Goal: Transaction & Acquisition: Purchase product/service

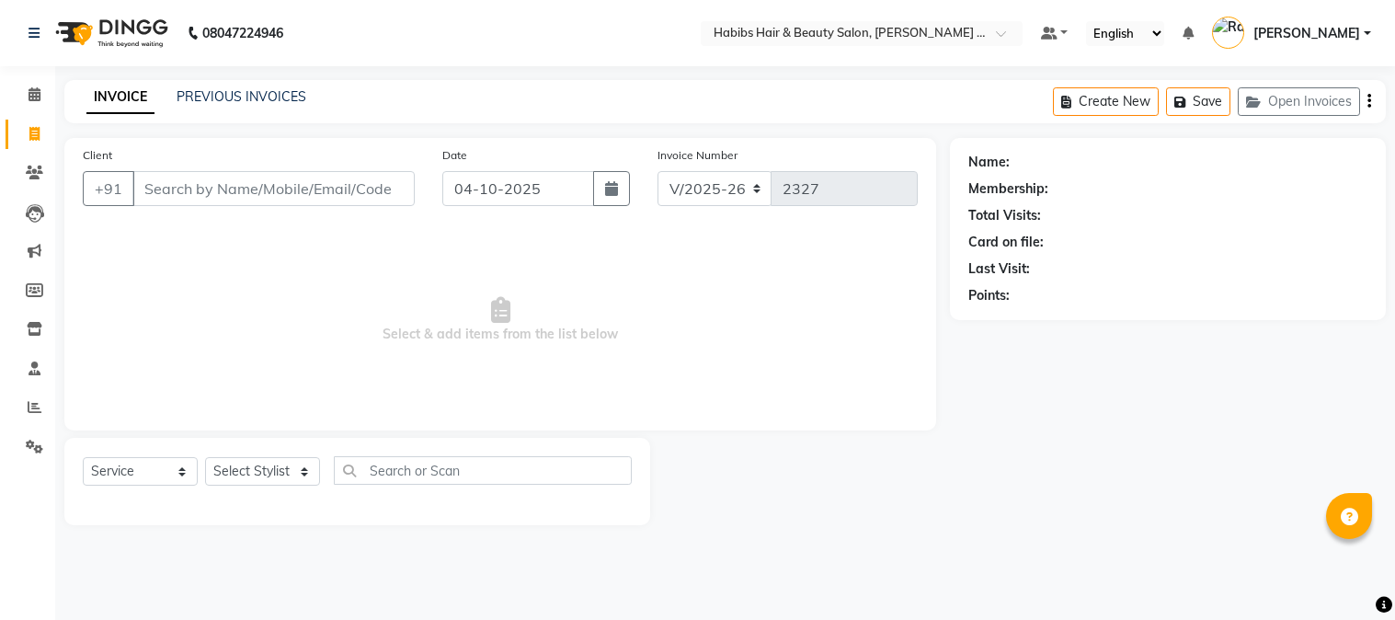
select select "5039"
select select "service"
click at [296, 178] on input "Client" at bounding box center [273, 188] width 282 height 35
click at [278, 194] on input "Client" at bounding box center [273, 188] width 282 height 35
type input "9623838646"
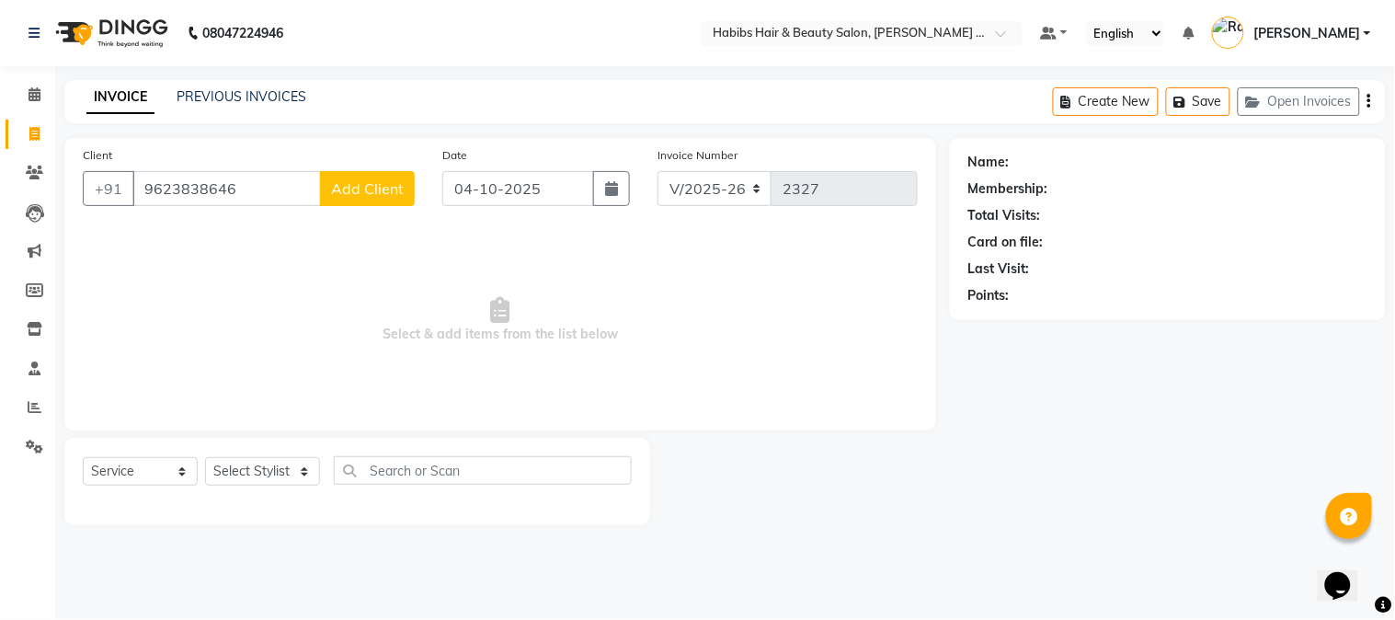
click at [393, 189] on span "Add Client" at bounding box center [367, 188] width 73 height 18
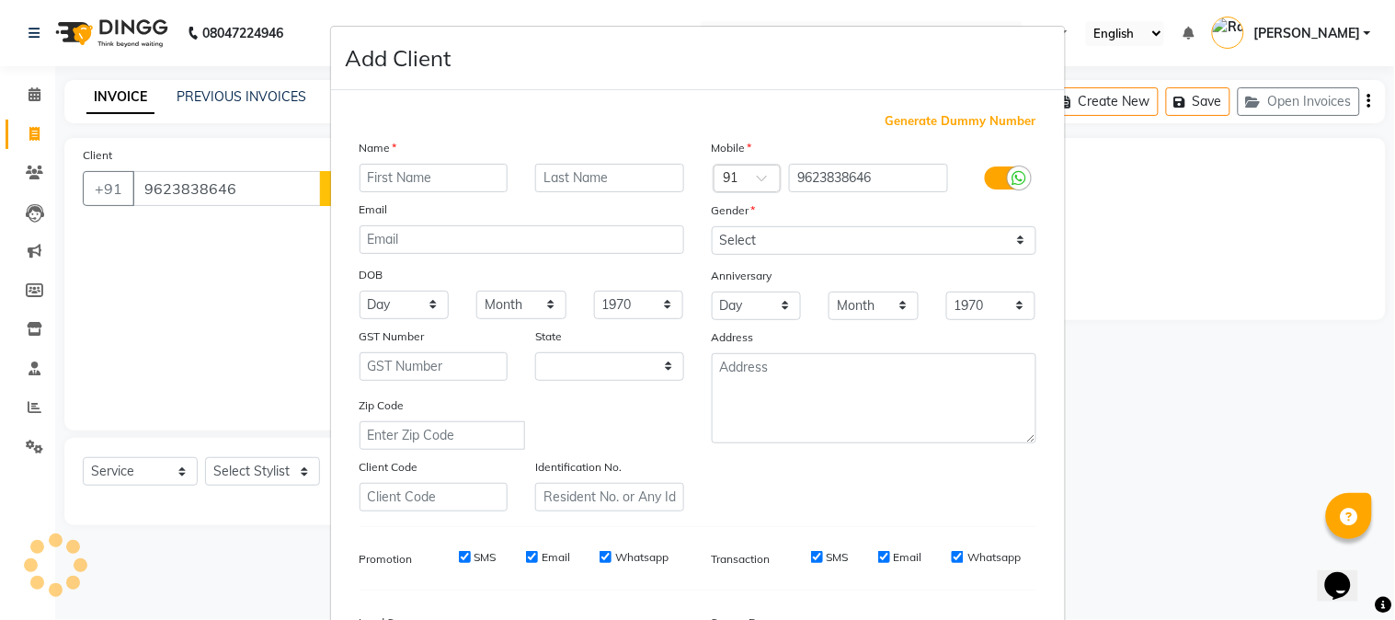
select select "22"
click at [406, 176] on input "text" at bounding box center [434, 178] width 149 height 29
type input "NEHA"
type input "NAIDU"
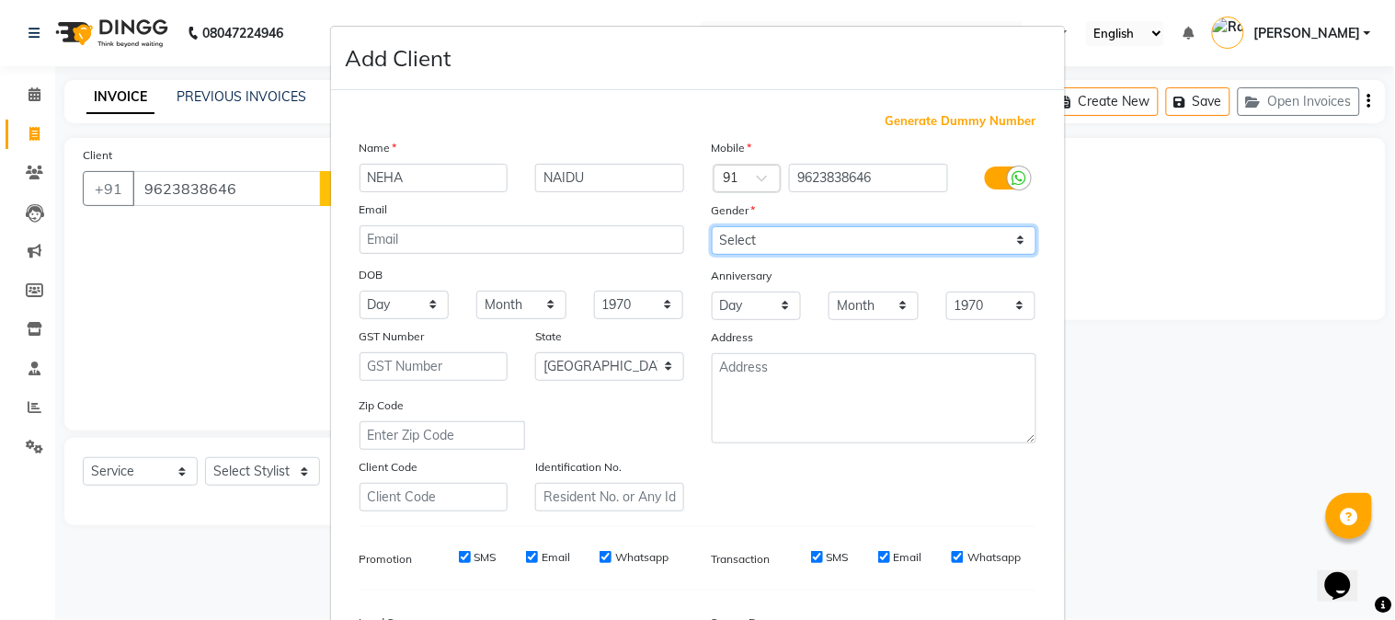
click at [725, 246] on select "Select [DEMOGRAPHIC_DATA] [DEMOGRAPHIC_DATA] Other Prefer Not To Say" at bounding box center [874, 240] width 325 height 29
select select "[DEMOGRAPHIC_DATA]"
click at [712, 226] on select "Select [DEMOGRAPHIC_DATA] [DEMOGRAPHIC_DATA] Other Prefer Not To Say" at bounding box center [874, 240] width 325 height 29
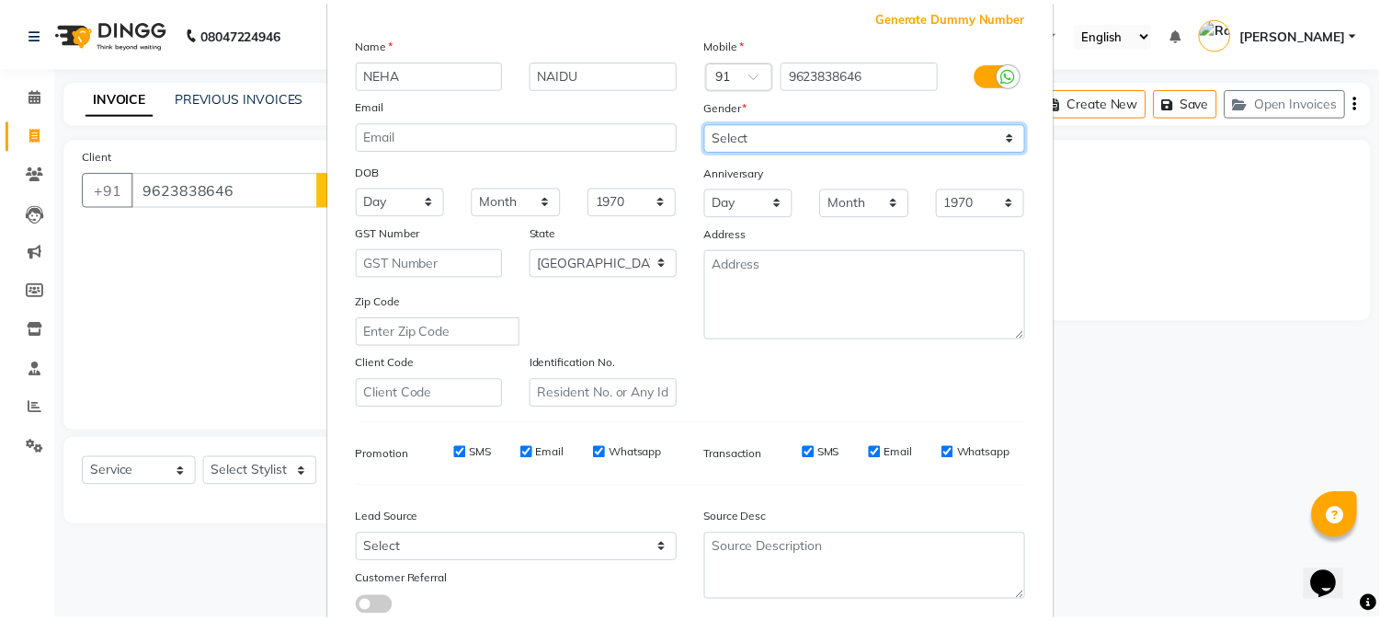
scroll to position [230, 0]
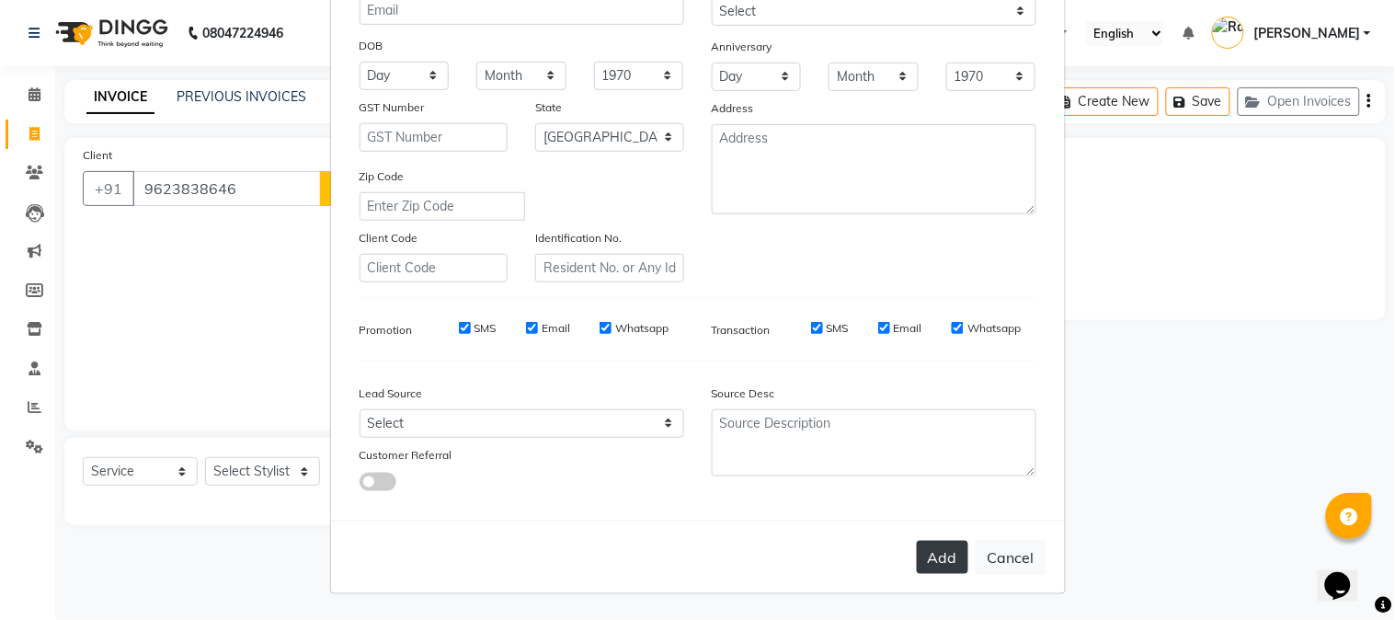
click at [933, 548] on button "Add" at bounding box center [942, 557] width 51 height 33
type input "96******46"
select select
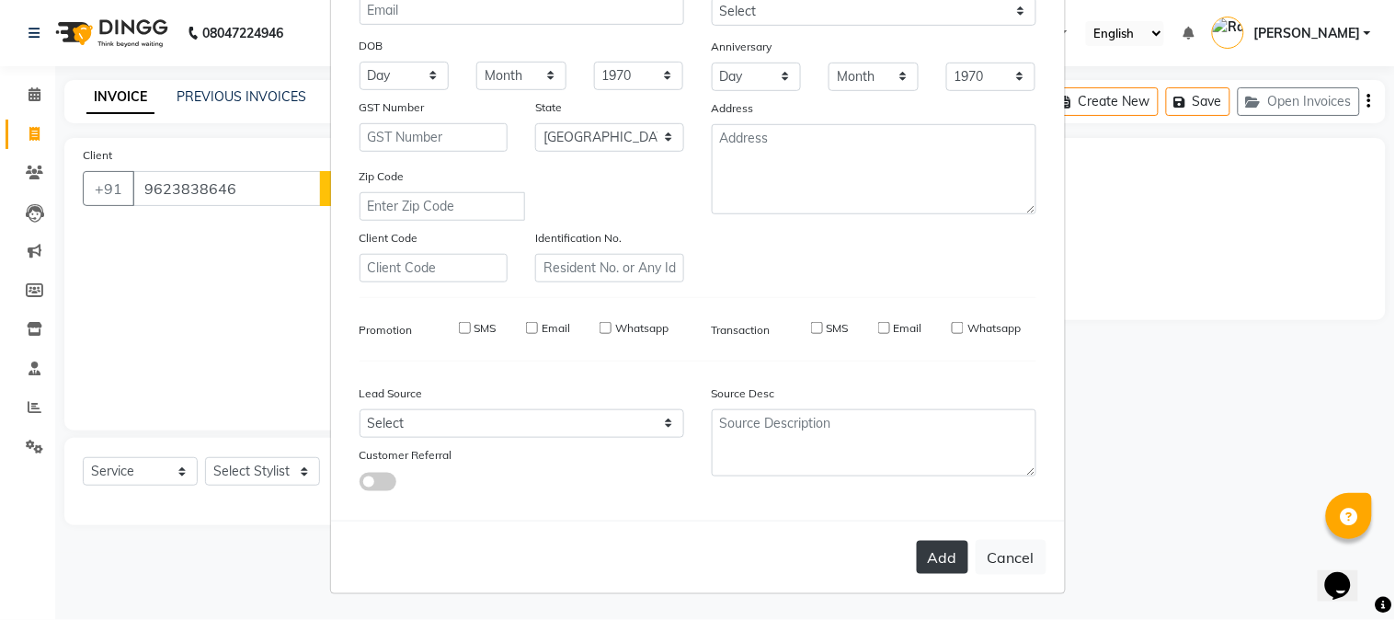
select select "null"
select select
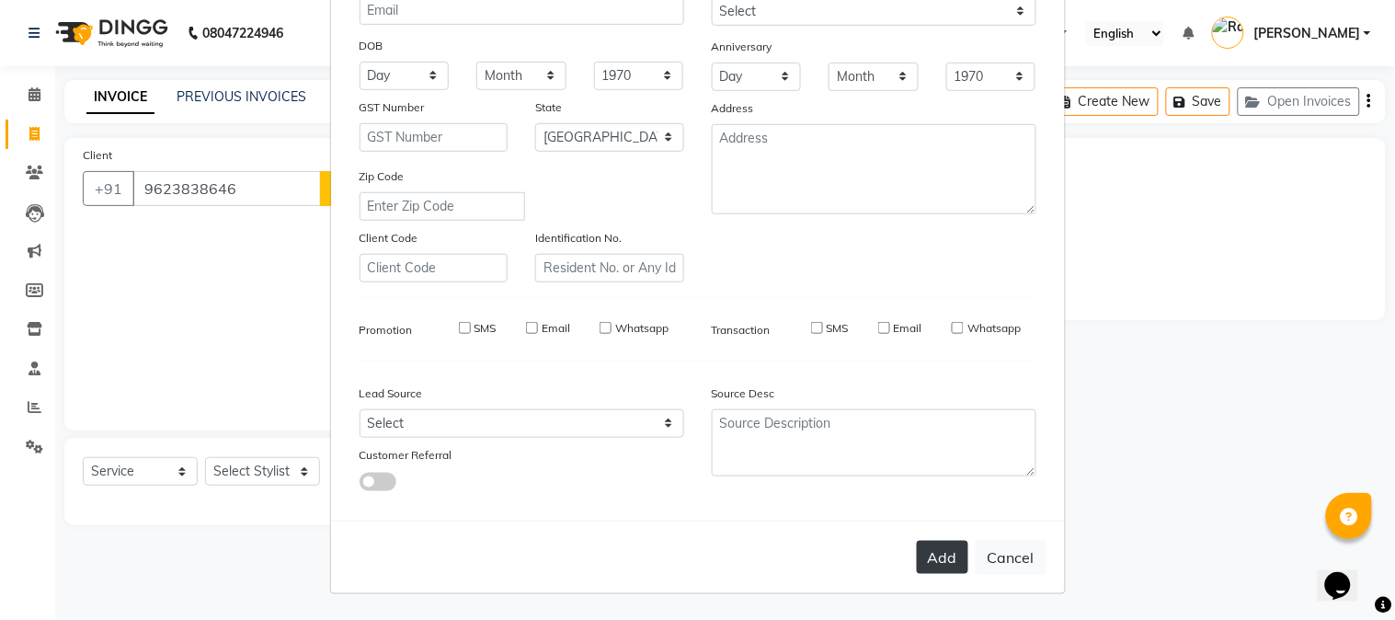
checkbox input "false"
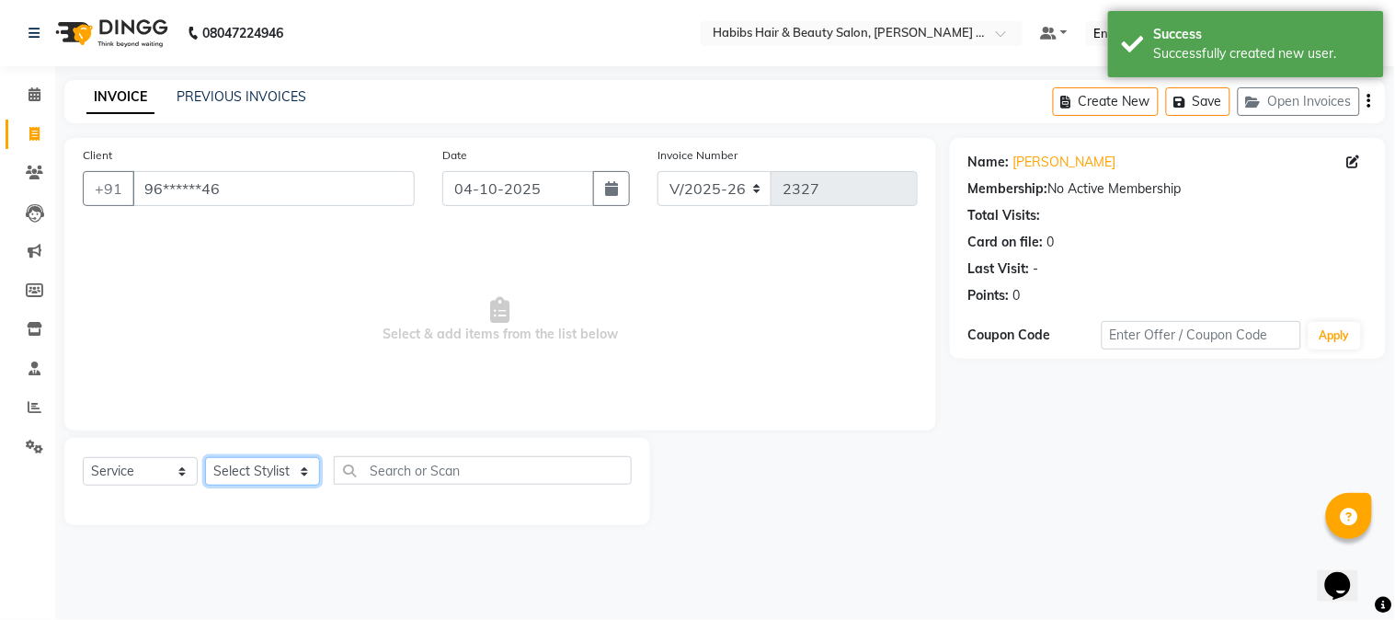
click at [241, 458] on select "Select Stylist Admin [PERSON_NAME] Darshan [PERSON_NAME] [PERSON_NAME] RASHMI […" at bounding box center [262, 471] width 115 height 29
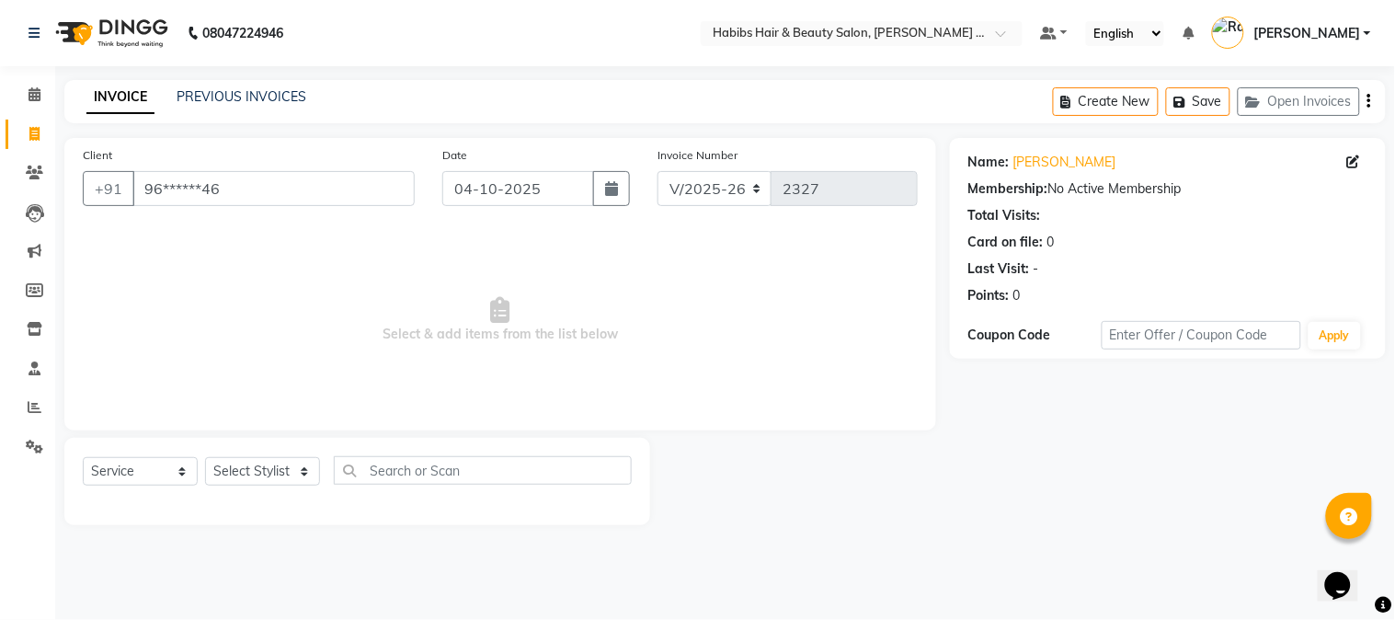
click at [419, 329] on span "Select & add items from the list below" at bounding box center [500, 320] width 835 height 184
click at [295, 473] on select "Select Stylist Admin [PERSON_NAME] Darshan [PERSON_NAME] [PERSON_NAME] RASHMI […" at bounding box center [262, 471] width 115 height 29
select select "73952"
click at [205, 458] on select "Select Stylist Admin [PERSON_NAME] Darshan [PERSON_NAME] [PERSON_NAME] RASHMI […" at bounding box center [262, 471] width 115 height 29
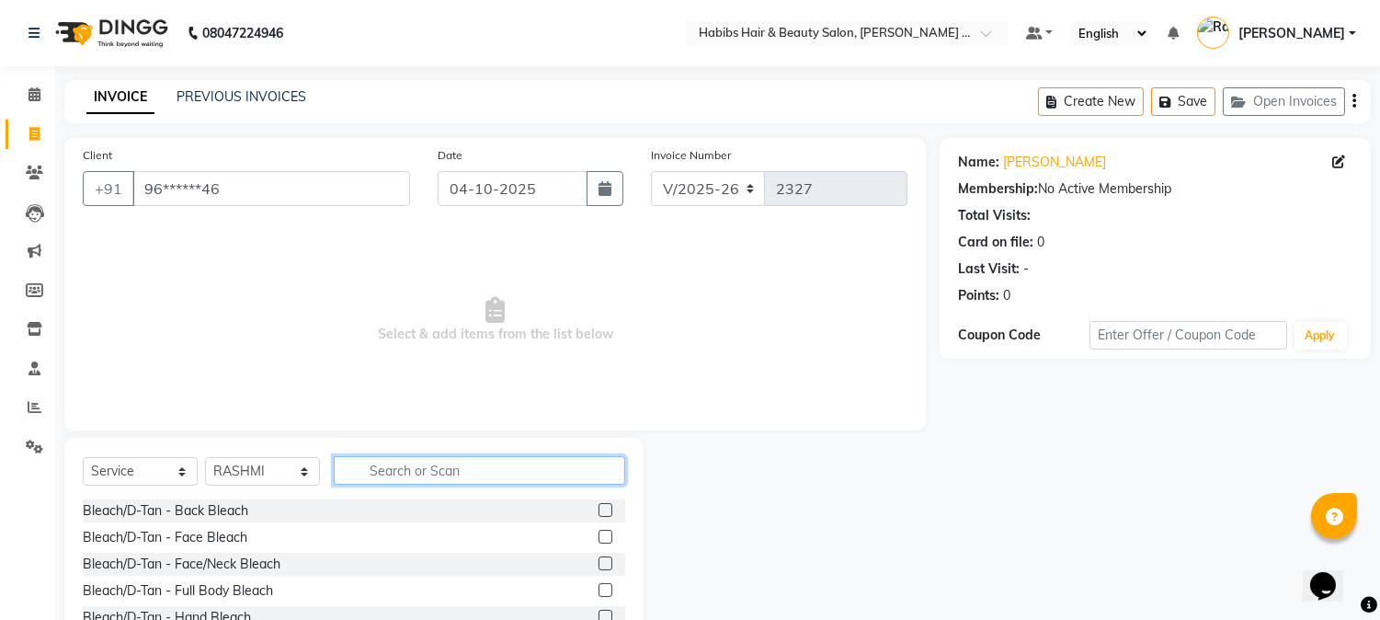
click at [384, 457] on input "text" at bounding box center [480, 470] width 292 height 29
type input "H"
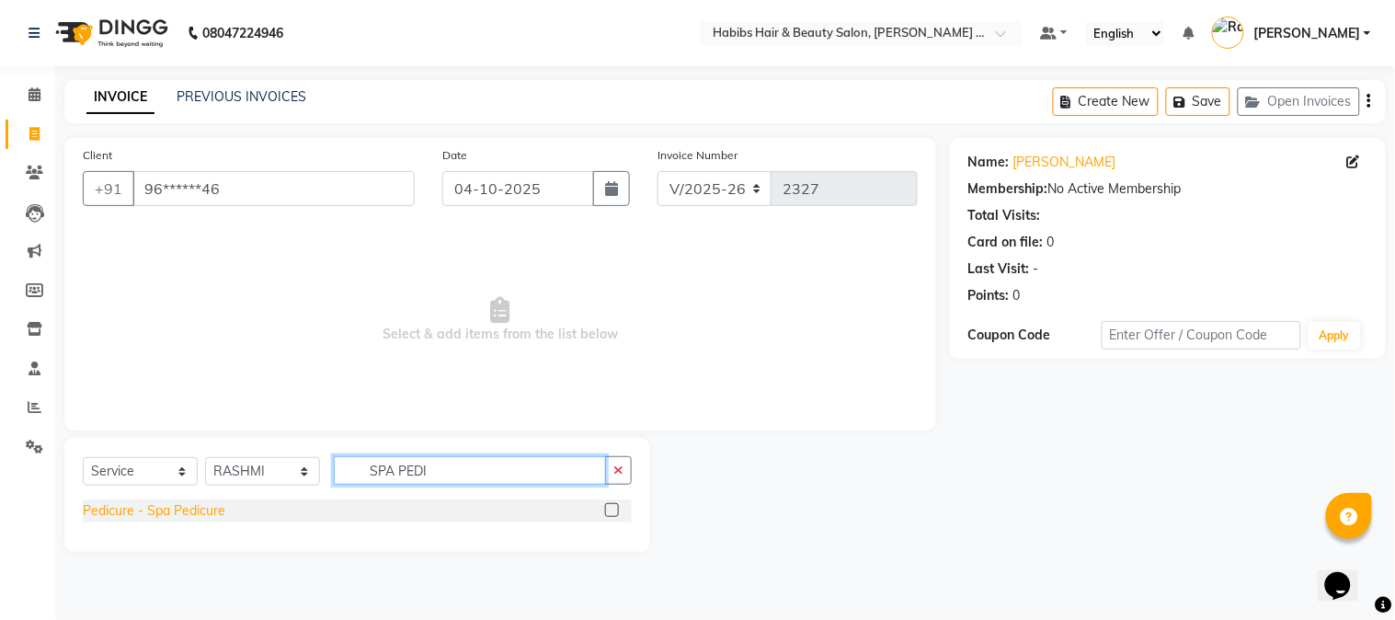
type input "SPA PEDI"
click at [205, 510] on div "Pedicure - Spa Pedicure" at bounding box center [154, 510] width 143 height 19
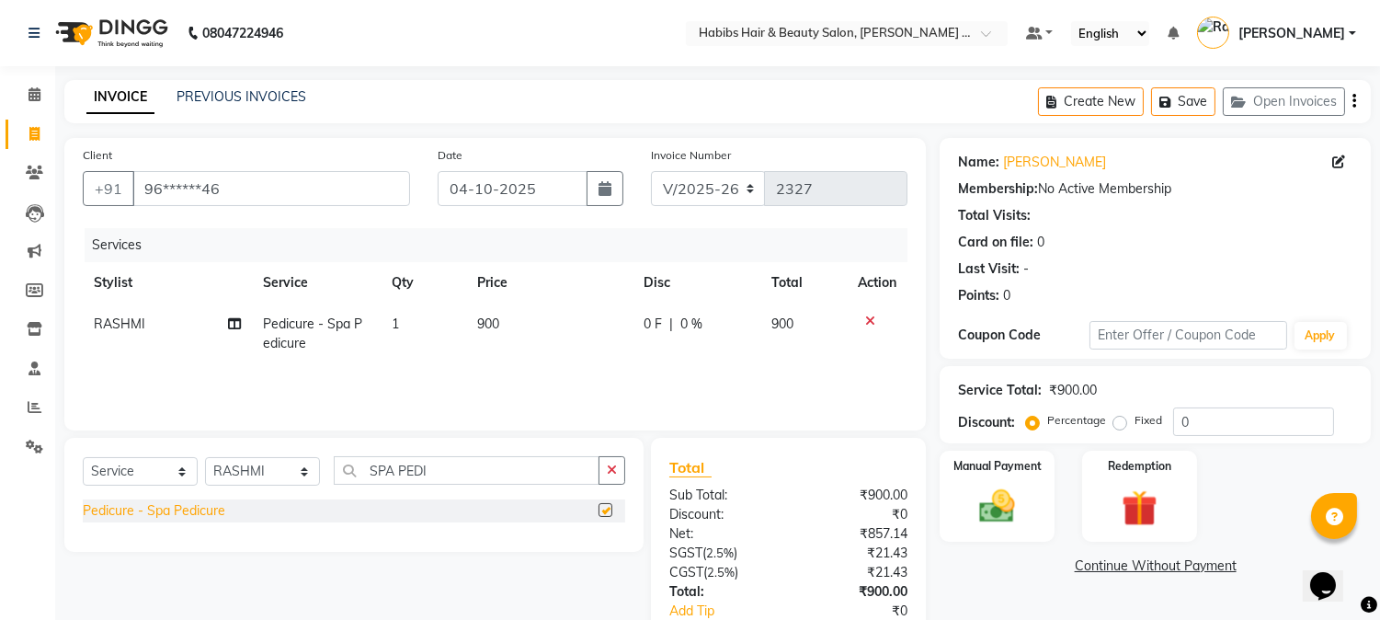
checkbox input "false"
click at [478, 318] on span "900" at bounding box center [488, 323] width 22 height 17
select select "73952"
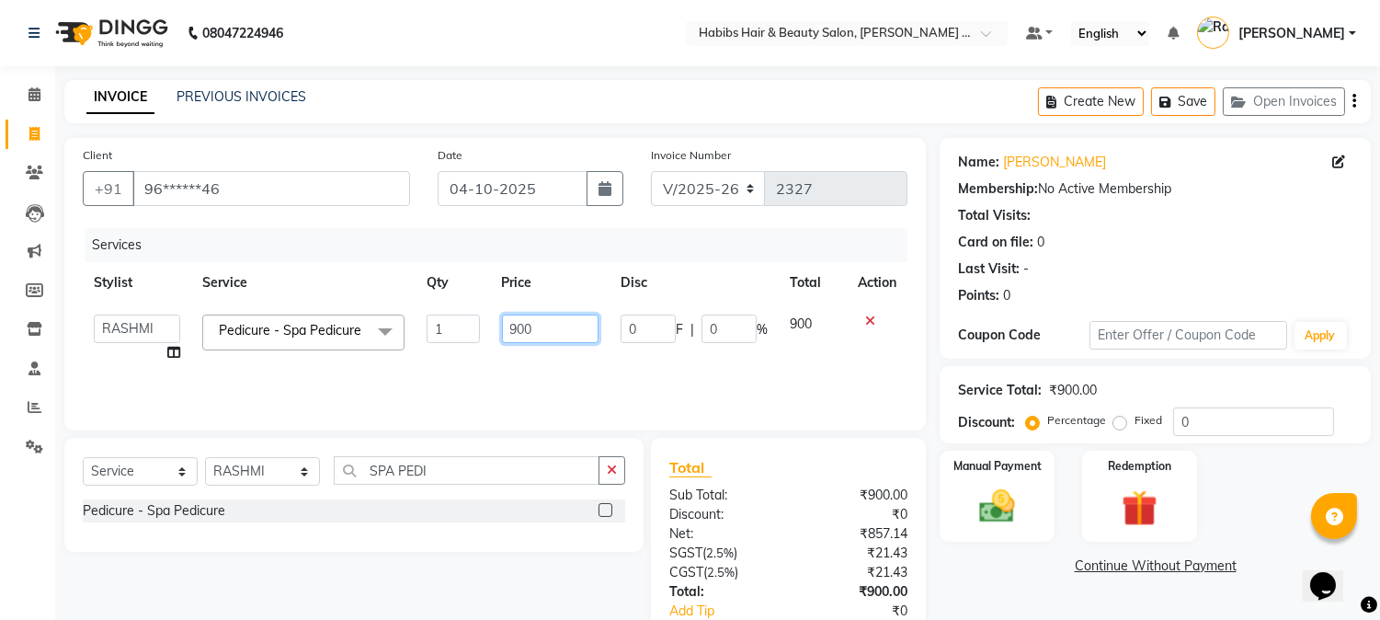
drag, startPoint x: 547, startPoint y: 326, endPoint x: 424, endPoint y: 336, distance: 123.6
click at [424, 336] on tr "Admin Amar Ashwini Darshan [PERSON_NAME] [PERSON_NAME] RASHMI [PERSON_NAME] Sum…" at bounding box center [495, 338] width 825 height 70
type input "1300"
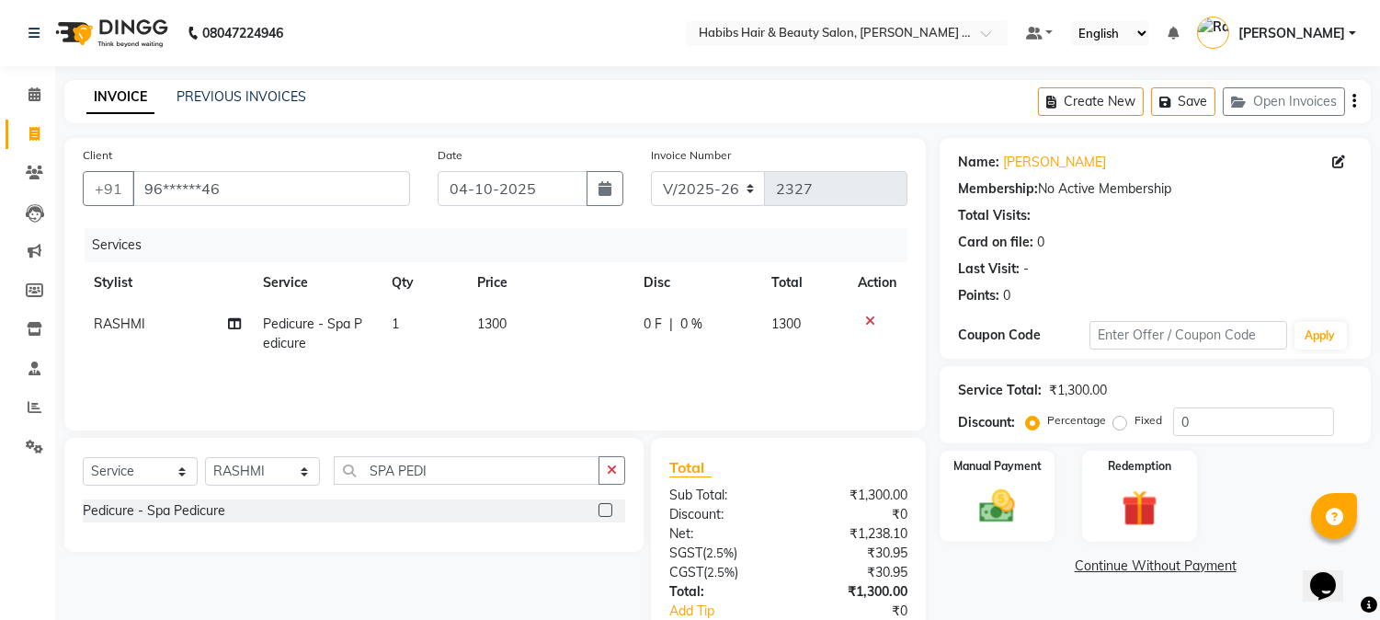
click at [649, 326] on span "0 F" at bounding box center [653, 323] width 18 height 19
select select "73952"
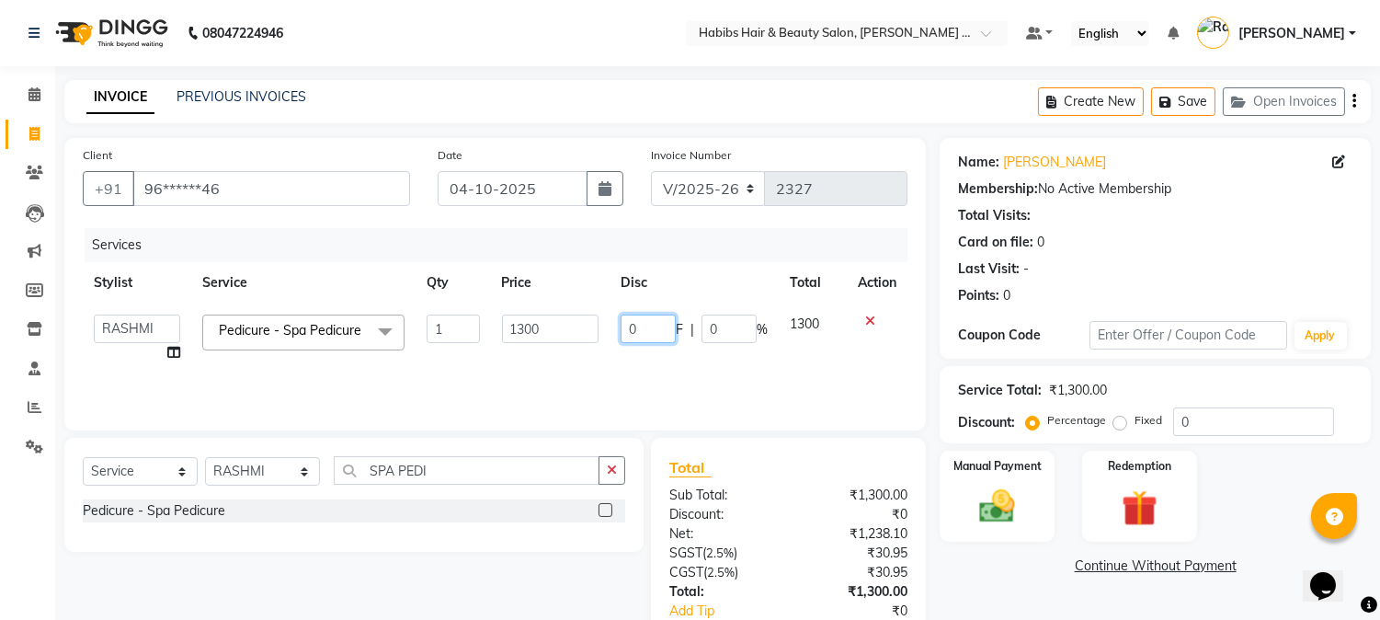
drag, startPoint x: 646, startPoint y: 327, endPoint x: 586, endPoint y: 345, distance: 63.2
click at [586, 345] on tr "Admin Amar Ashwini Darshan [PERSON_NAME] [PERSON_NAME] RASHMI [PERSON_NAME] Sum…" at bounding box center [495, 338] width 825 height 70
type input "301"
click at [766, 355] on tr "Admin Amar Ashwini Darshan [PERSON_NAME] [PERSON_NAME] RASHMI [PERSON_NAME] Sum…" at bounding box center [495, 338] width 825 height 70
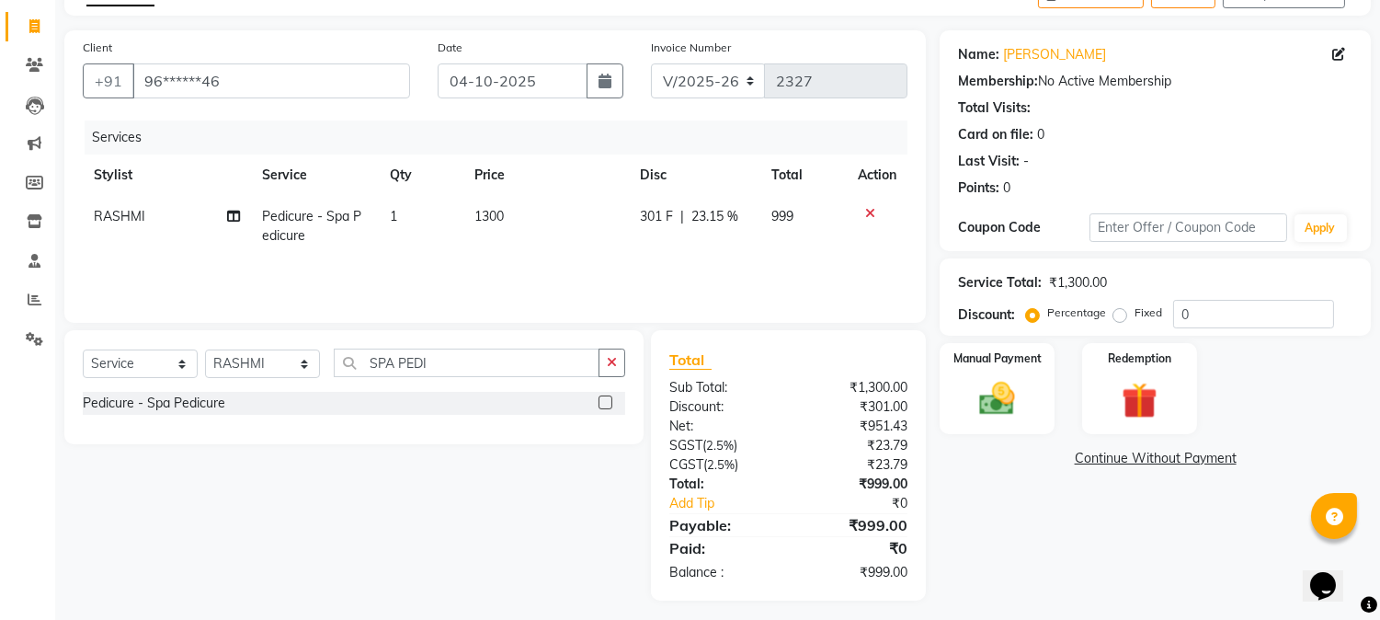
scroll to position [115, 0]
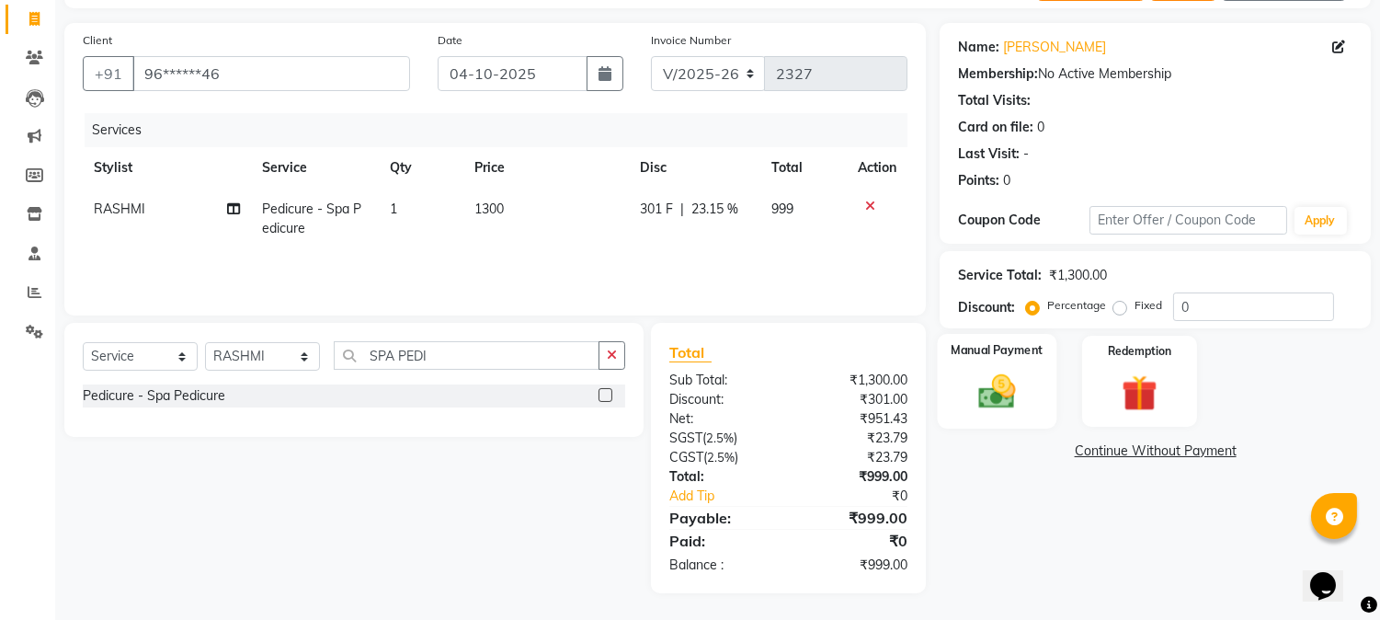
click at [998, 386] on img at bounding box center [997, 392] width 61 height 43
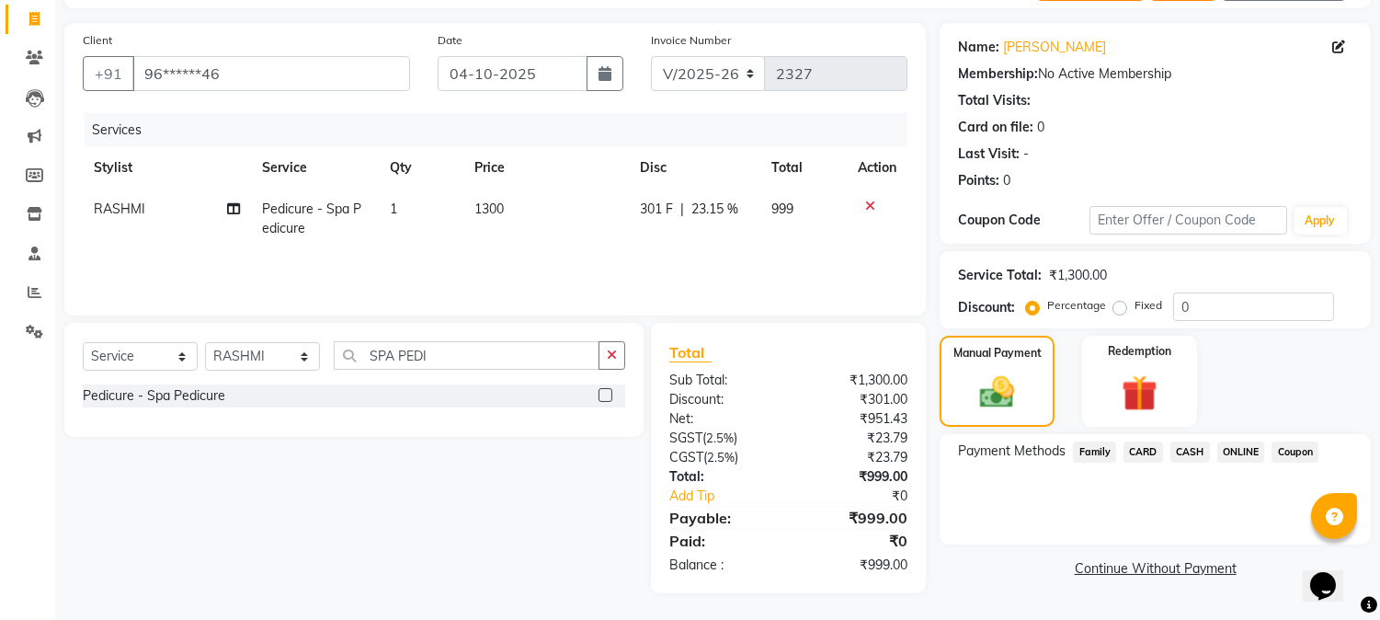
click at [1228, 452] on span "ONLINE" at bounding box center [1242, 451] width 48 height 21
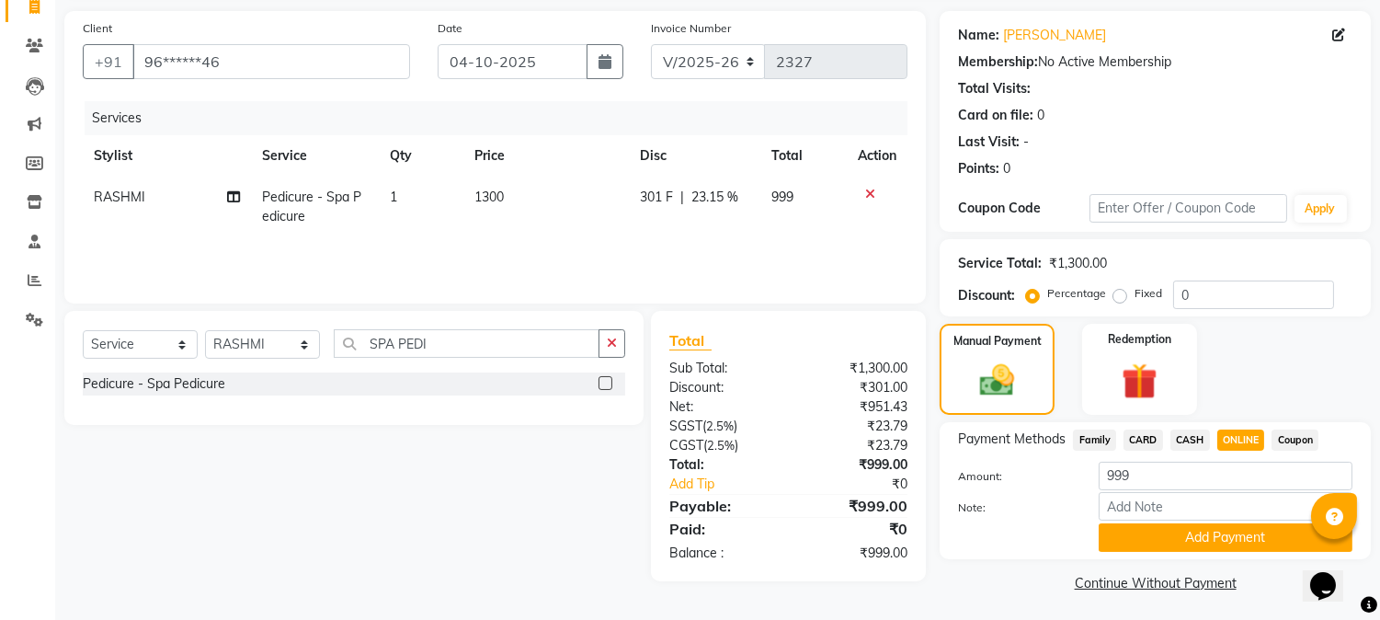
scroll to position [131, 0]
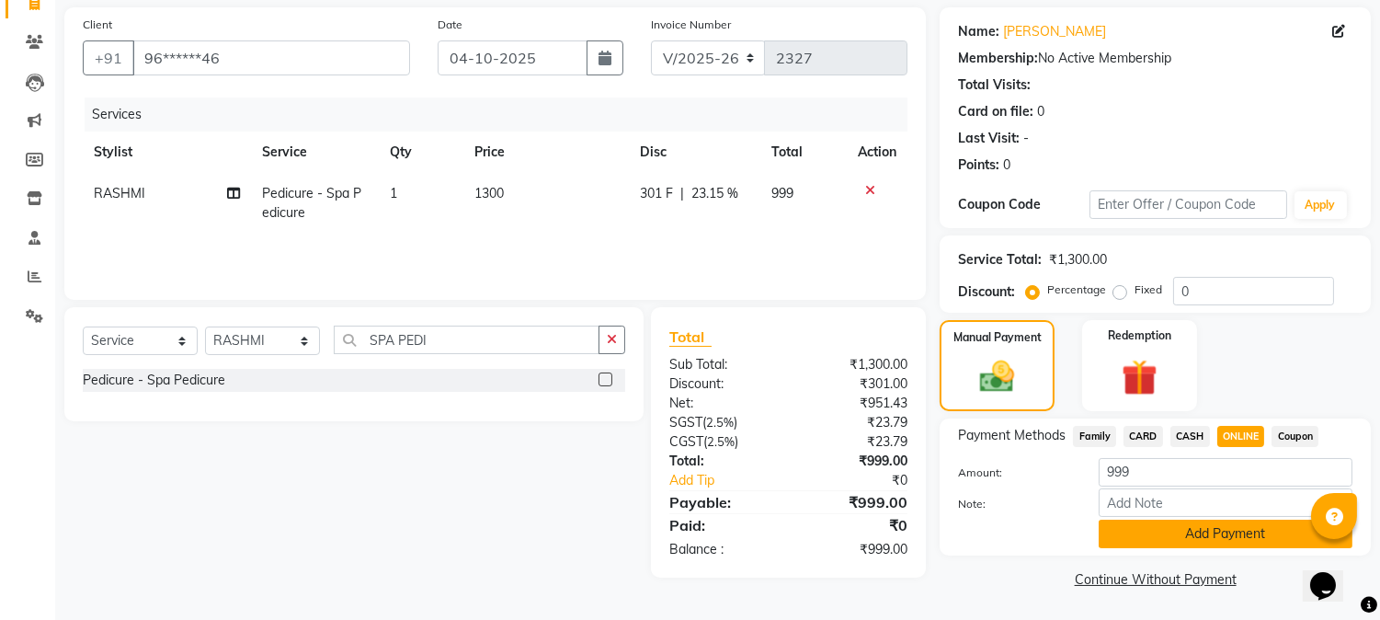
click at [1198, 535] on button "Add Payment" at bounding box center [1226, 534] width 254 height 29
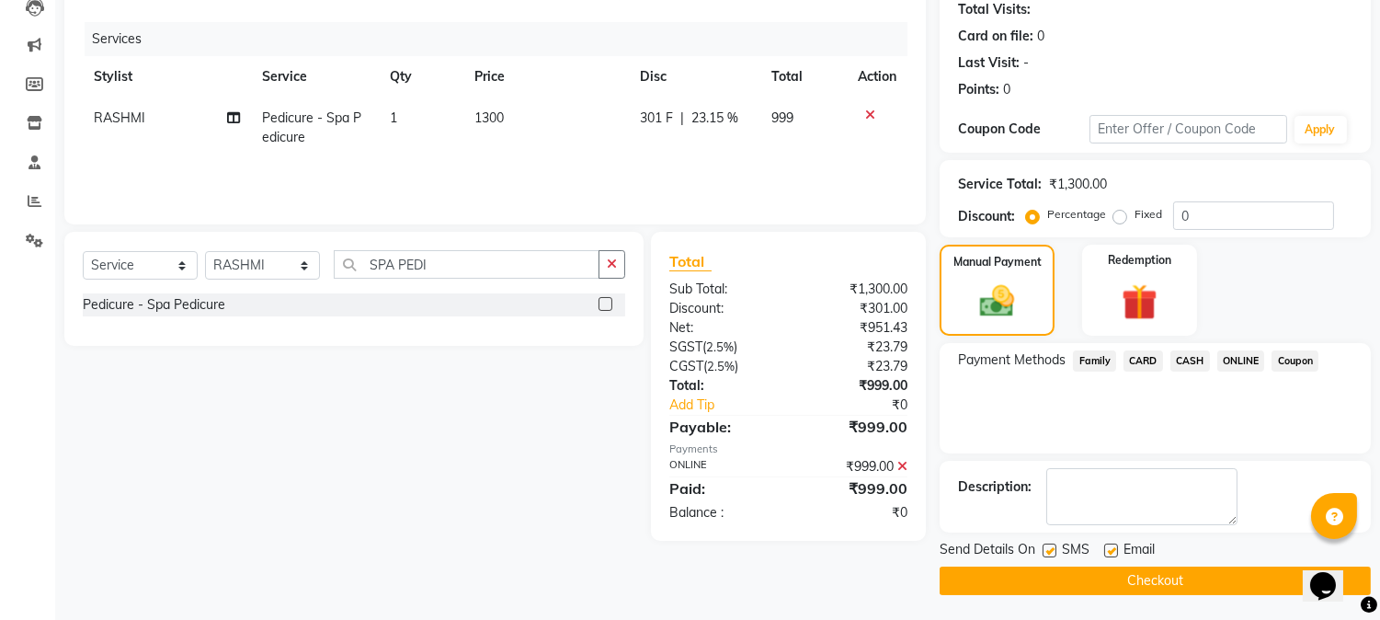
scroll to position [207, 0]
click at [1156, 571] on button "Checkout" at bounding box center [1155, 580] width 431 height 29
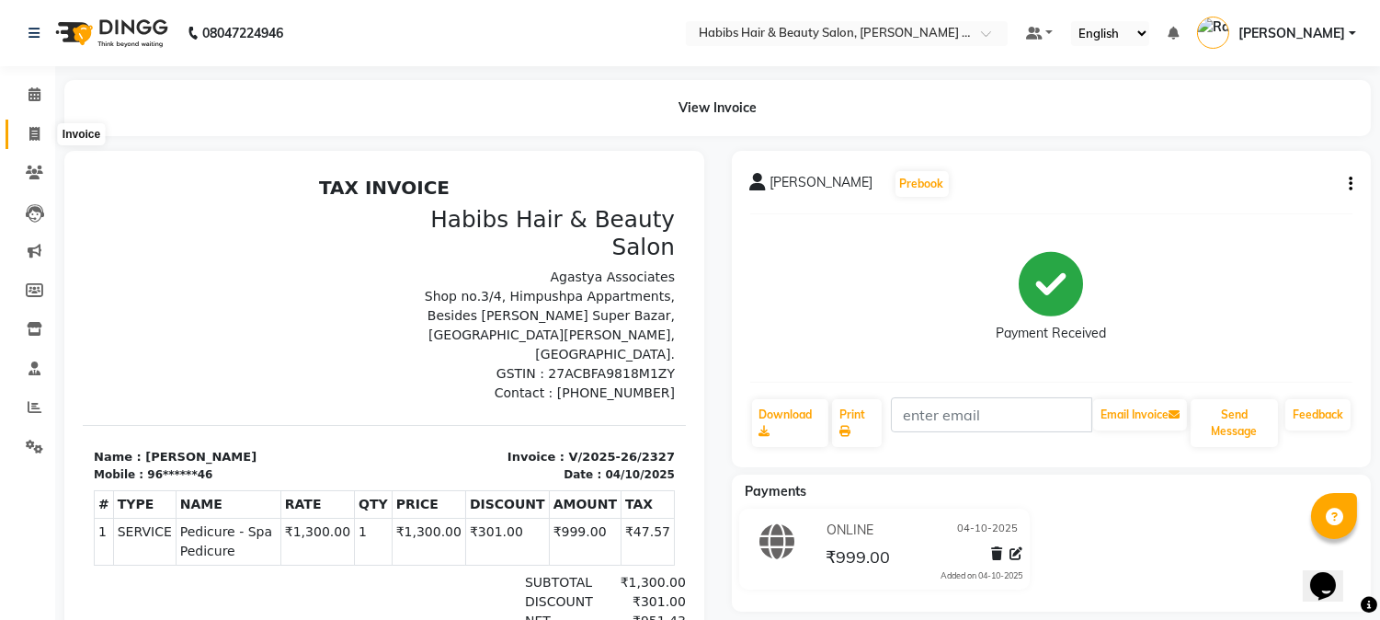
click at [35, 131] on icon at bounding box center [34, 134] width 10 height 14
select select "service"
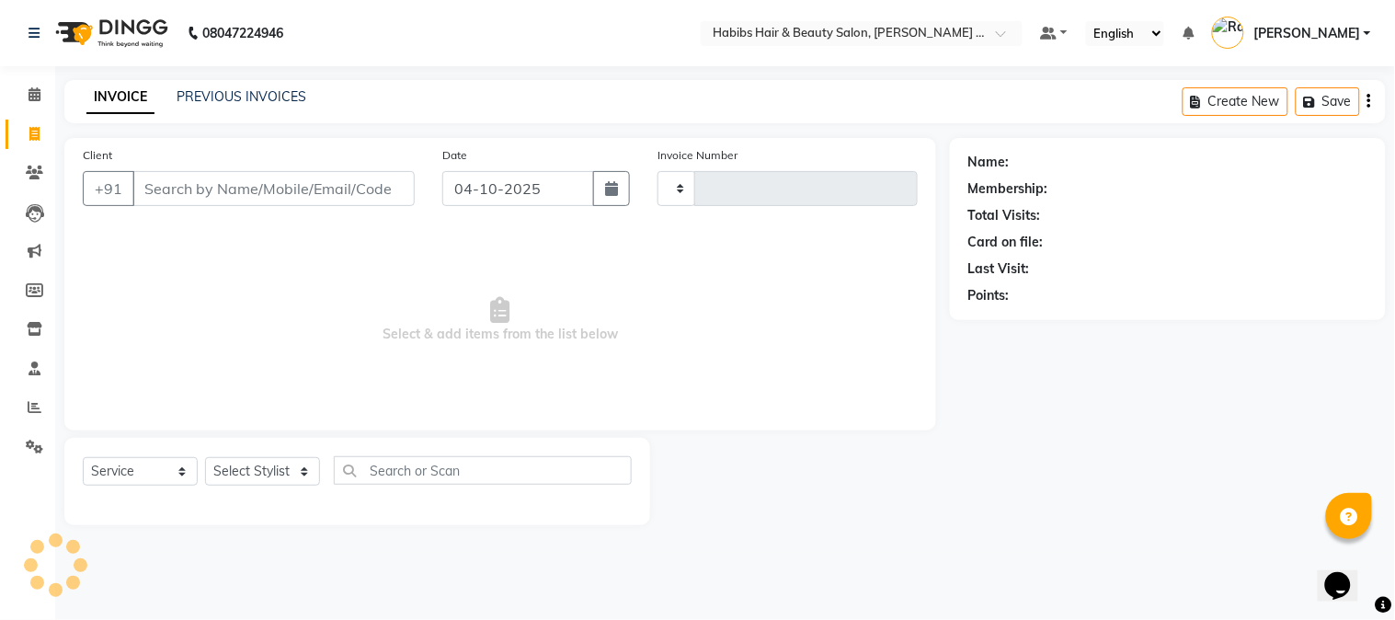
click at [307, 198] on input "Client" at bounding box center [273, 188] width 282 height 35
type input "A"
type input "2328"
type input "AM"
select select "5039"
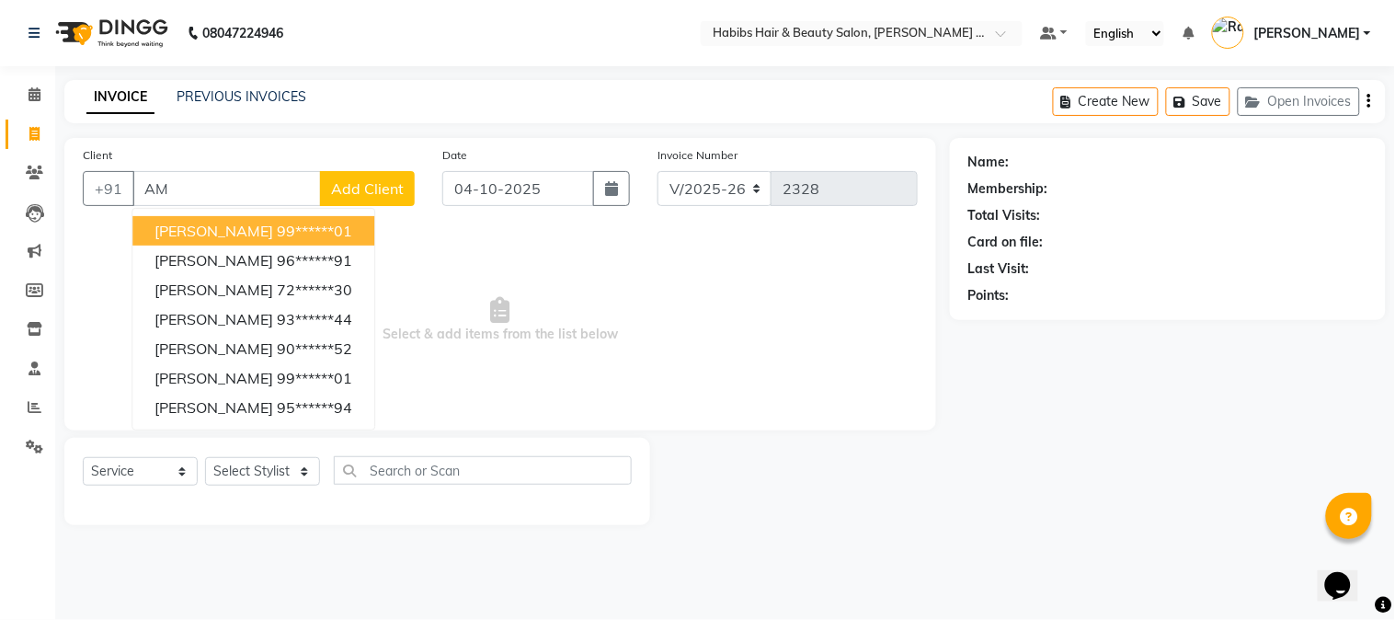
type input "A"
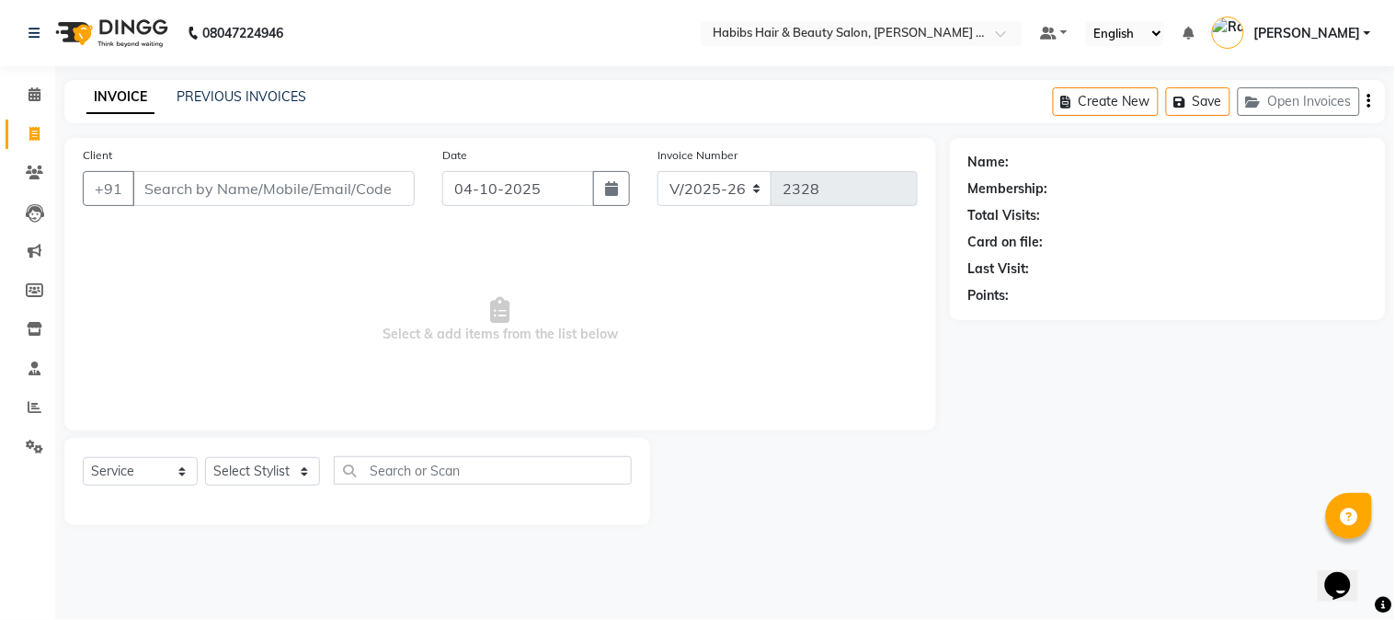
click at [301, 177] on input "Client" at bounding box center [273, 188] width 282 height 35
type input "8888858362"
click at [371, 197] on span "Add Client" at bounding box center [367, 188] width 73 height 18
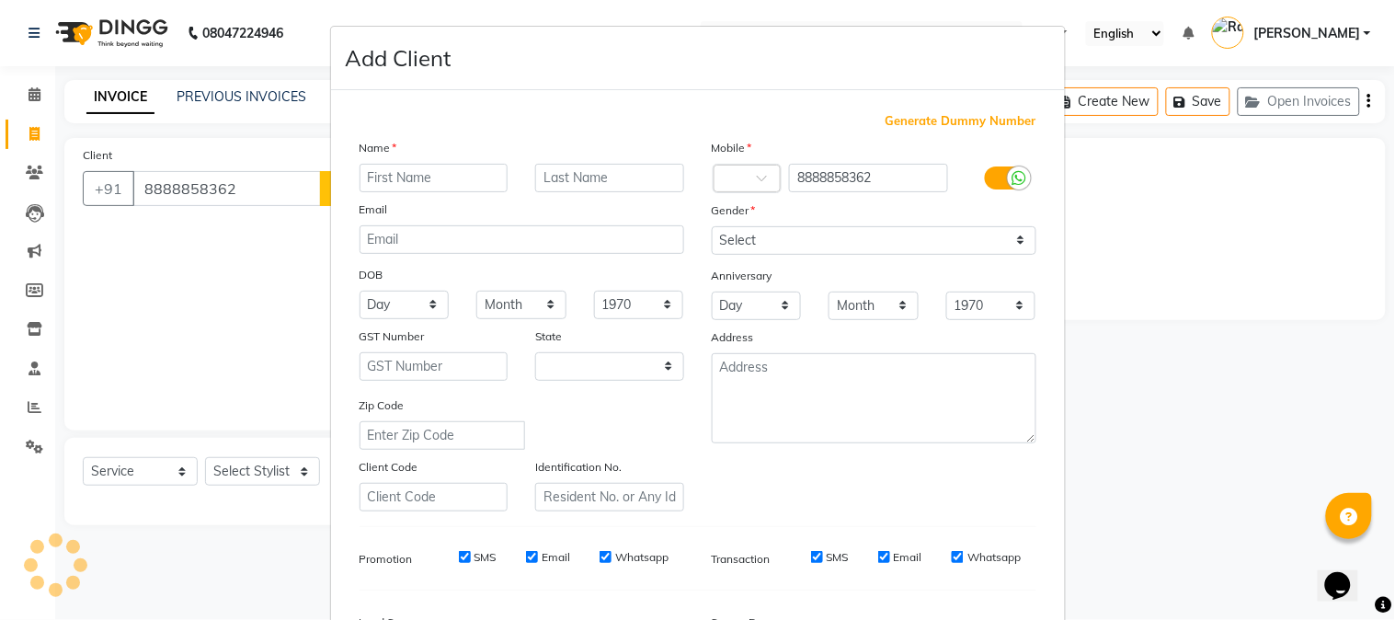
select select "22"
type input "AMEY"
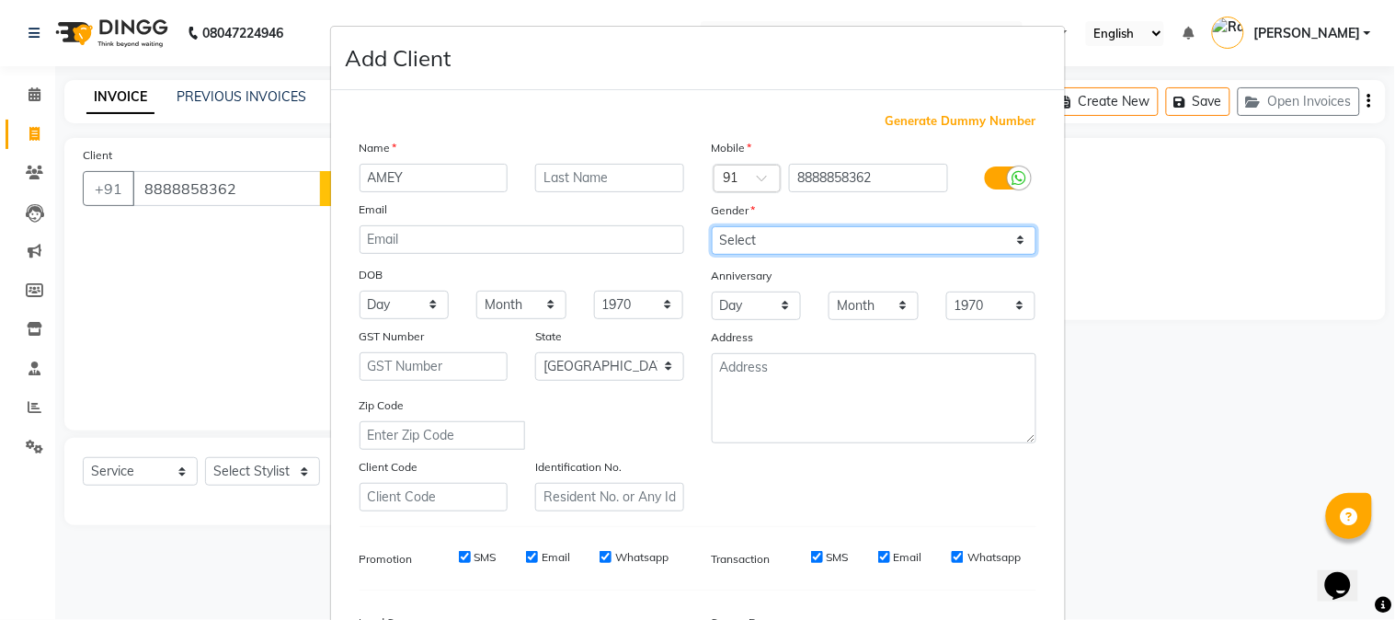
click at [721, 234] on select "Select [DEMOGRAPHIC_DATA] [DEMOGRAPHIC_DATA] Other Prefer Not To Say" at bounding box center [874, 240] width 325 height 29
select select "[DEMOGRAPHIC_DATA]"
click at [712, 226] on select "Select [DEMOGRAPHIC_DATA] [DEMOGRAPHIC_DATA] Other Prefer Not To Say" at bounding box center [874, 240] width 325 height 29
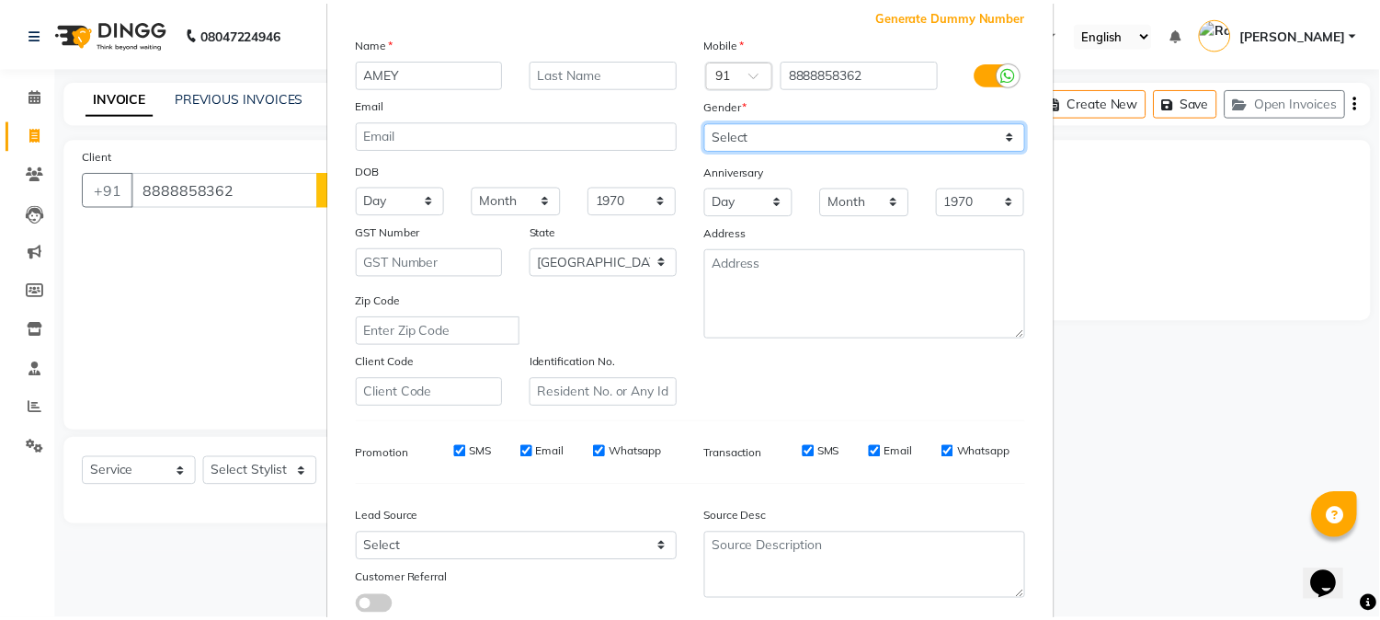
scroll to position [230, 0]
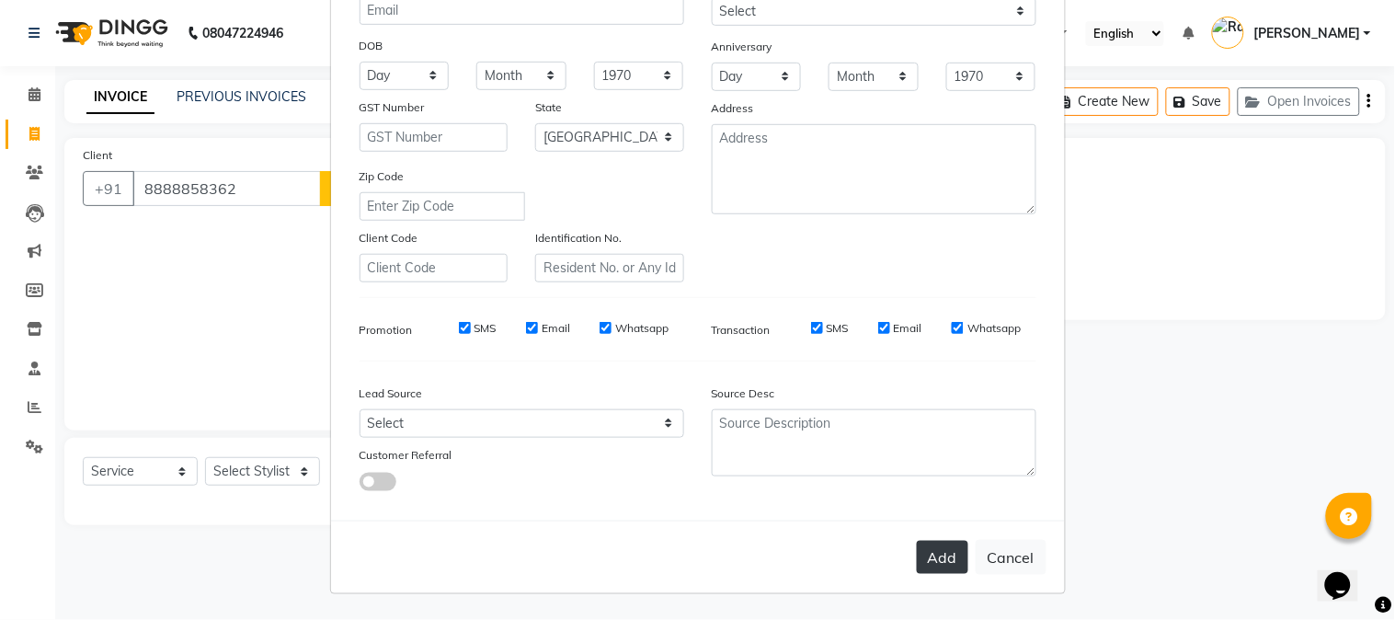
click at [932, 555] on button "Add" at bounding box center [942, 557] width 51 height 33
type input "88******62"
select select
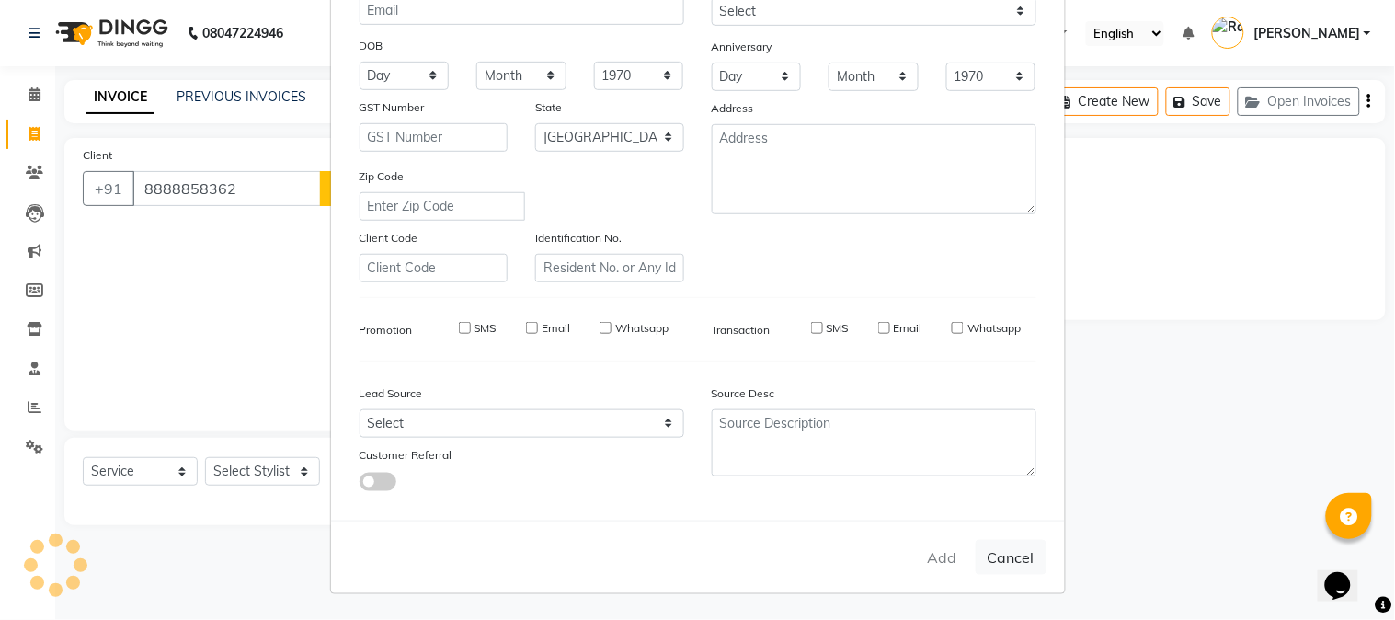
select select "null"
select select
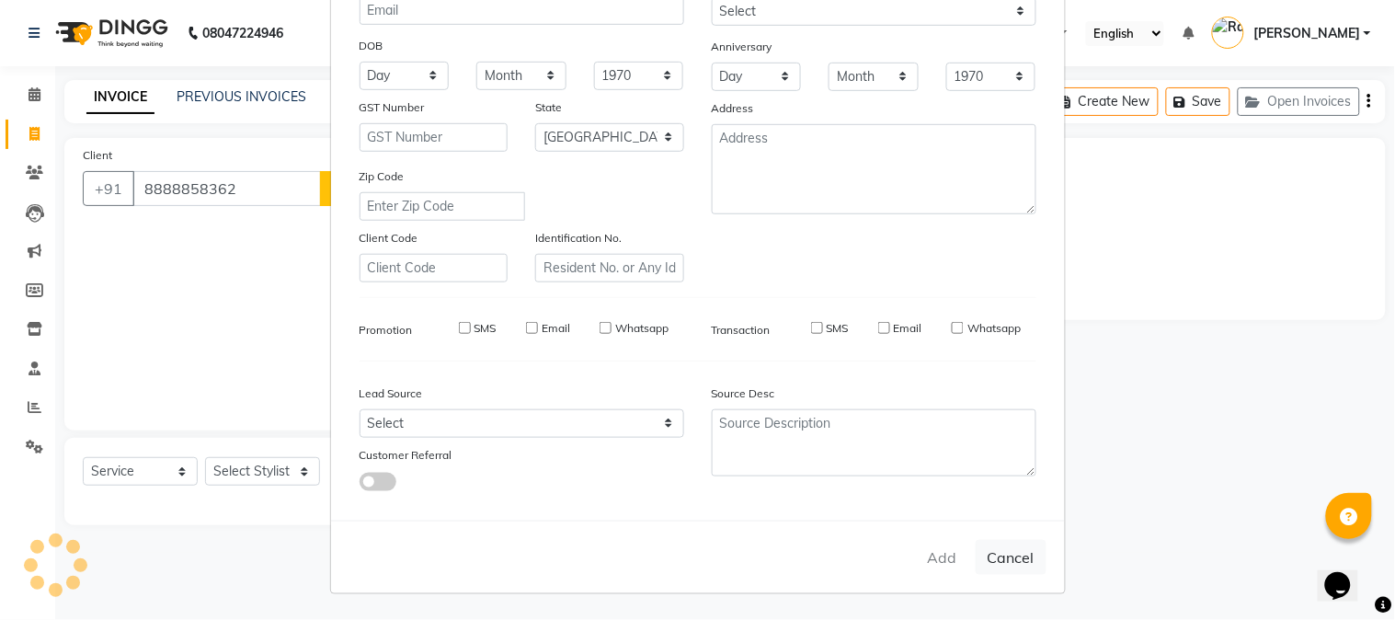
checkbox input "false"
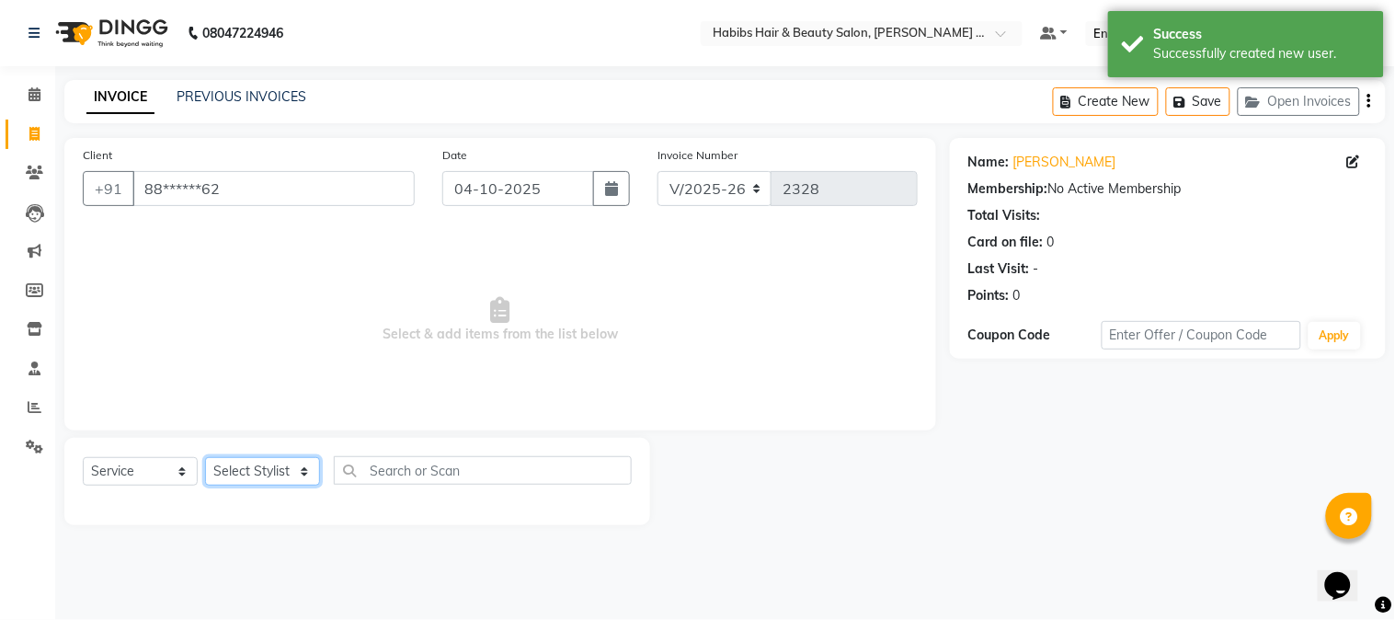
click at [273, 478] on select "Select Stylist Admin [PERSON_NAME] Darshan [PERSON_NAME] [PERSON_NAME] RASHMI […" at bounding box center [262, 471] width 115 height 29
select select "32088"
click at [205, 458] on select "Select Stylist Admin [PERSON_NAME] Darshan [PERSON_NAME] [PERSON_NAME] RASHMI […" at bounding box center [262, 471] width 115 height 29
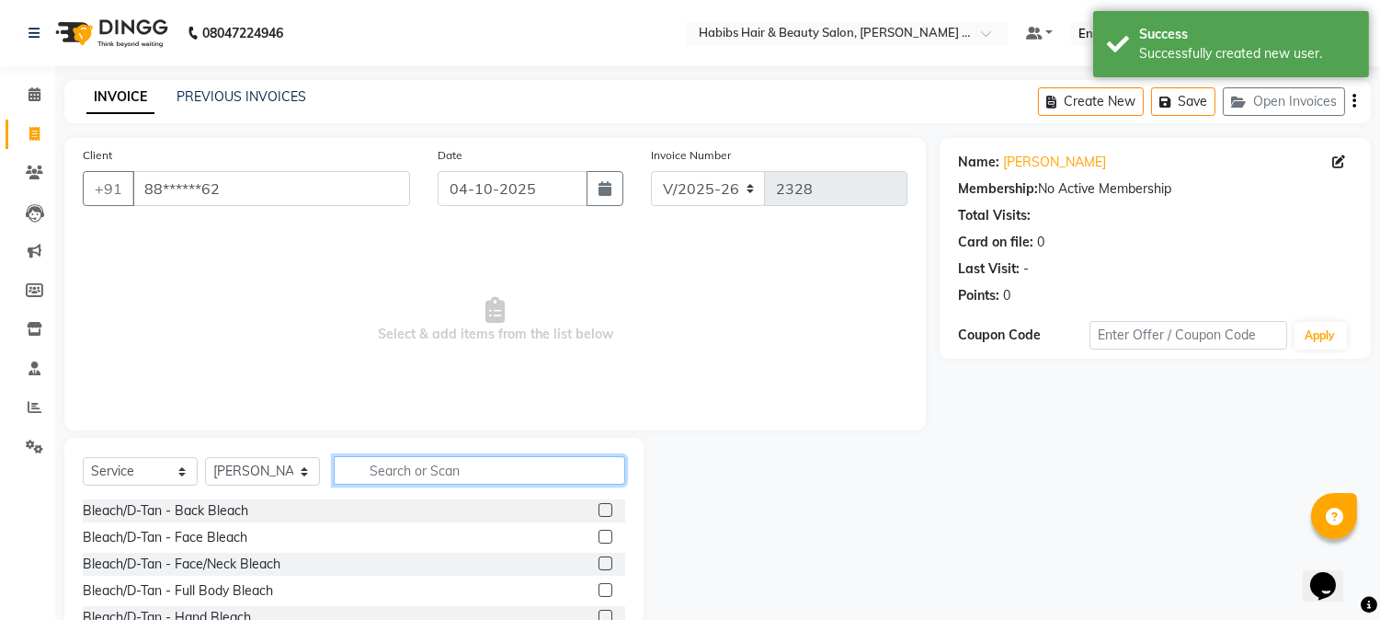
click at [364, 465] on input "text" at bounding box center [480, 470] width 292 height 29
type input "HAIR CUT"
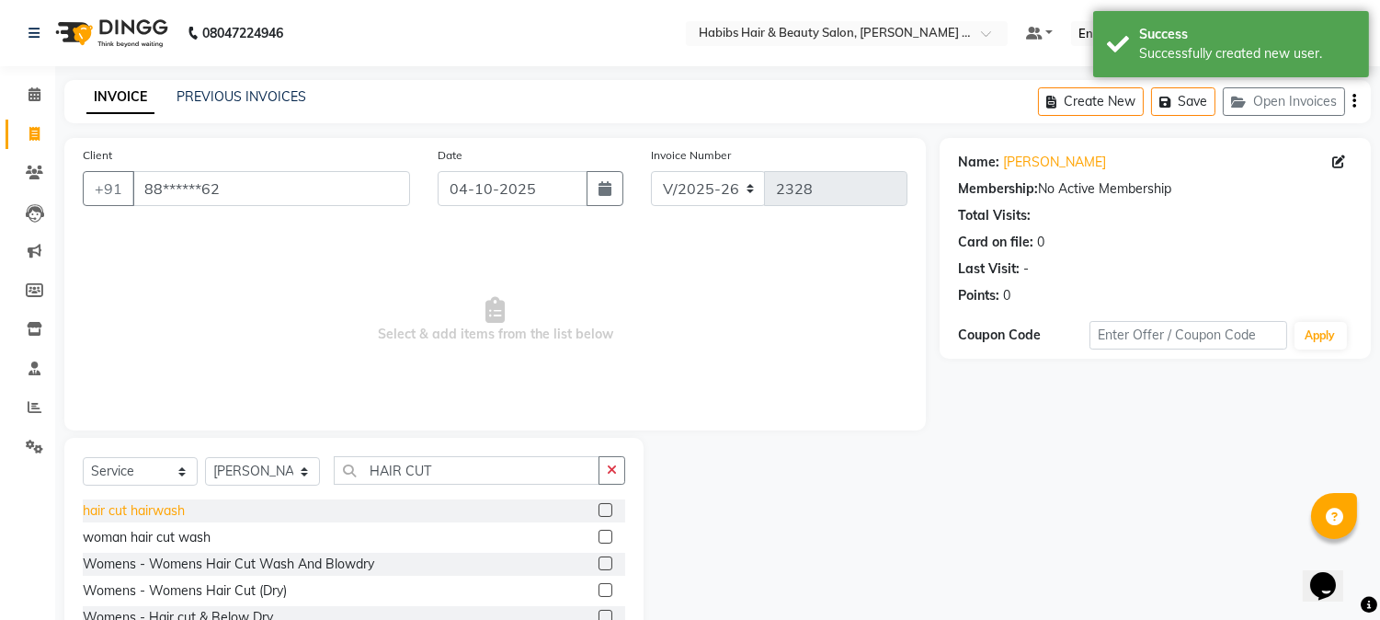
click at [184, 510] on div "hair cut hairwash" at bounding box center [134, 510] width 102 height 19
checkbox input "false"
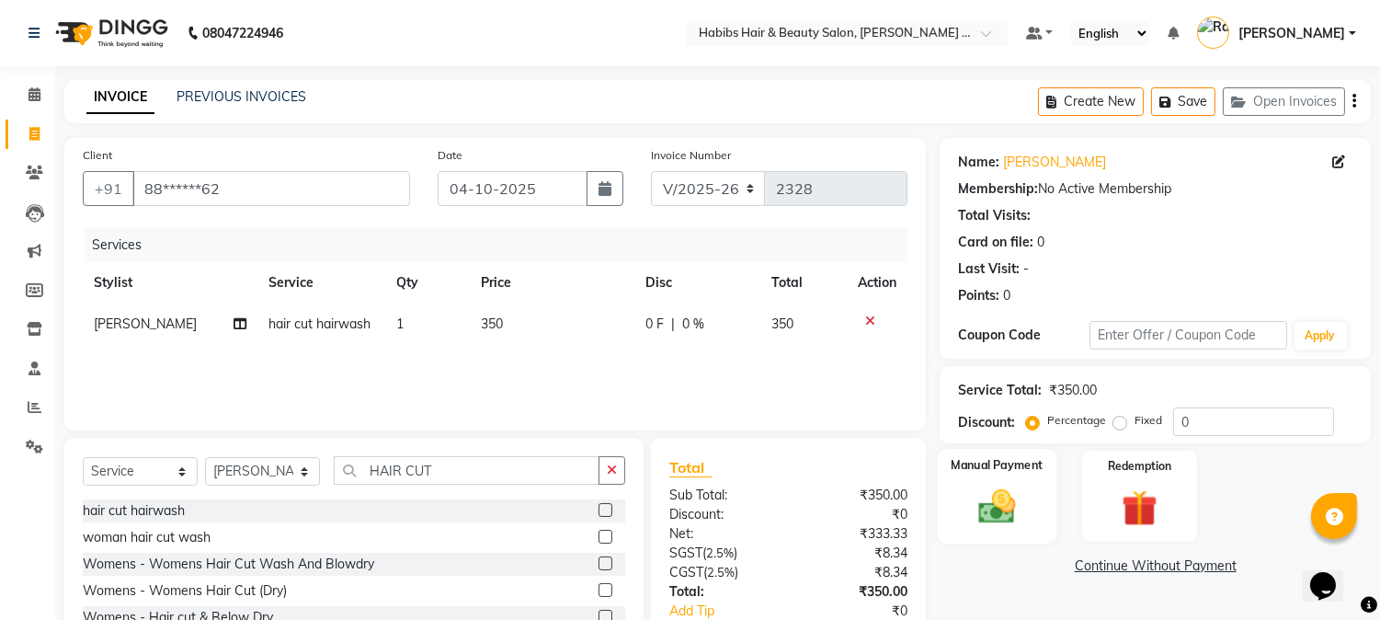
click at [958, 509] on div "Manual Payment" at bounding box center [998, 496] width 120 height 94
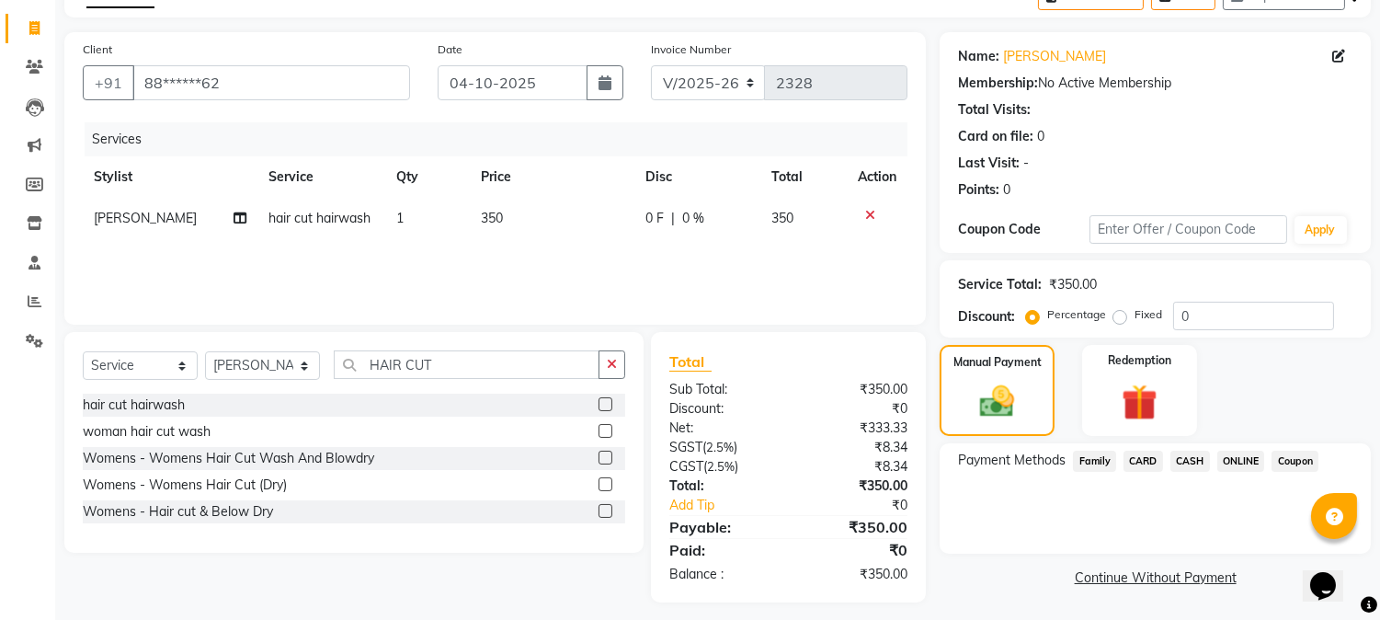
scroll to position [115, 0]
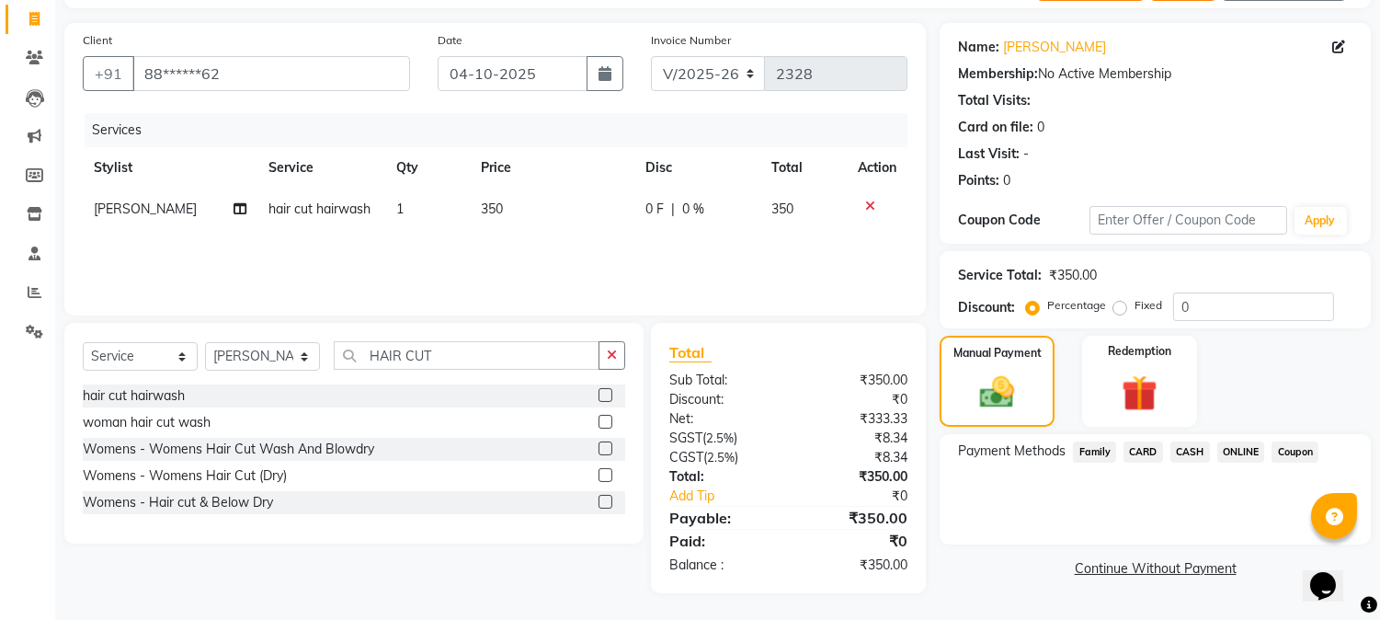
click at [1218, 448] on span "ONLINE" at bounding box center [1242, 451] width 48 height 21
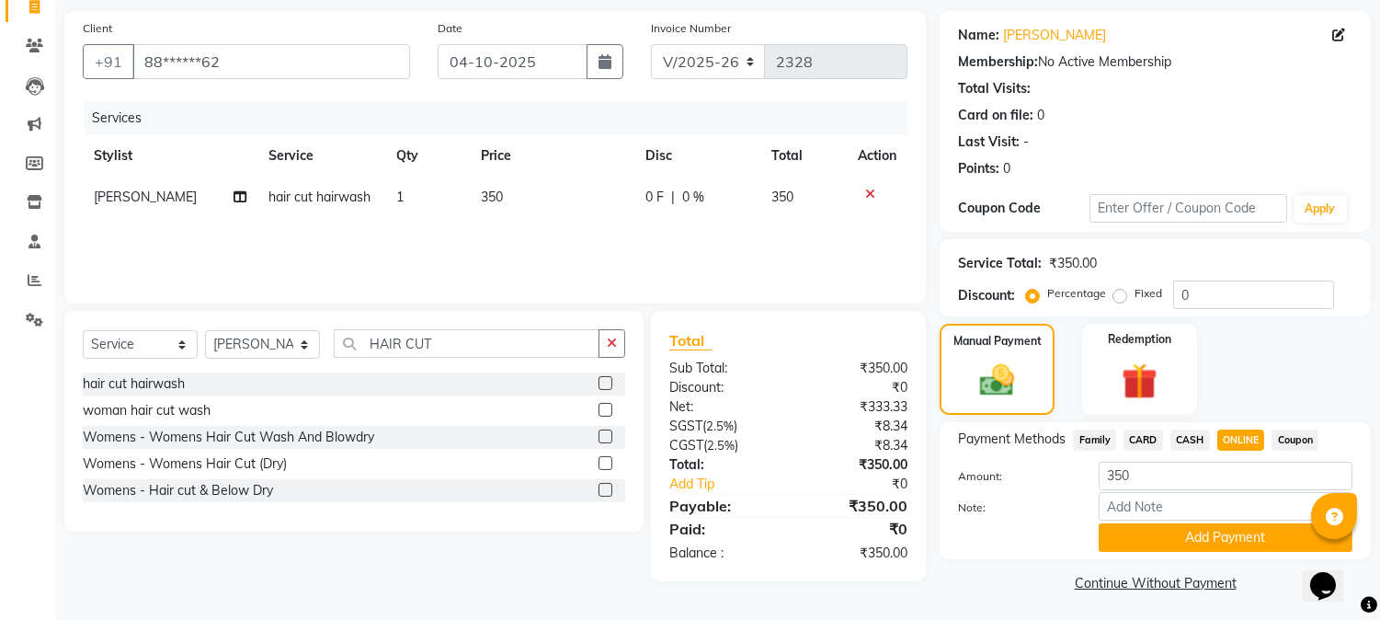
scroll to position [131, 0]
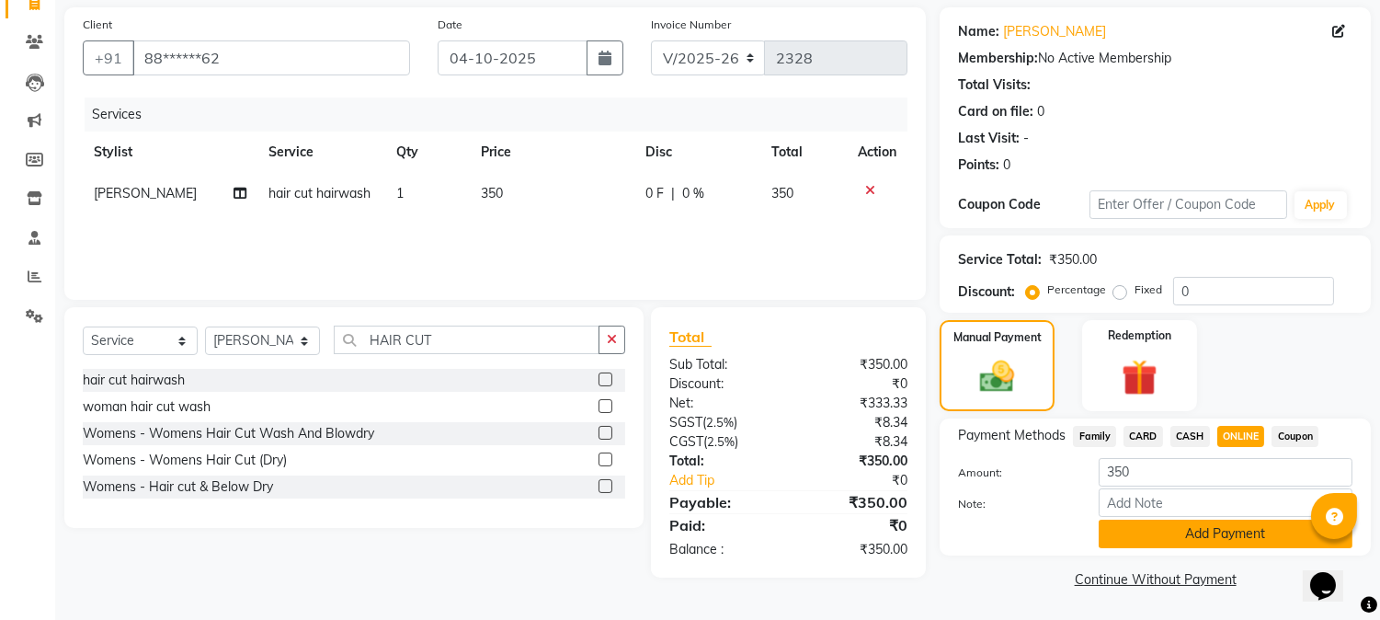
click at [1235, 536] on button "Add Payment" at bounding box center [1226, 534] width 254 height 29
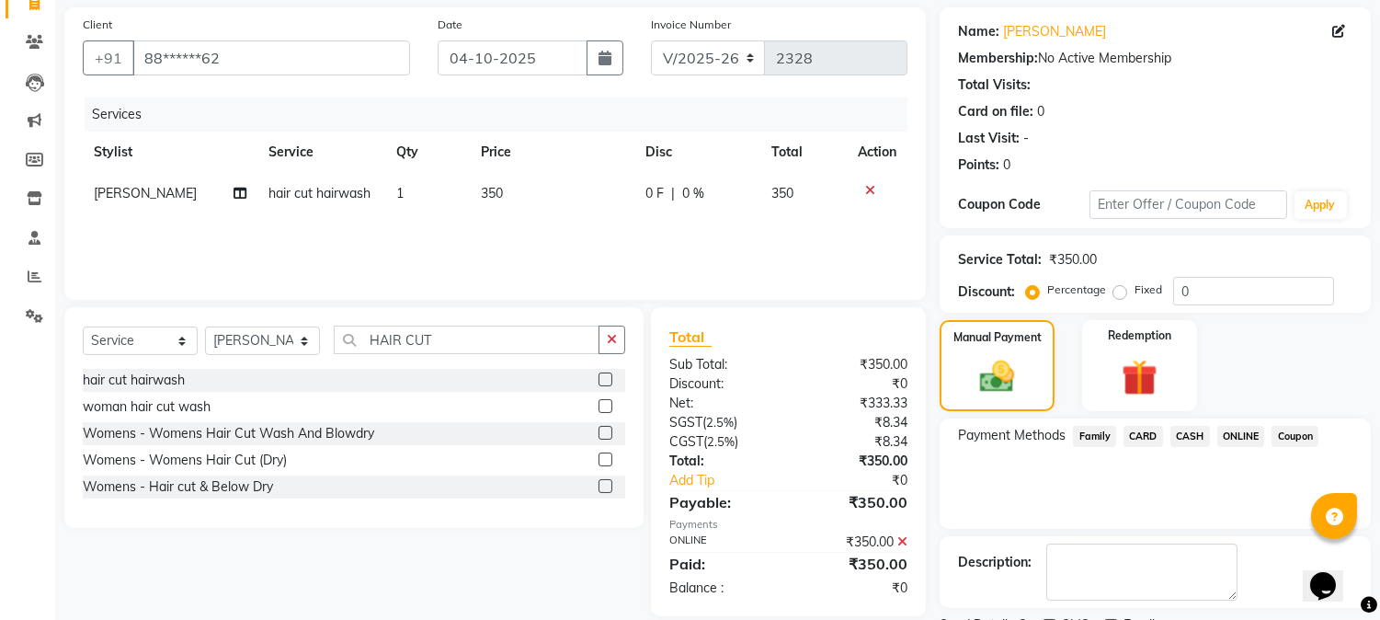
scroll to position [207, 0]
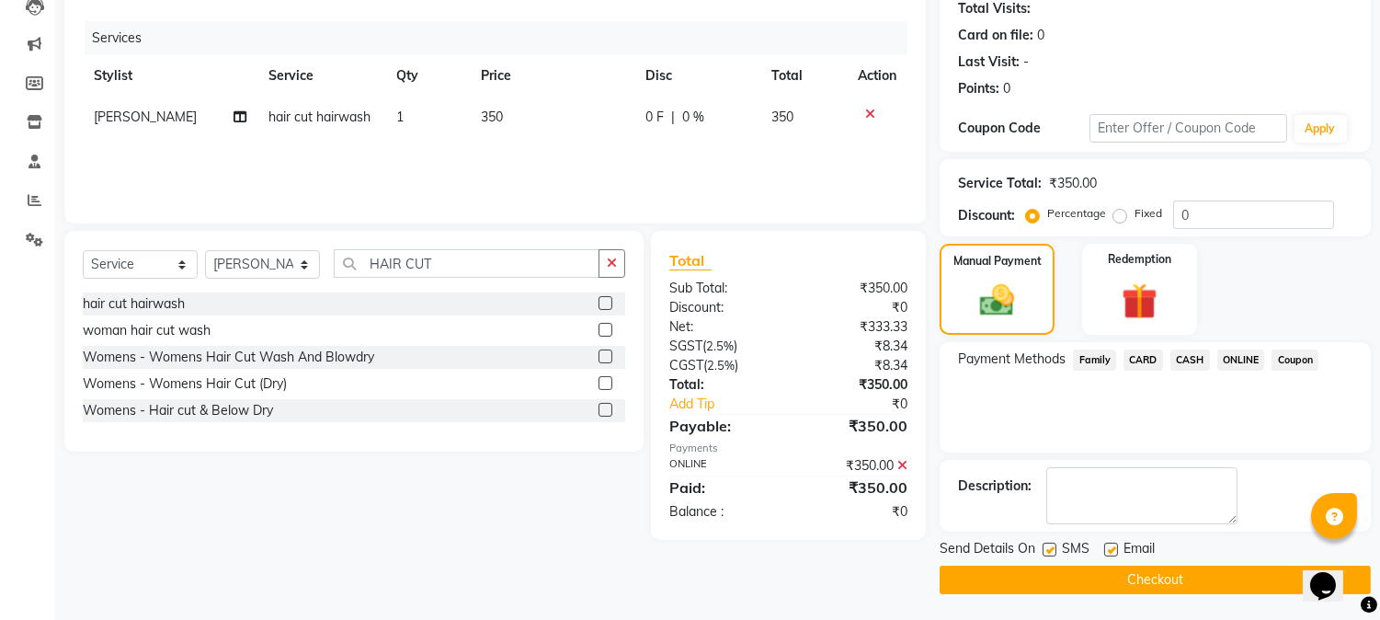
click at [1252, 571] on button "Checkout" at bounding box center [1155, 580] width 431 height 29
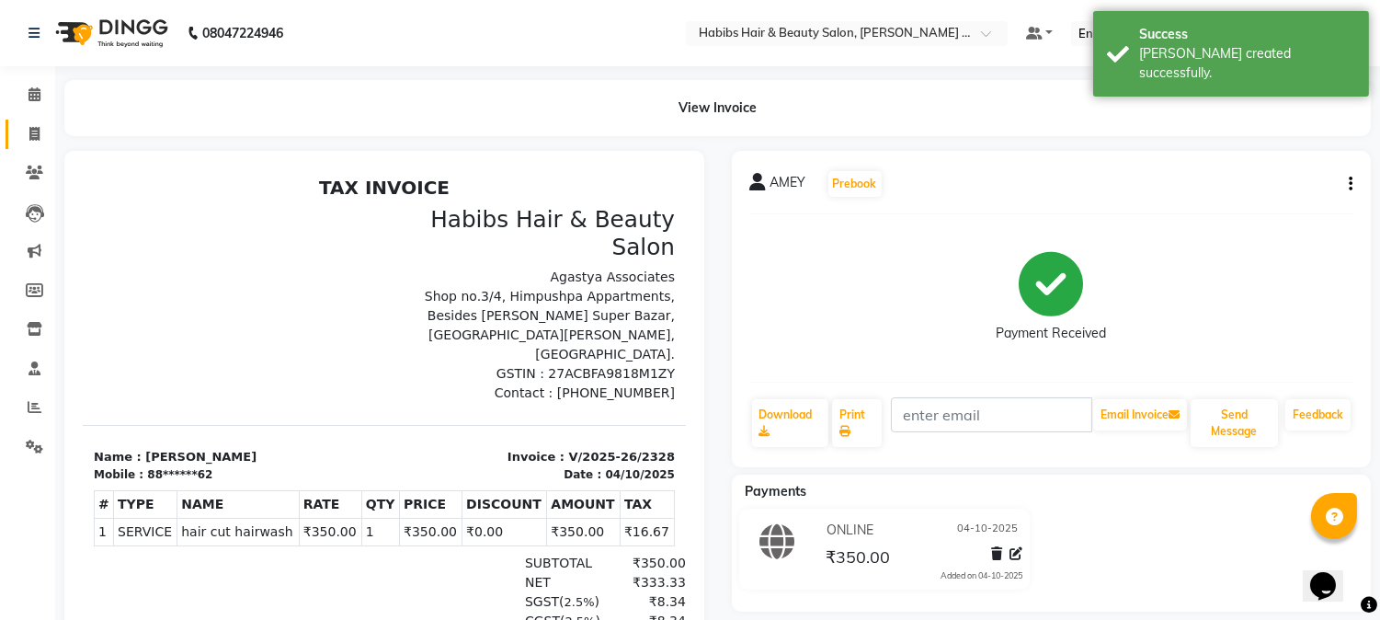
click at [23, 144] on link "Invoice" at bounding box center [28, 135] width 44 height 30
select select "5039"
select select "service"
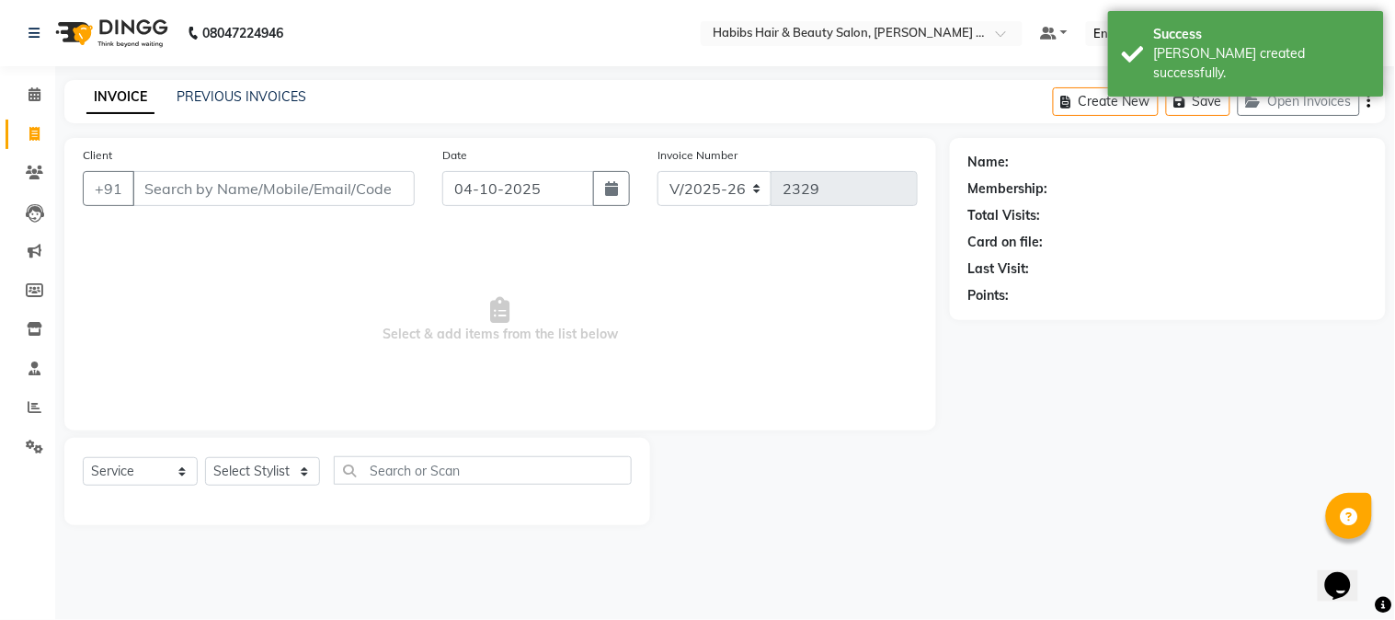
click at [226, 177] on input "Client" at bounding box center [273, 188] width 282 height 35
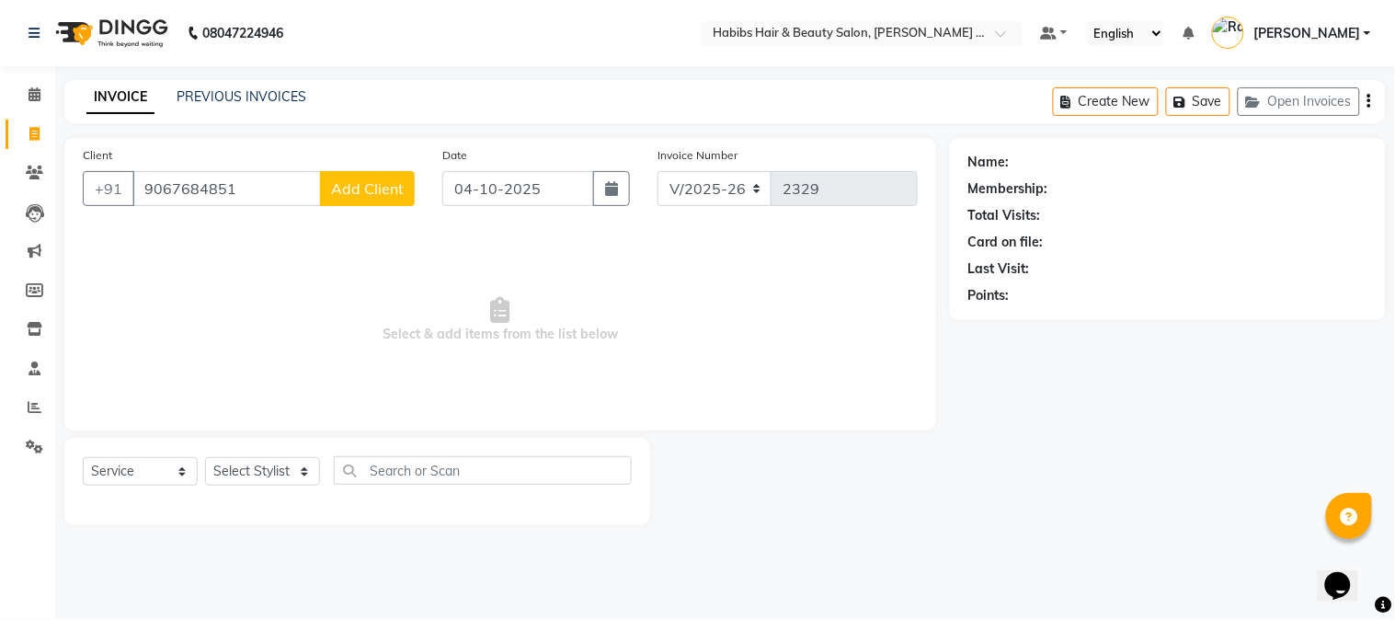
type input "9067684851"
click at [380, 198] on button "Add Client" at bounding box center [367, 188] width 95 height 35
select select "22"
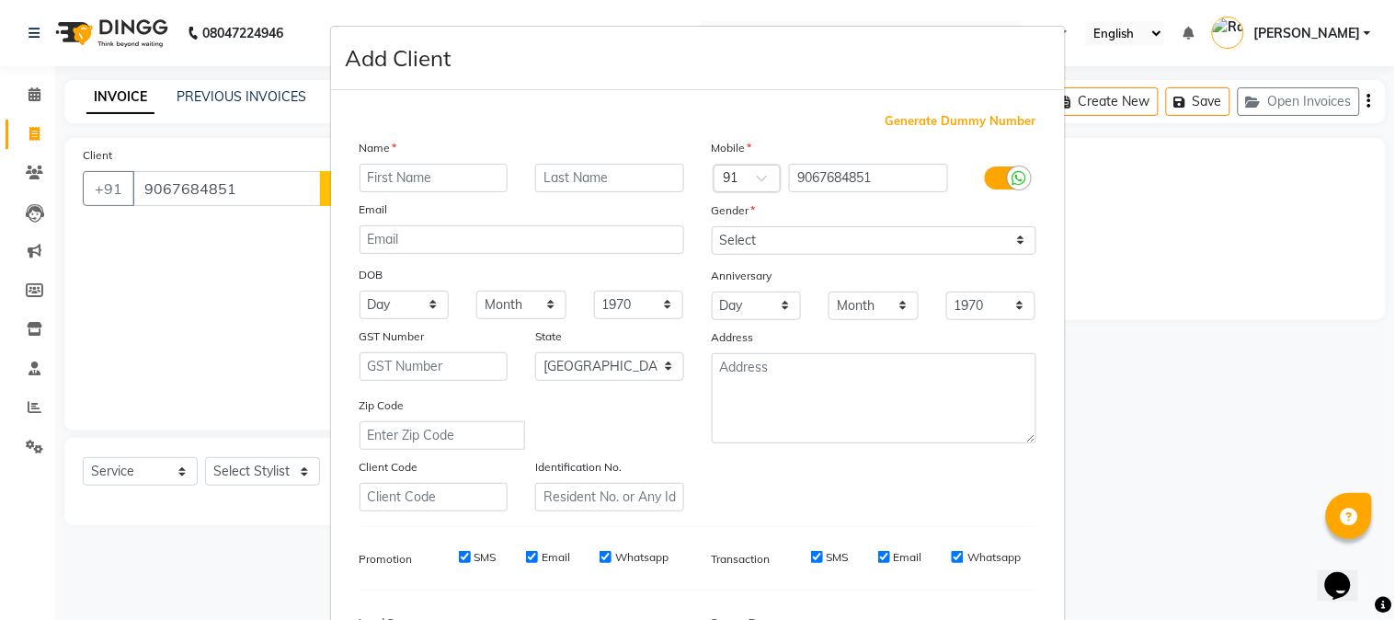
click at [412, 176] on input "text" at bounding box center [434, 178] width 149 height 29
type input "A"
type input "SAMIKSHA"
type input "[PERSON_NAME]"
click at [736, 234] on select "Select [DEMOGRAPHIC_DATA] [DEMOGRAPHIC_DATA] Other Prefer Not To Say" at bounding box center [874, 240] width 325 height 29
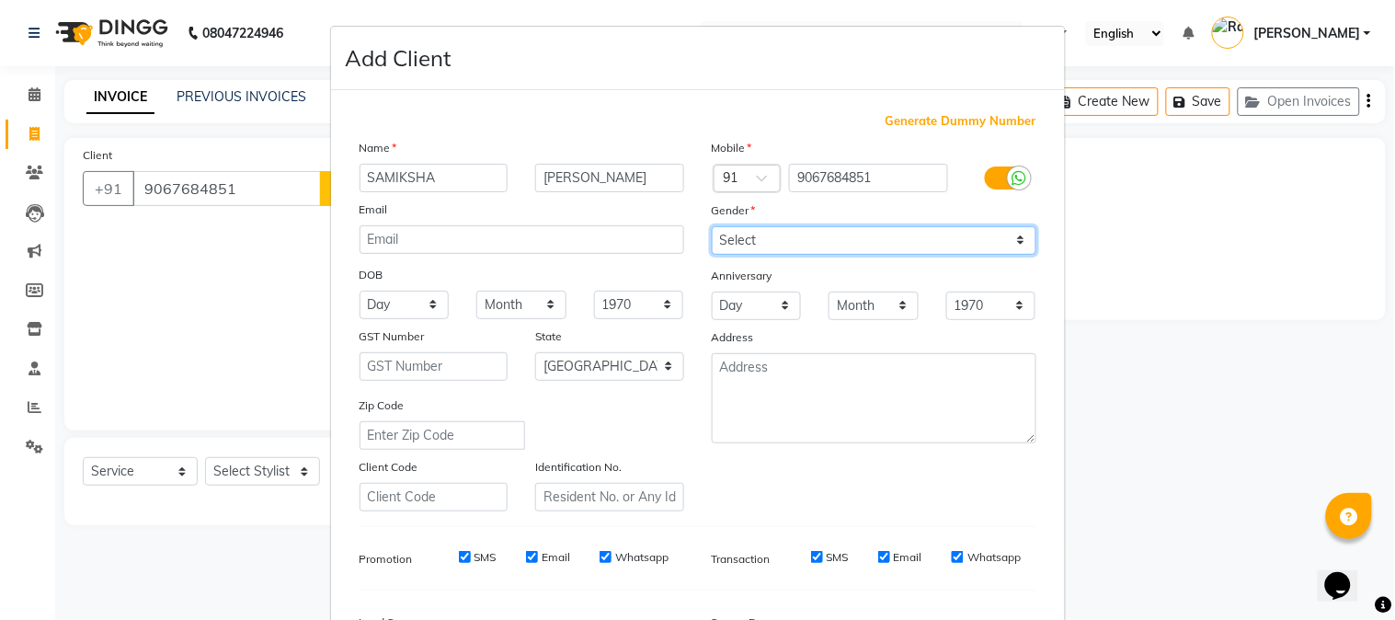
select select "[DEMOGRAPHIC_DATA]"
click at [712, 226] on select "Select [DEMOGRAPHIC_DATA] [DEMOGRAPHIC_DATA] Other Prefer Not To Say" at bounding box center [874, 240] width 325 height 29
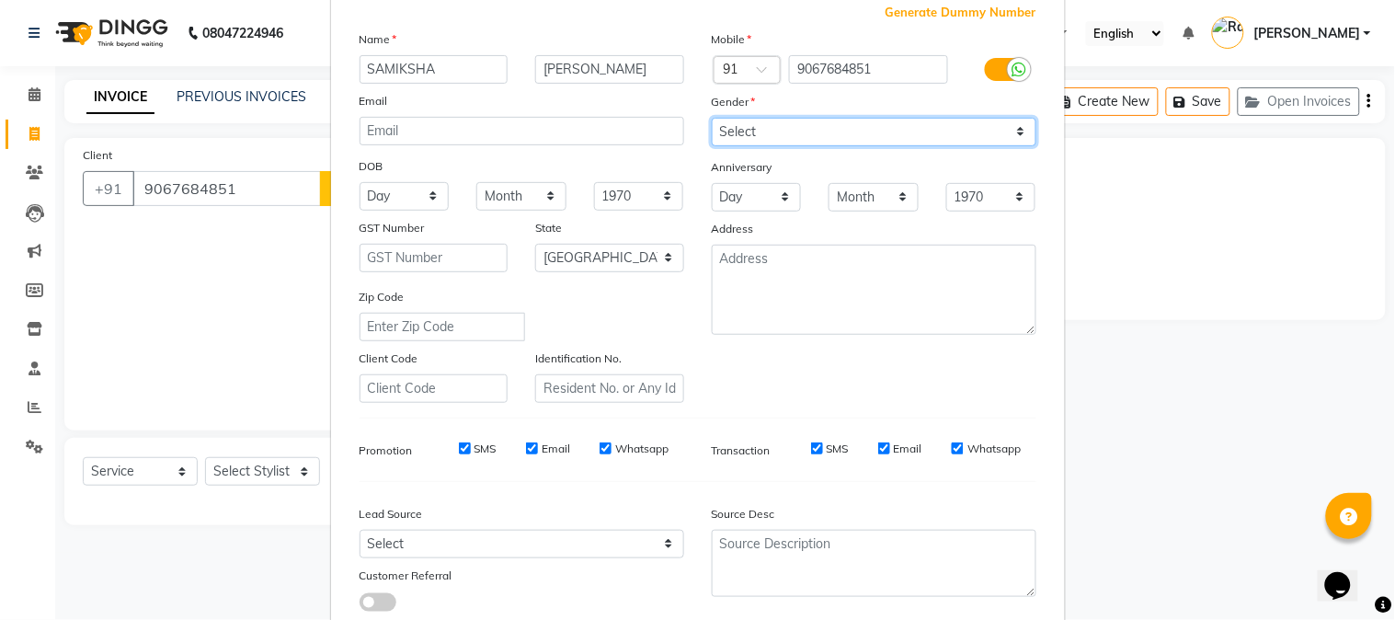
scroll to position [230, 0]
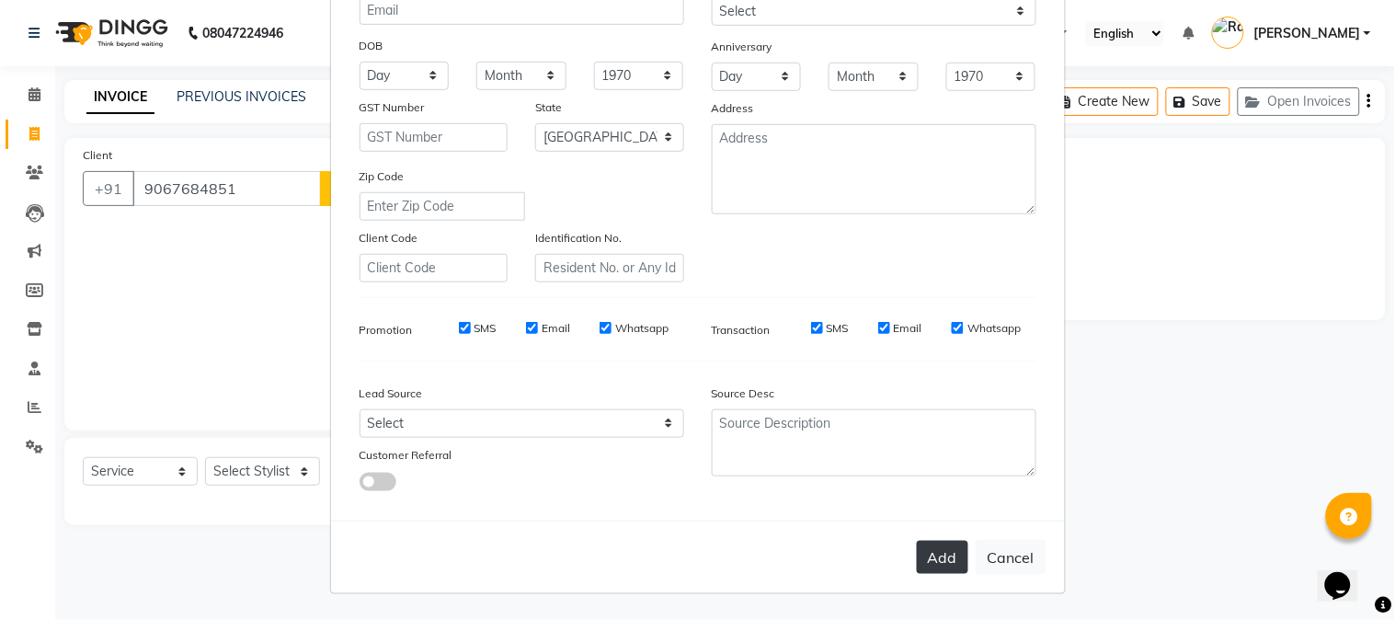
click at [929, 561] on button "Add" at bounding box center [942, 557] width 51 height 33
type input "90******51"
select select
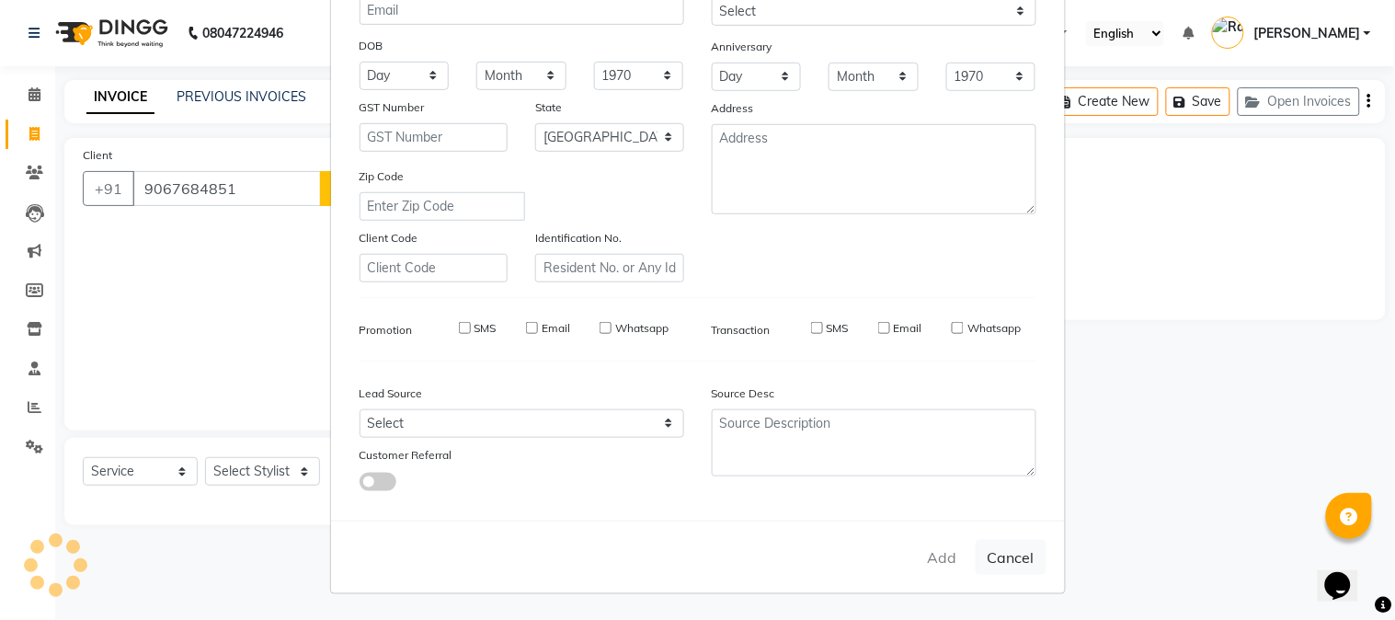
select select "null"
select select
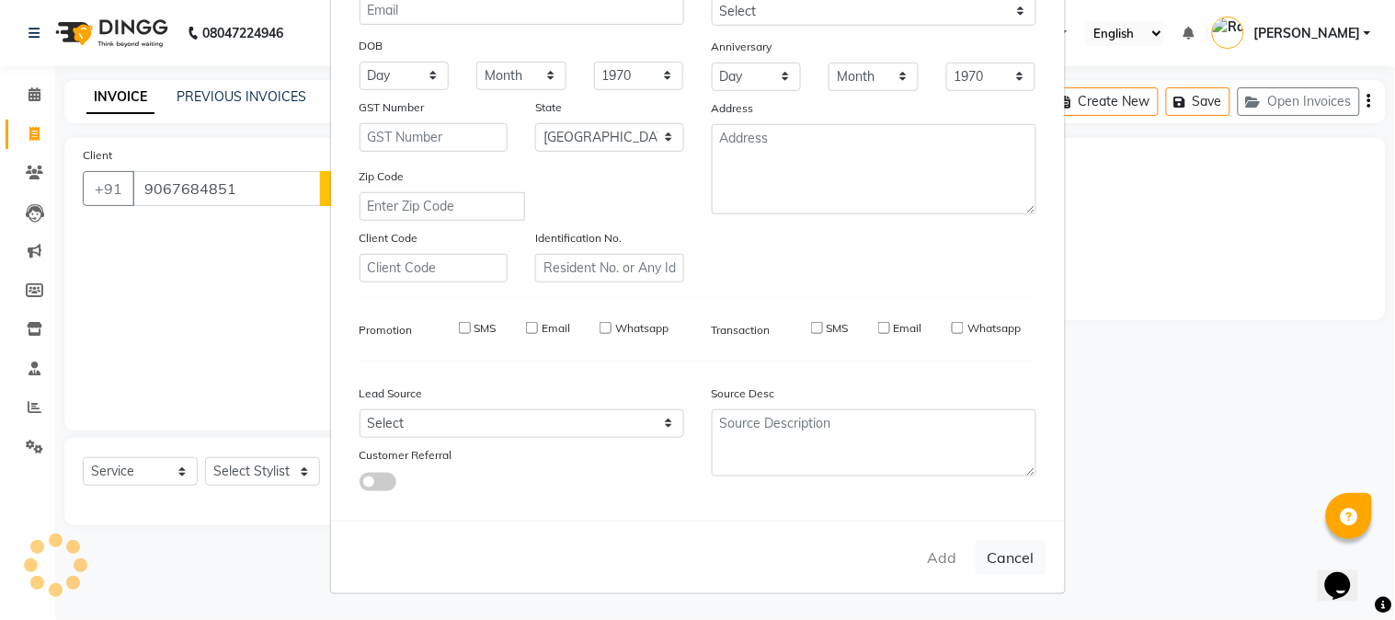
checkbox input "false"
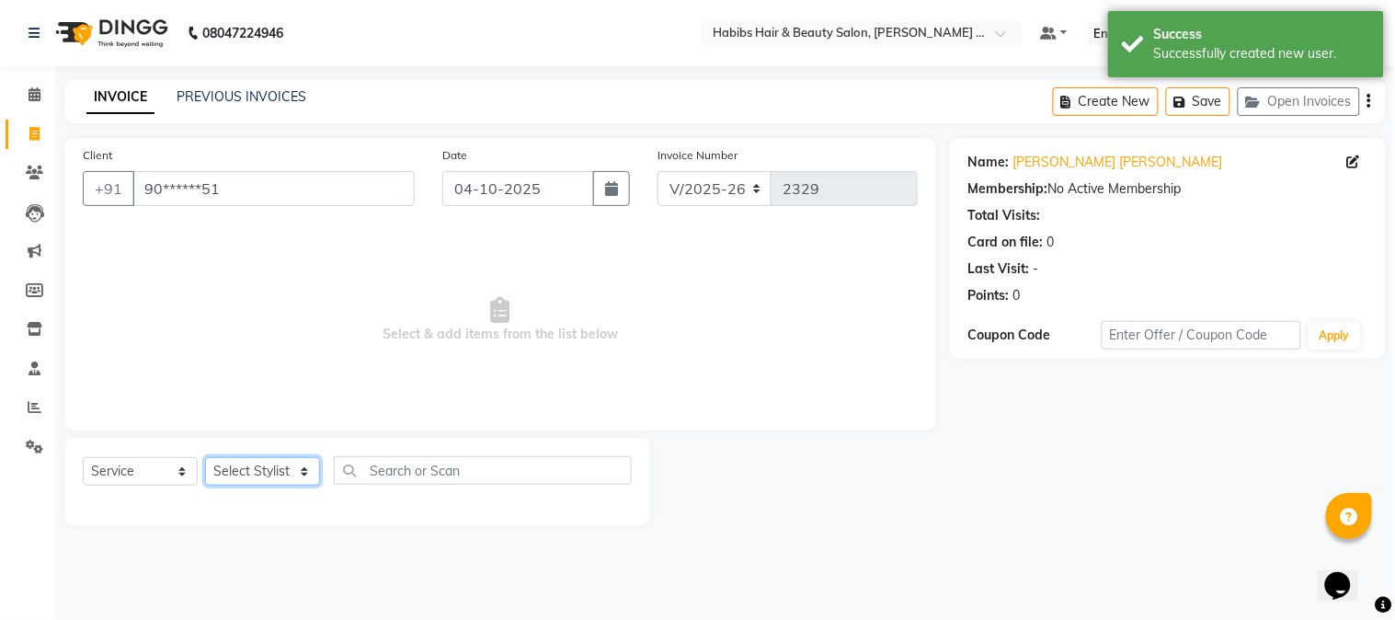
click at [282, 475] on select "Select Stylist Admin [PERSON_NAME] Darshan [PERSON_NAME] [PERSON_NAME] RASHMI […" at bounding box center [262, 471] width 115 height 29
select select "73952"
click at [205, 458] on select "Select Stylist Admin [PERSON_NAME] Darshan [PERSON_NAME] [PERSON_NAME] RASHMI […" at bounding box center [262, 471] width 115 height 29
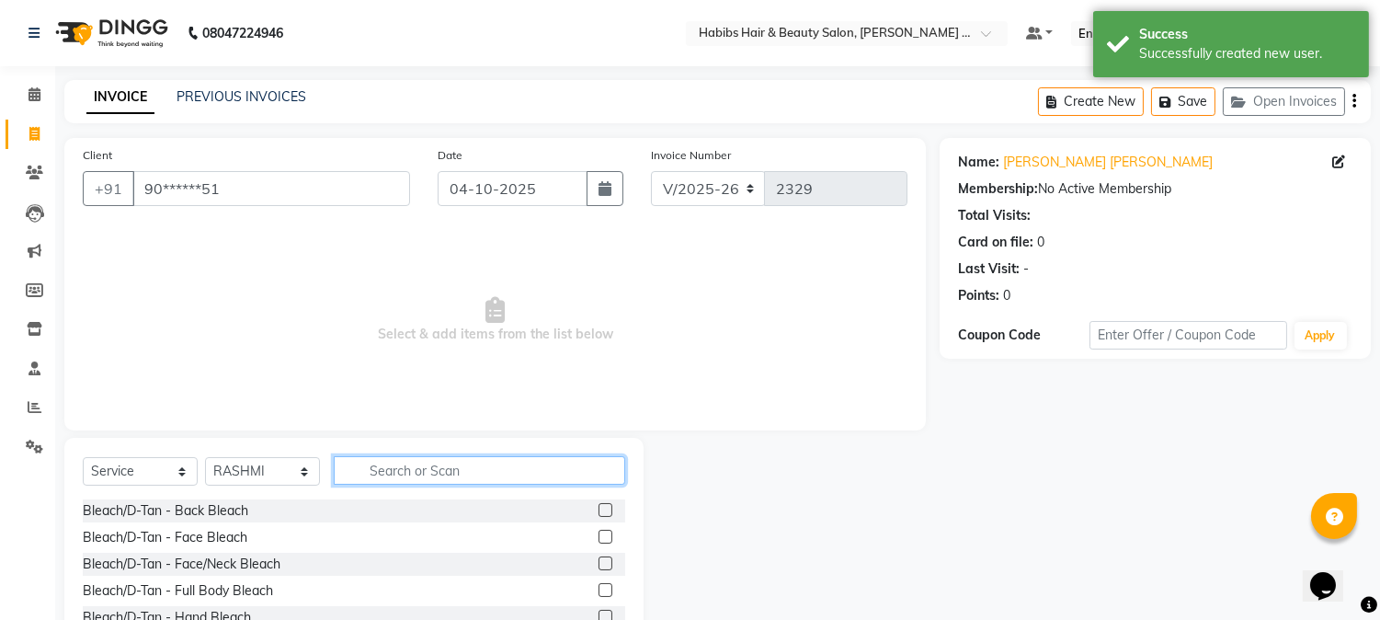
click at [383, 471] on input "text" at bounding box center [480, 470] width 292 height 29
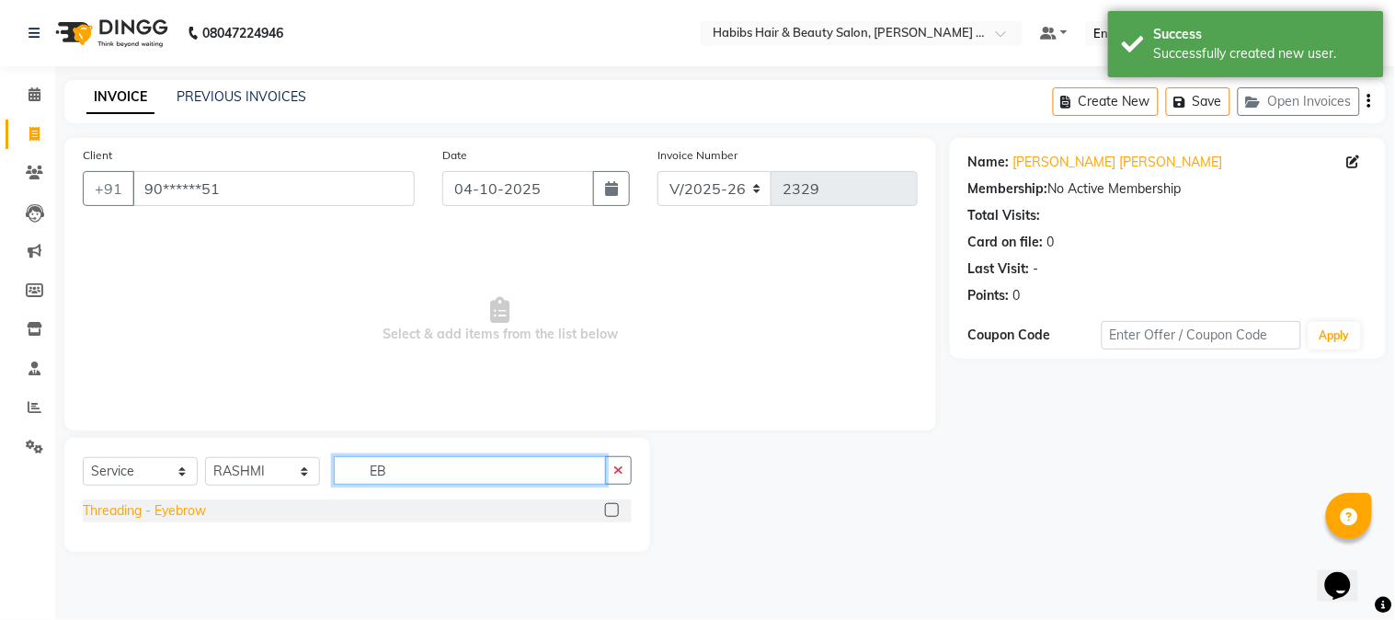
type input "EB"
click at [191, 504] on div "Threading - Eyebrow" at bounding box center [144, 510] width 123 height 19
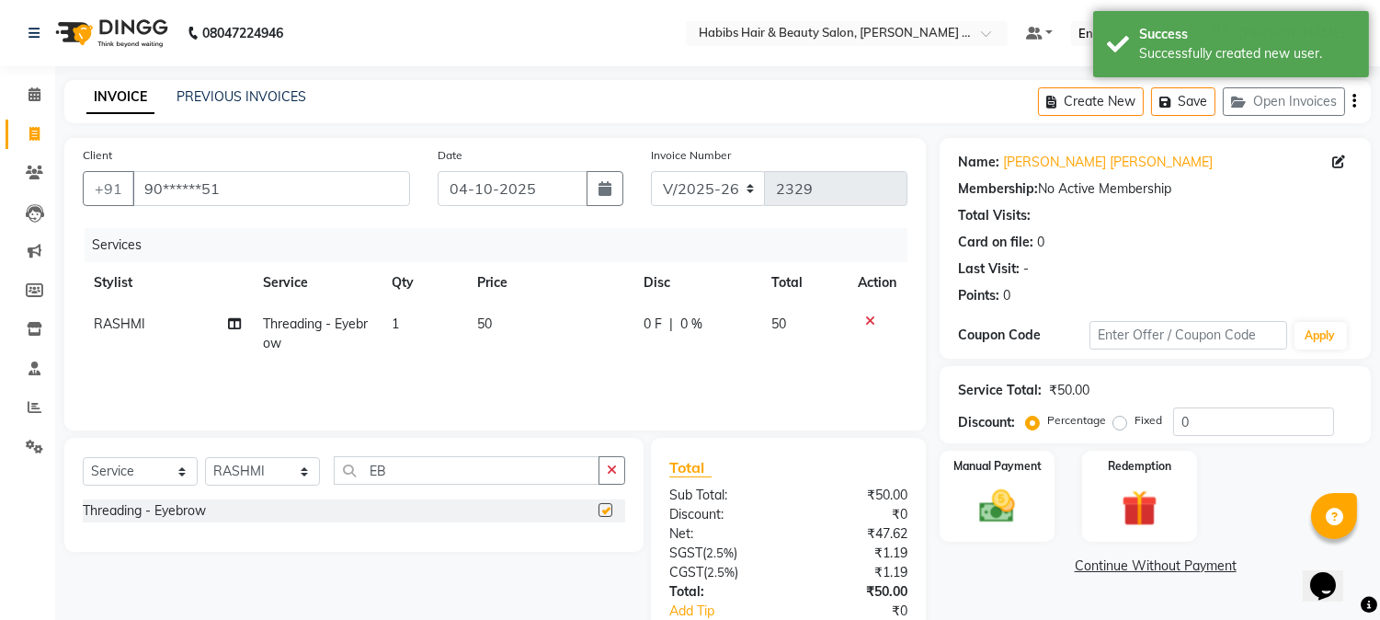
checkbox input "false"
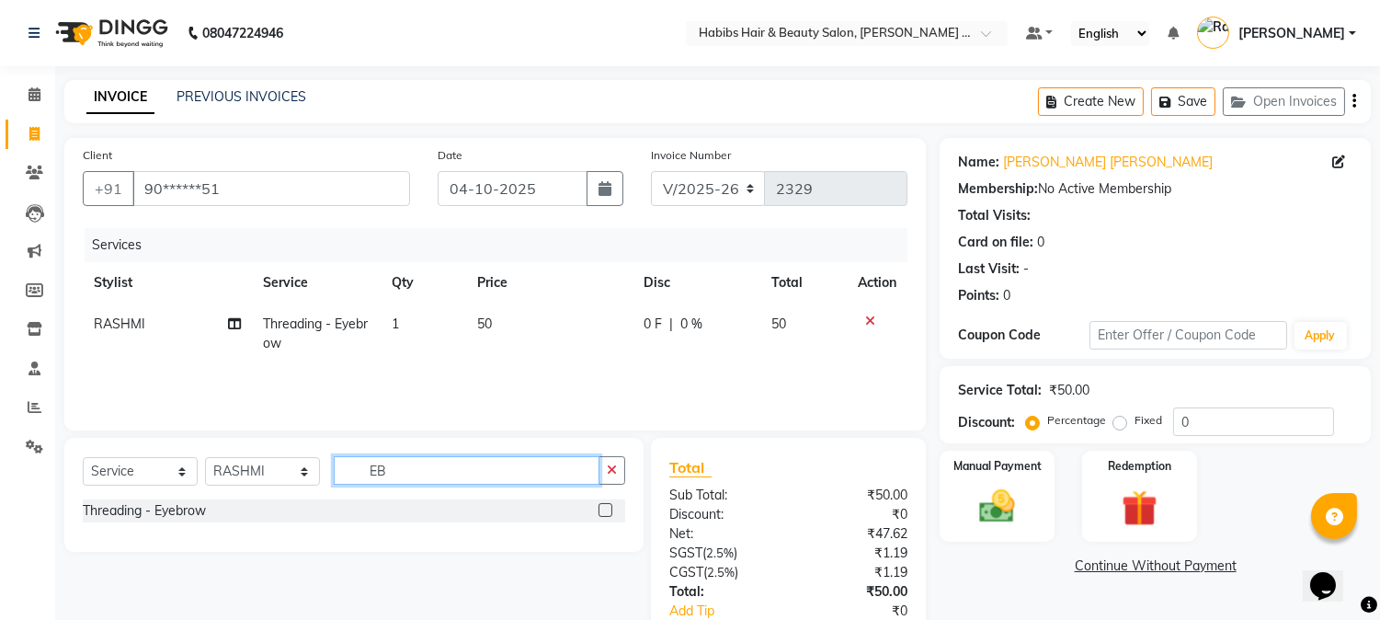
drag, startPoint x: 384, startPoint y: 475, endPoint x: 318, endPoint y: 507, distance: 73.6
click at [318, 507] on div "Select Service Product Membership Package Voucher Prepaid Gift Card Select Styl…" at bounding box center [353, 495] width 579 height 114
type input "FORE"
click at [181, 510] on div "Threading - Forehead" at bounding box center [147, 510] width 128 height 19
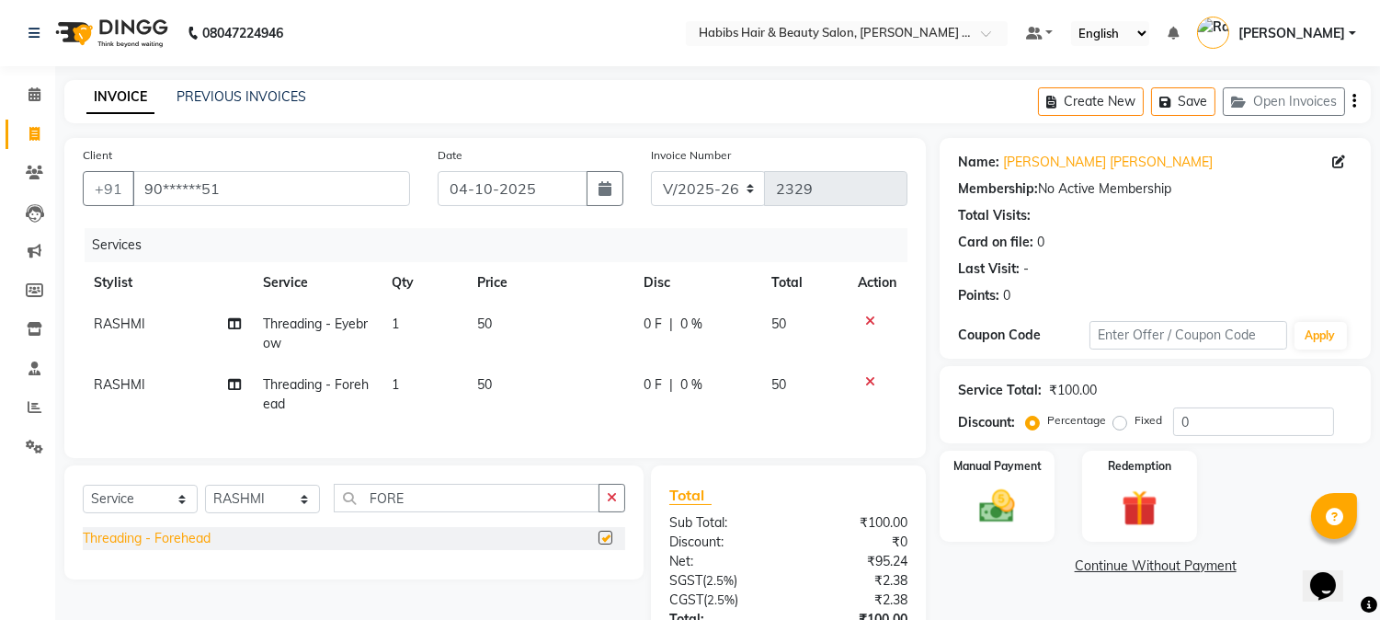
checkbox input "false"
click at [1184, 101] on button "Save" at bounding box center [1183, 101] width 64 height 29
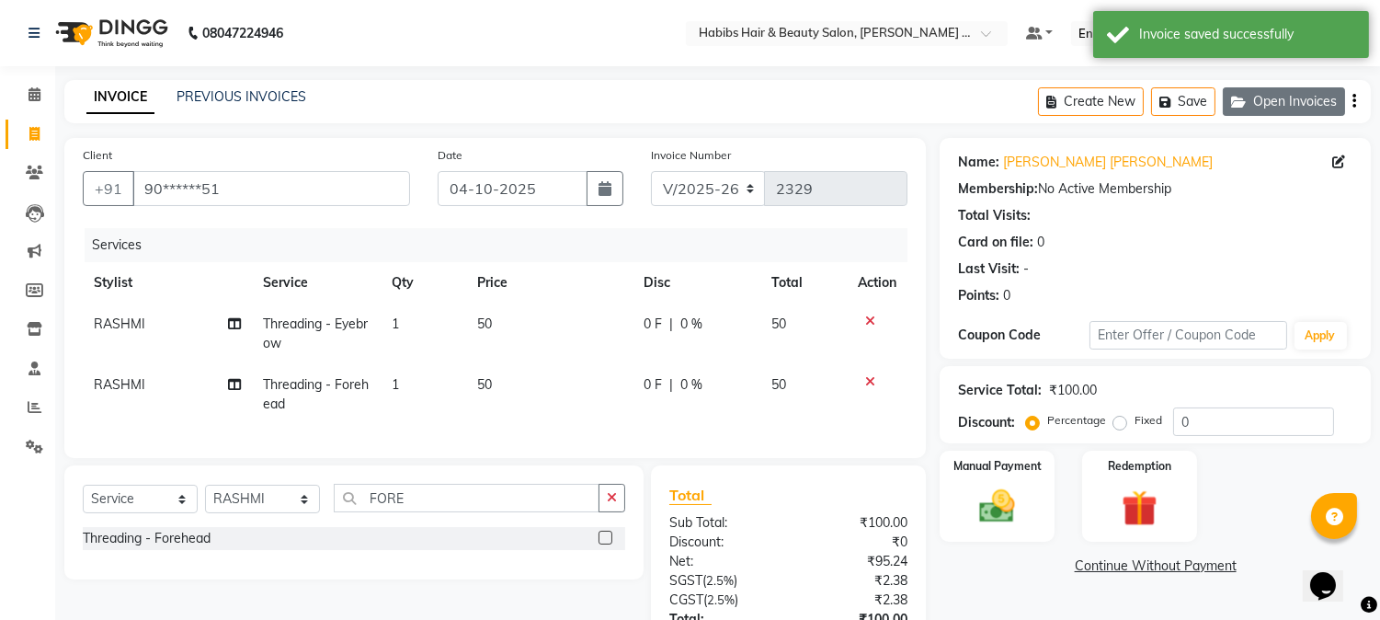
click at [1279, 95] on button "Open Invoices" at bounding box center [1284, 101] width 122 height 29
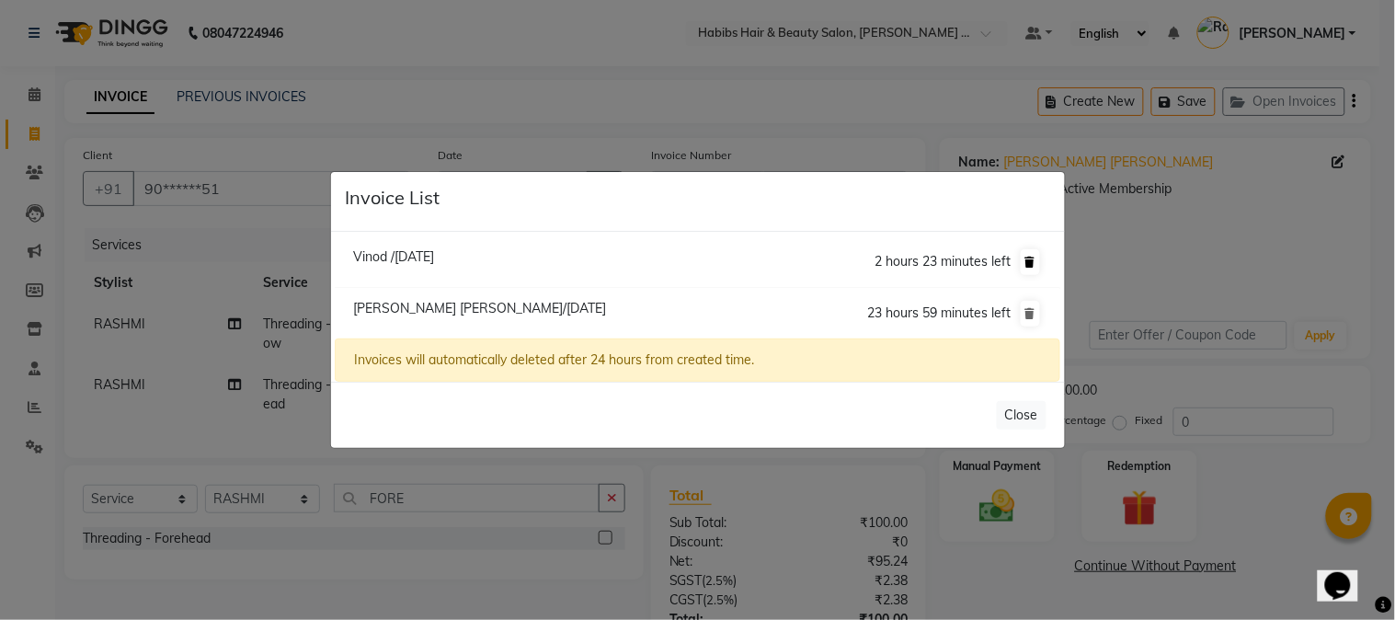
click at [1025, 258] on icon at bounding box center [1030, 262] width 10 height 11
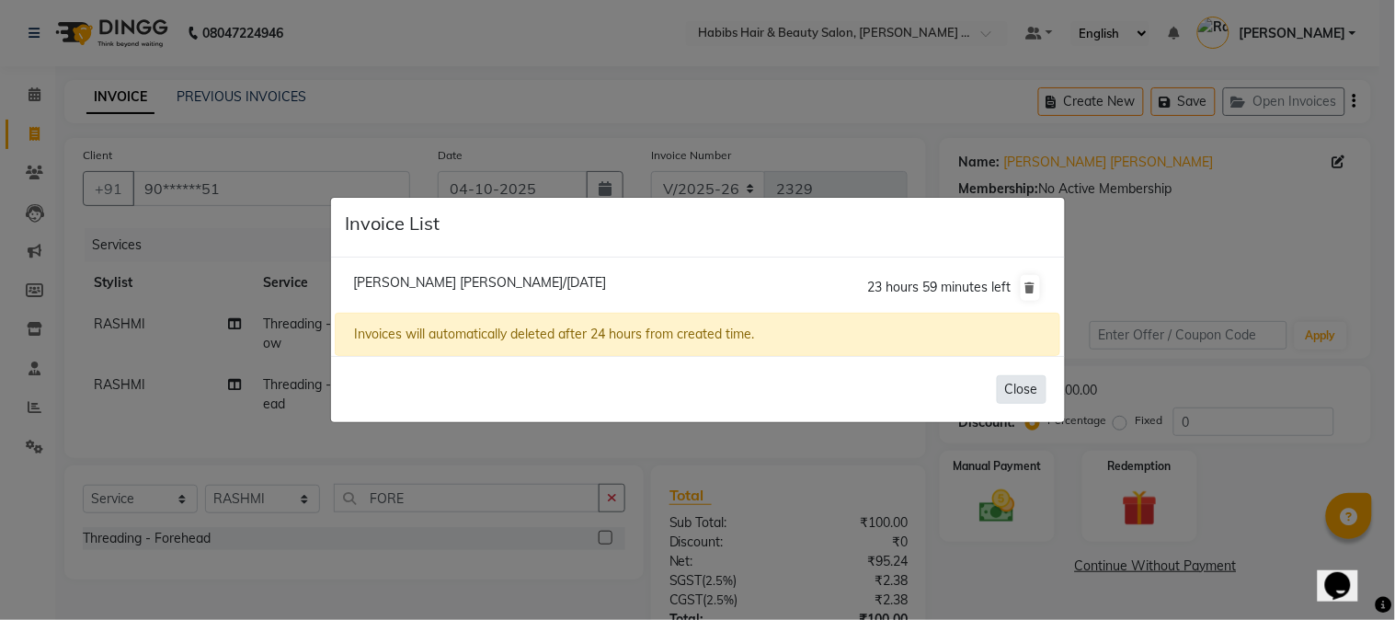
click at [1027, 383] on button "Close" at bounding box center [1022, 389] width 50 height 29
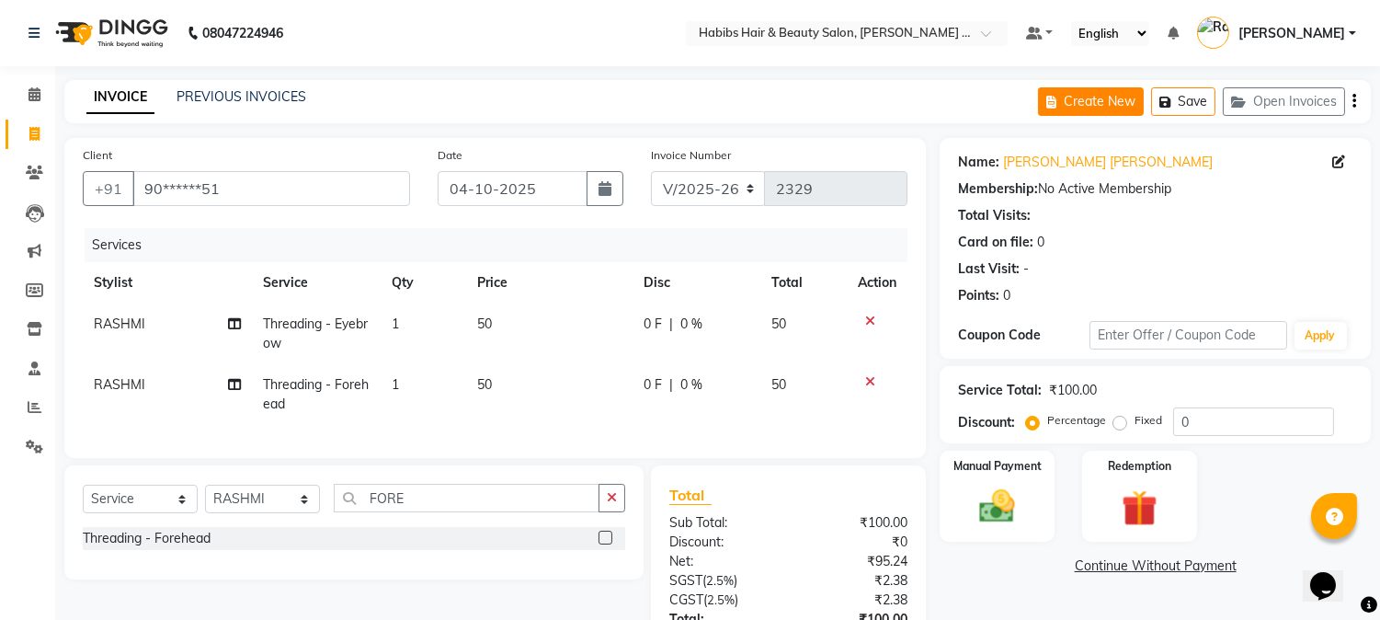
click at [1067, 99] on button "Create New" at bounding box center [1091, 101] width 106 height 29
select select "service"
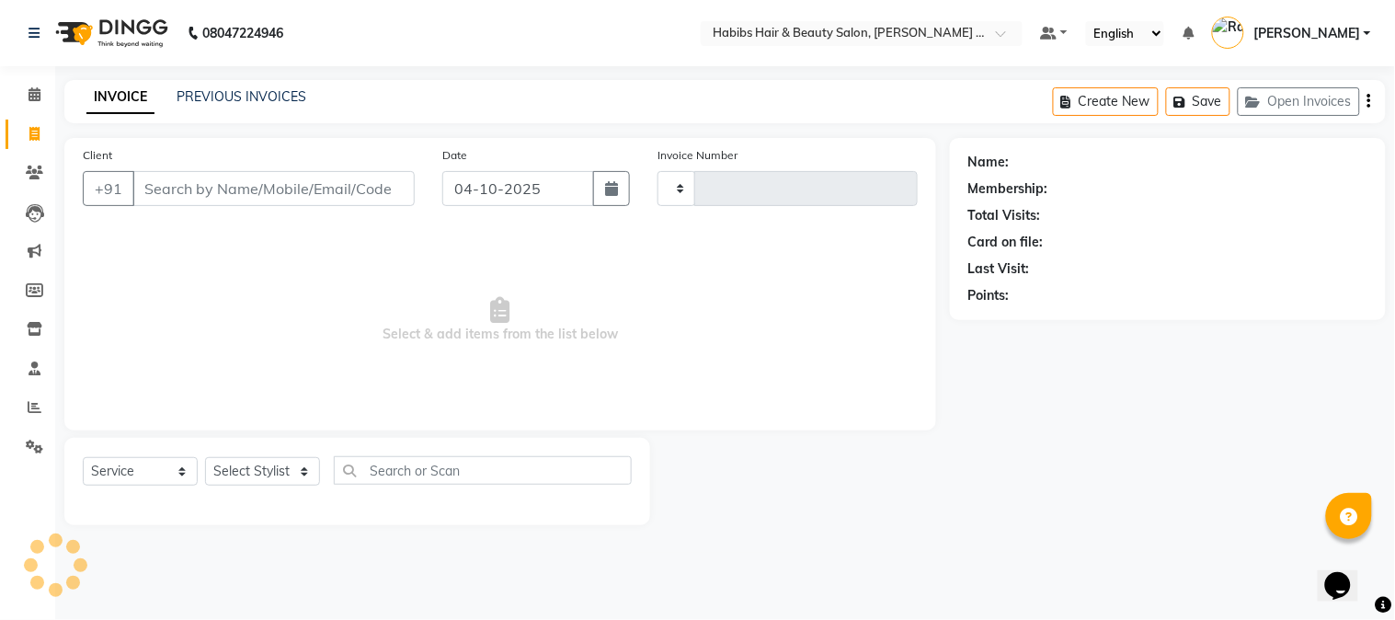
type input "2329"
select select "5039"
click at [344, 184] on input "Client" at bounding box center [273, 188] width 282 height 35
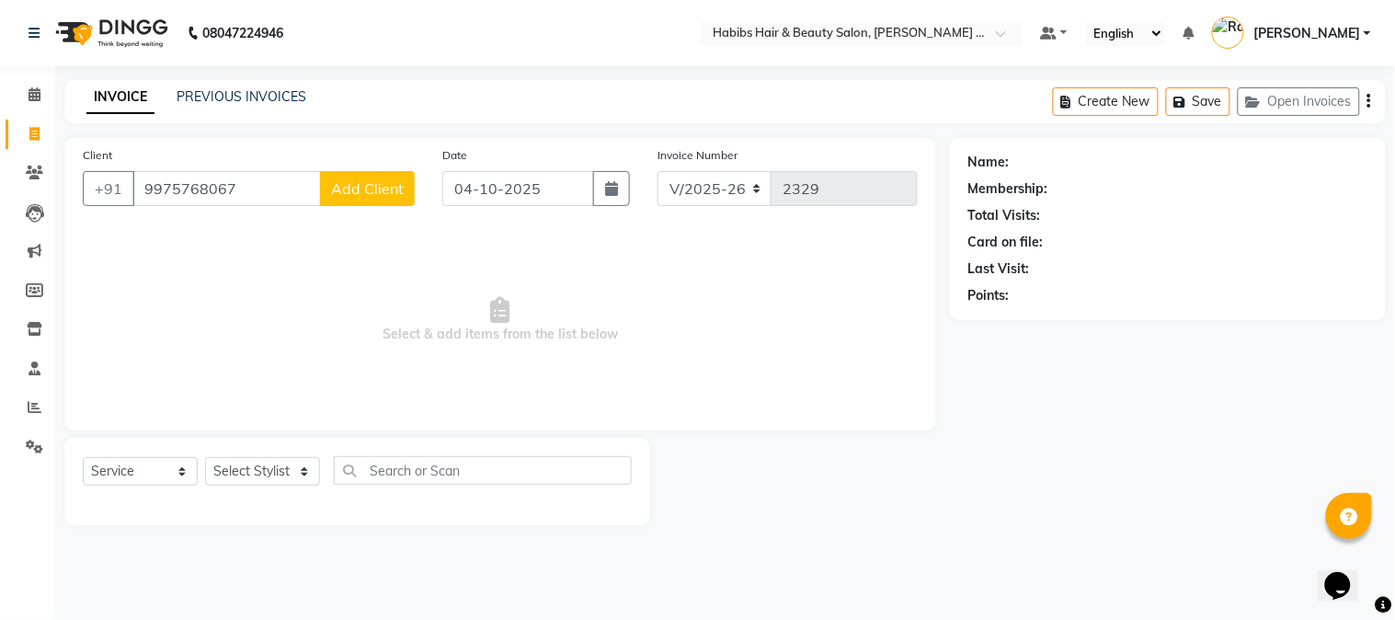
type input "9975768067"
click at [353, 187] on span "Add Client" at bounding box center [367, 188] width 73 height 18
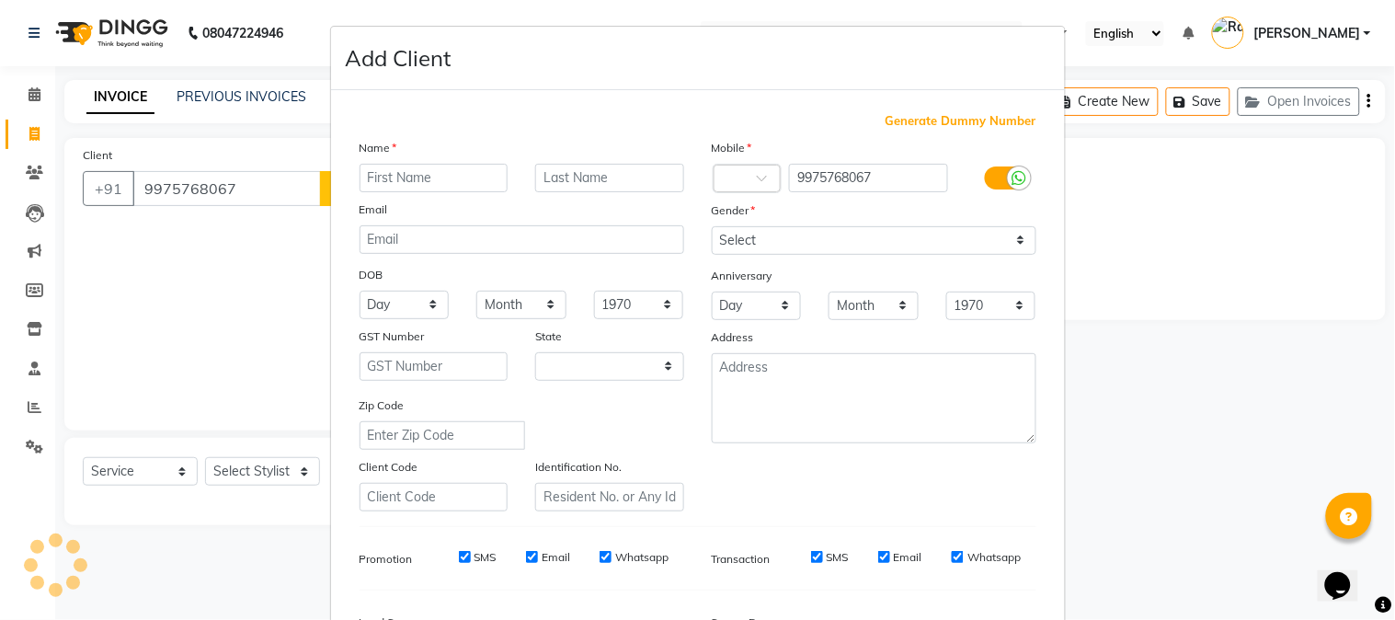
select select "22"
click at [381, 184] on input "text" at bounding box center [434, 178] width 149 height 29
type input "SAGAR"
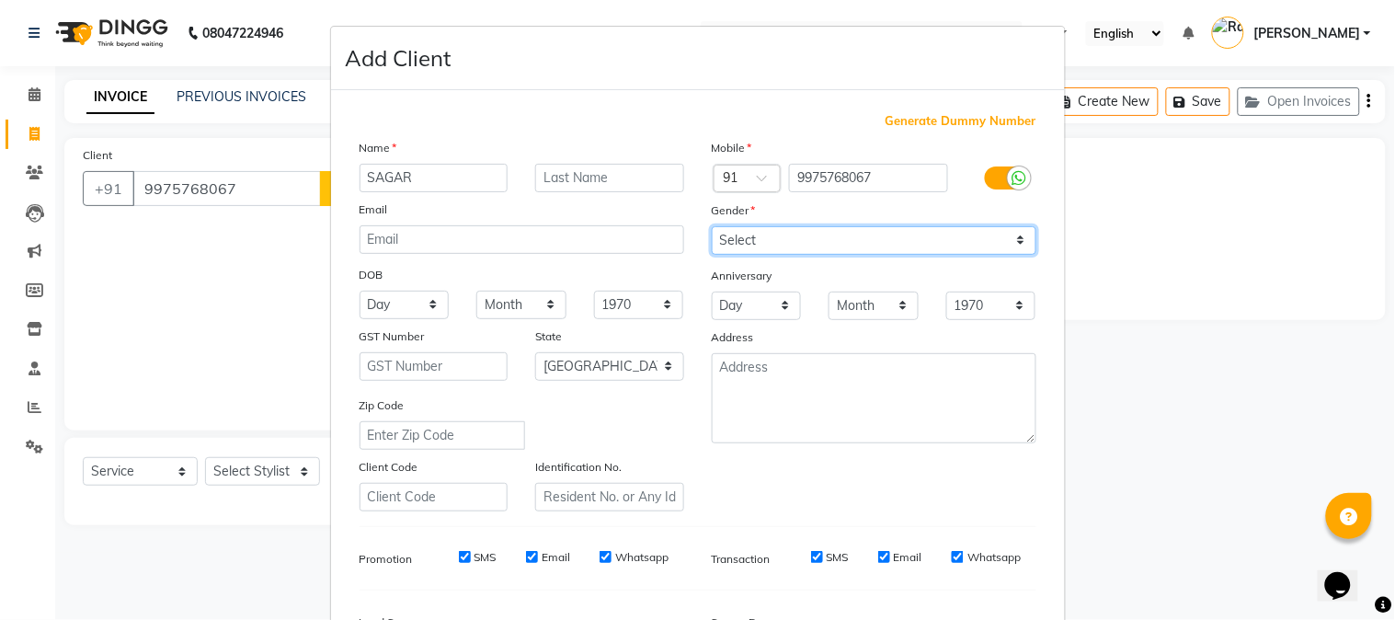
click at [738, 228] on select "Select [DEMOGRAPHIC_DATA] [DEMOGRAPHIC_DATA] Other Prefer Not To Say" at bounding box center [874, 240] width 325 height 29
select select "[DEMOGRAPHIC_DATA]"
click at [712, 226] on select "Select [DEMOGRAPHIC_DATA] [DEMOGRAPHIC_DATA] Other Prefer Not To Say" at bounding box center [874, 240] width 325 height 29
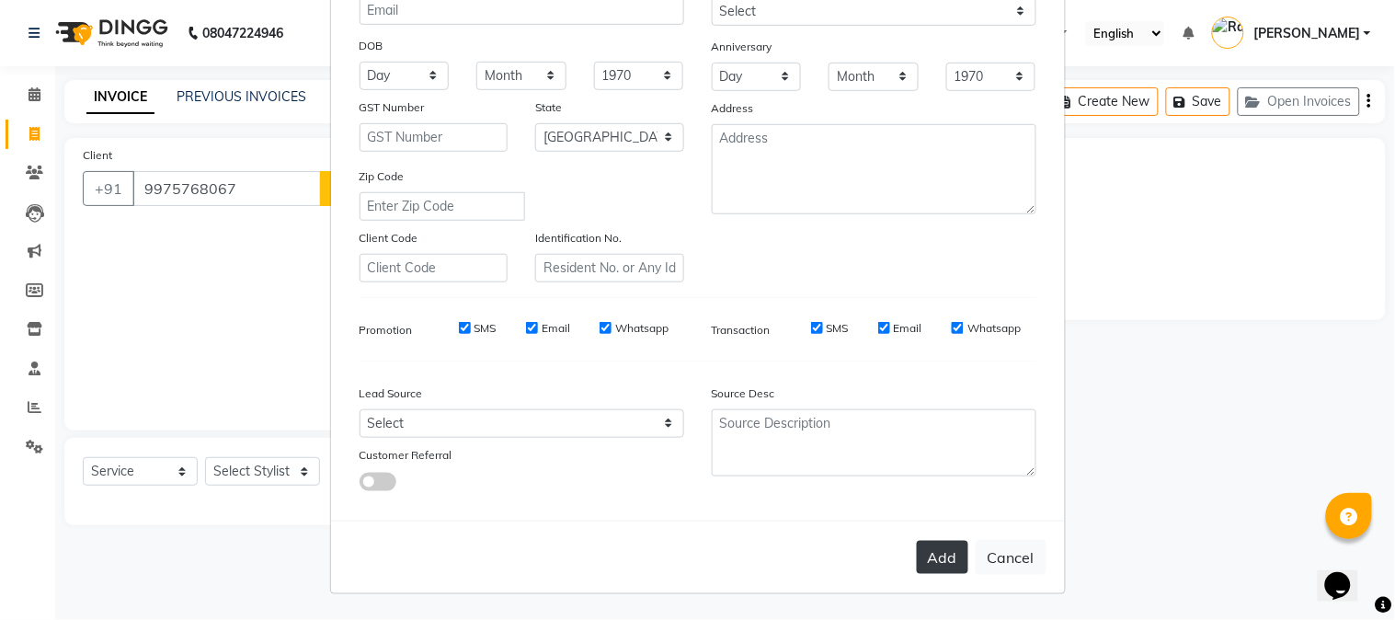
click at [954, 561] on button "Add" at bounding box center [942, 557] width 51 height 33
type input "99******67"
select select
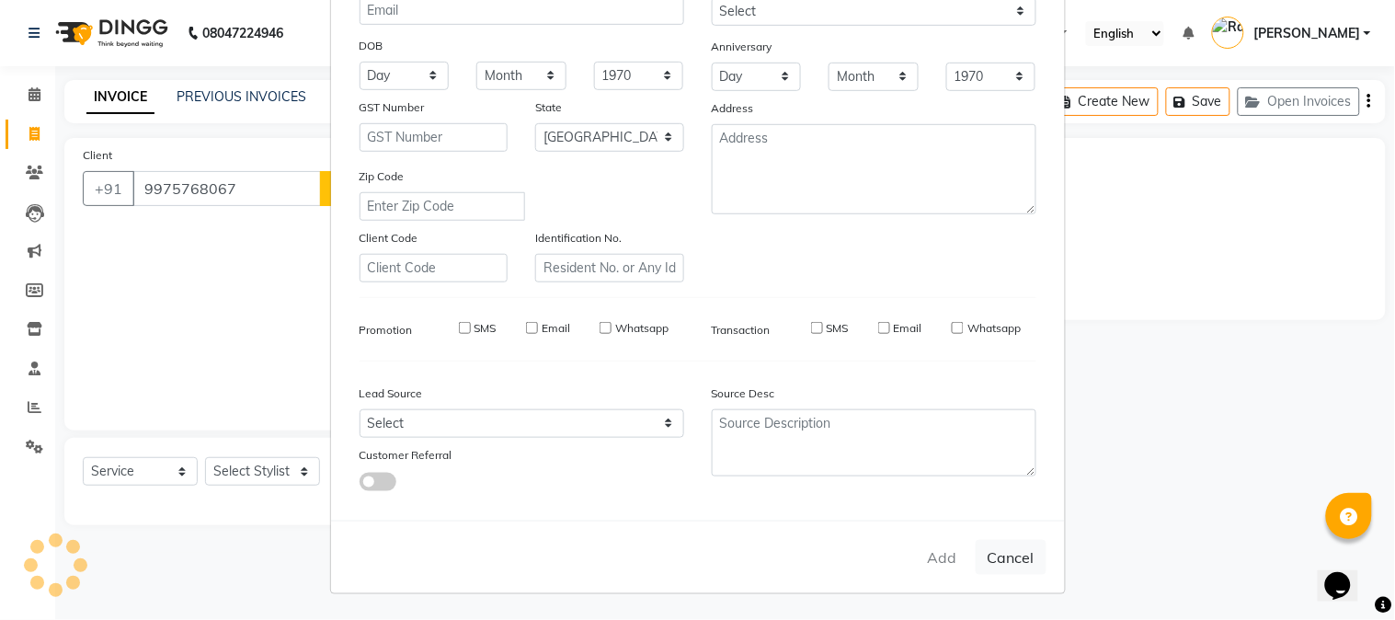
select select "null"
select select
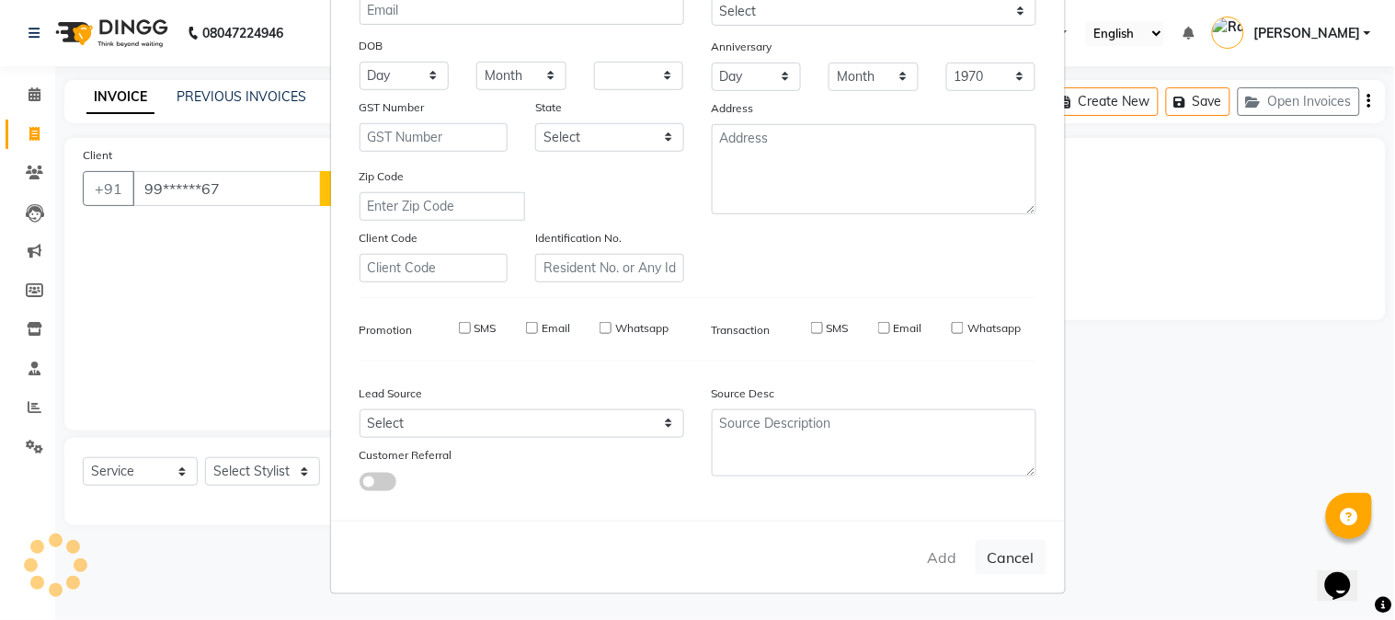
checkbox input "false"
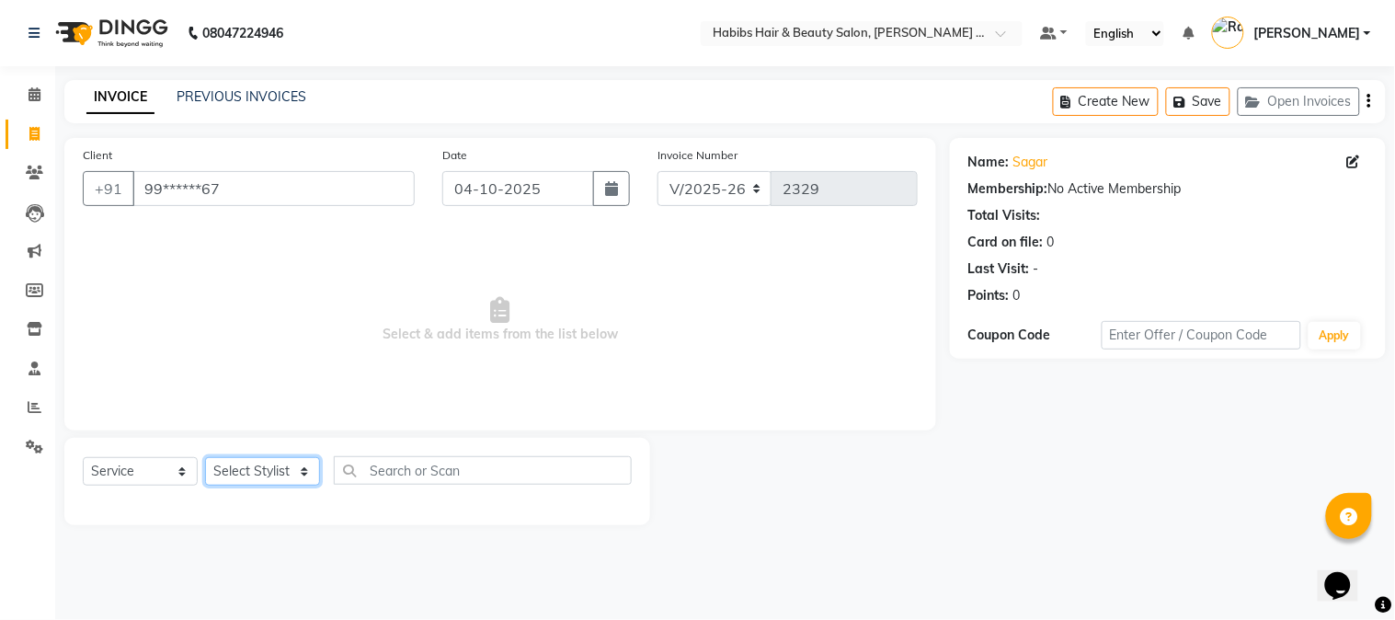
click at [291, 480] on select "Select Stylist Admin [PERSON_NAME] Darshan [PERSON_NAME] [PERSON_NAME] RASHMI […" at bounding box center [262, 471] width 115 height 29
select select "90626"
click at [205, 458] on select "Select Stylist Admin [PERSON_NAME] Darshan [PERSON_NAME] [PERSON_NAME] RASHMI […" at bounding box center [262, 471] width 115 height 29
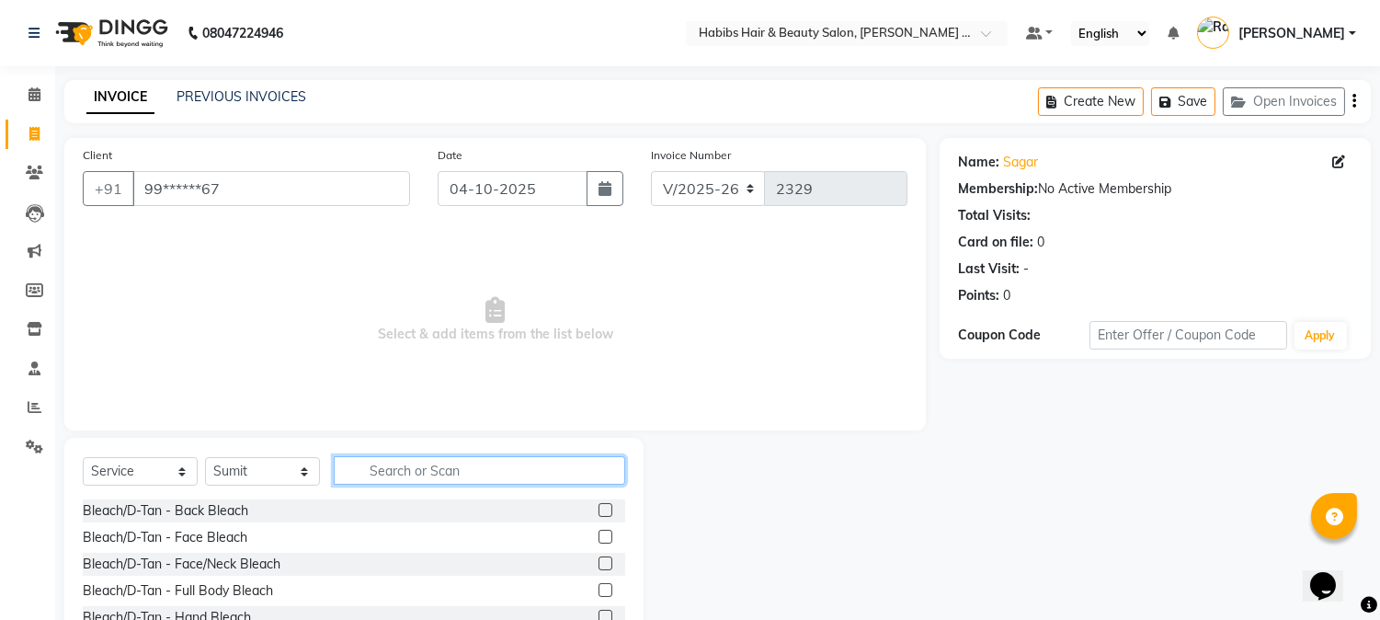
click at [427, 475] on input "text" at bounding box center [480, 470] width 292 height 29
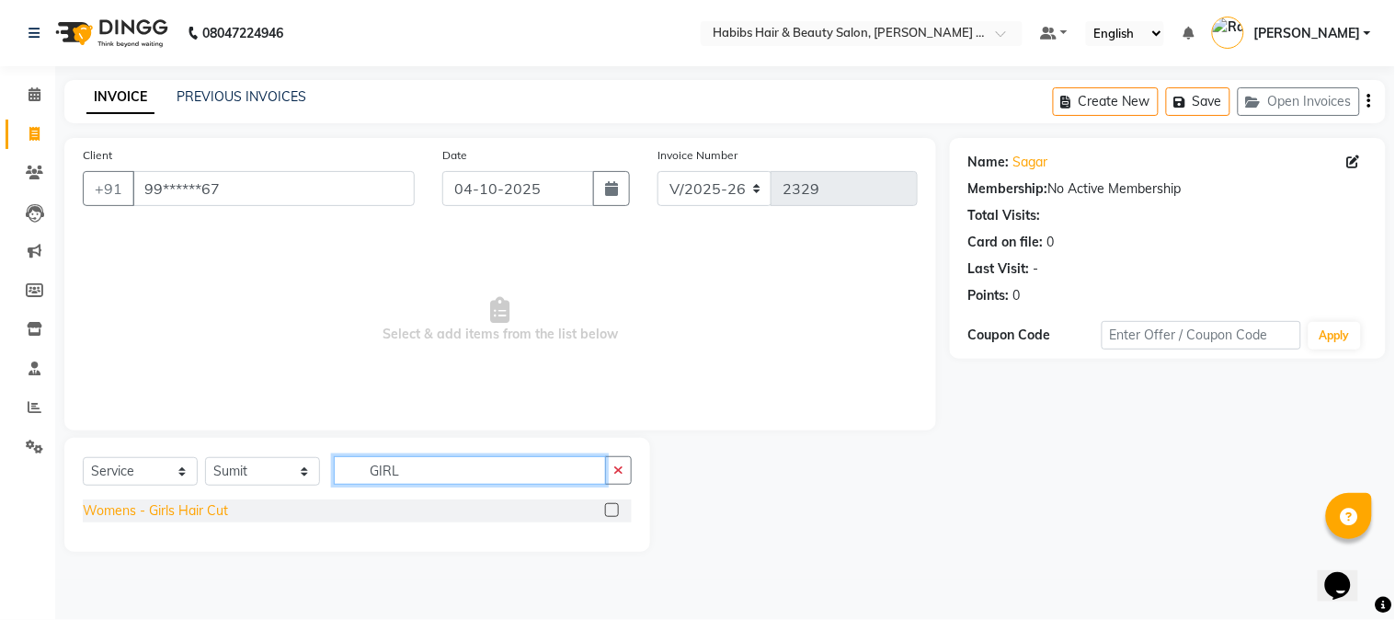
type input "GIRL"
click at [179, 503] on div "Womens - Girls Hair Cut" at bounding box center [155, 510] width 145 height 19
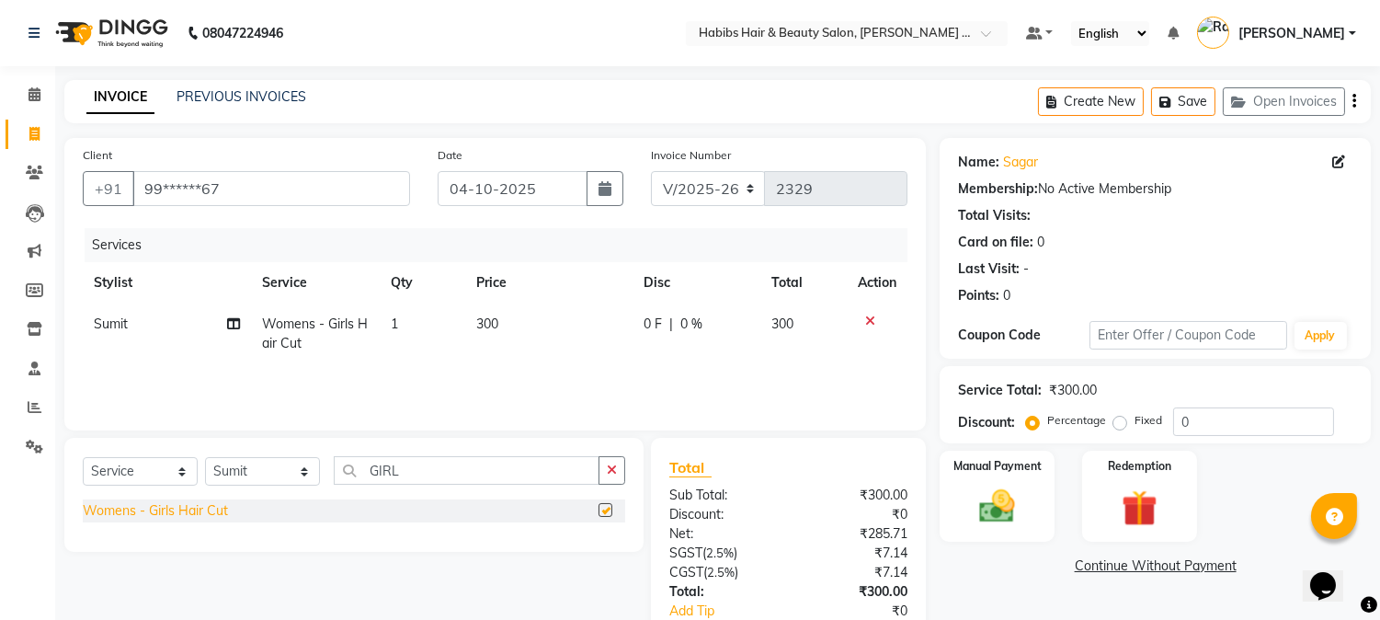
checkbox input "false"
click at [690, 458] on span "Total" at bounding box center [690, 467] width 42 height 19
click at [1205, 97] on button "Save" at bounding box center [1183, 101] width 64 height 29
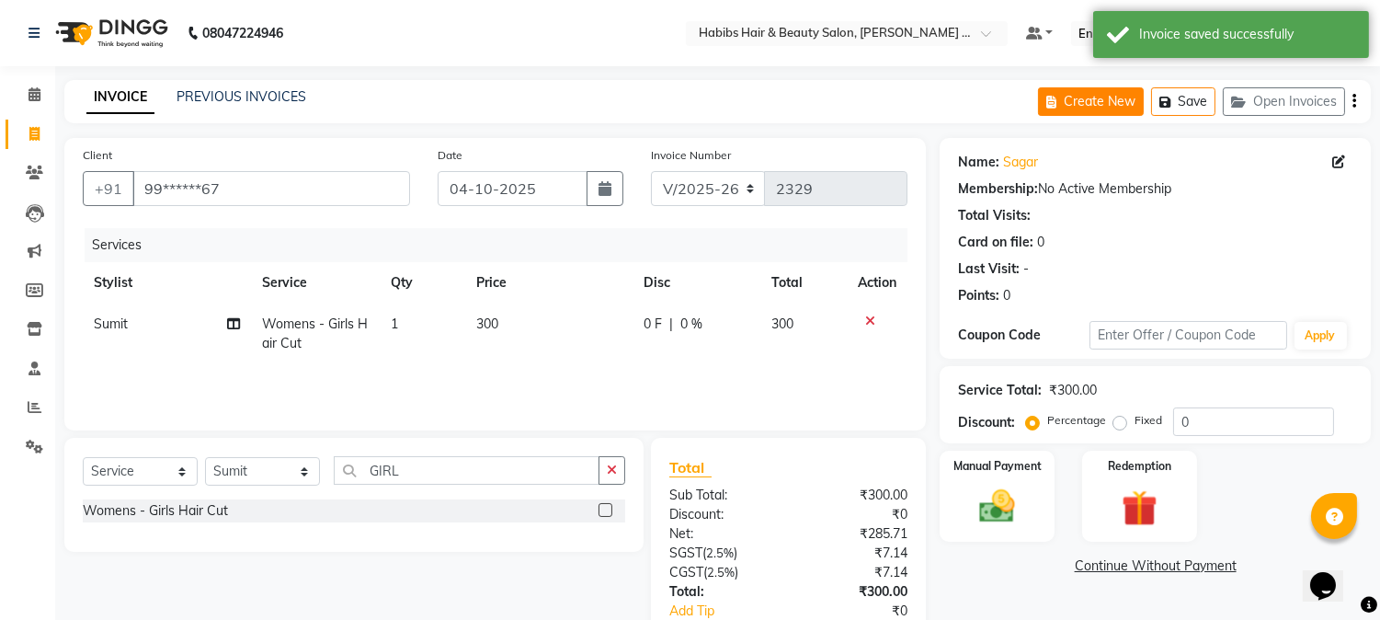
click at [1080, 90] on button "Create New" at bounding box center [1091, 101] width 106 height 29
select select "service"
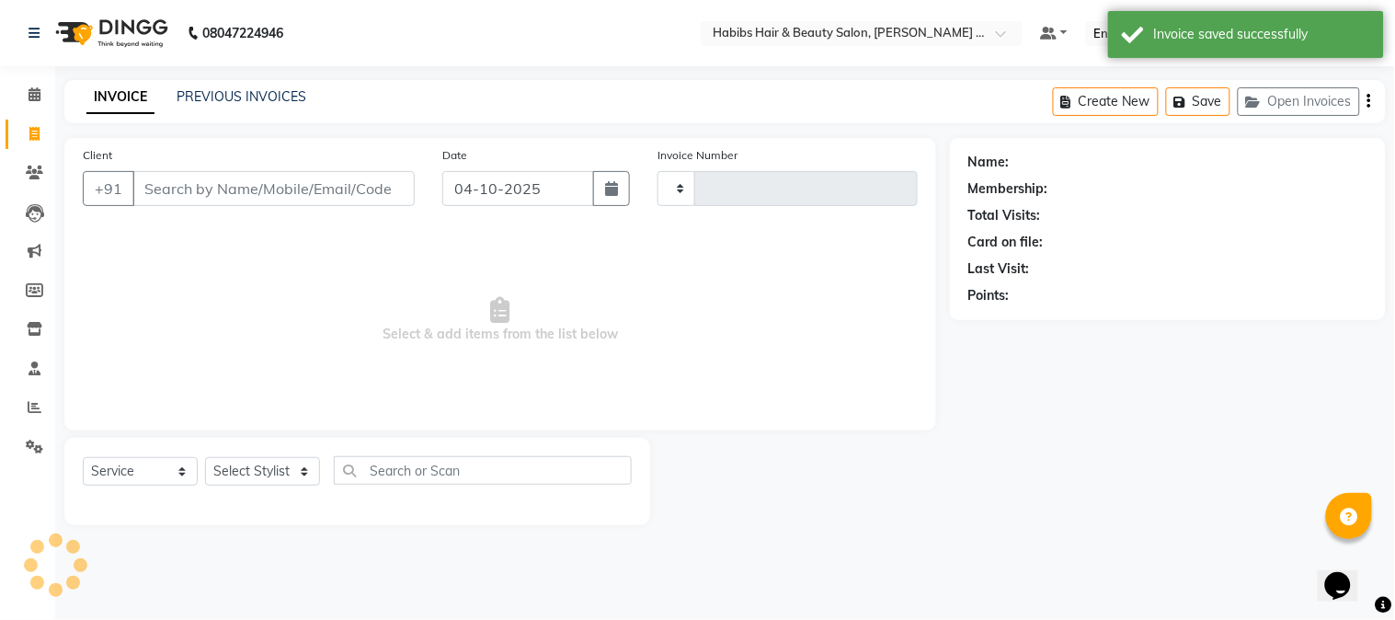
type input "2329"
select select "5039"
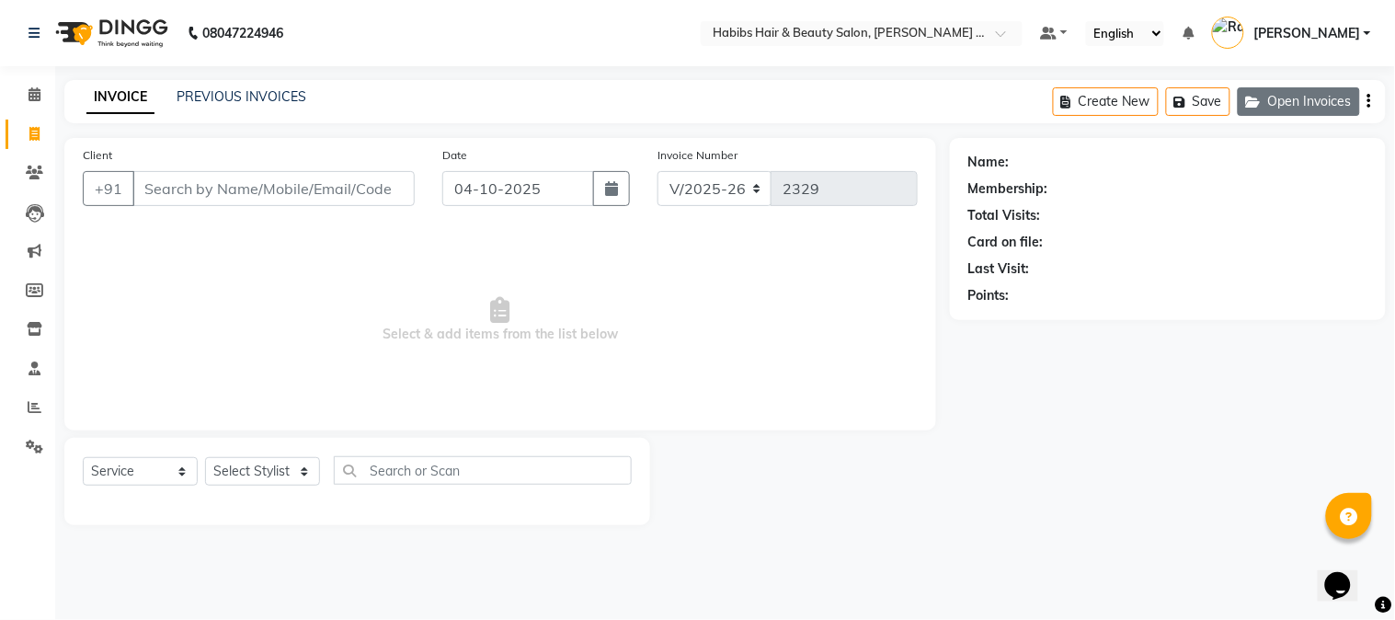
click at [1273, 98] on button "Open Invoices" at bounding box center [1299, 101] width 122 height 29
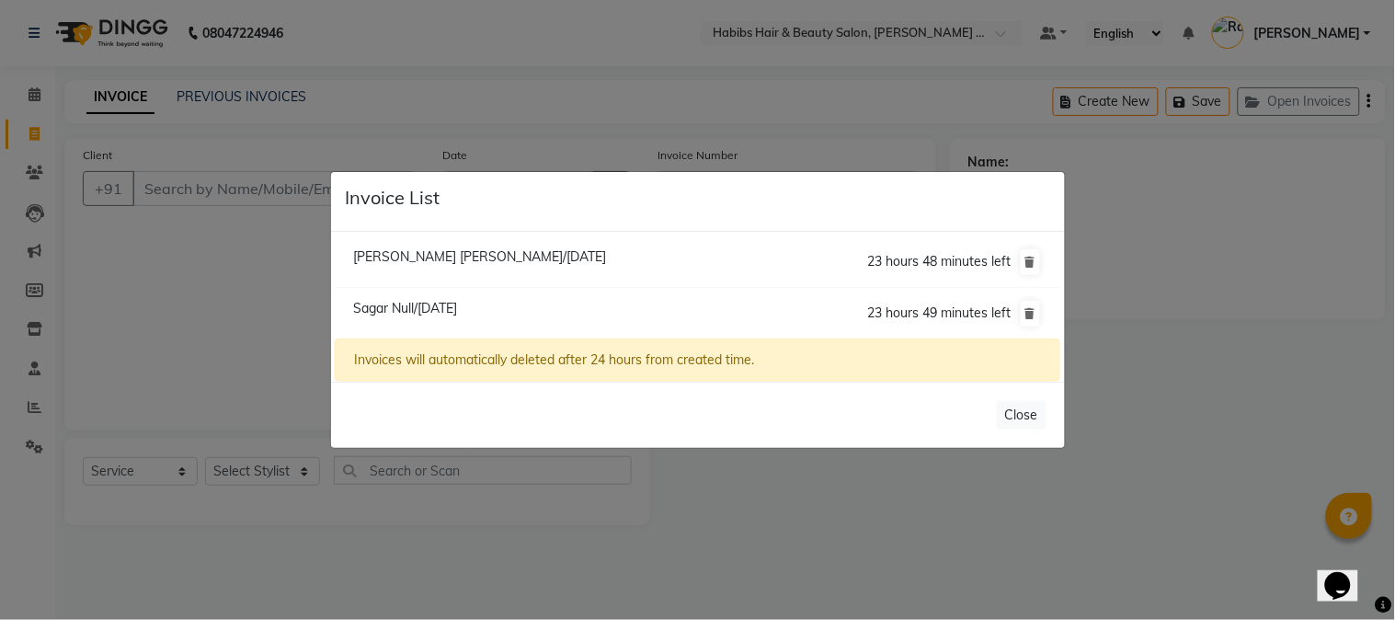
click at [457, 311] on span "Sagar Null/[DATE]" at bounding box center [405, 308] width 104 height 17
type input "99******67"
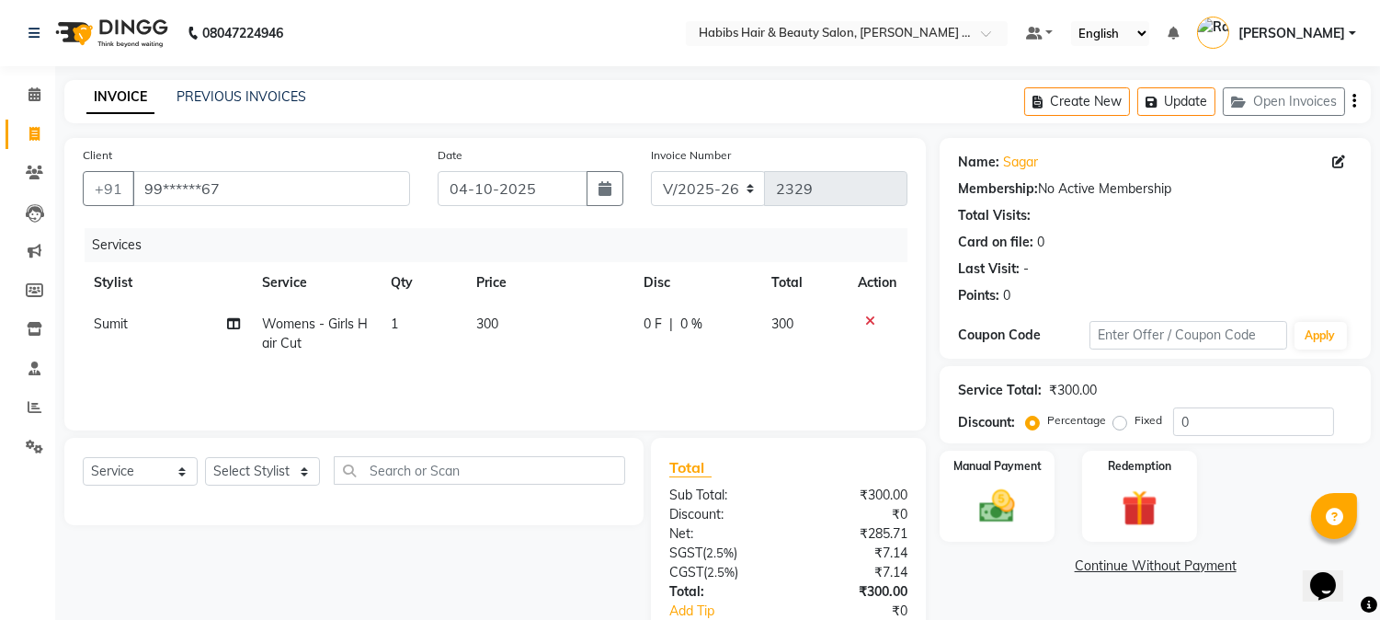
click at [870, 316] on icon at bounding box center [870, 320] width 10 height 13
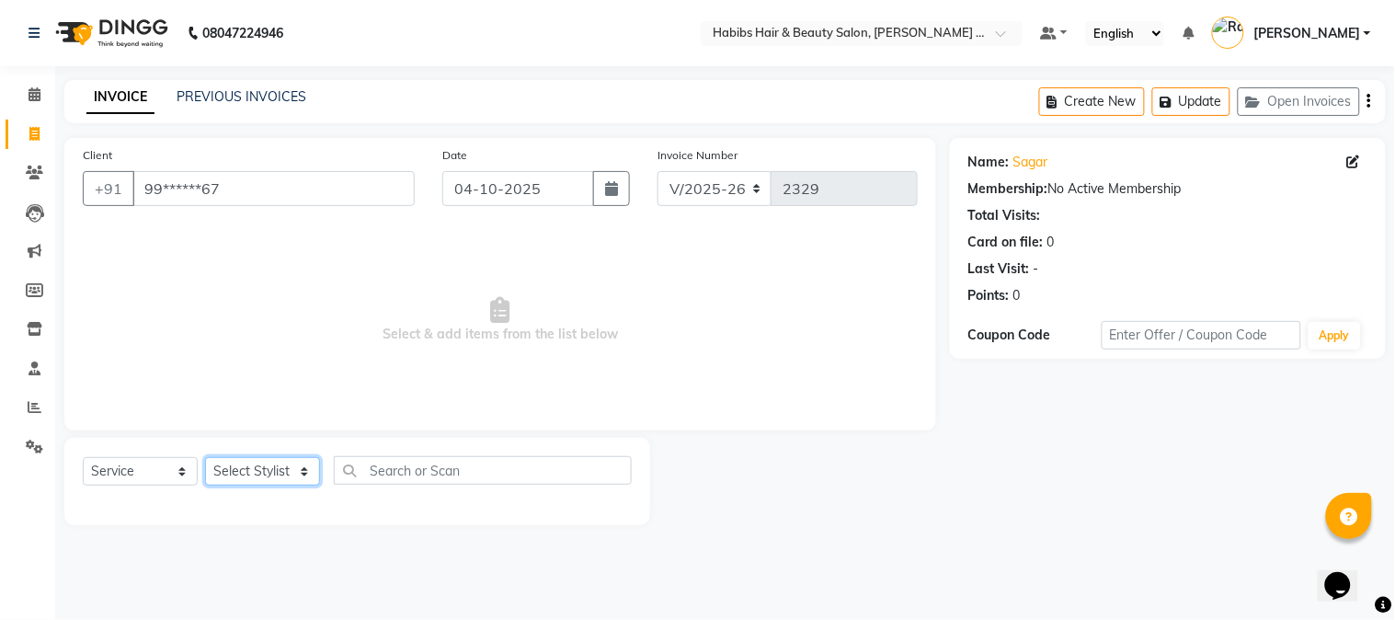
click at [289, 473] on select "Select Stylist Admin [PERSON_NAME] Darshan [PERSON_NAME] [PERSON_NAME] RASHMI […" at bounding box center [262, 471] width 115 height 29
select select "90626"
click at [205, 458] on select "Select Stylist Admin [PERSON_NAME] Darshan [PERSON_NAME] [PERSON_NAME] RASHMI […" at bounding box center [262, 471] width 115 height 29
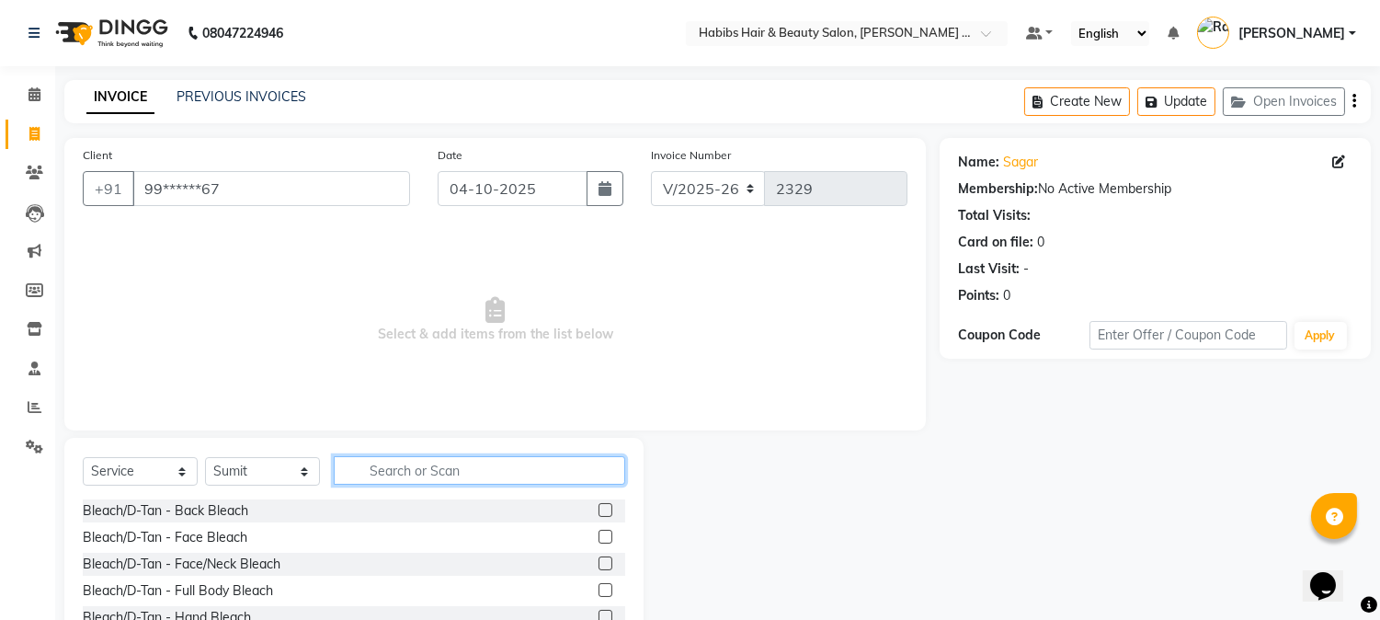
click at [406, 457] on input "text" at bounding box center [480, 470] width 292 height 29
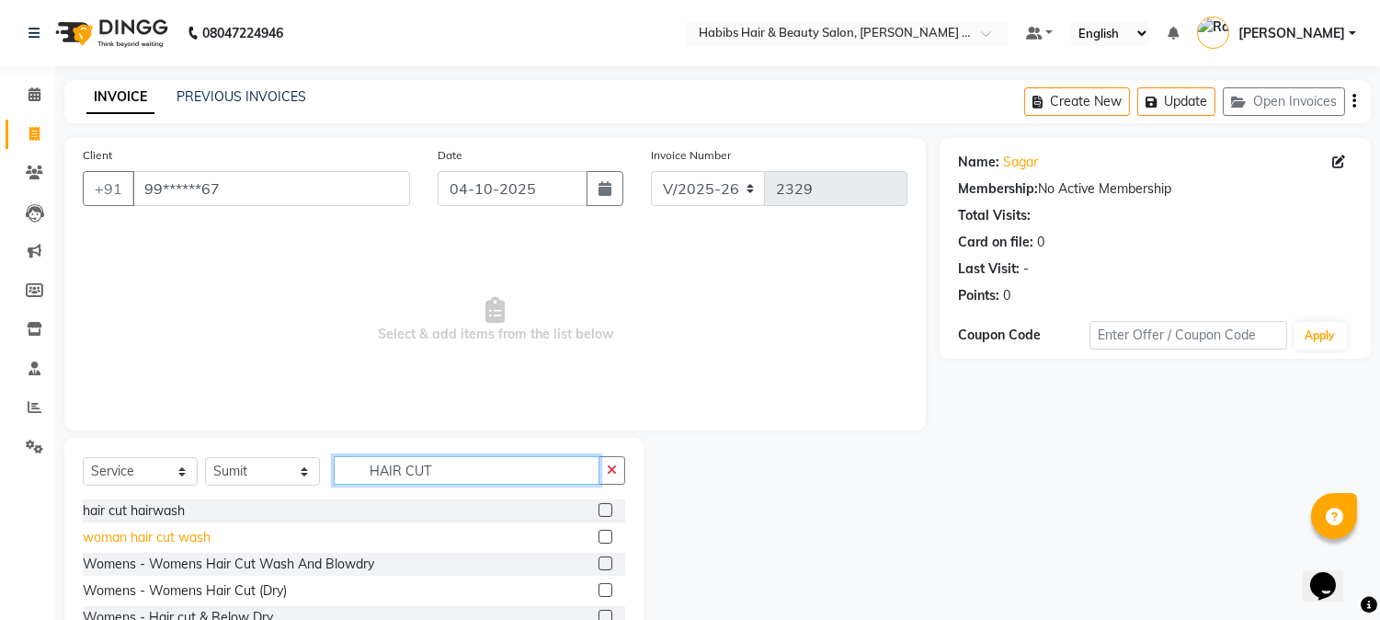
type input "HAIR CUT"
click at [176, 535] on div "woman hair cut wash" at bounding box center [147, 537] width 128 height 19
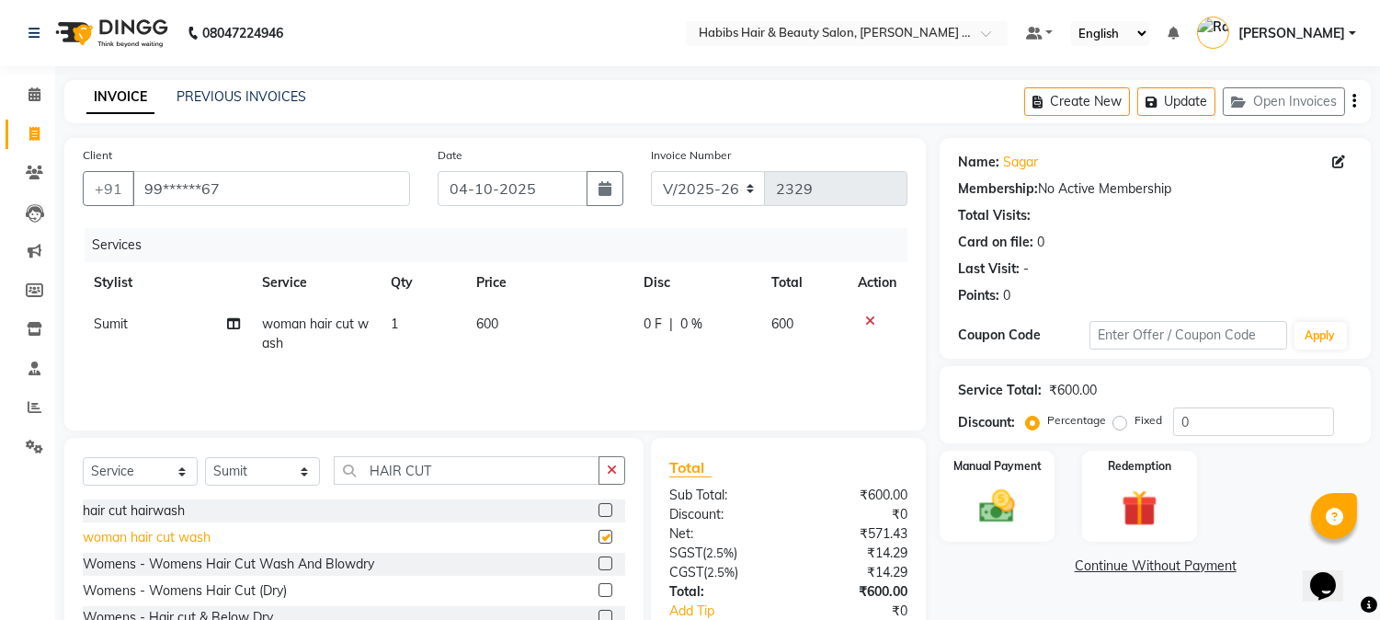
checkbox input "false"
click at [1033, 508] on div "Manual Payment" at bounding box center [998, 496] width 120 height 94
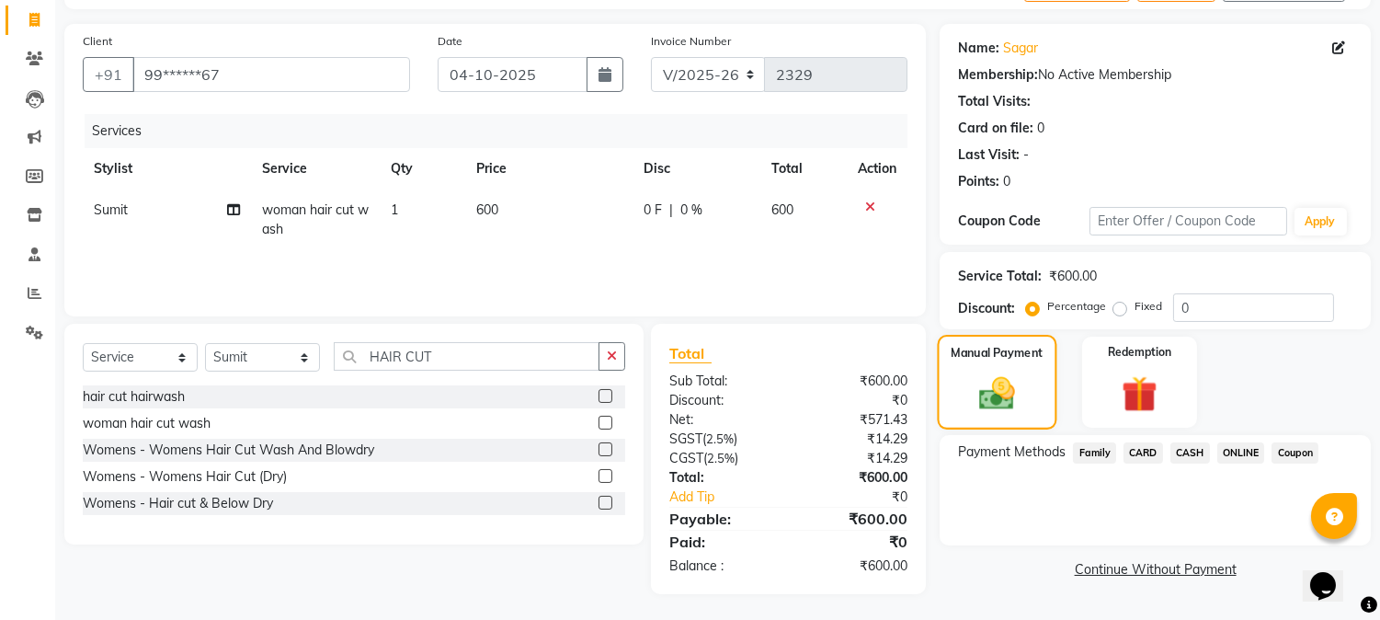
scroll to position [115, 0]
click at [1238, 449] on span "ONLINE" at bounding box center [1242, 451] width 48 height 21
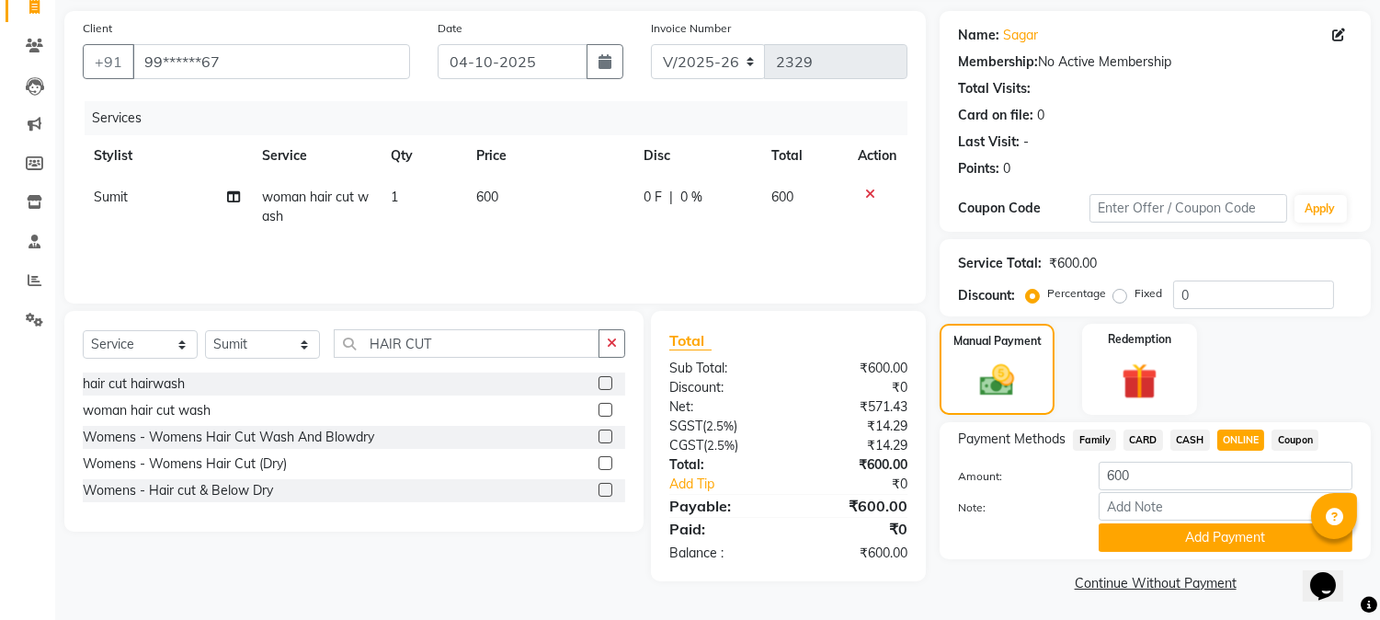
scroll to position [131, 0]
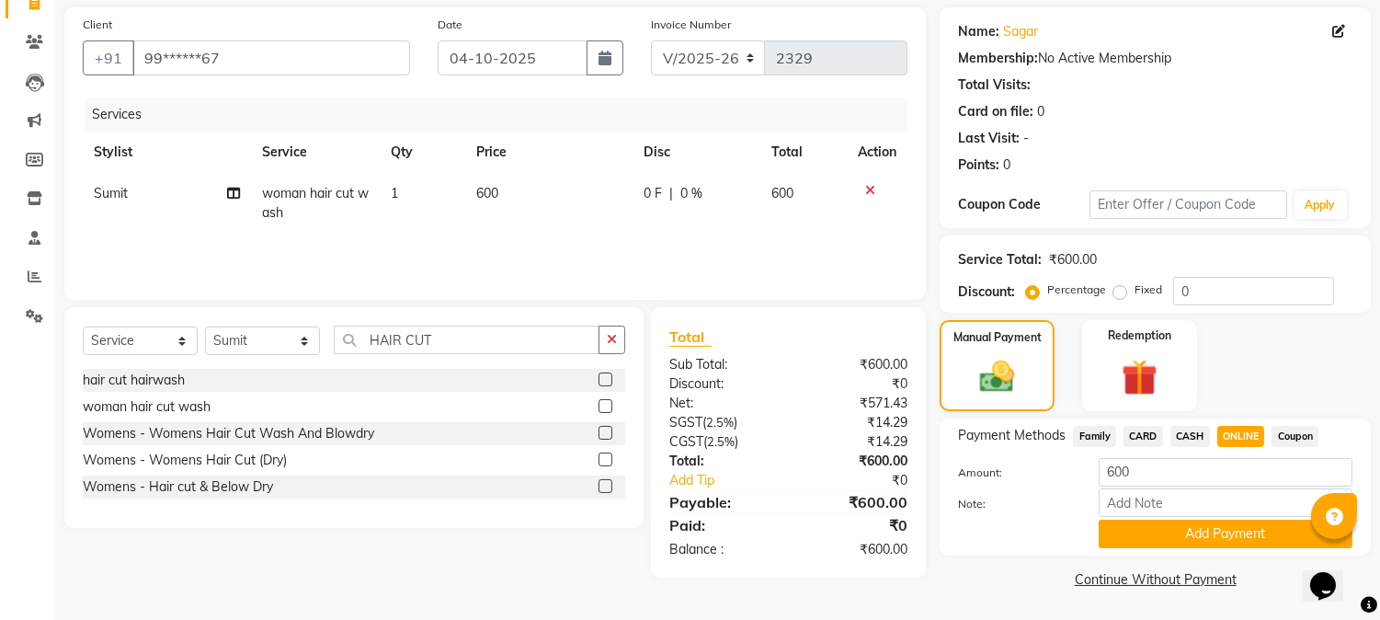
click at [1219, 518] on div "Note:" at bounding box center [1155, 503] width 422 height 31
click at [1219, 535] on button "Add Payment" at bounding box center [1226, 534] width 254 height 29
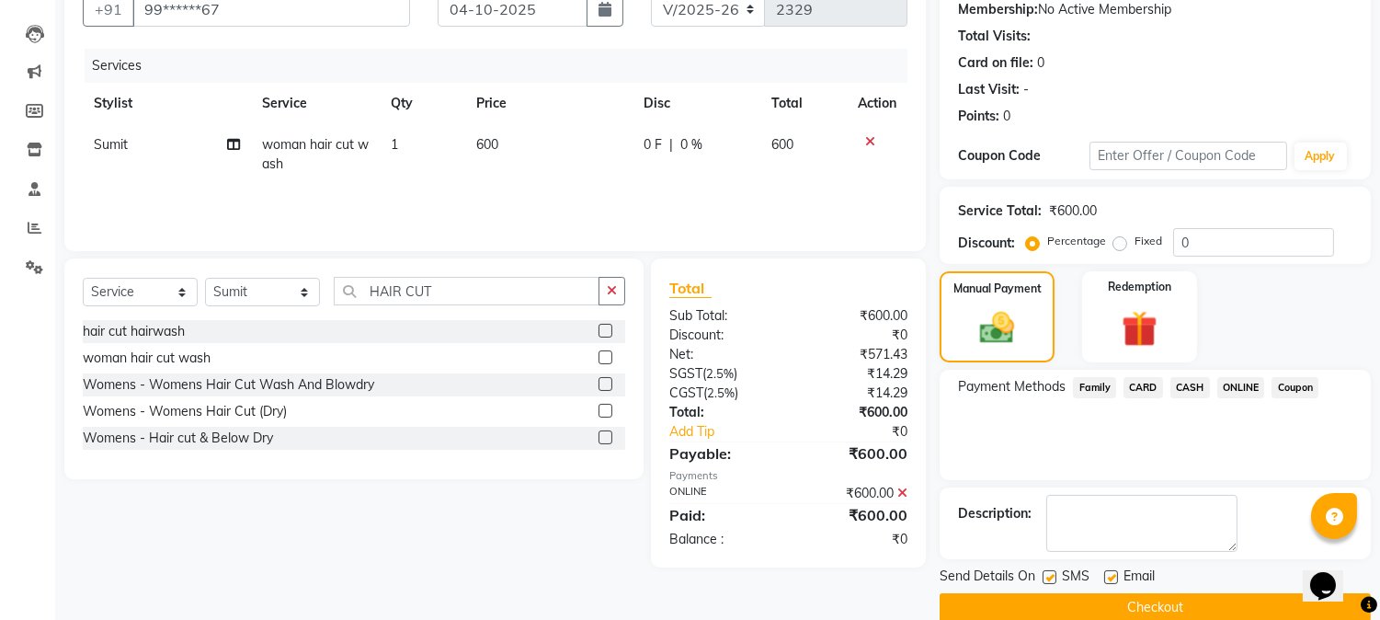
scroll to position [207, 0]
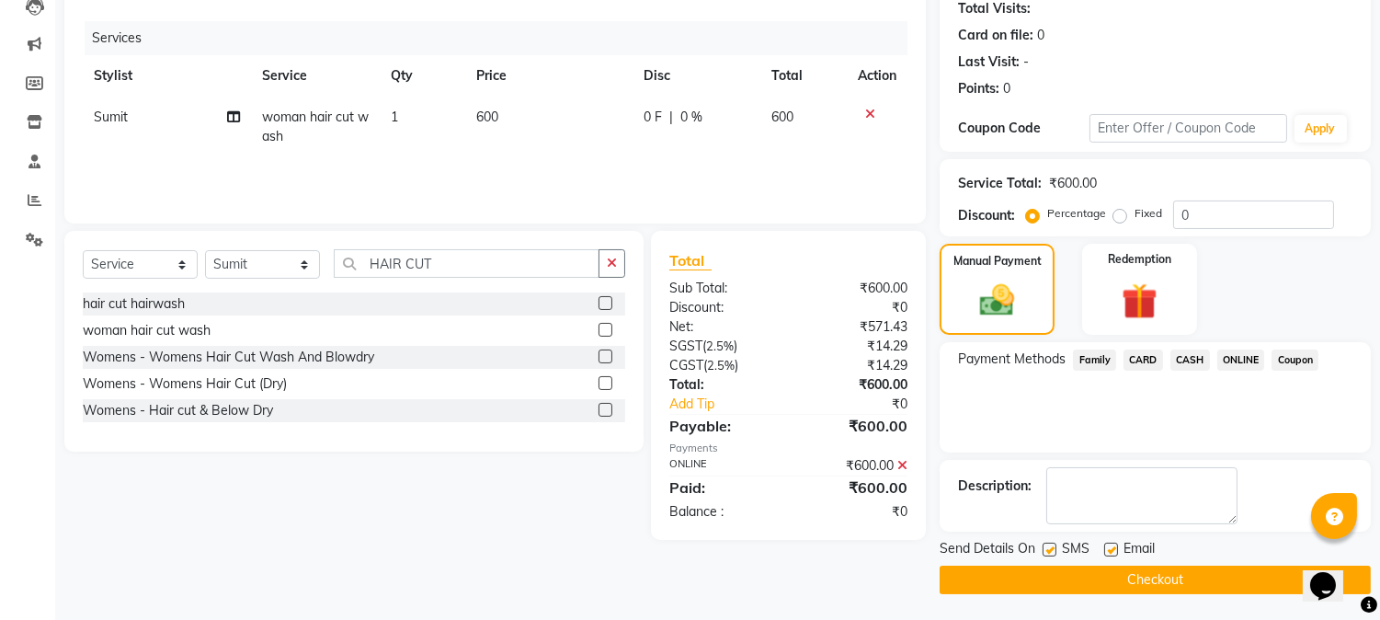
click at [1181, 580] on button "Checkout" at bounding box center [1155, 580] width 431 height 29
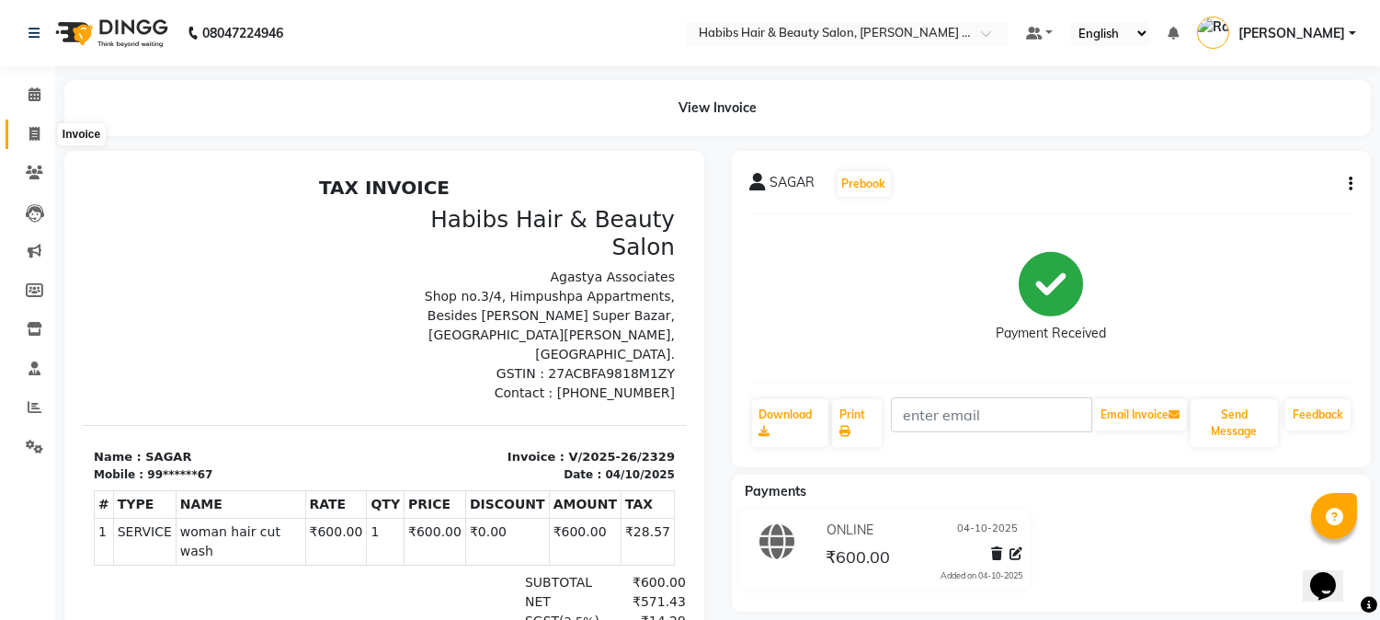
click at [22, 131] on span at bounding box center [34, 134] width 32 height 21
select select "5039"
select select "service"
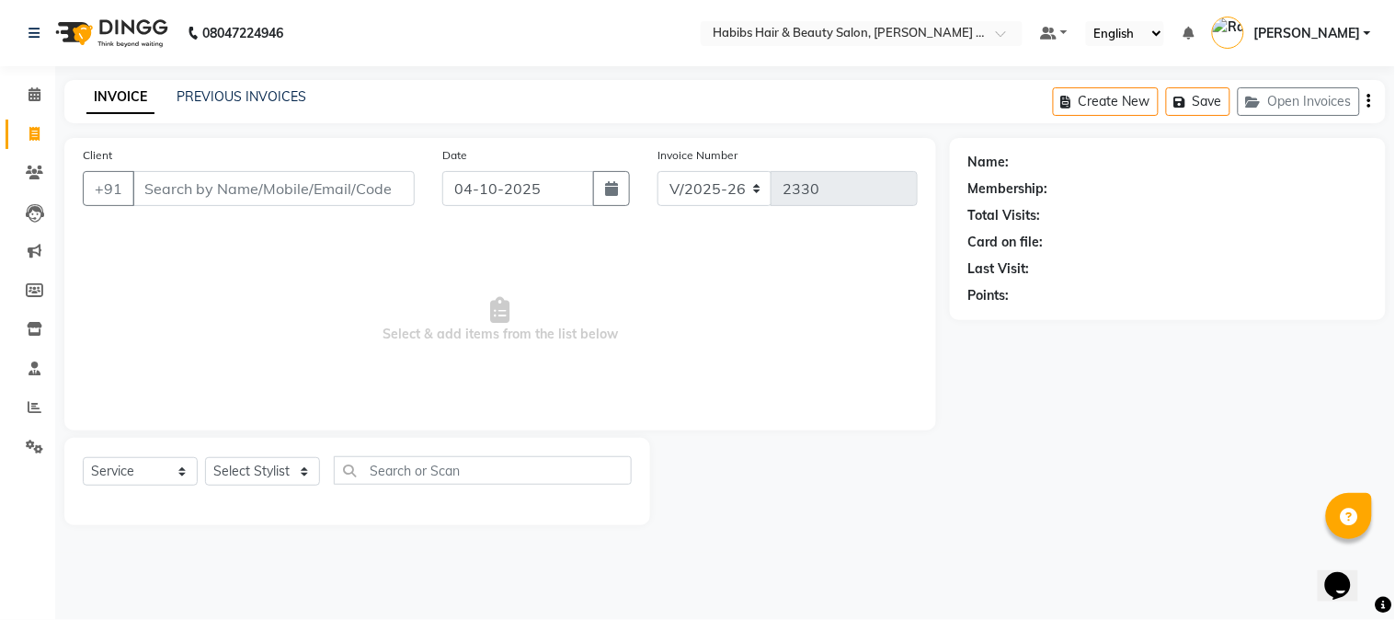
click at [231, 197] on input "Client" at bounding box center [273, 188] width 282 height 35
type input "8830360545"
click at [352, 179] on span "Add Client" at bounding box center [367, 188] width 73 height 18
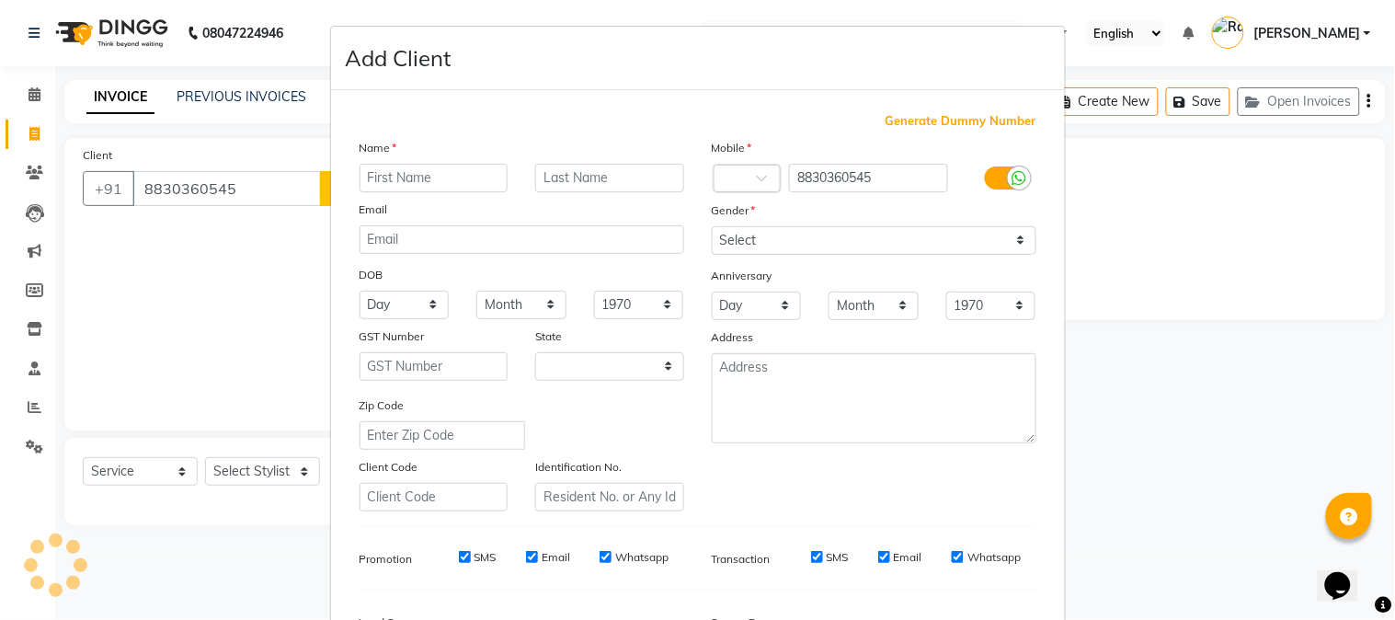
select select "22"
click at [457, 185] on input "text" at bounding box center [434, 178] width 149 height 29
type input "[PERSON_NAME]"
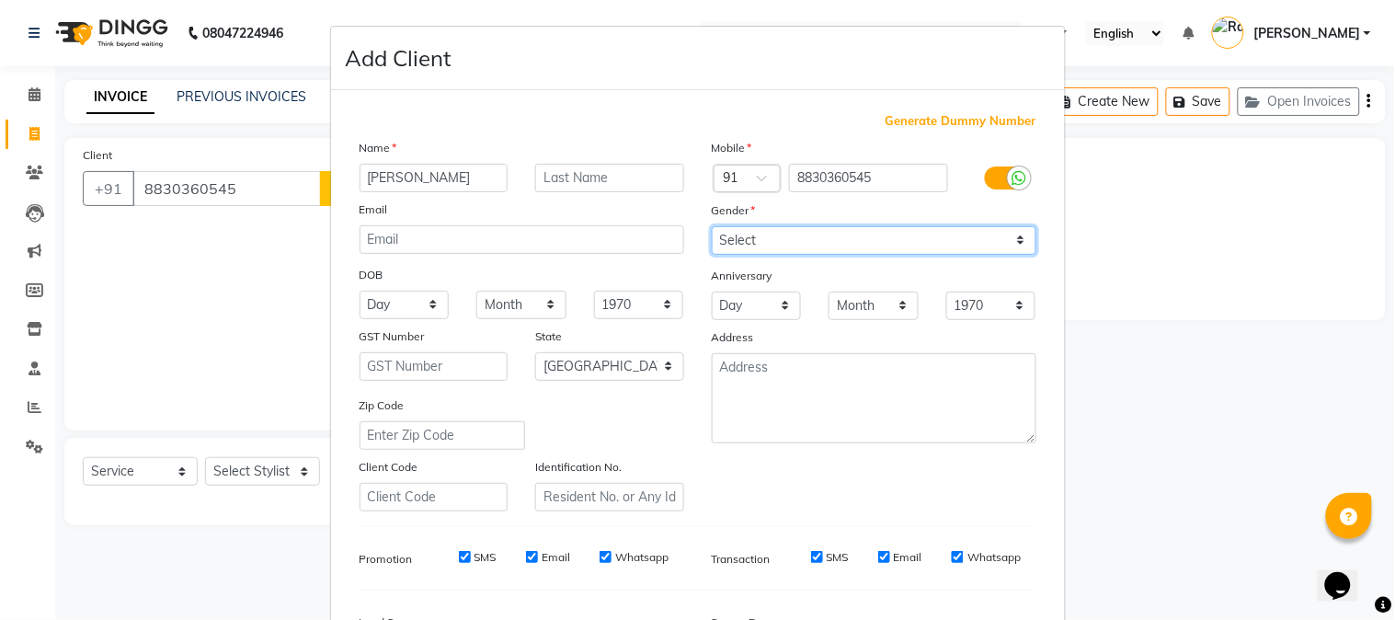
click at [736, 235] on select "Select [DEMOGRAPHIC_DATA] [DEMOGRAPHIC_DATA] Other Prefer Not To Say" at bounding box center [874, 240] width 325 height 29
select select "[DEMOGRAPHIC_DATA]"
click at [712, 226] on select "Select [DEMOGRAPHIC_DATA] [DEMOGRAPHIC_DATA] Other Prefer Not To Say" at bounding box center [874, 240] width 325 height 29
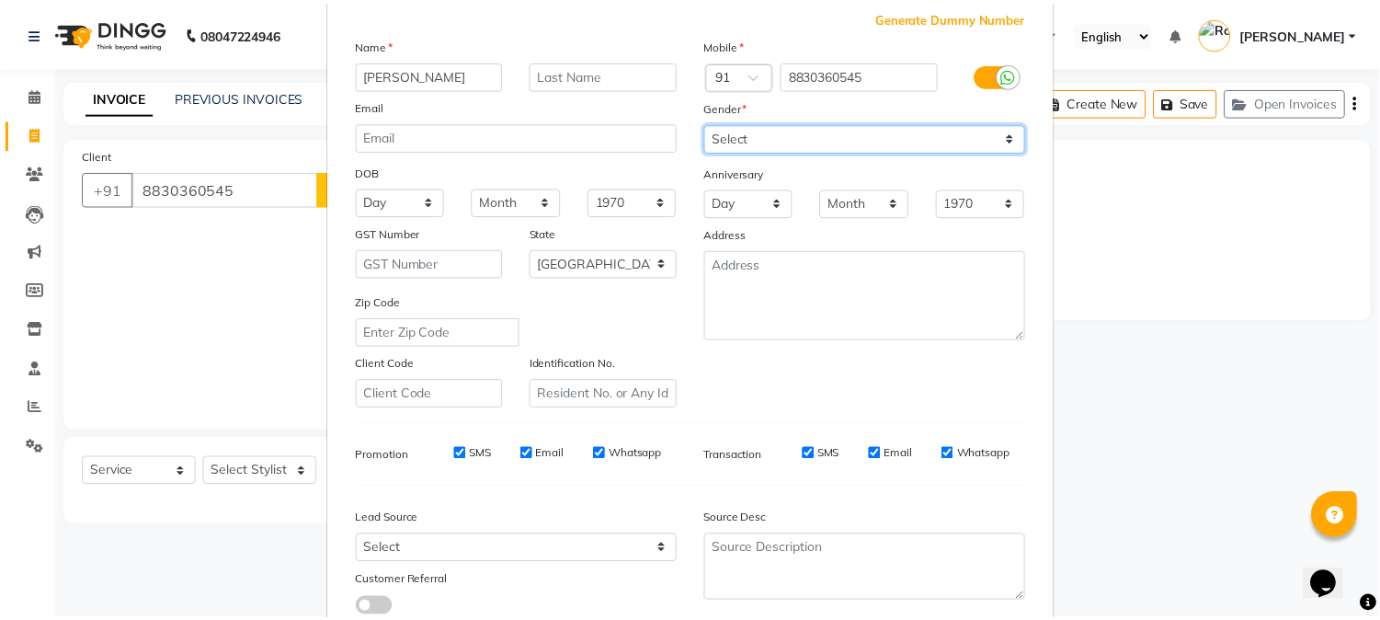
scroll to position [230, 0]
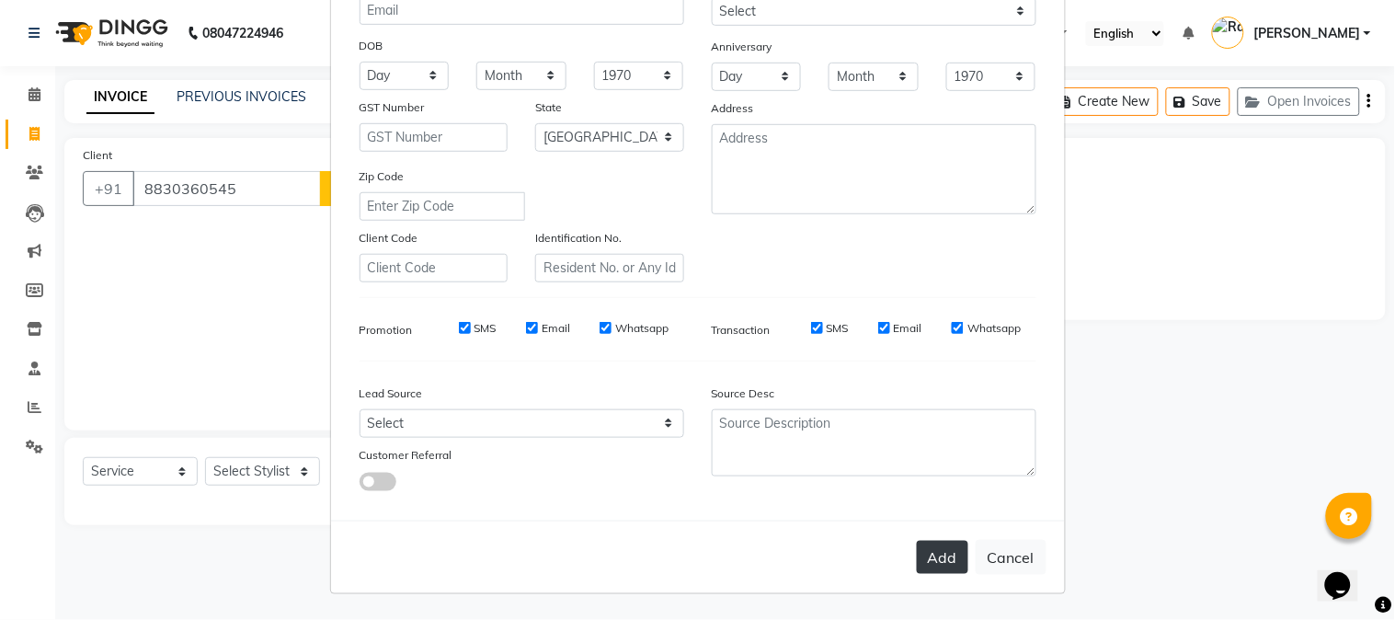
click at [934, 564] on button "Add" at bounding box center [942, 557] width 51 height 33
type input "88******45"
select select
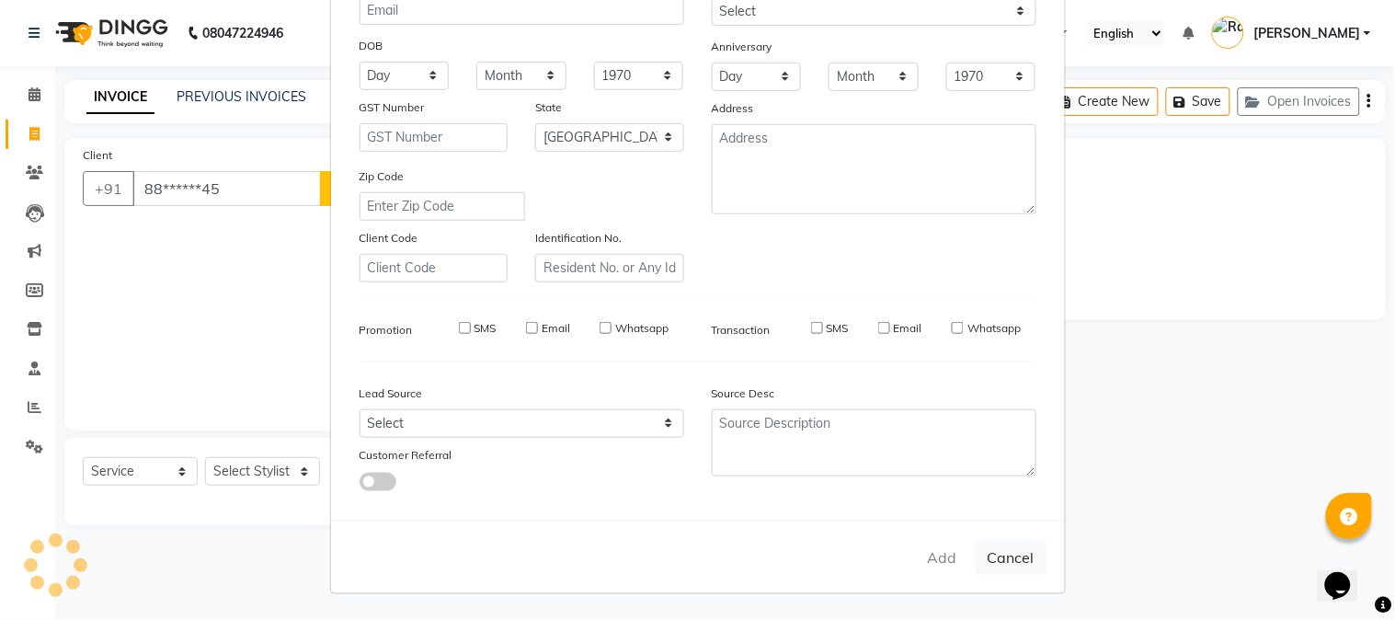
select select "null"
select select
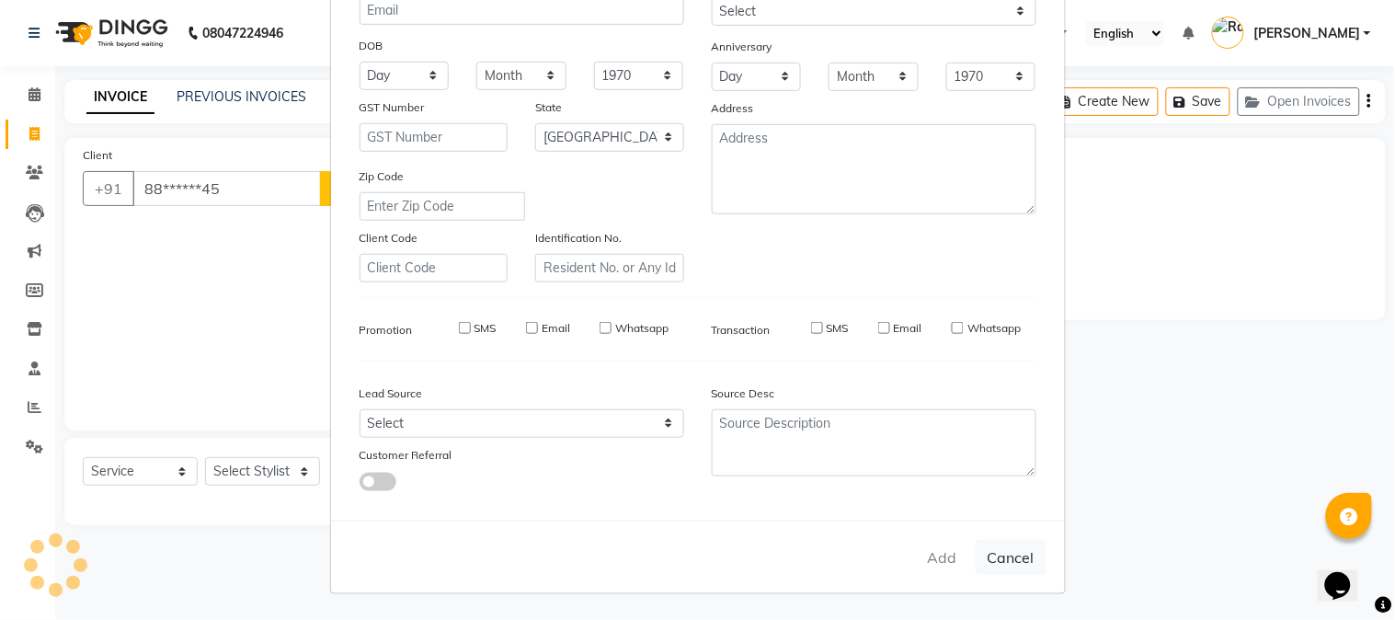
checkbox input "false"
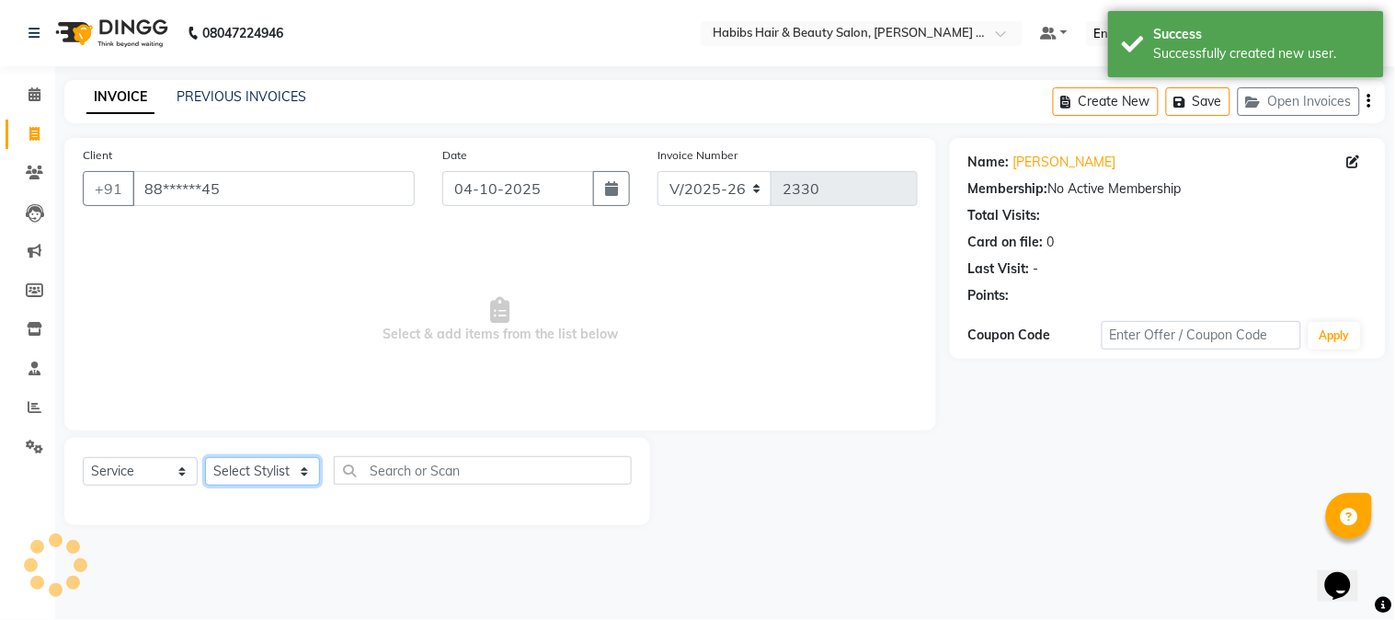
click at [290, 475] on select "Select Stylist Admin [PERSON_NAME] Darshan [PERSON_NAME] [PERSON_NAME] RASHMI […" at bounding box center [262, 471] width 115 height 29
select select "90626"
click at [205, 458] on select "Select Stylist Admin [PERSON_NAME] Darshan [PERSON_NAME] [PERSON_NAME] RASHMI […" at bounding box center [262, 471] width 115 height 29
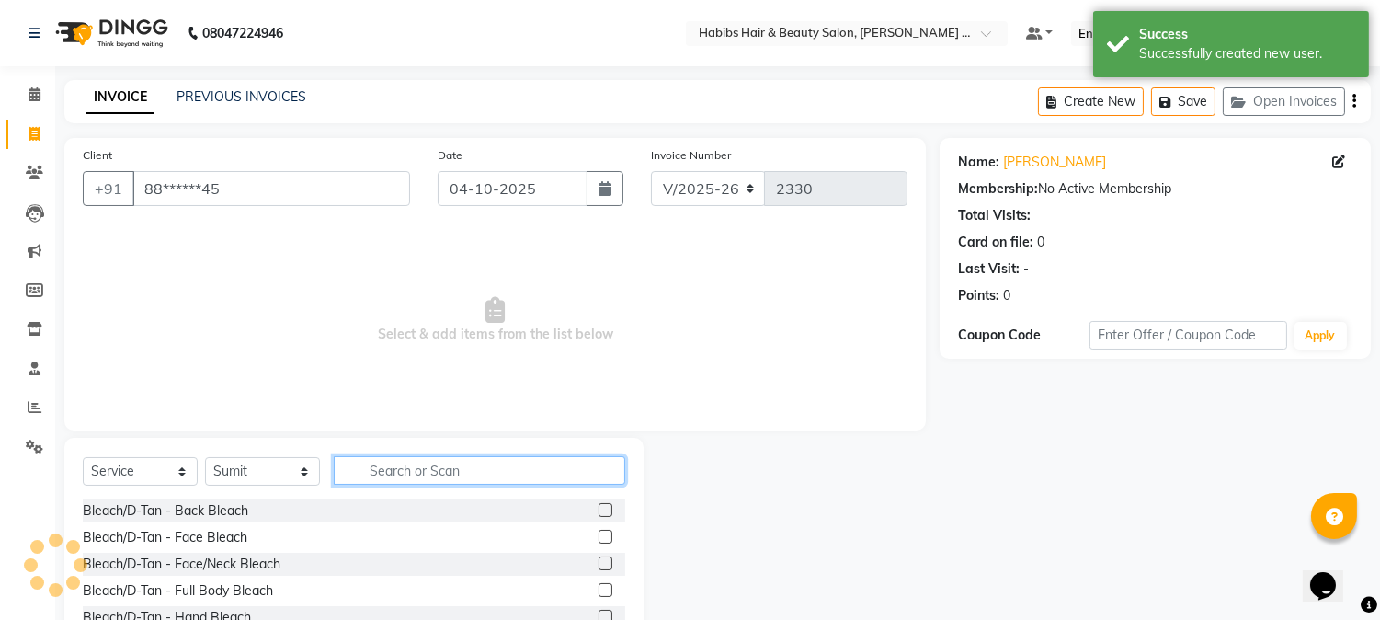
click at [386, 474] on input "text" at bounding box center [480, 470] width 292 height 29
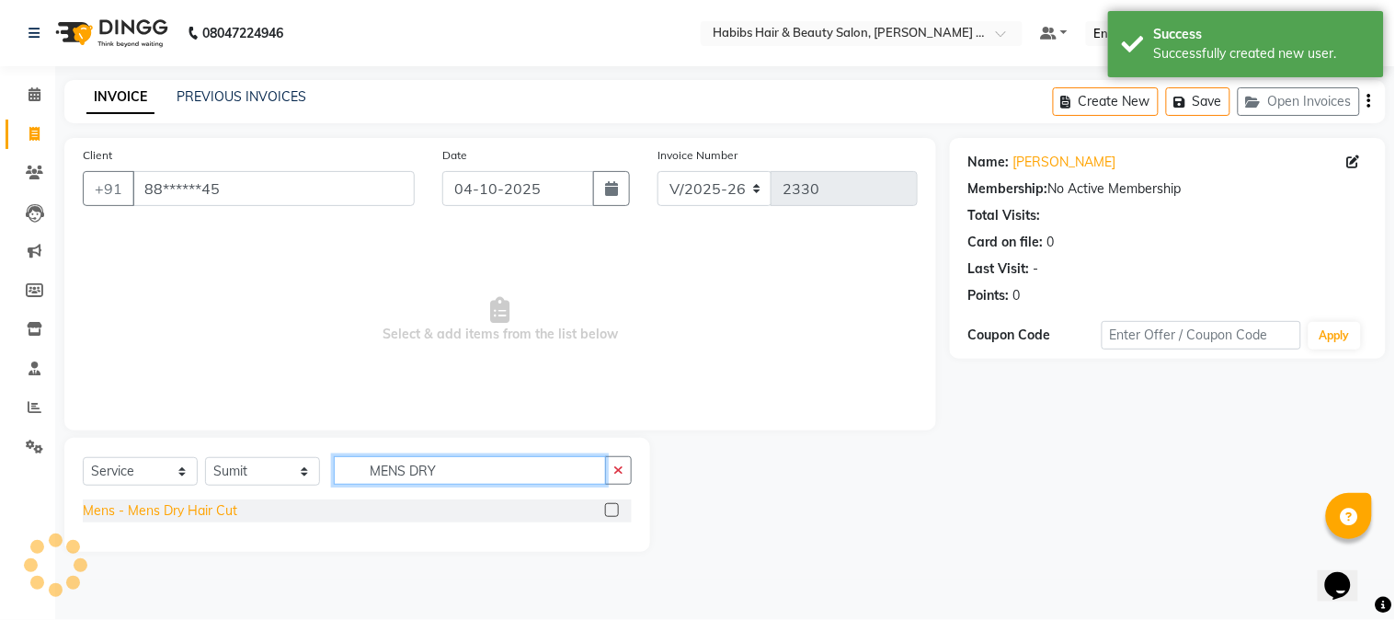
type input "MENS DRY"
click at [197, 516] on div "Mens - Mens Dry Hair Cut" at bounding box center [160, 510] width 154 height 19
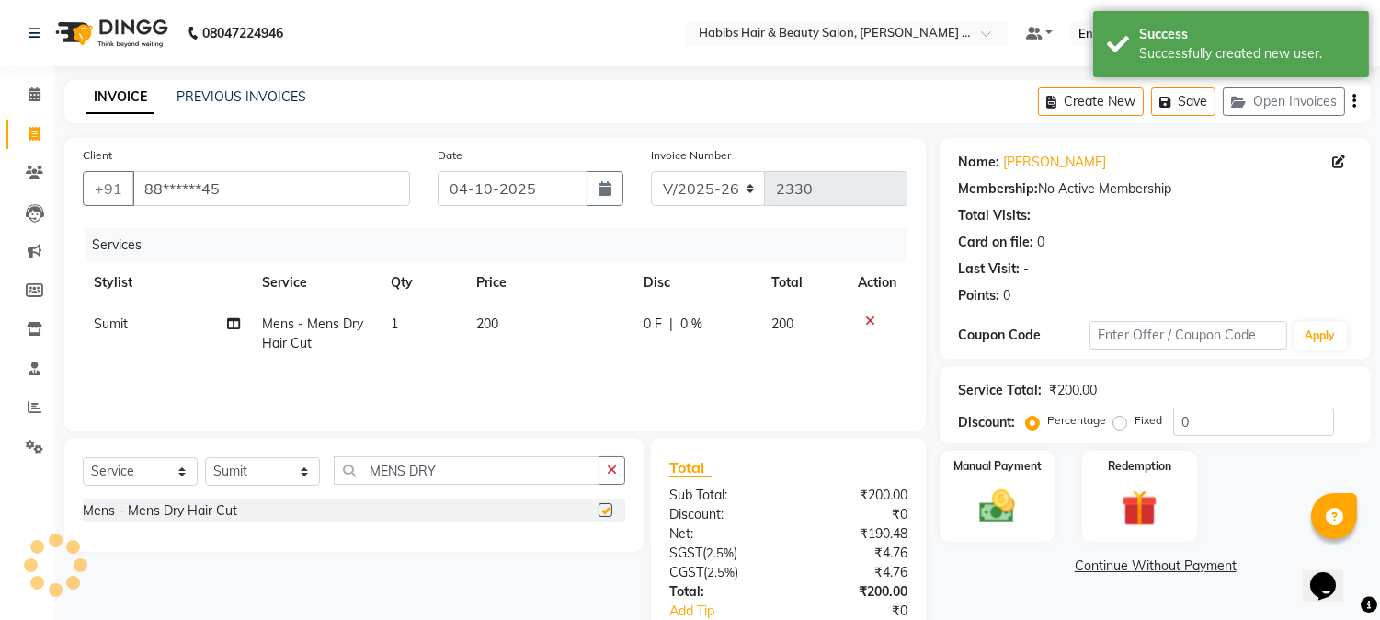
checkbox input "false"
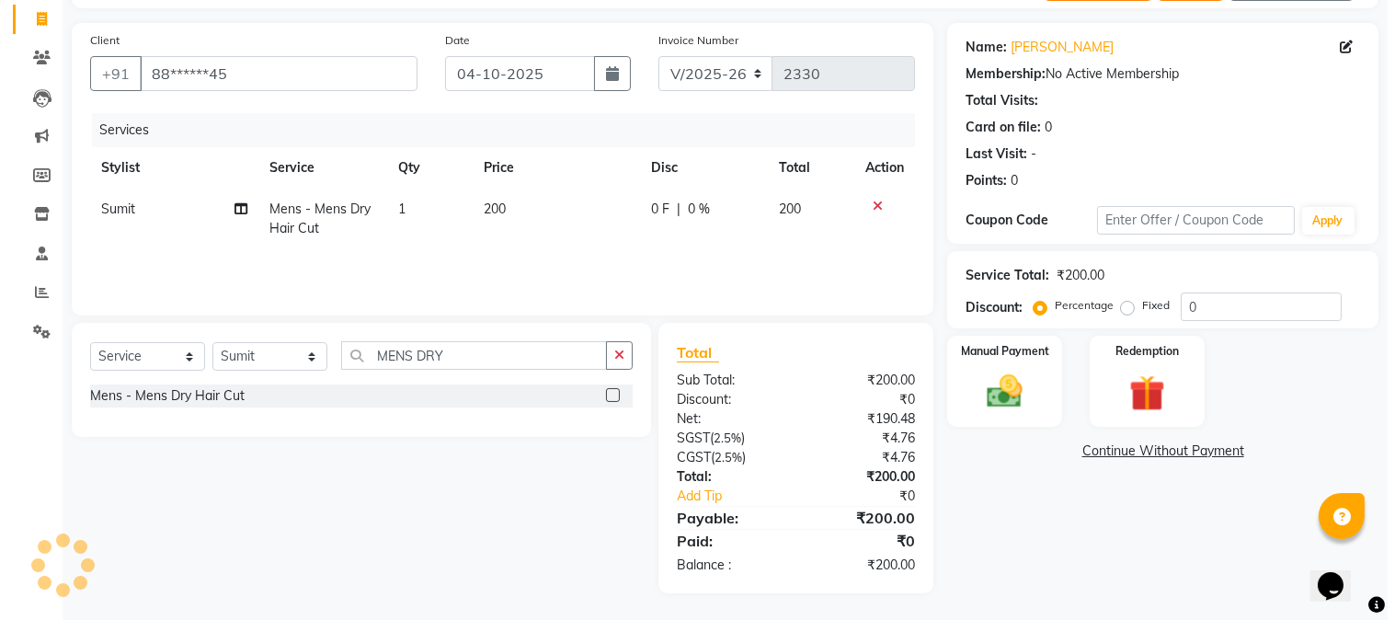
scroll to position [0, 0]
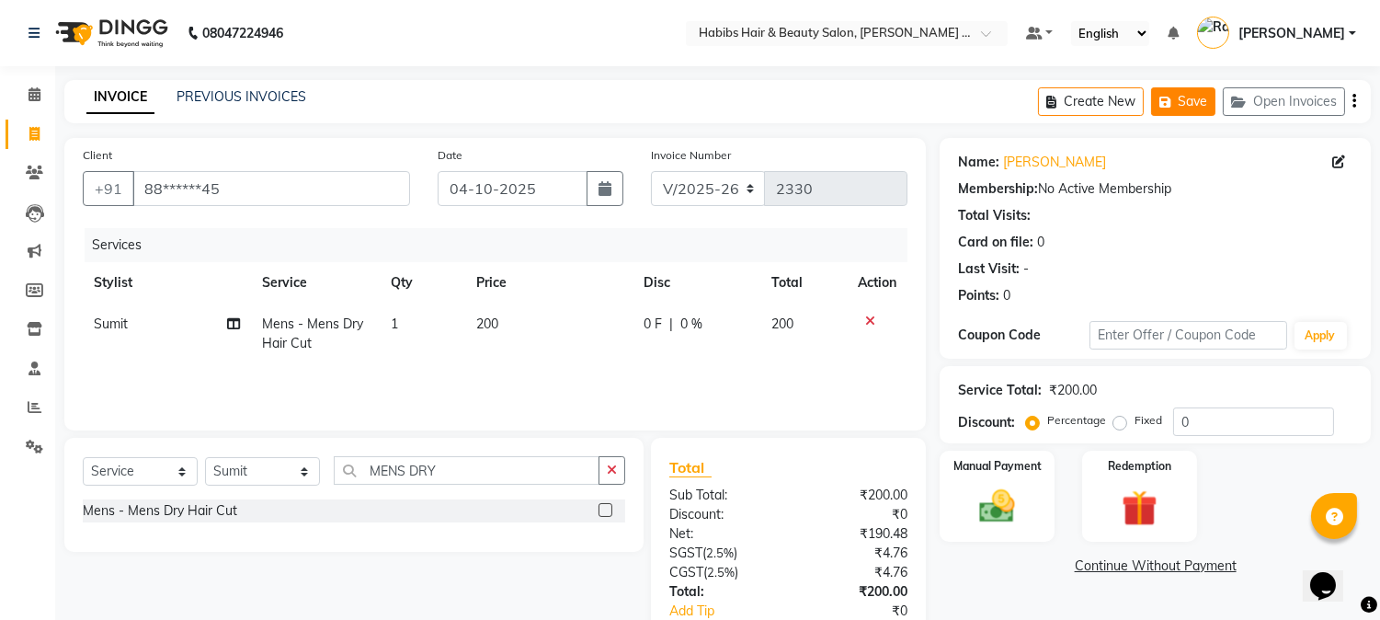
click at [1191, 97] on button "Save" at bounding box center [1183, 101] width 64 height 29
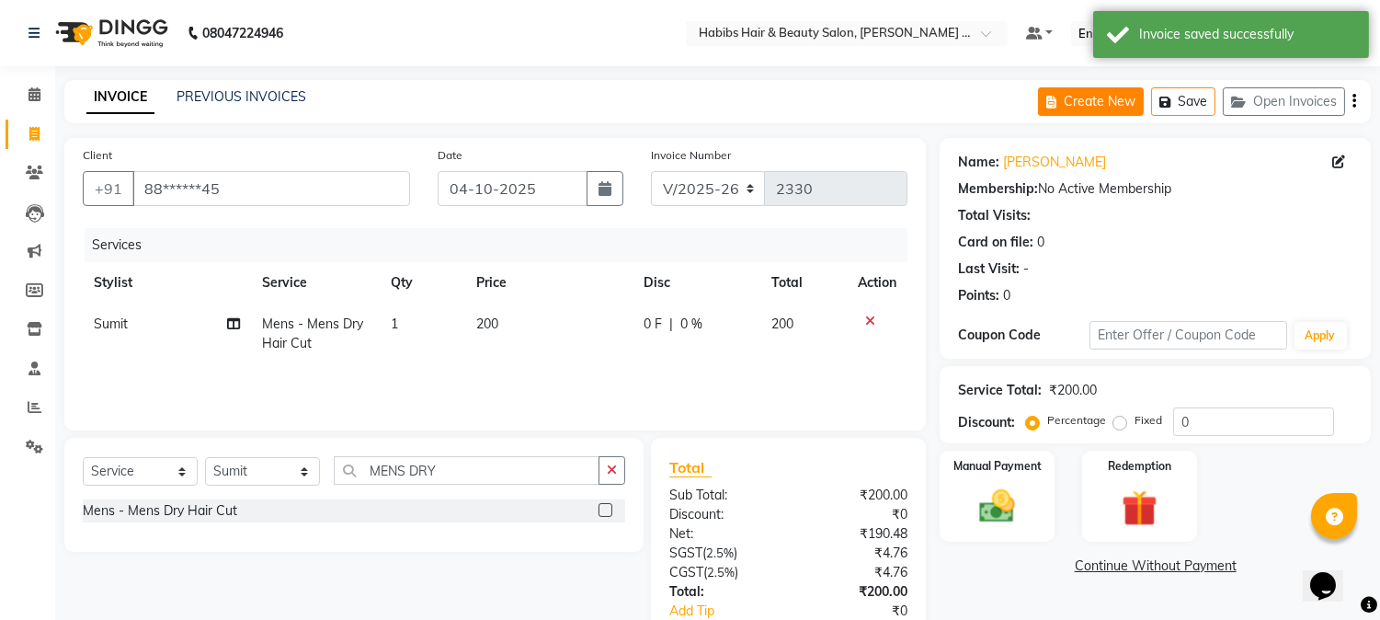
click at [1111, 89] on button "Create New" at bounding box center [1091, 101] width 106 height 29
select select "5039"
select select "service"
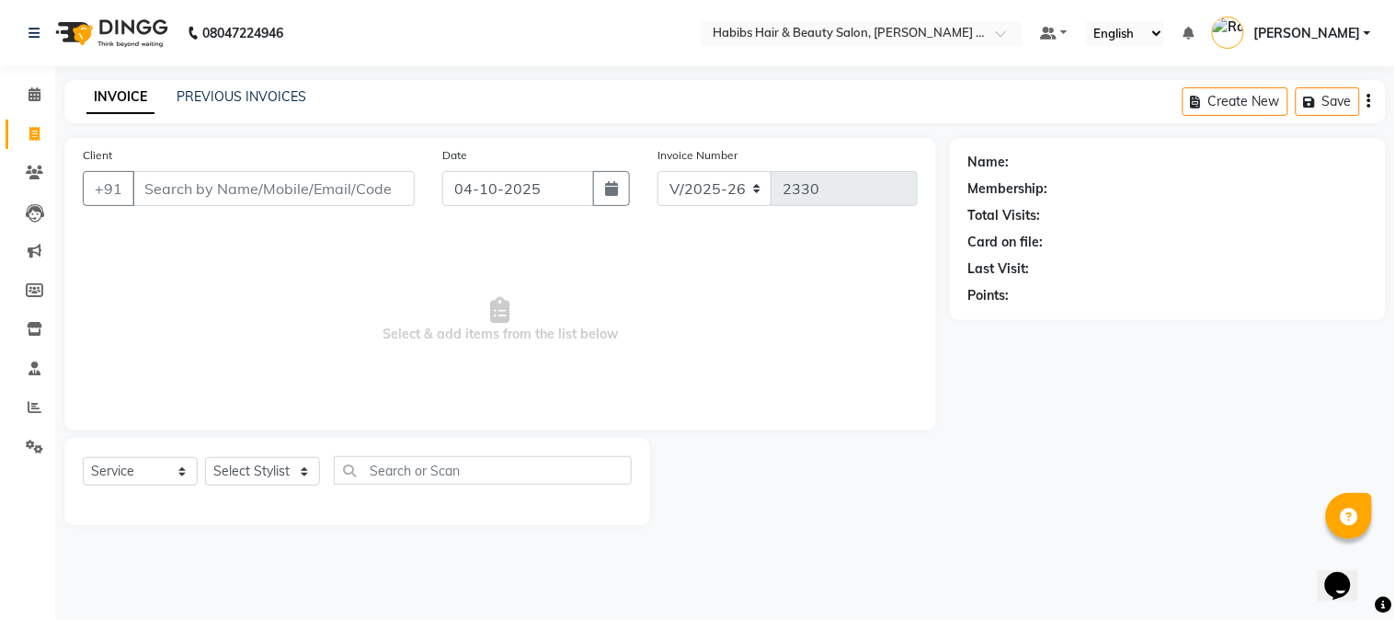
click at [319, 204] on input "Client" at bounding box center [273, 188] width 282 height 35
type input "8600536849"
click at [349, 190] on span "Add Client" at bounding box center [367, 188] width 73 height 18
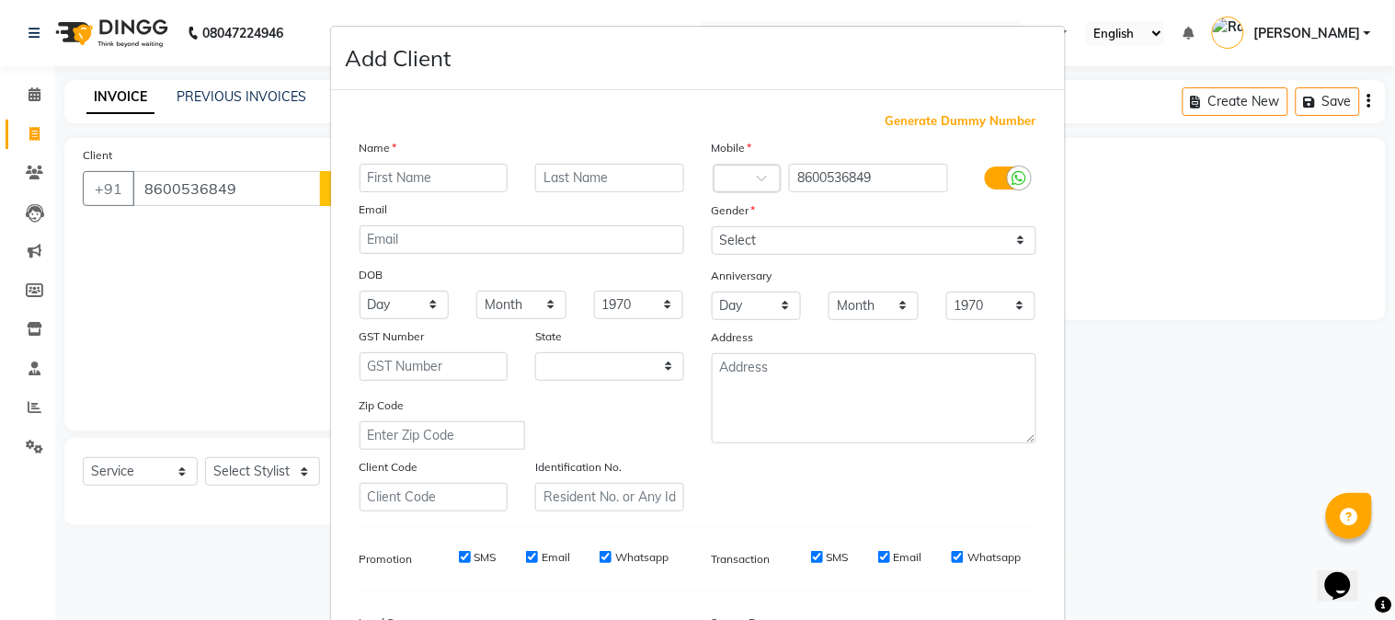
select select "22"
click at [410, 182] on input "text" at bounding box center [434, 178] width 149 height 29
type input "PRATIK"
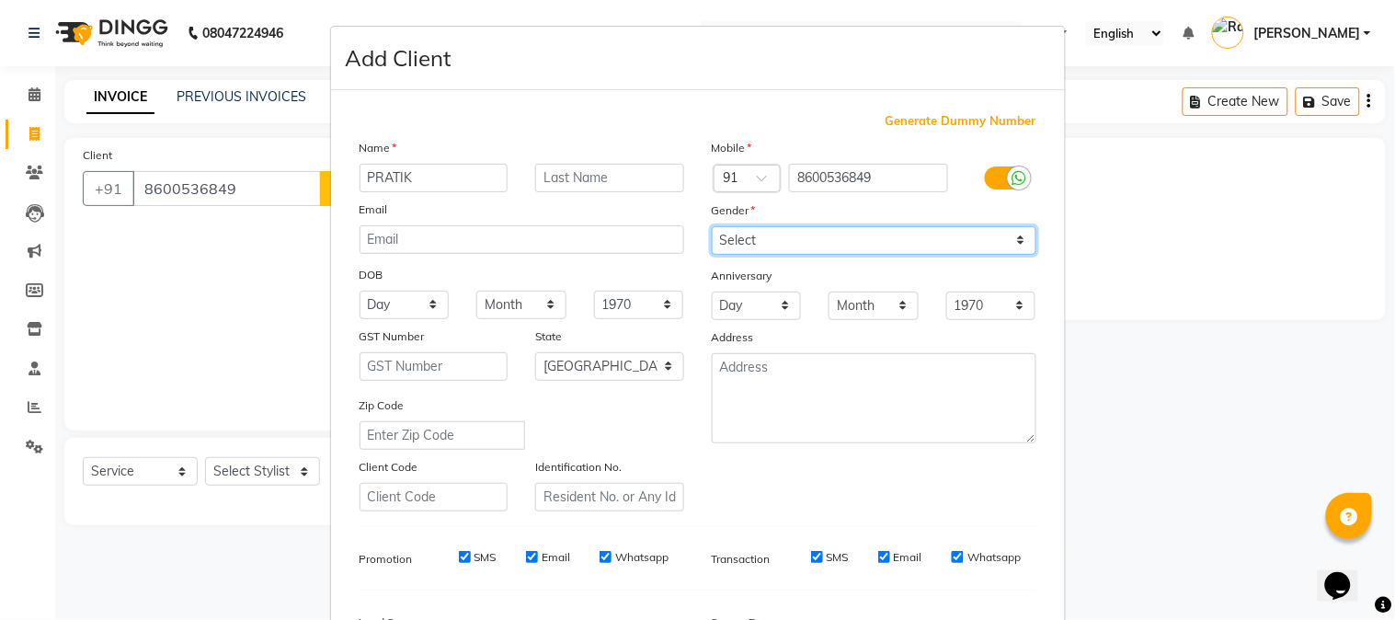
click at [816, 240] on select "Select [DEMOGRAPHIC_DATA] [DEMOGRAPHIC_DATA] Other Prefer Not To Say" at bounding box center [874, 240] width 325 height 29
select select "[DEMOGRAPHIC_DATA]"
click at [712, 226] on select "Select [DEMOGRAPHIC_DATA] [DEMOGRAPHIC_DATA] Other Prefer Not To Say" at bounding box center [874, 240] width 325 height 29
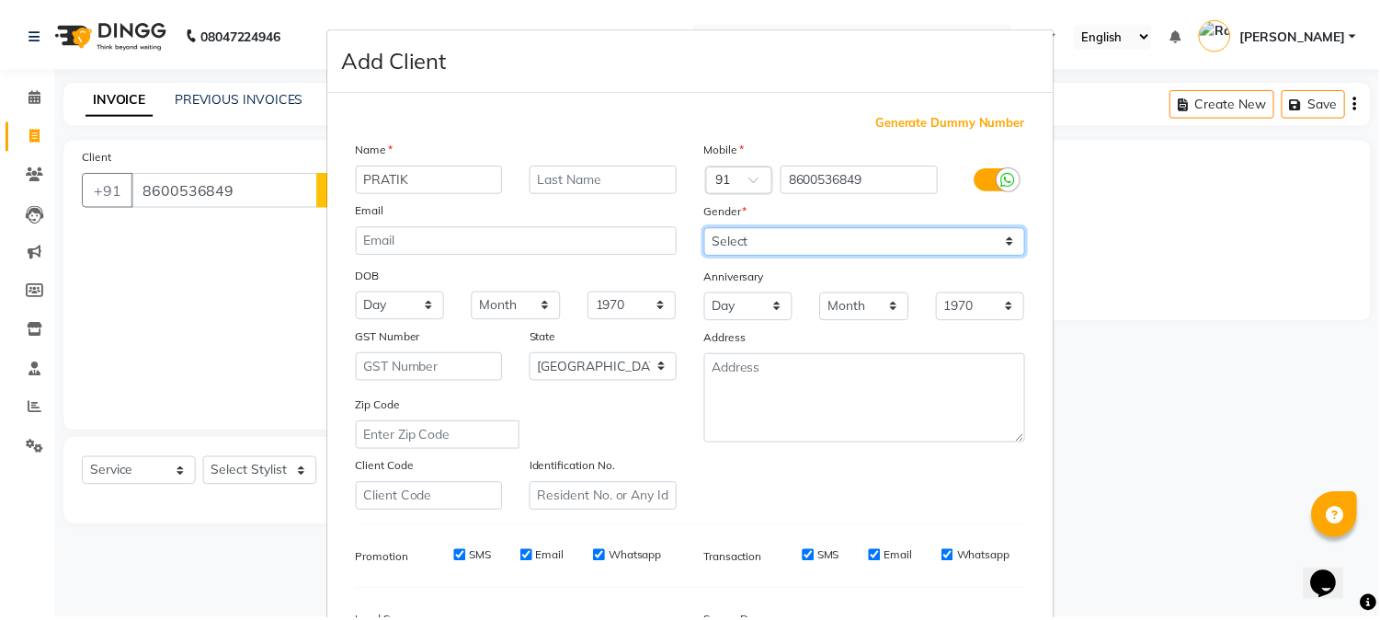
scroll to position [230, 0]
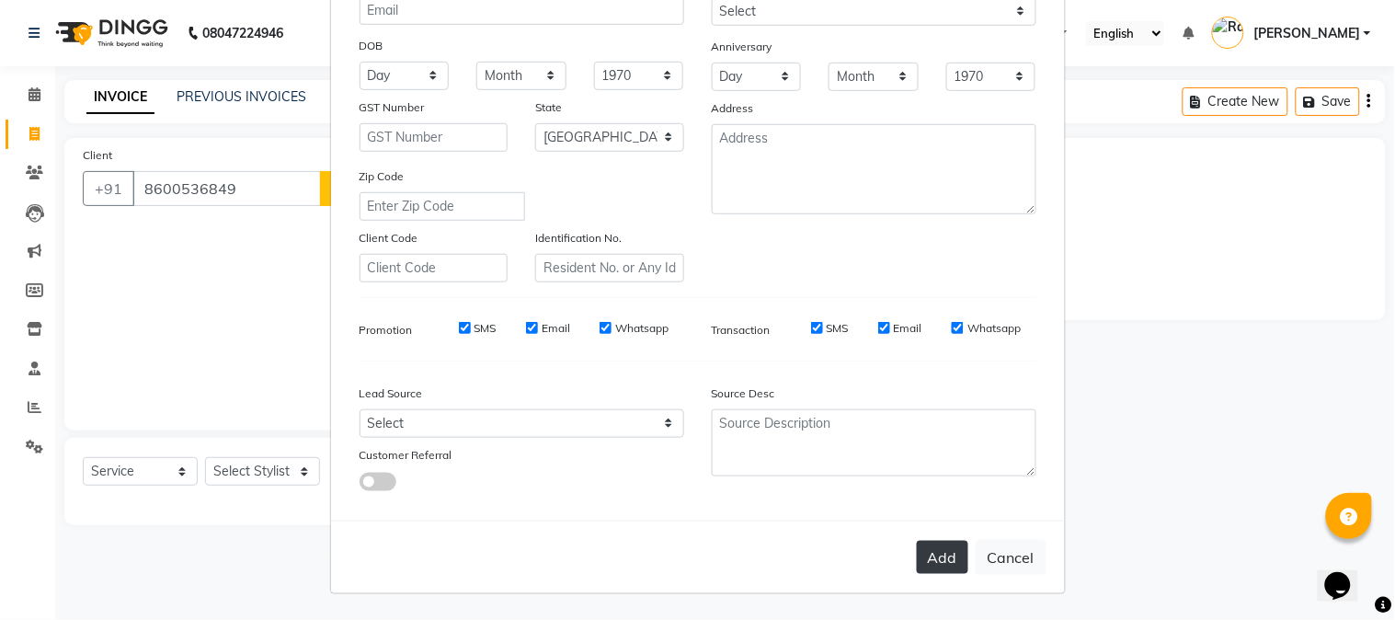
click at [935, 563] on button "Add" at bounding box center [942, 557] width 51 height 33
type input "86******49"
select select
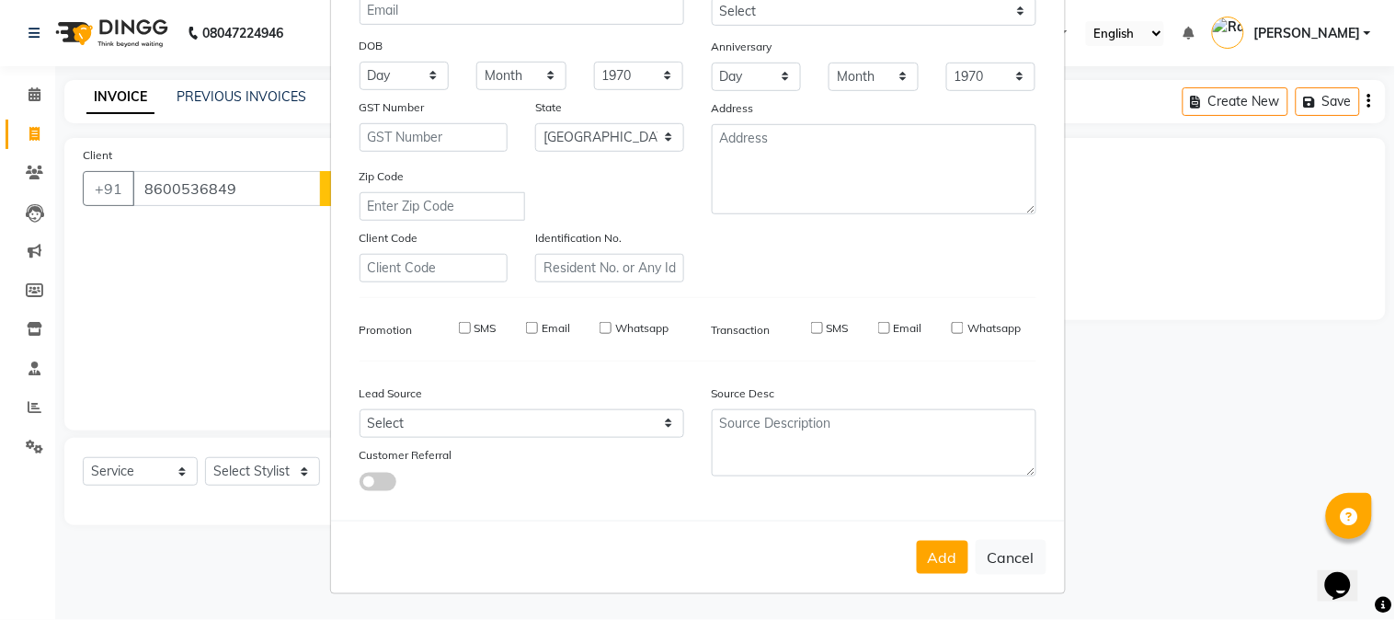
select select "null"
select select
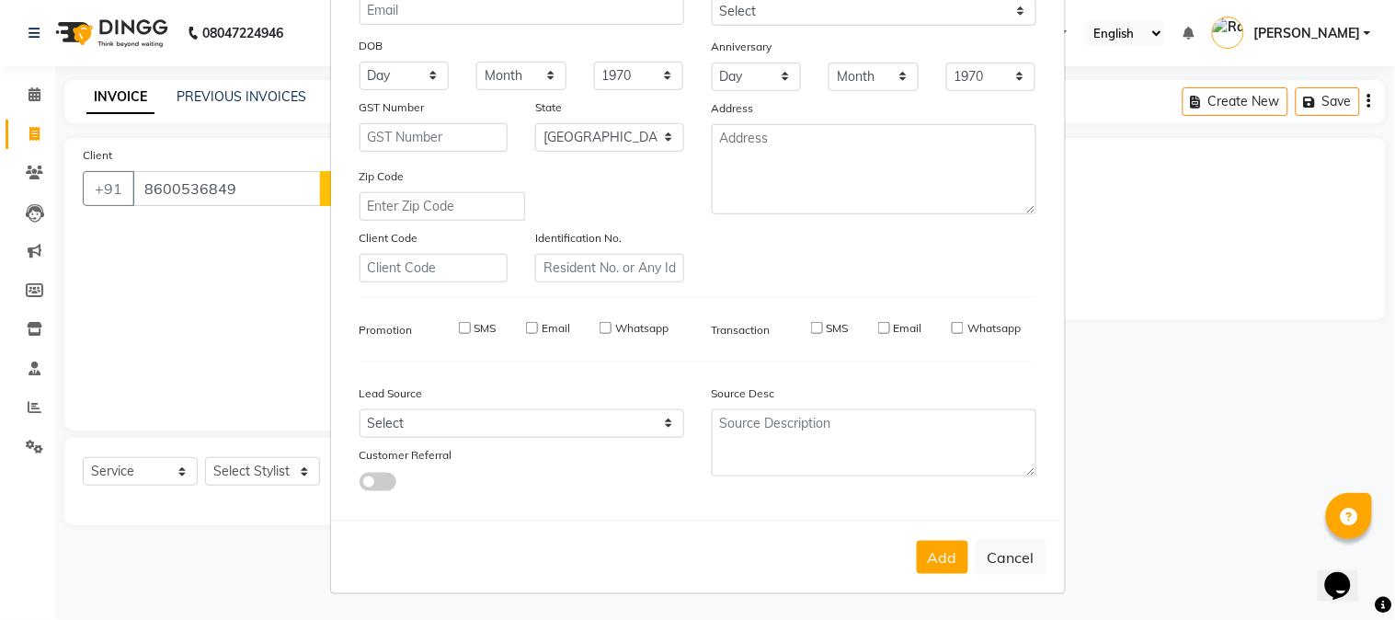
checkbox input "false"
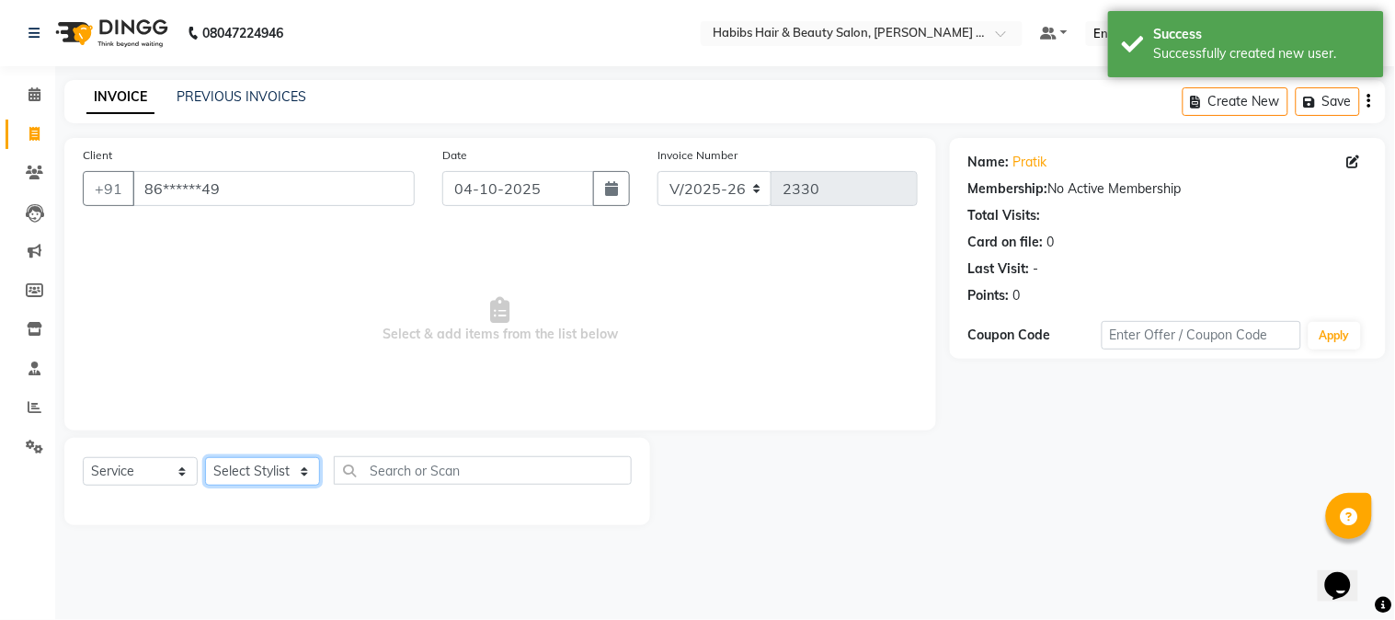
click at [292, 463] on select "Select Stylist Admin [PERSON_NAME] Darshan [PERSON_NAME] [PERSON_NAME] RASHMI […" at bounding box center [262, 471] width 115 height 29
click at [205, 458] on select "Select Stylist Admin [PERSON_NAME] Darshan [PERSON_NAME] [PERSON_NAME] RASHMI […" at bounding box center [262, 471] width 115 height 29
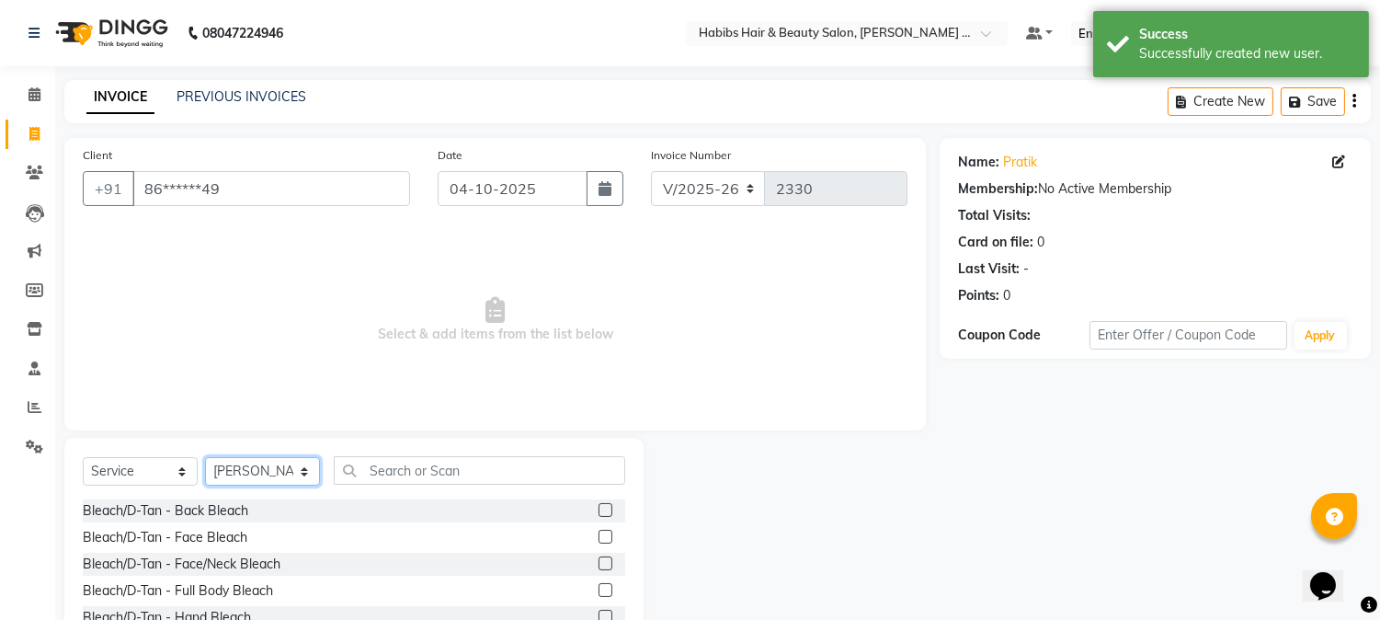
click at [262, 475] on select "Select Stylist Admin [PERSON_NAME] Darshan [PERSON_NAME] [PERSON_NAME] RASHMI […" at bounding box center [262, 471] width 115 height 29
select select "32088"
click at [205, 458] on select "Select Stylist Admin [PERSON_NAME] Darshan [PERSON_NAME] [PERSON_NAME] RASHMI […" at bounding box center [262, 471] width 115 height 29
click at [407, 471] on input "text" at bounding box center [480, 470] width 292 height 29
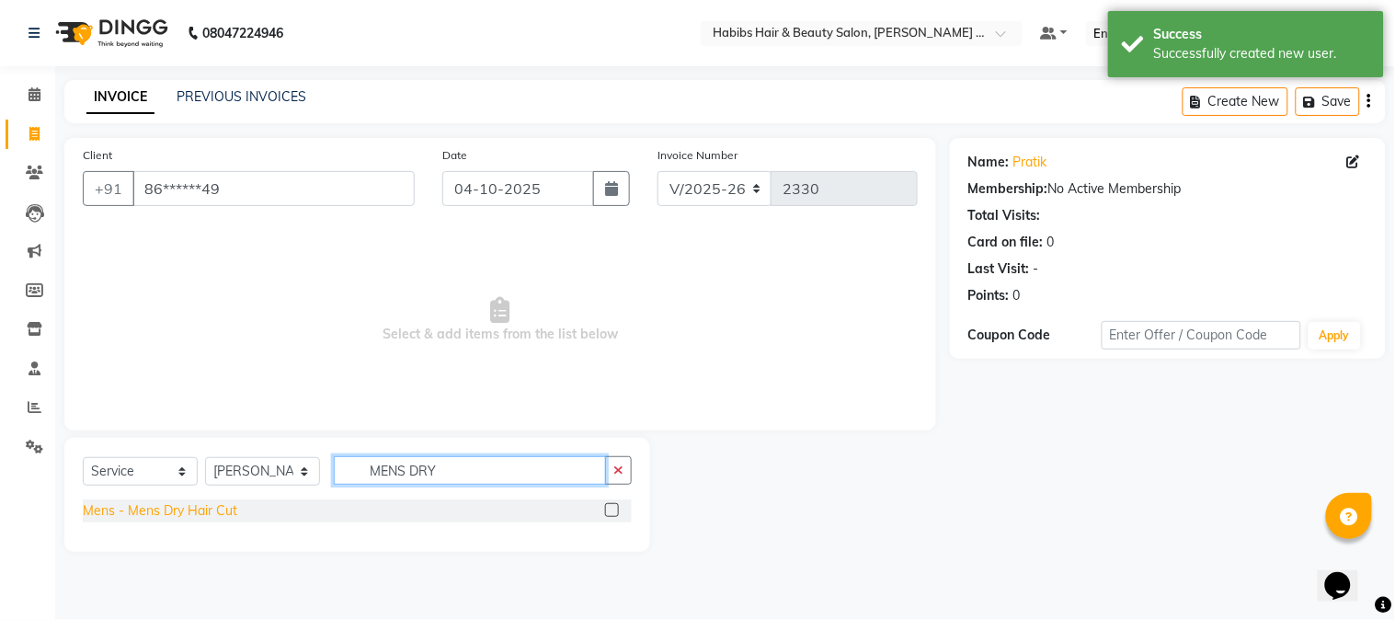
type input "MENS DRY"
click at [204, 512] on div "Mens - Mens Dry Hair Cut" at bounding box center [160, 510] width 154 height 19
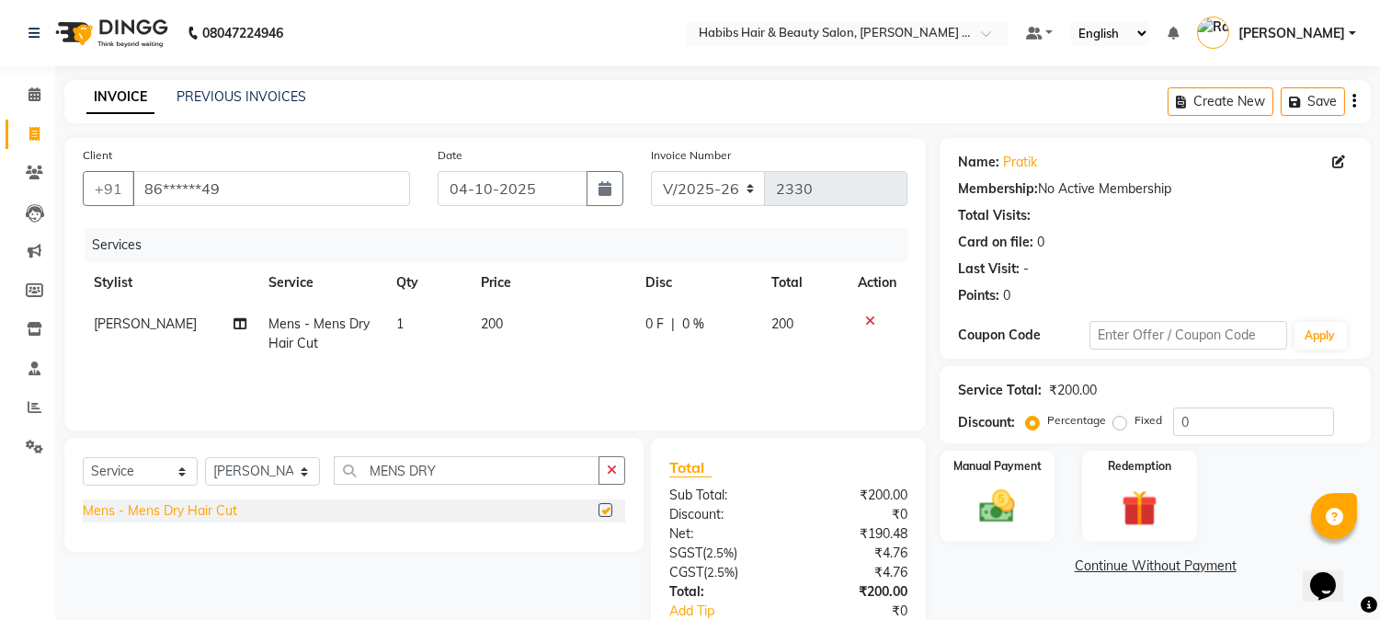
checkbox input "false"
click at [1313, 111] on button "Save" at bounding box center [1313, 101] width 64 height 29
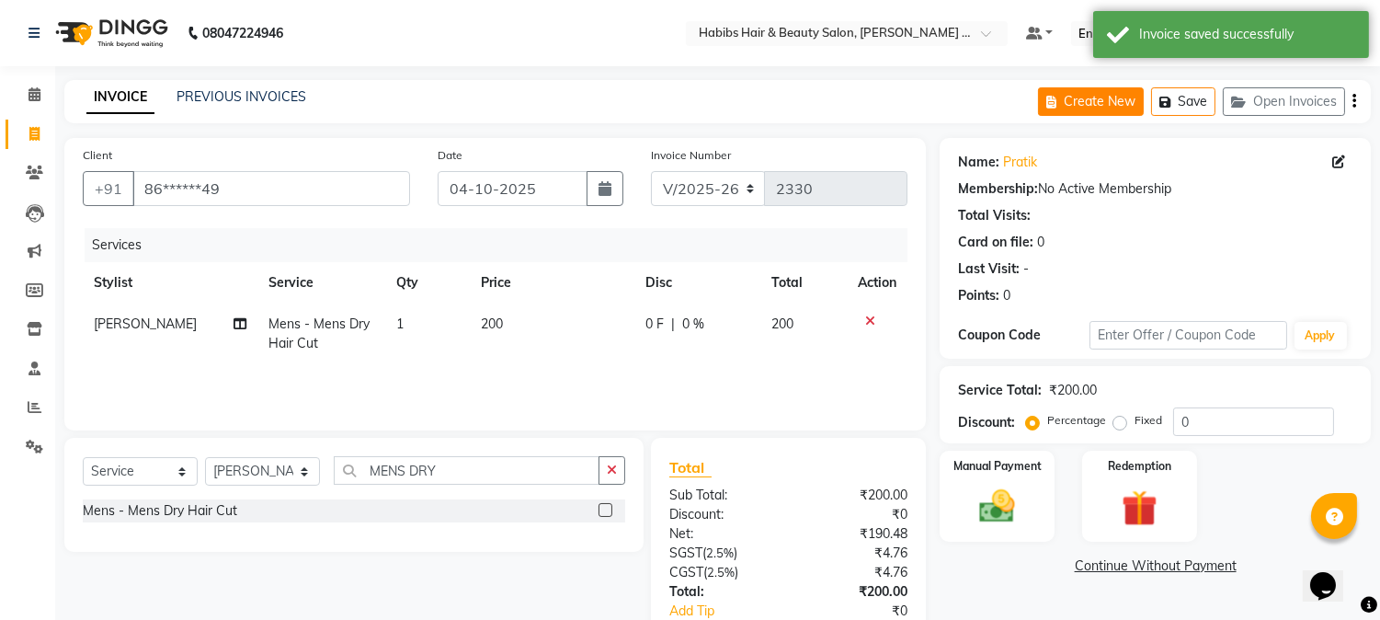
click at [1127, 94] on button "Create New" at bounding box center [1091, 101] width 106 height 29
select select "service"
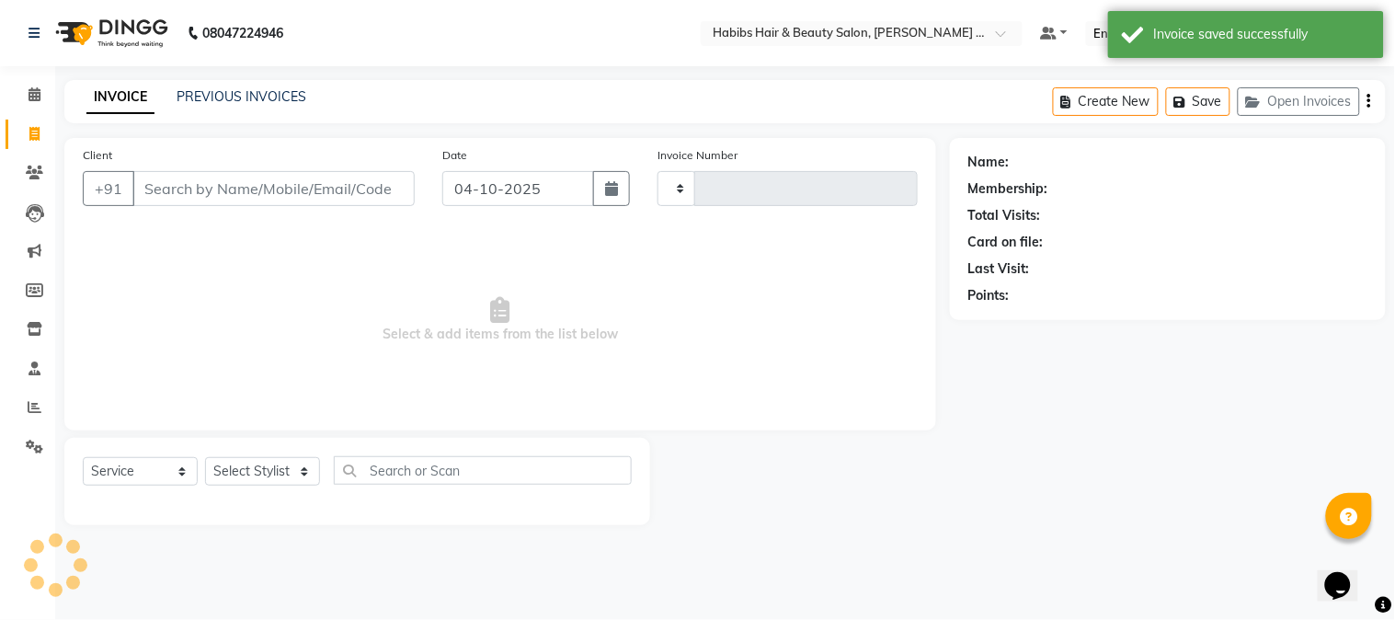
type input "2330"
select select "5039"
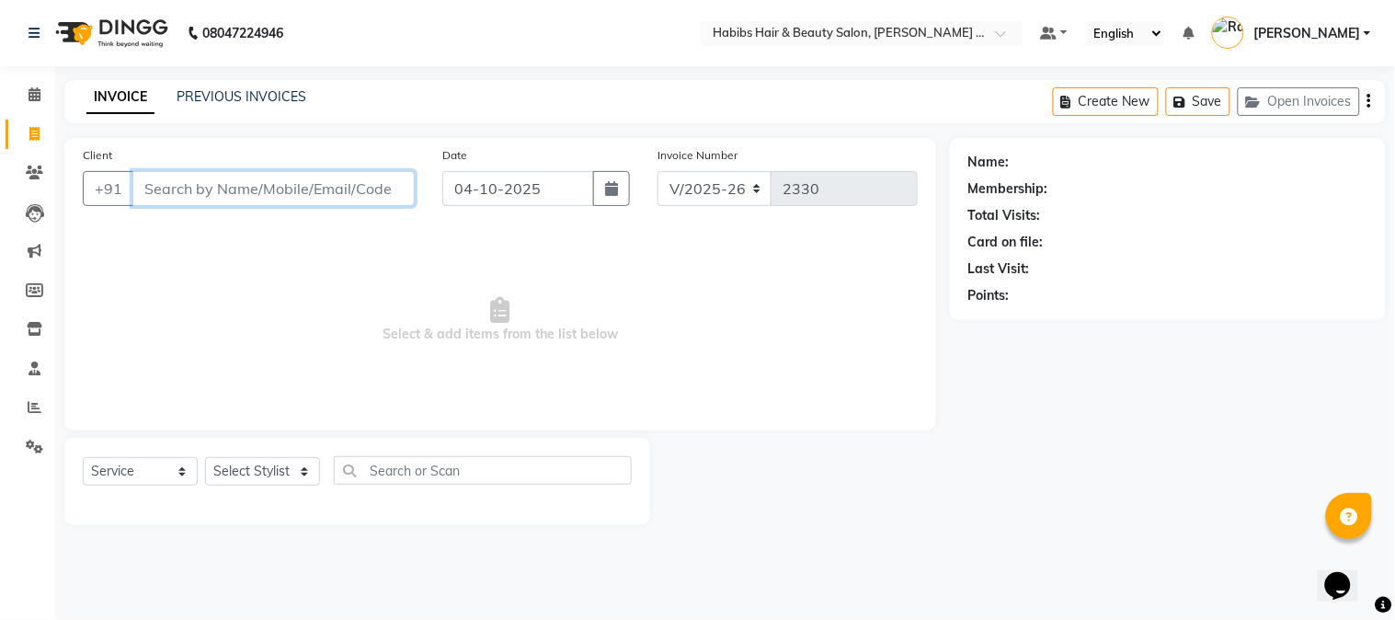
click at [326, 197] on input "Client" at bounding box center [273, 188] width 282 height 35
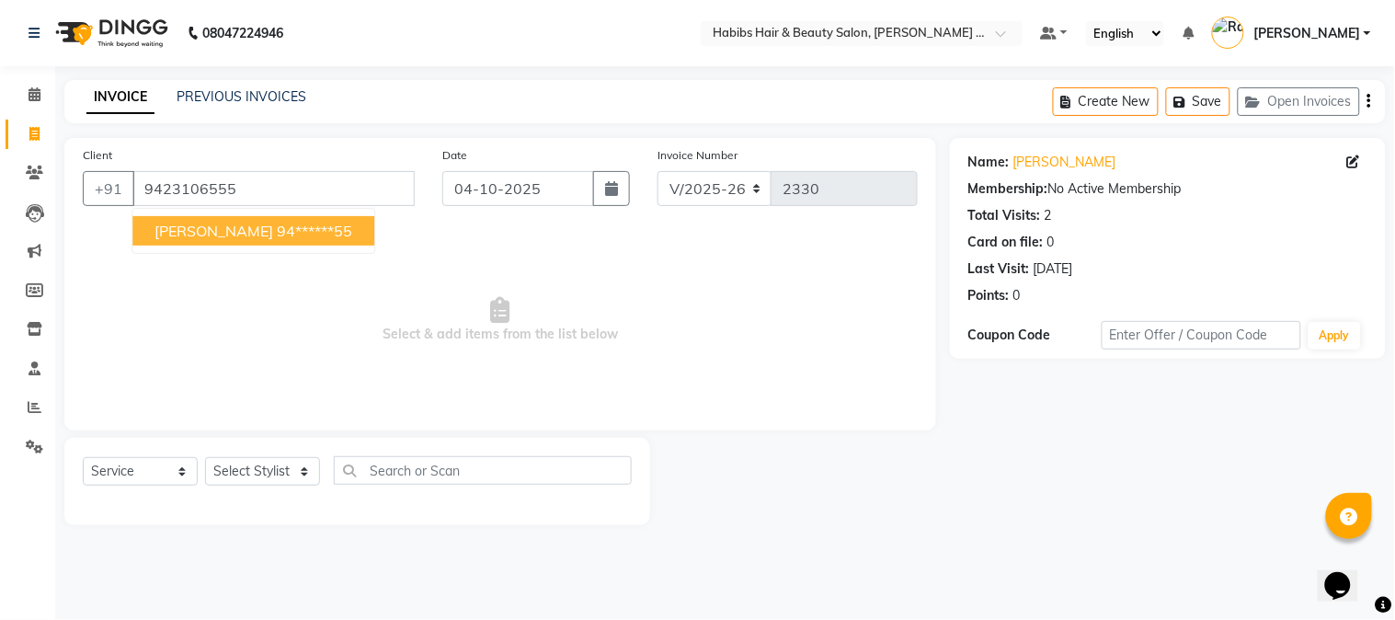
click at [277, 230] on ngb-highlight "94******55" at bounding box center [314, 231] width 75 height 18
type input "94******55"
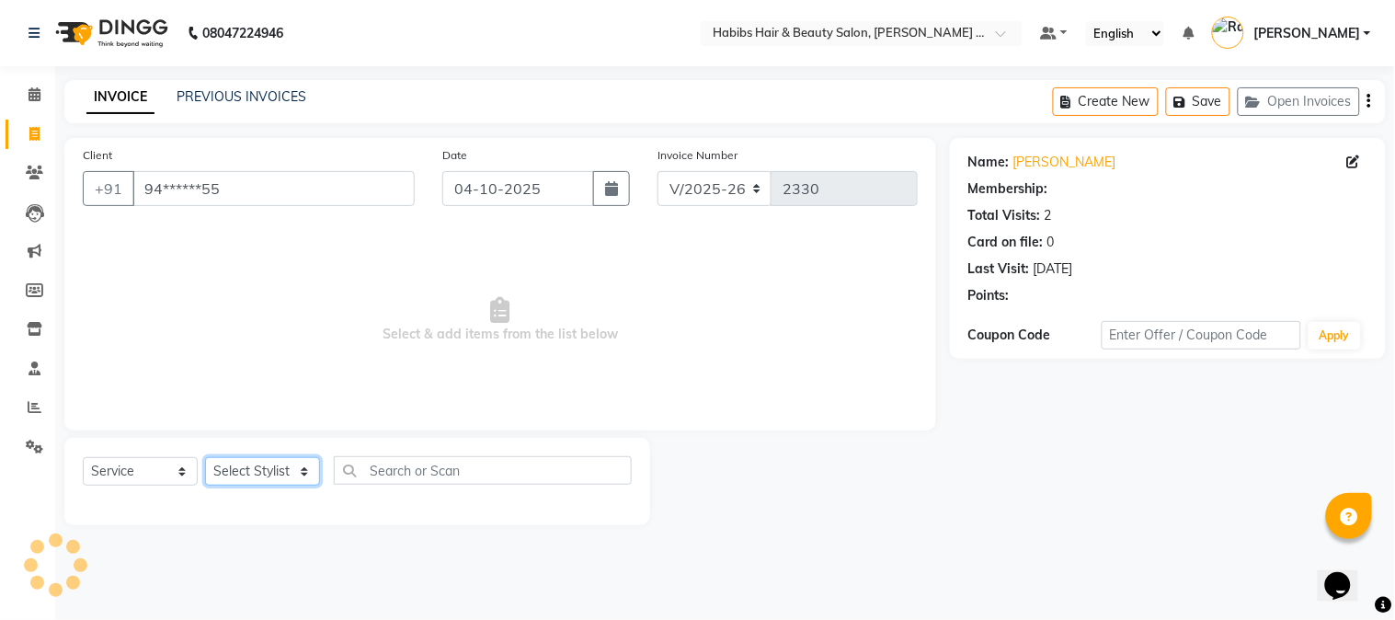
click at [269, 476] on select "Select Stylist Admin [PERSON_NAME] Darshan [PERSON_NAME] [PERSON_NAME] RASHMI […" at bounding box center [262, 471] width 115 height 29
select select "73952"
click at [205, 458] on select "Select Stylist Admin [PERSON_NAME] Darshan [PERSON_NAME] [PERSON_NAME] RASHMI […" at bounding box center [262, 471] width 115 height 29
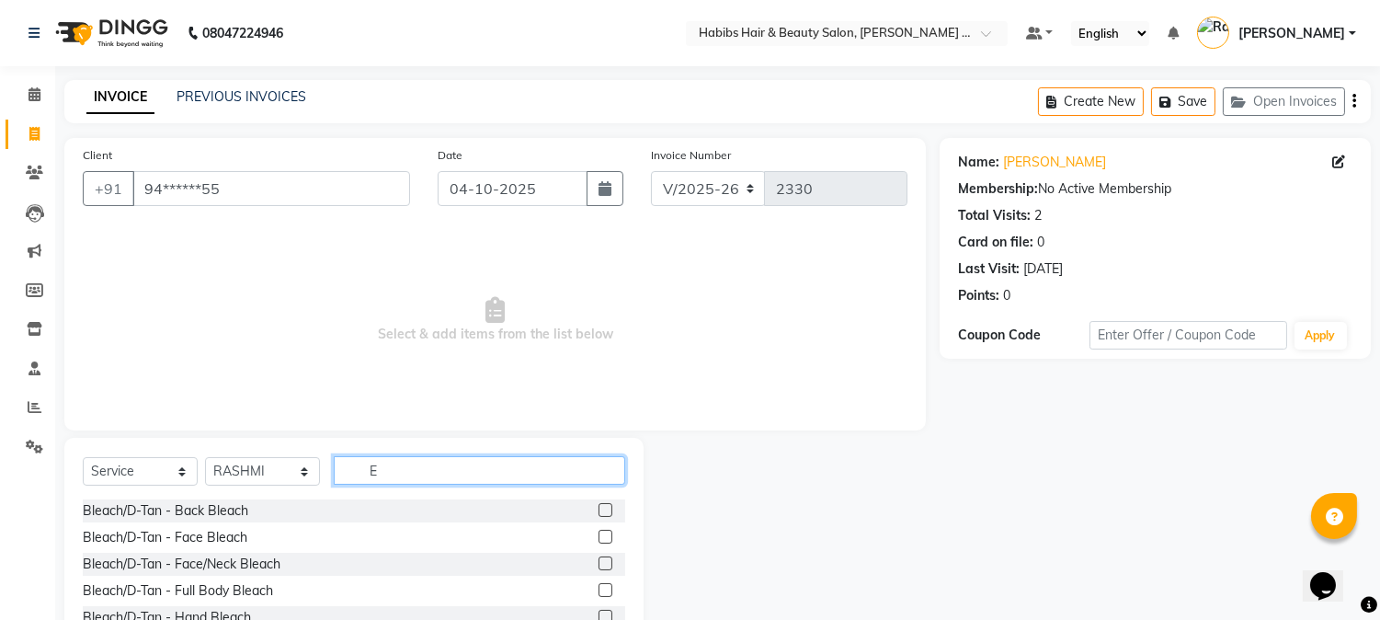
click at [399, 479] on input "E" at bounding box center [480, 470] width 292 height 29
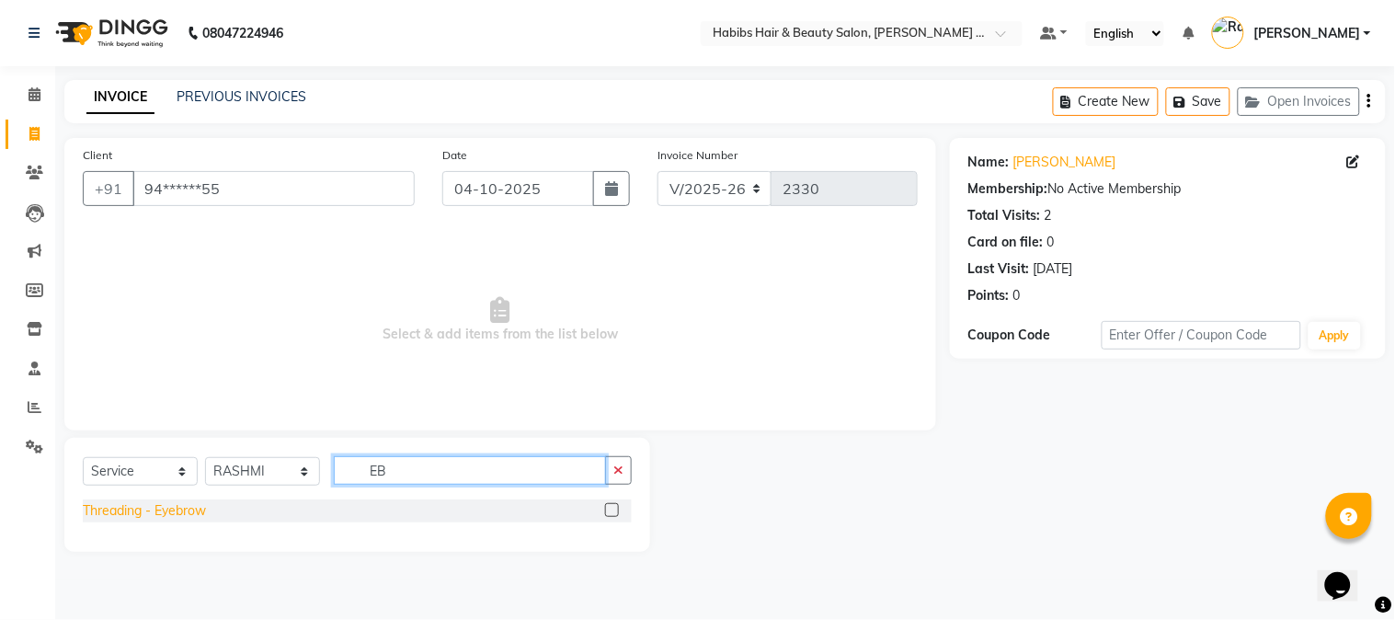
type input "EB"
click at [173, 510] on div "Threading - Eyebrow" at bounding box center [144, 510] width 123 height 19
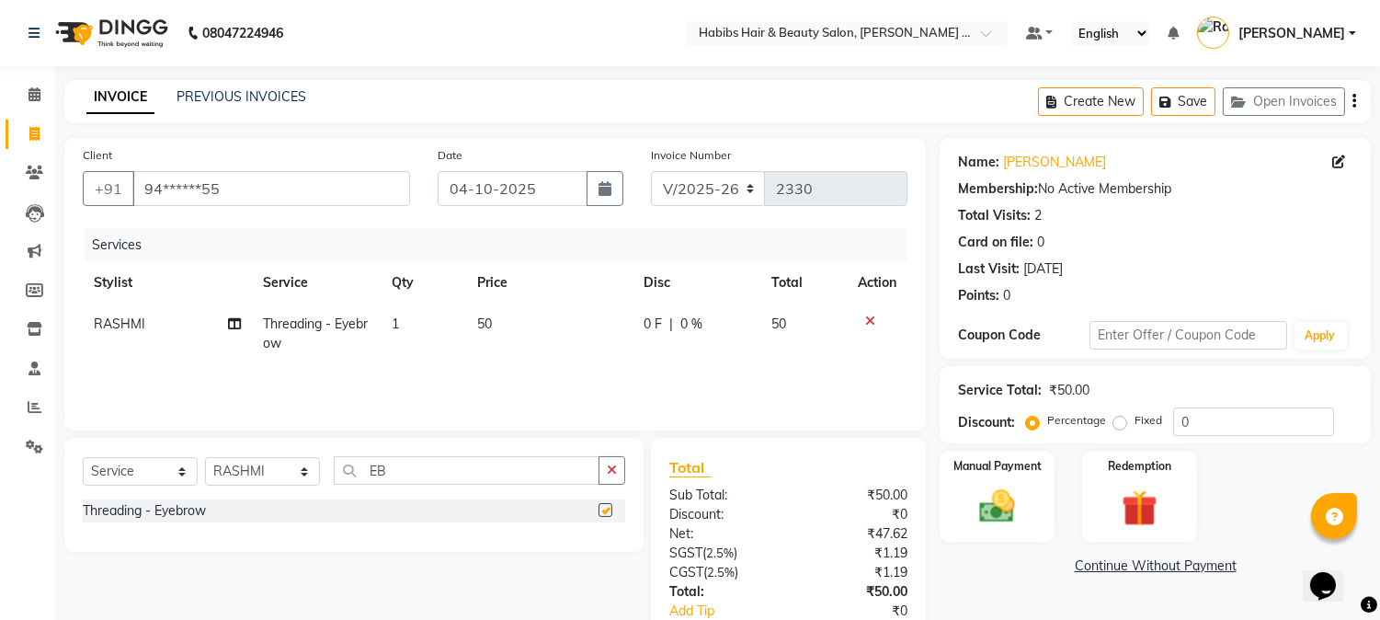
checkbox input "false"
drag, startPoint x: 397, startPoint y: 466, endPoint x: 230, endPoint y: 463, distance: 167.4
click at [230, 463] on div "Select Service Product Membership Package Voucher Prepaid Gift Card Select Styl…" at bounding box center [354, 477] width 543 height 43
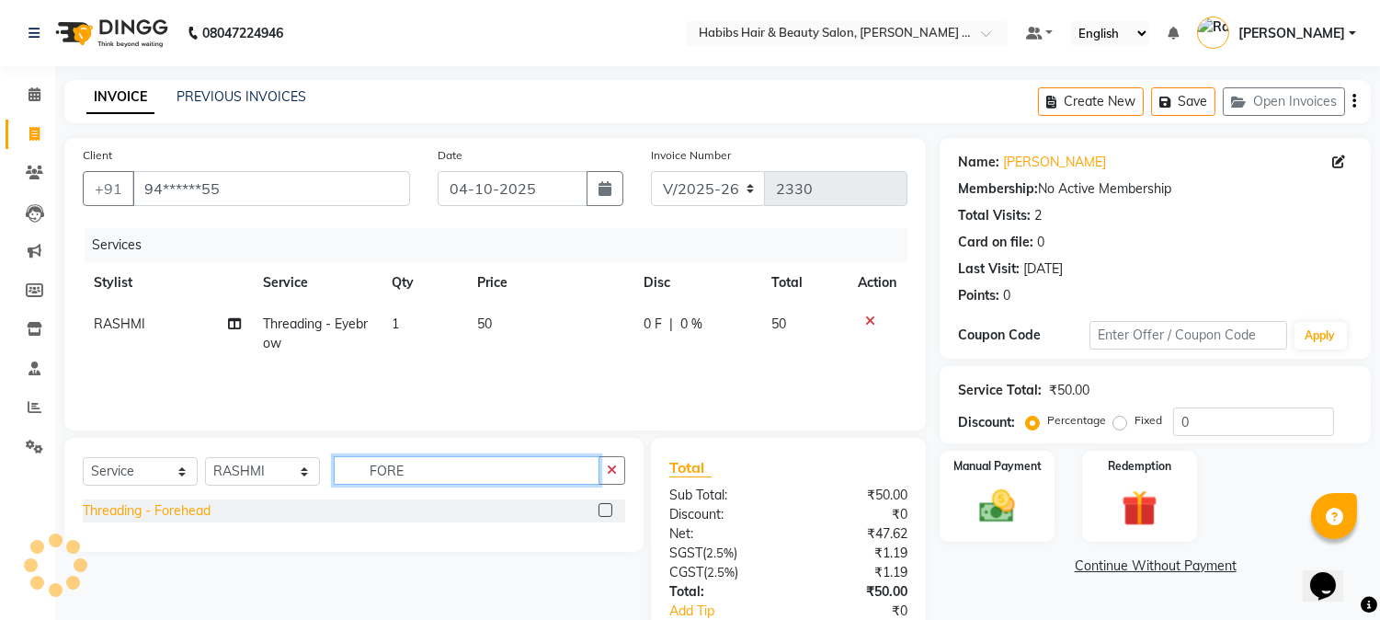
type input "FORE"
click at [193, 515] on div "Threading - Forehead" at bounding box center [147, 510] width 128 height 19
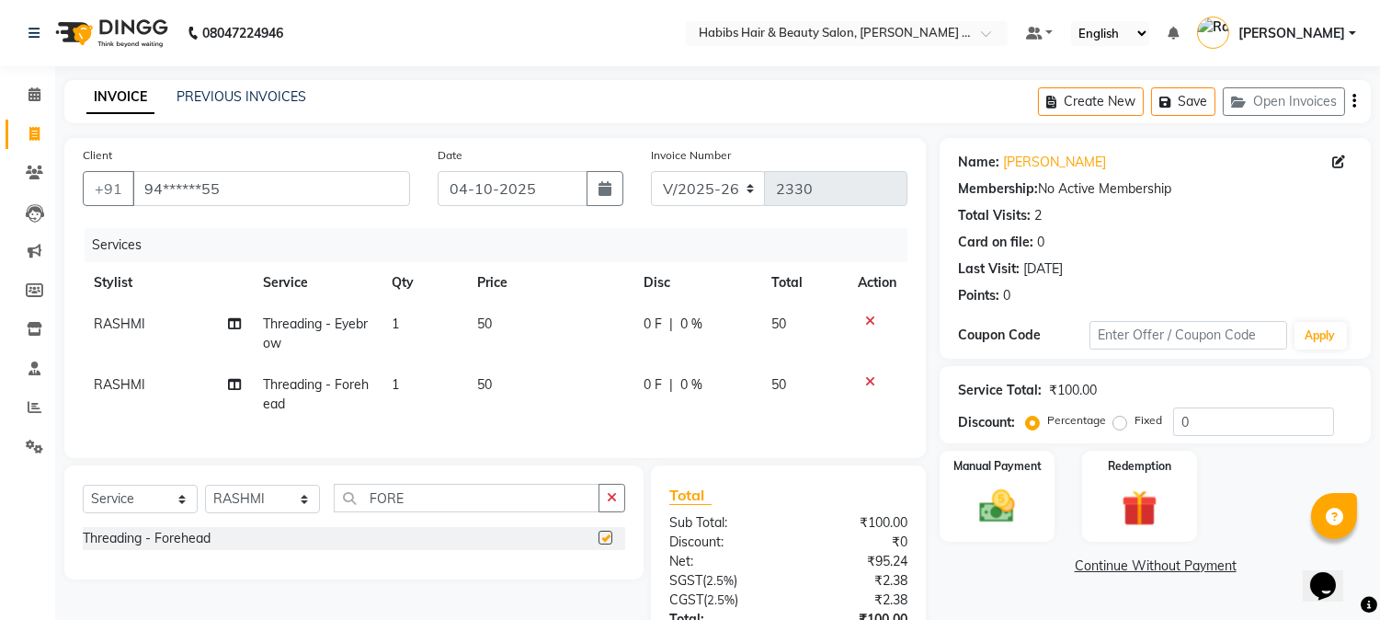
checkbox input "false"
click at [1191, 93] on button "Save" at bounding box center [1183, 101] width 64 height 29
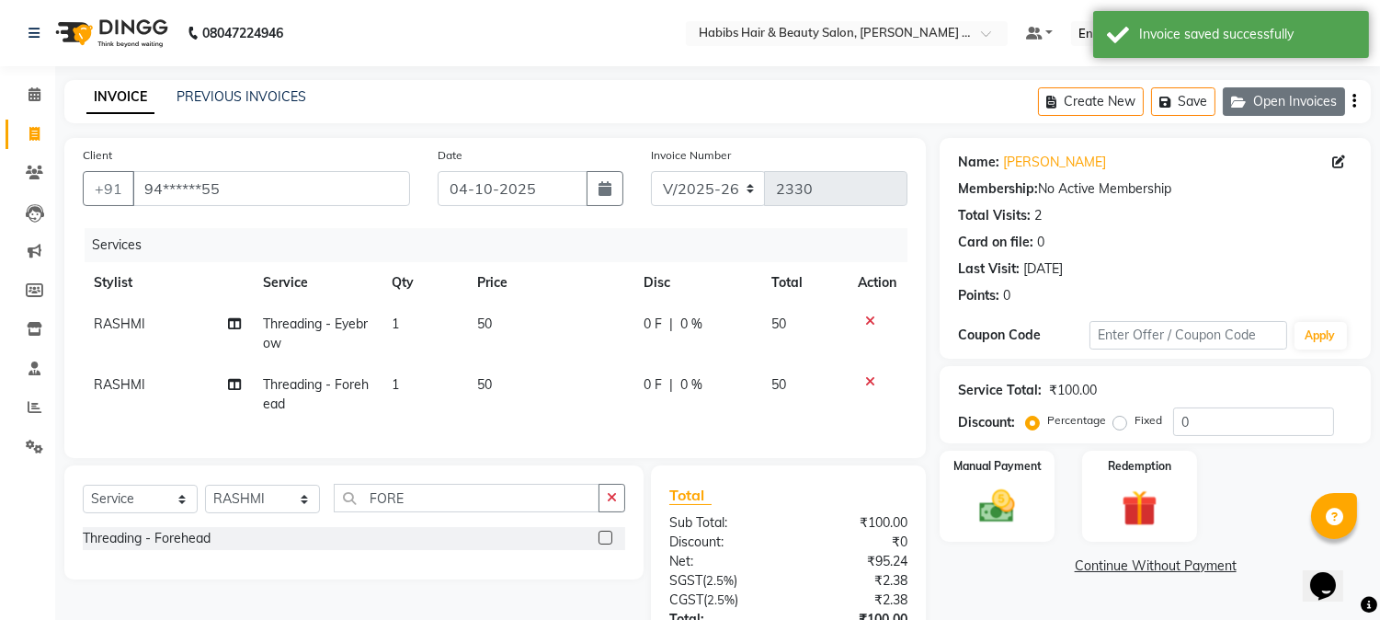
click at [1298, 94] on button "Open Invoices" at bounding box center [1284, 101] width 122 height 29
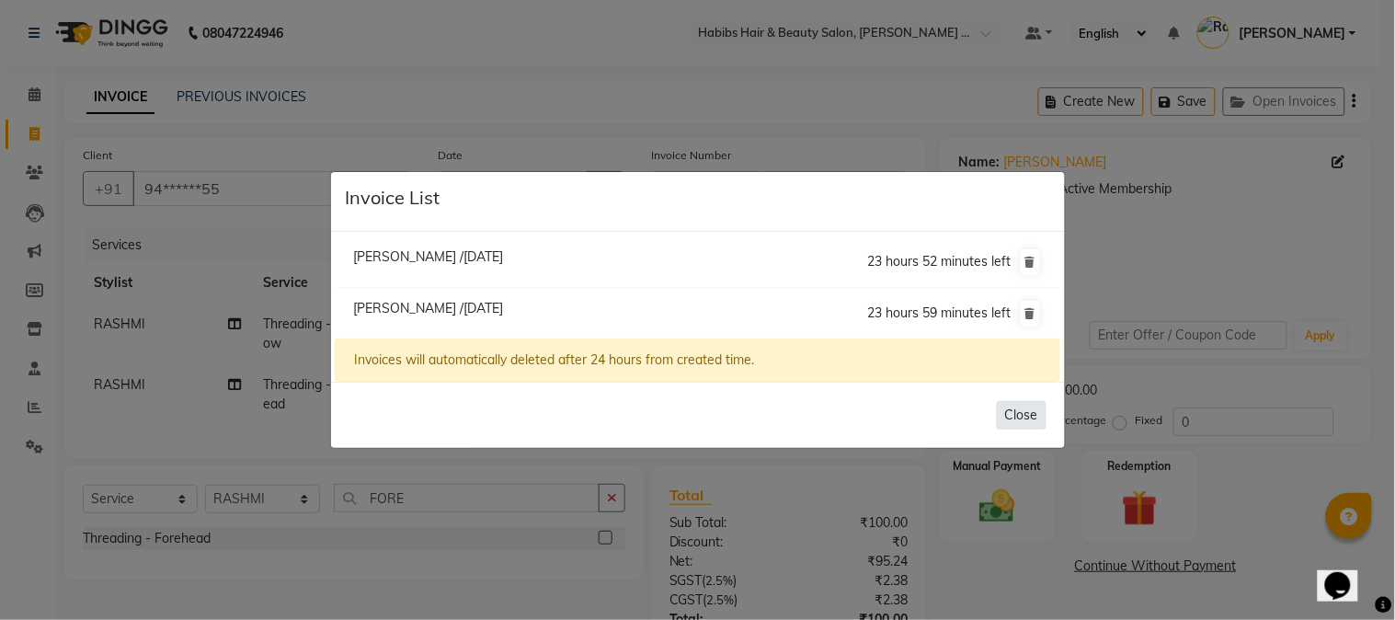
click at [1021, 418] on button "Close" at bounding box center [1022, 415] width 50 height 29
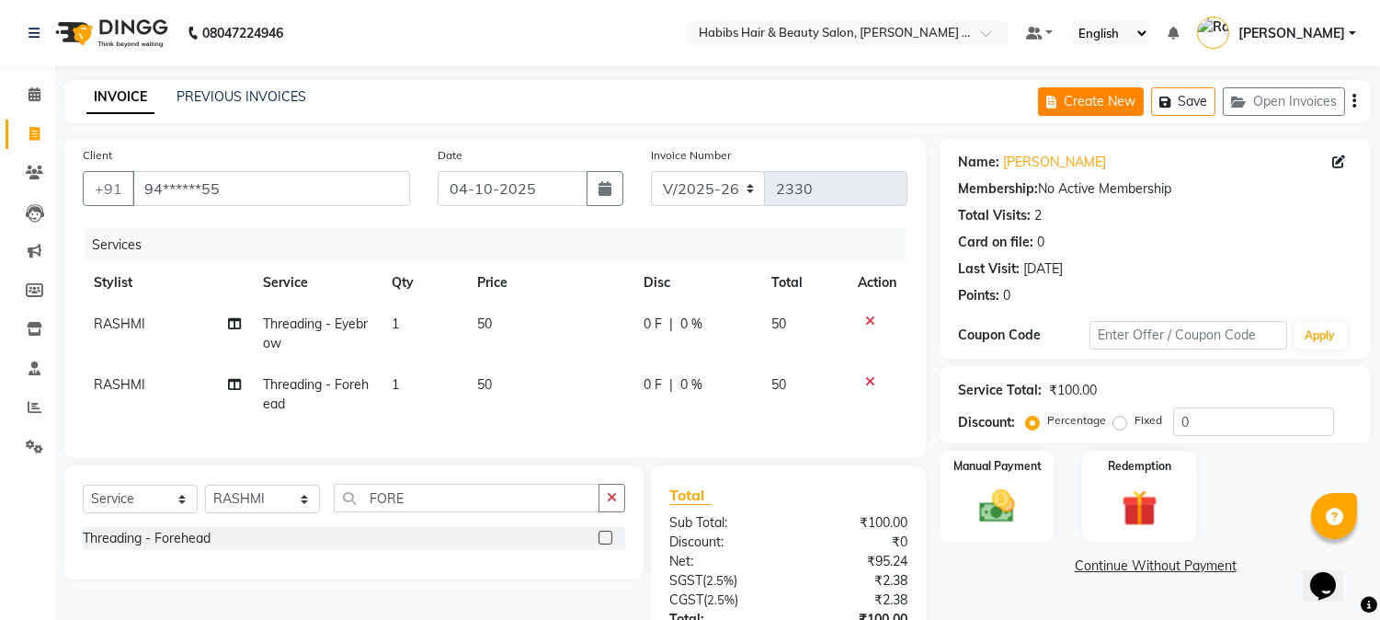
click at [1079, 101] on button "Create New" at bounding box center [1091, 101] width 106 height 29
select select "service"
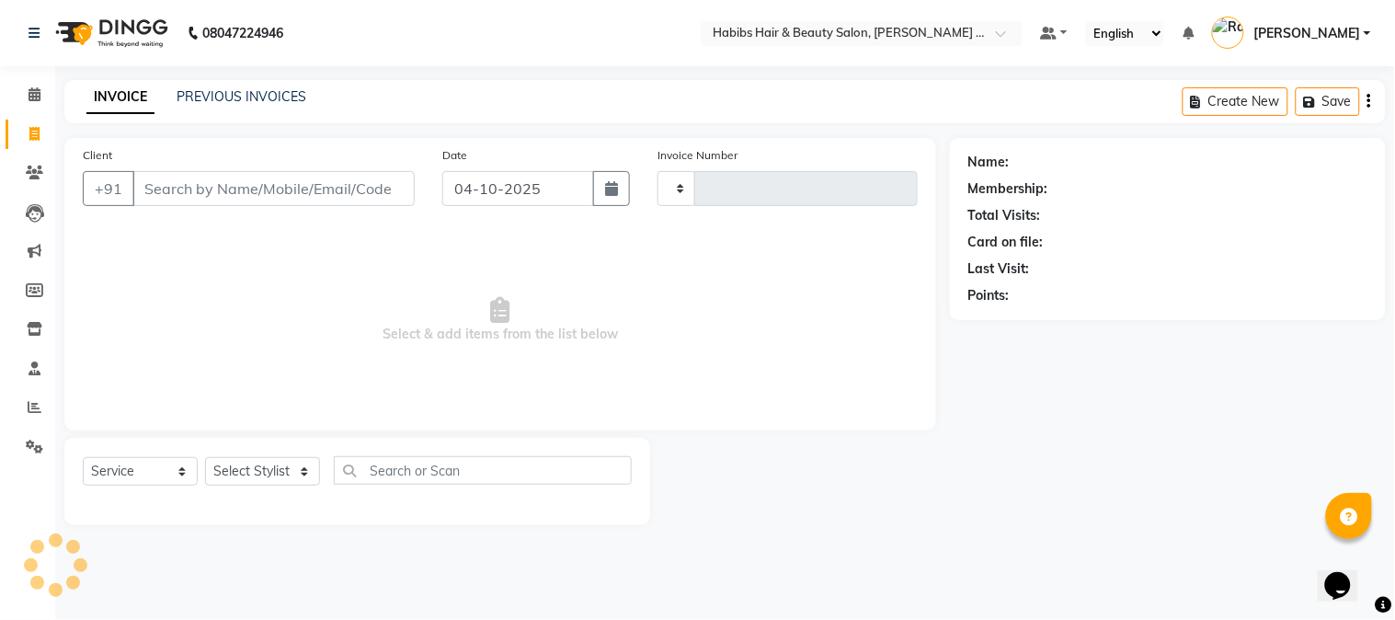
type input "2330"
select select "5039"
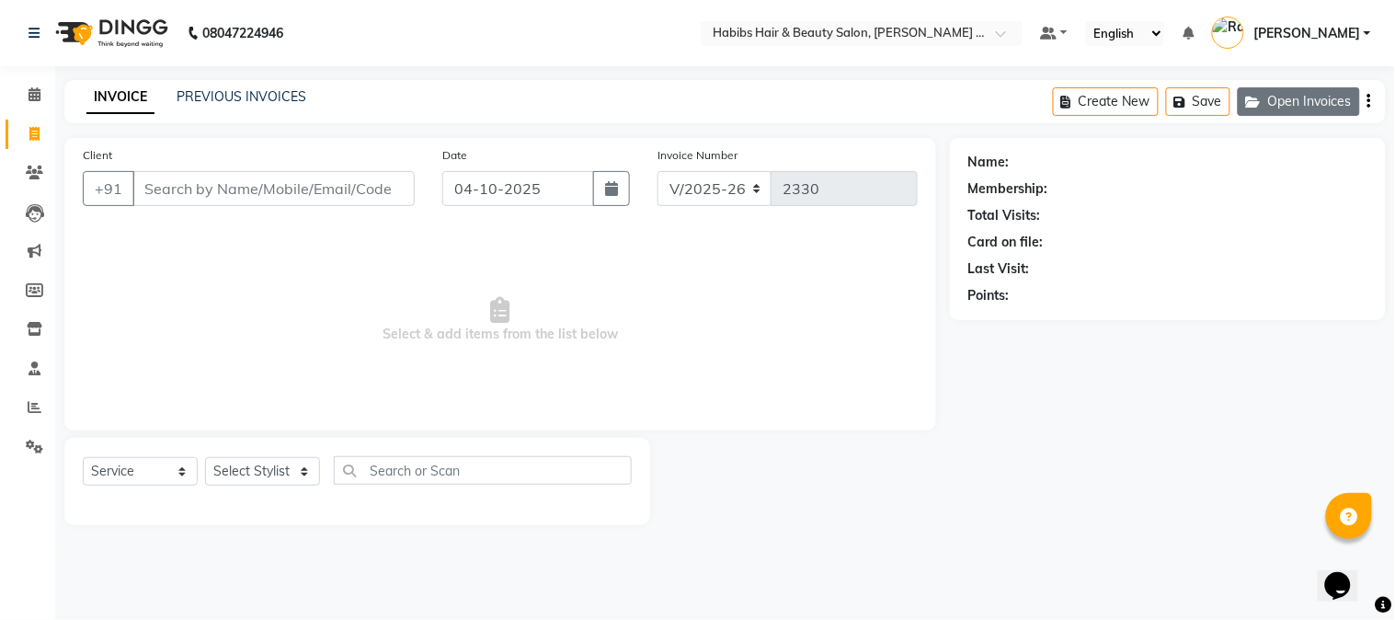
click at [1321, 97] on button "Open Invoices" at bounding box center [1299, 101] width 122 height 29
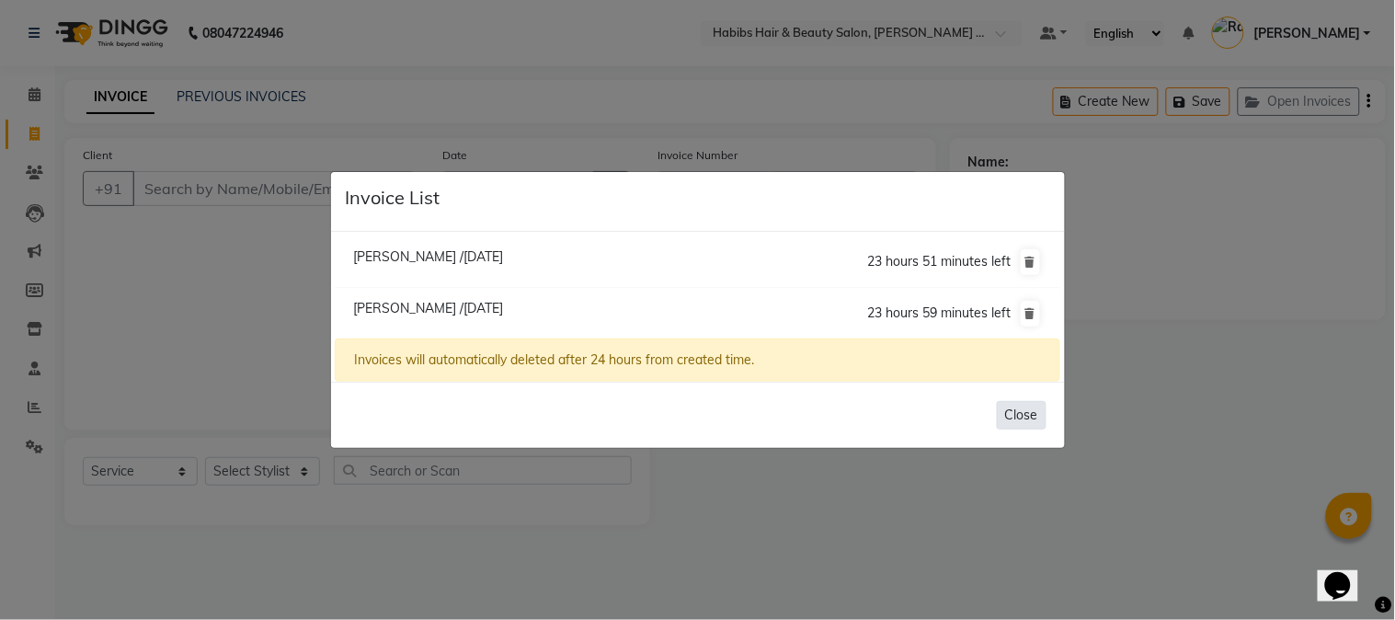
click at [1045, 410] on button "Close" at bounding box center [1022, 415] width 50 height 29
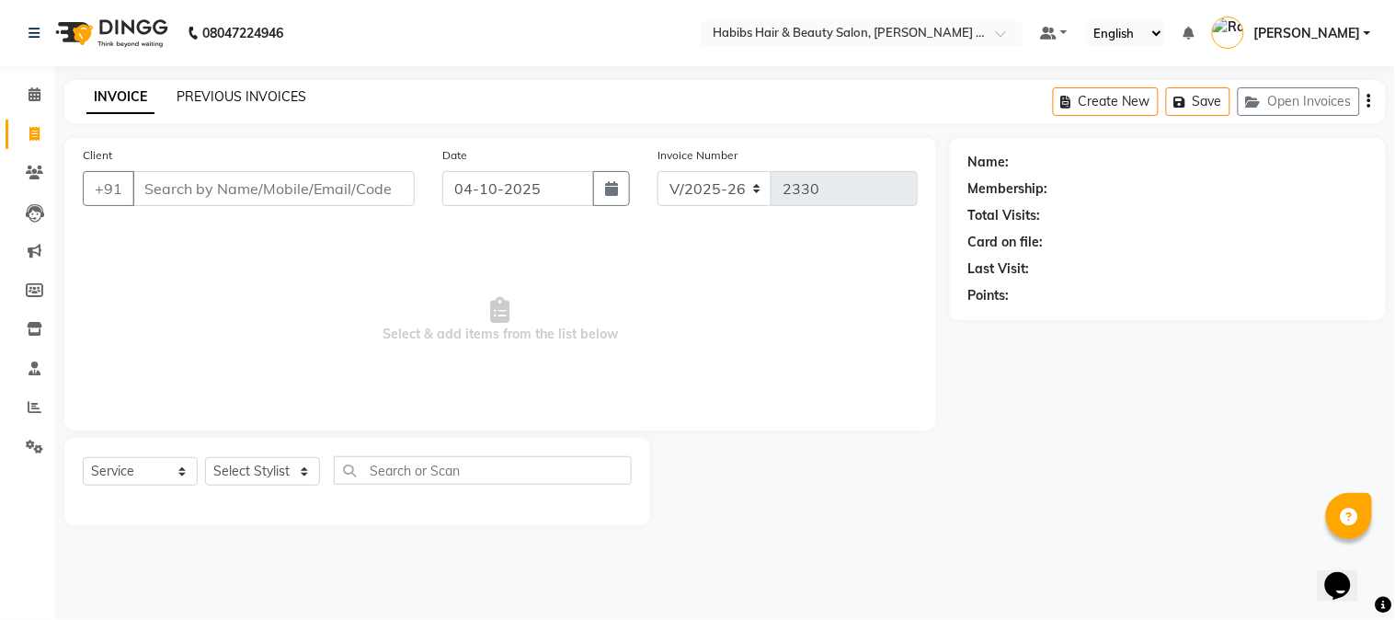
click at [264, 88] on link "PREVIOUS INVOICES" at bounding box center [242, 96] width 130 height 17
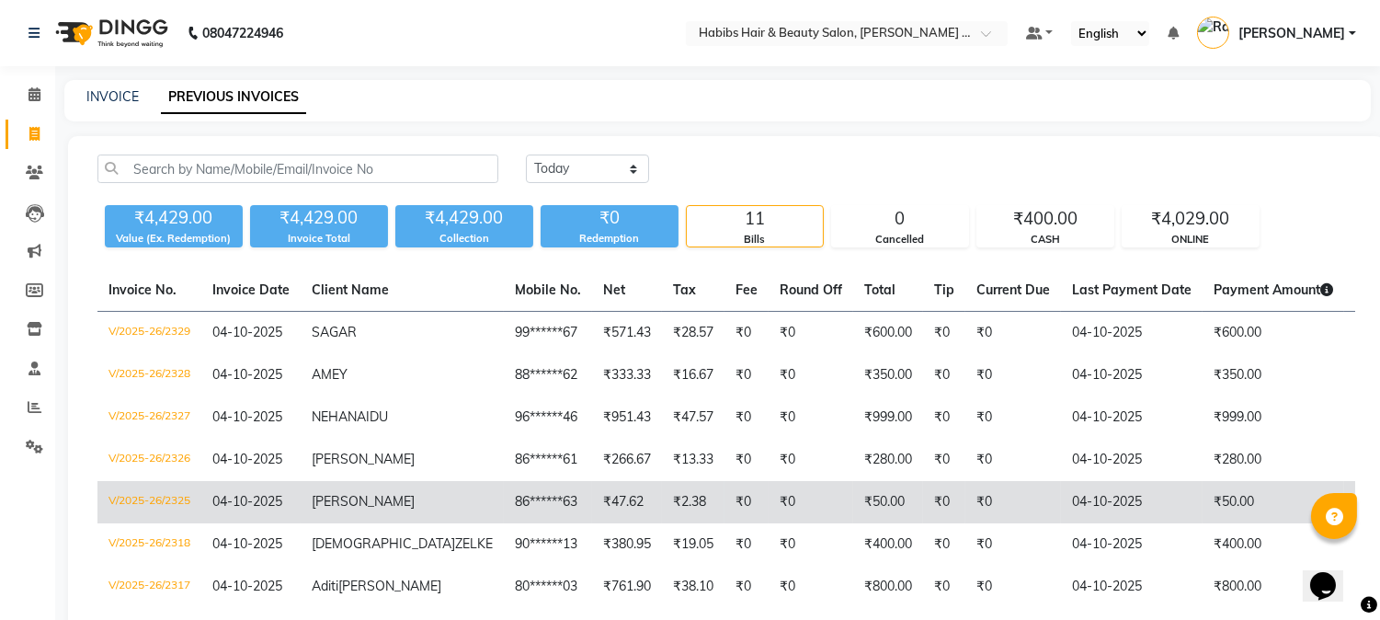
click at [335, 509] on span "[PERSON_NAME]" at bounding box center [363, 501] width 103 height 17
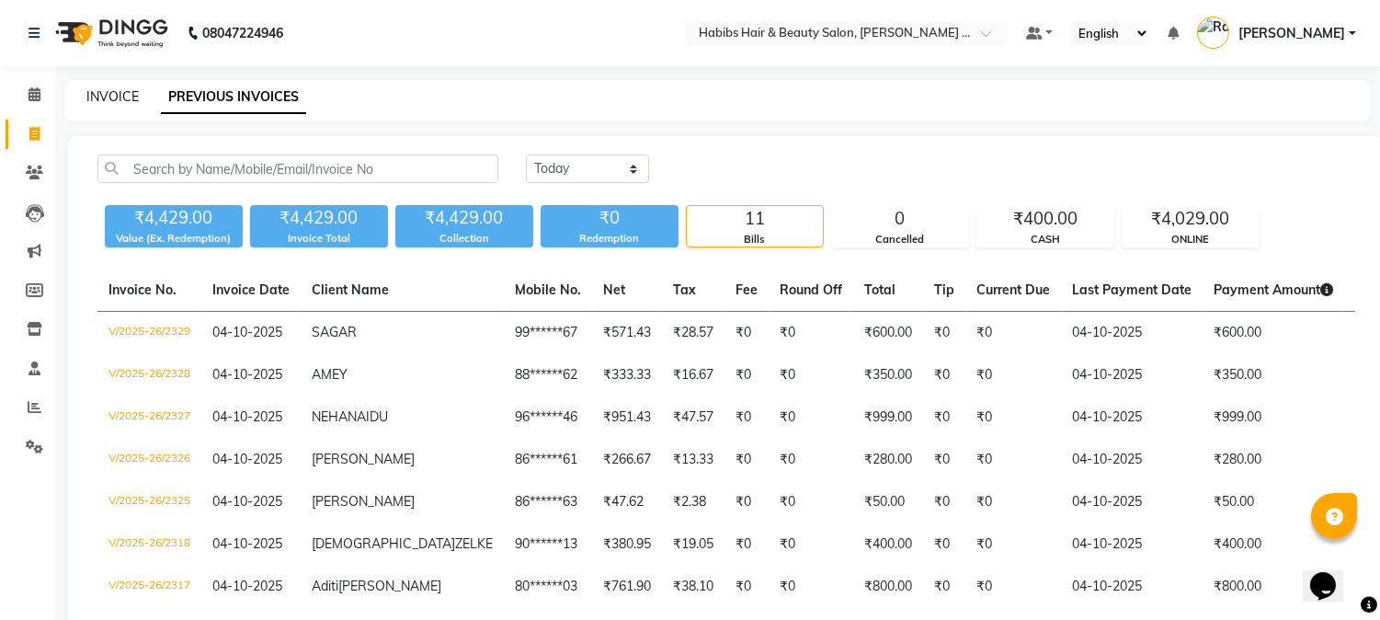
click at [113, 99] on link "INVOICE" at bounding box center [112, 96] width 52 height 17
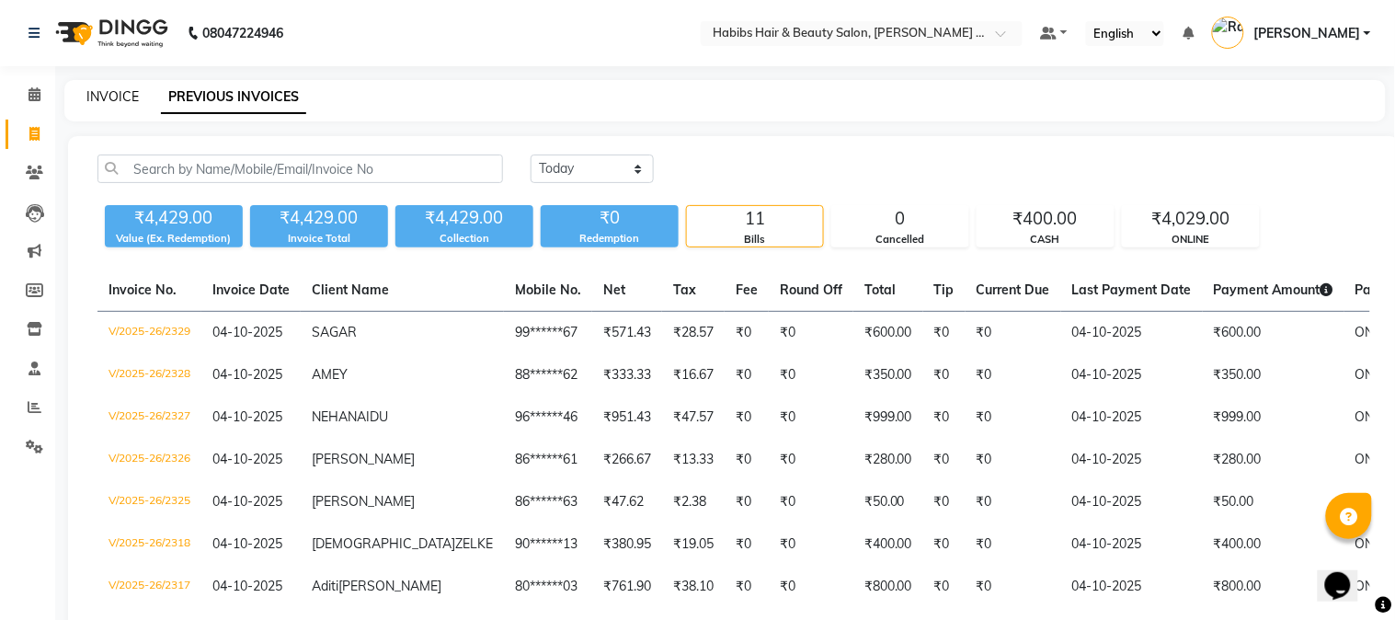
select select "5039"
select select "service"
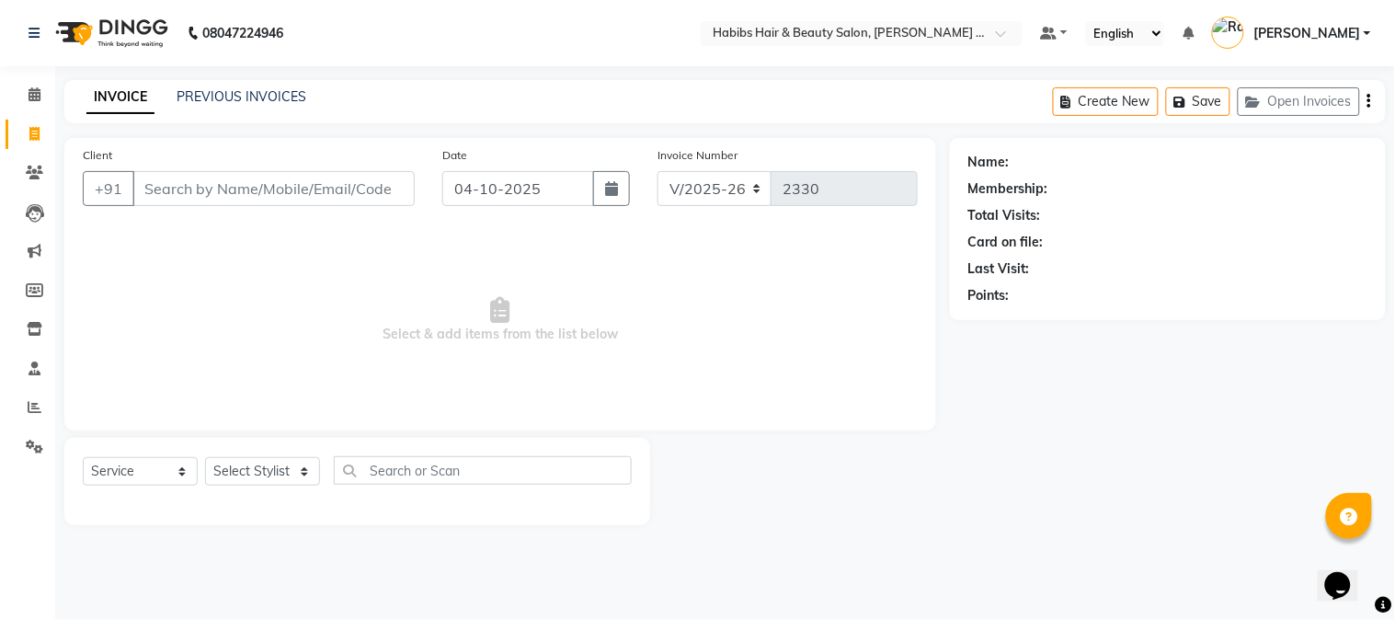
click at [224, 179] on input "Client" at bounding box center [273, 188] width 282 height 35
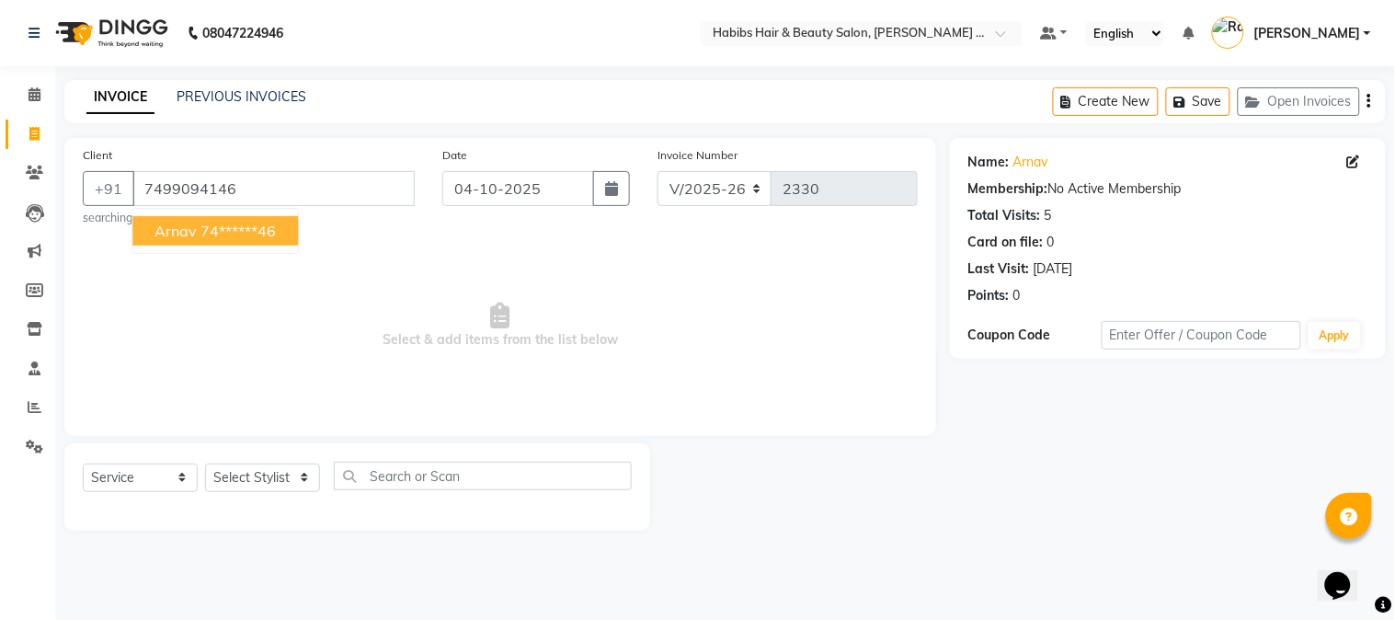
click at [248, 224] on ngb-highlight "74******46" at bounding box center [237, 231] width 75 height 18
type input "74******46"
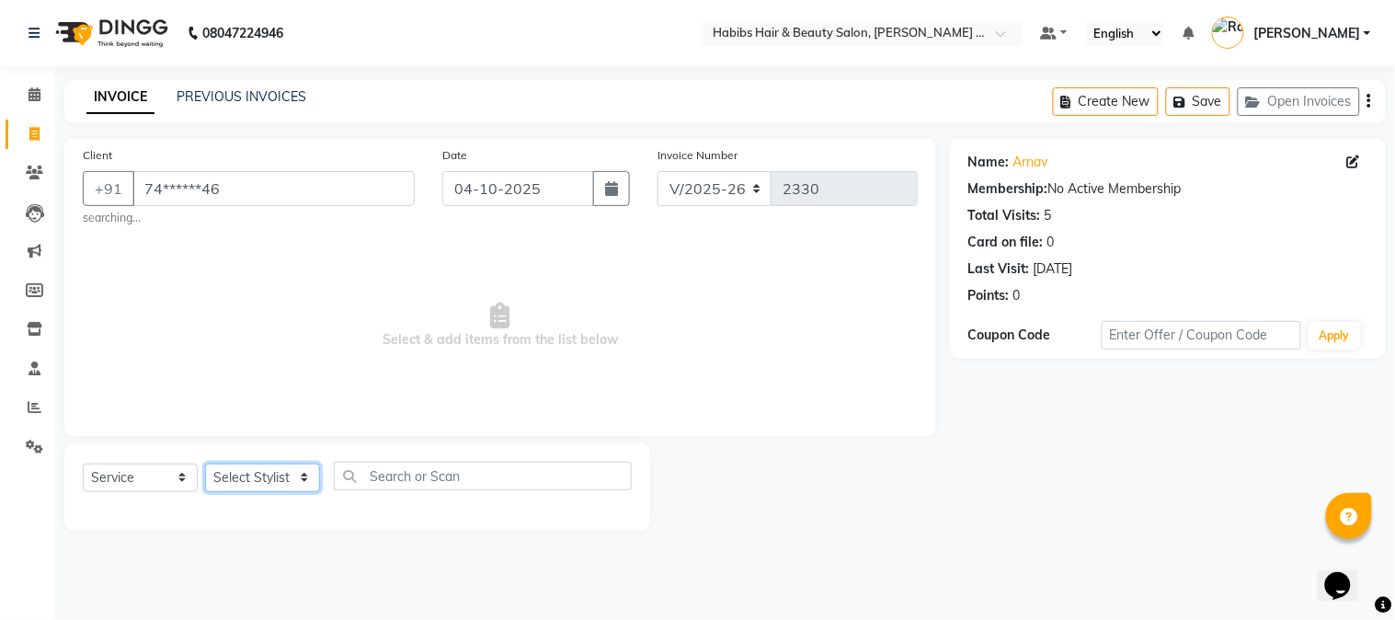
click at [288, 474] on select "Select Stylist Admin [PERSON_NAME] Darshan [PERSON_NAME] [PERSON_NAME] RASHMI […" at bounding box center [262, 477] width 115 height 29
select select "90624"
click at [205, 463] on select "Select Stylist Admin [PERSON_NAME] Darshan [PERSON_NAME] [PERSON_NAME] RASHMI […" at bounding box center [262, 477] width 115 height 29
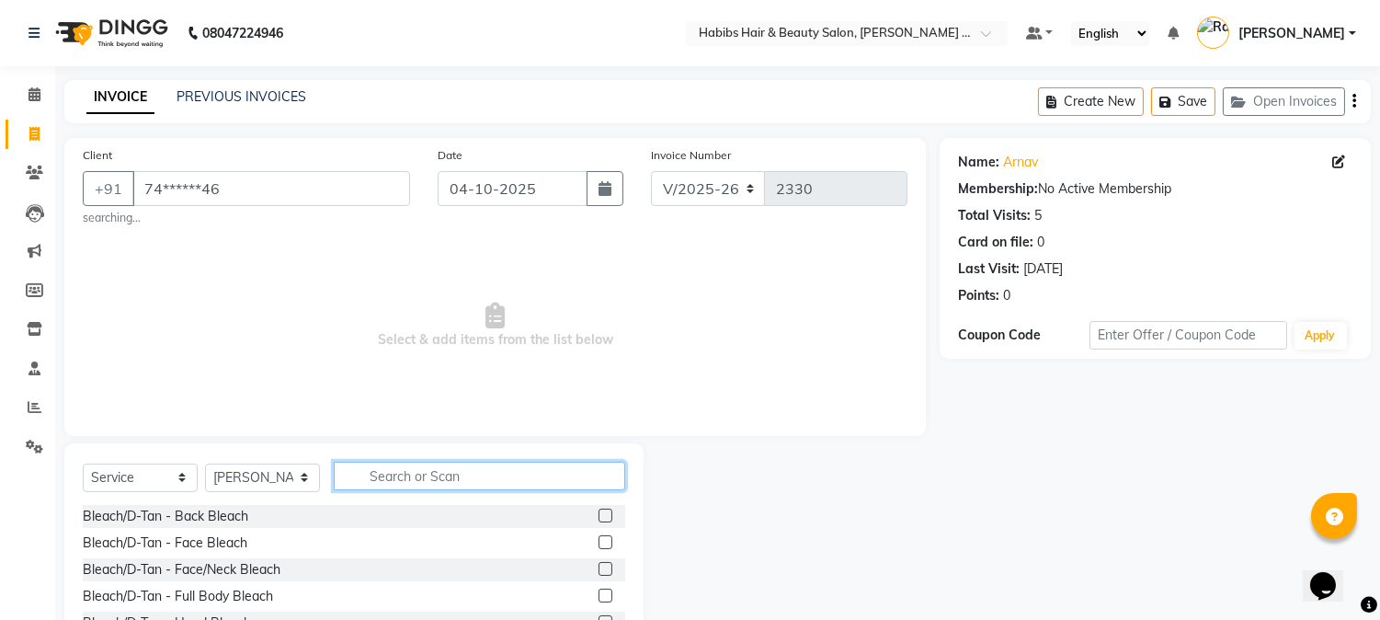
click at [392, 483] on input "text" at bounding box center [480, 476] width 292 height 29
type input "HAIR CUT"
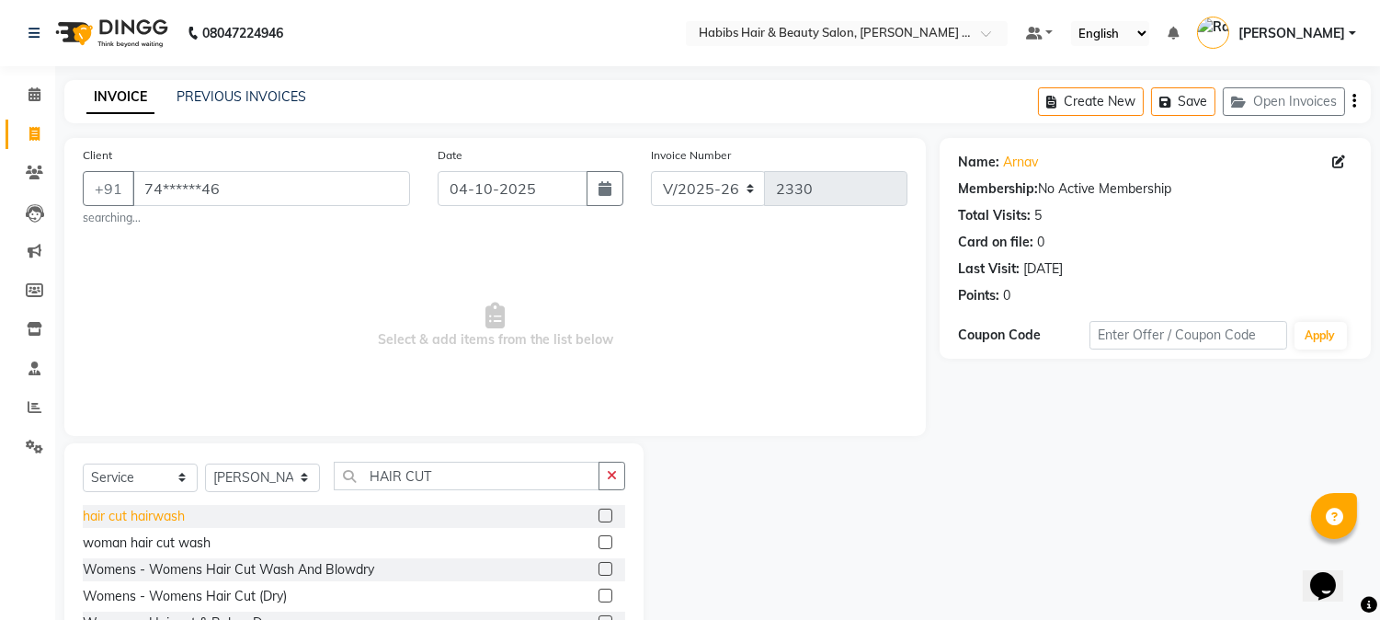
click at [97, 510] on div "hair cut hairwash" at bounding box center [134, 516] width 102 height 19
checkbox input "false"
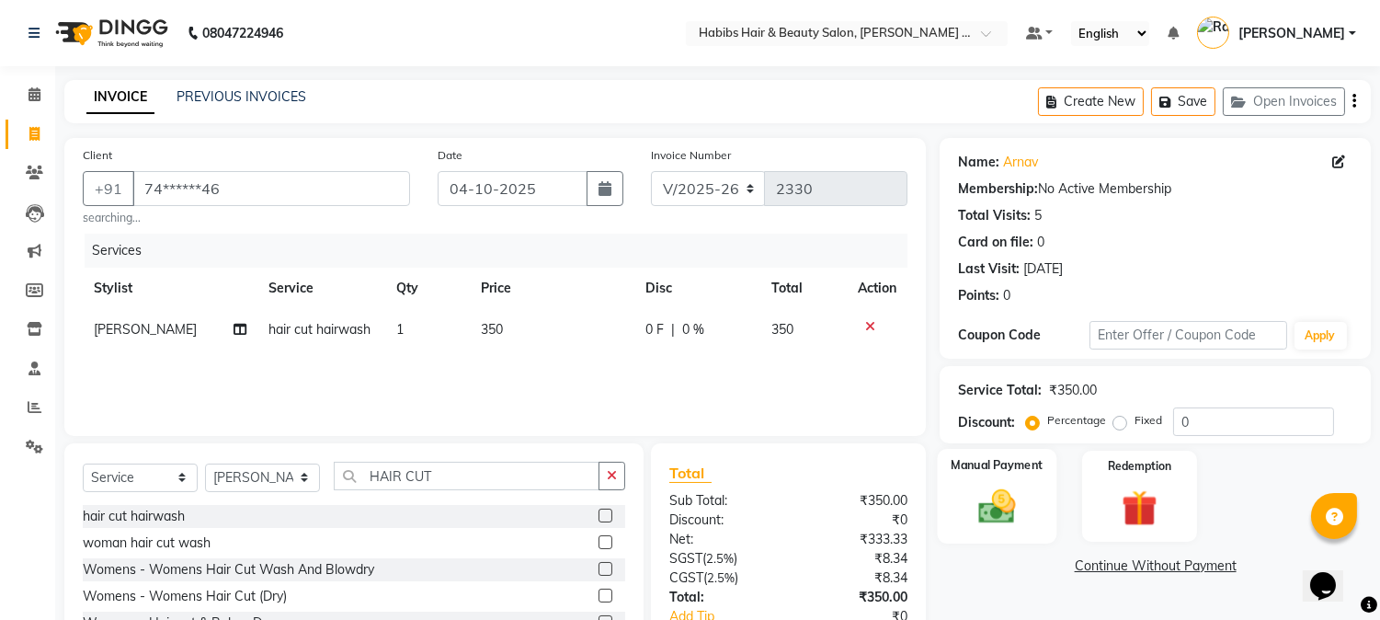
click at [1027, 521] on div "Manual Payment" at bounding box center [998, 496] width 120 height 94
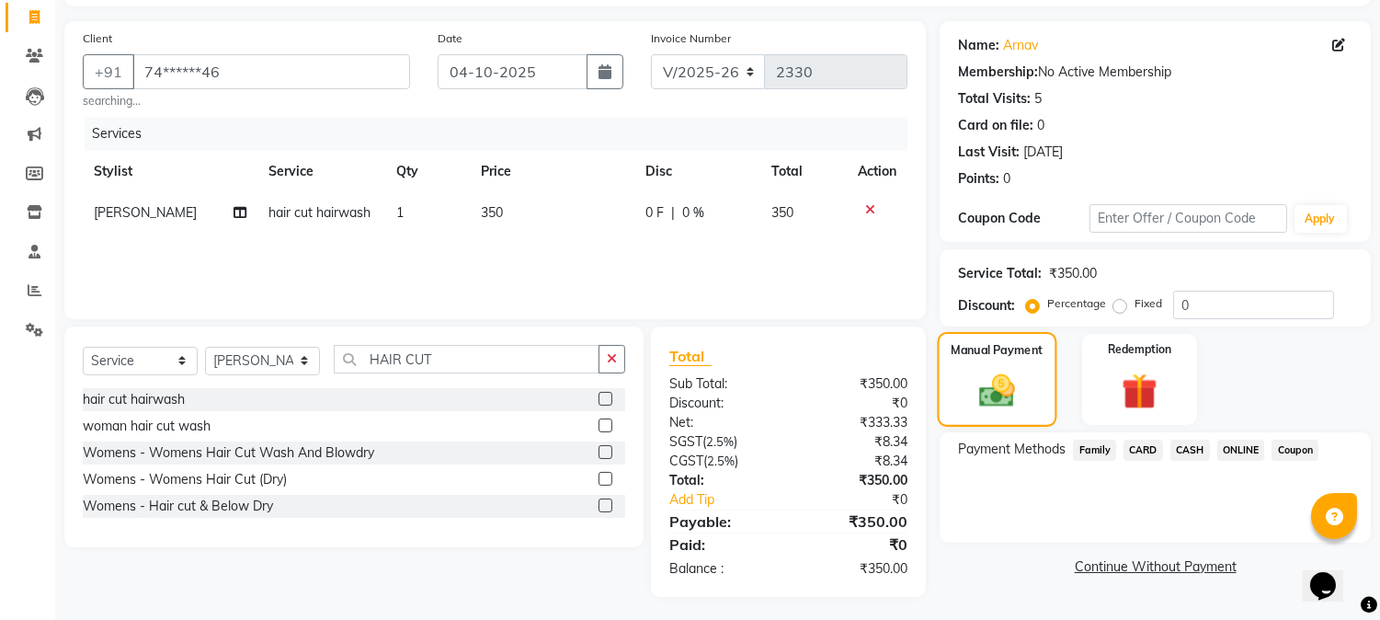
scroll to position [121, 0]
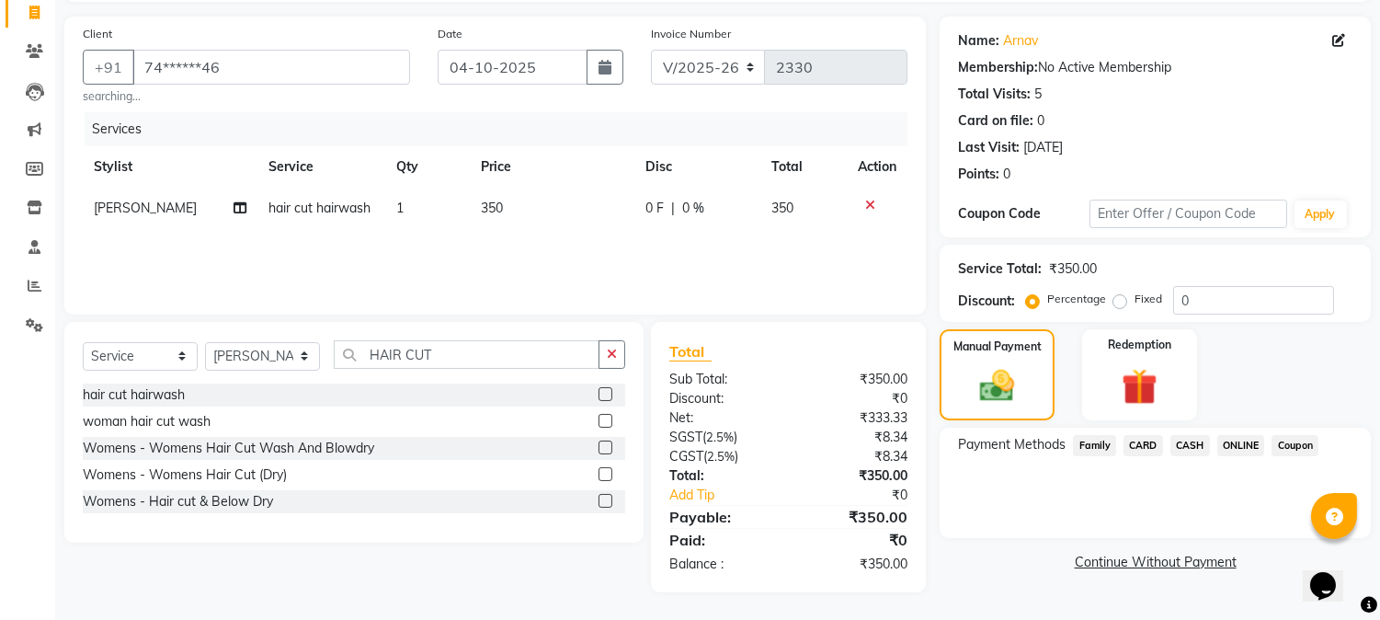
click at [1192, 441] on span "CASH" at bounding box center [1191, 445] width 40 height 21
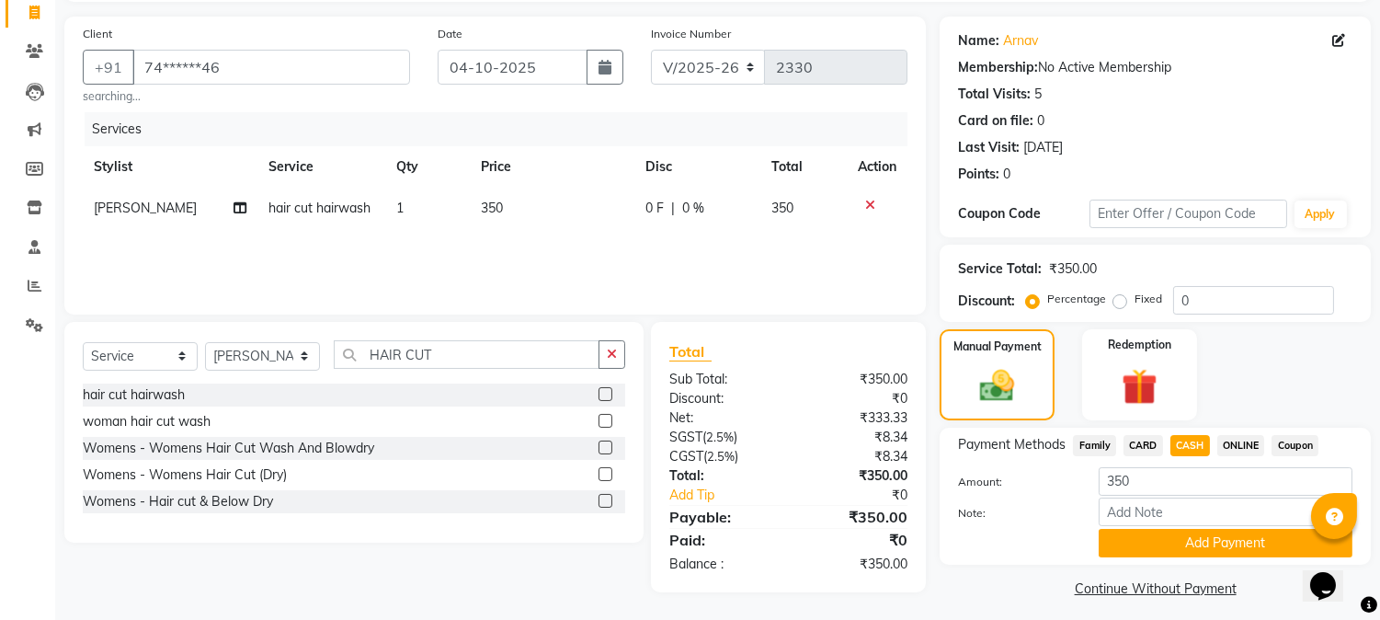
click at [1192, 441] on span "CASH" at bounding box center [1191, 445] width 40 height 21
click at [1229, 547] on button "Add Payment" at bounding box center [1226, 543] width 254 height 29
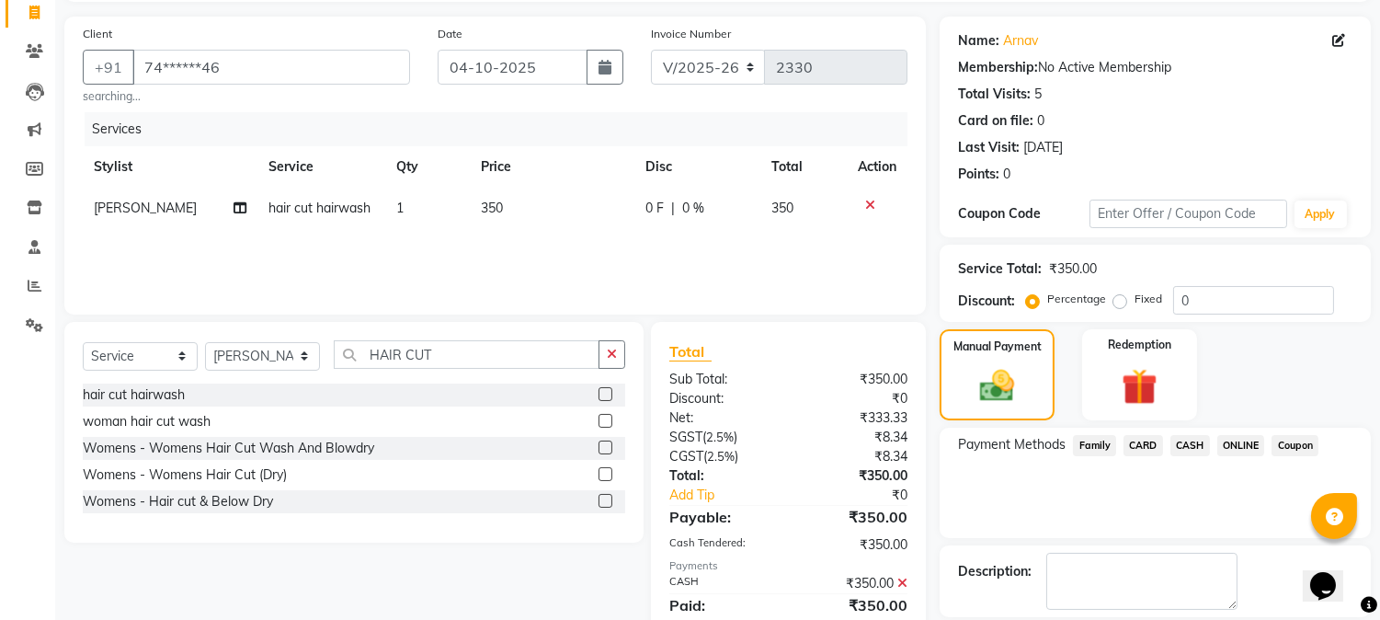
scroll to position [207, 0]
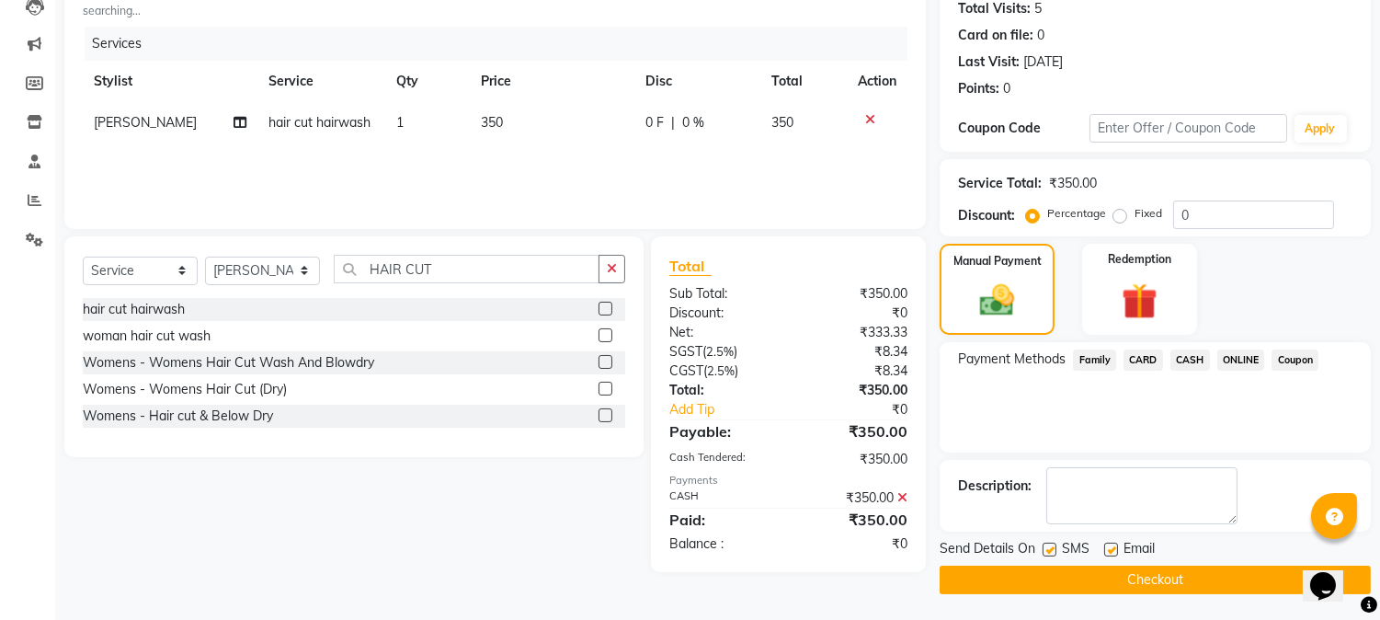
click at [1131, 592] on button "Checkout" at bounding box center [1155, 580] width 431 height 29
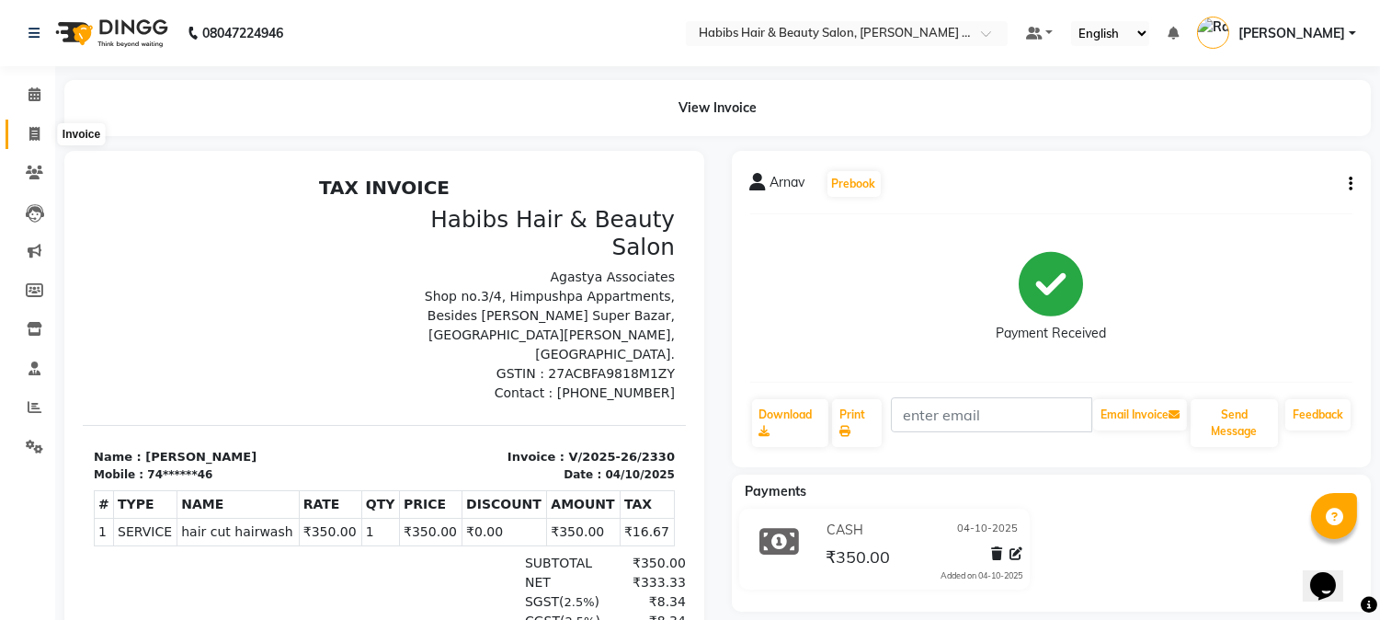
click at [40, 129] on span at bounding box center [34, 134] width 32 height 21
select select "service"
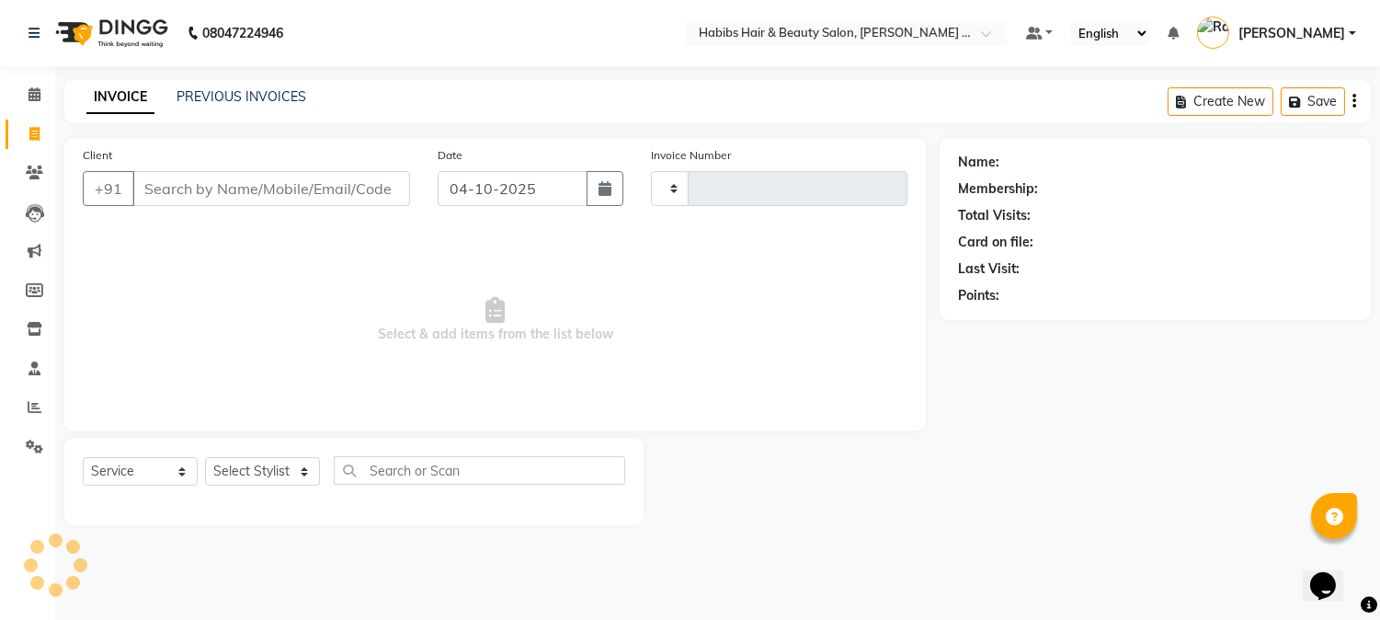
type input "2331"
select select "5039"
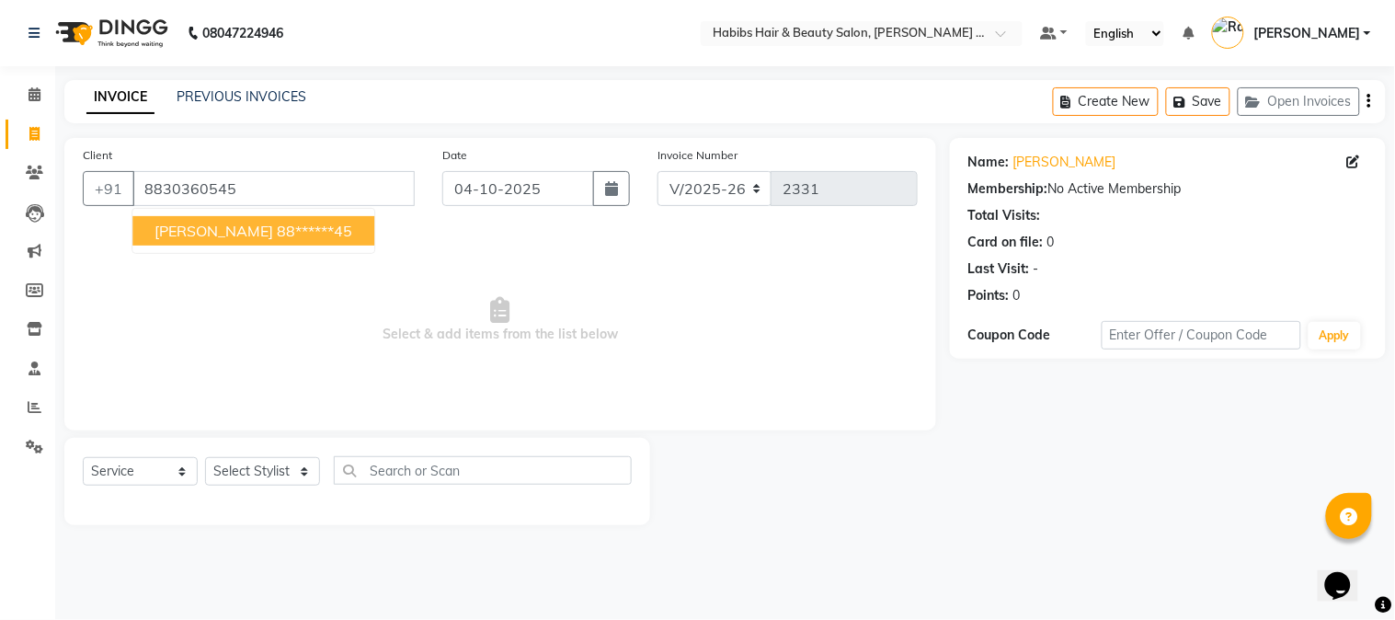
click at [241, 219] on button "[PERSON_NAME] 88******45" at bounding box center [253, 230] width 242 height 29
type input "88******45"
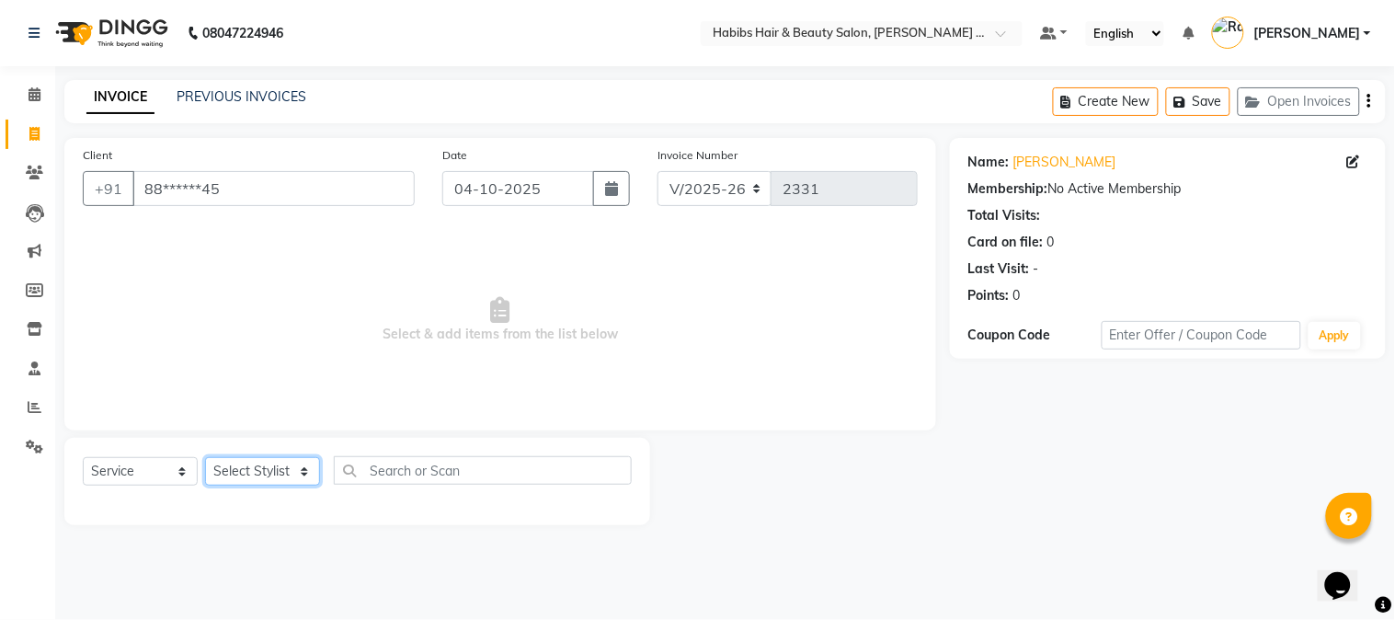
click at [264, 463] on select "Select Stylist Admin [PERSON_NAME] Darshan [PERSON_NAME] [PERSON_NAME] RASHMI […" at bounding box center [262, 471] width 115 height 29
select select "90626"
click at [205, 458] on select "Select Stylist Admin [PERSON_NAME] Darshan [PERSON_NAME] [PERSON_NAME] RASHMI […" at bounding box center [262, 471] width 115 height 29
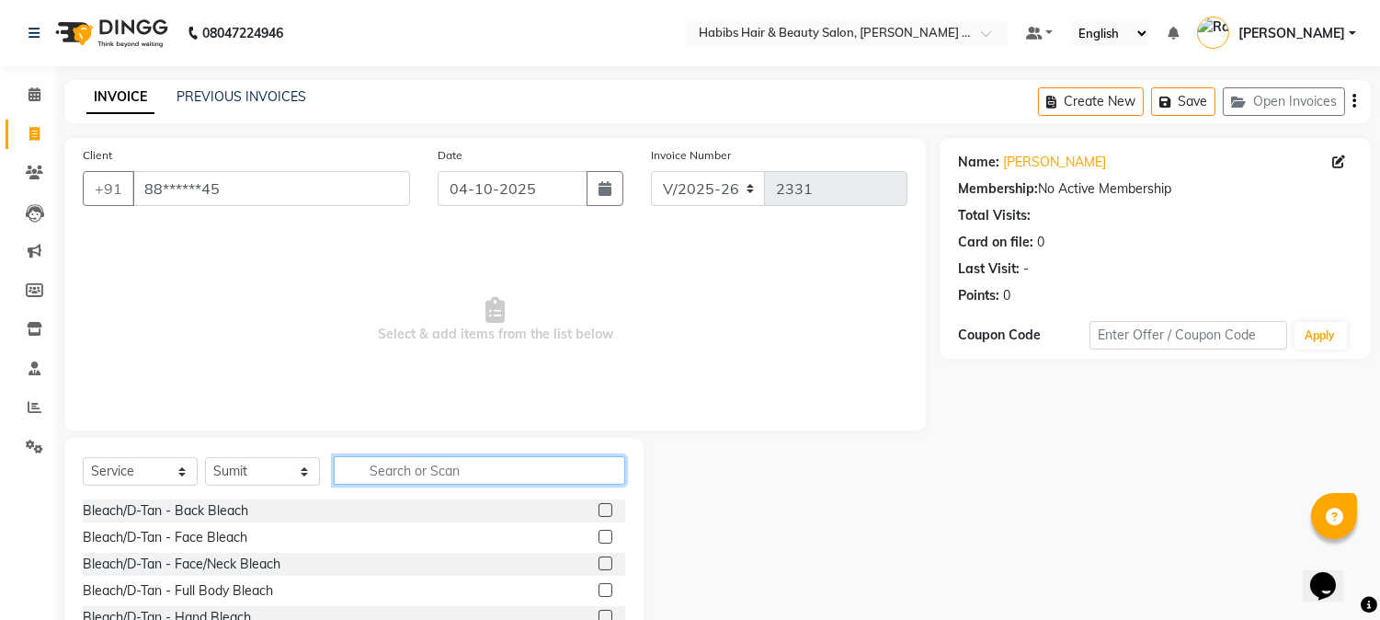
click at [381, 463] on input "text" at bounding box center [480, 470] width 292 height 29
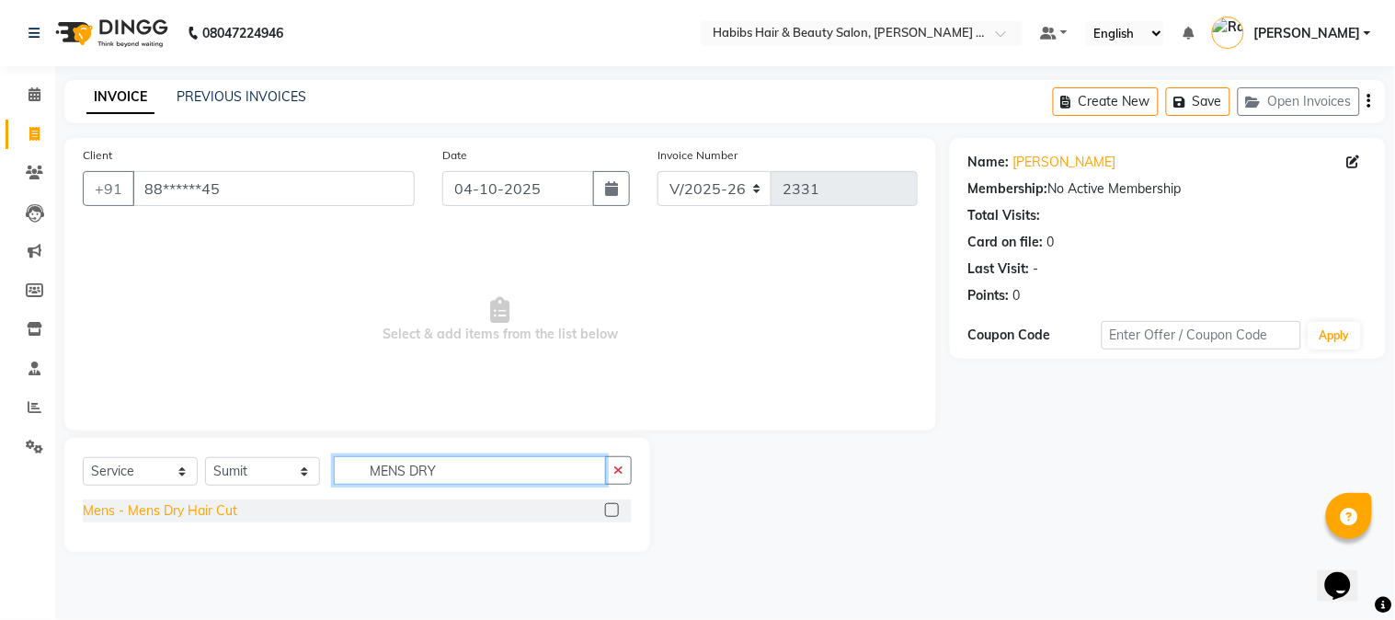
type input "MENS DRY"
click at [154, 513] on div "Mens - Mens Dry Hair Cut" at bounding box center [160, 510] width 154 height 19
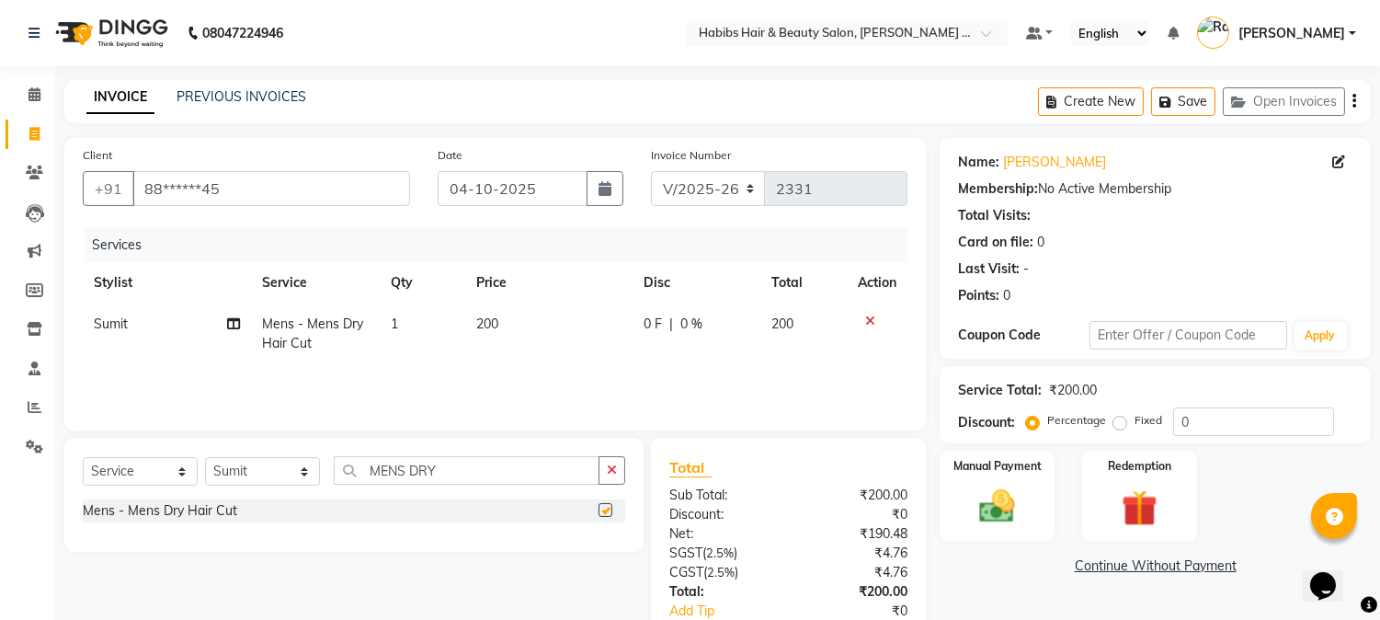
checkbox input "false"
click at [1190, 101] on button "Save" at bounding box center [1183, 101] width 64 height 29
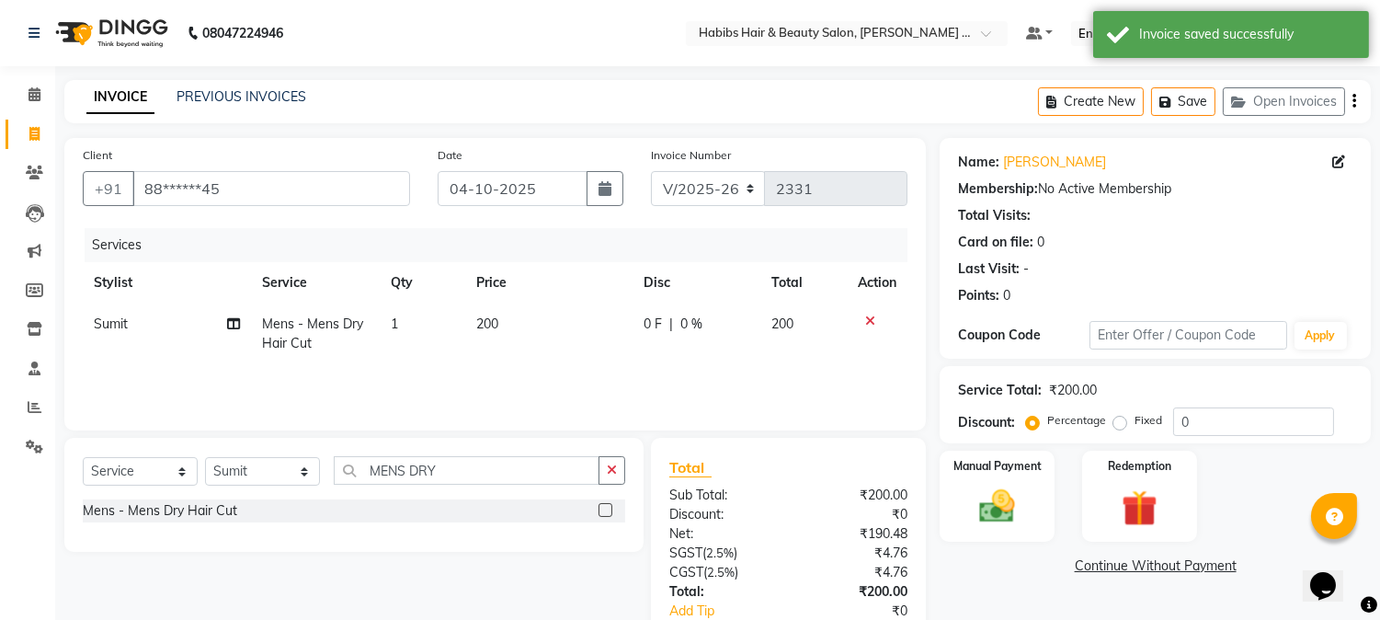
click at [1069, 81] on div "Create New Save Open Invoices" at bounding box center [1204, 101] width 333 height 43
click at [1074, 92] on button "Create New" at bounding box center [1091, 101] width 106 height 29
select select "5039"
select select "service"
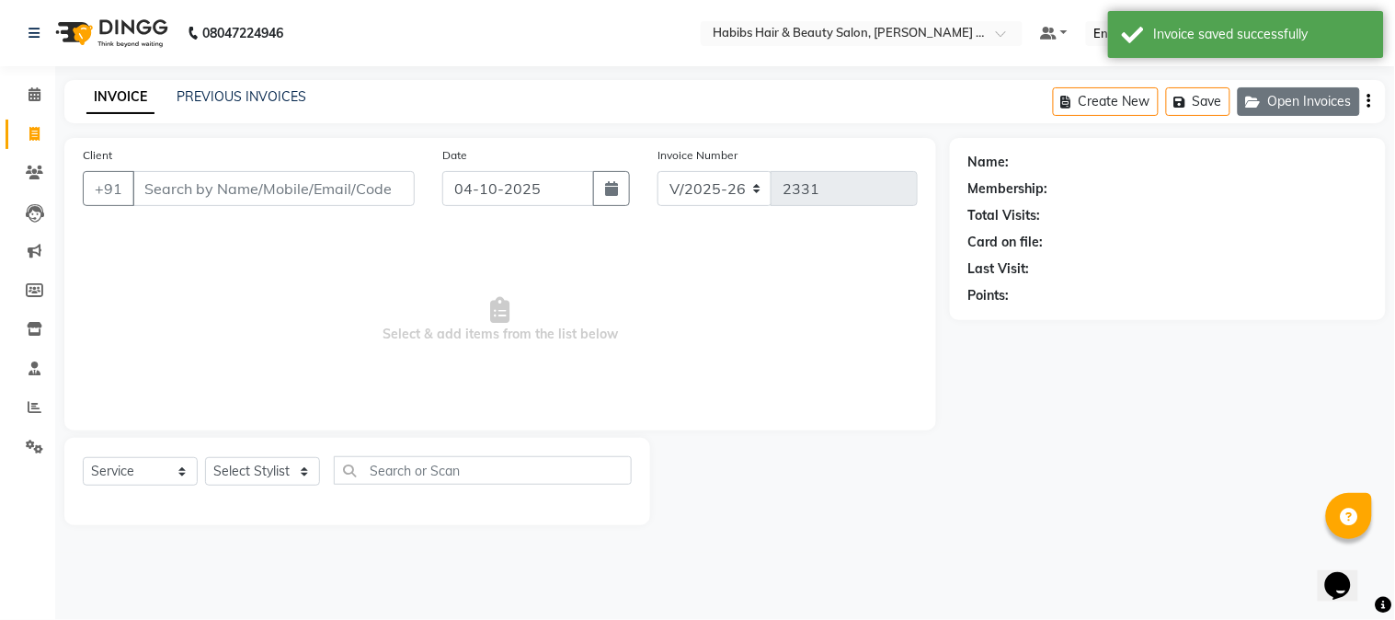
click at [1283, 92] on button "Open Invoices" at bounding box center [1299, 101] width 122 height 29
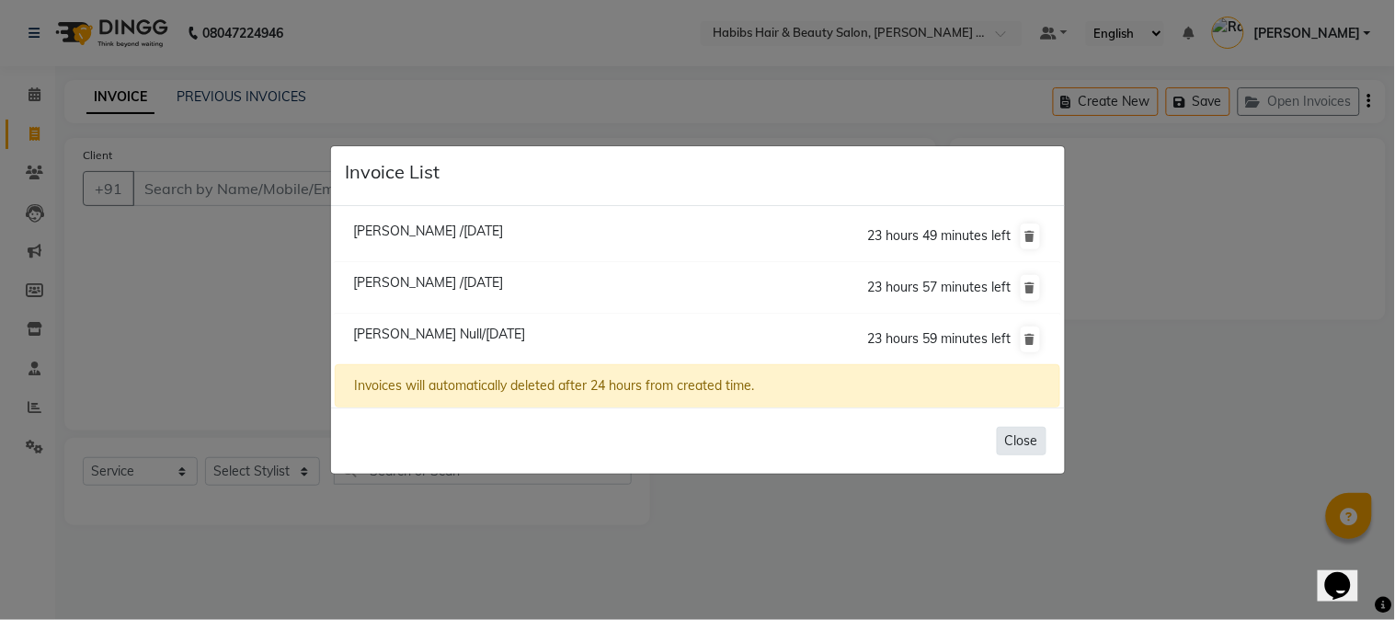
click at [1026, 435] on button "Close" at bounding box center [1022, 441] width 50 height 29
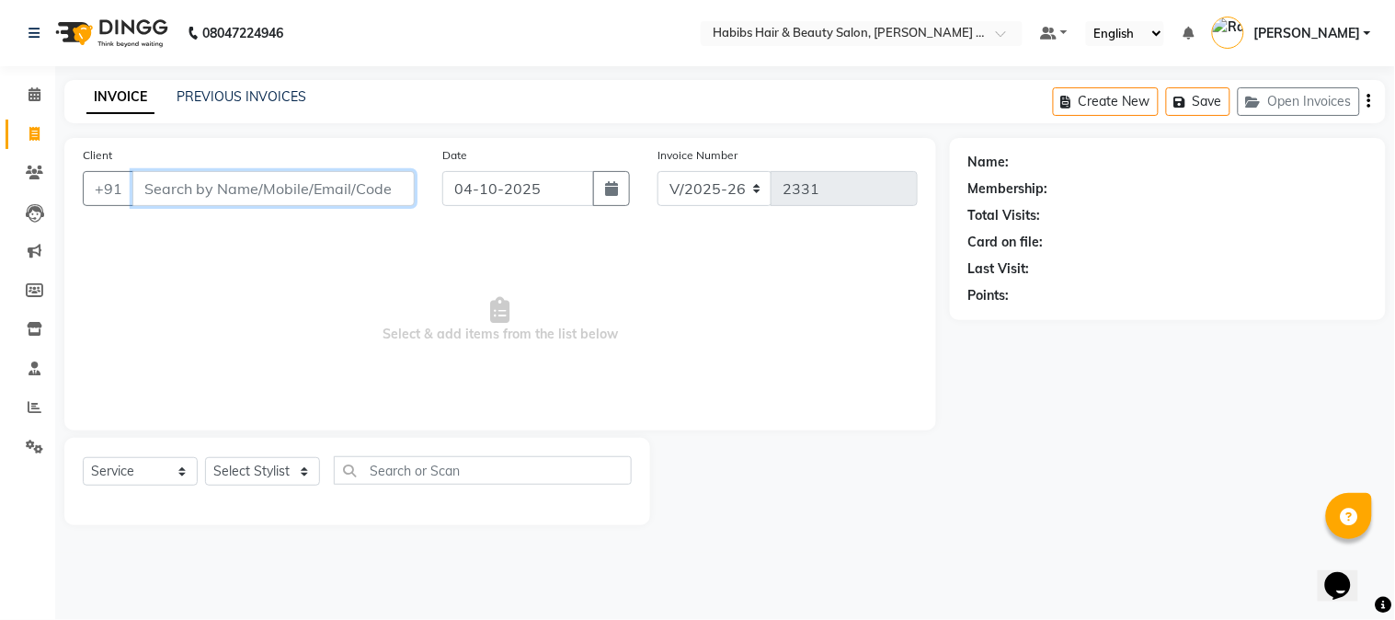
click at [352, 197] on input "Client" at bounding box center [273, 188] width 282 height 35
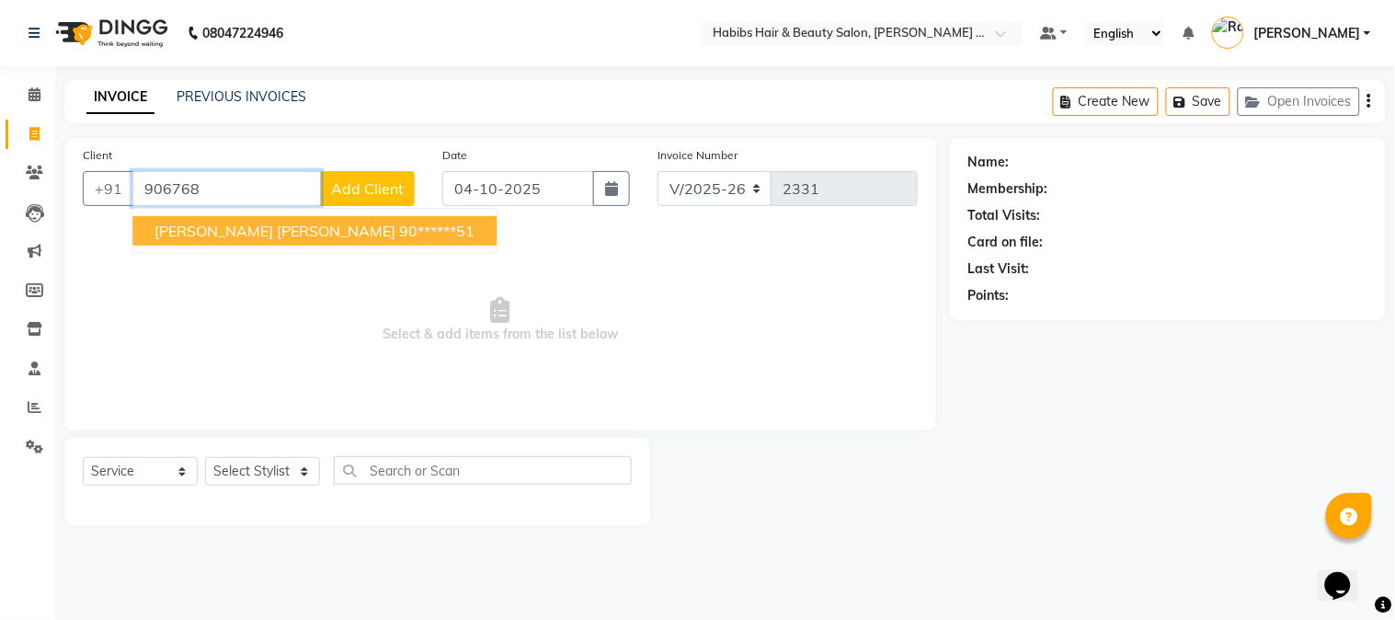
click at [399, 222] on ngb-highlight "90******51" at bounding box center [436, 231] width 75 height 18
type input "90******51"
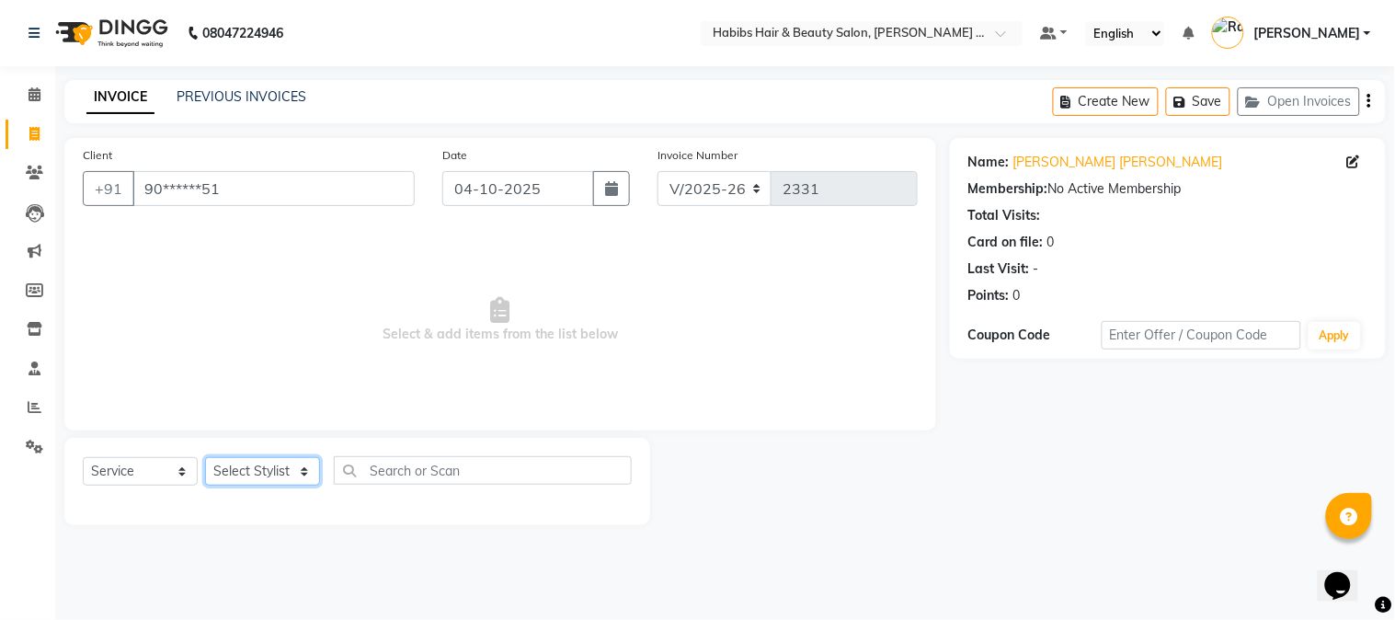
click at [250, 475] on select "Select Stylist Admin [PERSON_NAME] Darshan [PERSON_NAME] [PERSON_NAME] RASHMI […" at bounding box center [262, 471] width 115 height 29
select select "73952"
click at [205, 458] on select "Select Stylist Admin [PERSON_NAME] Darshan [PERSON_NAME] [PERSON_NAME] RASHMI […" at bounding box center [262, 471] width 115 height 29
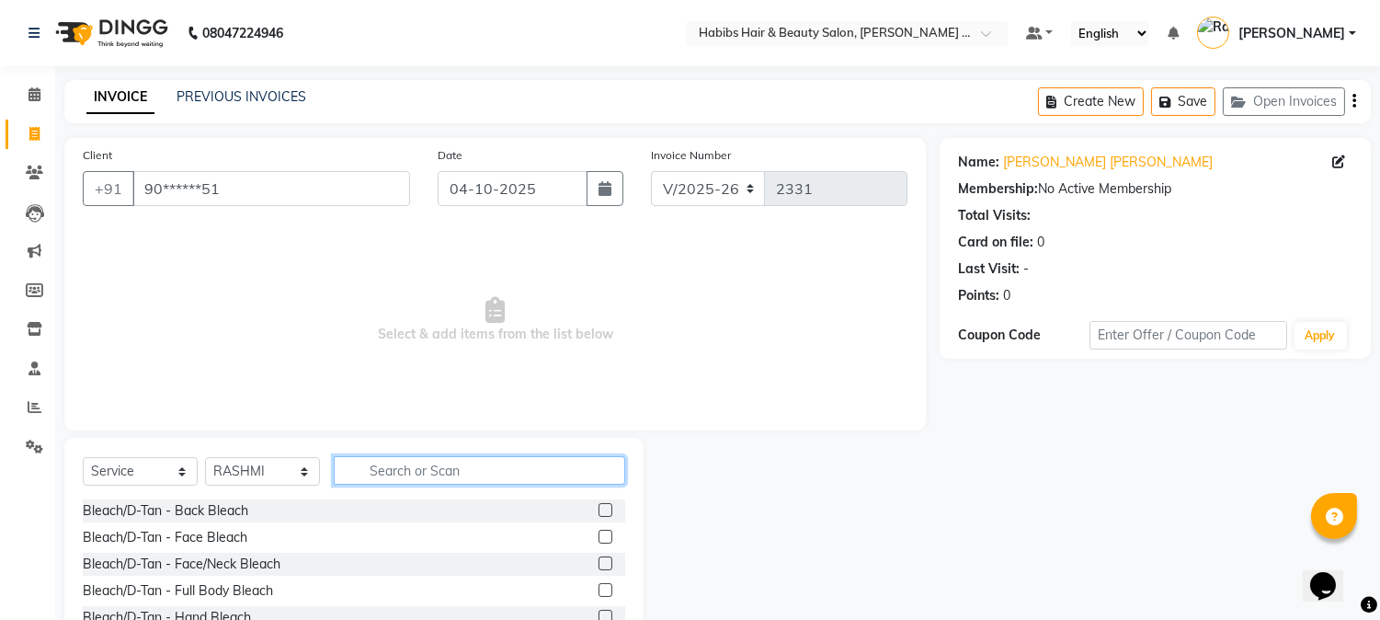
click at [415, 478] on input "text" at bounding box center [480, 470] width 292 height 29
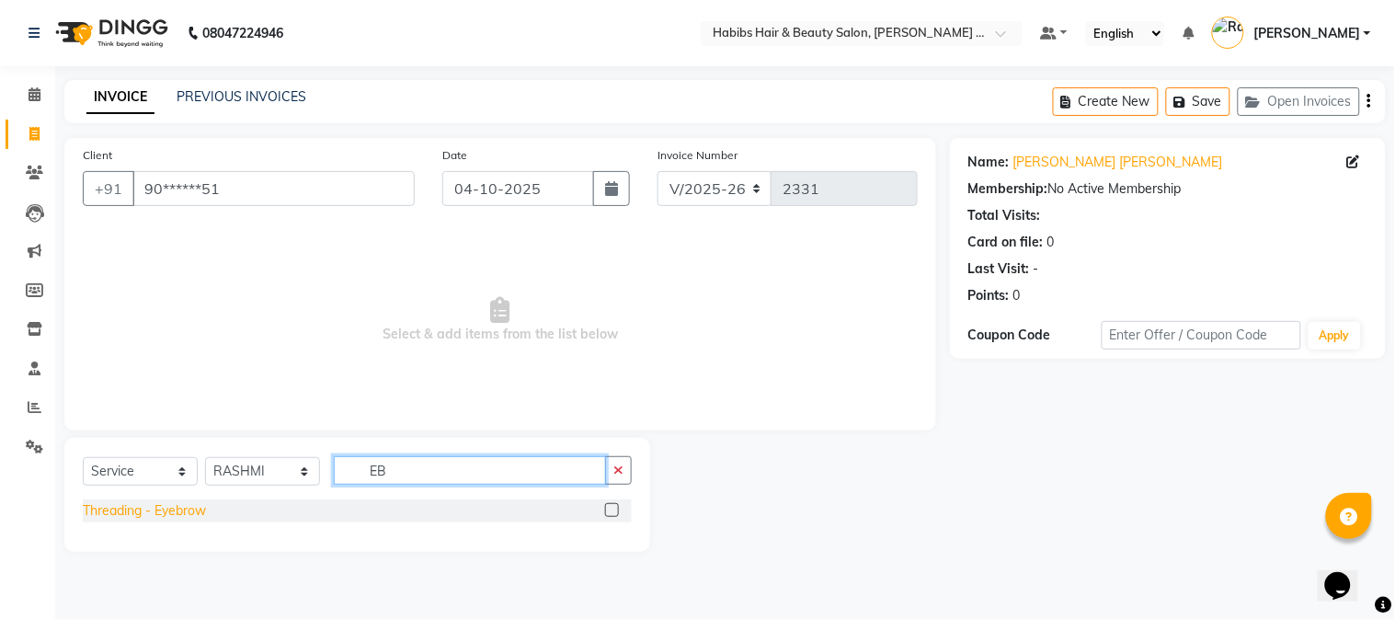
type input "EB"
click at [189, 515] on div "Threading - Eyebrow" at bounding box center [144, 510] width 123 height 19
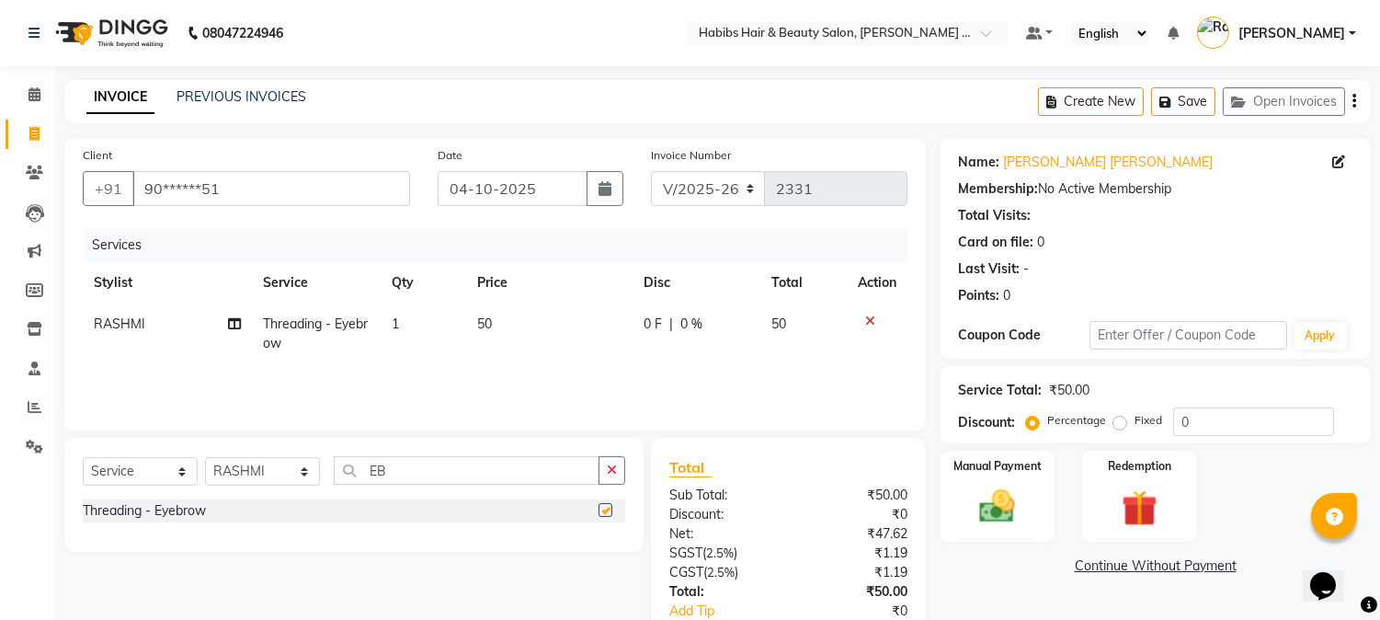
checkbox input "false"
drag, startPoint x: 399, startPoint y: 464, endPoint x: 277, endPoint y: 491, distance: 125.2
click at [277, 491] on div "Select Service Product Membership Package Voucher Prepaid Gift Card Select Styl…" at bounding box center [354, 477] width 543 height 43
type input "FORE"
click at [191, 509] on div "Threading - Forehead" at bounding box center [147, 510] width 128 height 19
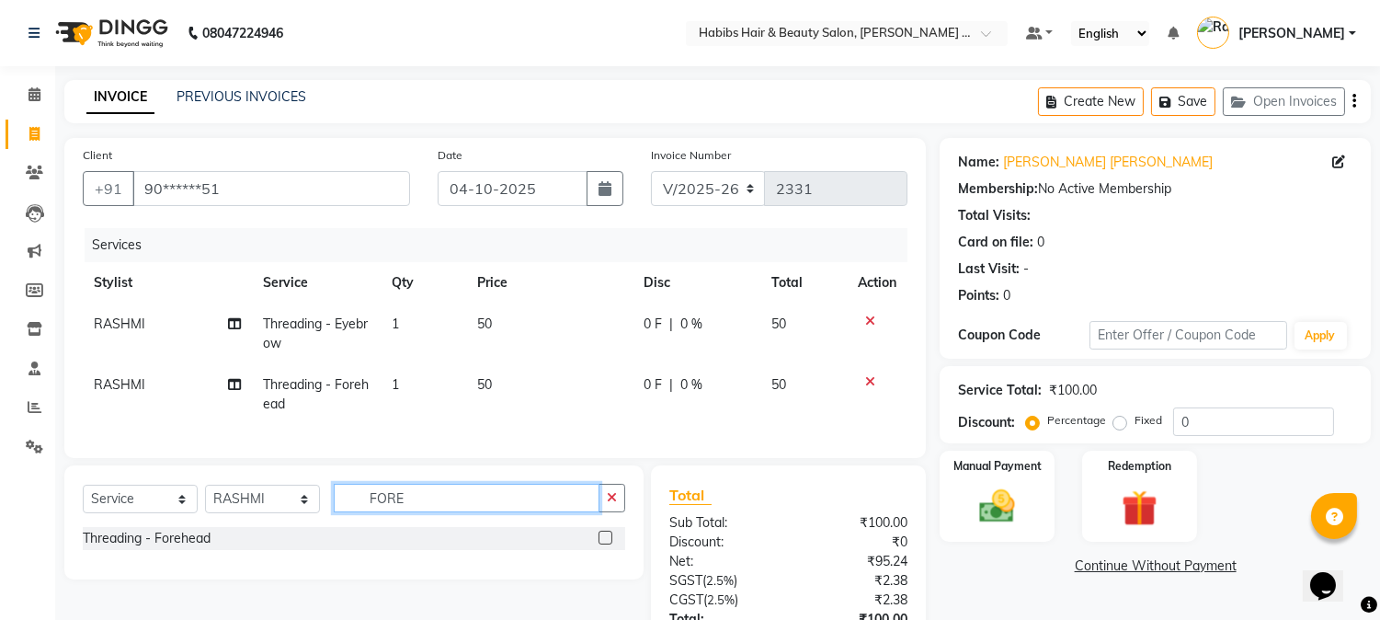
drag, startPoint x: 406, startPoint y: 506, endPoint x: 244, endPoint y: 525, distance: 163.0
click at [244, 525] on div "Select Service Product Membership Package Voucher Prepaid Gift Card Select Styl…" at bounding box center [354, 505] width 543 height 43
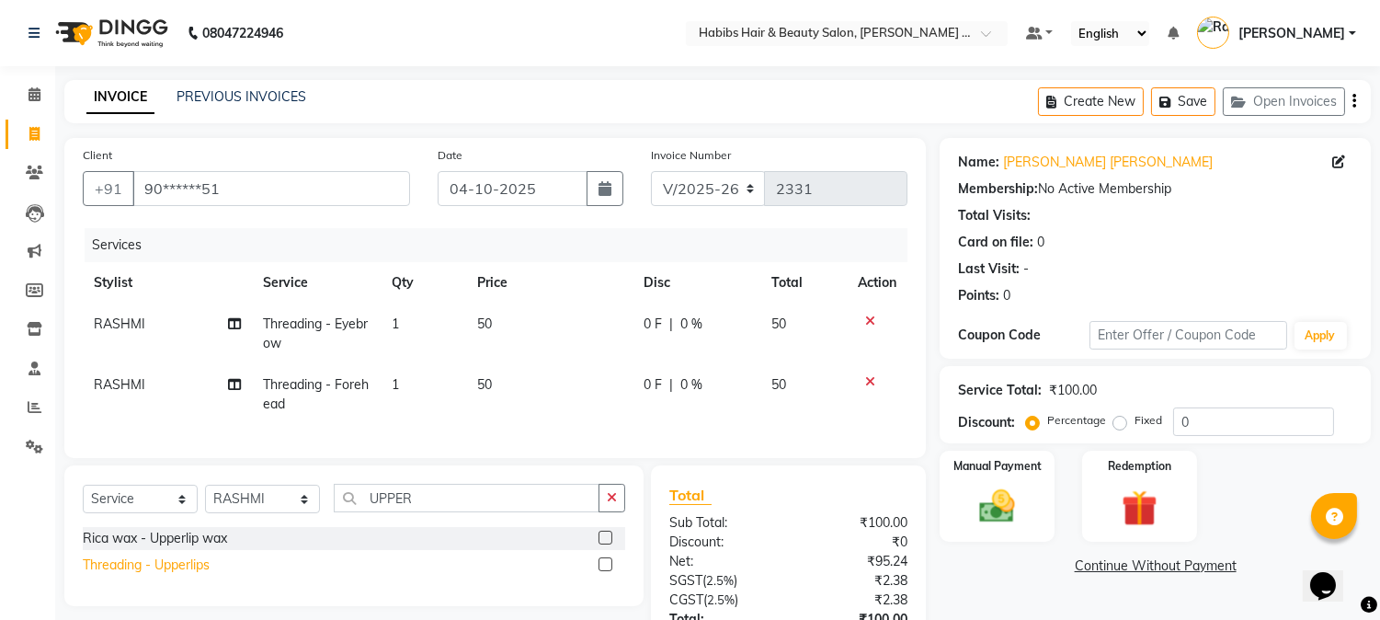
click at [132, 575] on div "Threading - Upperlips" at bounding box center [146, 564] width 127 height 19
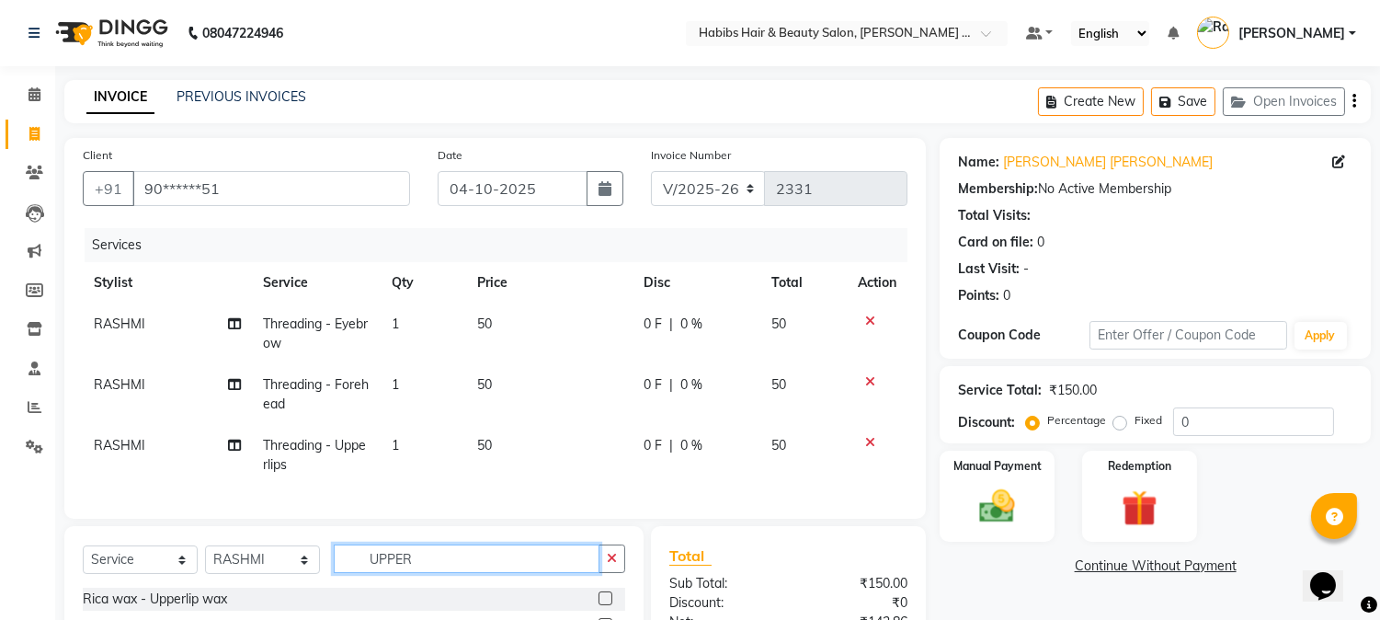
drag, startPoint x: 421, startPoint y: 570, endPoint x: 287, endPoint y: 589, distance: 135.6
click at [287, 588] on div "Select Service Product Membership Package Voucher Prepaid Gift Card Select Styl…" at bounding box center [354, 565] width 543 height 43
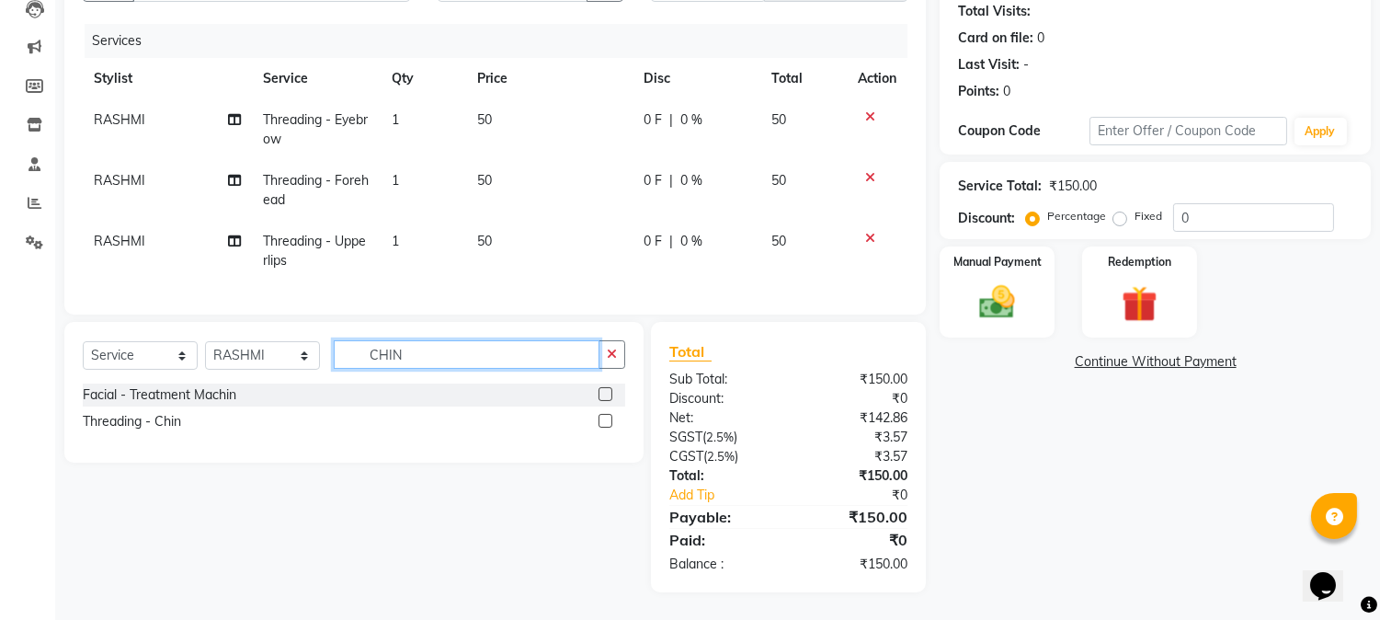
scroll to position [219, 0]
click at [177, 421] on div "Threading - Chin" at bounding box center [132, 421] width 98 height 19
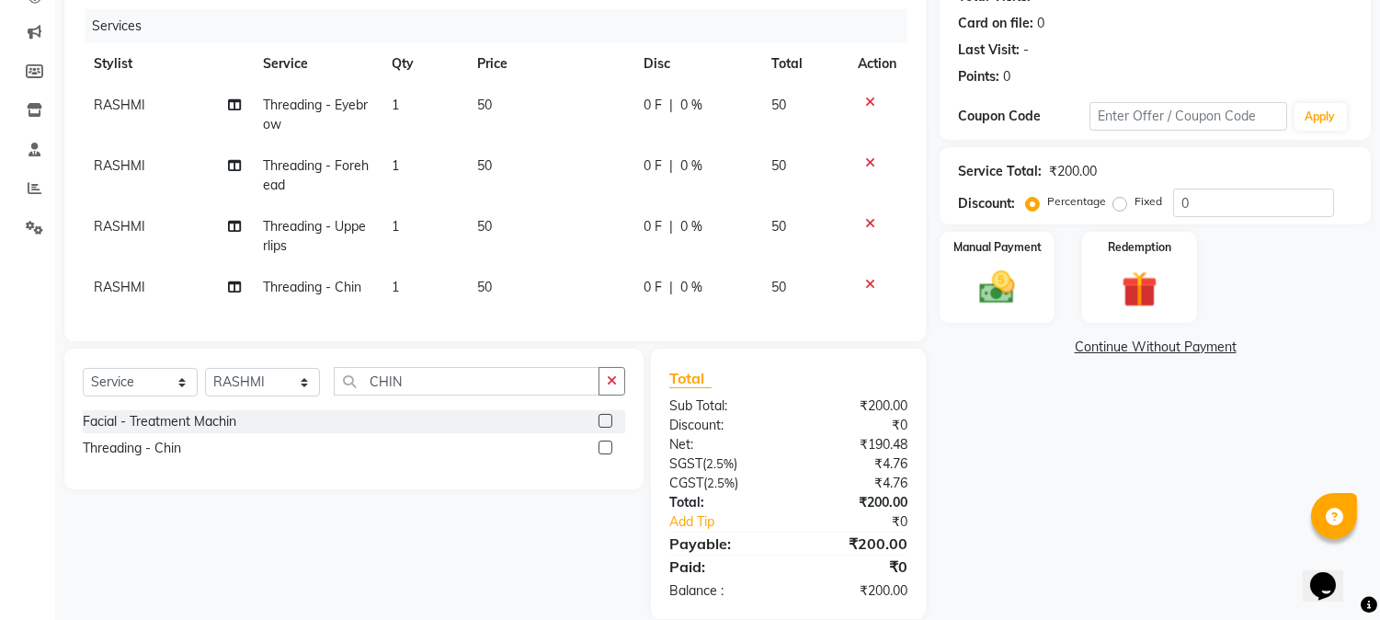
scroll to position [0, 0]
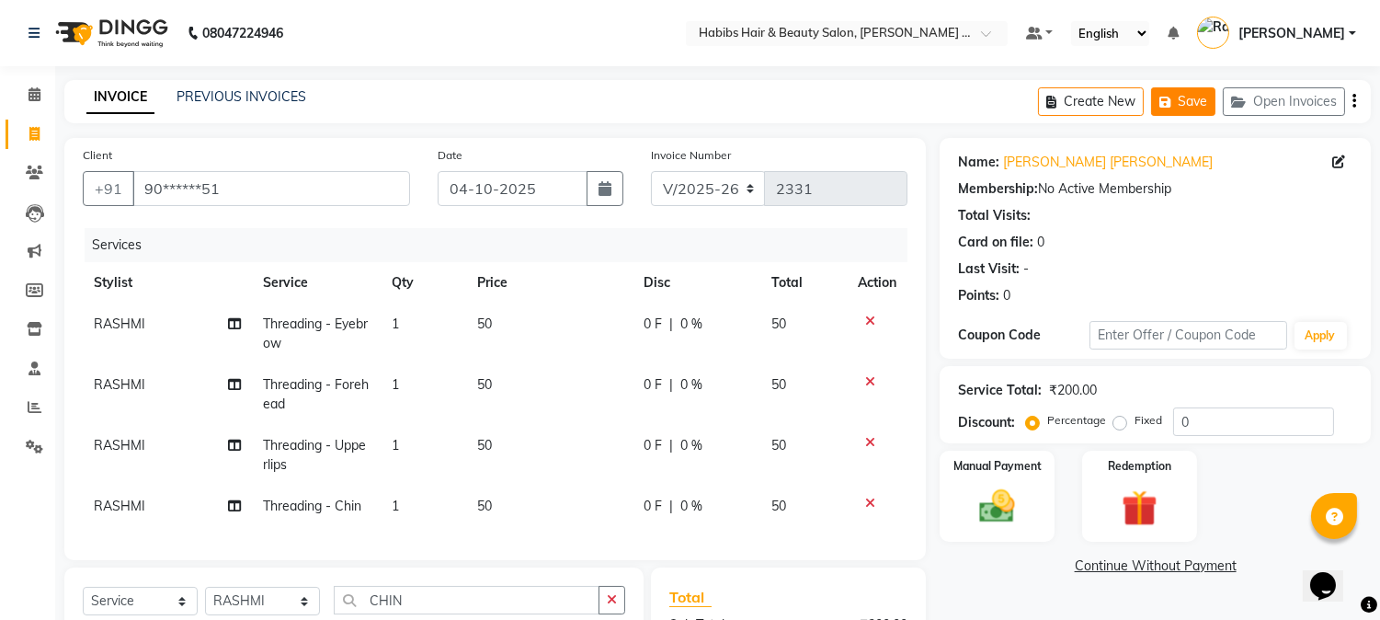
click at [1187, 104] on button "Save" at bounding box center [1183, 101] width 64 height 29
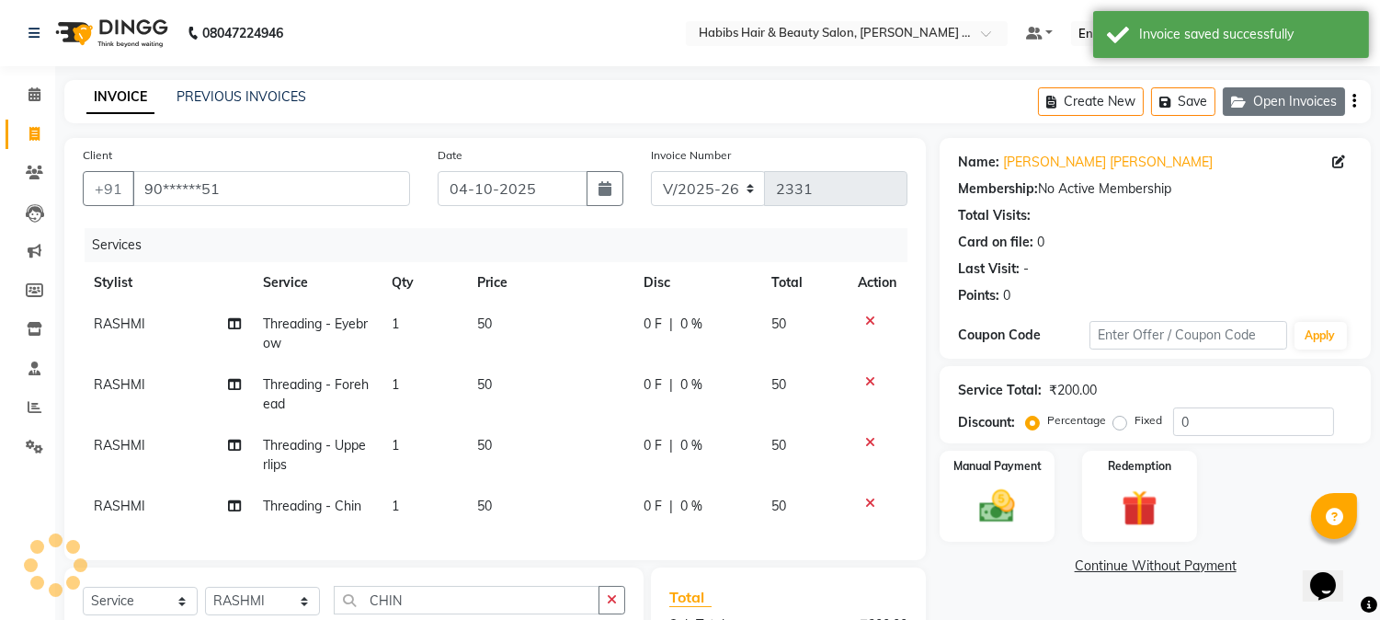
click at [1257, 97] on button "Open Invoices" at bounding box center [1284, 101] width 122 height 29
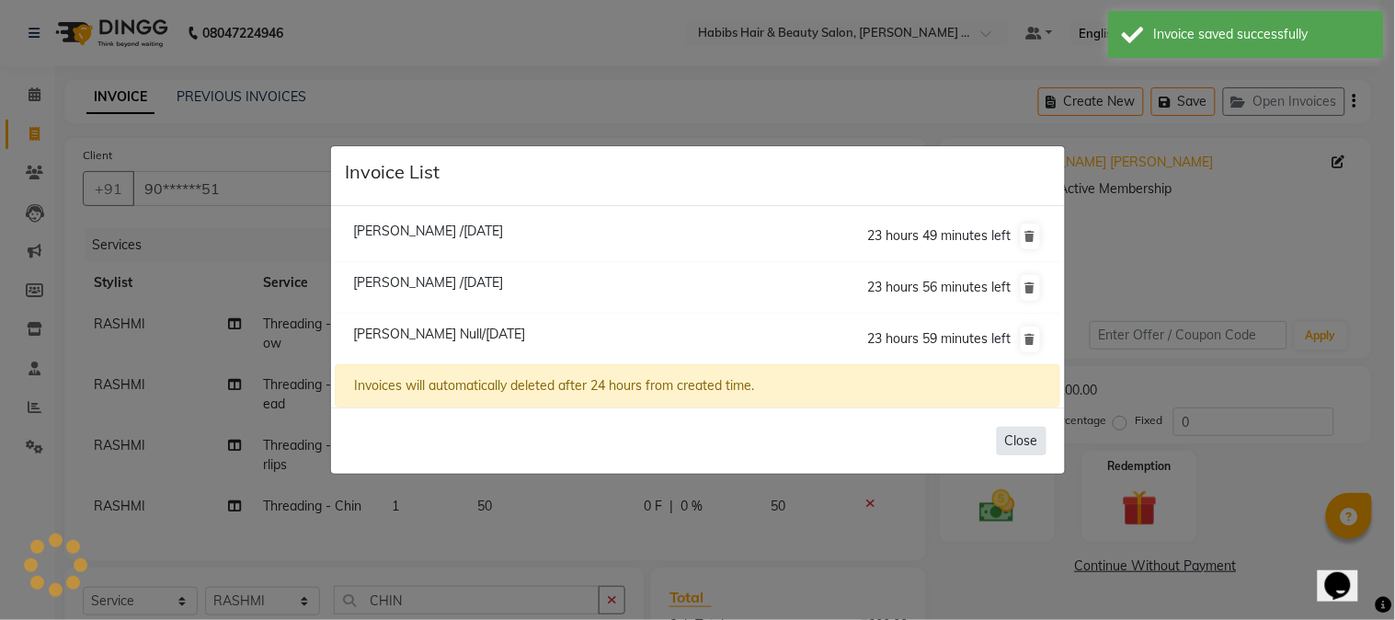
click at [1026, 438] on button "Close" at bounding box center [1022, 441] width 50 height 29
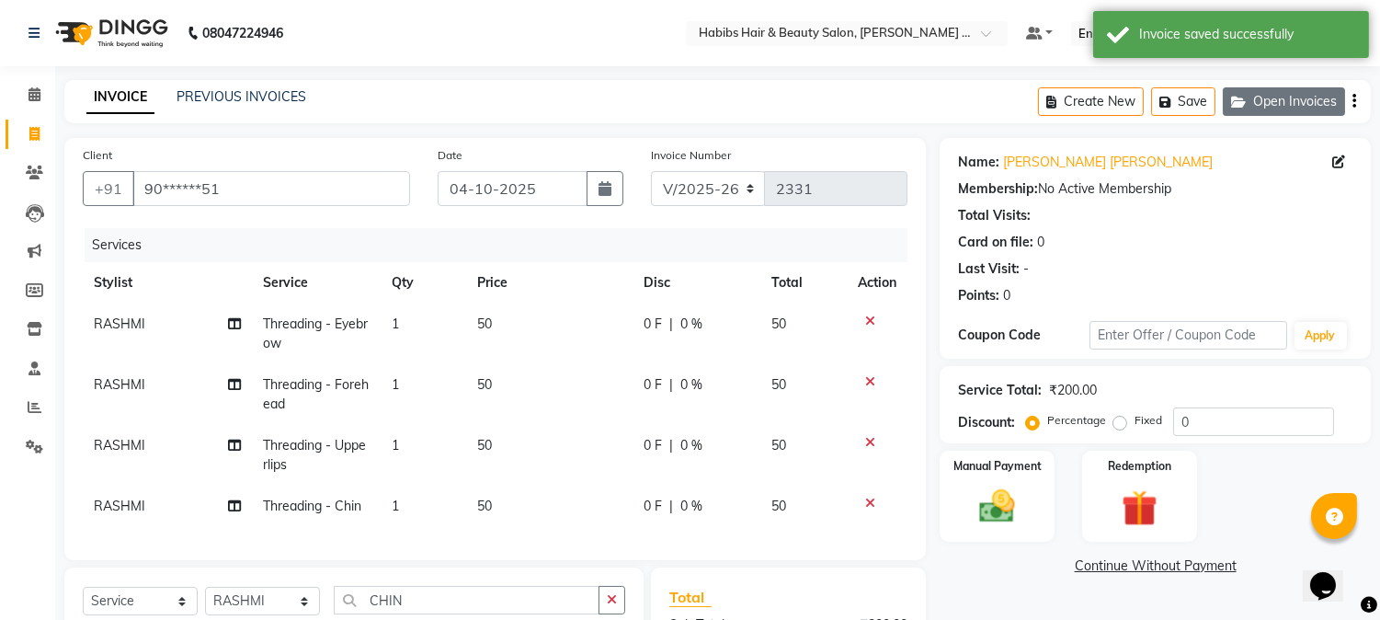
click at [1269, 98] on button "Open Invoices" at bounding box center [1284, 101] width 122 height 29
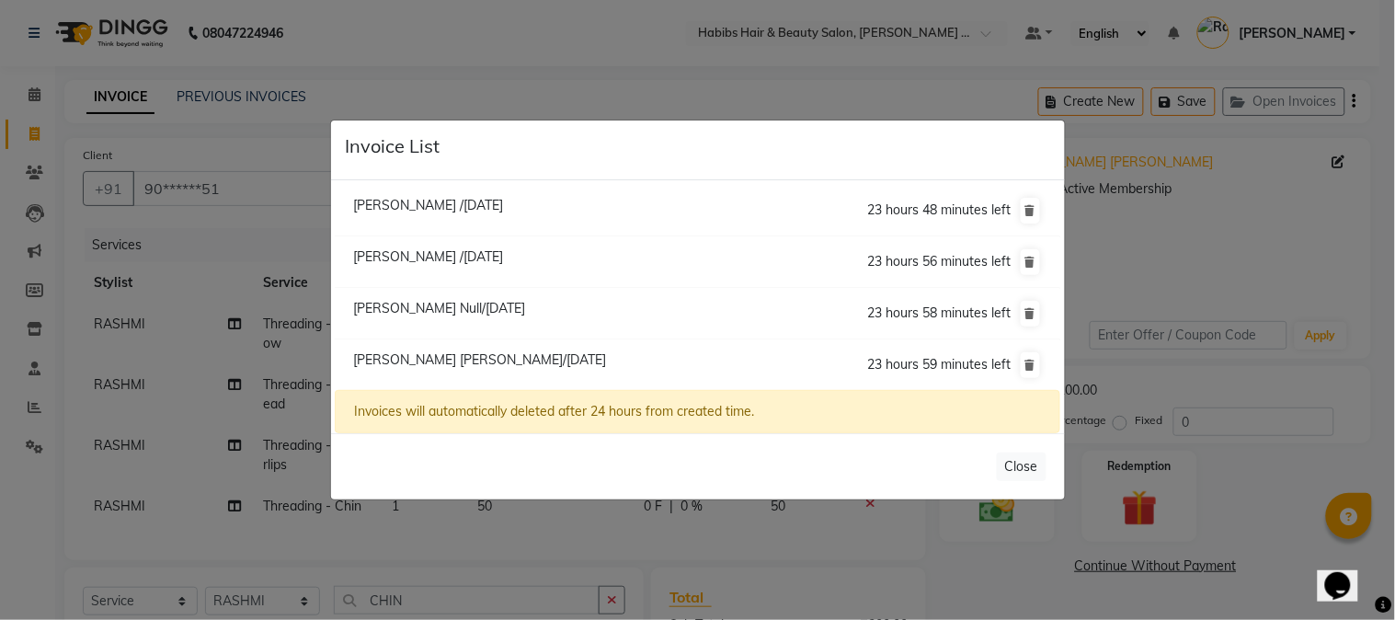
click at [224, 561] on ngb-modal-window "Invoice List [PERSON_NAME] /[DATE] 23 hours 48 minutes left [GEOGRAPHIC_DATA] /…" at bounding box center [697, 310] width 1395 height 620
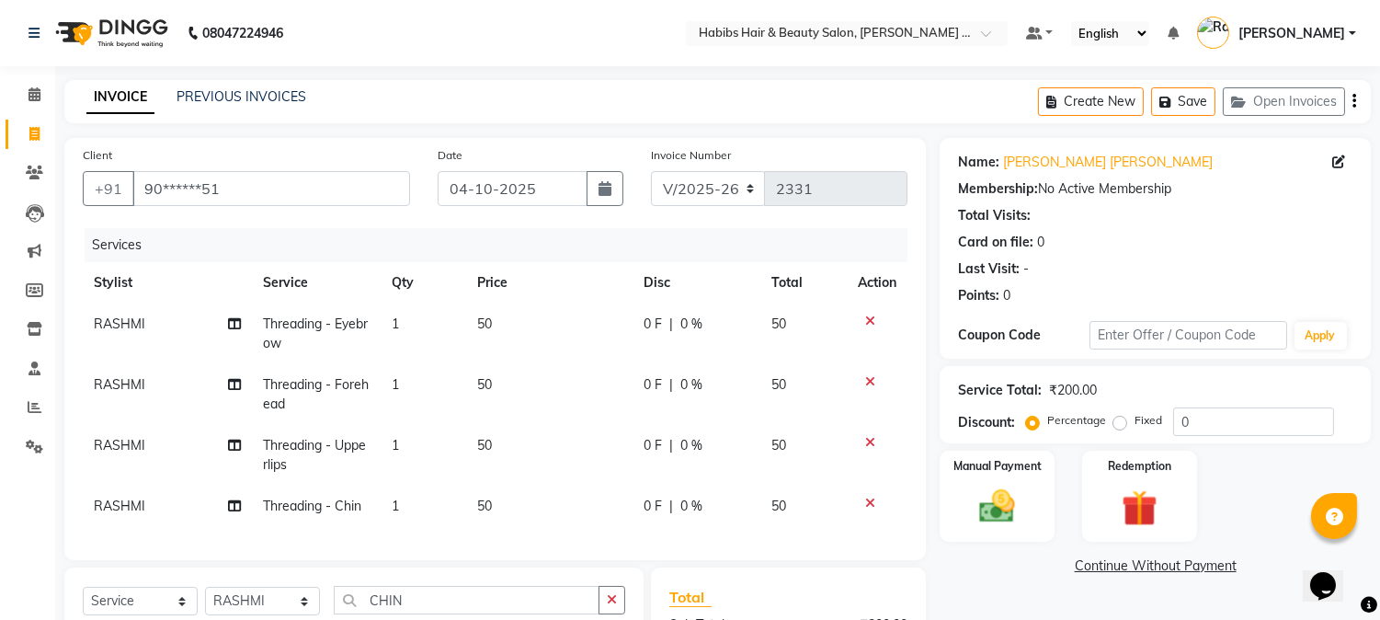
click at [136, 96] on link "INVOICE" at bounding box center [120, 97] width 68 height 33
click at [242, 85] on div "INVOICE PREVIOUS INVOICES Create New Save Open Invoices" at bounding box center [717, 101] width 1307 height 43
click at [29, 97] on icon at bounding box center [35, 94] width 12 height 14
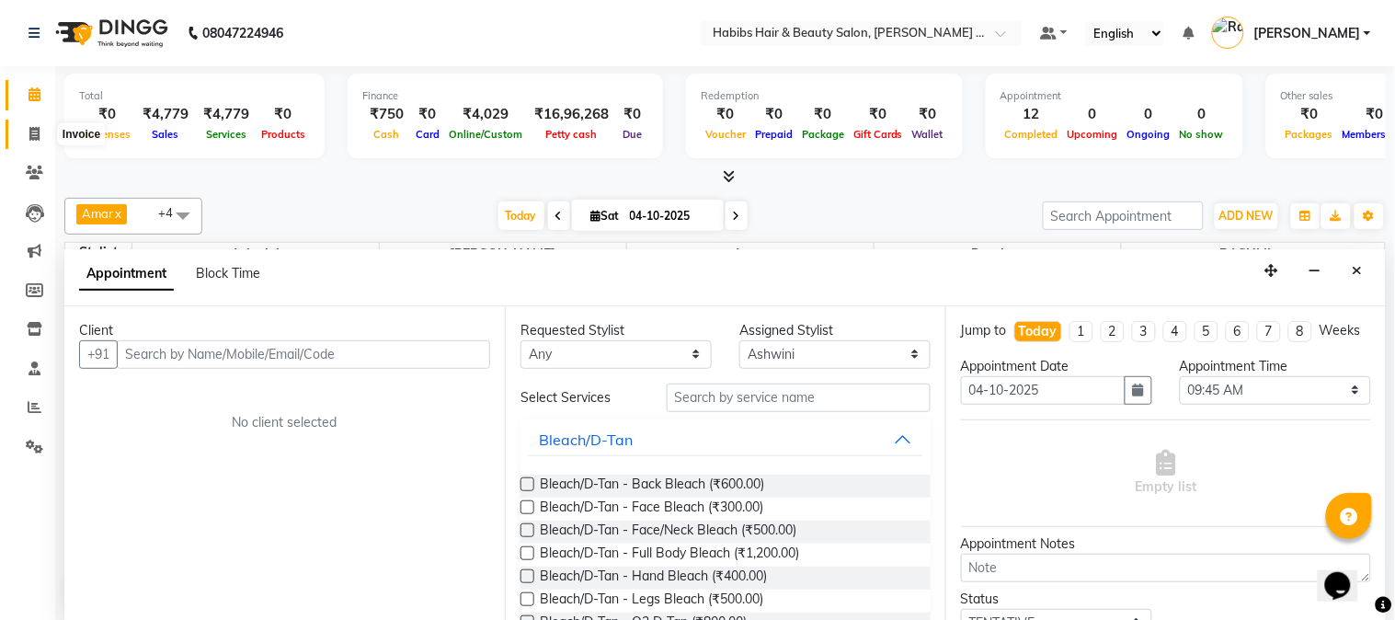
click at [39, 135] on icon at bounding box center [34, 134] width 10 height 14
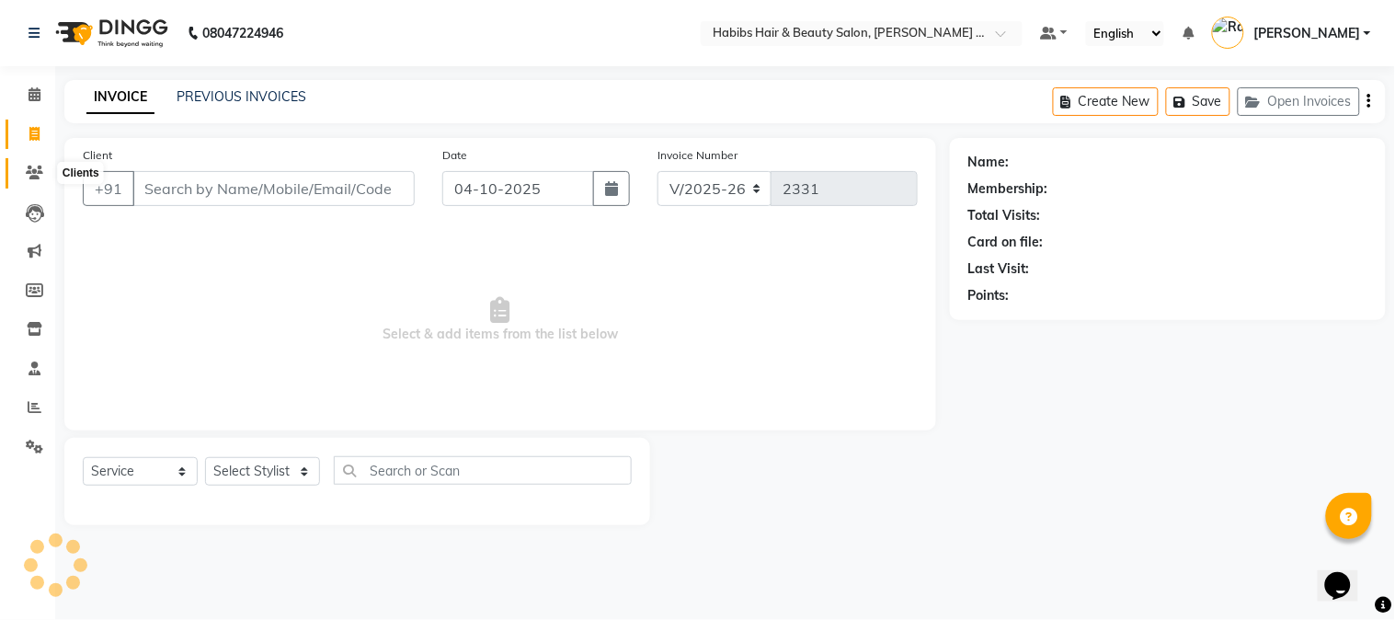
click at [43, 171] on span at bounding box center [34, 173] width 32 height 21
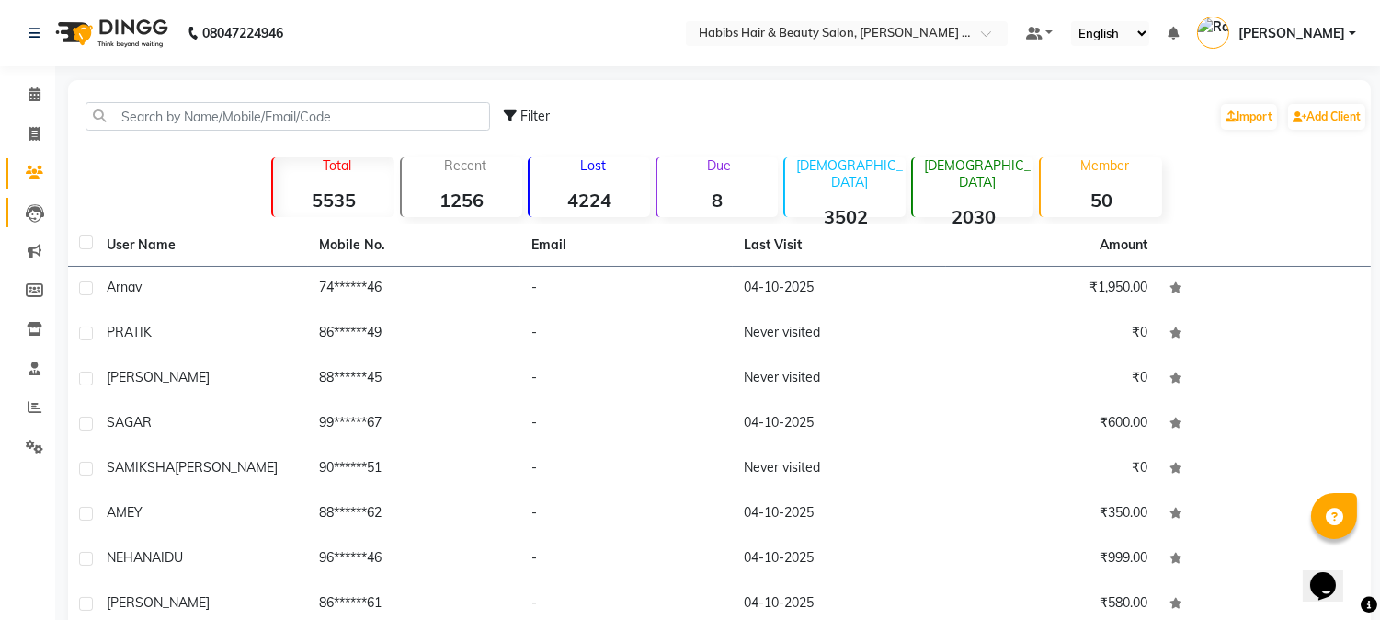
click at [29, 224] on link "Leads" at bounding box center [28, 213] width 44 height 30
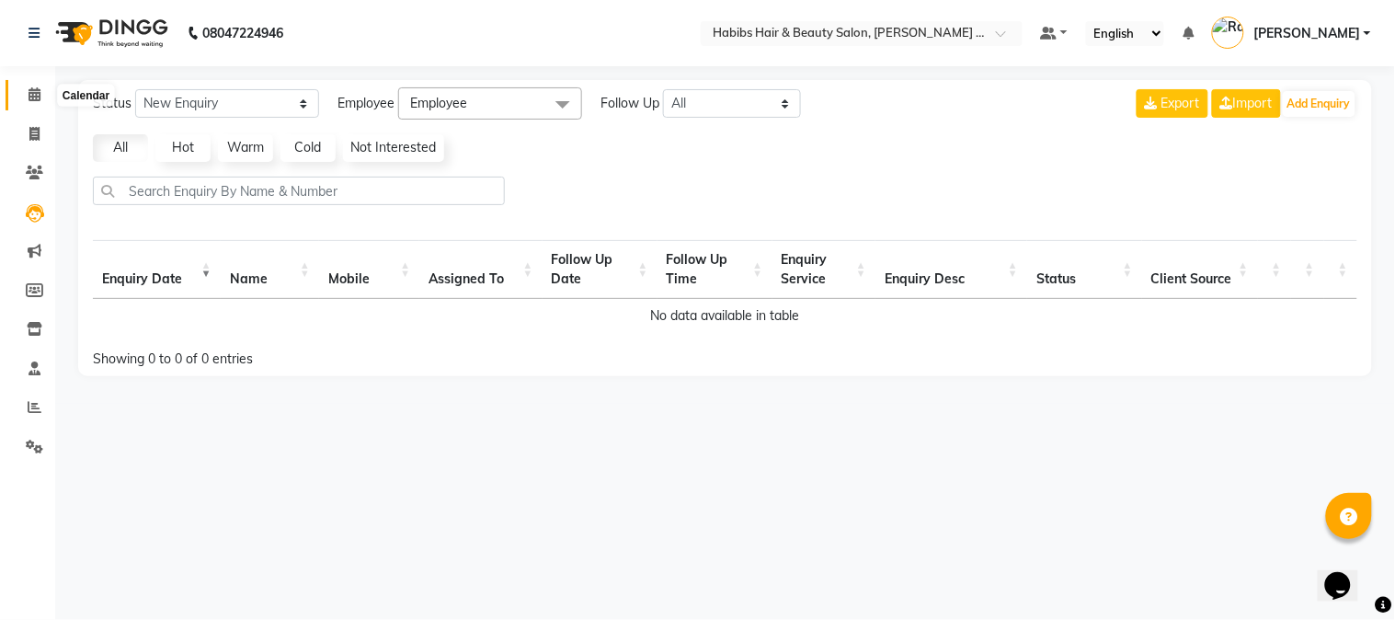
click at [30, 94] on icon at bounding box center [35, 94] width 12 height 14
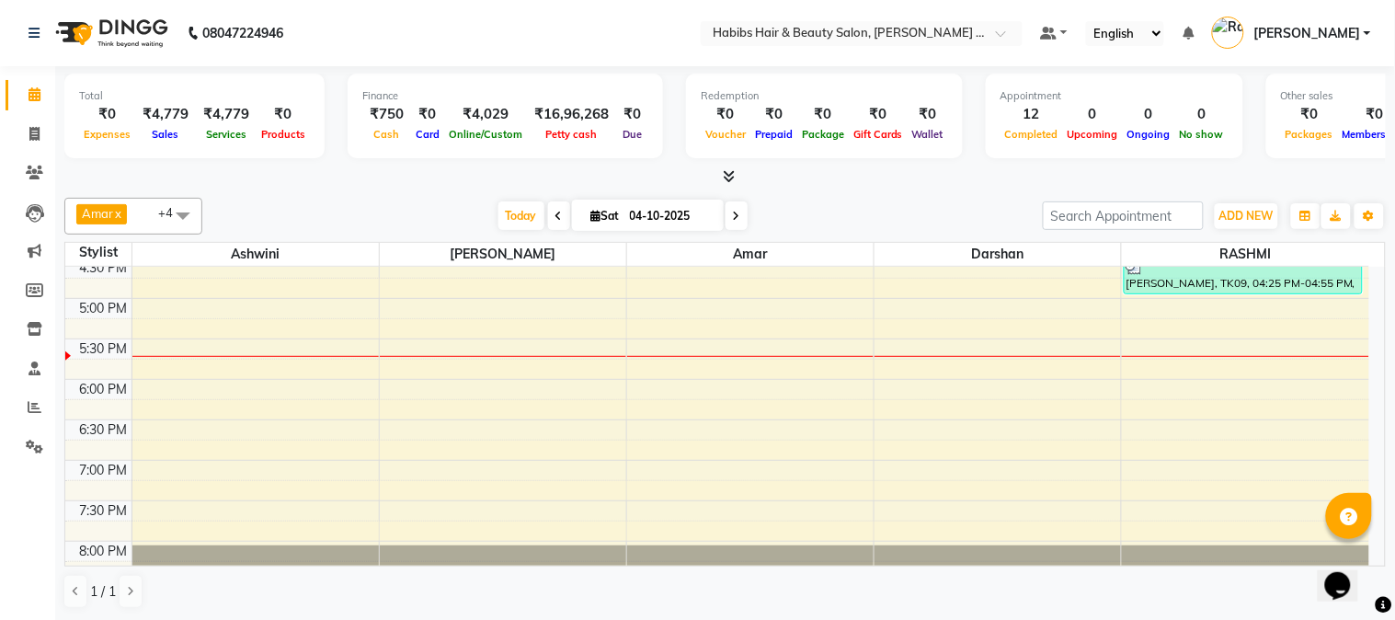
scroll to position [756, 0]
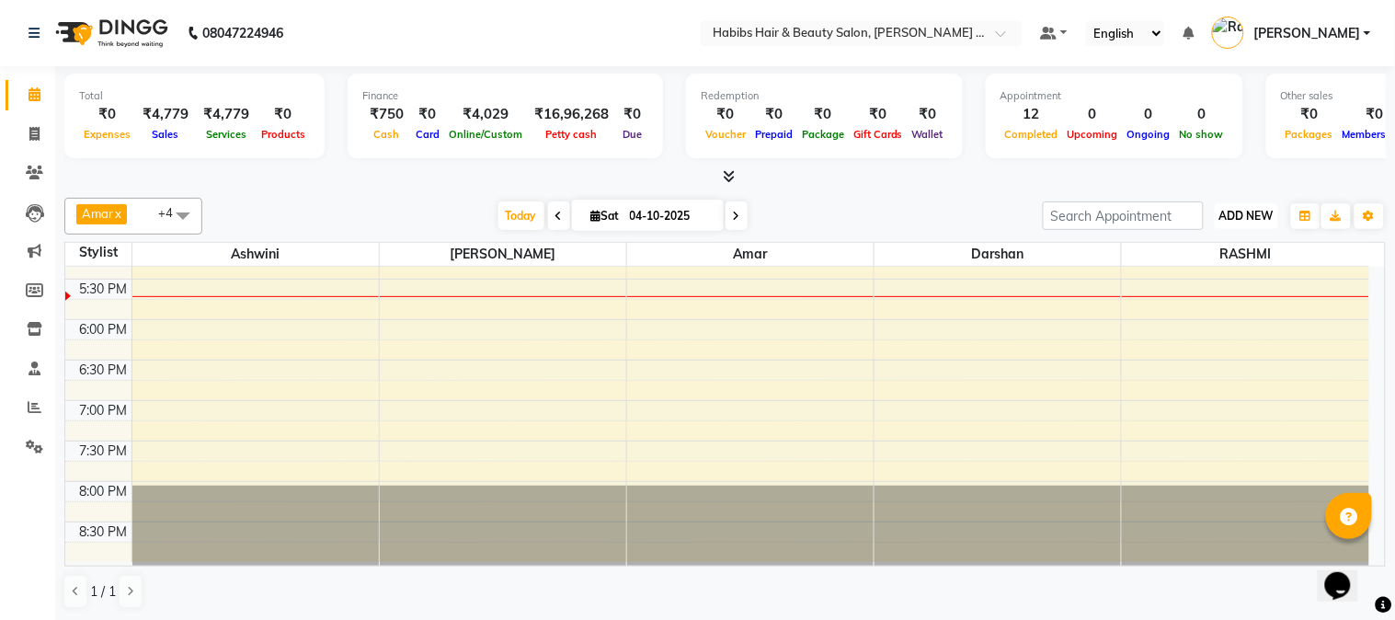
click at [1236, 225] on button "ADD NEW Toggle Dropdown" at bounding box center [1246, 216] width 63 height 26
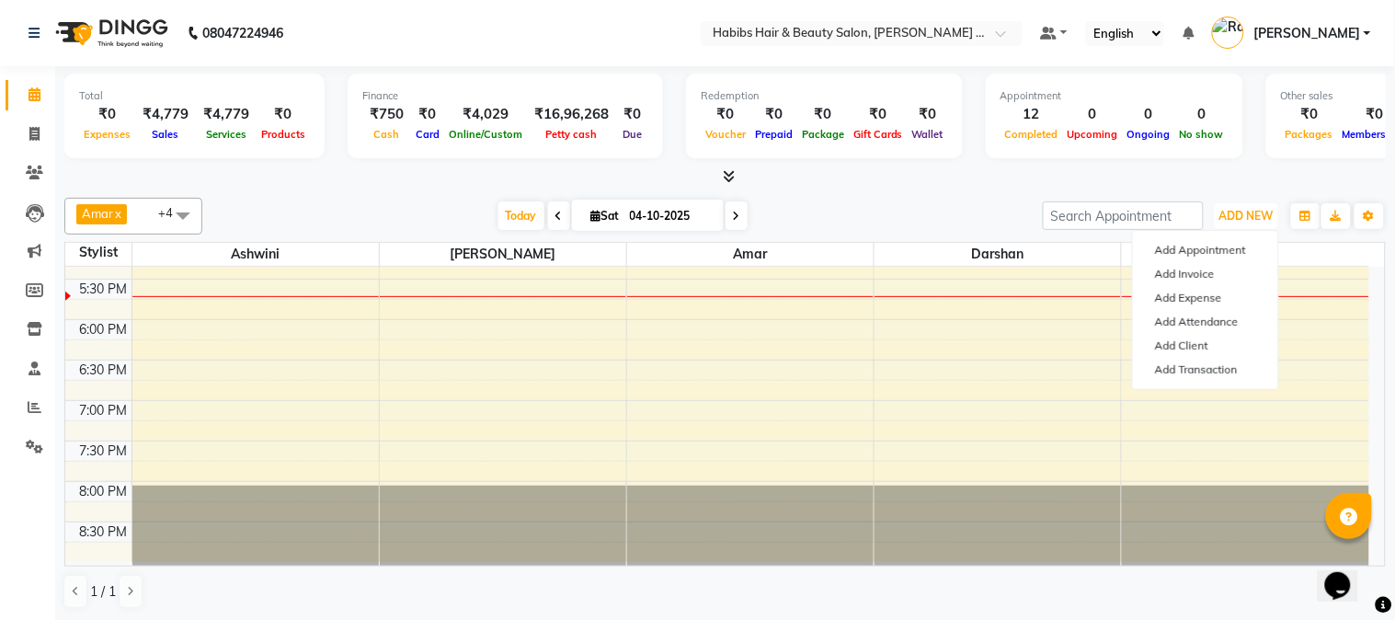
click at [734, 504] on div at bounding box center [750, 526] width 246 height 81
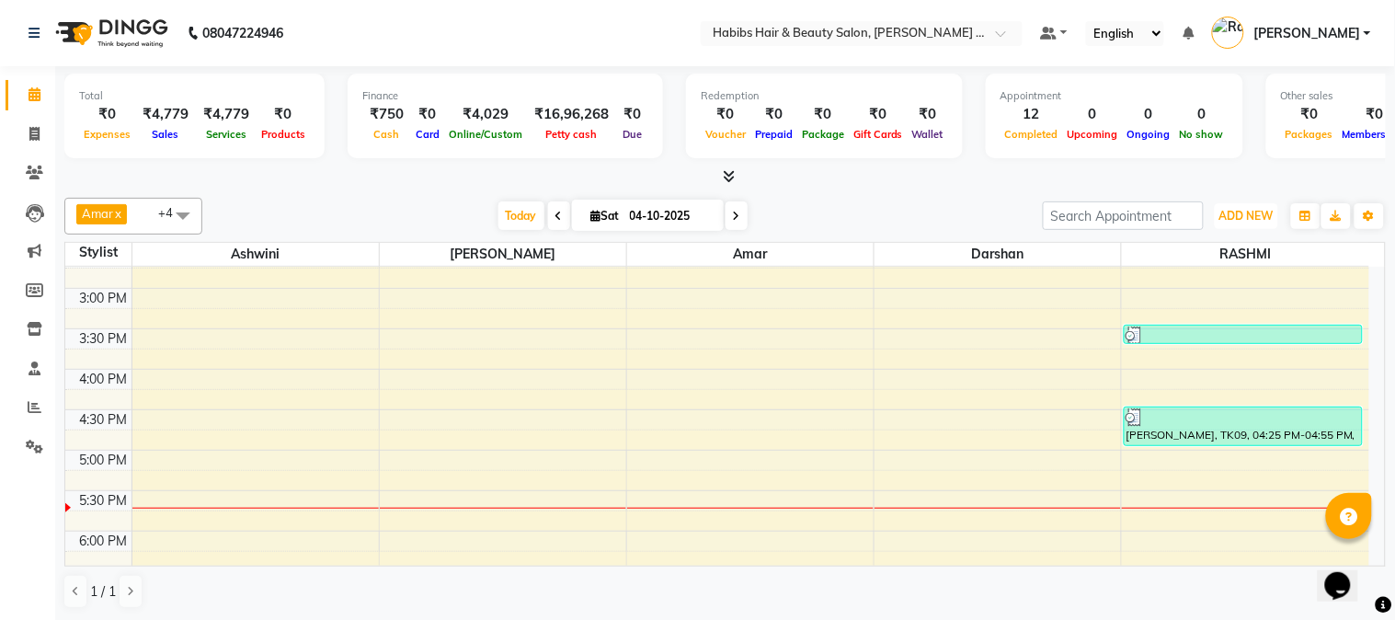
scroll to position [539, 0]
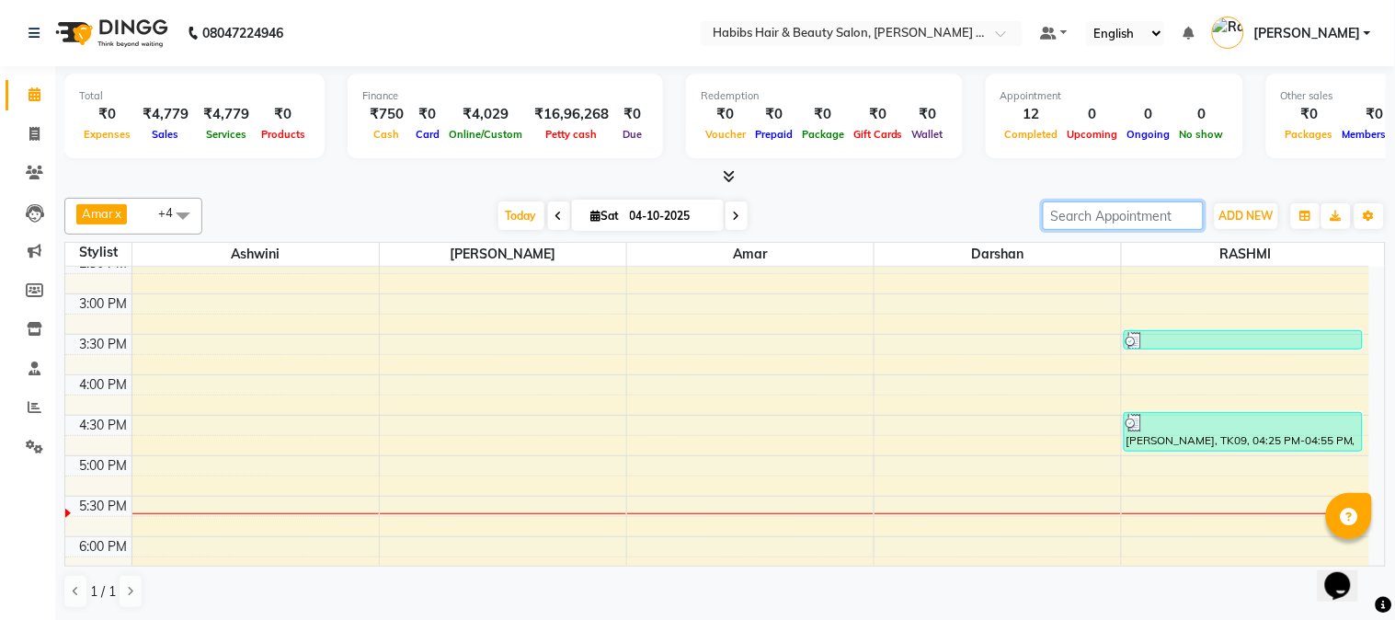
click at [1124, 212] on input "search" at bounding box center [1123, 215] width 161 height 29
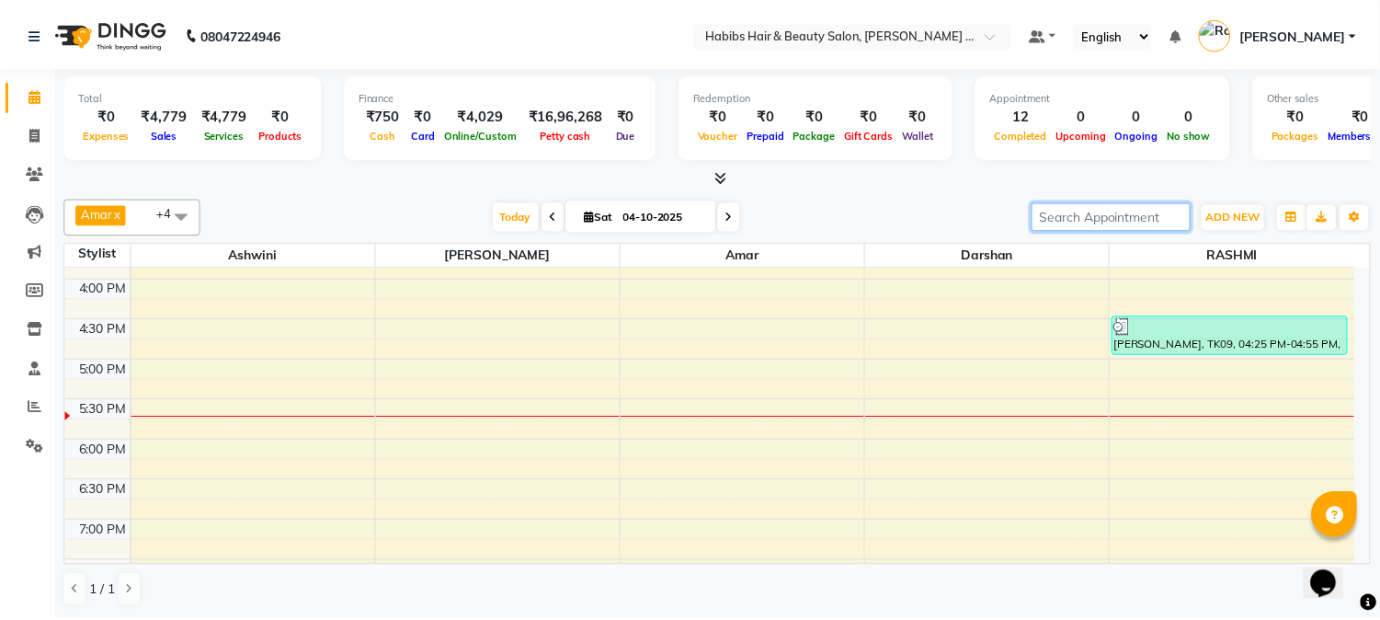
scroll to position [756, 0]
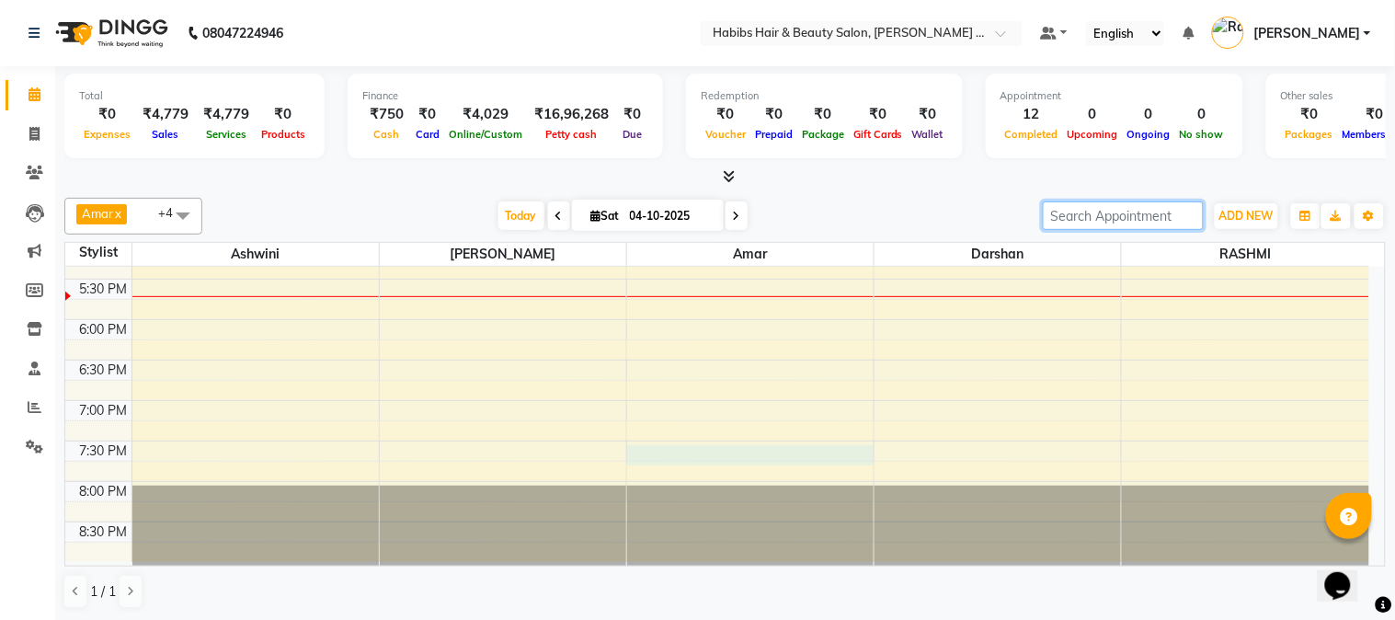
click at [841, 460] on div "8:00 AM 8:30 AM 9:00 AM 9:30 AM 10:00 AM 10:30 AM 11:00 AM 11:30 AM 12:00 PM 12…" at bounding box center [717, 36] width 1304 height 1051
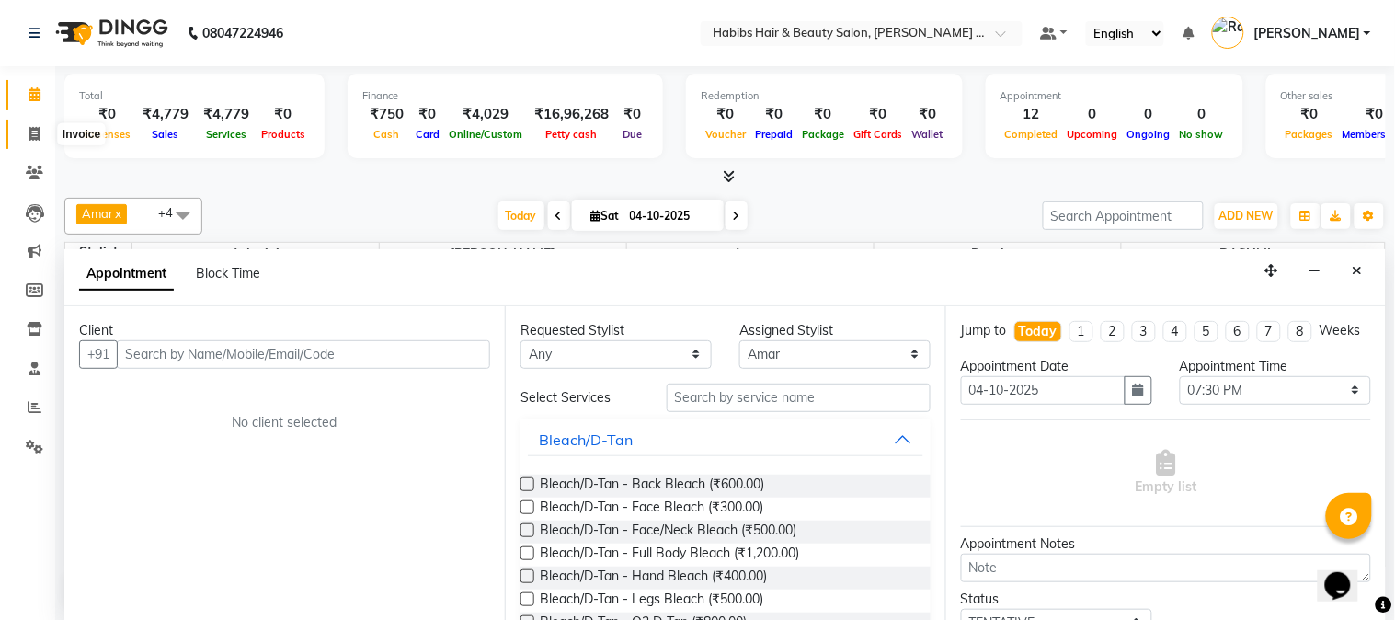
click at [23, 139] on span at bounding box center [34, 134] width 32 height 21
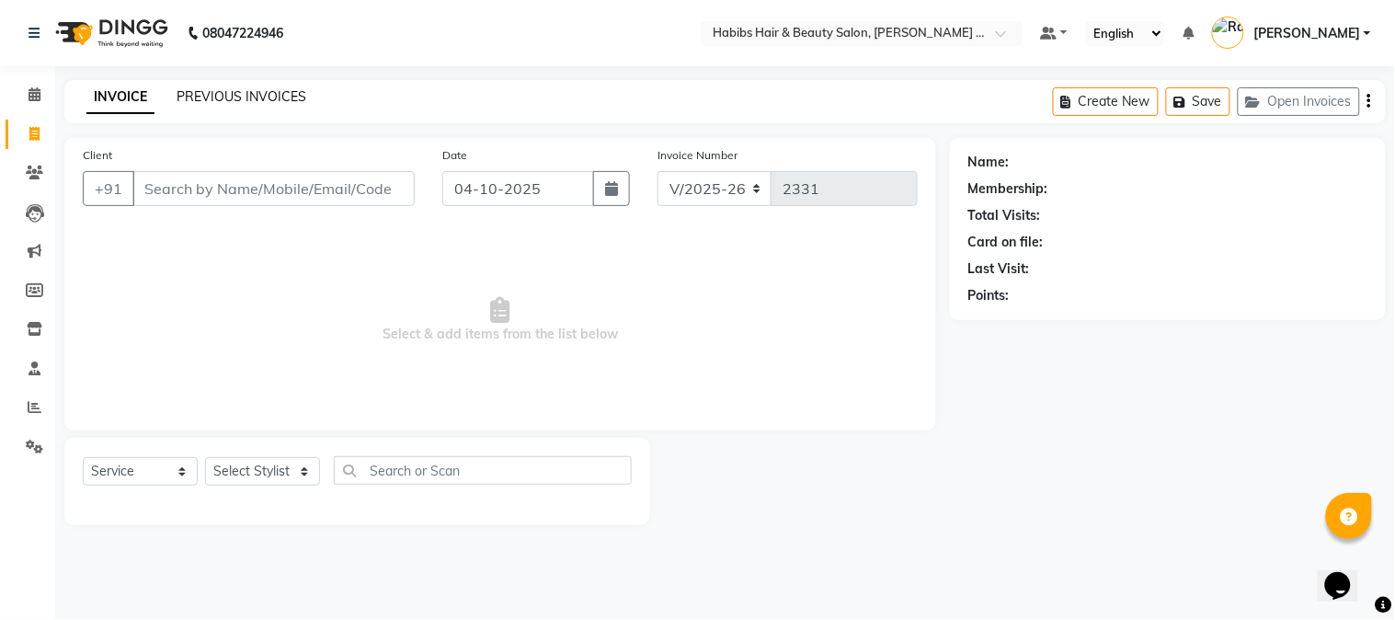
click at [212, 96] on link "PREVIOUS INVOICES" at bounding box center [242, 96] width 130 height 17
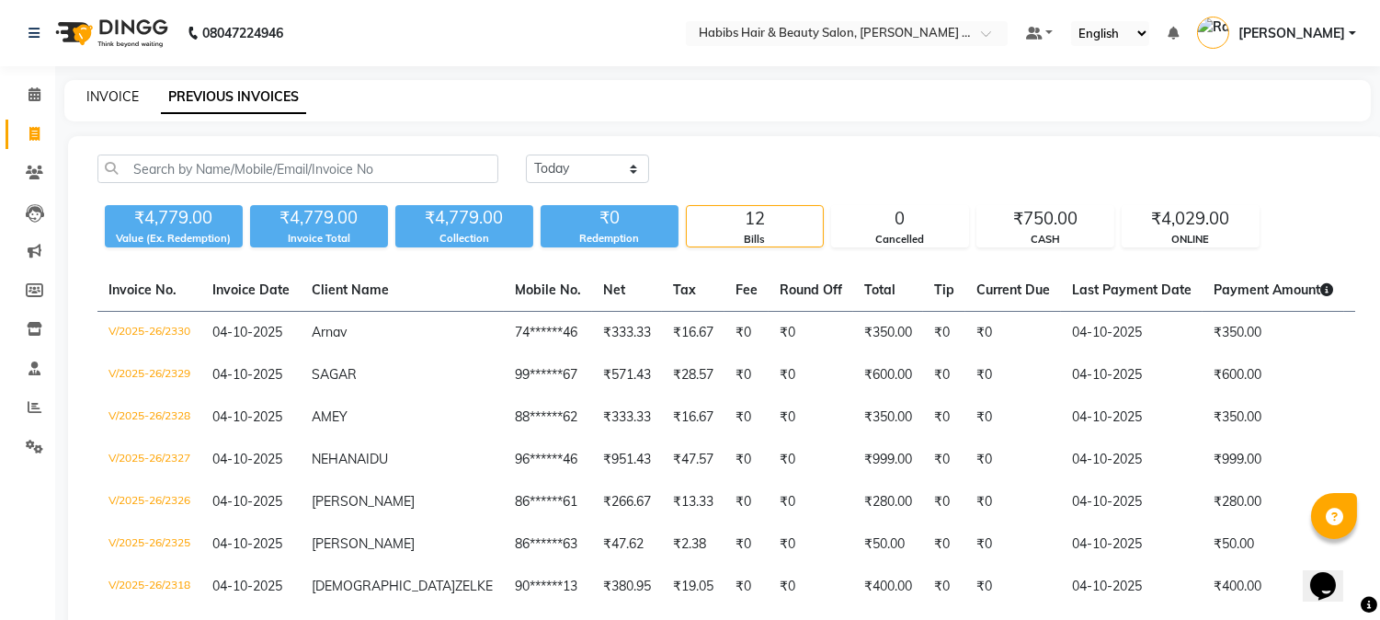
click at [127, 93] on link "INVOICE" at bounding box center [112, 96] width 52 height 17
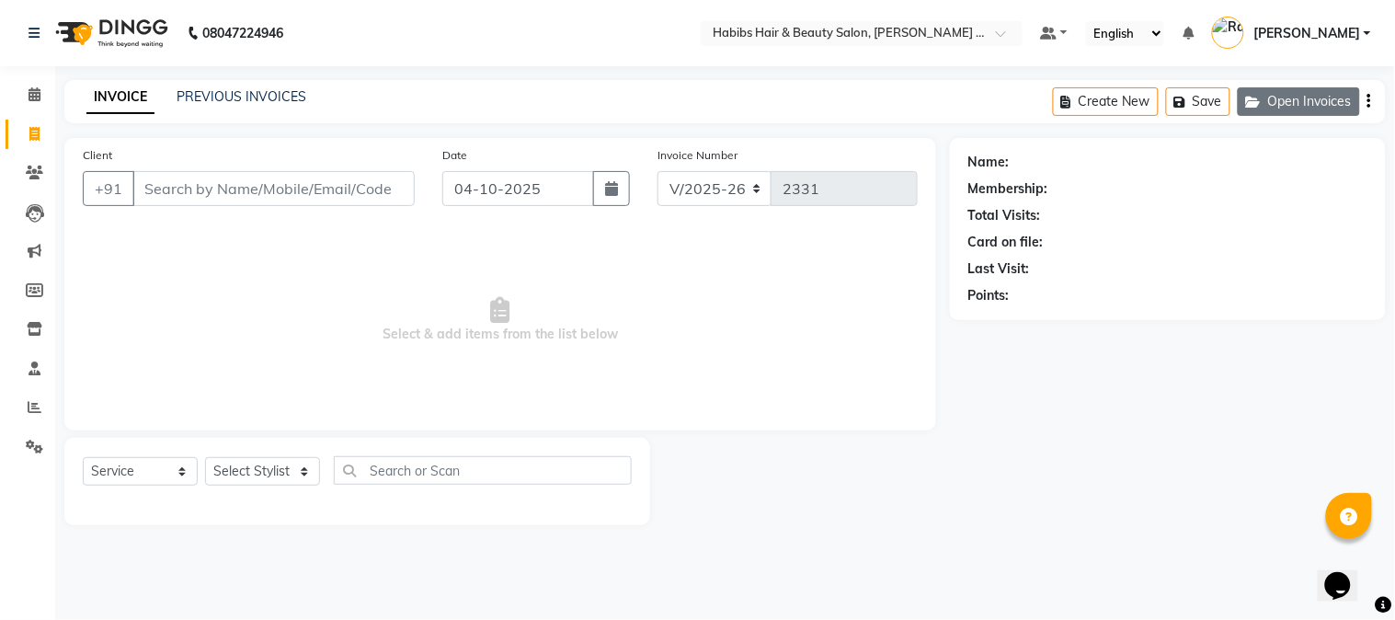
click at [1325, 110] on button "Open Invoices" at bounding box center [1299, 101] width 122 height 29
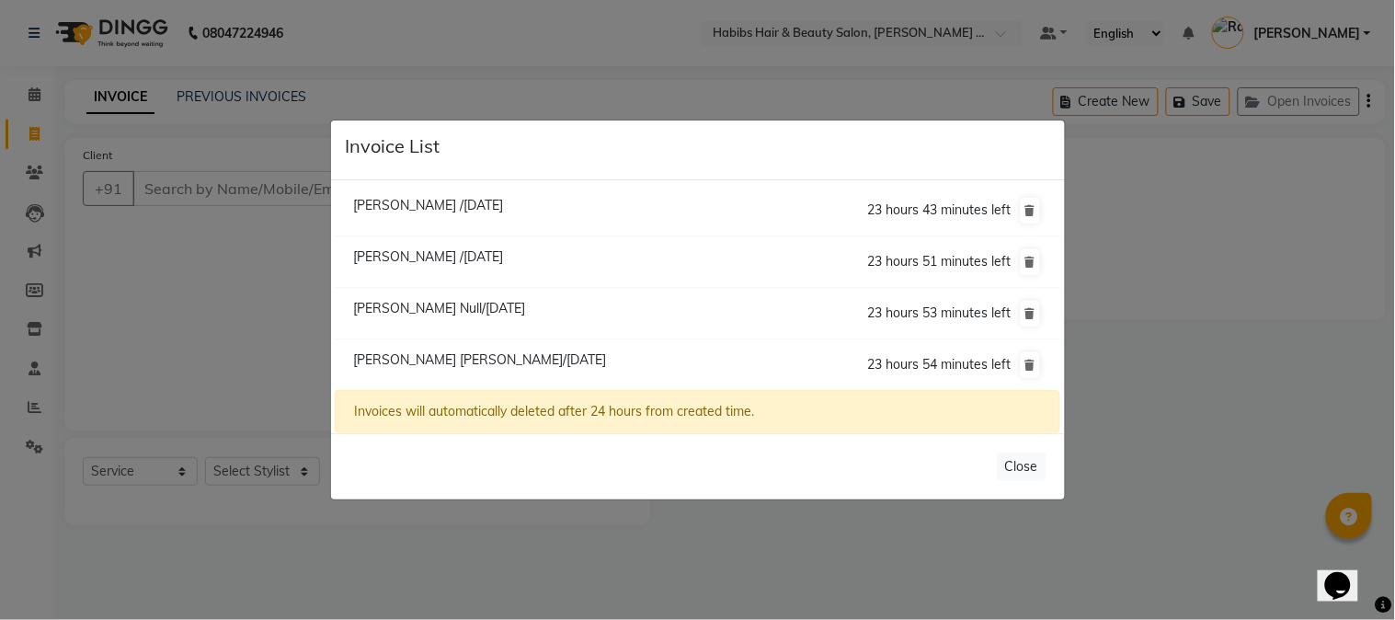
click at [475, 202] on span "[PERSON_NAME] /[DATE]" at bounding box center [428, 205] width 150 height 17
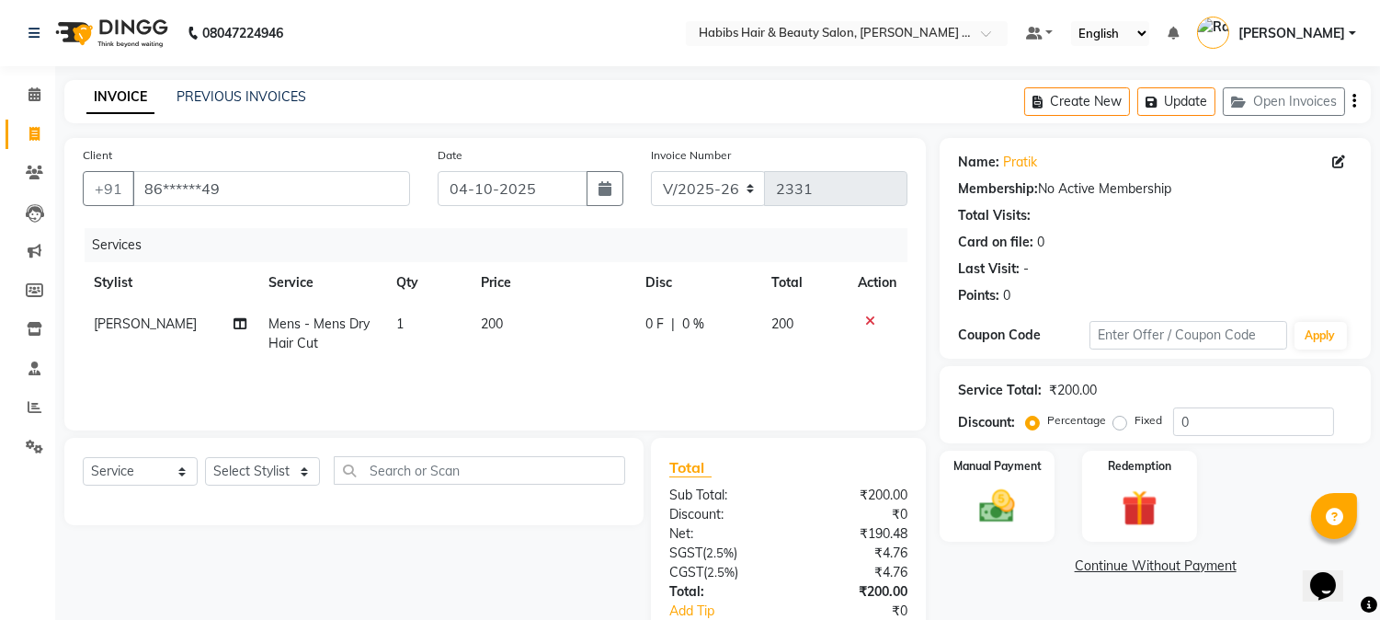
click at [1032, 546] on div "Name: [PERSON_NAME] Membership: No Active Membership Total Visits: Card on file…" at bounding box center [1162, 423] width 445 height 570
click at [1018, 520] on img at bounding box center [997, 507] width 61 height 43
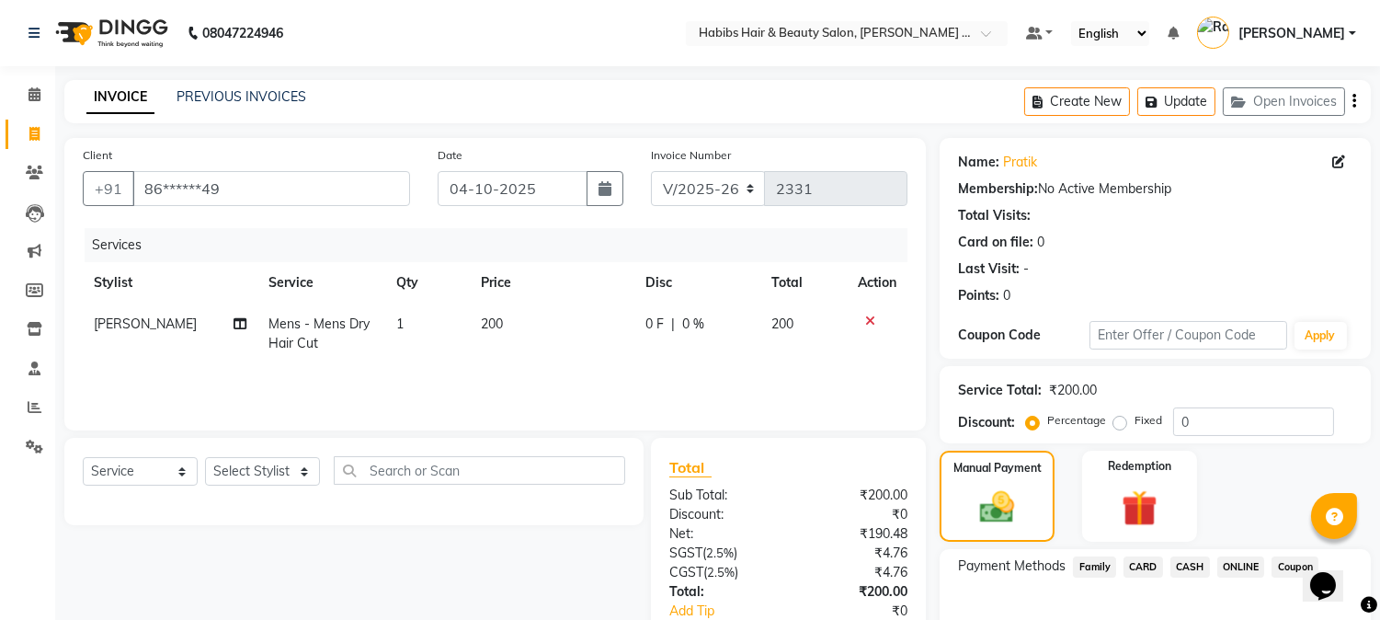
click at [1177, 565] on span "CASH" at bounding box center [1191, 566] width 40 height 21
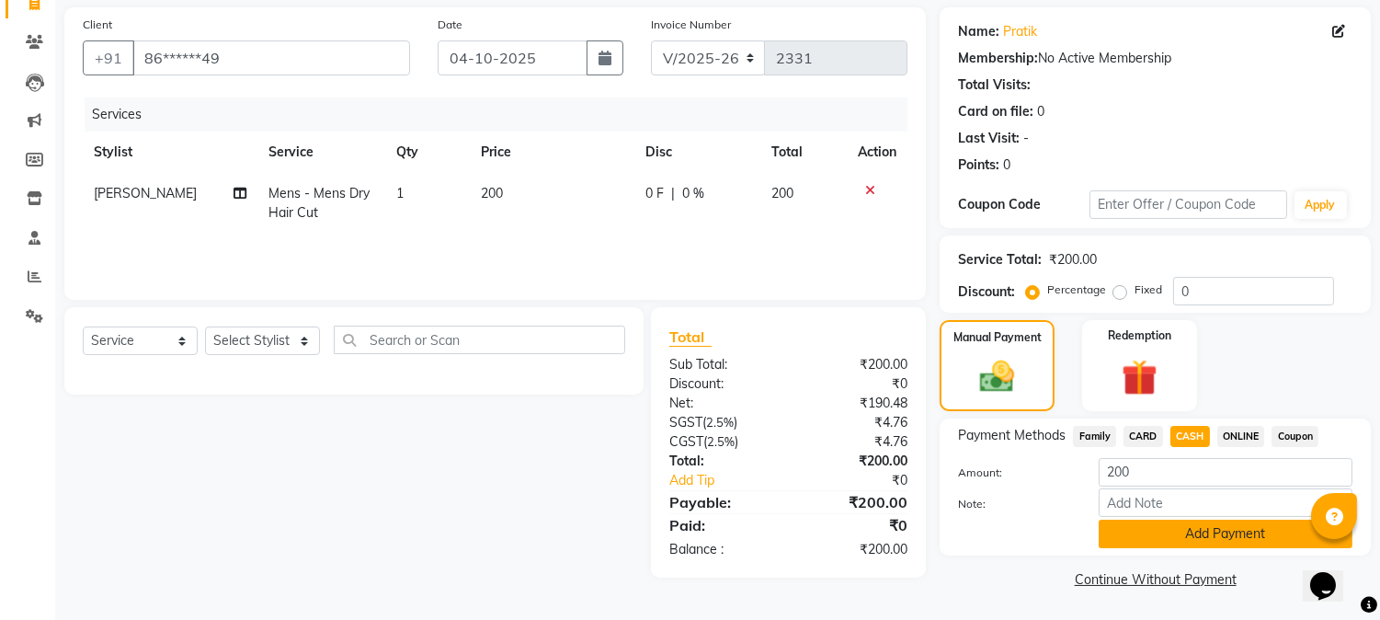
click at [1183, 534] on button "Add Payment" at bounding box center [1226, 534] width 254 height 29
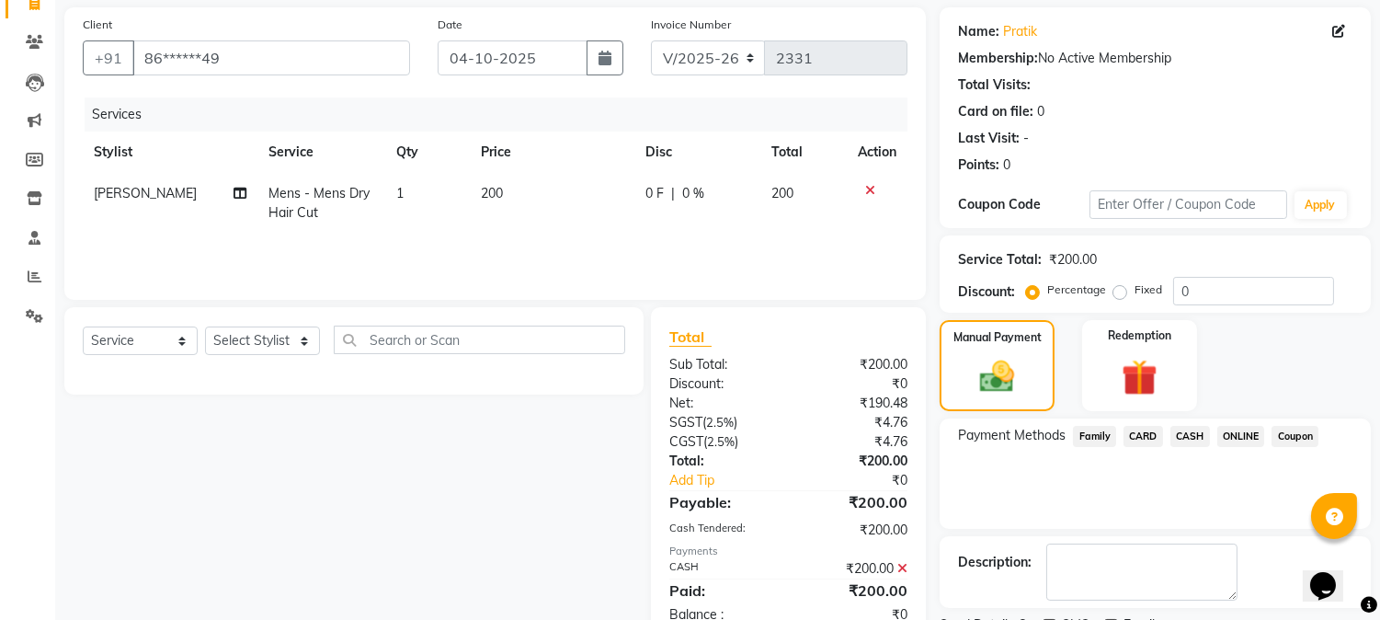
scroll to position [207, 0]
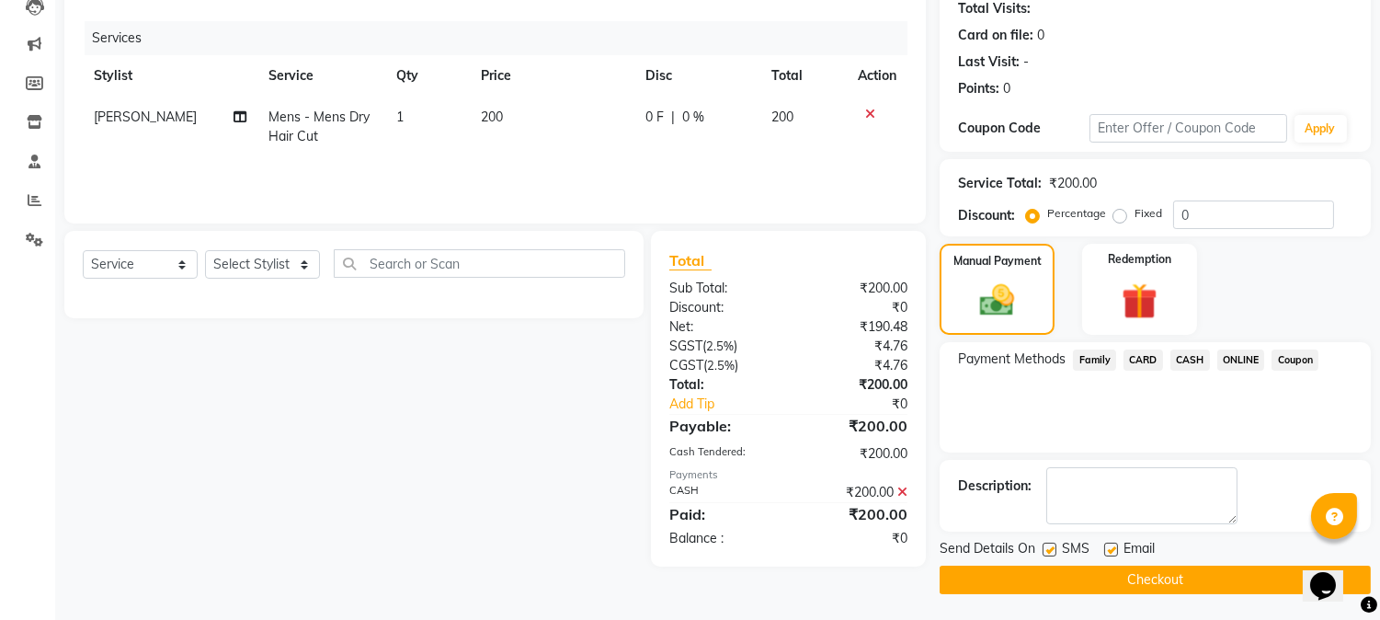
click at [1162, 572] on button "Checkout" at bounding box center [1155, 580] width 431 height 29
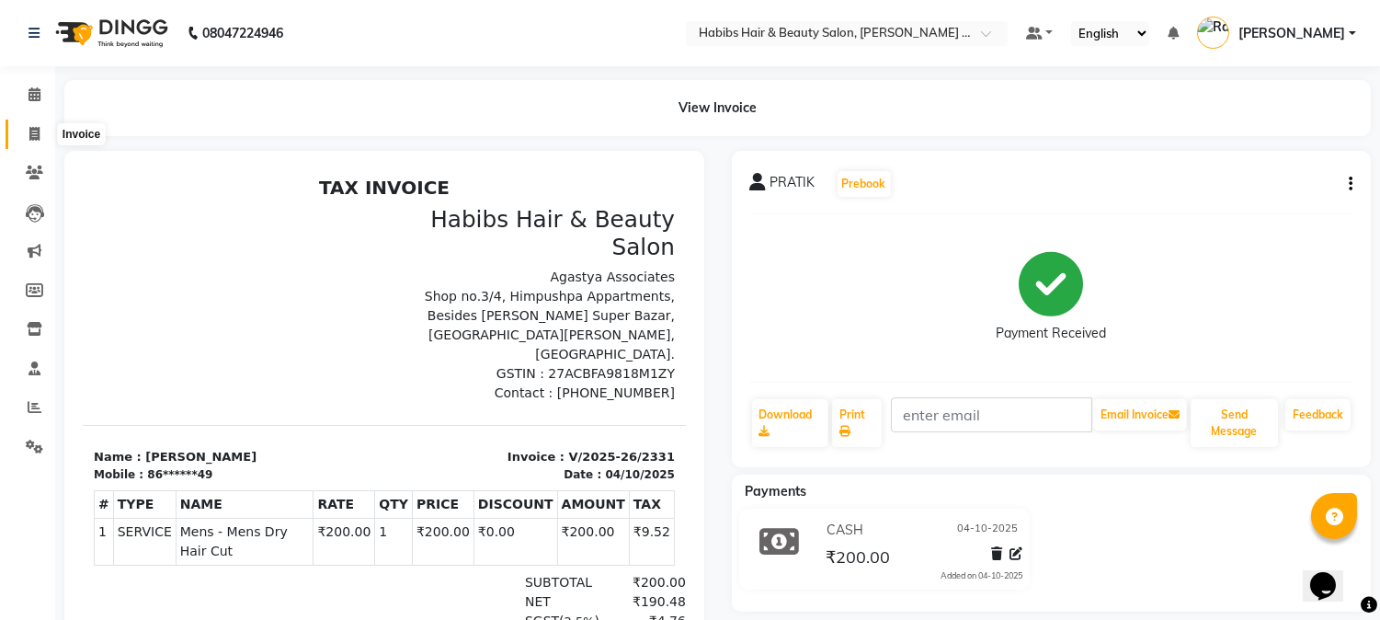
click at [23, 127] on span at bounding box center [34, 134] width 32 height 21
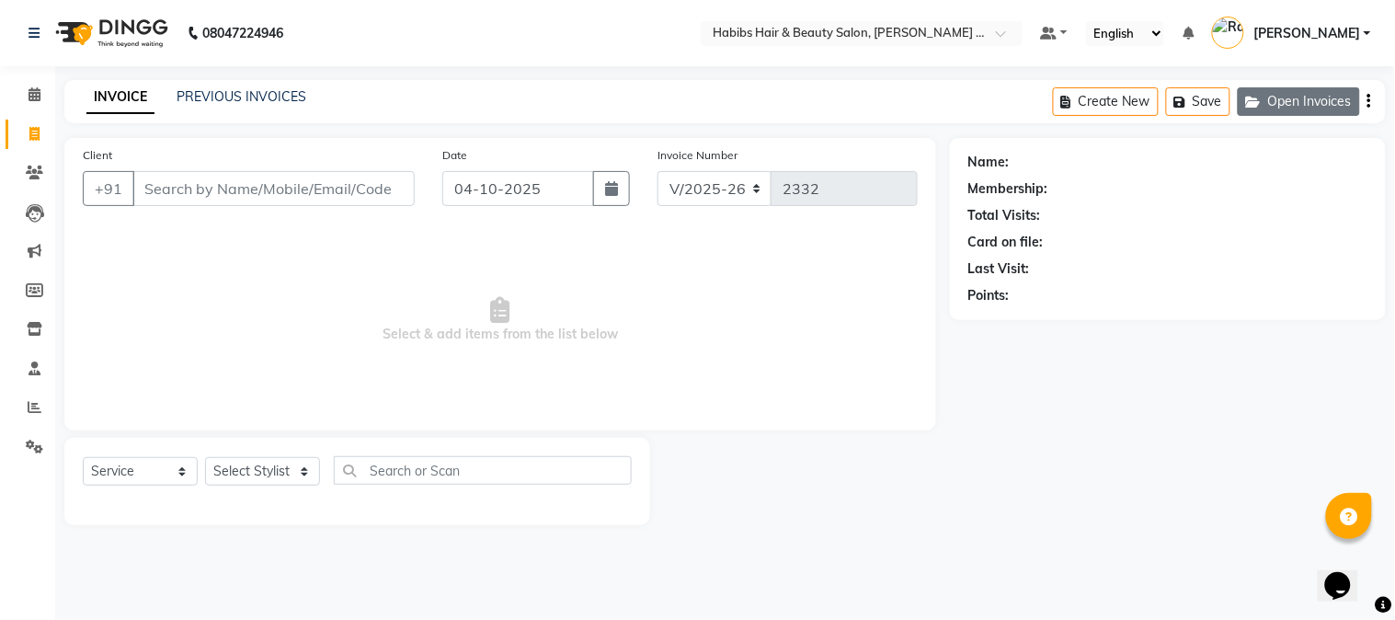
click at [1298, 113] on button "Open Invoices" at bounding box center [1299, 101] width 122 height 29
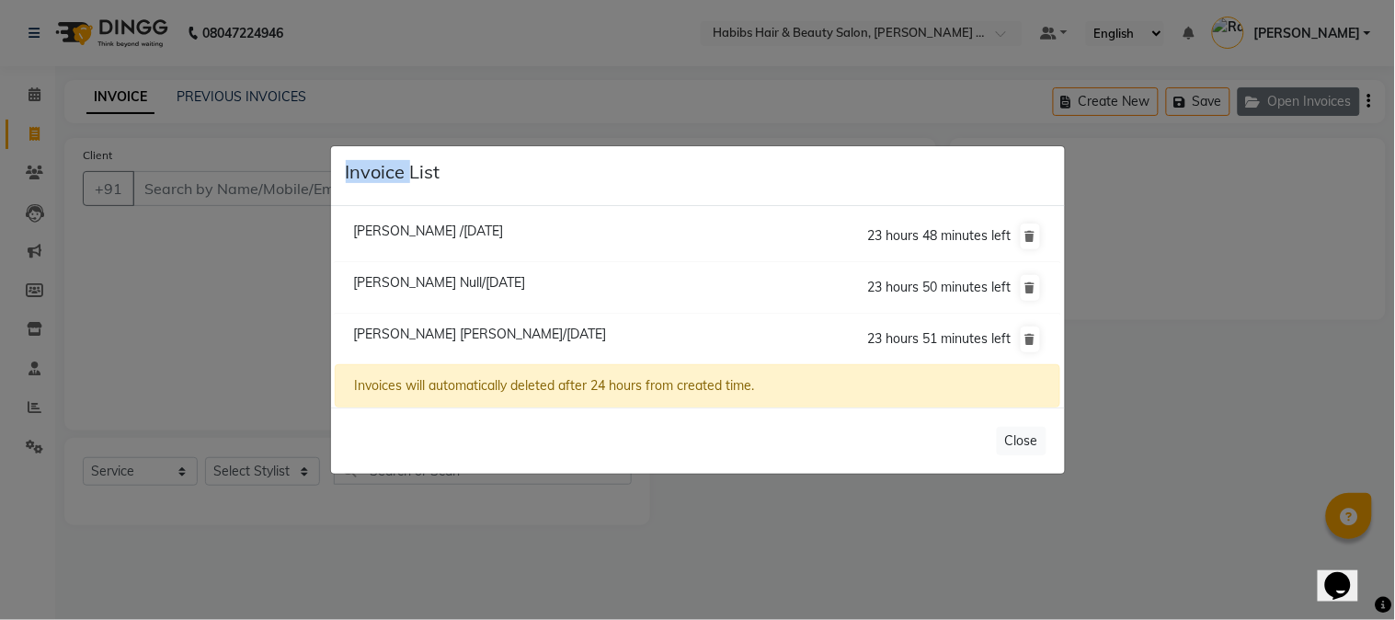
click at [1298, 113] on ngb-modal-window "Invoice List [PERSON_NAME] /[DATE] 23 hours 48 minutes left [PERSON_NAME][GEOGR…" at bounding box center [697, 310] width 1395 height 620
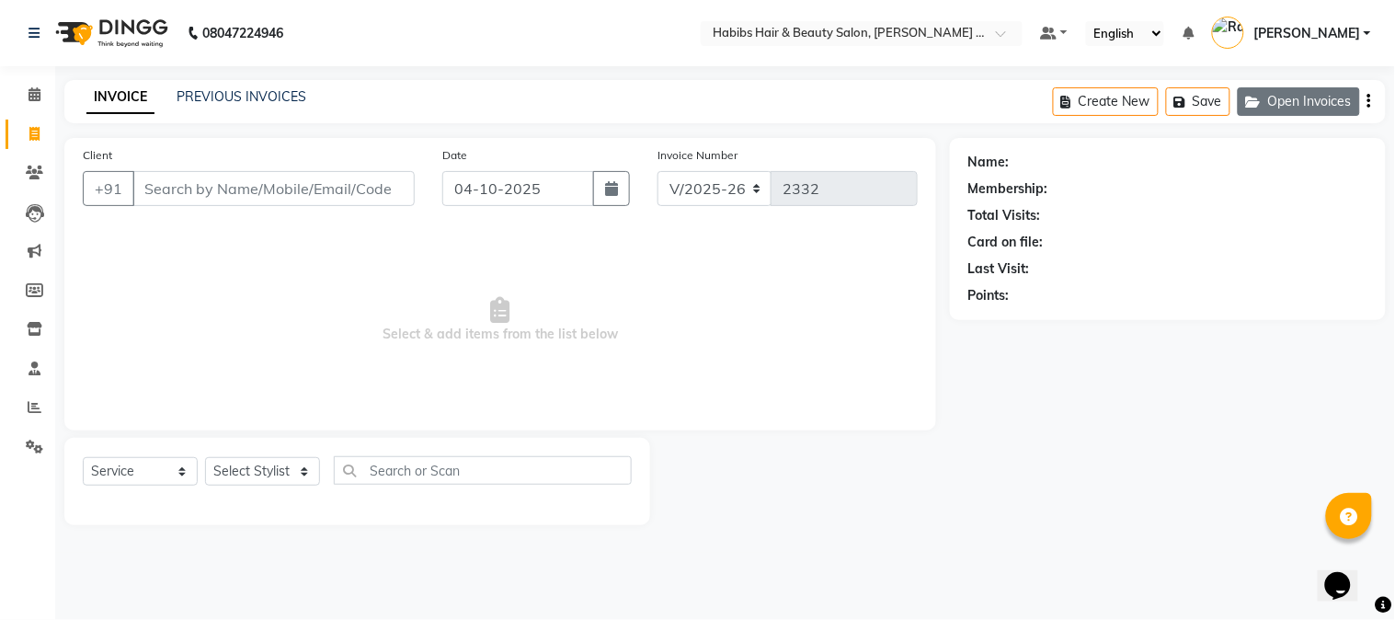
click at [1320, 98] on button "Open Invoices" at bounding box center [1299, 101] width 122 height 29
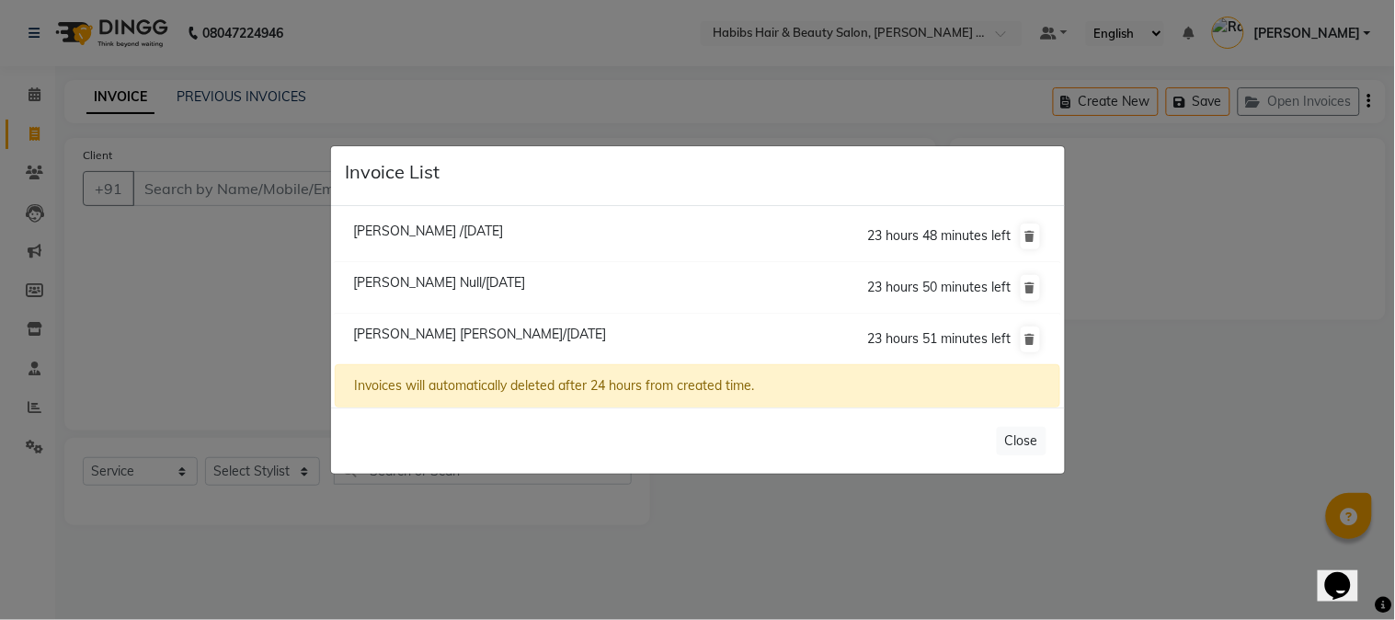
click at [463, 287] on span "[PERSON_NAME] Null/[DATE]" at bounding box center [439, 282] width 172 height 17
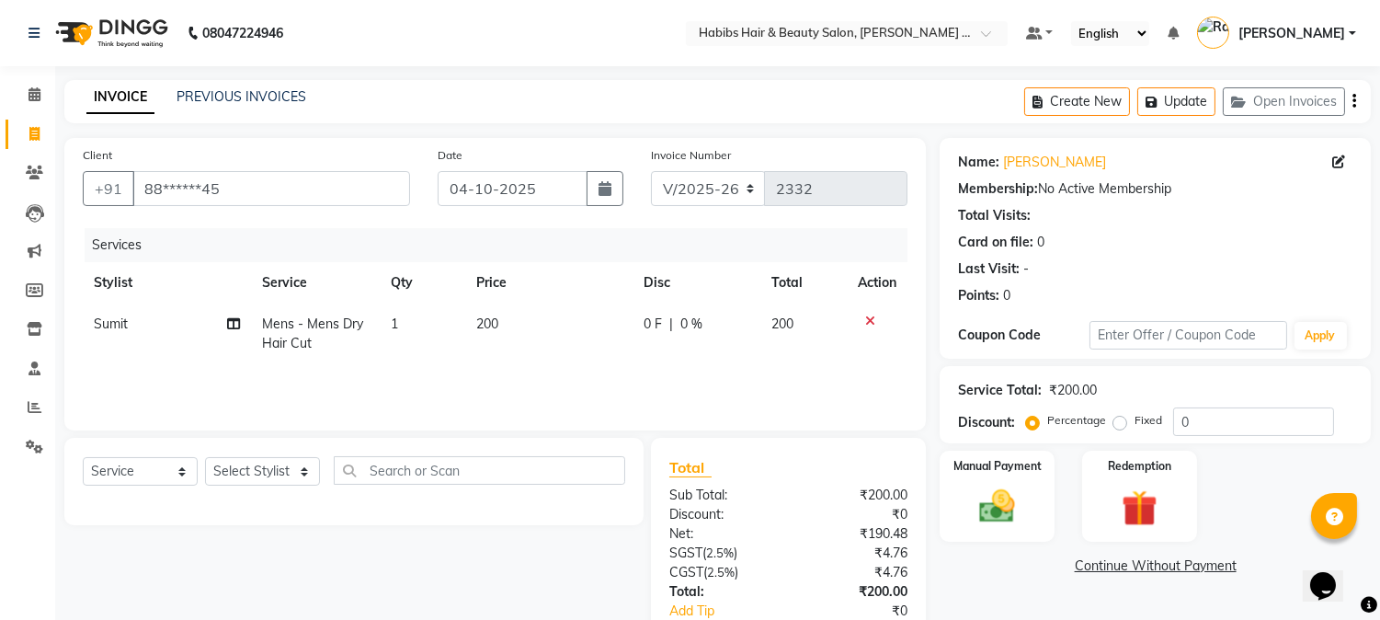
click at [864, 311] on td at bounding box center [877, 333] width 61 height 61
click at [875, 317] on div at bounding box center [877, 320] width 39 height 13
click at [869, 318] on icon at bounding box center [870, 320] width 10 height 13
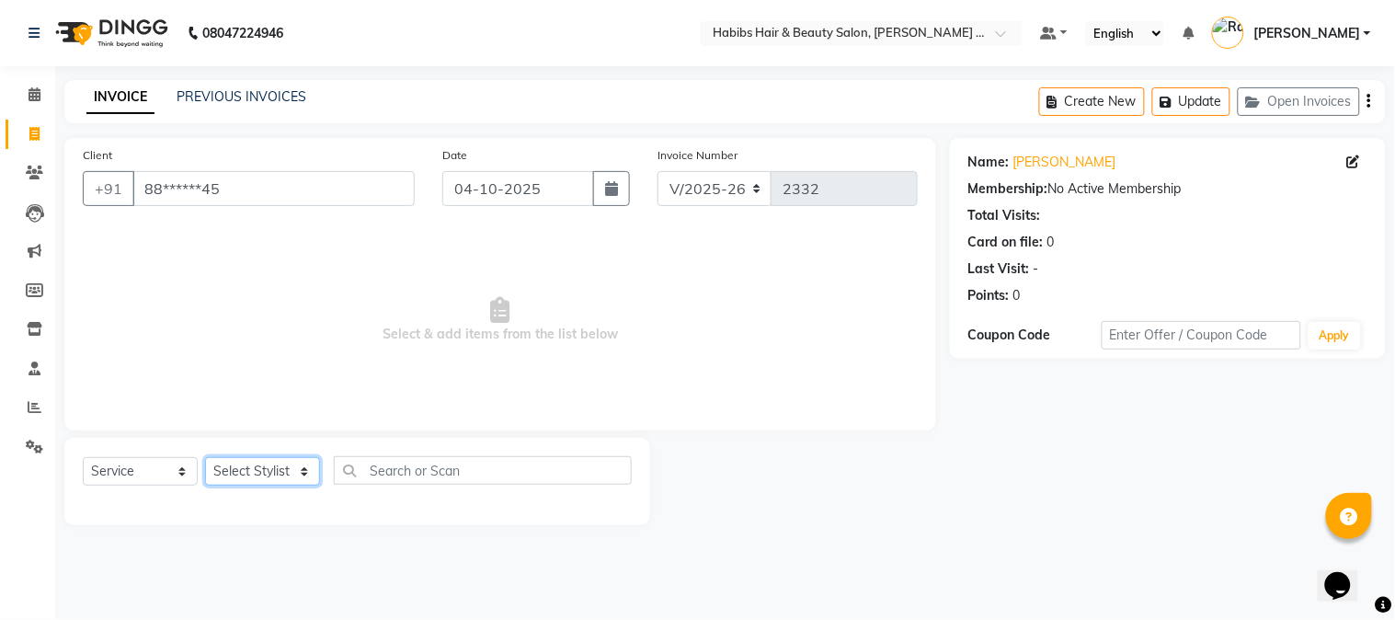
click at [261, 478] on select "Select Stylist Admin [PERSON_NAME] Darshan [PERSON_NAME] [PERSON_NAME] RASHMI […" at bounding box center [262, 471] width 115 height 29
click at [205, 458] on select "Select Stylist Admin [PERSON_NAME] Darshan [PERSON_NAME] [PERSON_NAME] RASHMI […" at bounding box center [262, 471] width 115 height 29
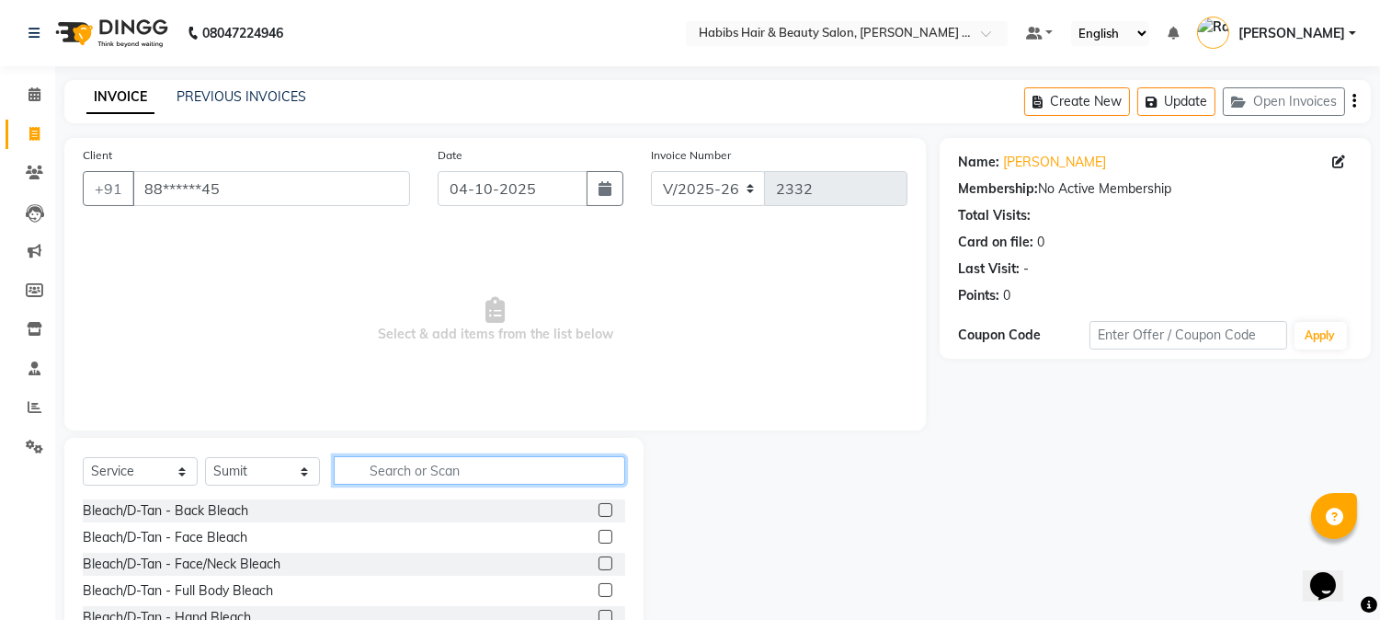
click at [393, 472] on input "text" at bounding box center [480, 470] width 292 height 29
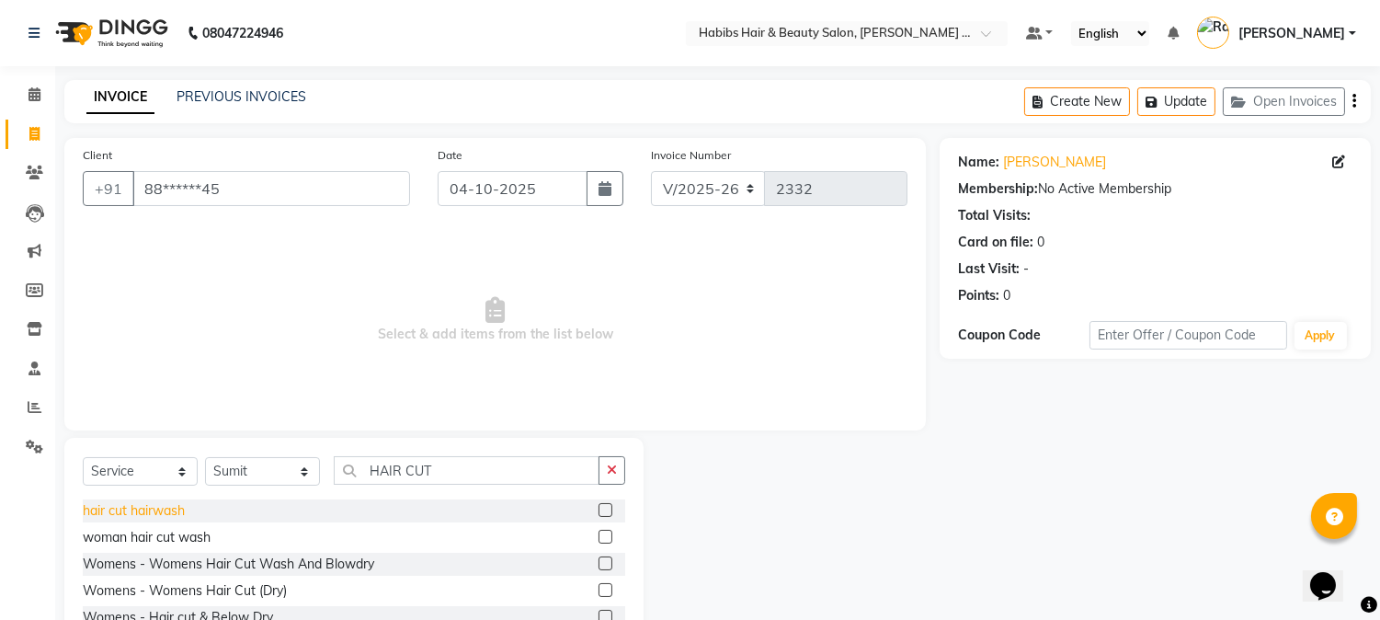
click at [135, 504] on div "hair cut hairwash" at bounding box center [134, 510] width 102 height 19
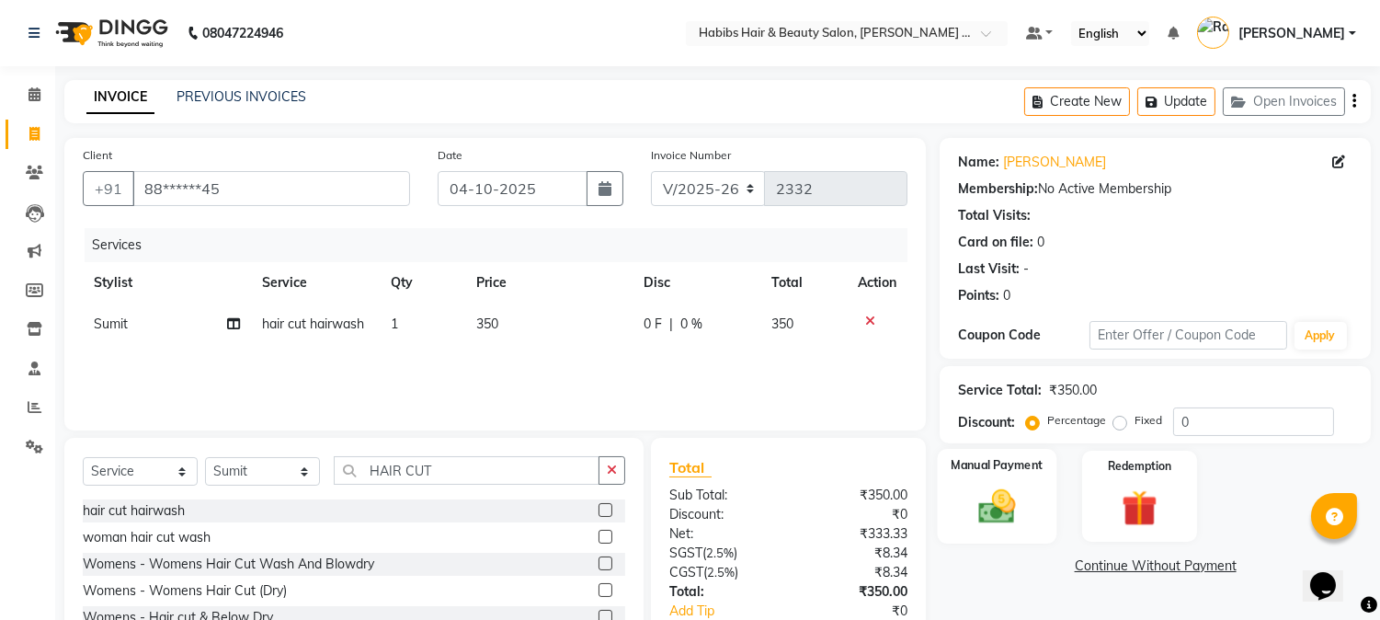
click at [987, 499] on img at bounding box center [997, 507] width 61 height 43
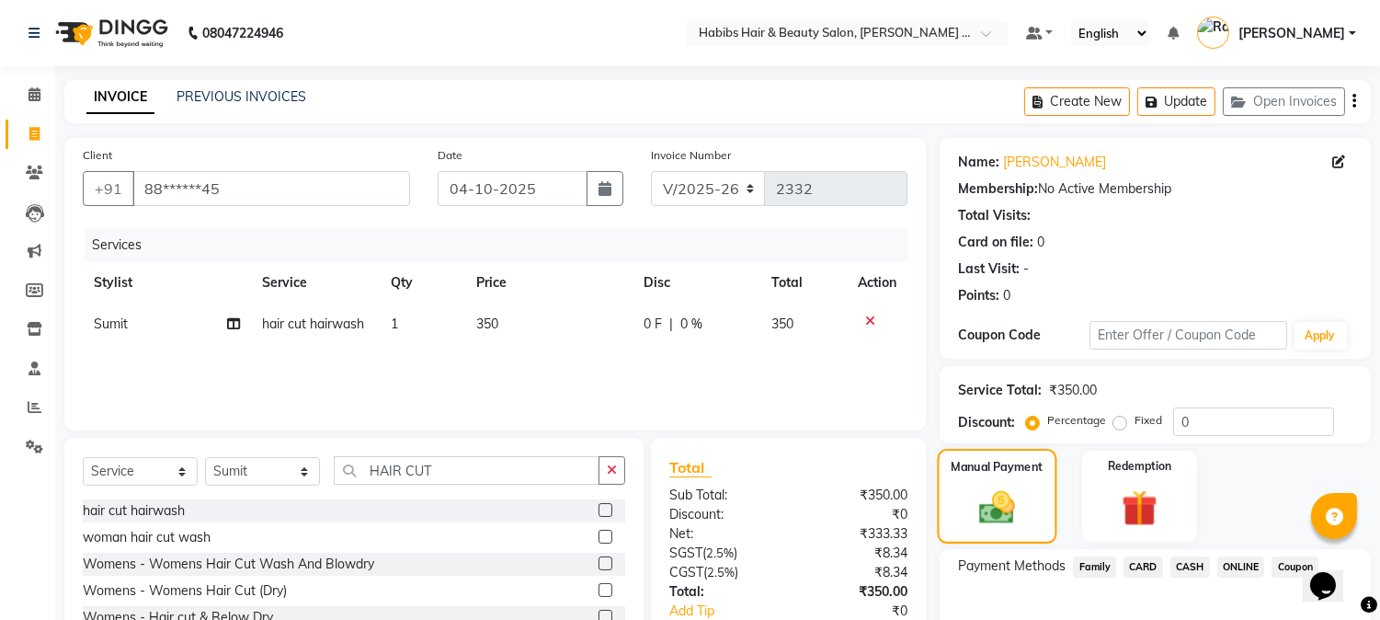
scroll to position [115, 0]
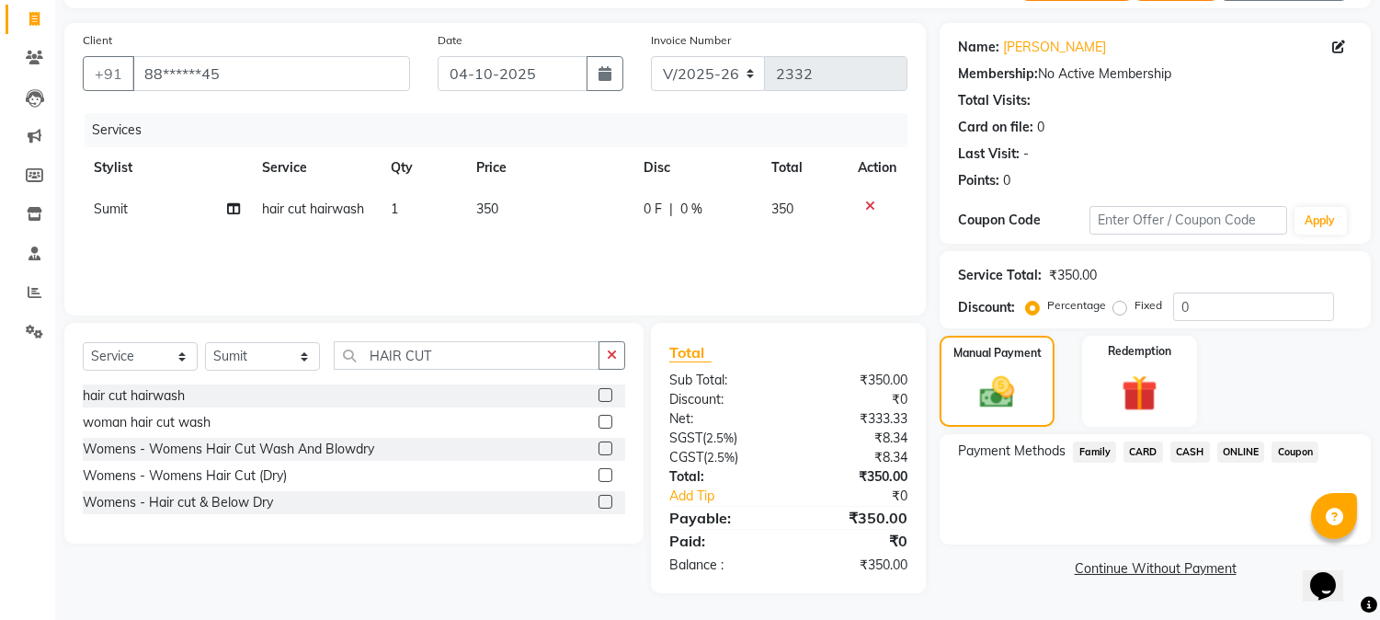
click at [1197, 444] on span "CASH" at bounding box center [1191, 451] width 40 height 21
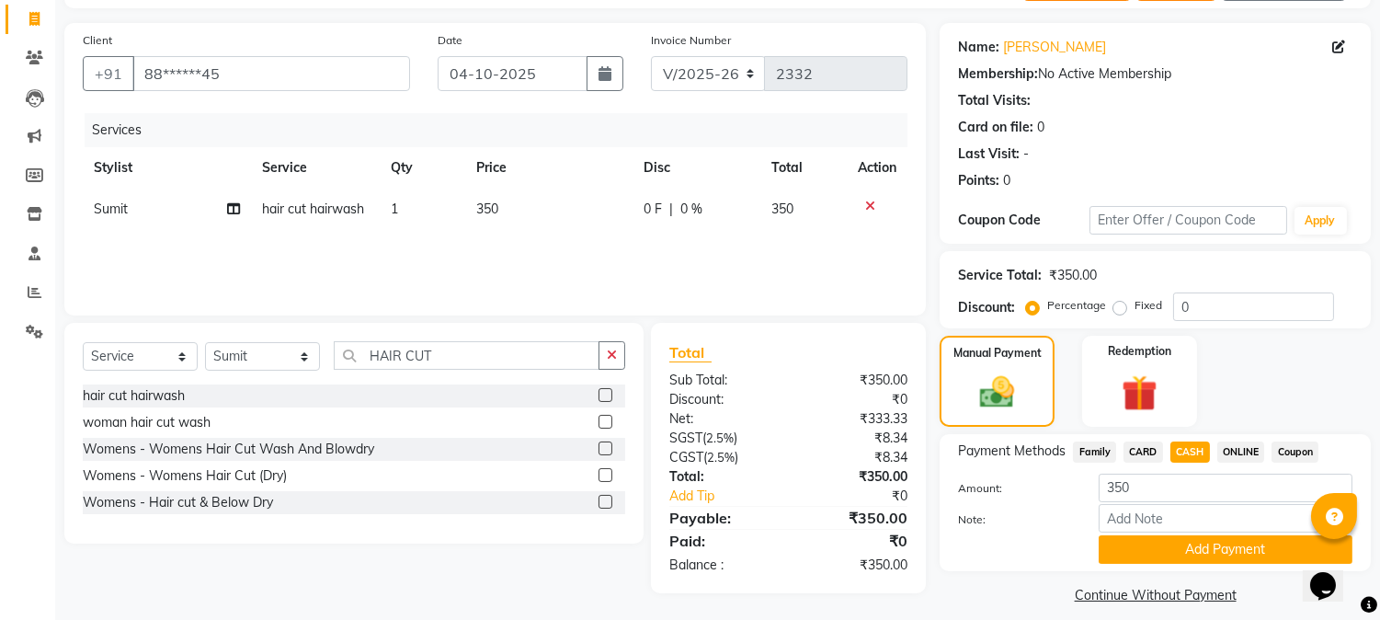
scroll to position [131, 0]
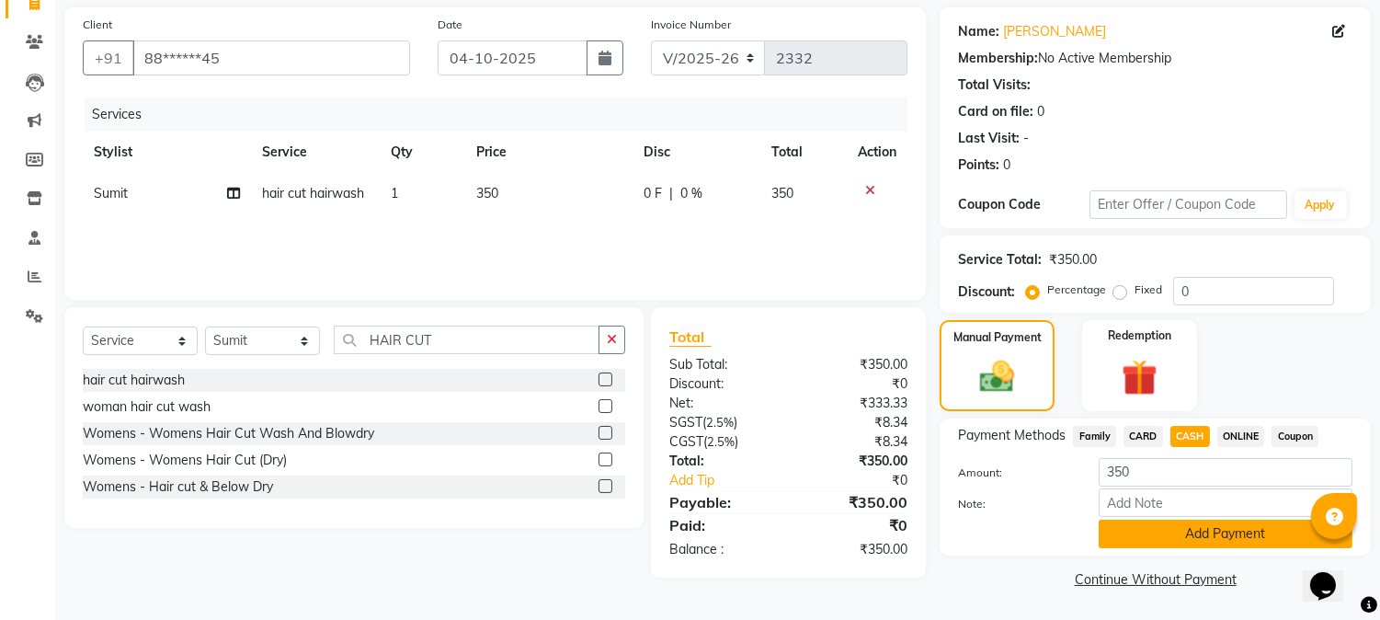
click at [1200, 539] on button "Add Payment" at bounding box center [1226, 534] width 254 height 29
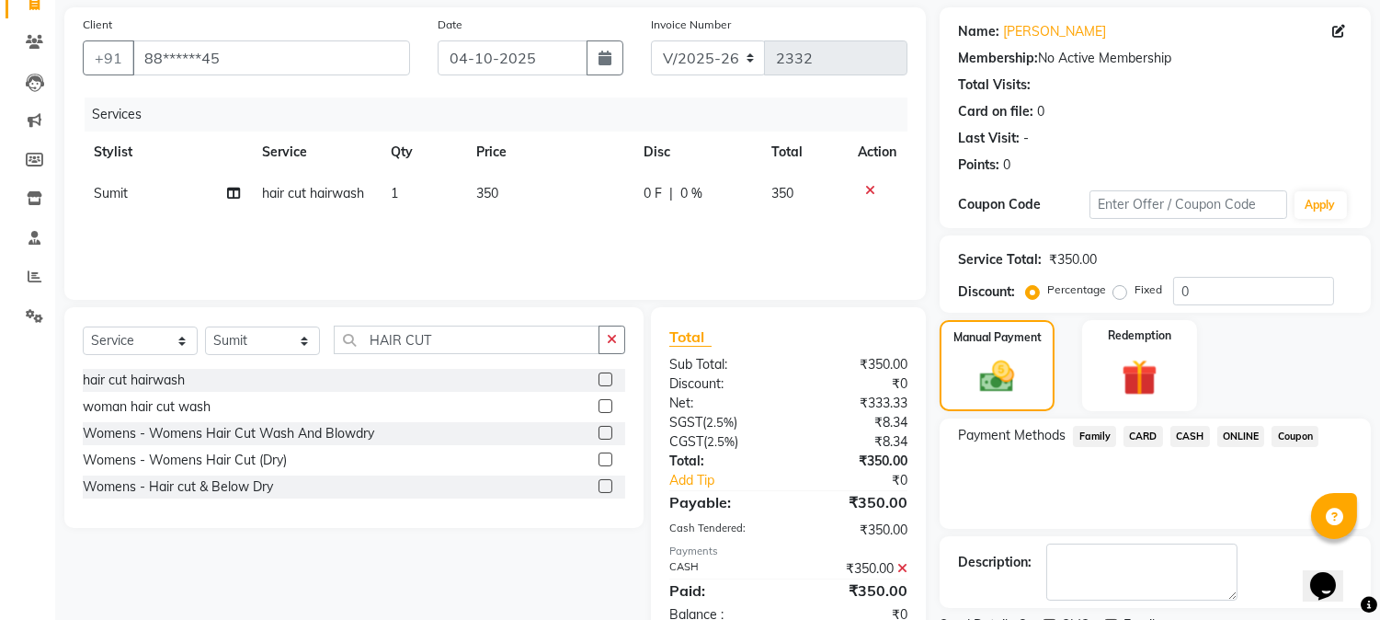
scroll to position [207, 0]
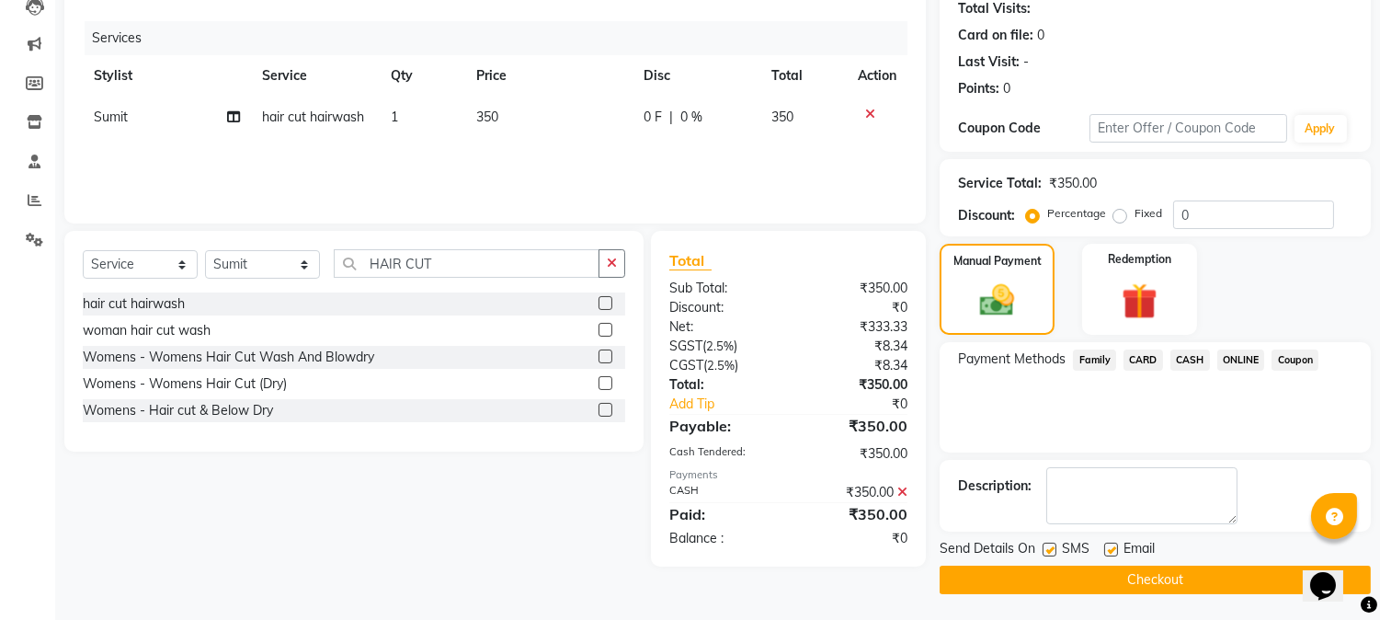
click at [1180, 580] on button "Checkout" at bounding box center [1155, 580] width 431 height 29
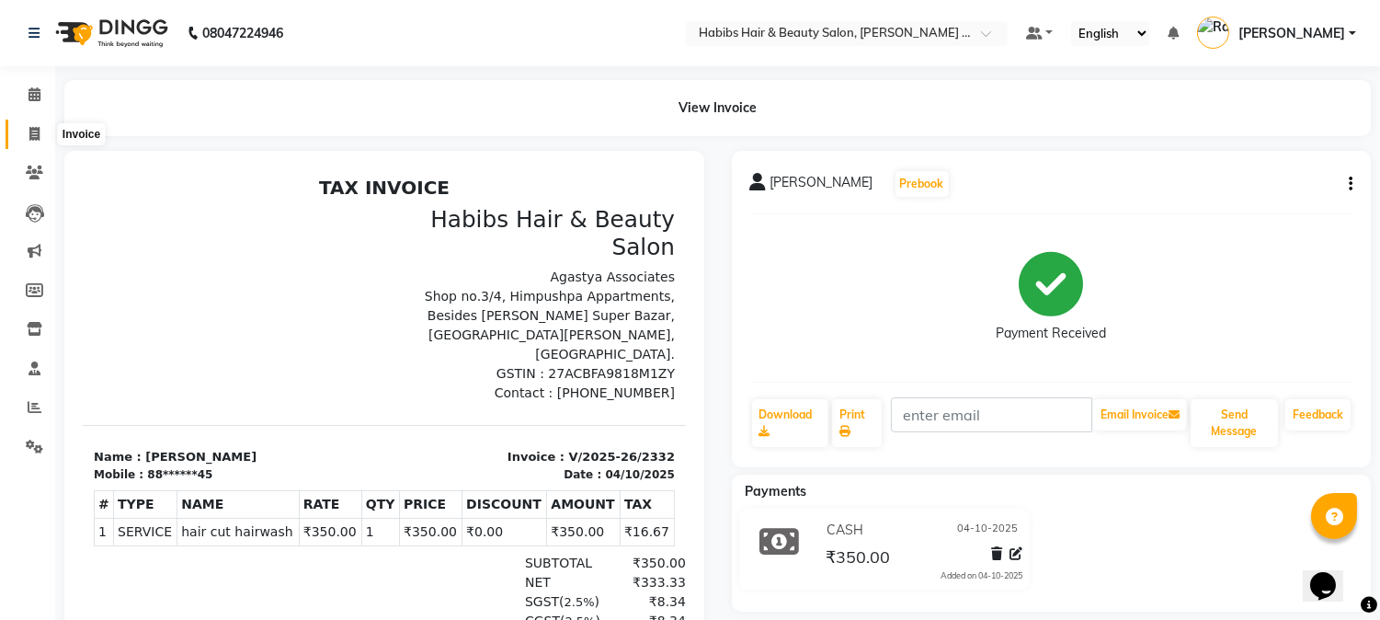
click at [32, 141] on icon at bounding box center [34, 134] width 10 height 14
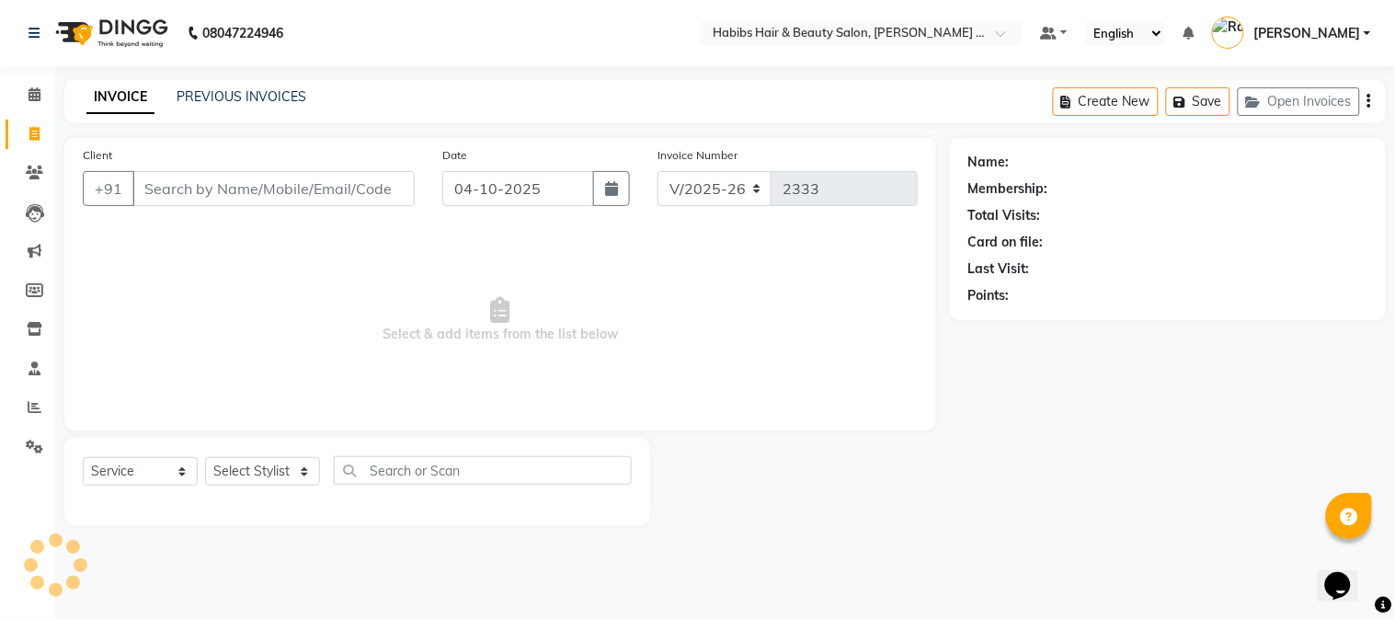
click at [301, 187] on input "Client" at bounding box center [273, 188] width 282 height 35
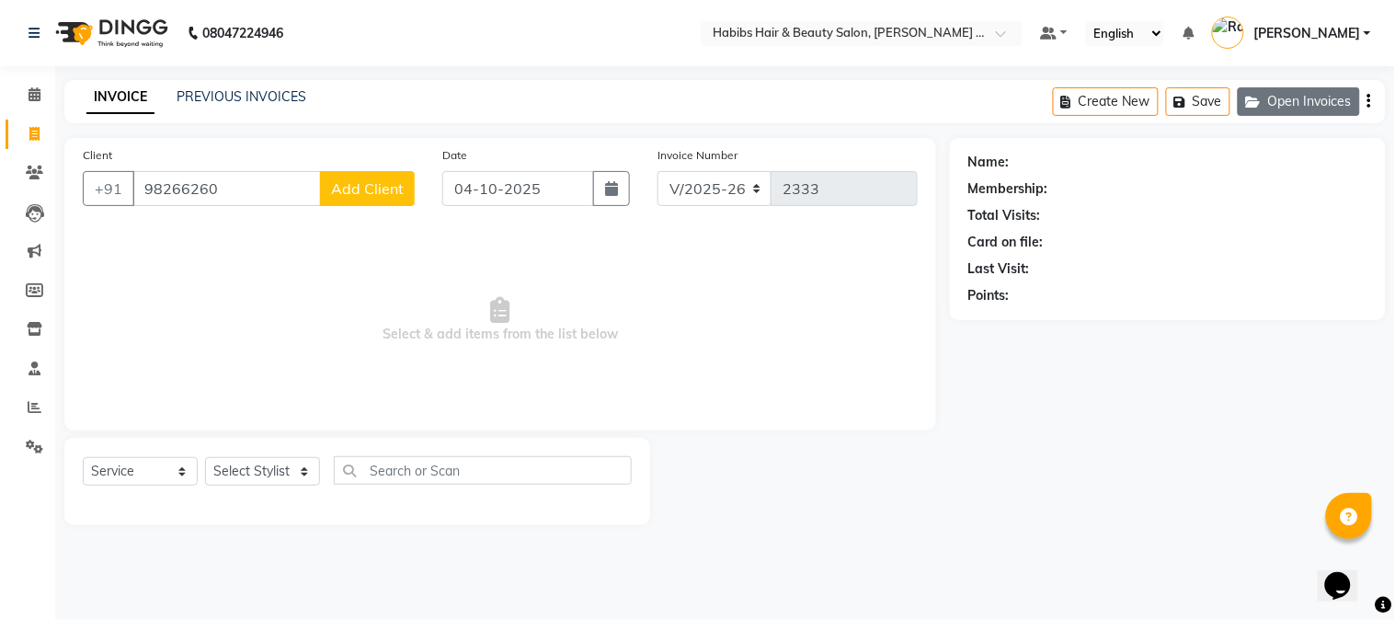
click at [1295, 110] on button "Open Invoices" at bounding box center [1299, 101] width 122 height 29
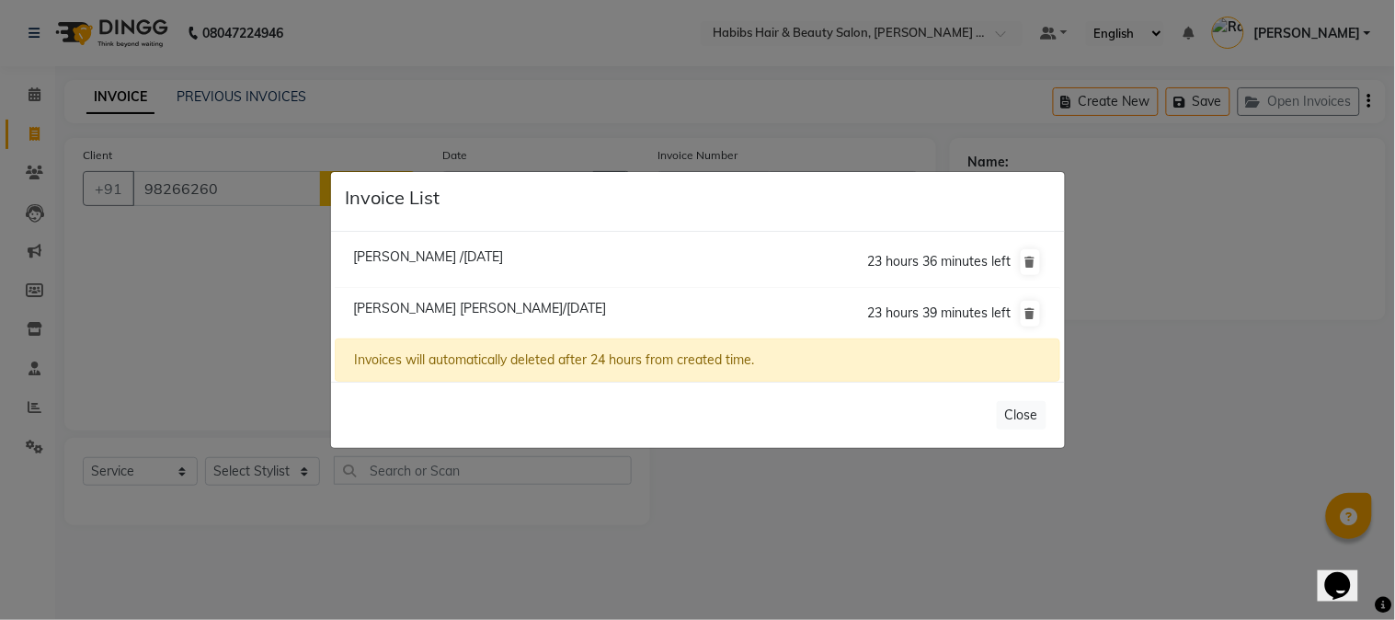
click at [487, 248] on span "[PERSON_NAME] /[DATE]" at bounding box center [428, 256] width 150 height 17
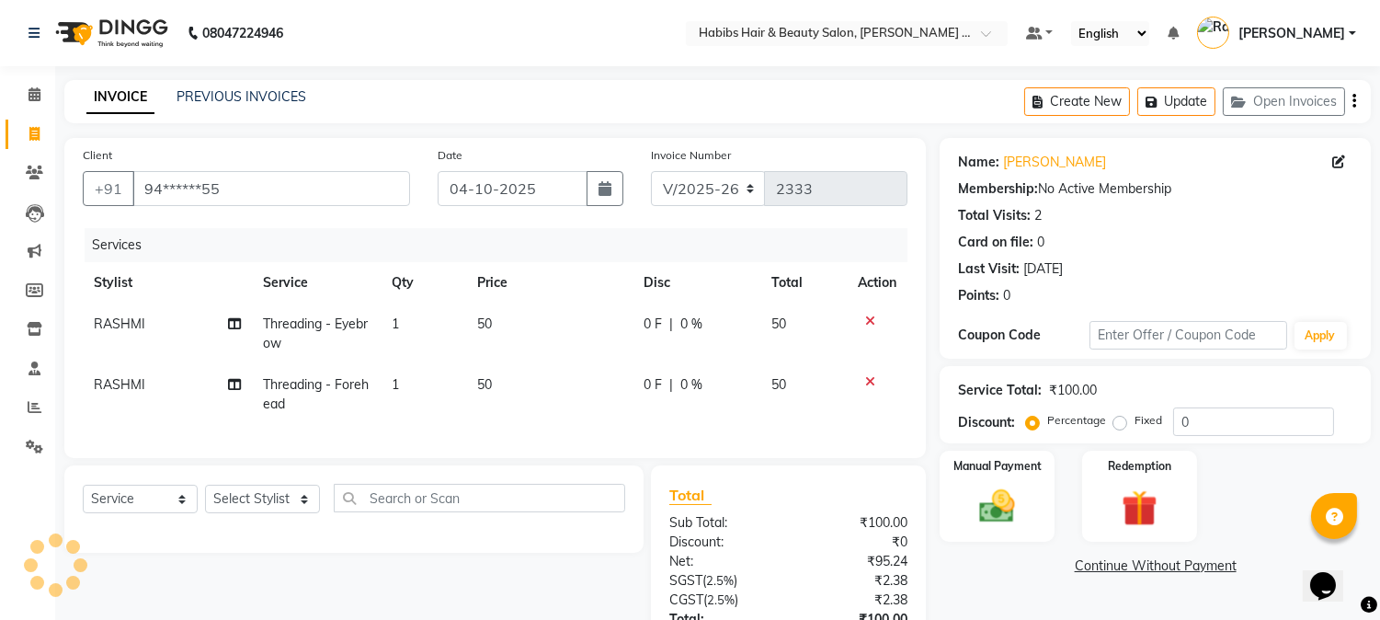
scroll to position [115, 0]
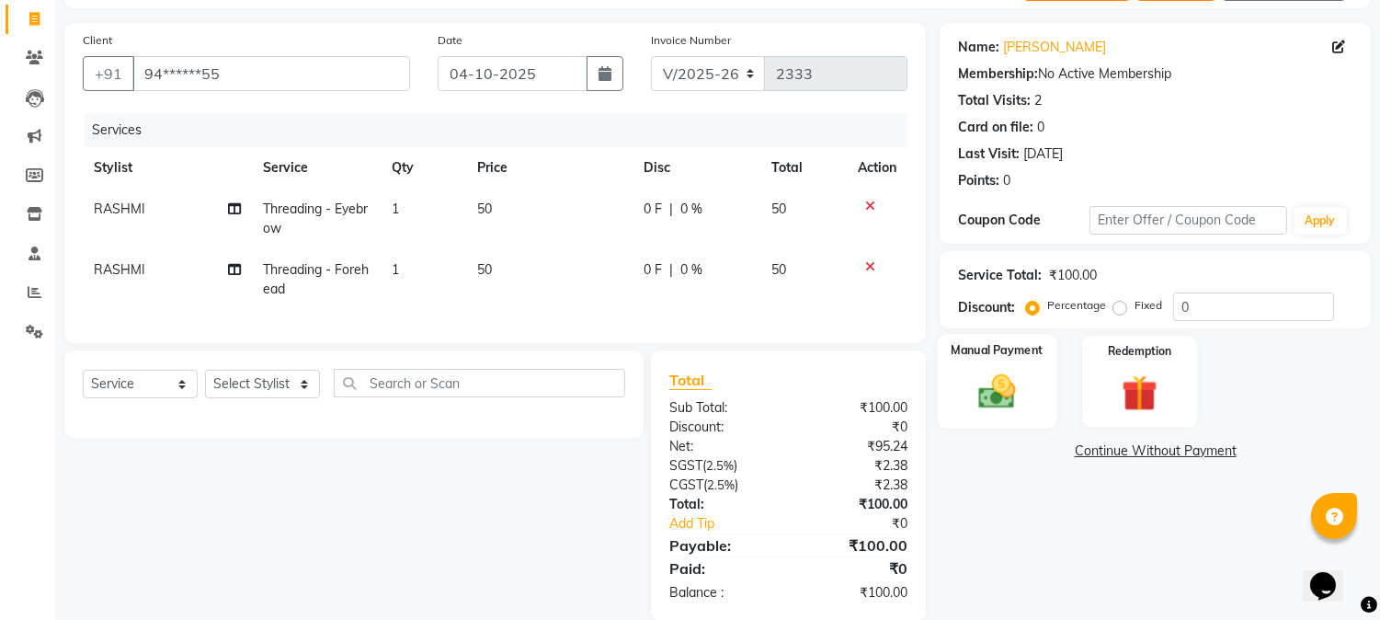
click at [981, 395] on img at bounding box center [997, 392] width 61 height 43
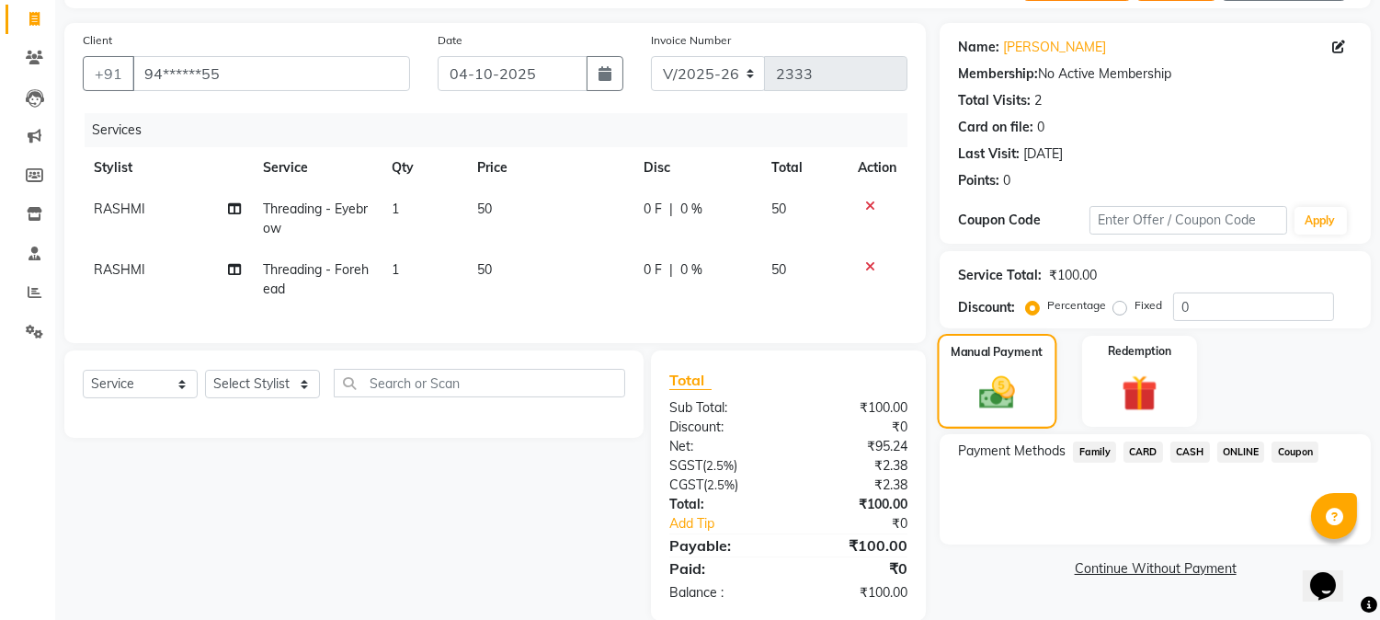
scroll to position [158, 0]
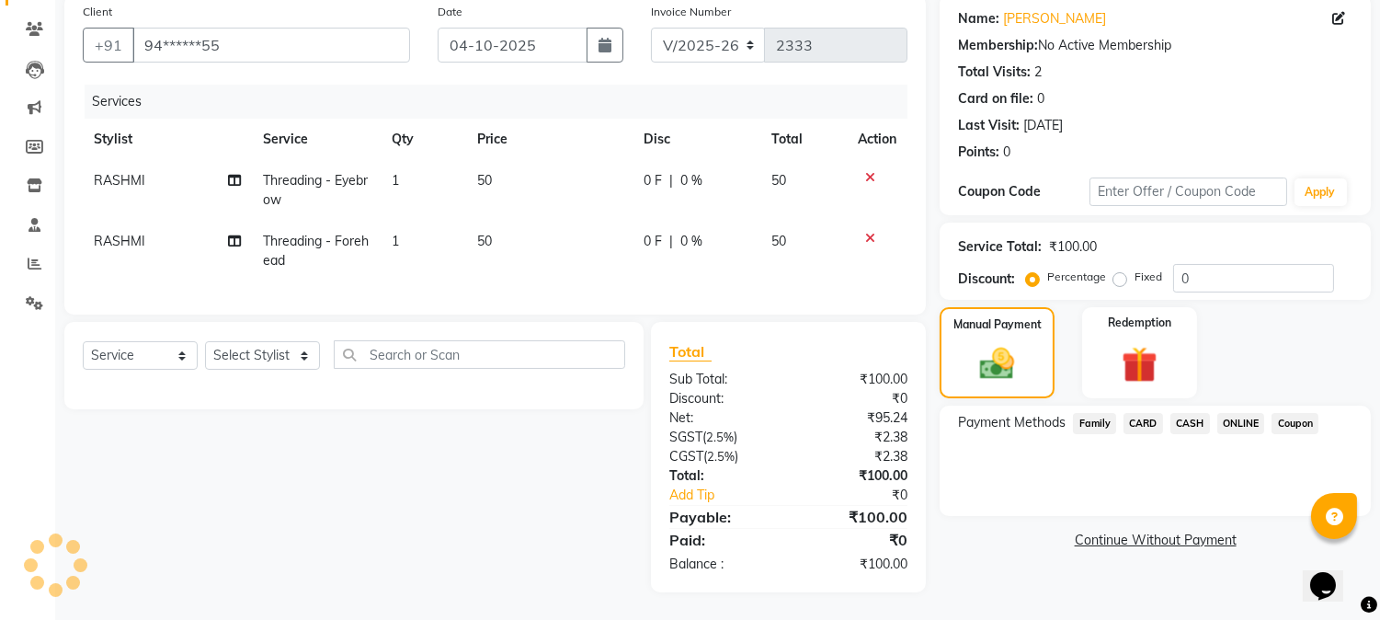
click at [1186, 413] on span "CASH" at bounding box center [1191, 423] width 40 height 21
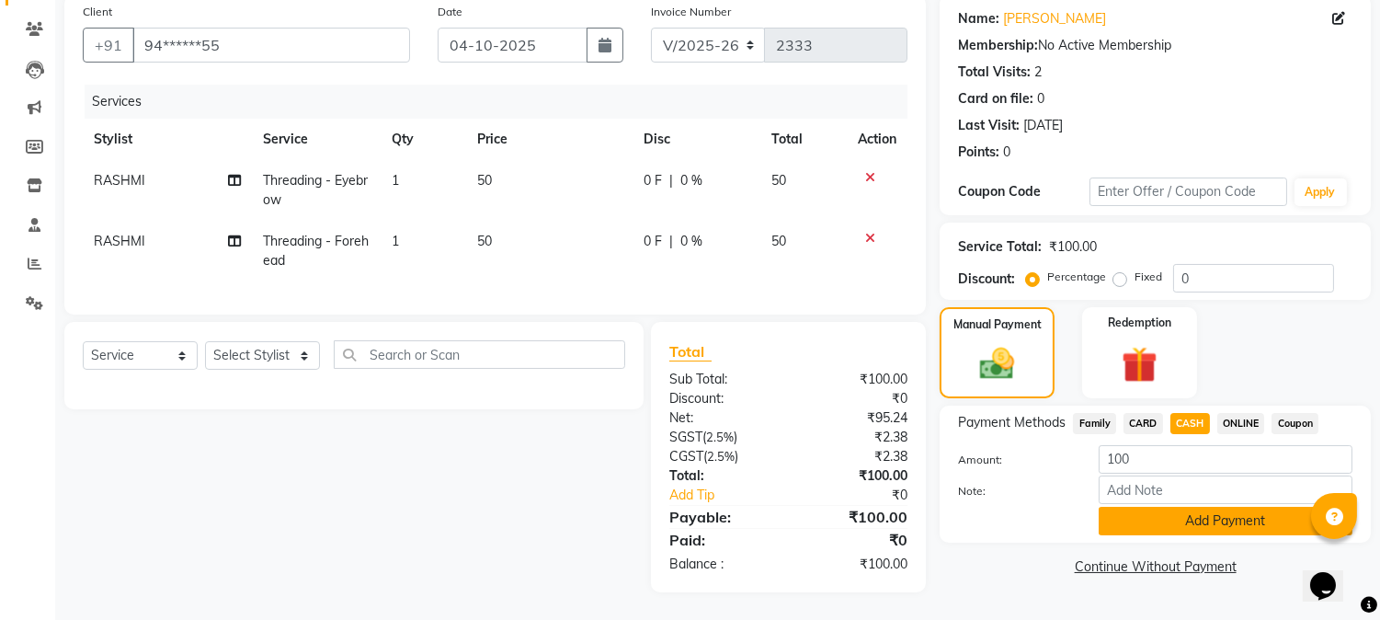
click at [1193, 509] on button "Add Payment" at bounding box center [1226, 521] width 254 height 29
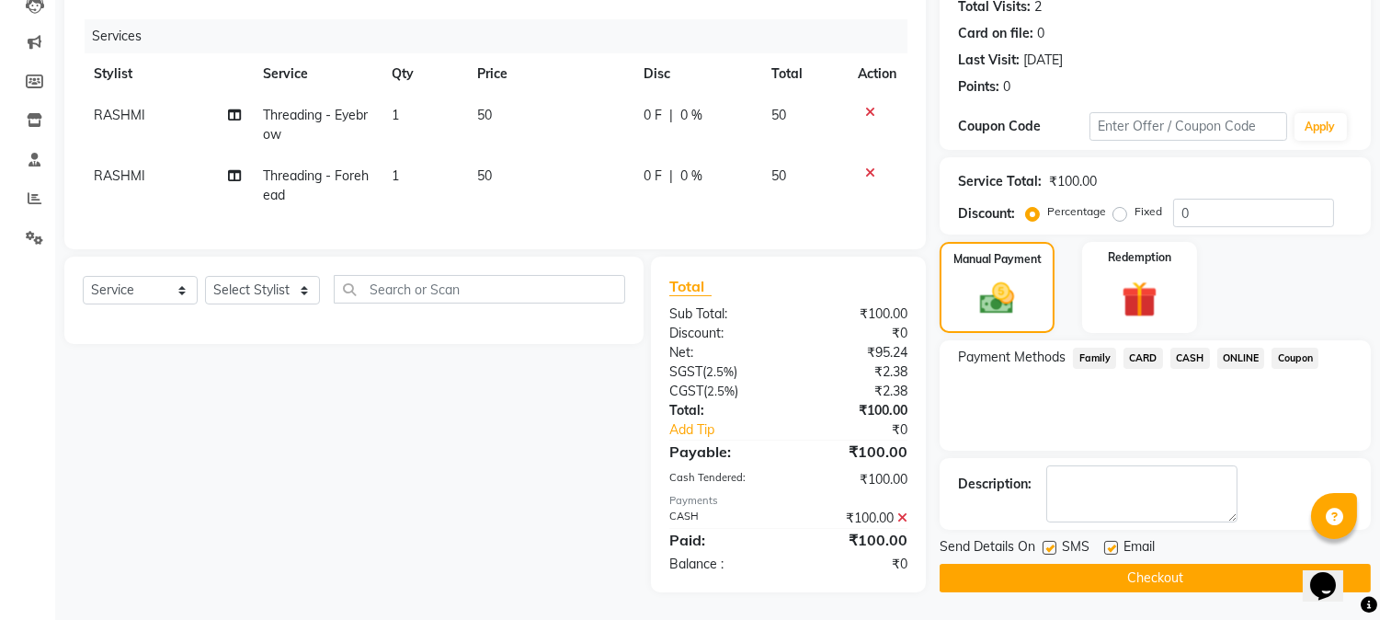
scroll to position [223, 0]
click at [1172, 564] on button "Checkout" at bounding box center [1155, 578] width 431 height 29
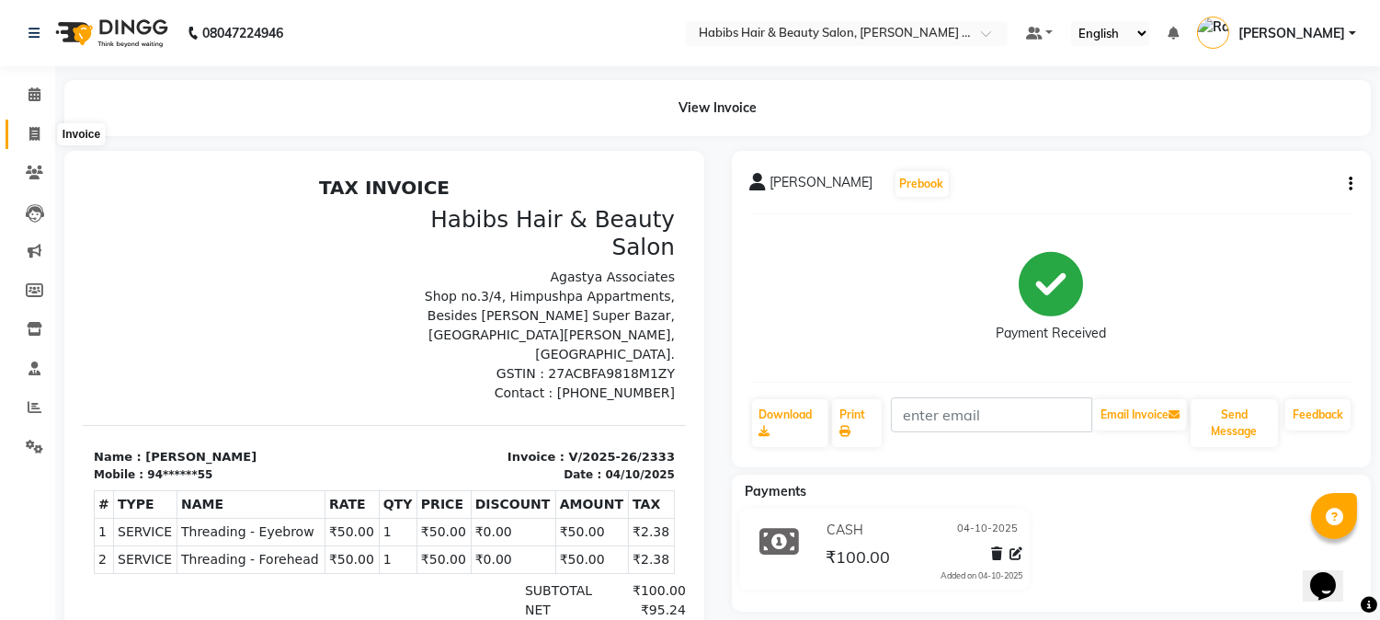
click at [37, 125] on span at bounding box center [34, 134] width 32 height 21
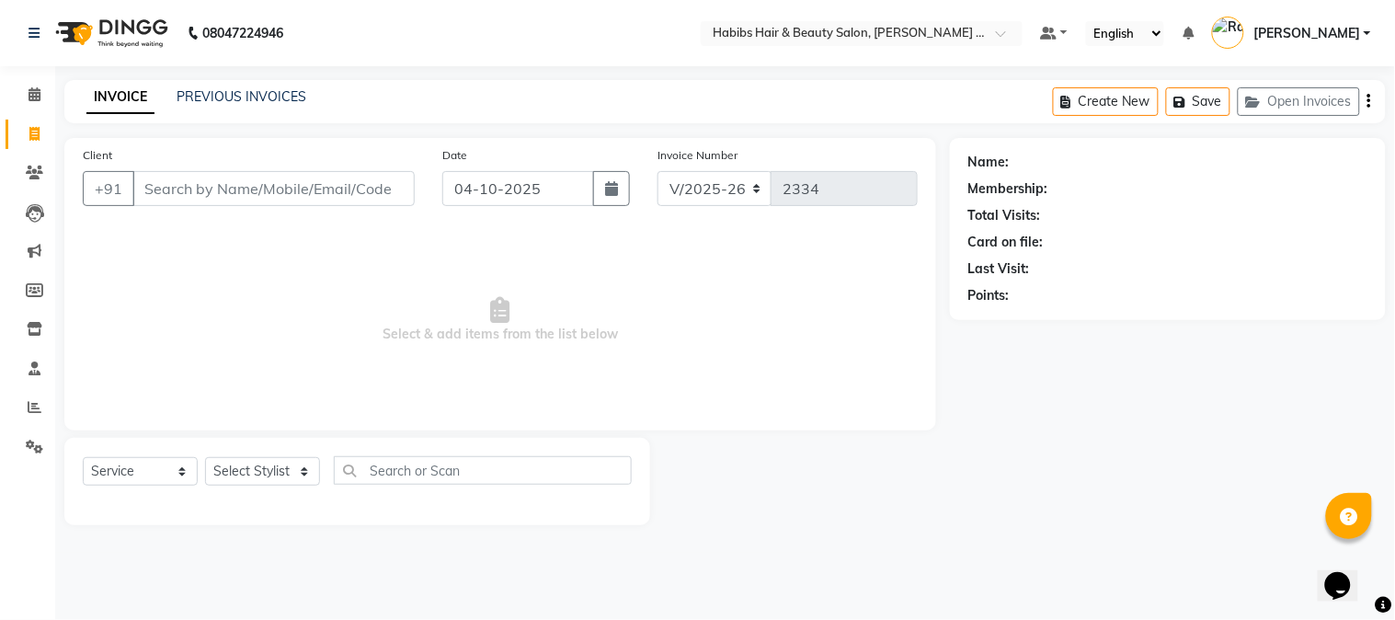
click at [340, 200] on input "Client" at bounding box center [273, 188] width 282 height 35
click at [1315, 99] on button "Open Invoices" at bounding box center [1299, 101] width 122 height 29
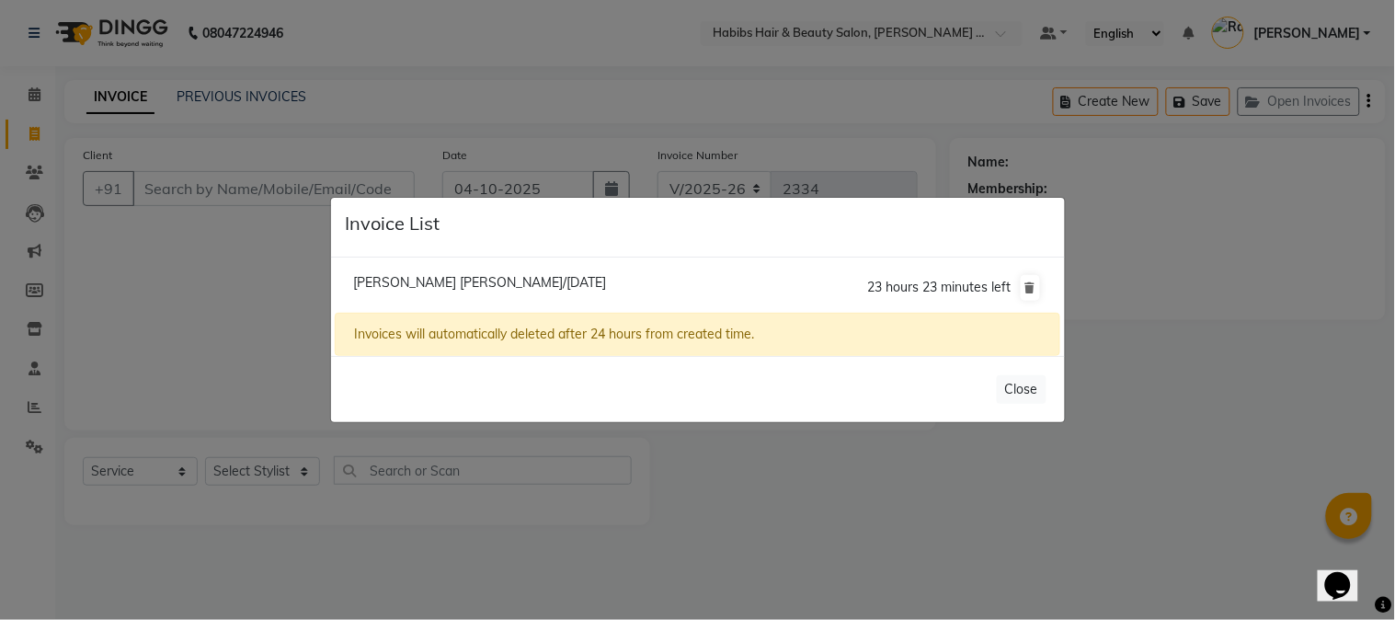
click at [495, 288] on span "[PERSON_NAME] [PERSON_NAME]/[DATE]" at bounding box center [479, 282] width 253 height 17
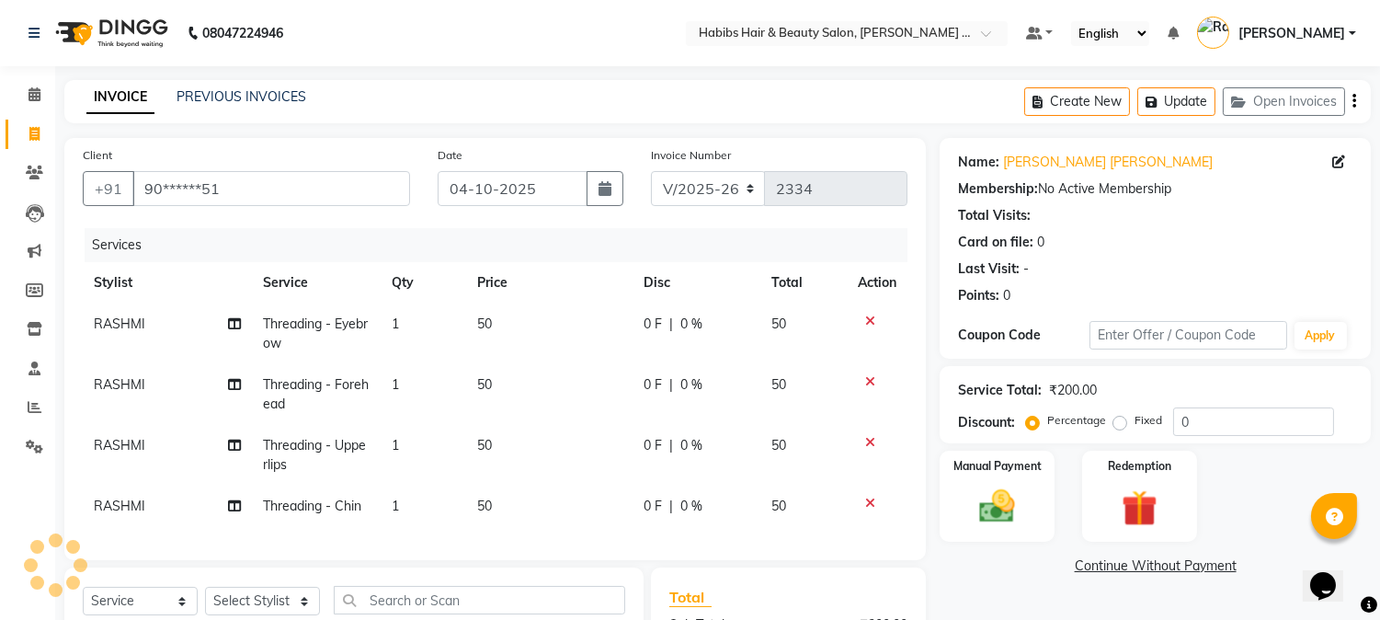
scroll to position [260, 0]
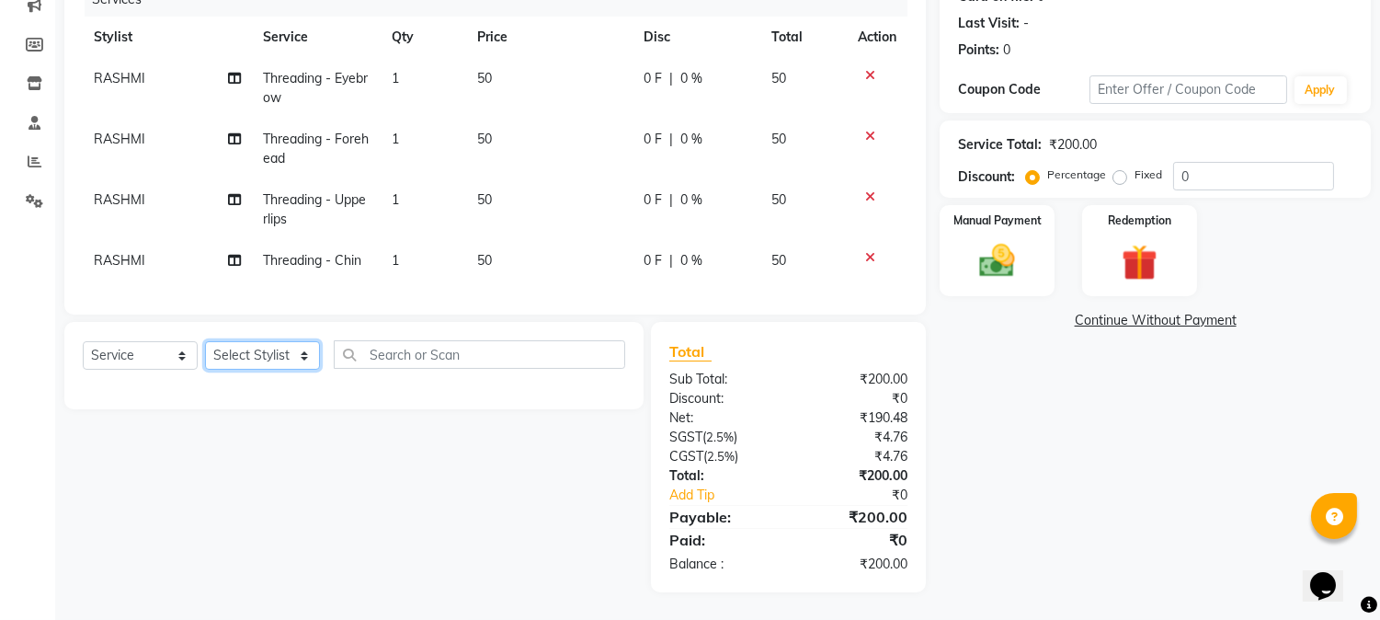
click at [267, 351] on select "Select Stylist Admin [PERSON_NAME] Darshan [PERSON_NAME] [PERSON_NAME] RASHMI […" at bounding box center [262, 355] width 115 height 29
click at [205, 342] on select "Select Stylist Admin [PERSON_NAME] Darshan [PERSON_NAME] [PERSON_NAME] RASHMI […" at bounding box center [262, 355] width 115 height 29
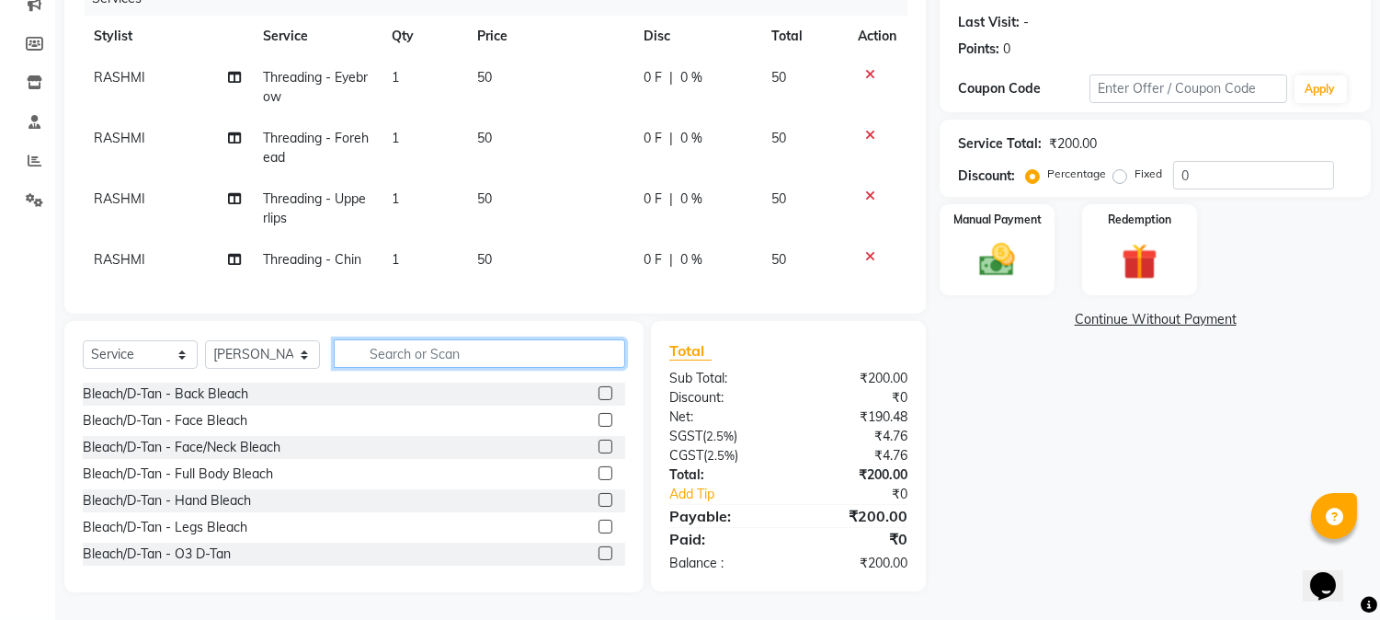
click at [417, 348] on input "text" at bounding box center [480, 353] width 292 height 29
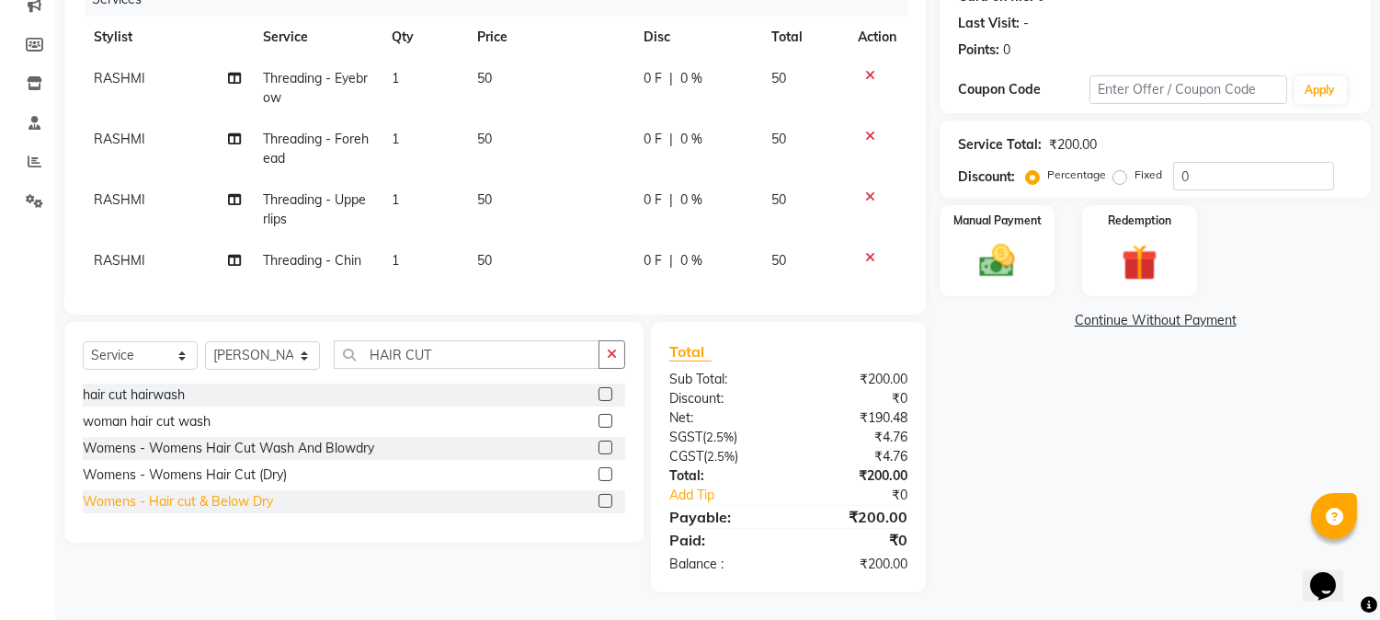
click at [210, 499] on div "Womens - Hair cut & Below Dry" at bounding box center [178, 501] width 190 height 19
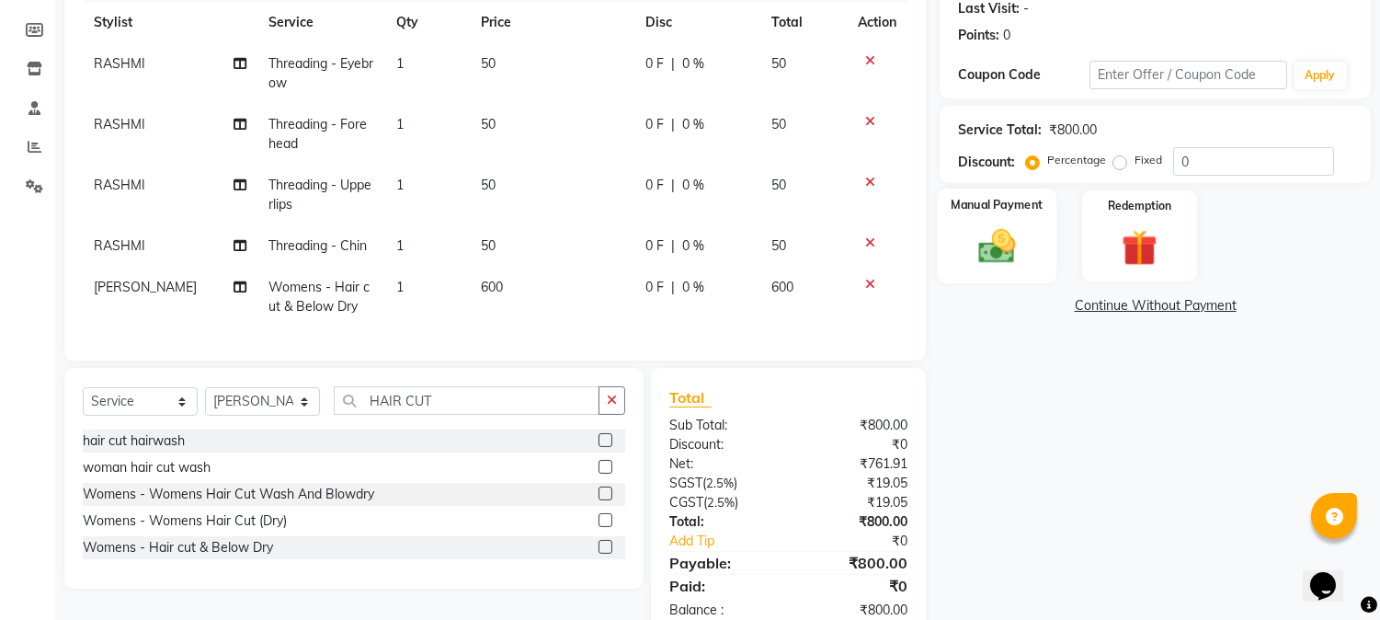
click at [994, 260] on img at bounding box center [997, 246] width 61 height 43
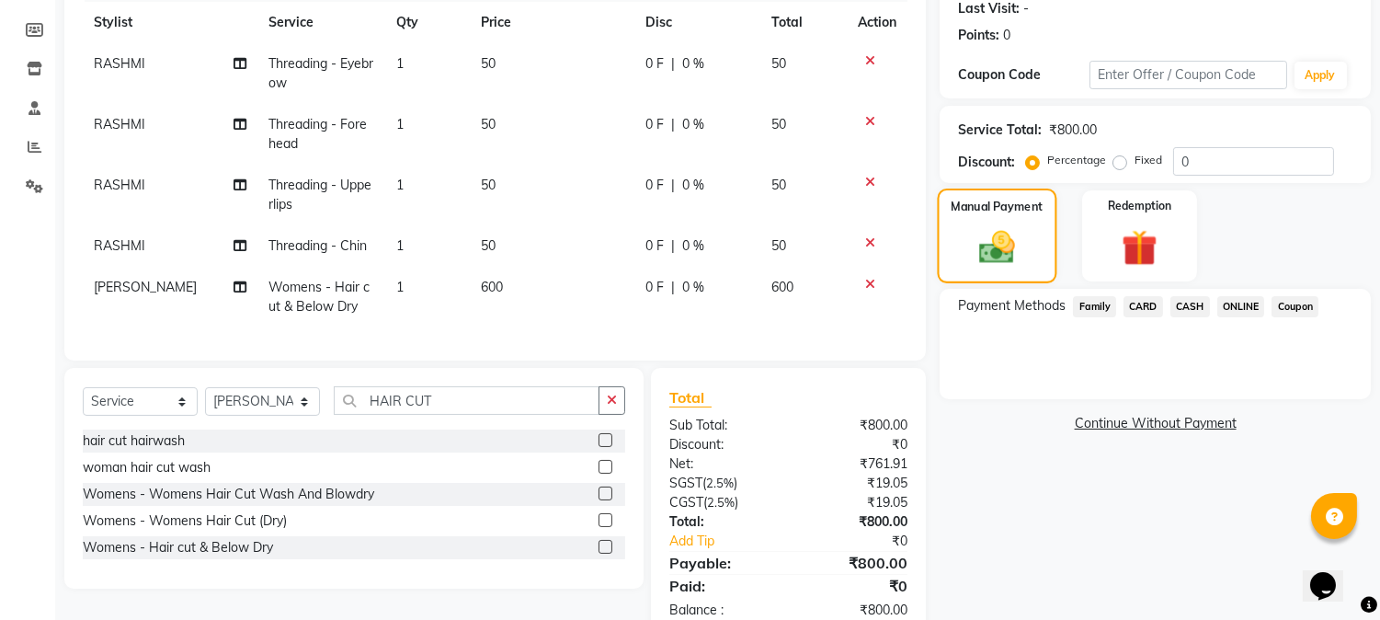
scroll to position [320, 0]
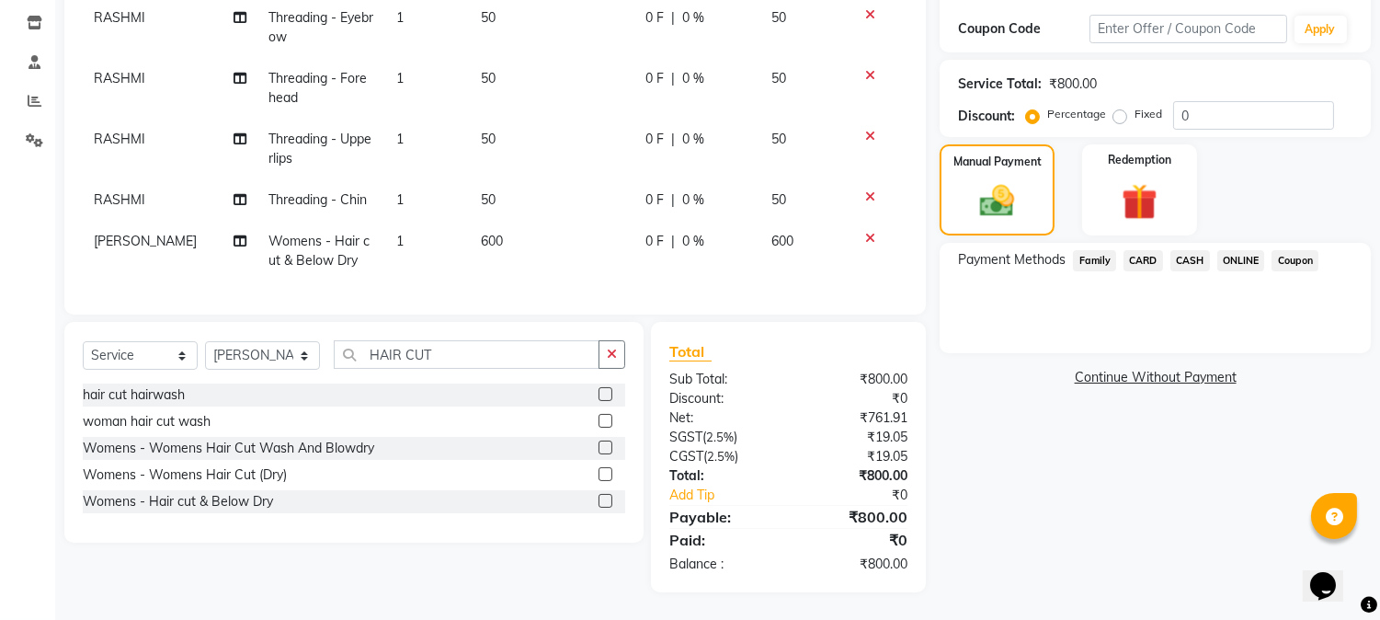
click at [1220, 250] on span "ONLINE" at bounding box center [1242, 260] width 48 height 21
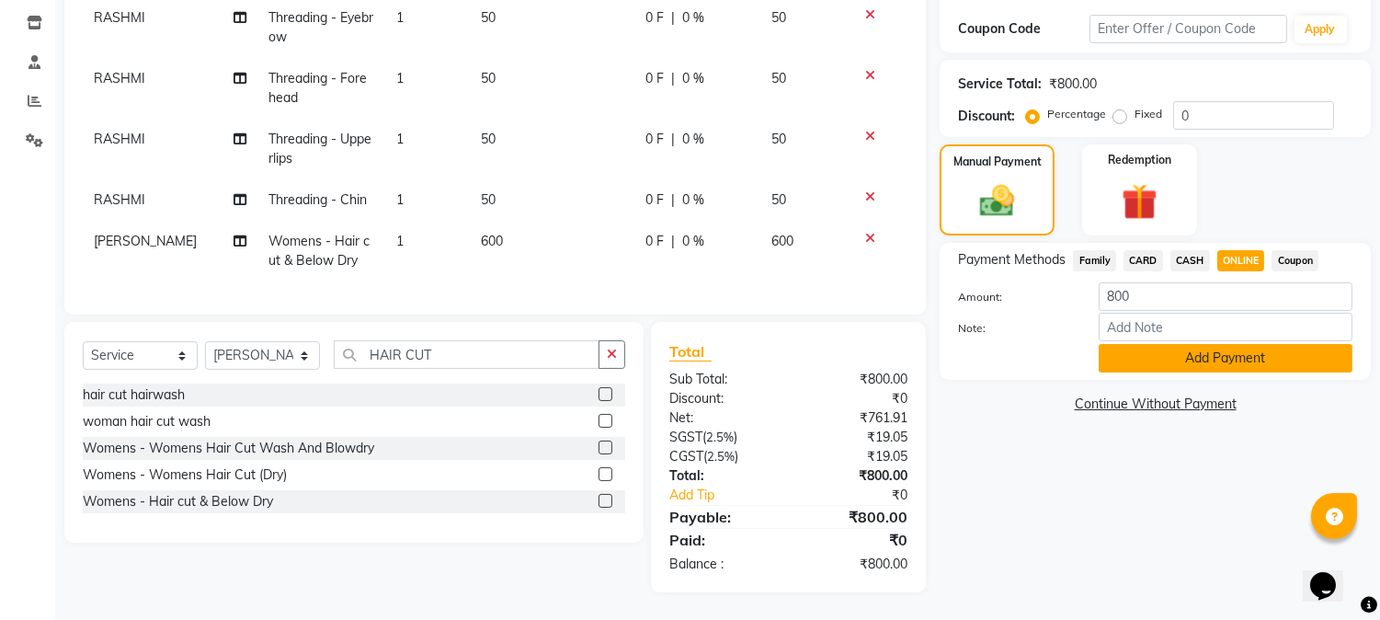
click at [1227, 345] on button "Add Payment" at bounding box center [1226, 358] width 254 height 29
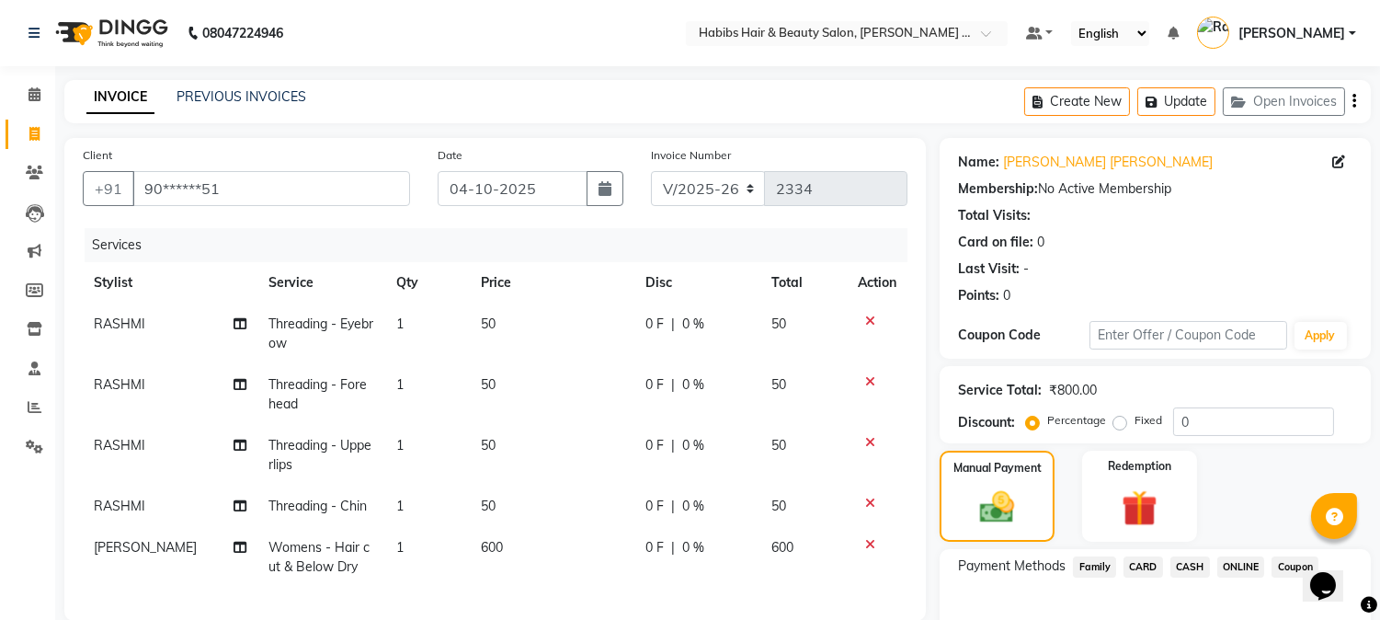
scroll to position [360, 0]
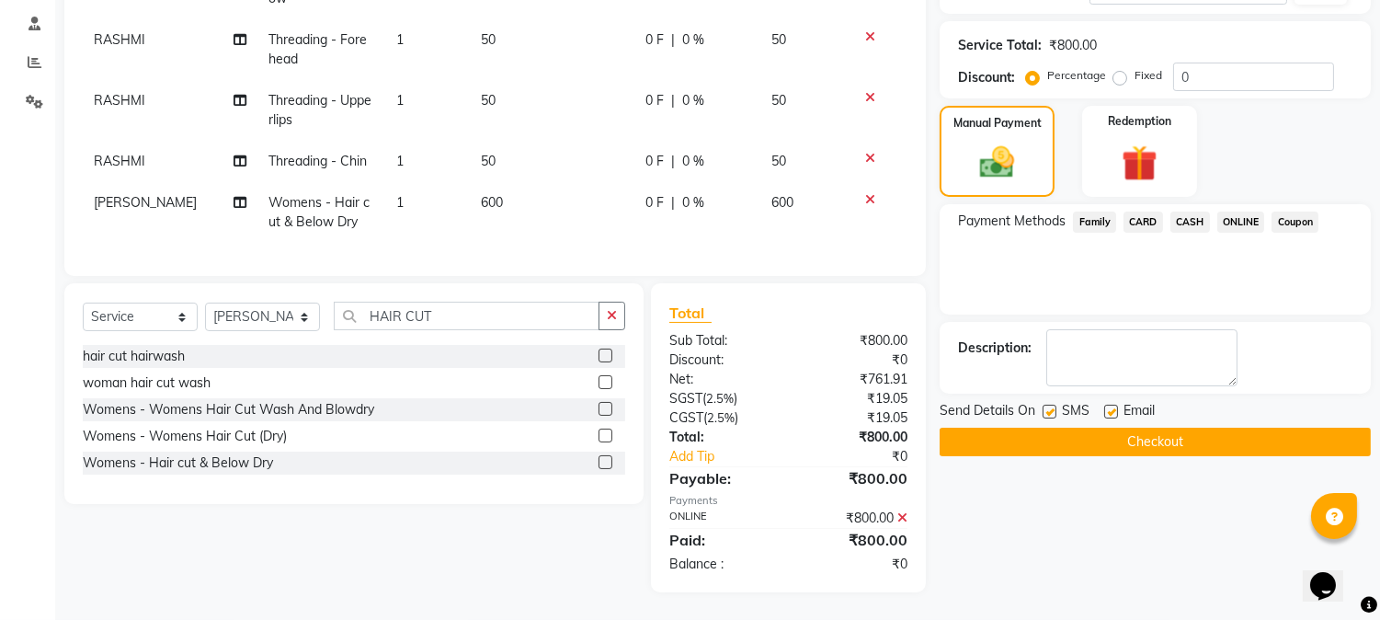
click at [1177, 428] on button "Checkout" at bounding box center [1155, 442] width 431 height 29
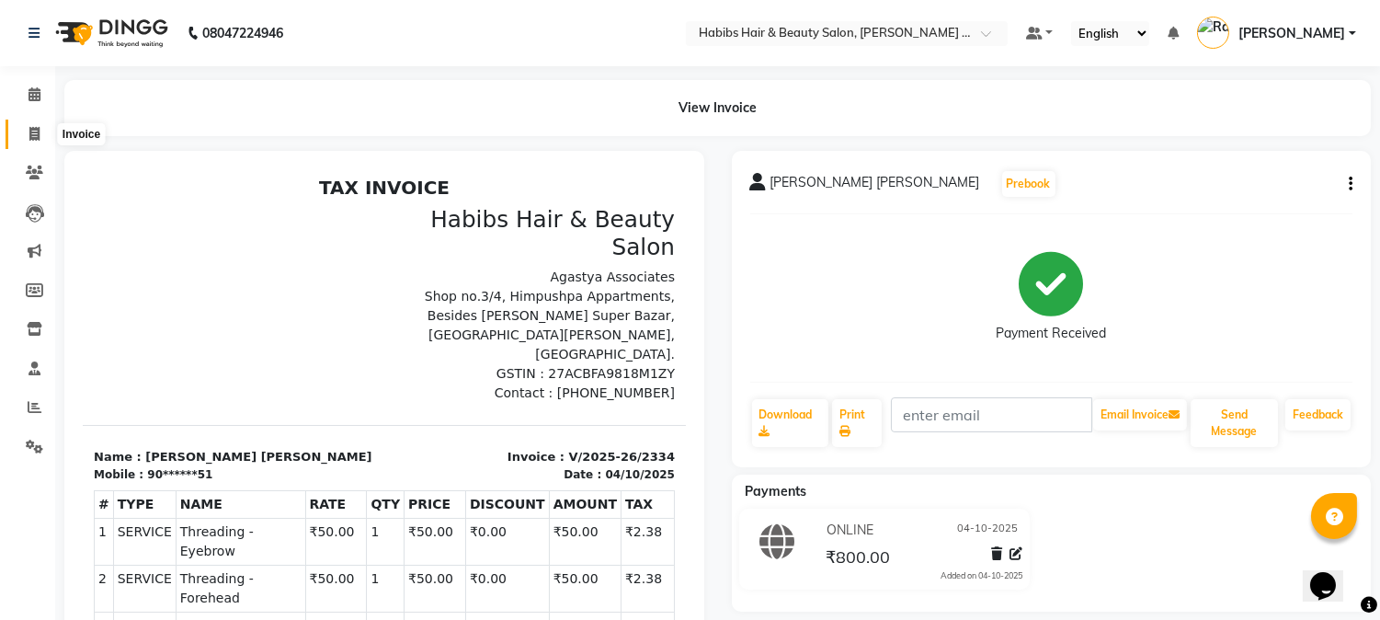
click at [35, 131] on icon at bounding box center [34, 134] width 10 height 14
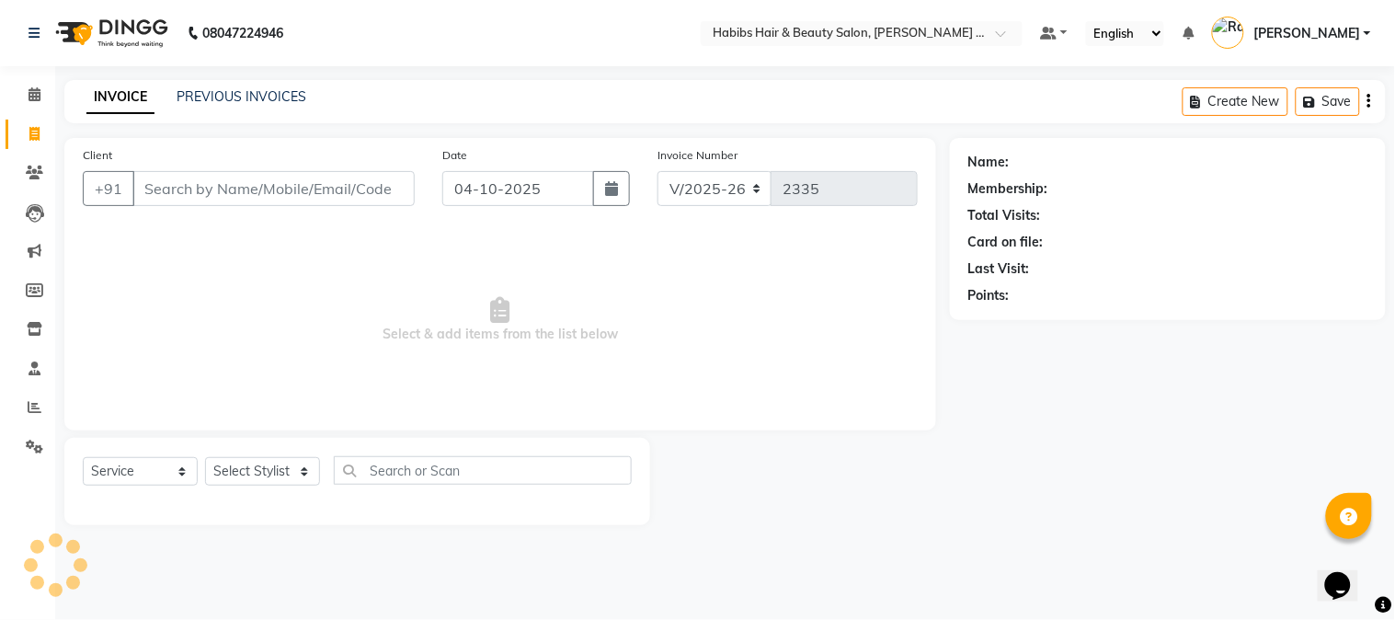
click at [298, 187] on input "Client" at bounding box center [273, 188] width 282 height 35
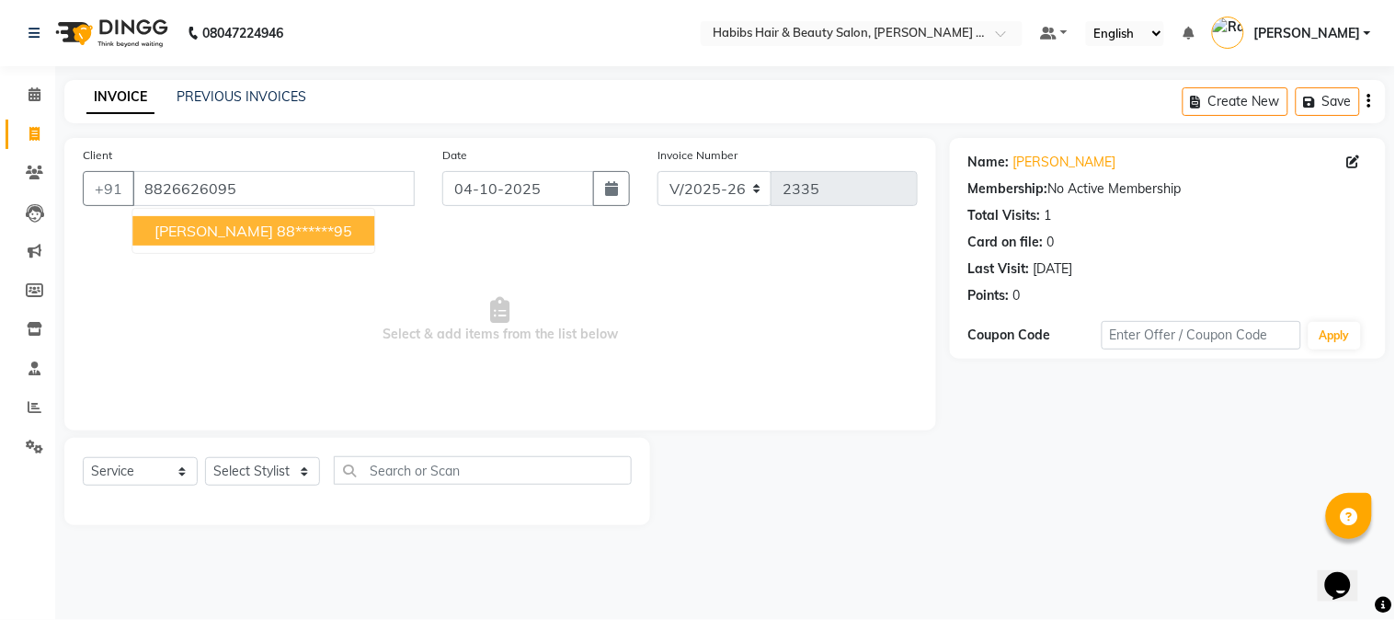
click at [277, 232] on ngb-highlight "88******95" at bounding box center [314, 231] width 75 height 18
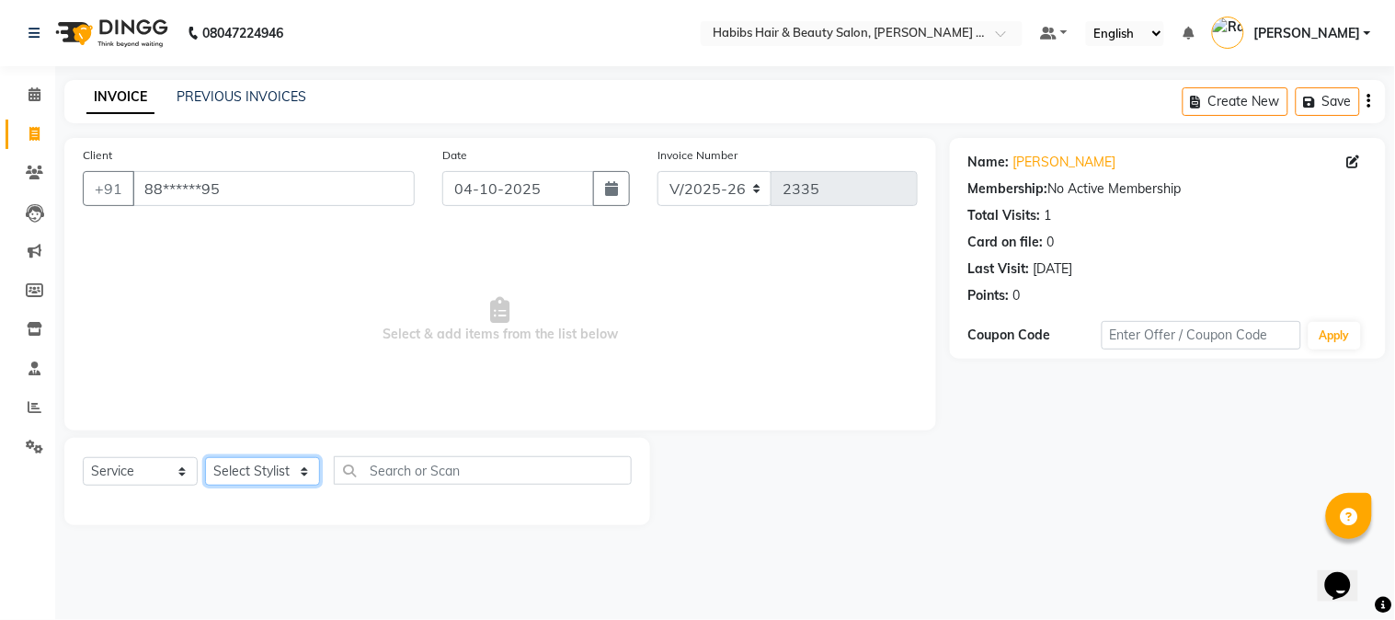
click at [272, 470] on select "Select Stylist Admin [PERSON_NAME] Darshan [PERSON_NAME] [PERSON_NAME] RASHMI […" at bounding box center [262, 471] width 115 height 29
click at [205, 458] on select "Select Stylist Admin [PERSON_NAME] Darshan [PERSON_NAME] [PERSON_NAME] RASHMI […" at bounding box center [262, 471] width 115 height 29
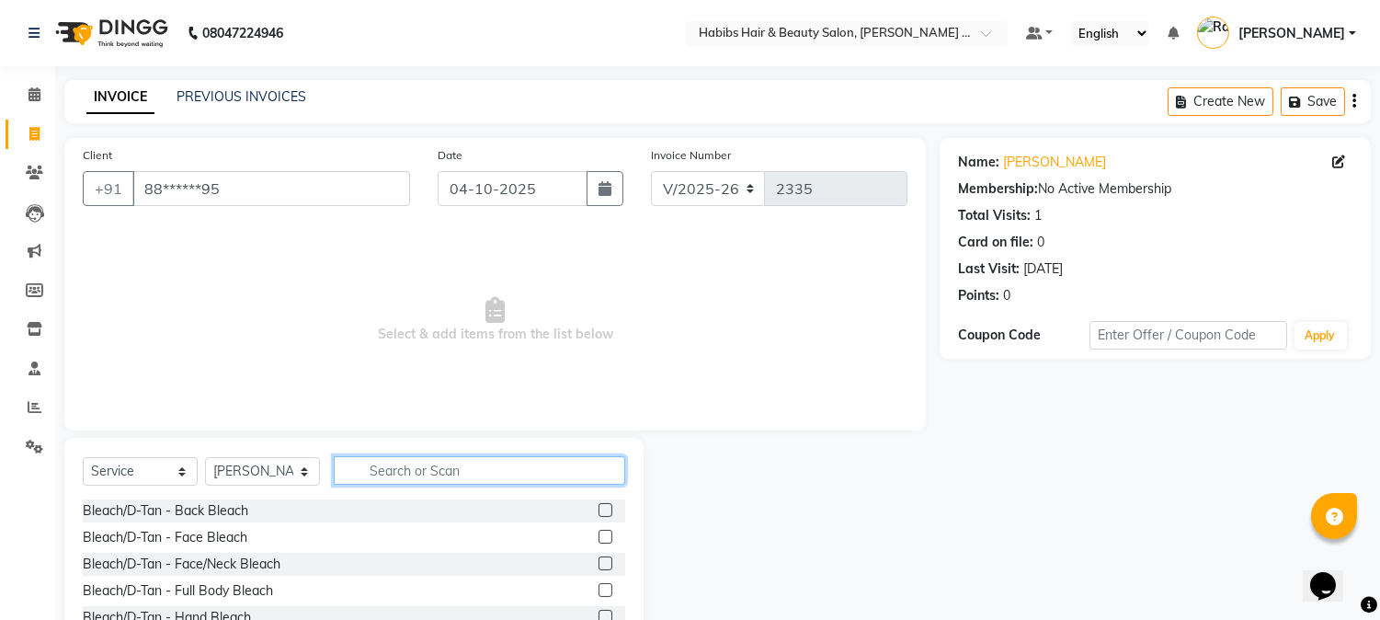
click at [392, 465] on input "text" at bounding box center [480, 470] width 292 height 29
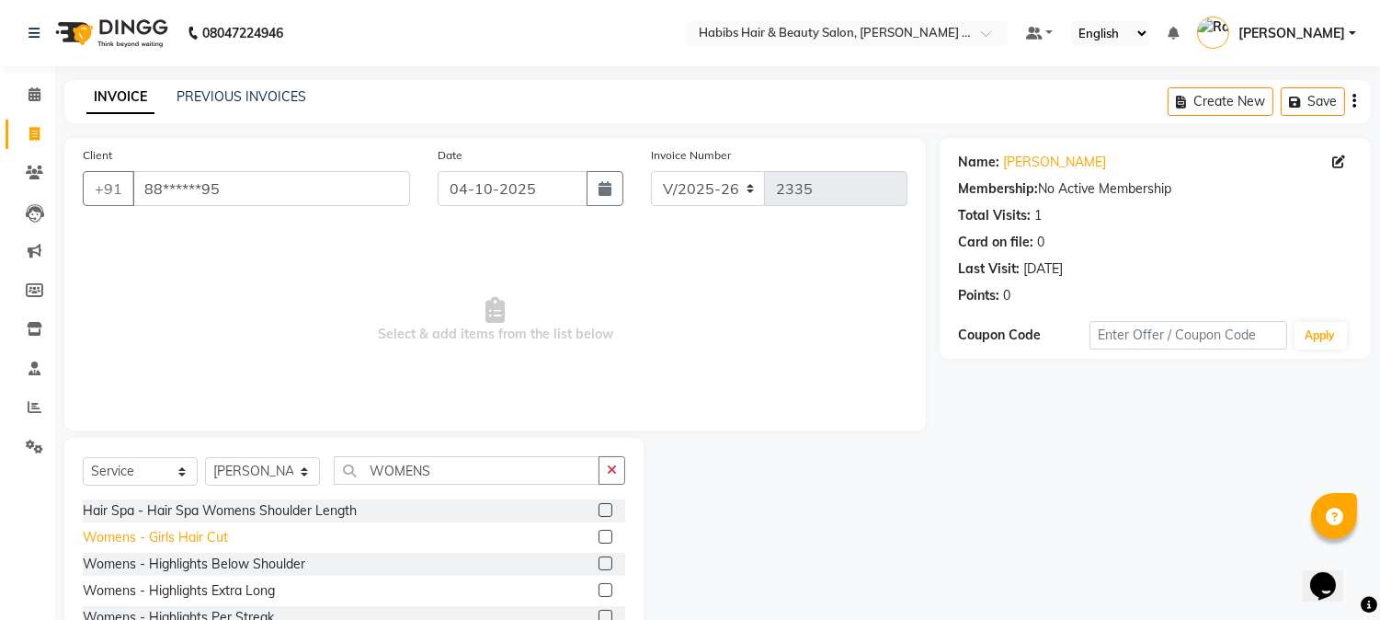
click at [214, 543] on div "Womens - Girls Hair Cut" at bounding box center [155, 537] width 145 height 19
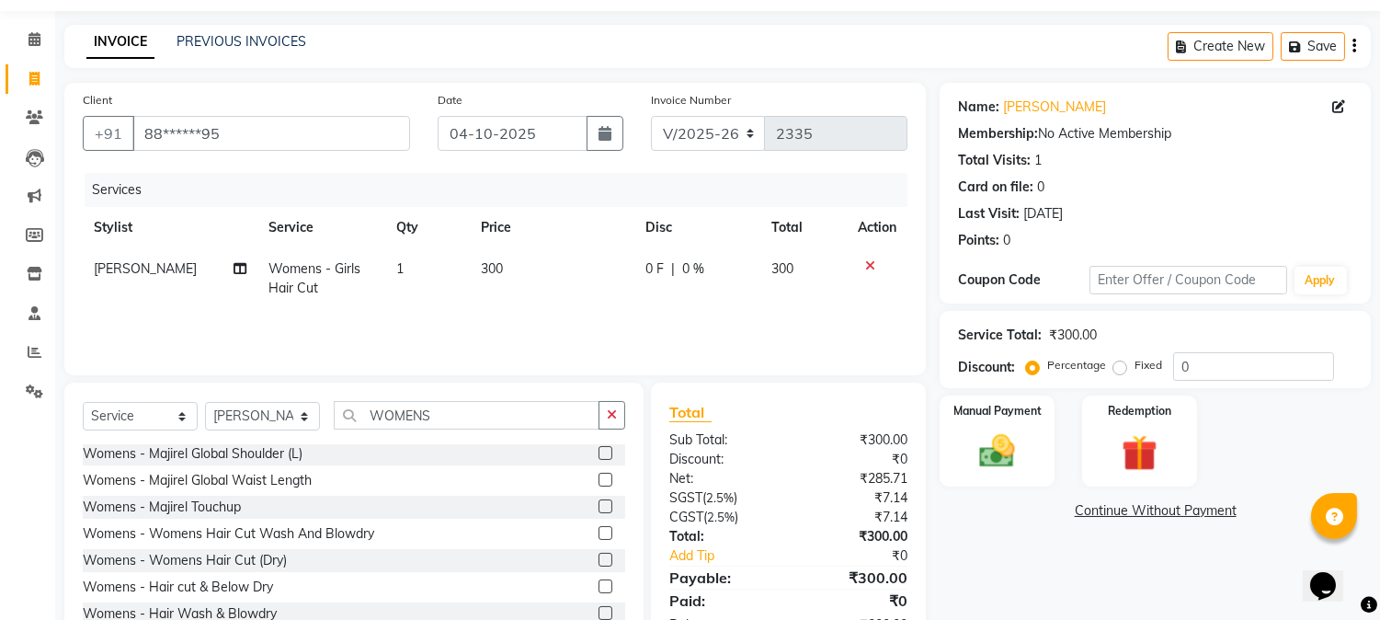
scroll to position [61, 0]
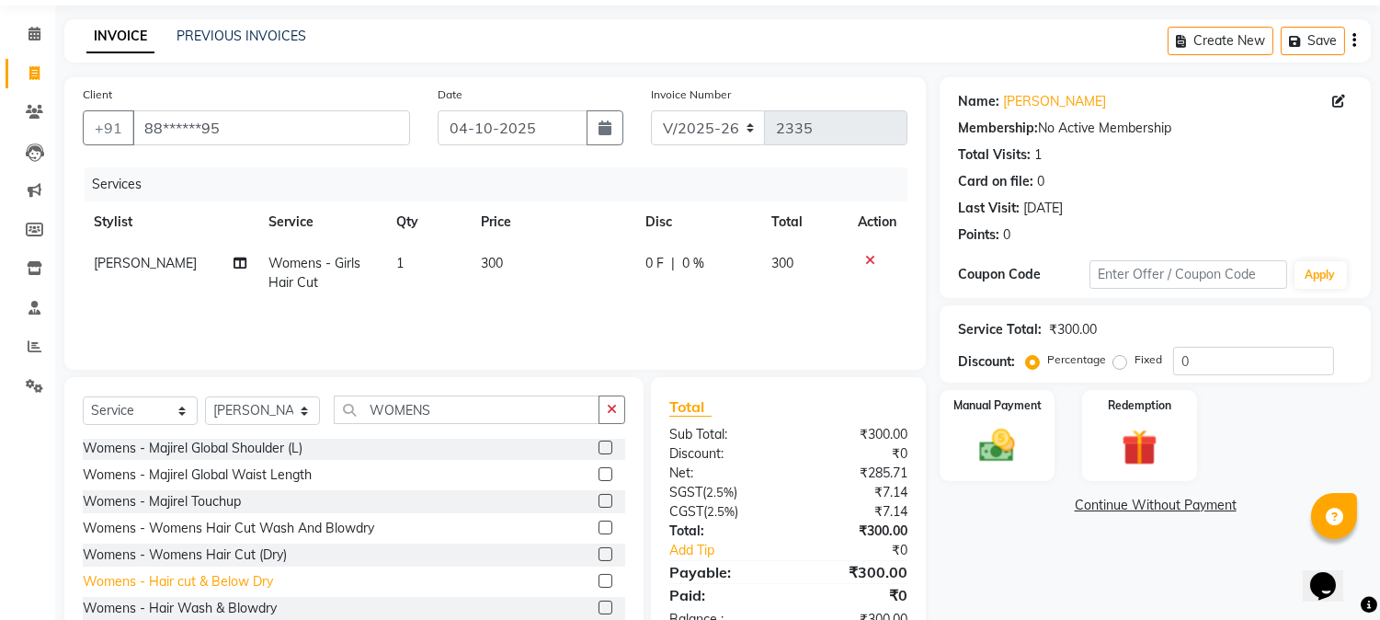
click at [234, 575] on div "Womens - Hair cut & Below Dry" at bounding box center [178, 581] width 190 height 19
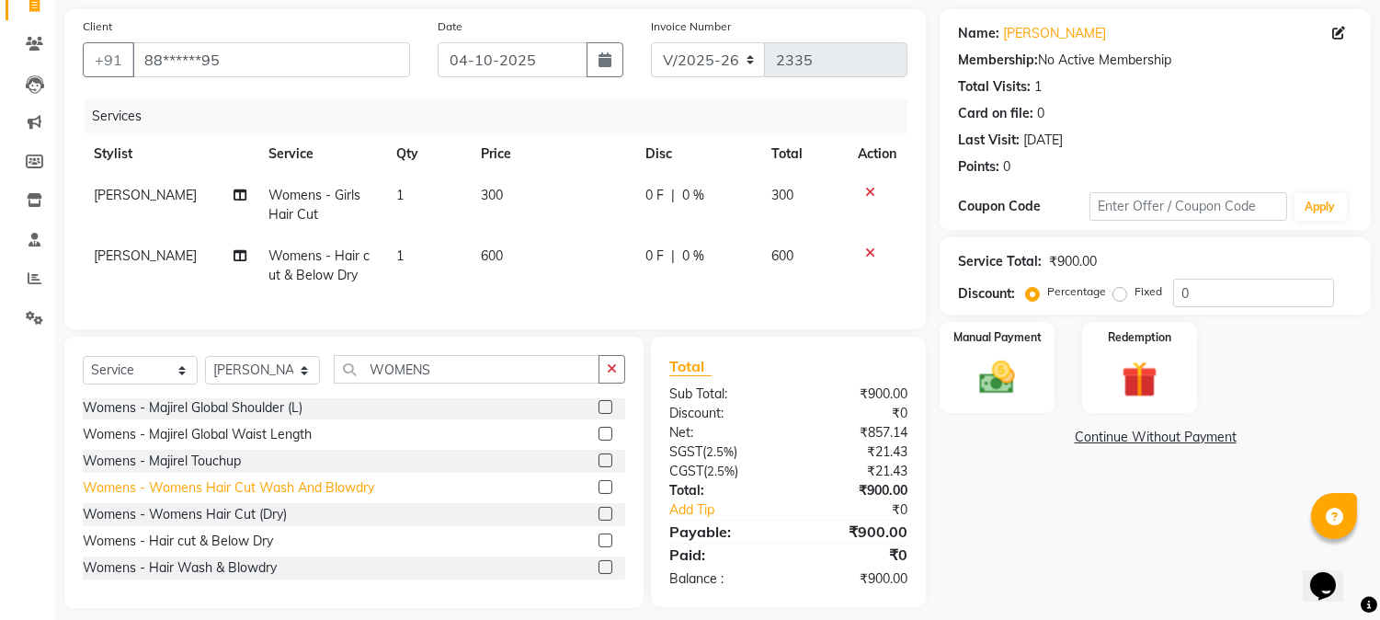
scroll to position [135, 0]
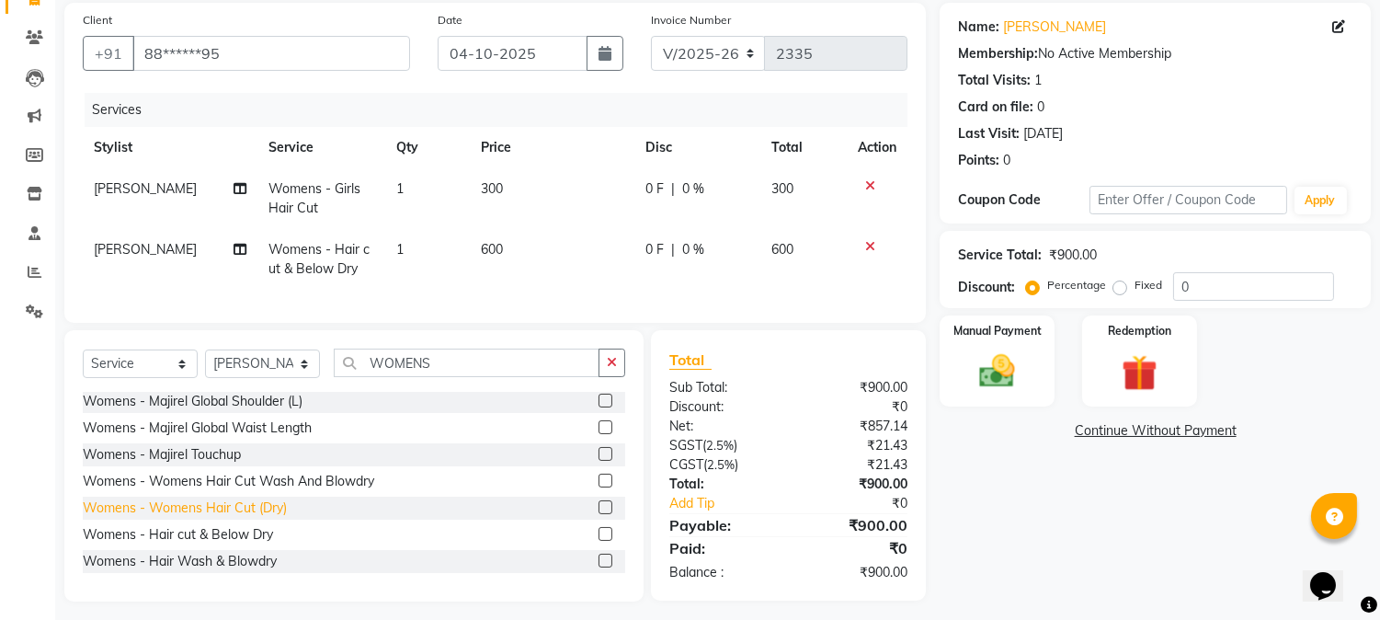
click at [281, 518] on div "Womens - Womens Hair Cut (Dry)" at bounding box center [185, 507] width 204 height 19
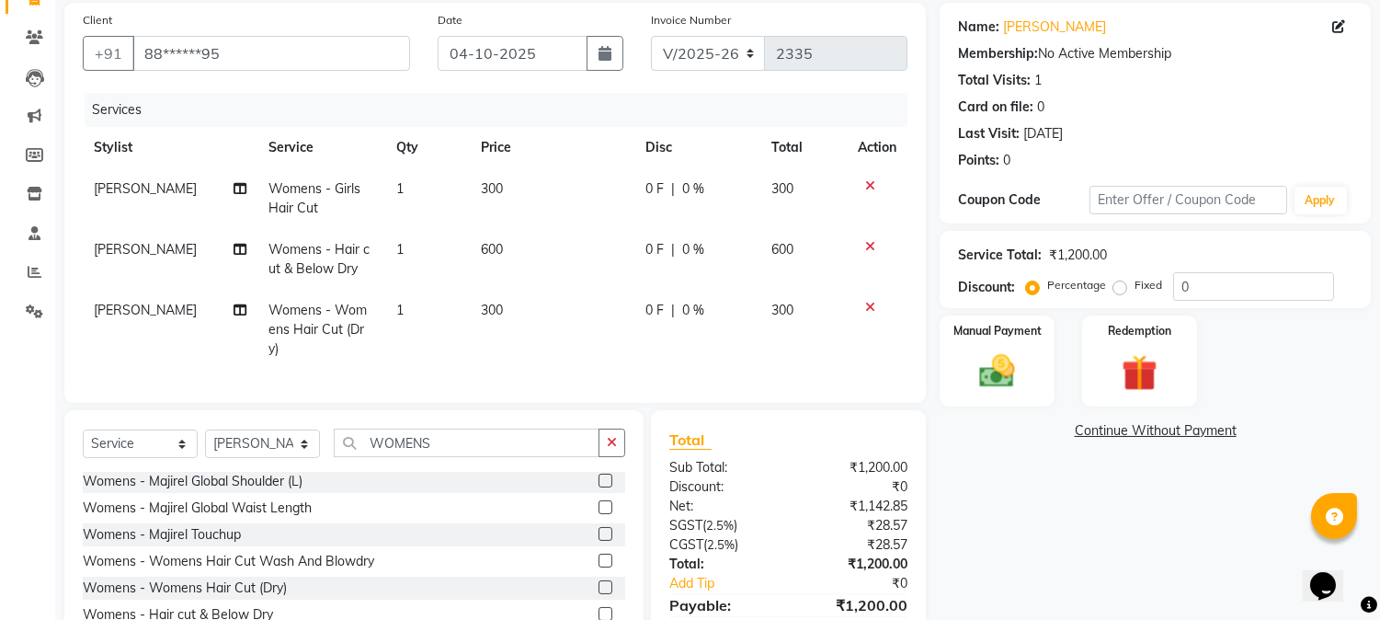
click at [866, 240] on icon at bounding box center [870, 246] width 10 height 13
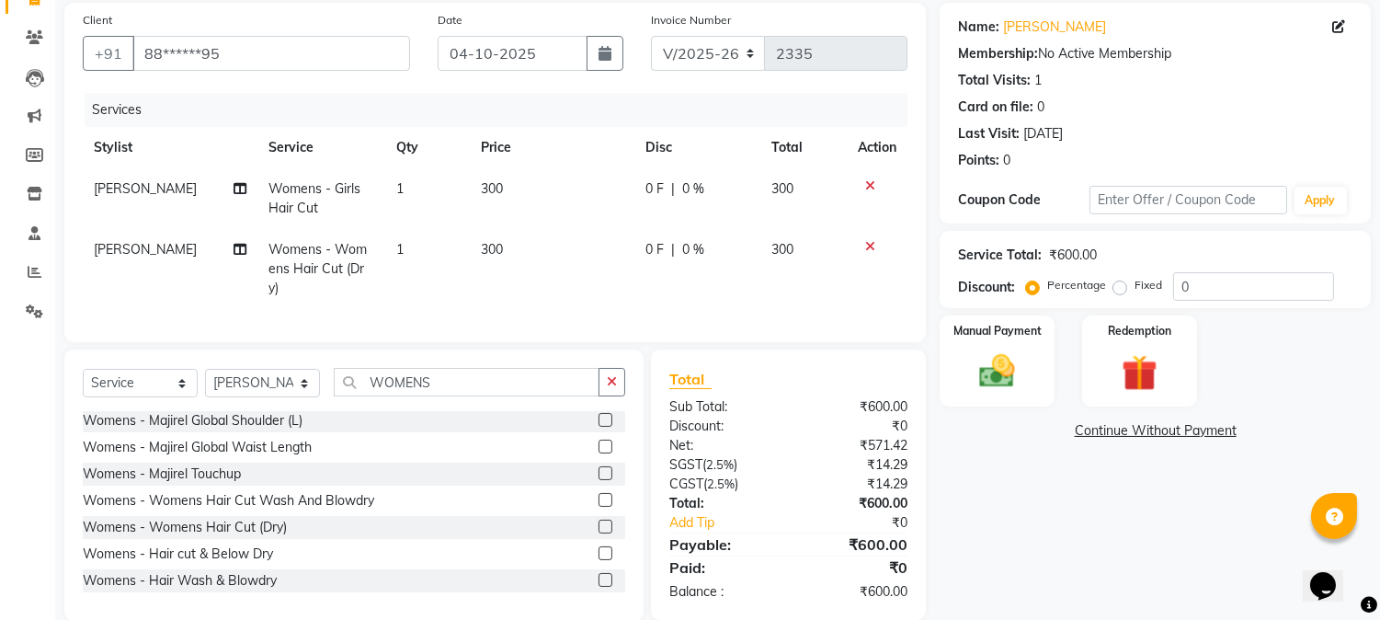
click at [869, 187] on icon at bounding box center [870, 185] width 10 height 13
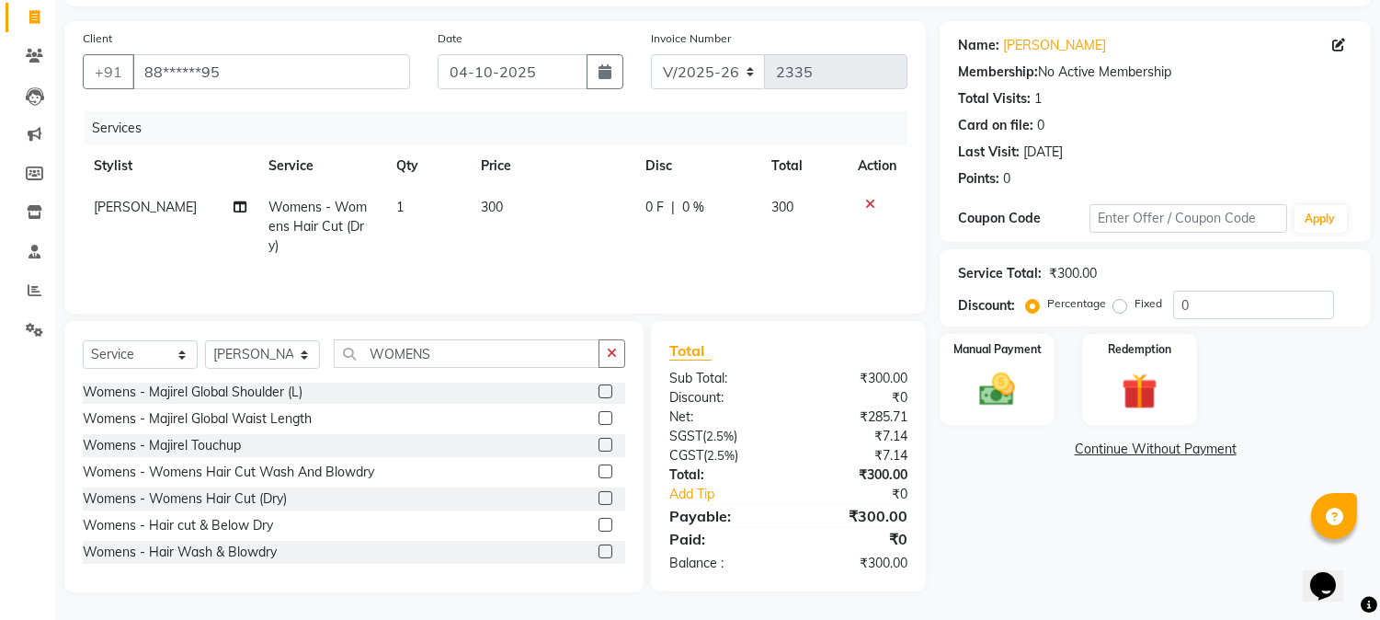
scroll to position [116, 0]
click at [966, 392] on div "Manual Payment" at bounding box center [998, 380] width 120 height 94
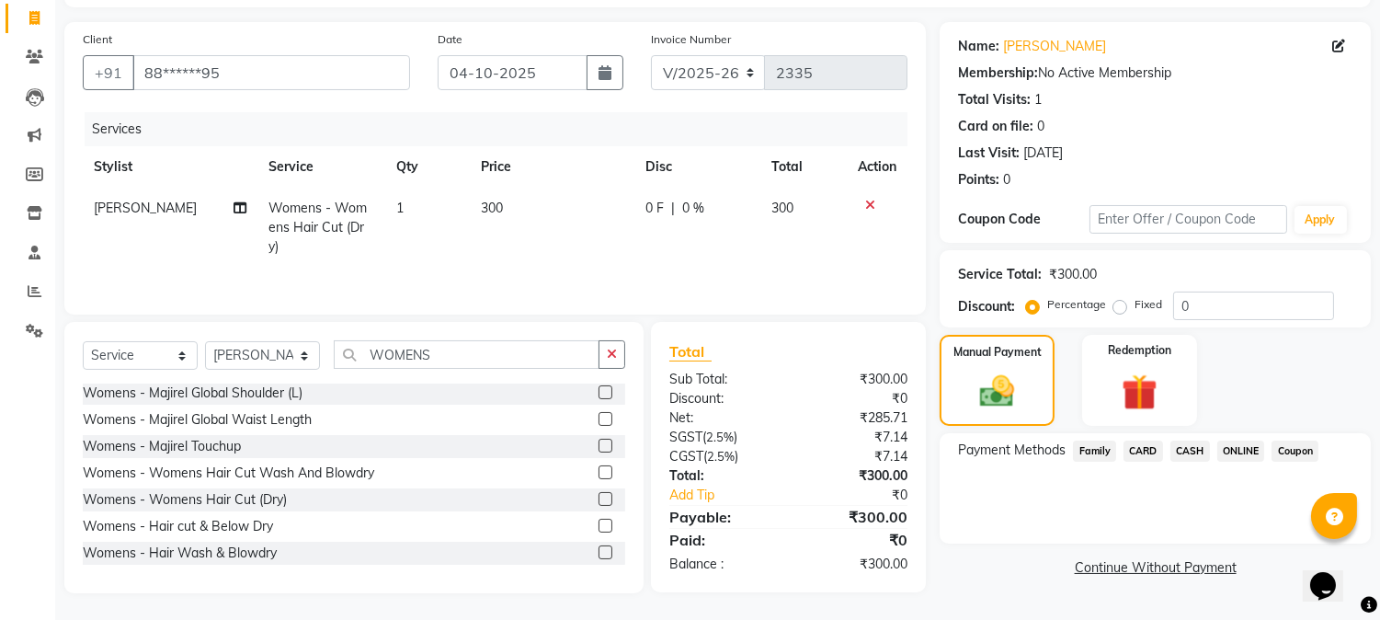
click at [1227, 452] on span "ONLINE" at bounding box center [1242, 450] width 48 height 21
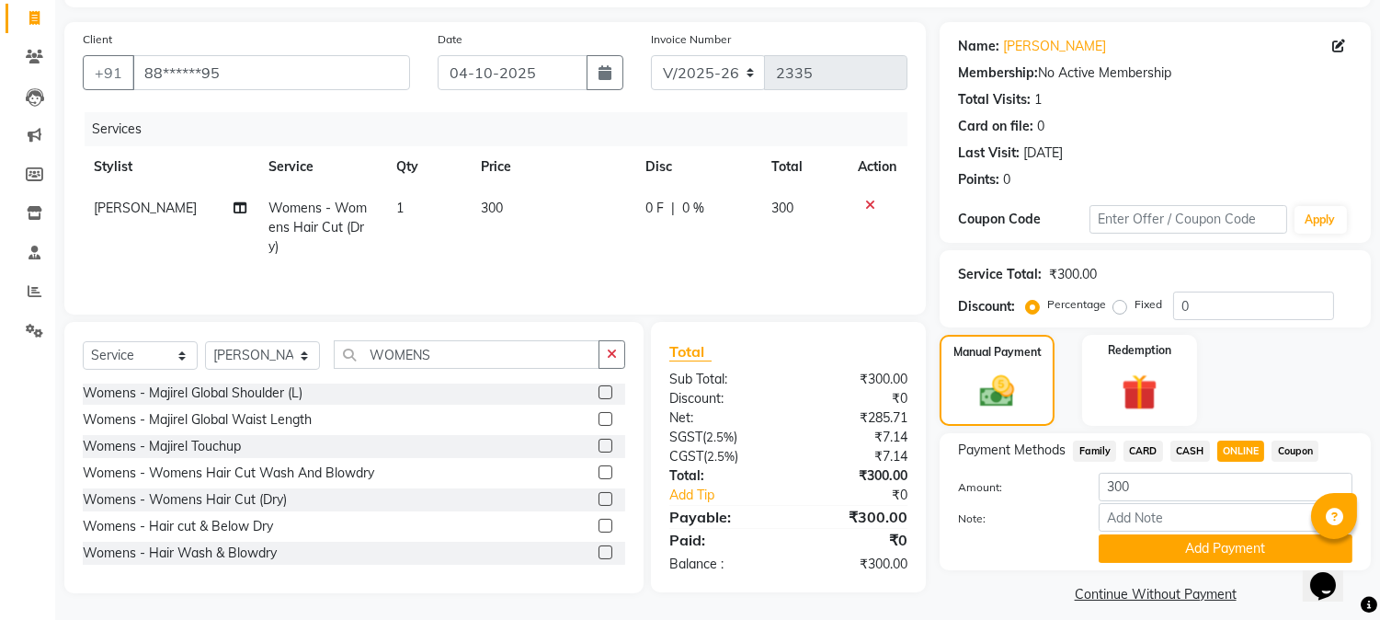
scroll to position [131, 0]
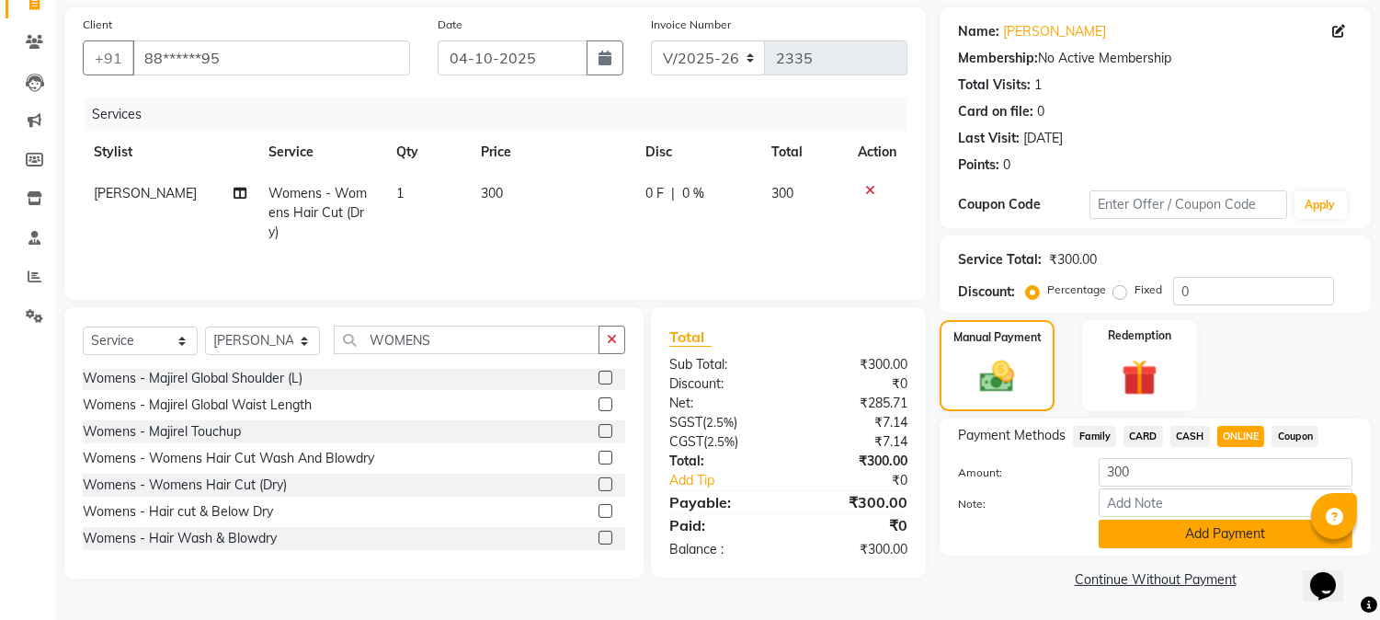
click at [1235, 538] on button "Add Payment" at bounding box center [1226, 534] width 254 height 29
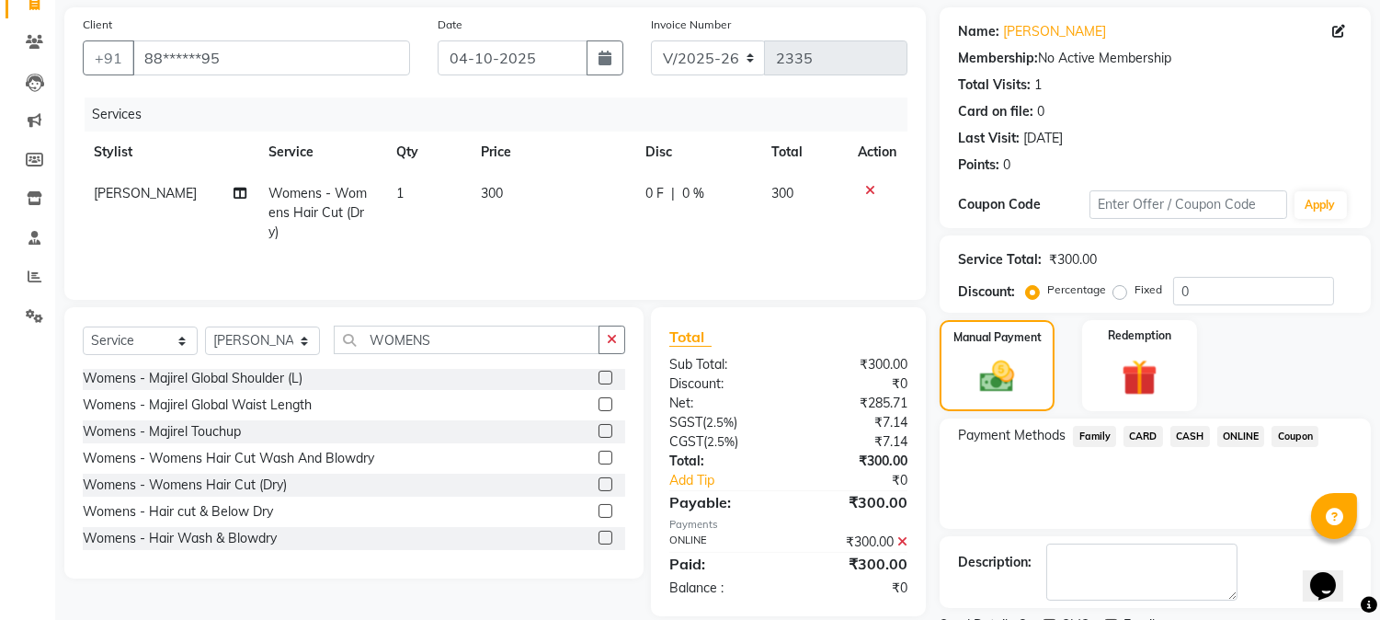
scroll to position [207, 0]
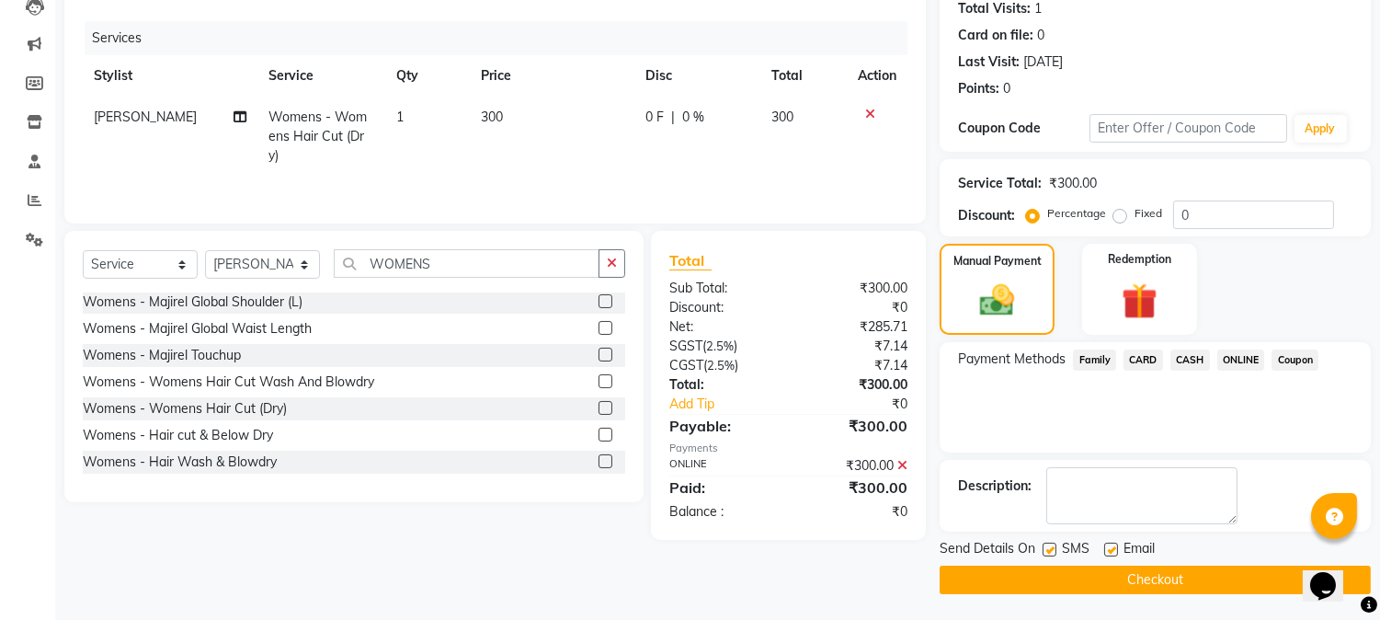
click at [1189, 571] on button "Checkout" at bounding box center [1155, 580] width 431 height 29
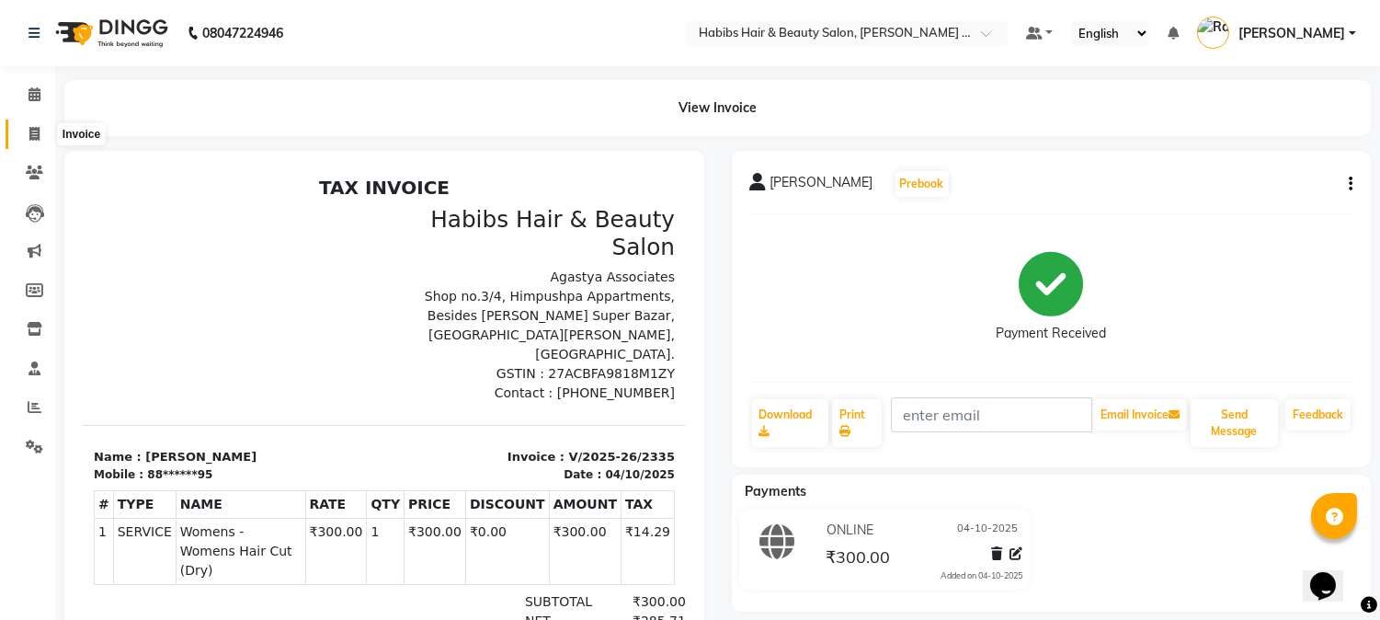
click at [47, 132] on span at bounding box center [34, 134] width 32 height 21
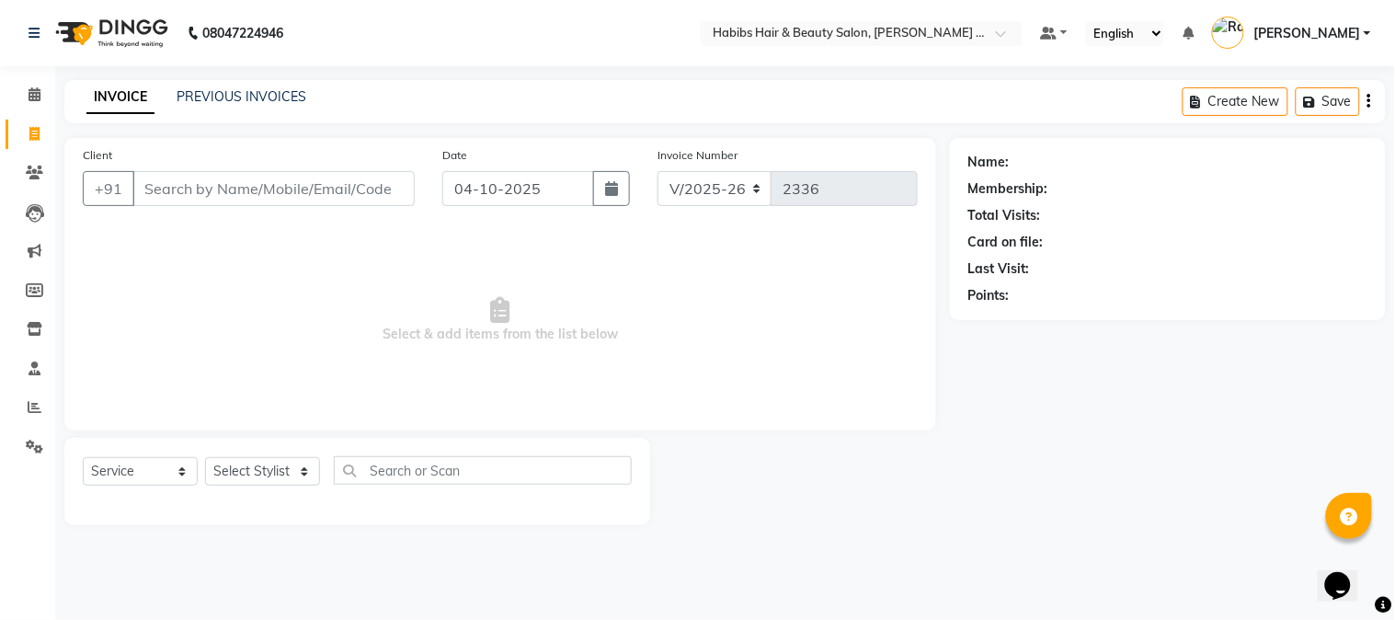
click at [383, 190] on input "Client" at bounding box center [273, 188] width 282 height 35
click at [377, 185] on span "Add Client" at bounding box center [367, 188] width 73 height 18
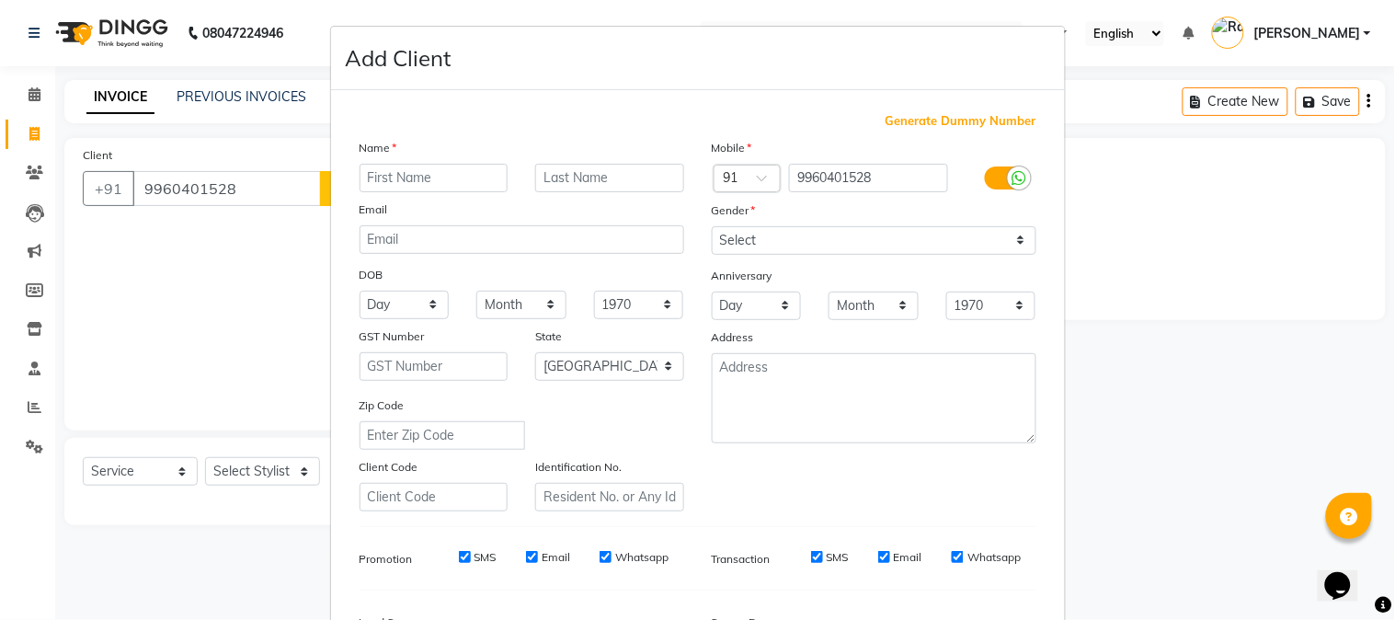
click at [396, 172] on input "text" at bounding box center [434, 178] width 149 height 29
click at [740, 248] on select "Select [DEMOGRAPHIC_DATA] [DEMOGRAPHIC_DATA] Other Prefer Not To Say" at bounding box center [874, 240] width 325 height 29
click at [712, 226] on select "Select [DEMOGRAPHIC_DATA] [DEMOGRAPHIC_DATA] Other Prefer Not To Say" at bounding box center [874, 240] width 325 height 29
click at [752, 228] on select "Select [DEMOGRAPHIC_DATA] [DEMOGRAPHIC_DATA] Other Prefer Not To Say" at bounding box center [874, 240] width 325 height 29
click at [712, 226] on select "Select [DEMOGRAPHIC_DATA] [DEMOGRAPHIC_DATA] Other Prefer Not To Say" at bounding box center [874, 240] width 325 height 29
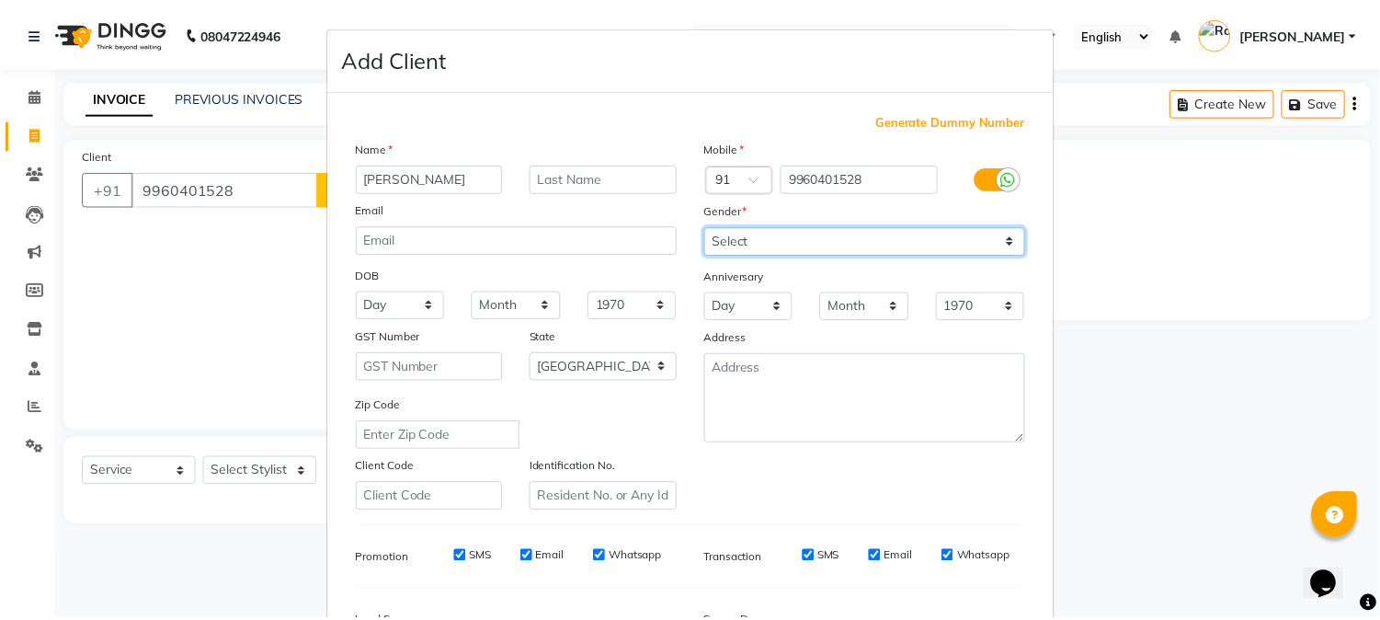
scroll to position [230, 0]
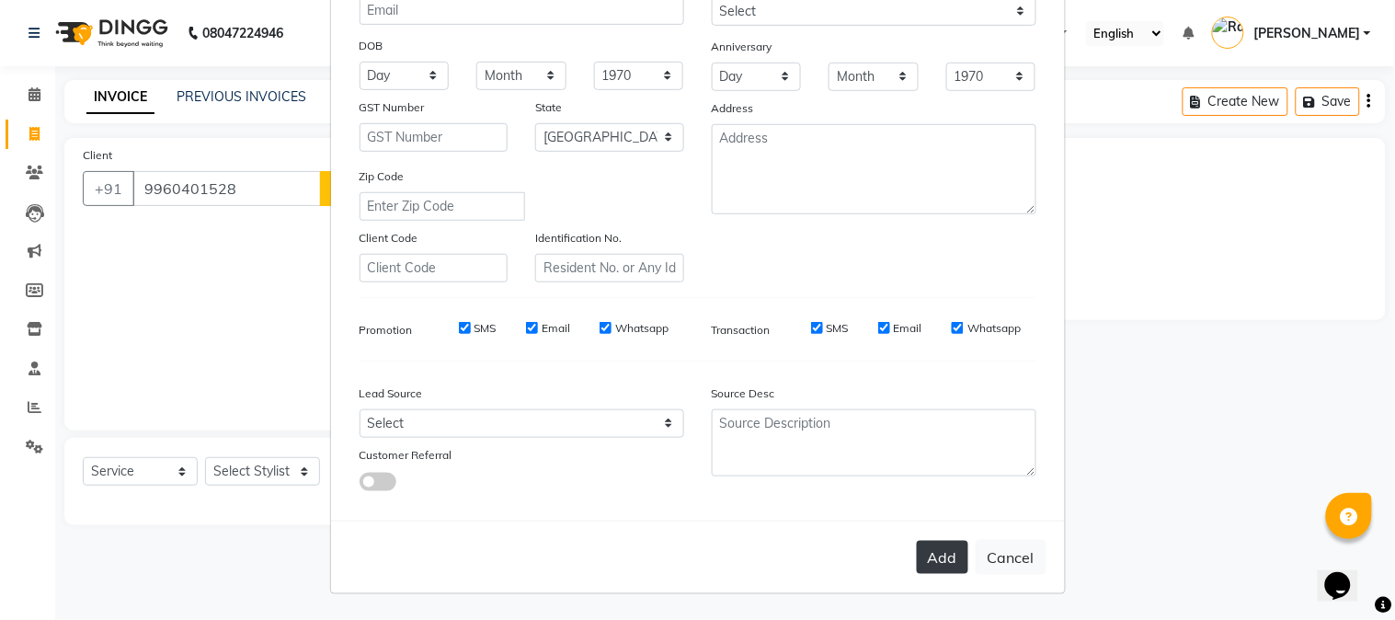
click at [921, 546] on button "Add" at bounding box center [942, 557] width 51 height 33
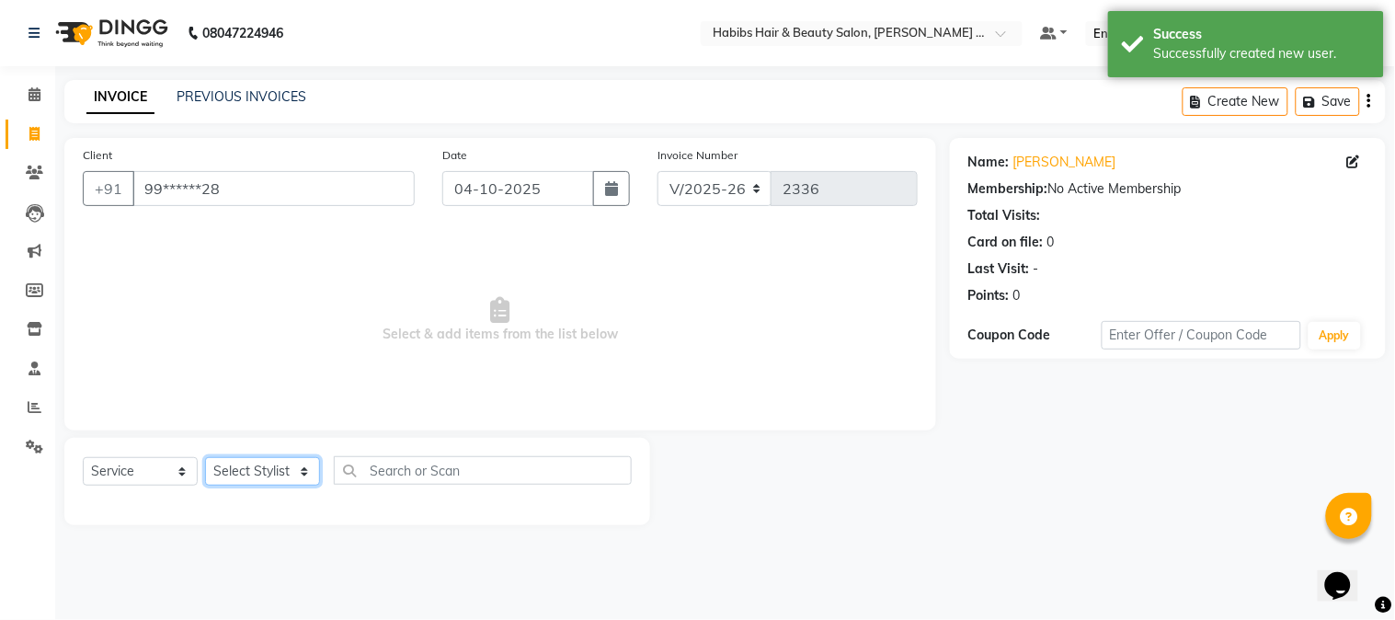
click at [302, 466] on select "Select Stylist Admin [PERSON_NAME] Darshan [PERSON_NAME] [PERSON_NAME] RASHMI […" at bounding box center [262, 471] width 115 height 29
click at [205, 458] on select "Select Stylist Admin [PERSON_NAME] Darshan [PERSON_NAME] [PERSON_NAME] RASHMI […" at bounding box center [262, 471] width 115 height 29
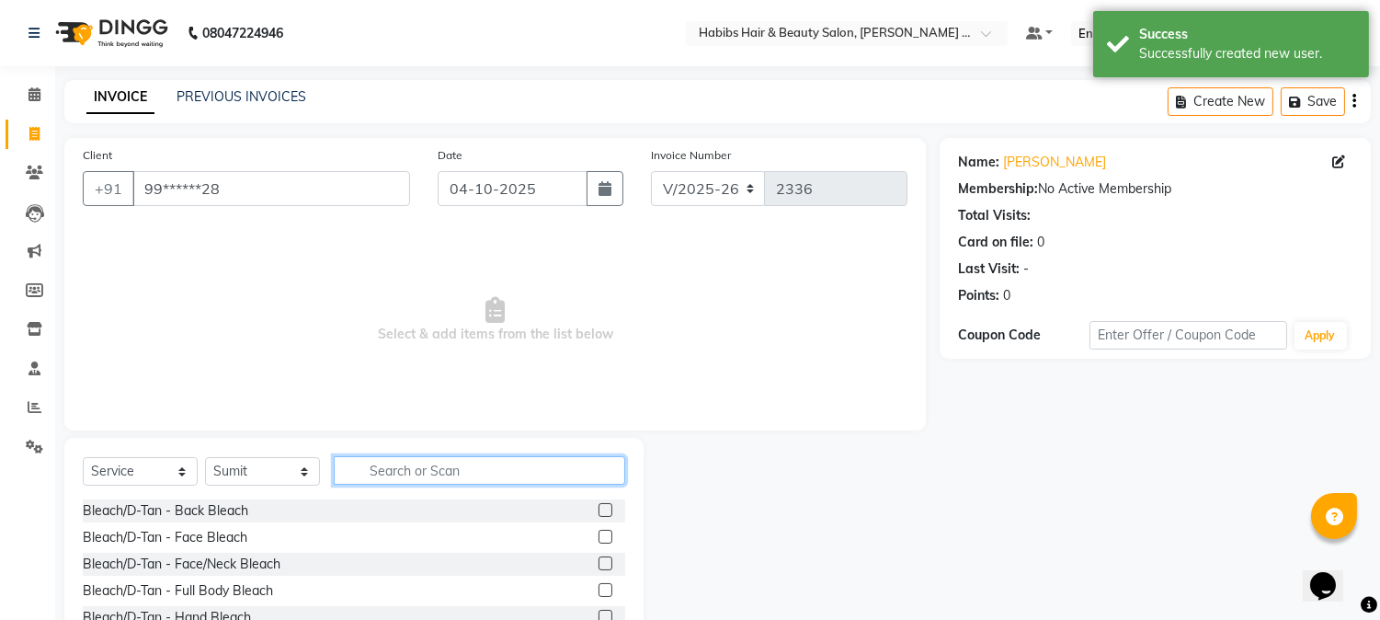
click at [420, 479] on input "text" at bounding box center [480, 470] width 292 height 29
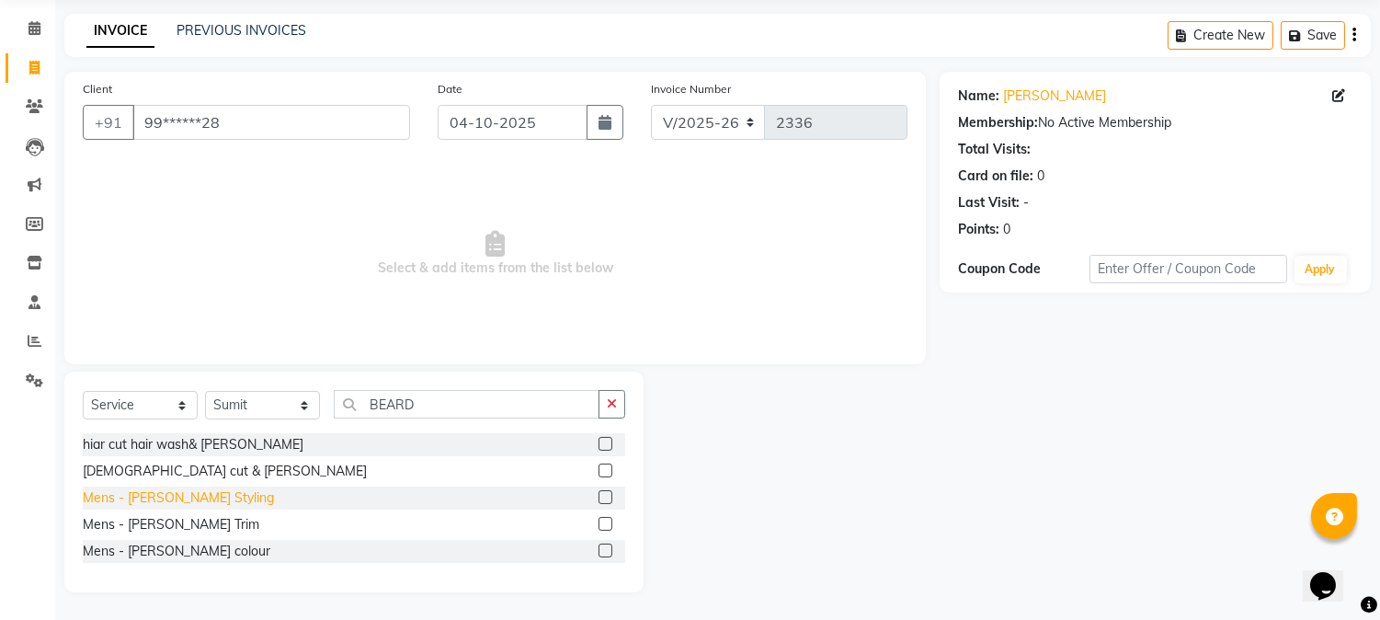
click at [188, 500] on div "Mens - [PERSON_NAME] Styling" at bounding box center [178, 497] width 191 height 19
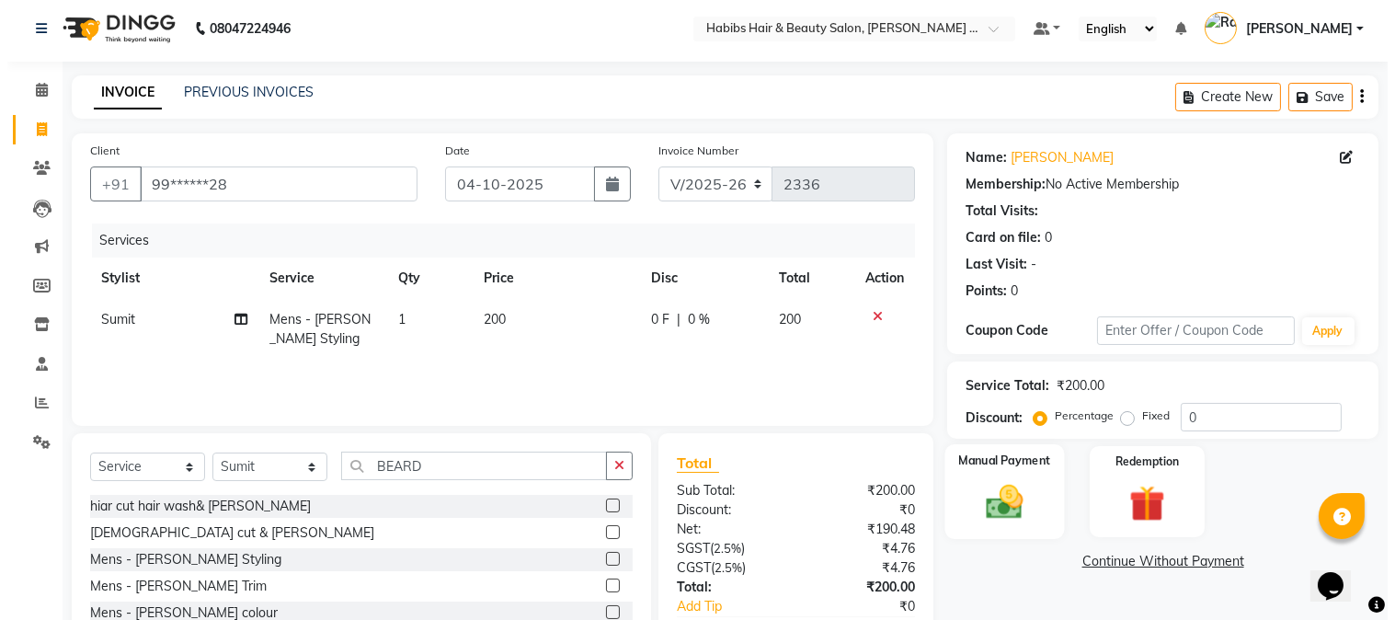
scroll to position [0, 0]
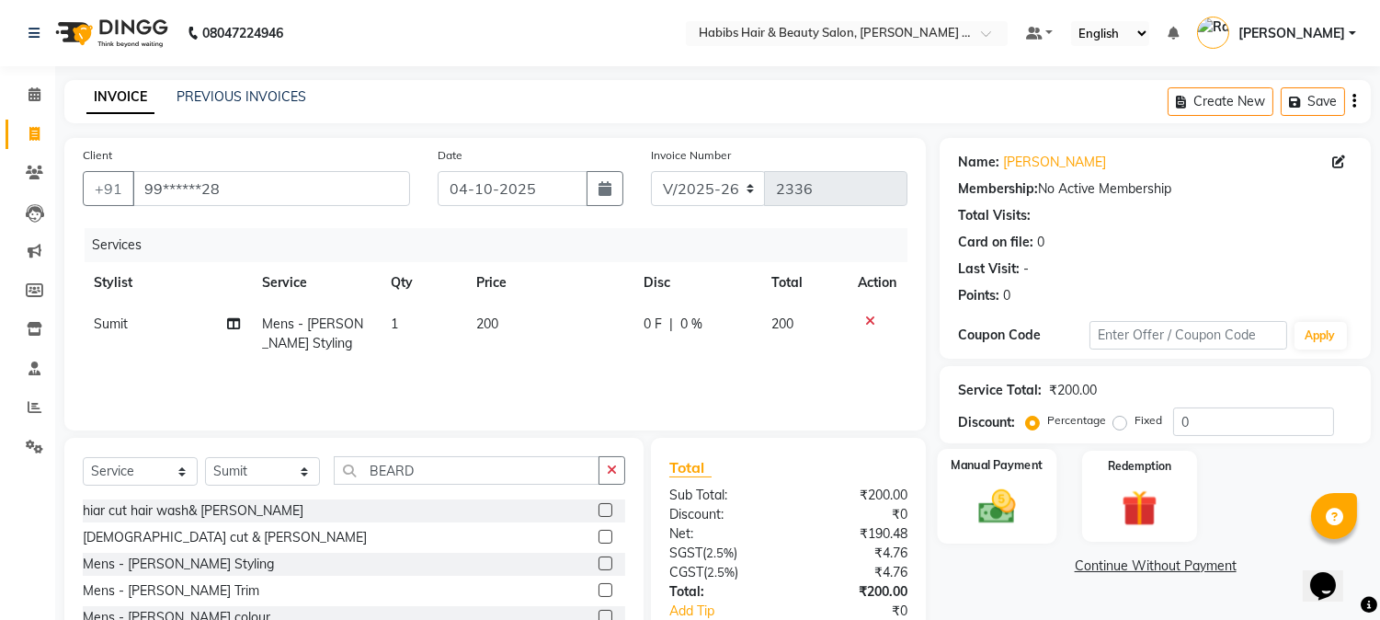
click at [966, 392] on div "Service Total:" at bounding box center [1000, 390] width 84 height 19
click at [1303, 89] on button "Save" at bounding box center [1313, 101] width 64 height 29
click at [1096, 97] on button "Create New" at bounding box center [1091, 101] width 106 height 29
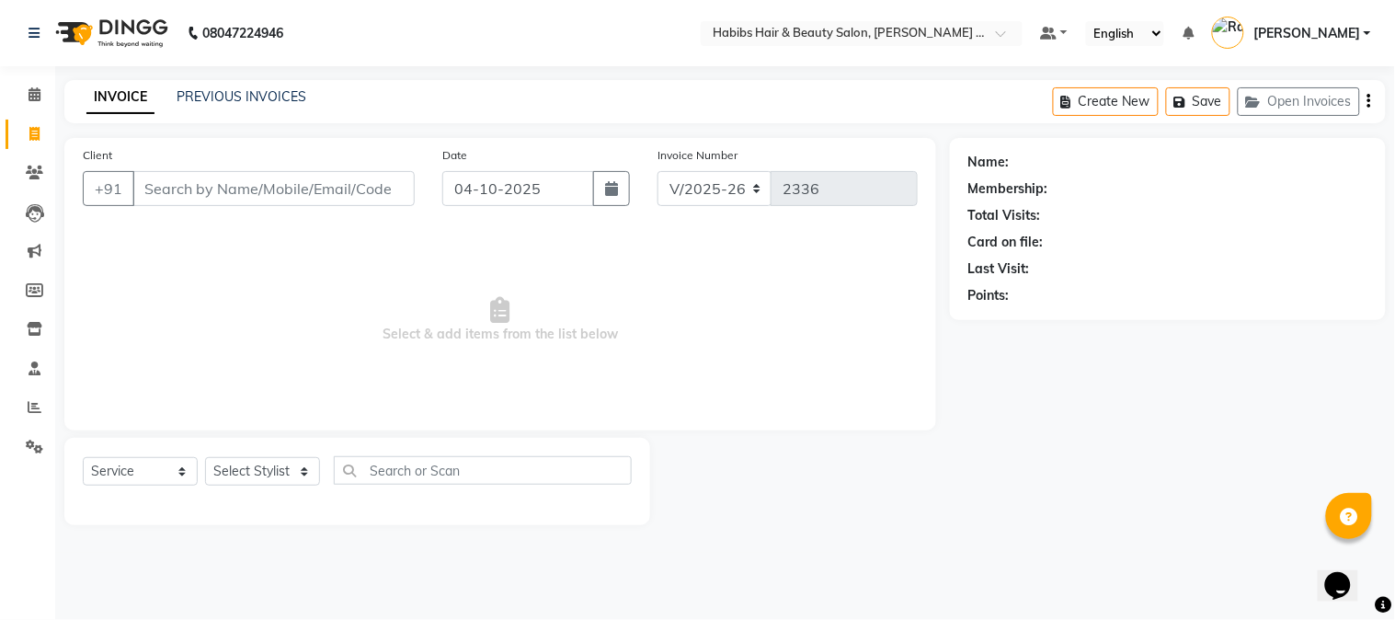
click at [363, 196] on input "Client" at bounding box center [273, 188] width 282 height 35
click at [346, 193] on input "93" at bounding box center [273, 188] width 282 height 35
click at [356, 180] on span "Add Client" at bounding box center [367, 188] width 73 height 18
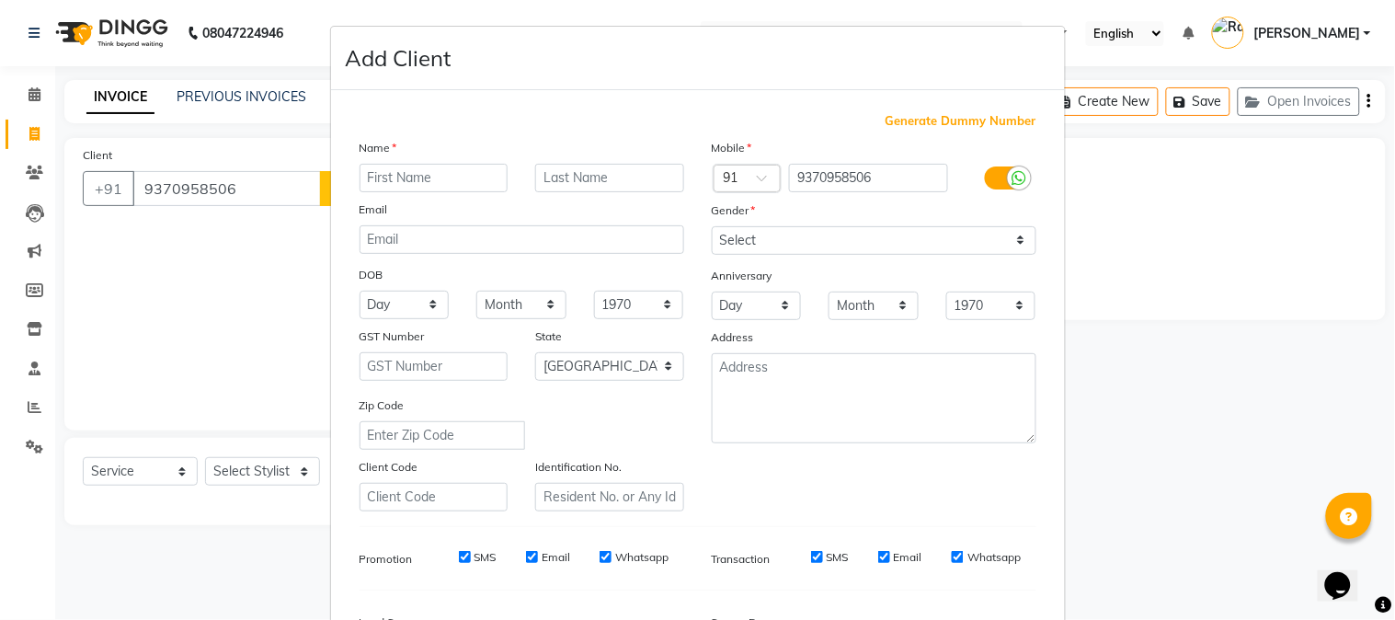
click at [378, 178] on input "text" at bounding box center [434, 178] width 149 height 29
click at [391, 178] on input "text" at bounding box center [434, 178] width 149 height 29
click at [394, 173] on input "text" at bounding box center [434, 178] width 149 height 29
click at [720, 243] on select "Select [DEMOGRAPHIC_DATA] [DEMOGRAPHIC_DATA] Other Prefer Not To Say" at bounding box center [874, 240] width 325 height 29
click at [712, 226] on select "Select [DEMOGRAPHIC_DATA] [DEMOGRAPHIC_DATA] Other Prefer Not To Say" at bounding box center [874, 240] width 325 height 29
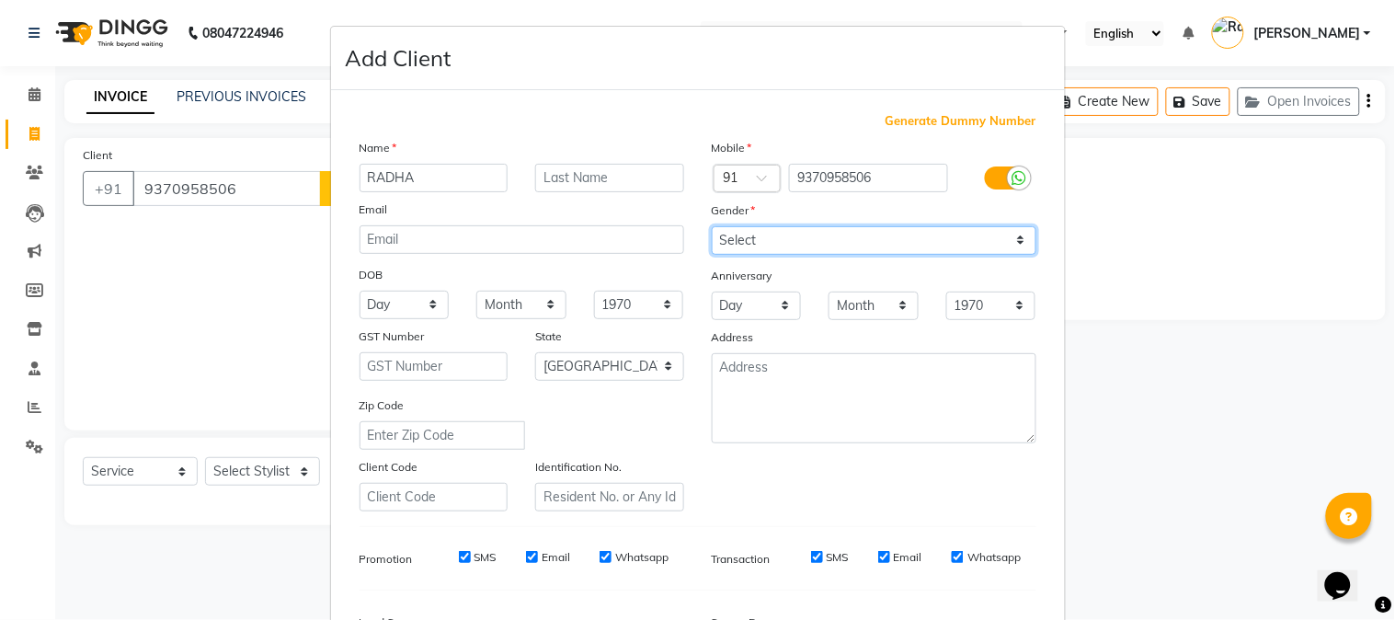
scroll to position [230, 0]
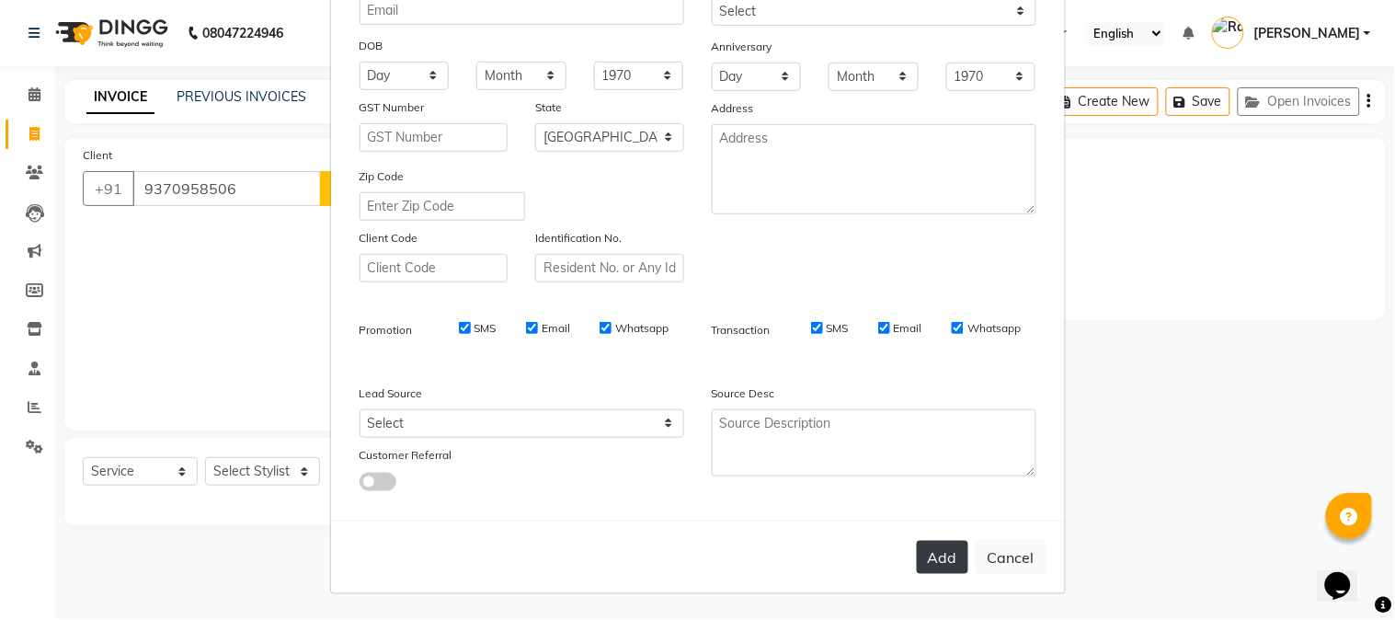
click at [929, 565] on button "Add" at bounding box center [942, 557] width 51 height 33
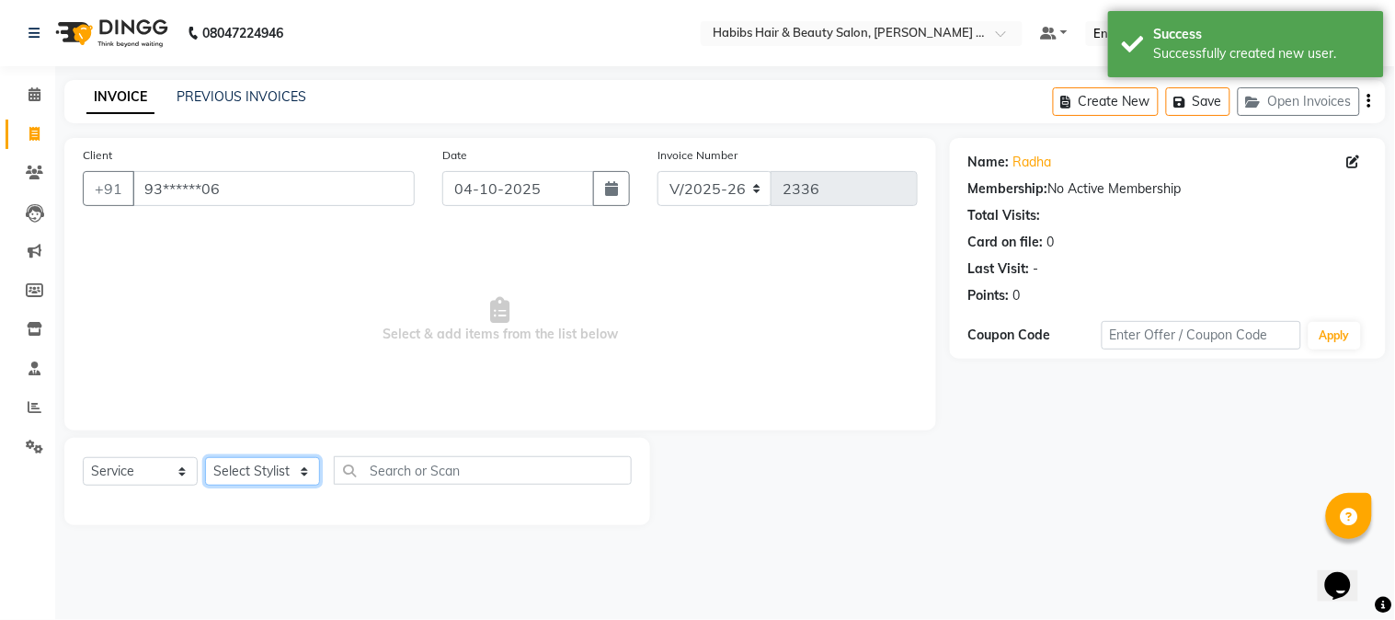
click at [277, 483] on select "Select Stylist Admin [PERSON_NAME] Darshan [PERSON_NAME] [PERSON_NAME] RASHMI […" at bounding box center [262, 471] width 115 height 29
click at [205, 458] on select "Select Stylist Admin [PERSON_NAME] Darshan [PERSON_NAME] [PERSON_NAME] RASHMI […" at bounding box center [262, 471] width 115 height 29
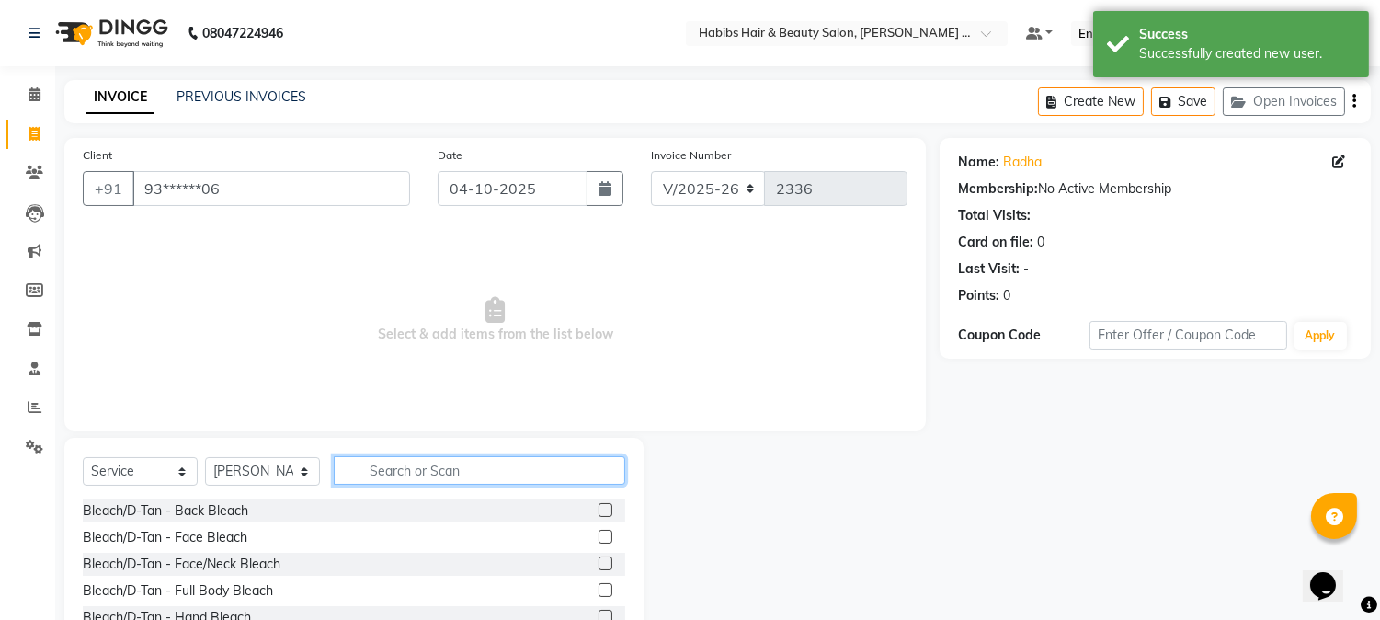
click at [432, 470] on input "text" at bounding box center [480, 470] width 292 height 29
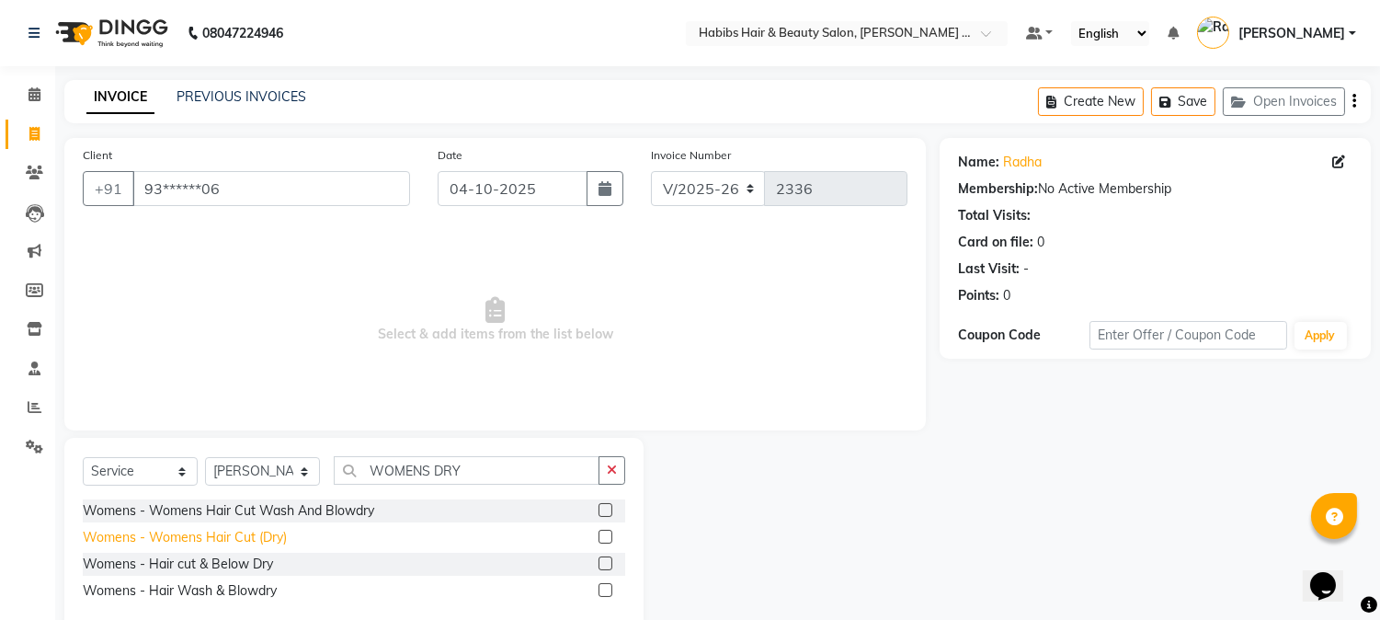
click at [278, 535] on div "Womens - Womens Hair Cut (Dry)" at bounding box center [185, 537] width 204 height 19
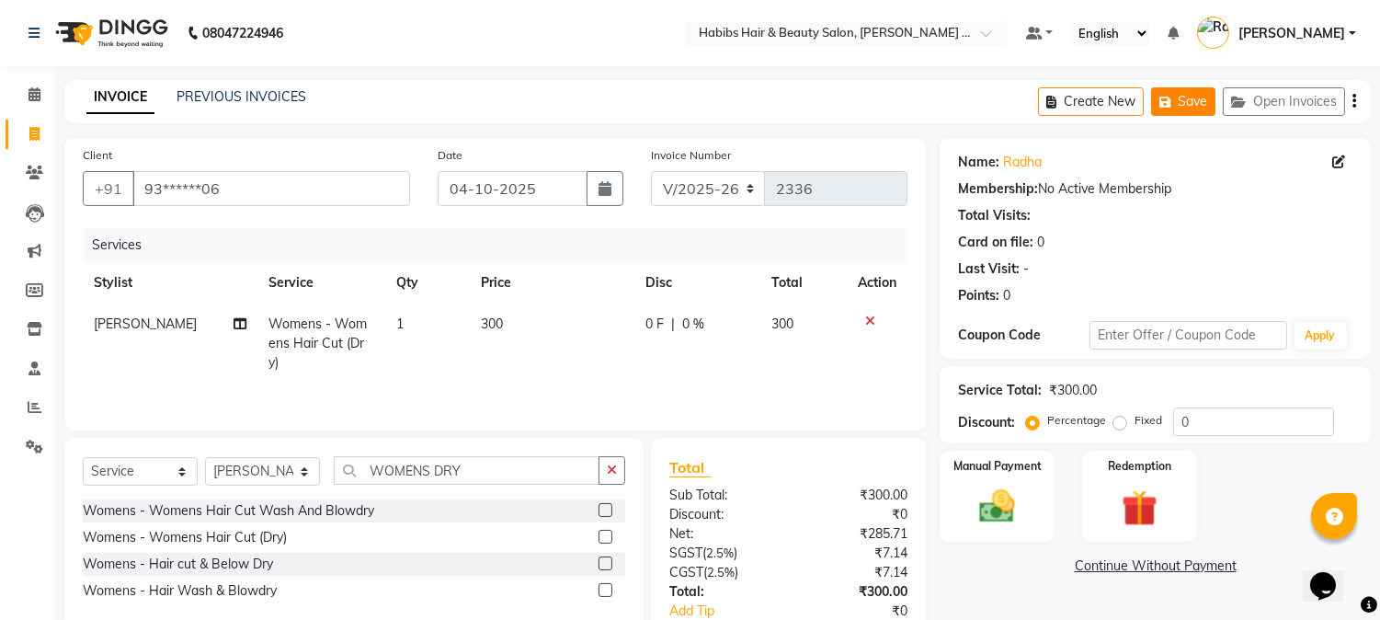
click at [1200, 92] on button "Save" at bounding box center [1183, 101] width 64 height 29
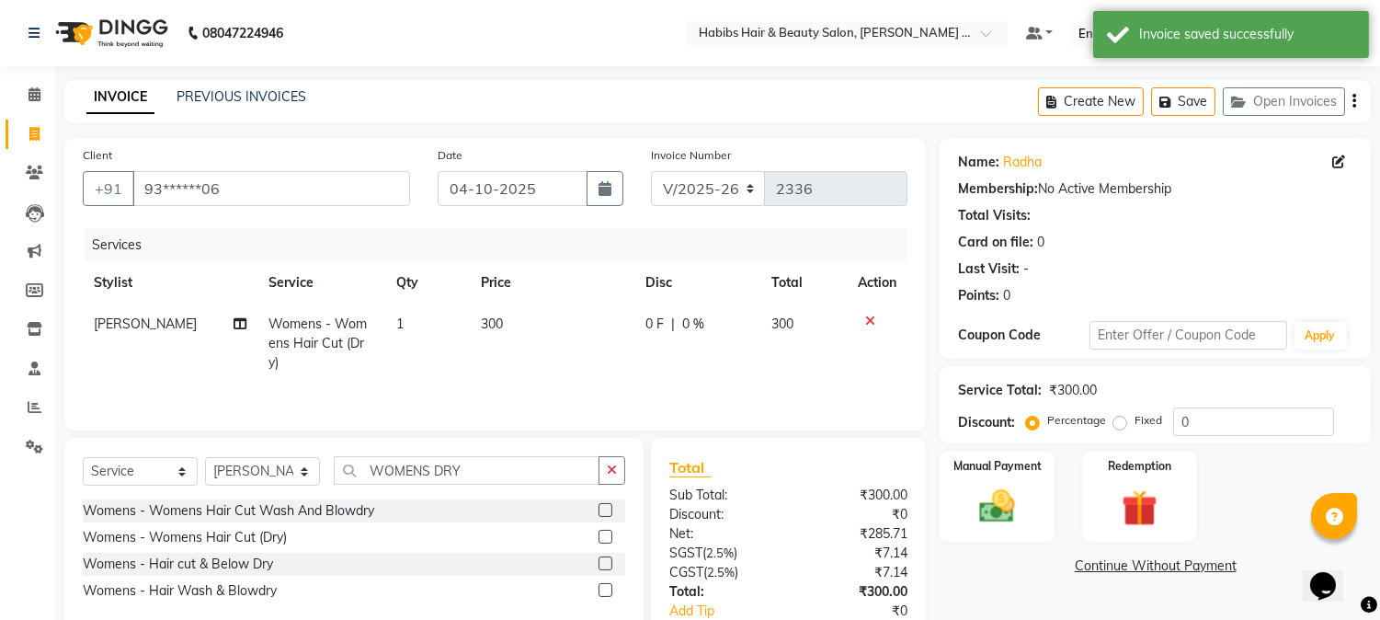
click at [1091, 85] on div "Create New Save Open Invoices" at bounding box center [1204, 101] width 333 height 43
click at [1091, 97] on button "Create New" at bounding box center [1091, 101] width 106 height 29
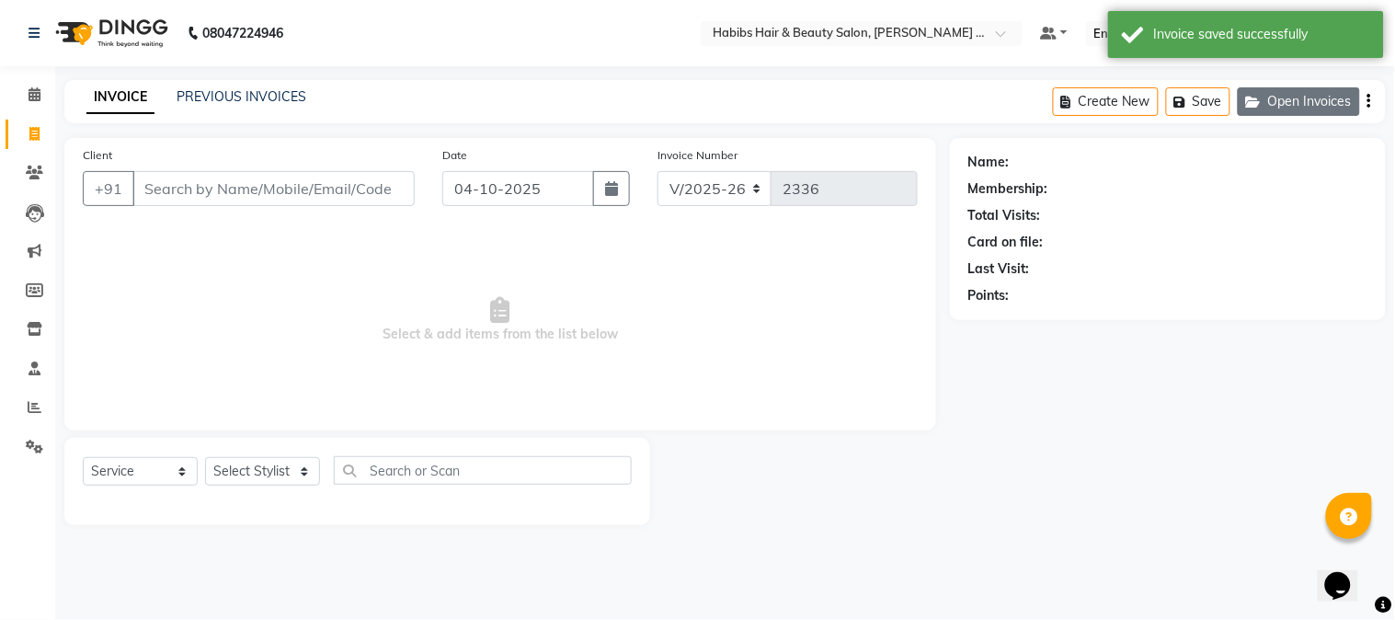
click at [1310, 110] on button "Open Invoices" at bounding box center [1299, 101] width 122 height 29
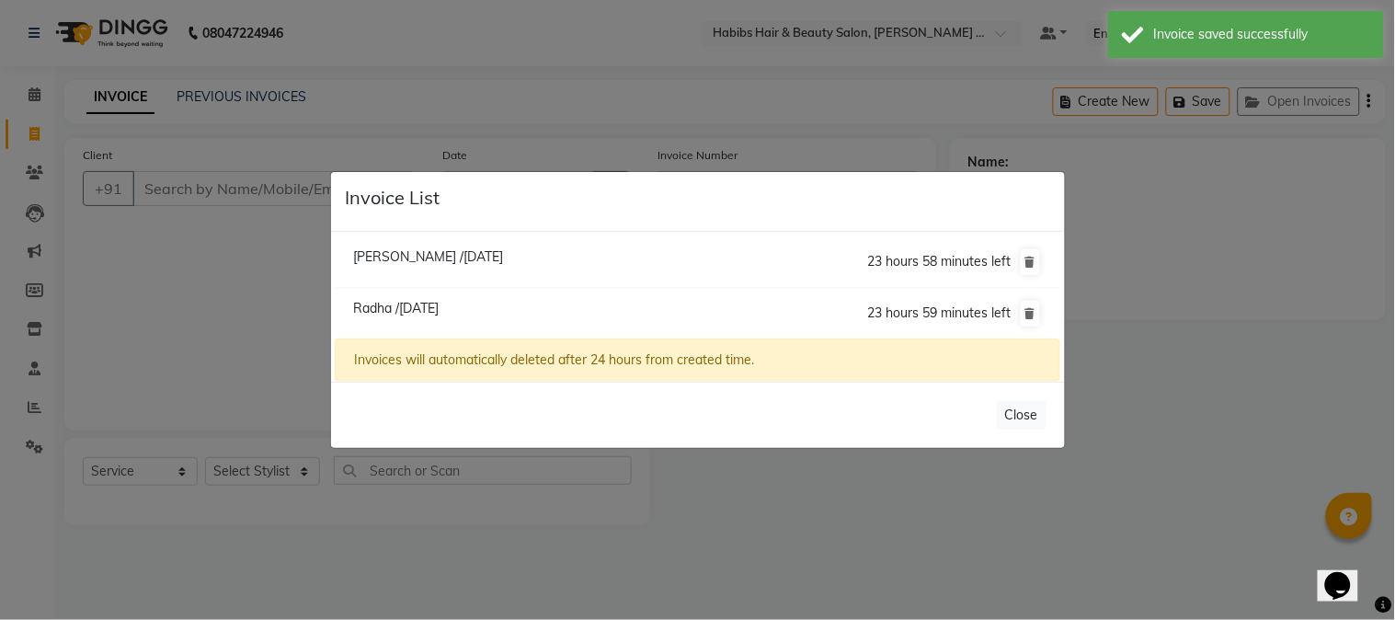
click at [301, 354] on ngb-modal-window "Invoice List [PERSON_NAME] /[DATE] 23 hours 58 minutes left [GEOGRAPHIC_DATA] /…" at bounding box center [697, 310] width 1395 height 620
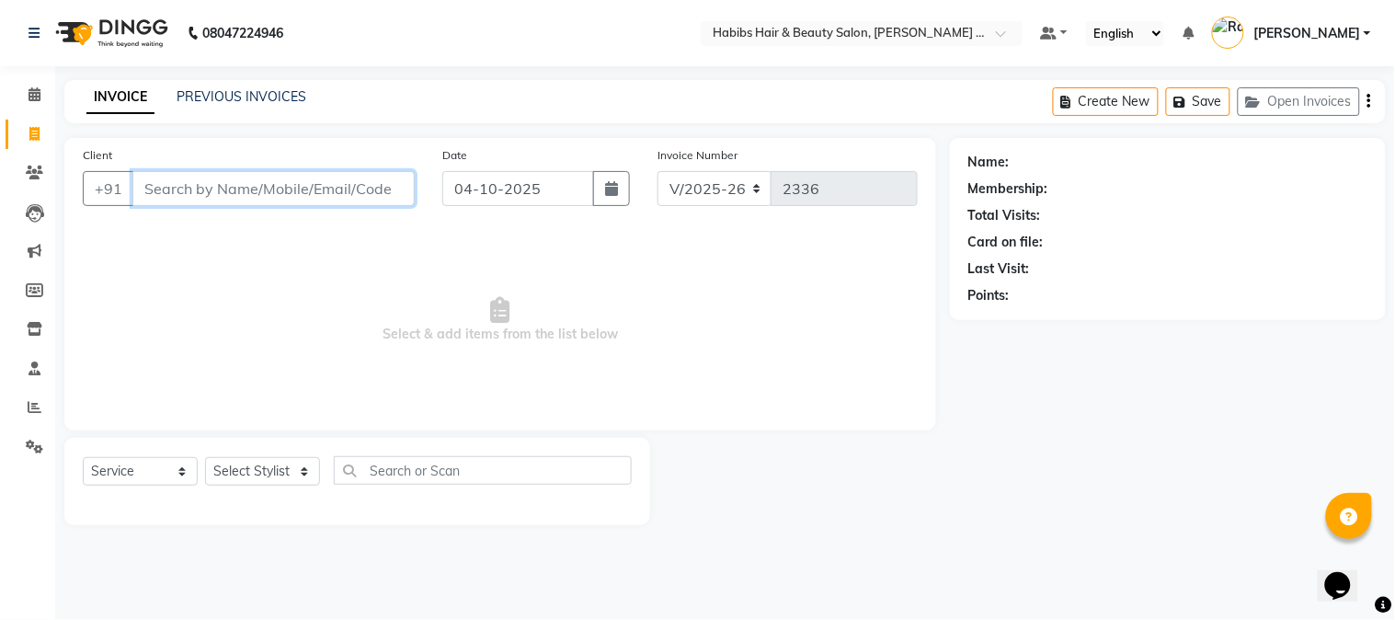
click at [314, 182] on input "Client" at bounding box center [273, 188] width 282 height 35
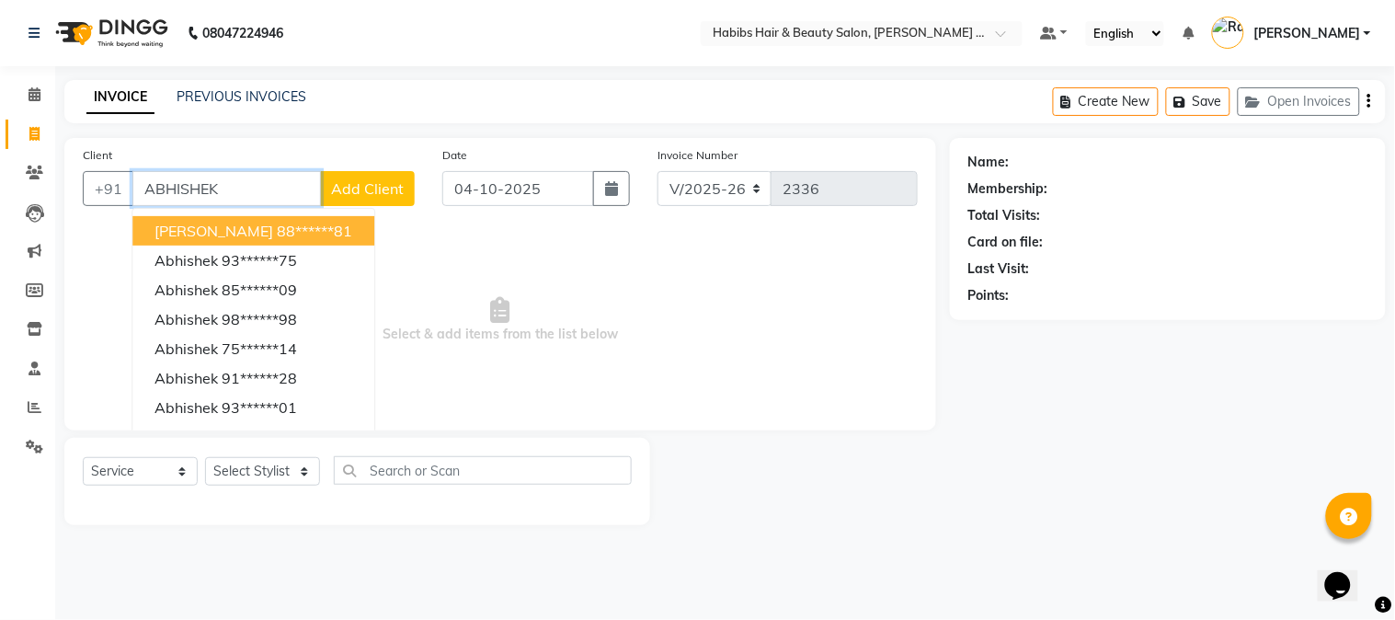
drag, startPoint x: 235, startPoint y: 185, endPoint x: 0, endPoint y: 297, distance: 260.8
click at [0, 297] on app-home "08047224946 Select Location × Habibs Hair & Beauty Salon, [PERSON_NAME] Nagar D…" at bounding box center [697, 276] width 1395 height 553
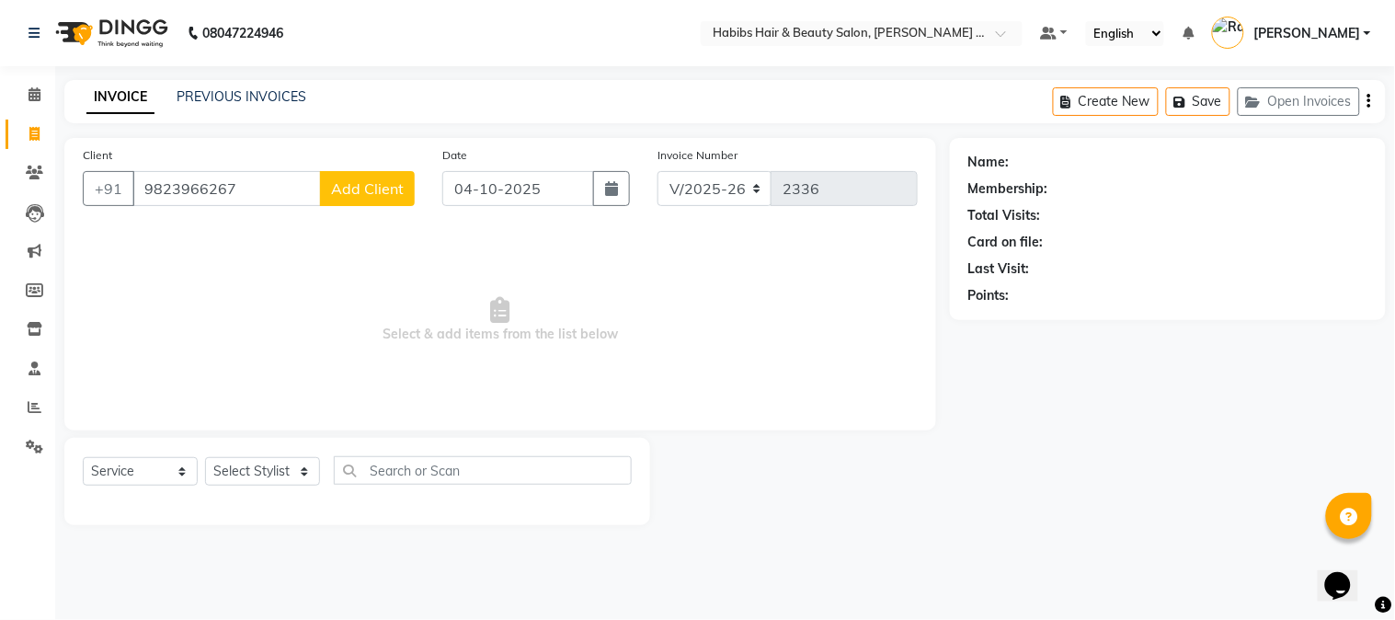
click at [386, 173] on button "Add Client" at bounding box center [367, 188] width 95 height 35
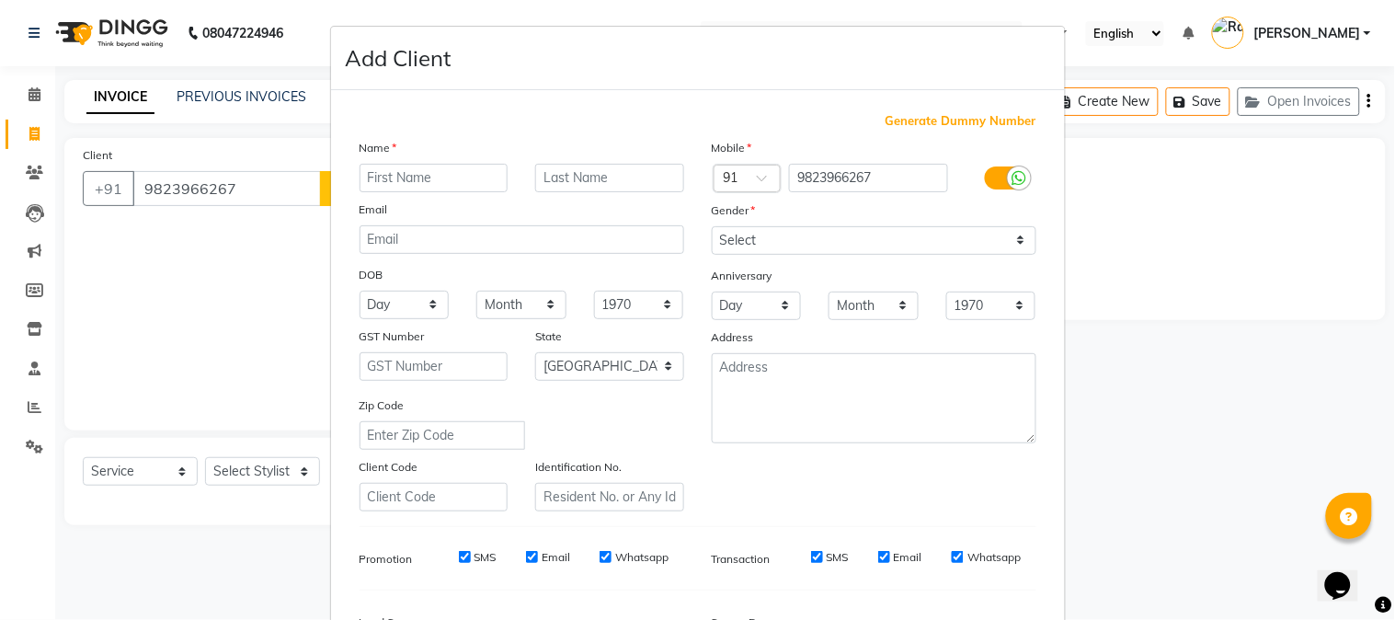
click at [399, 172] on input "text" at bounding box center [434, 178] width 149 height 29
click at [772, 246] on select "Select [DEMOGRAPHIC_DATA] [DEMOGRAPHIC_DATA] Other Prefer Not To Say" at bounding box center [874, 240] width 325 height 29
click at [712, 226] on select "Select [DEMOGRAPHIC_DATA] [DEMOGRAPHIC_DATA] Other Prefer Not To Say" at bounding box center [874, 240] width 325 height 29
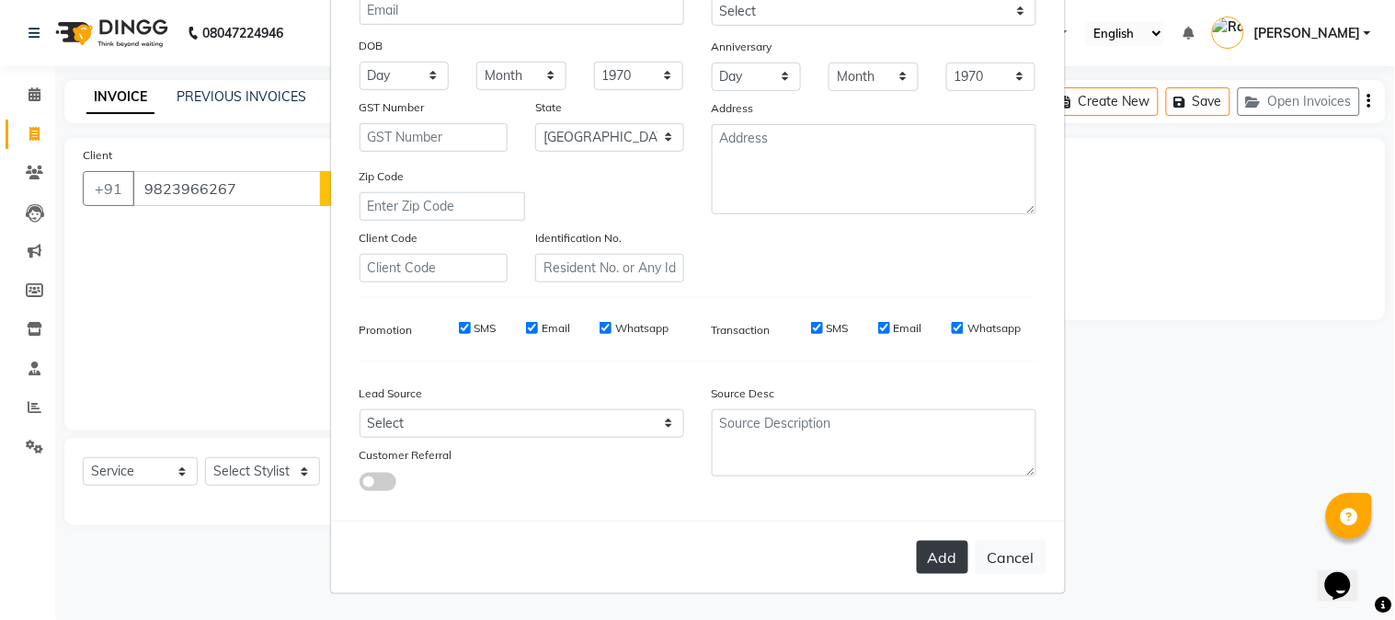
click at [920, 574] on button "Add" at bounding box center [942, 557] width 51 height 33
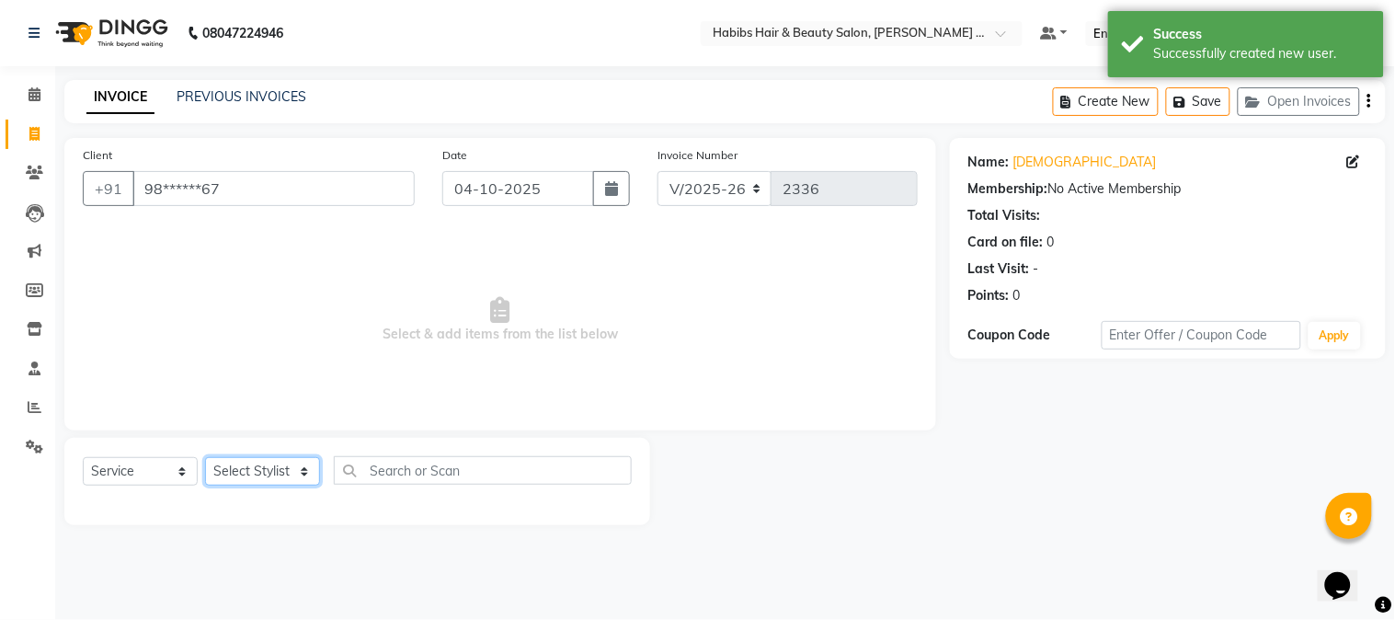
click at [260, 463] on select "Select Stylist Admin [PERSON_NAME] Darshan [PERSON_NAME] [PERSON_NAME] RASHMI […" at bounding box center [262, 471] width 115 height 29
click at [205, 458] on select "Select Stylist Admin [PERSON_NAME] Darshan [PERSON_NAME] [PERSON_NAME] RASHMI […" at bounding box center [262, 471] width 115 height 29
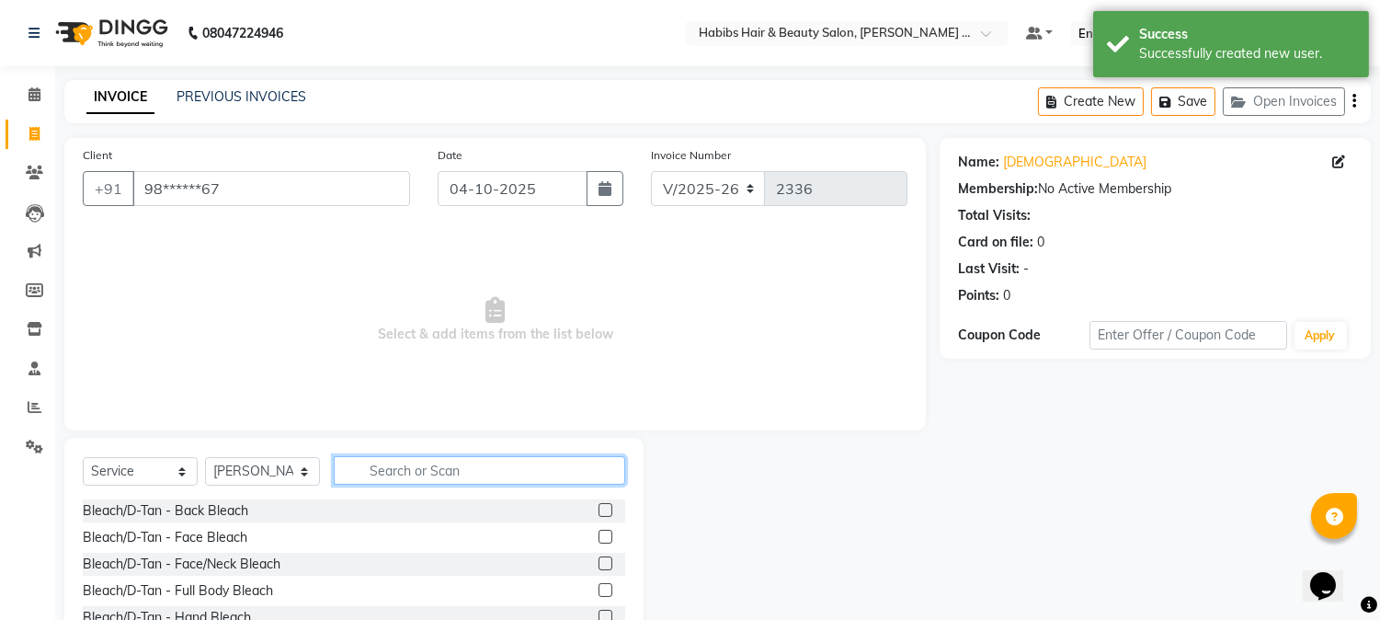
click at [369, 478] on input "text" at bounding box center [480, 470] width 292 height 29
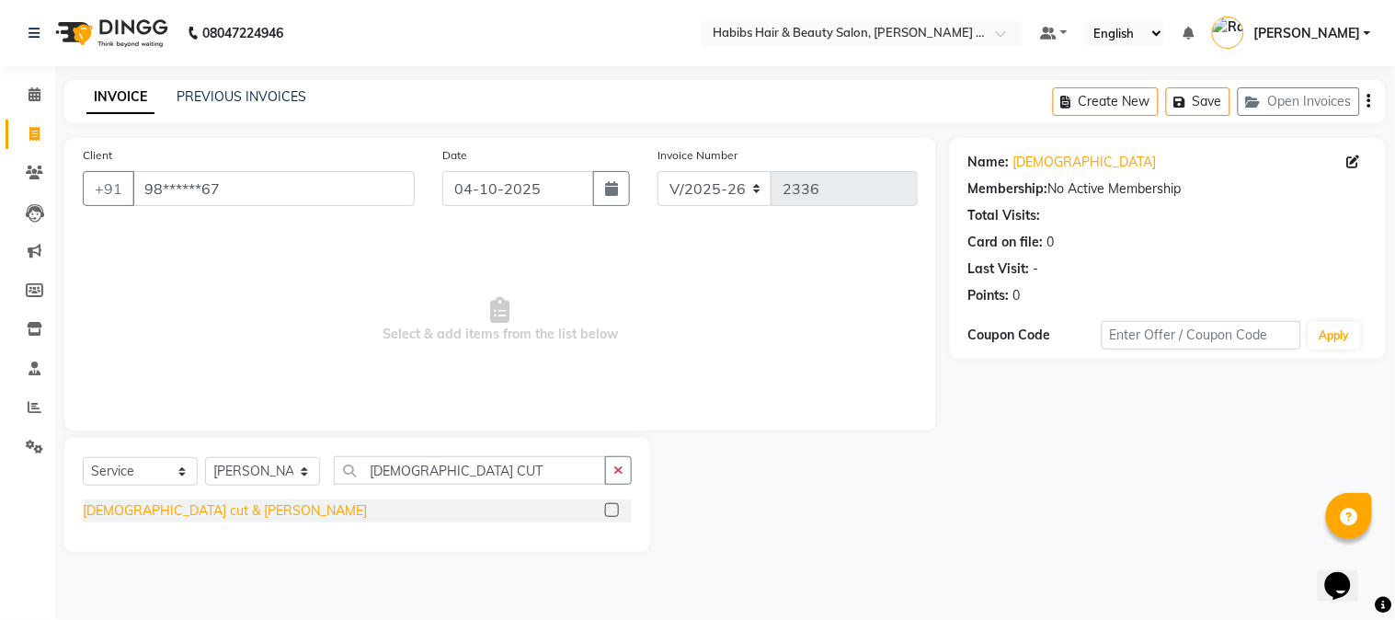
click at [129, 515] on div "[DEMOGRAPHIC_DATA] cut & [PERSON_NAME]" at bounding box center [225, 510] width 284 height 19
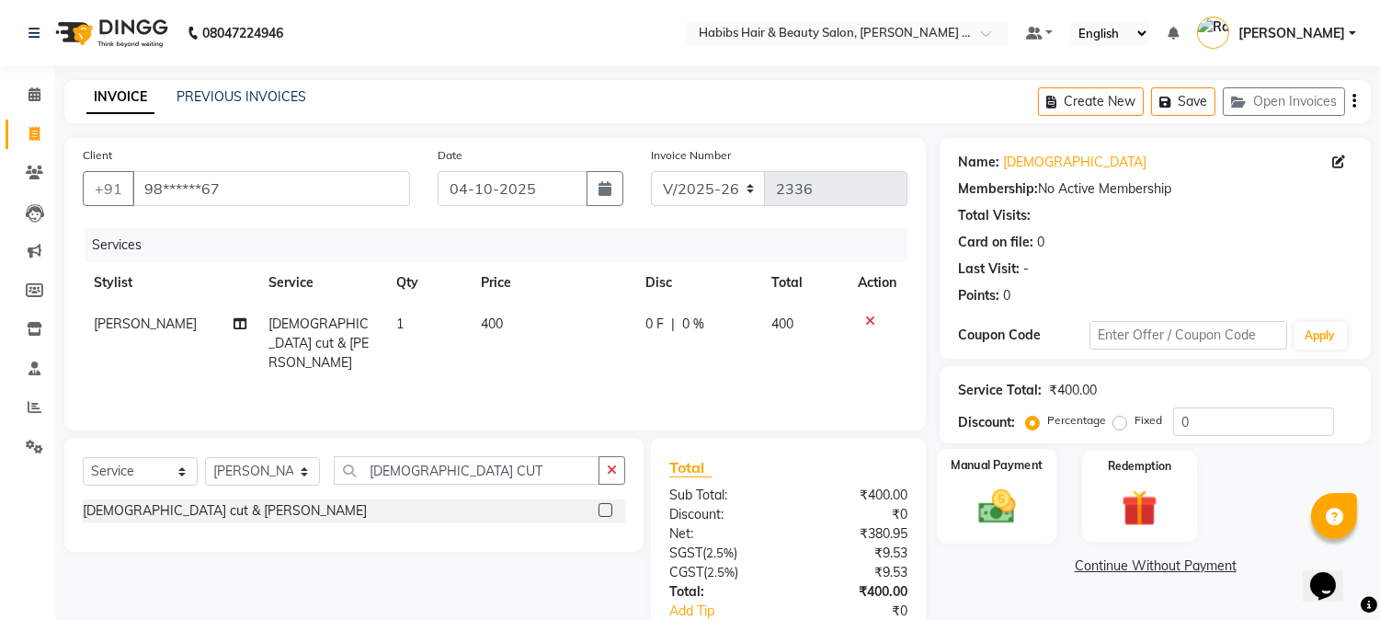
click at [985, 522] on img at bounding box center [997, 507] width 61 height 43
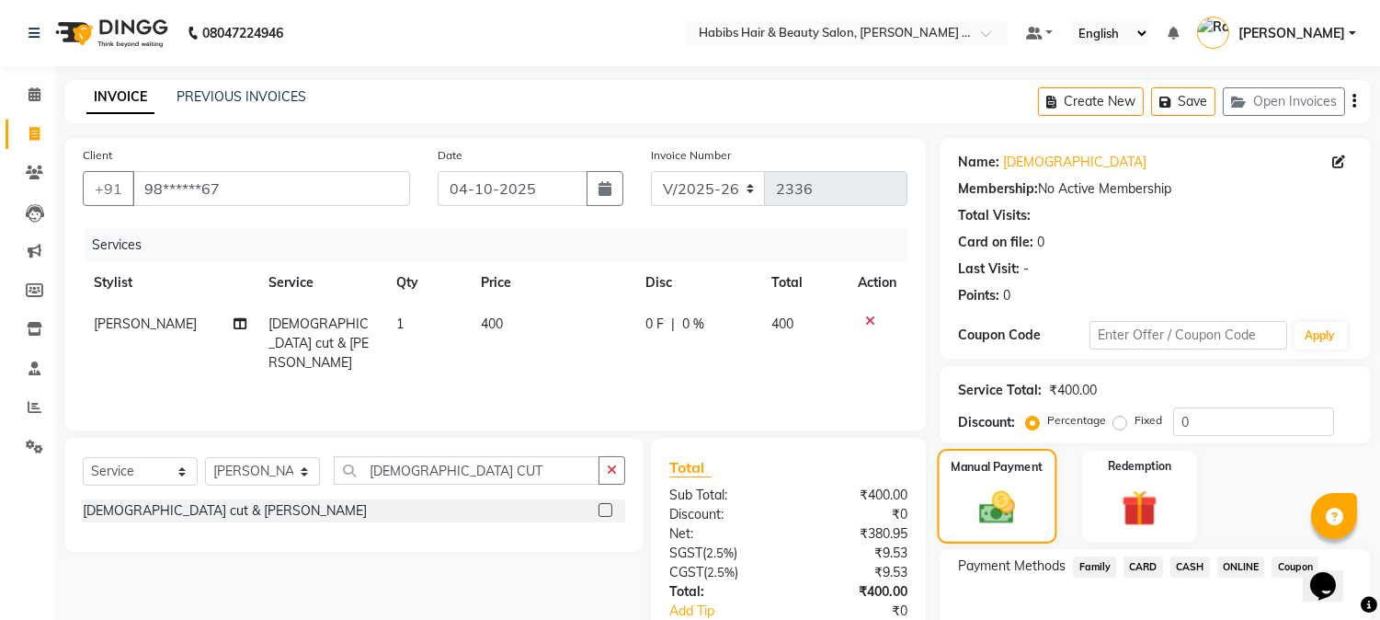
scroll to position [115, 0]
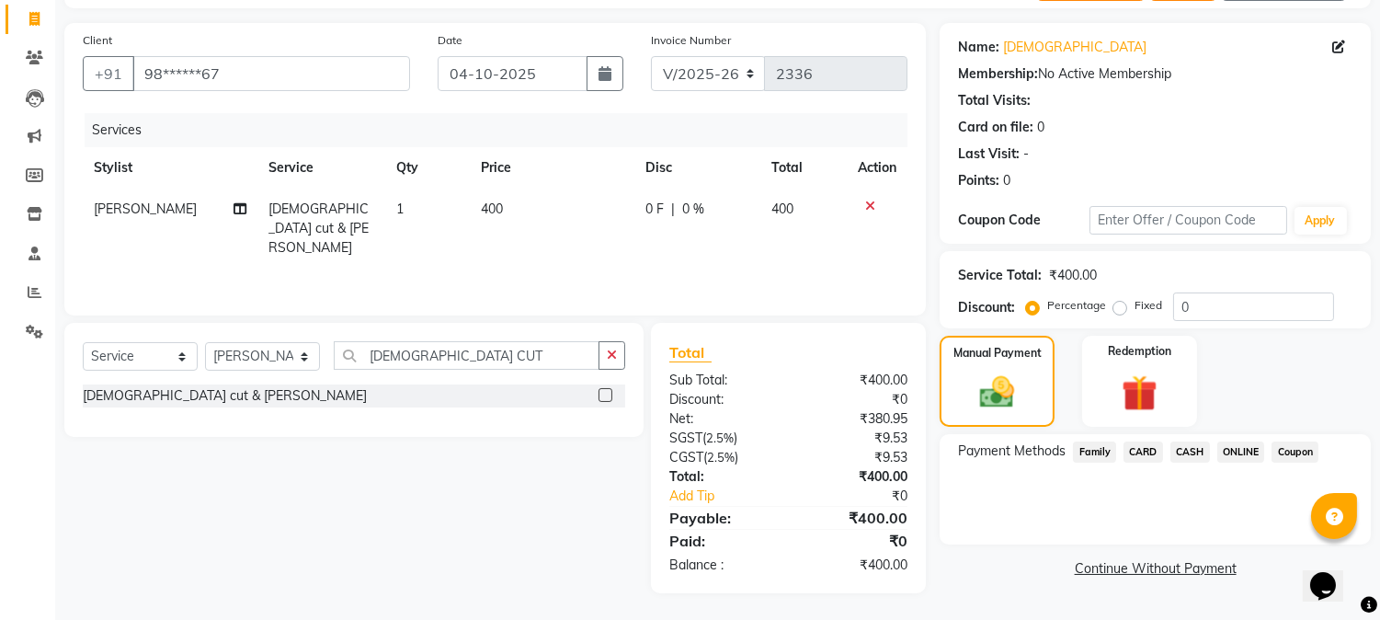
click at [1225, 448] on span "ONLINE" at bounding box center [1242, 451] width 48 height 21
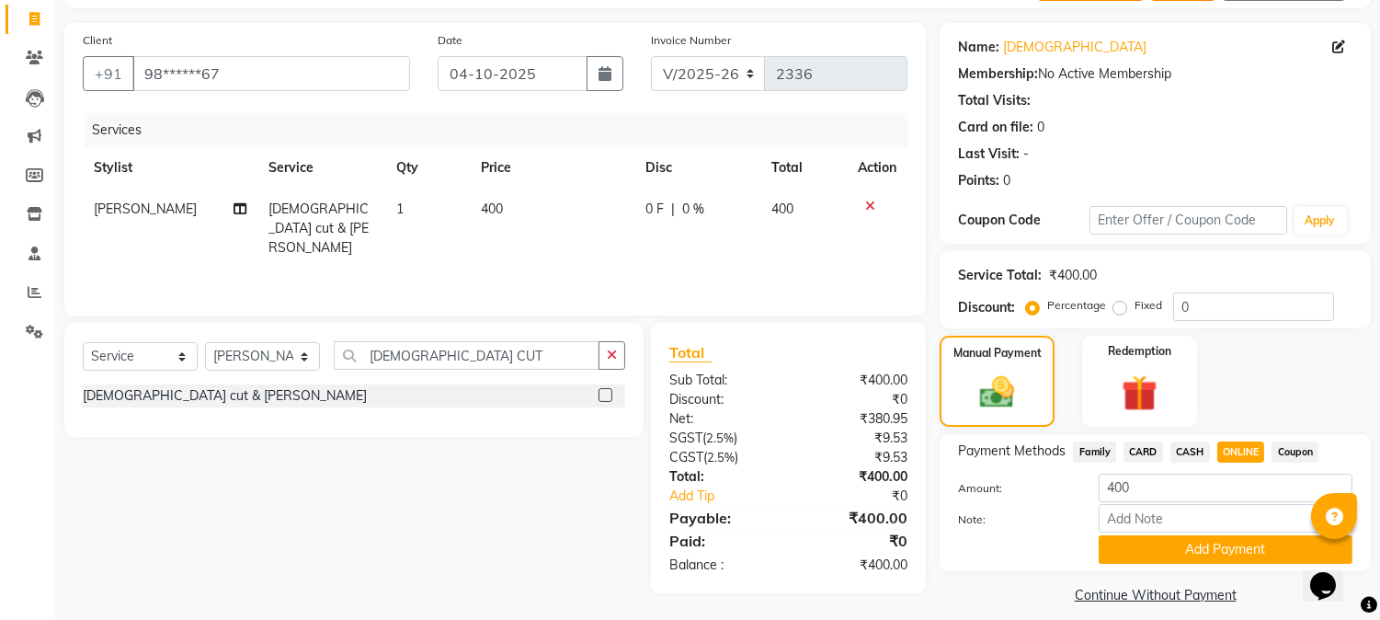
scroll to position [131, 0]
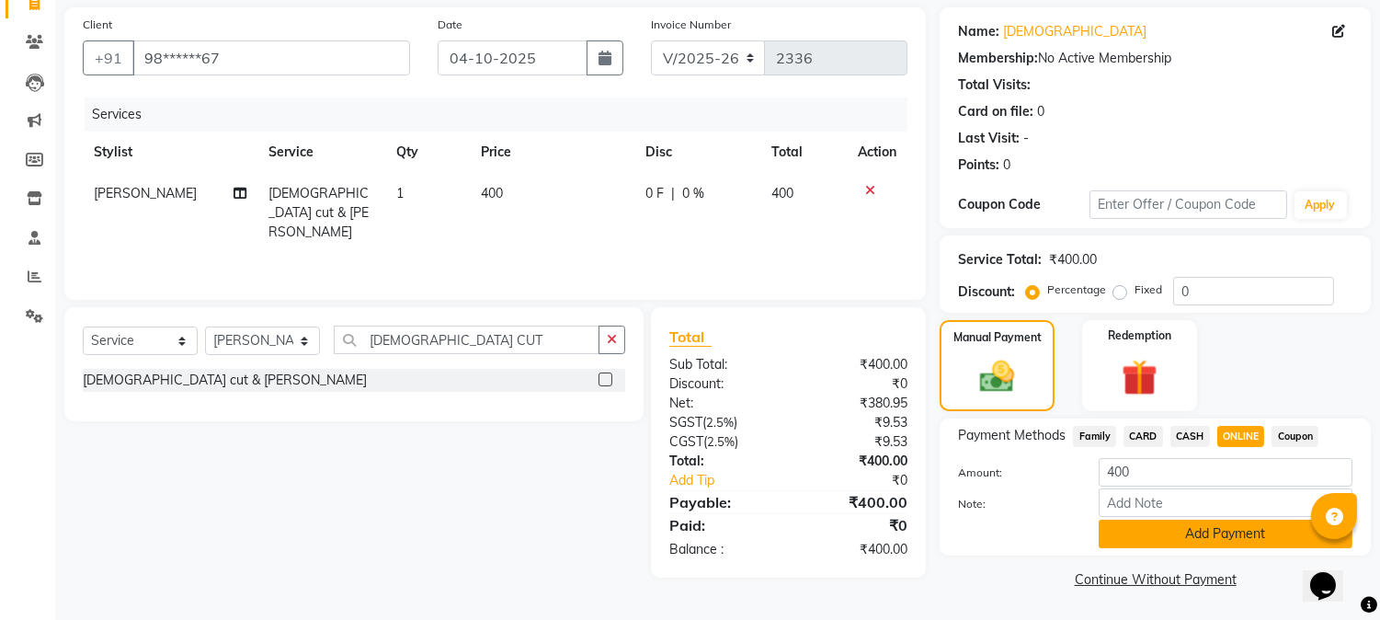
click at [1209, 529] on button "Add Payment" at bounding box center [1226, 534] width 254 height 29
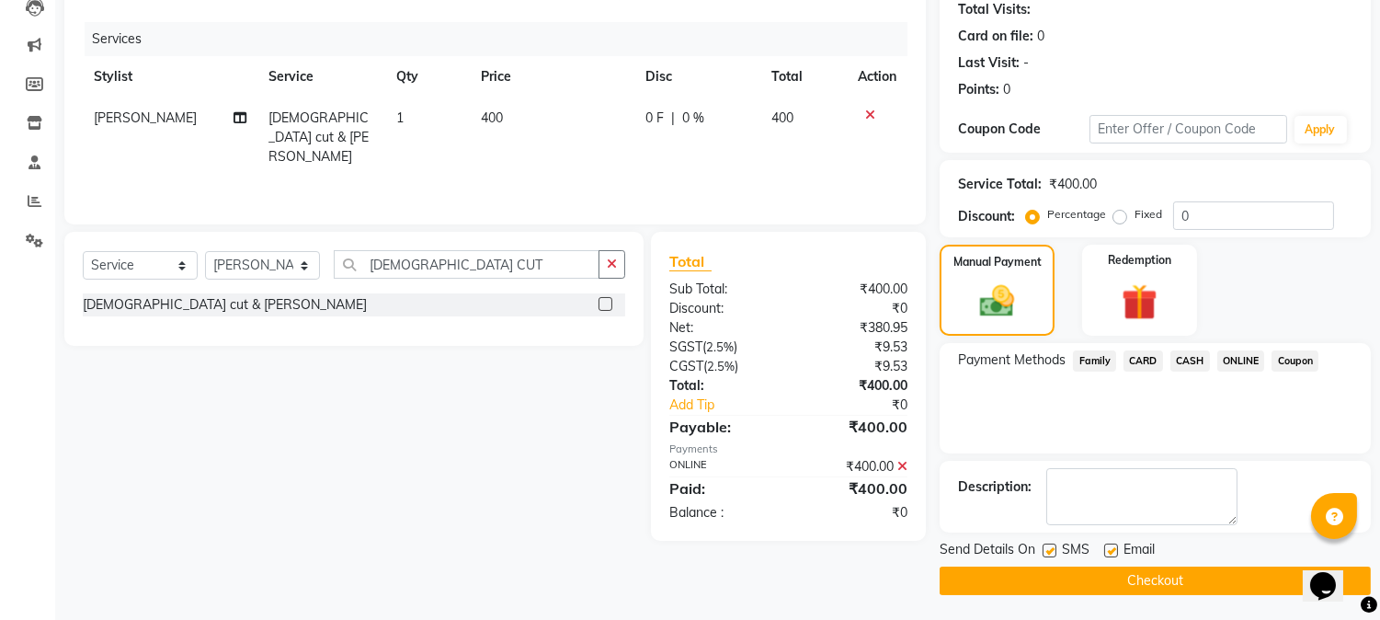
scroll to position [207, 0]
click at [1192, 567] on button "Checkout" at bounding box center [1155, 580] width 431 height 29
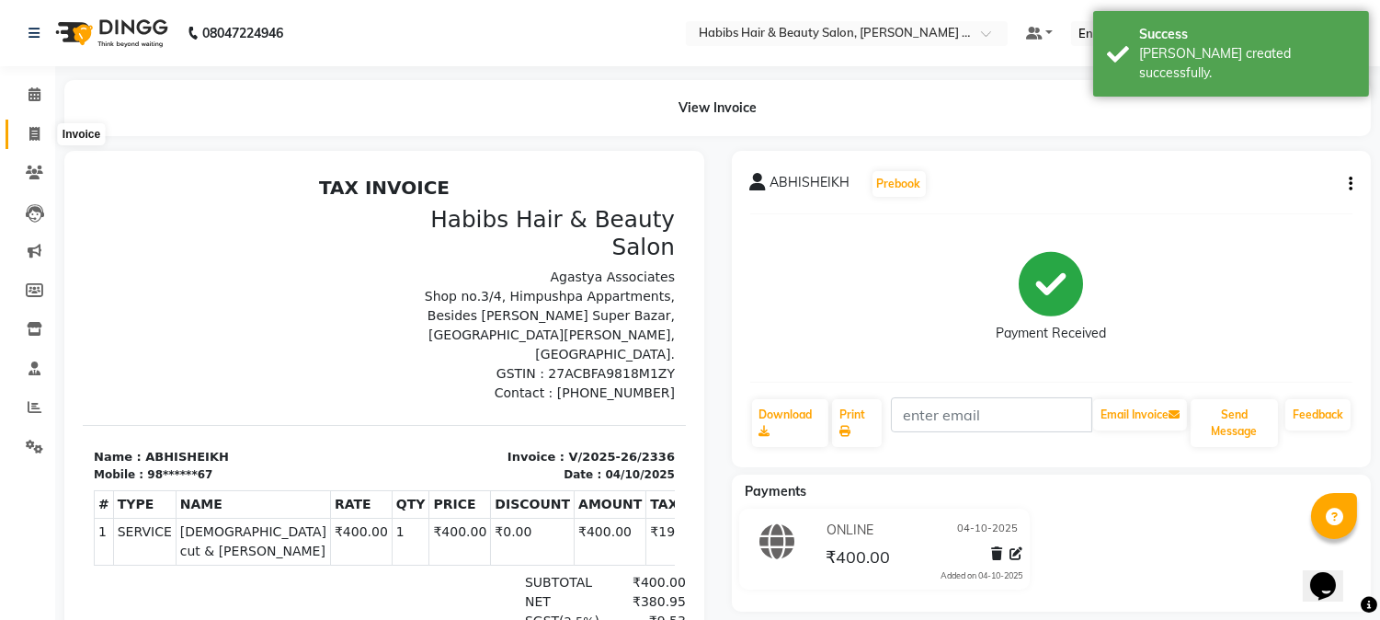
click at [30, 132] on icon at bounding box center [34, 134] width 10 height 14
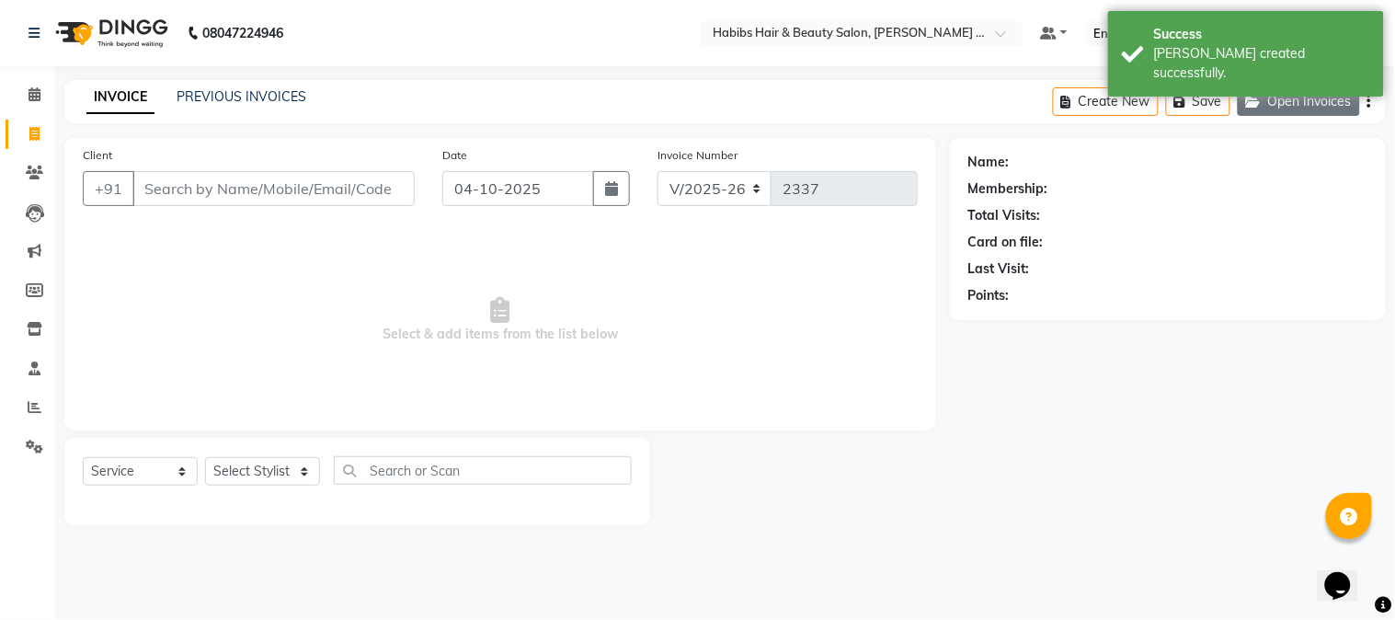
click at [1264, 93] on button "Open Invoices" at bounding box center [1299, 101] width 122 height 29
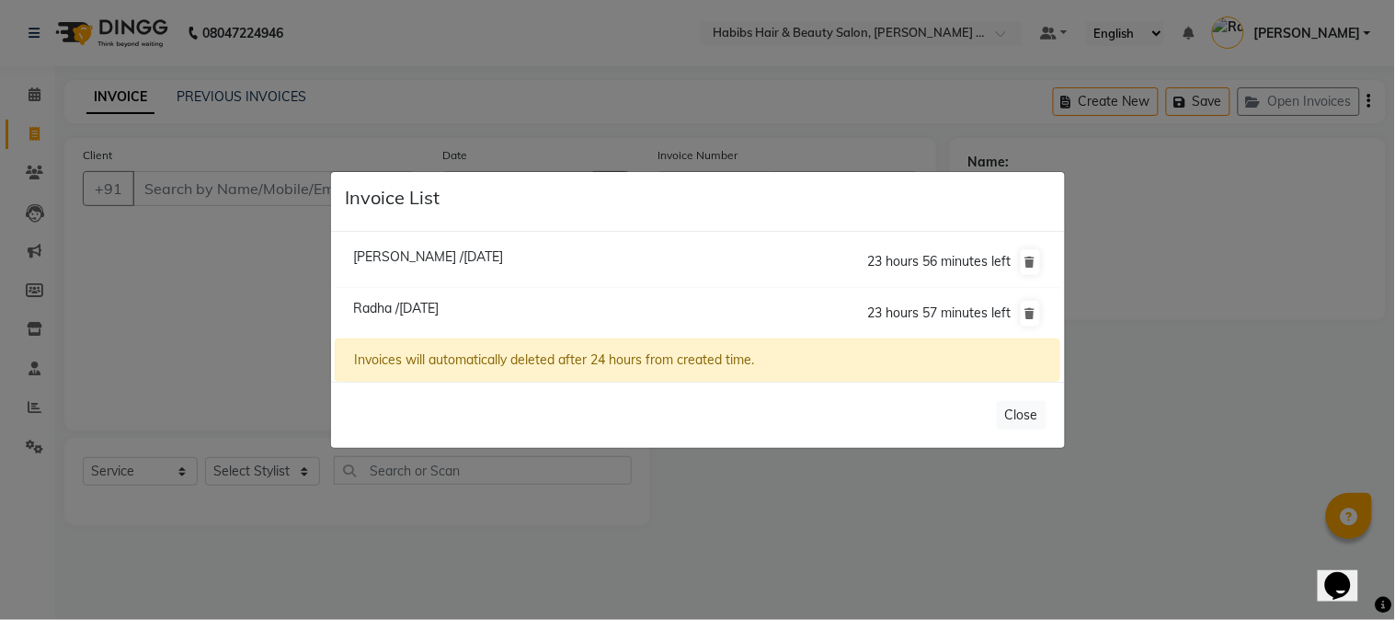
click at [481, 253] on span "[PERSON_NAME] /[DATE]" at bounding box center [428, 256] width 150 height 17
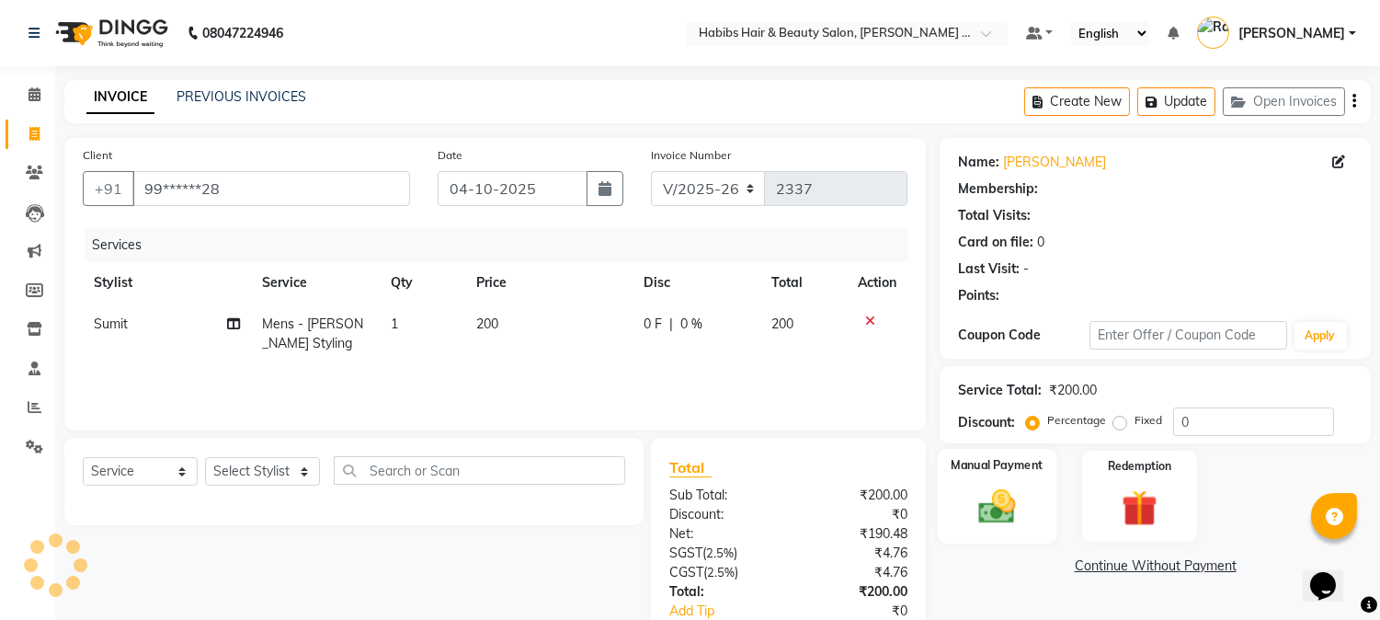
click at [999, 520] on img at bounding box center [997, 507] width 61 height 43
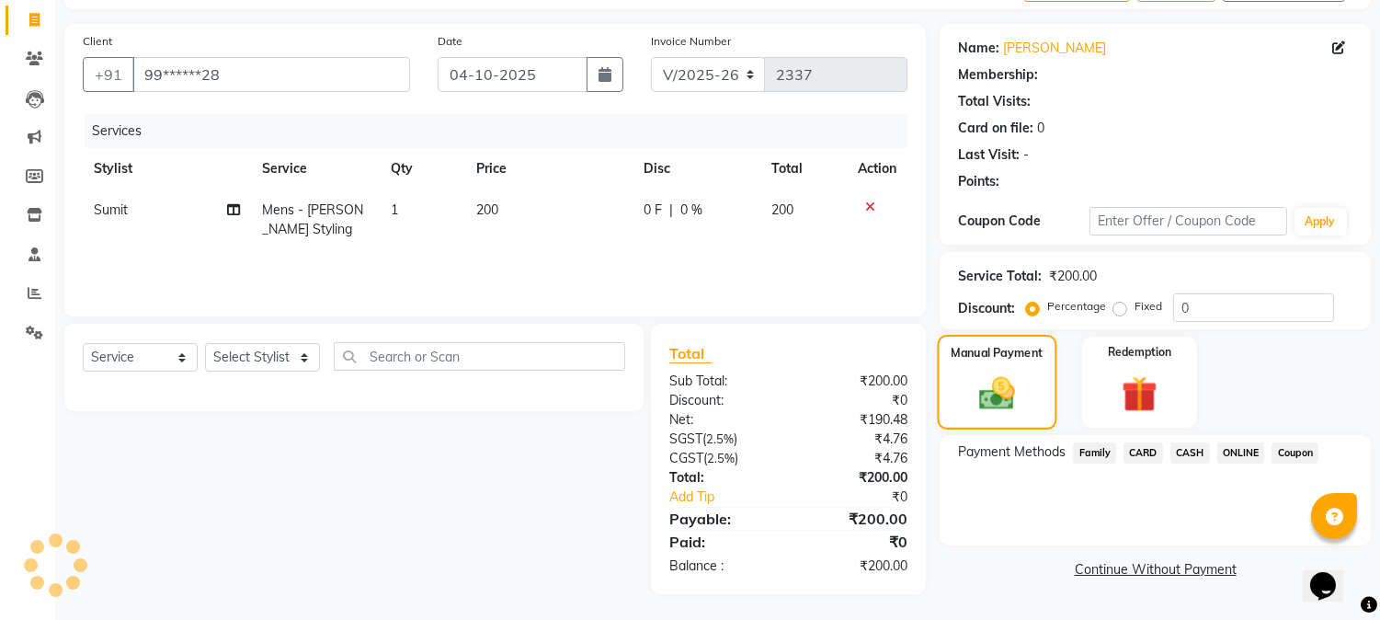
scroll to position [115, 0]
click at [1238, 449] on span "ONLINE" at bounding box center [1242, 451] width 48 height 21
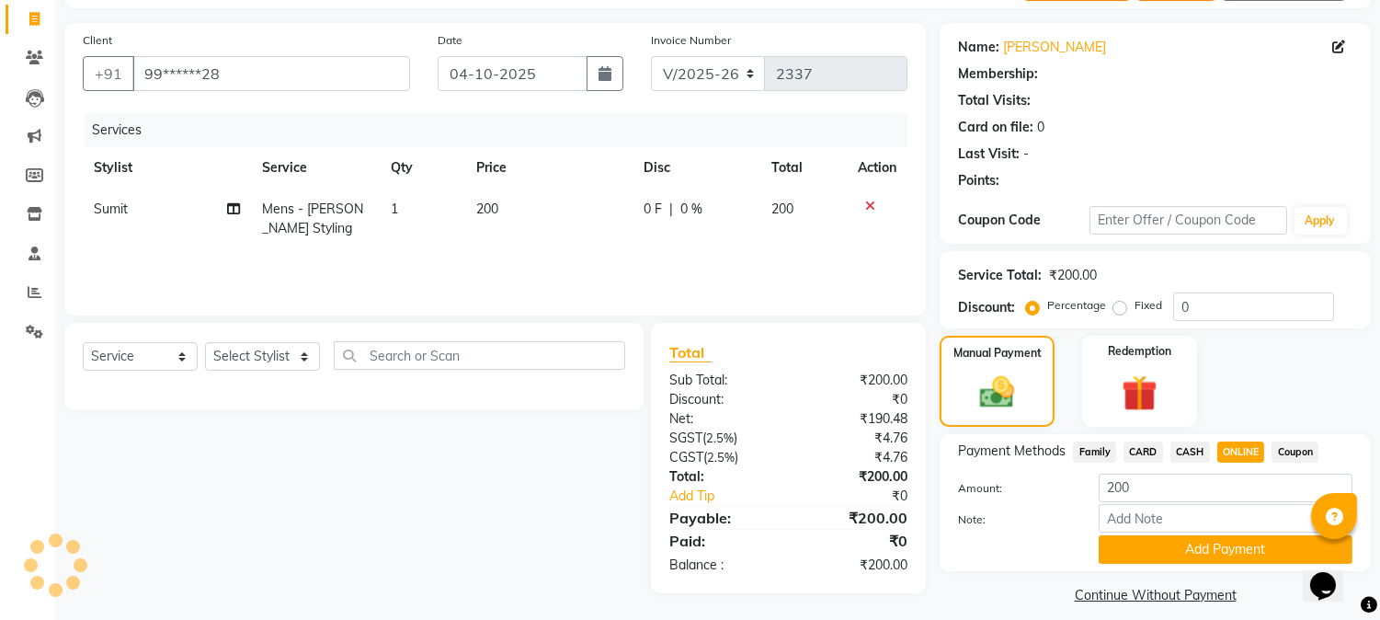
scroll to position [131, 0]
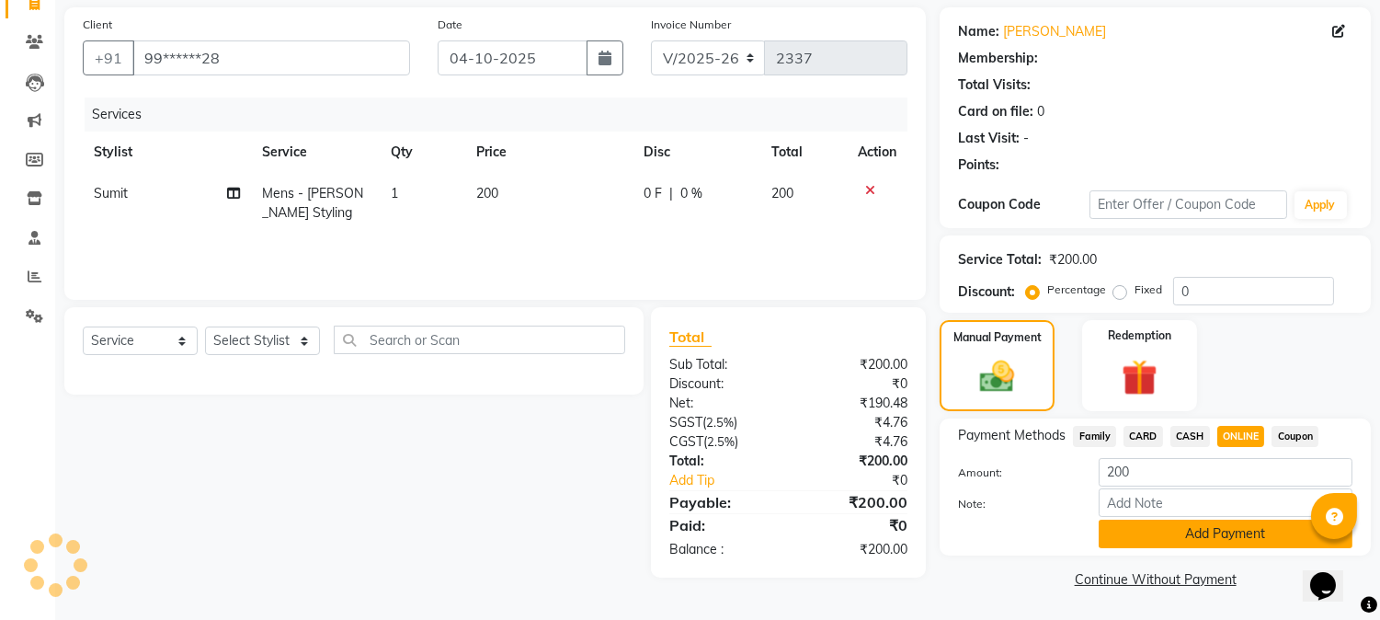
click at [1247, 530] on button "Add Payment" at bounding box center [1226, 534] width 254 height 29
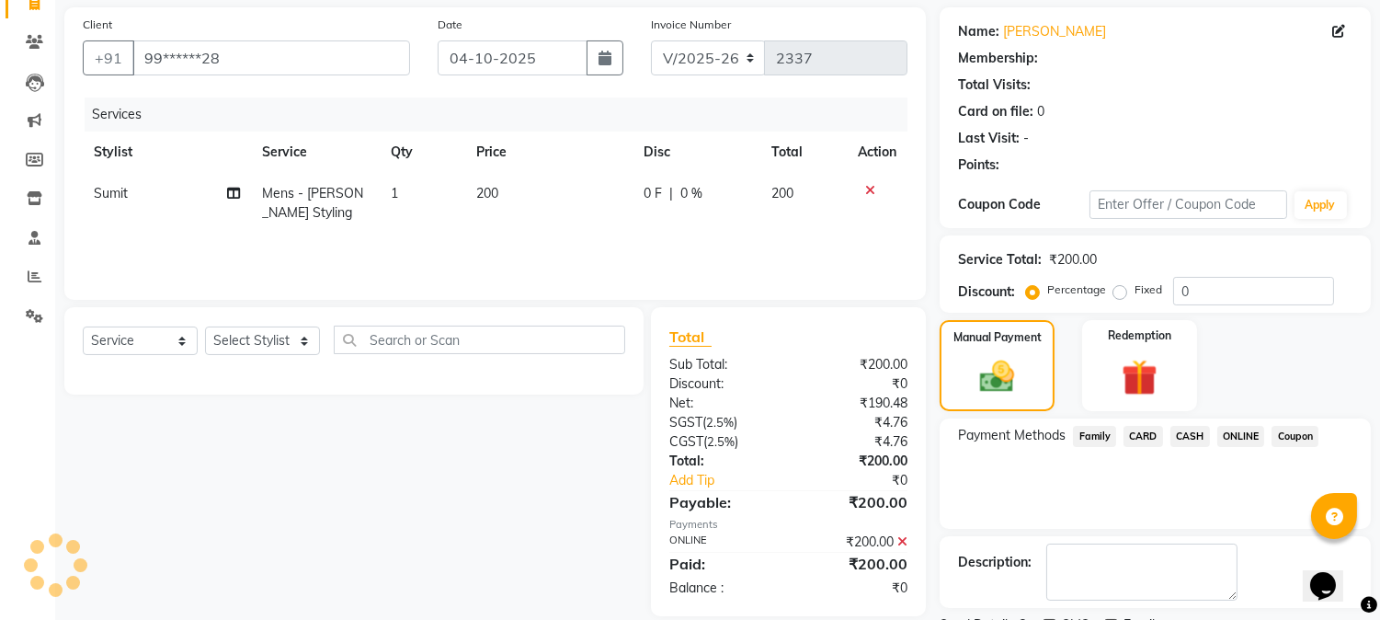
scroll to position [207, 0]
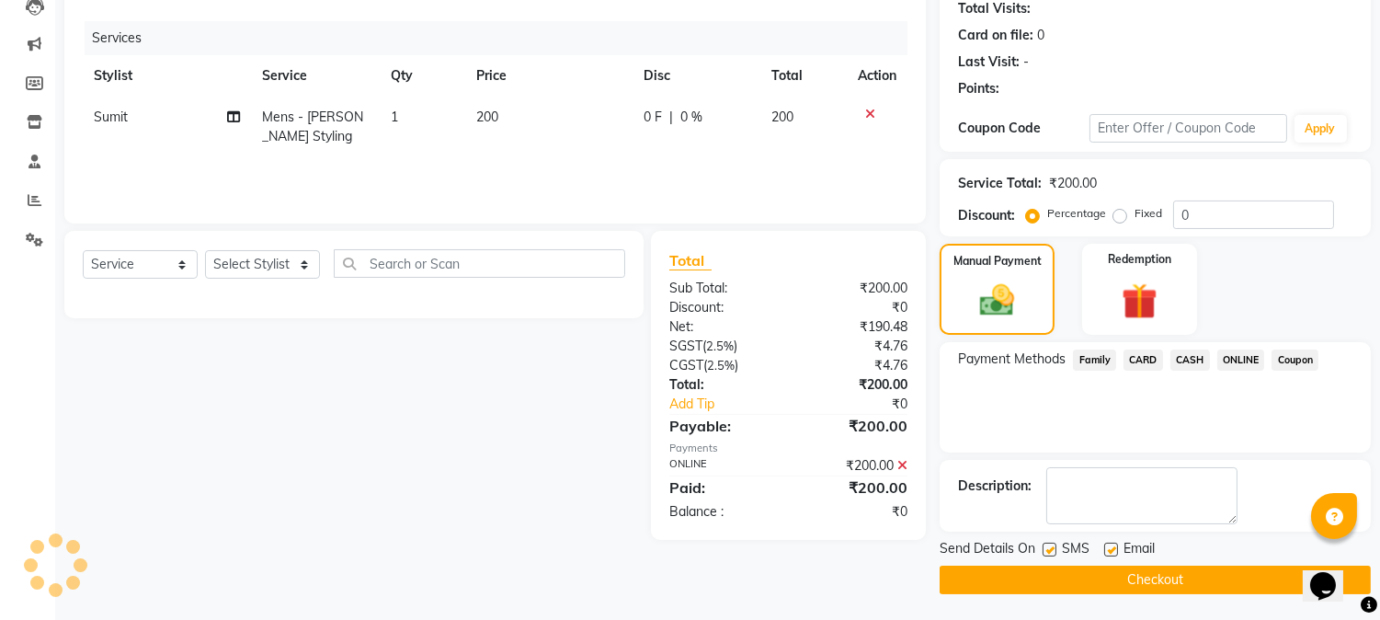
click at [1196, 566] on button "Checkout" at bounding box center [1155, 580] width 431 height 29
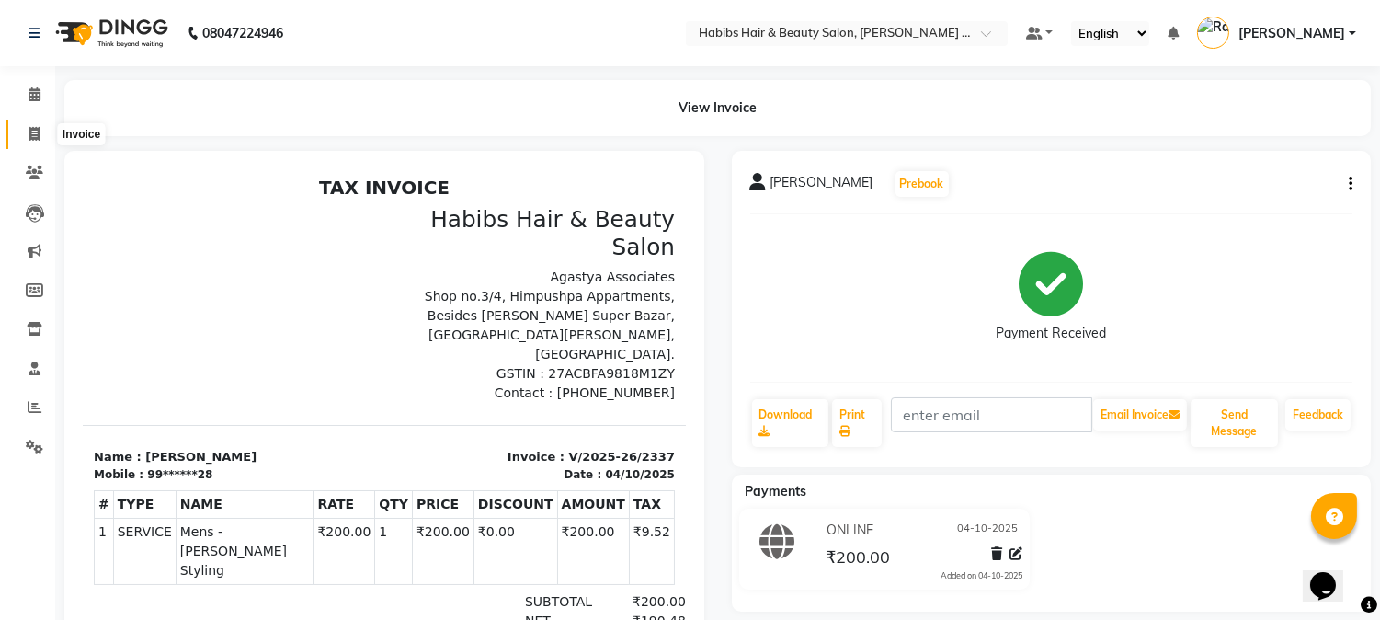
click at [38, 135] on icon at bounding box center [34, 134] width 10 height 14
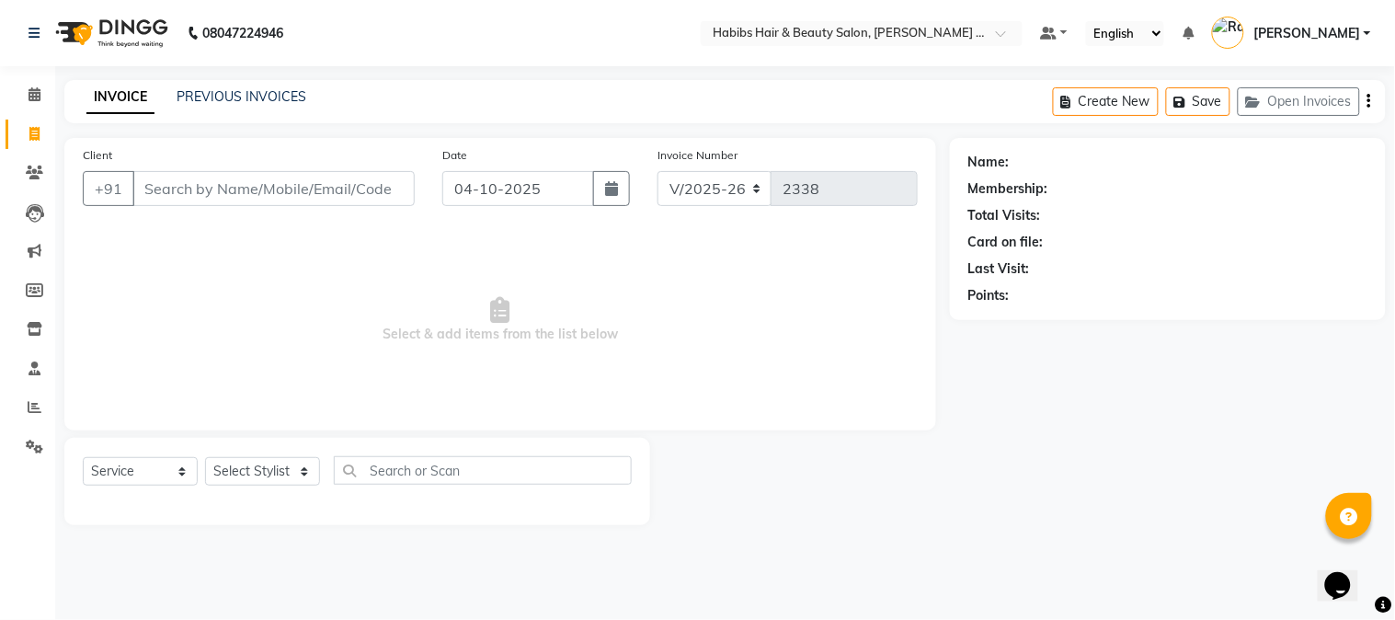
click at [273, 180] on input "Client" at bounding box center [273, 188] width 282 height 35
click at [269, 196] on input "Client" at bounding box center [273, 188] width 282 height 35
click at [287, 191] on input "Client" at bounding box center [273, 188] width 282 height 35
click at [240, 107] on div "INVOICE PREVIOUS INVOICES" at bounding box center [196, 97] width 264 height 21
click at [1257, 97] on icon "button" at bounding box center [1257, 102] width 22 height 13
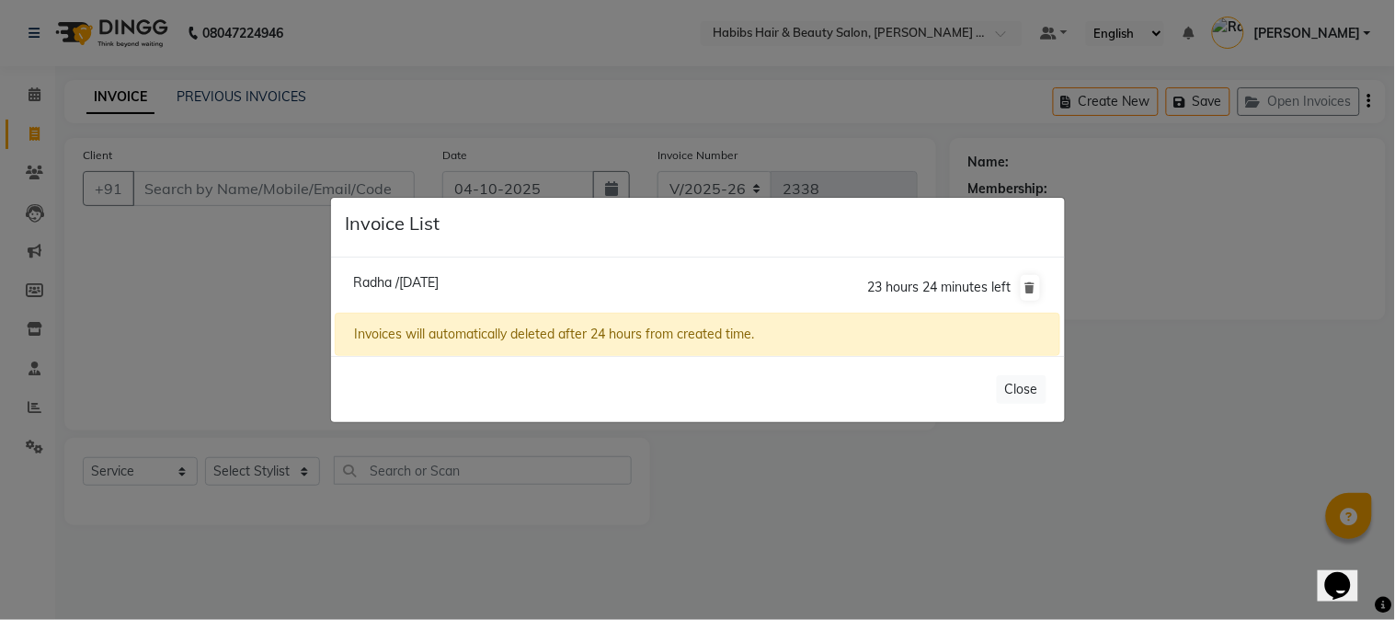
click at [439, 274] on span "Radha /[DATE]" at bounding box center [396, 282] width 86 height 17
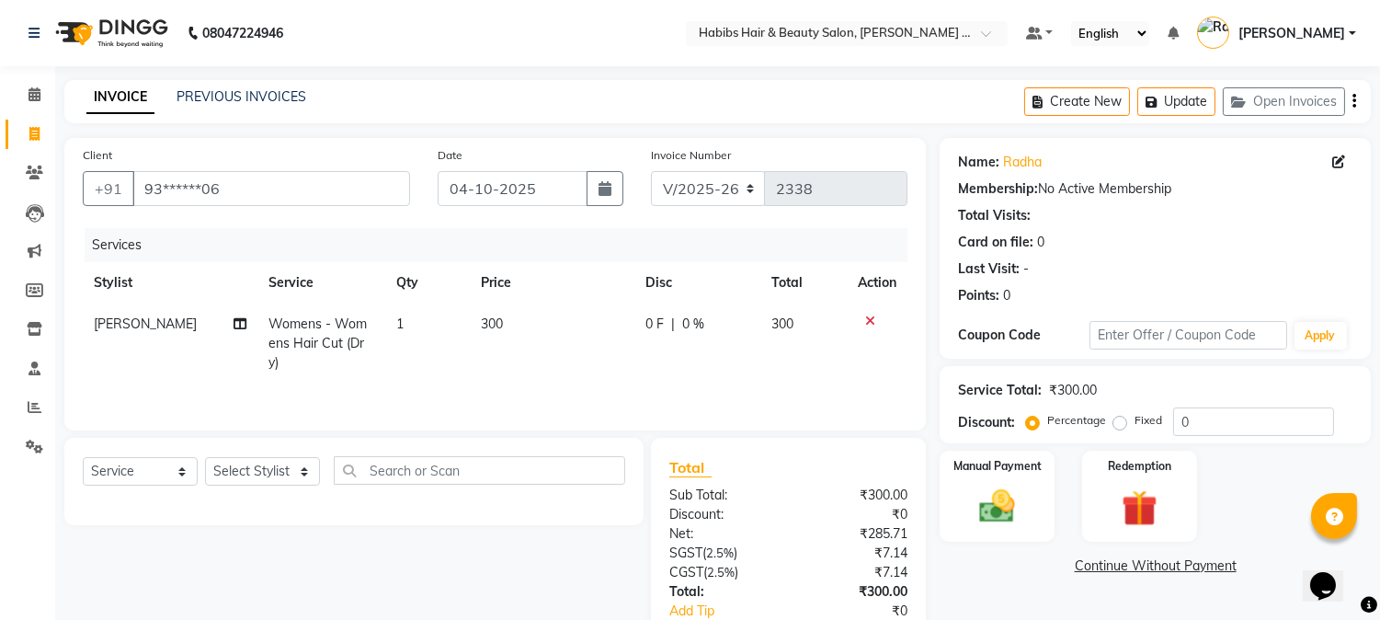
click at [871, 316] on icon at bounding box center [870, 320] width 10 height 13
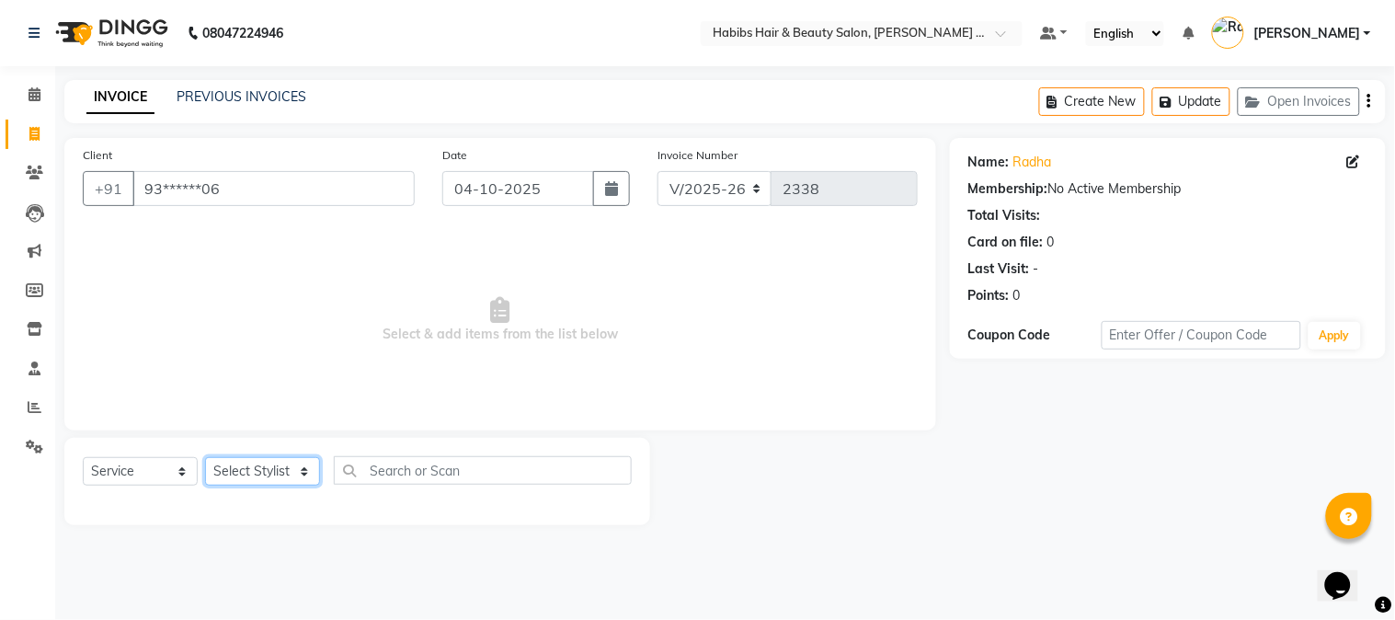
click at [283, 458] on select "Select Stylist Admin [PERSON_NAME] Darshan [PERSON_NAME] [PERSON_NAME] RASHMI […" at bounding box center [262, 471] width 115 height 29
click at [205, 458] on select "Select Stylist Admin [PERSON_NAME] Darshan [PERSON_NAME] [PERSON_NAME] RASHMI […" at bounding box center [262, 471] width 115 height 29
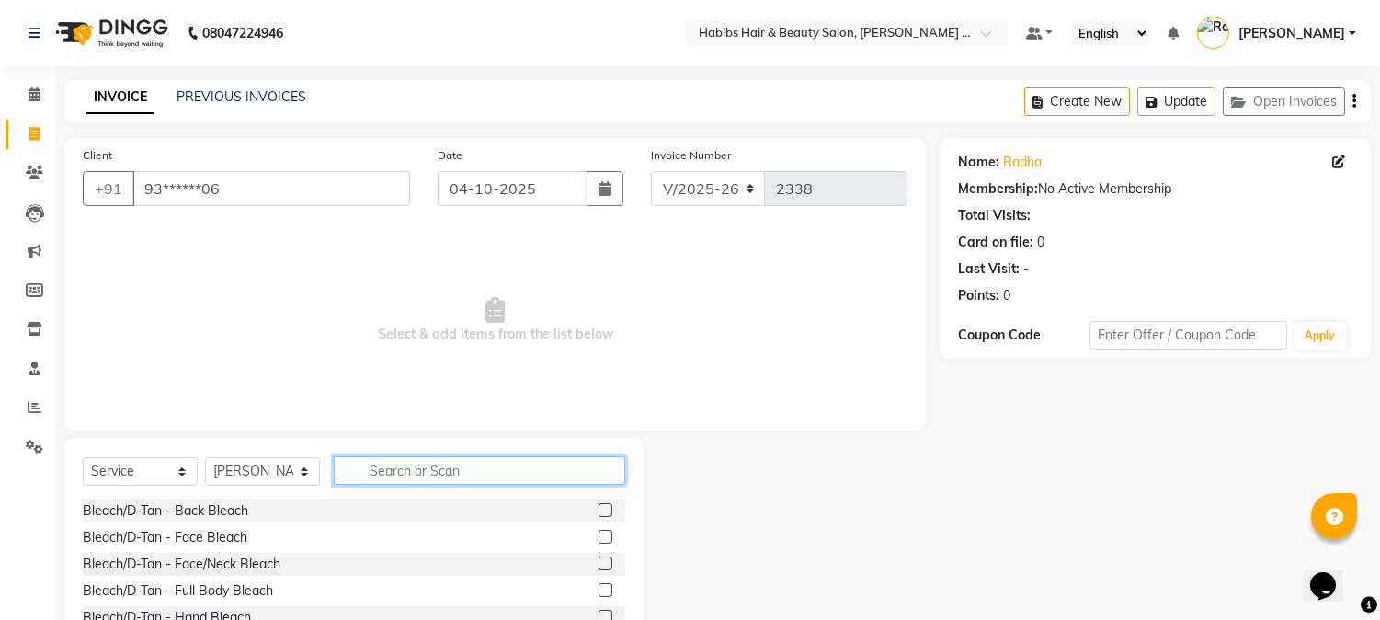
click at [401, 464] on input "text" at bounding box center [480, 470] width 292 height 29
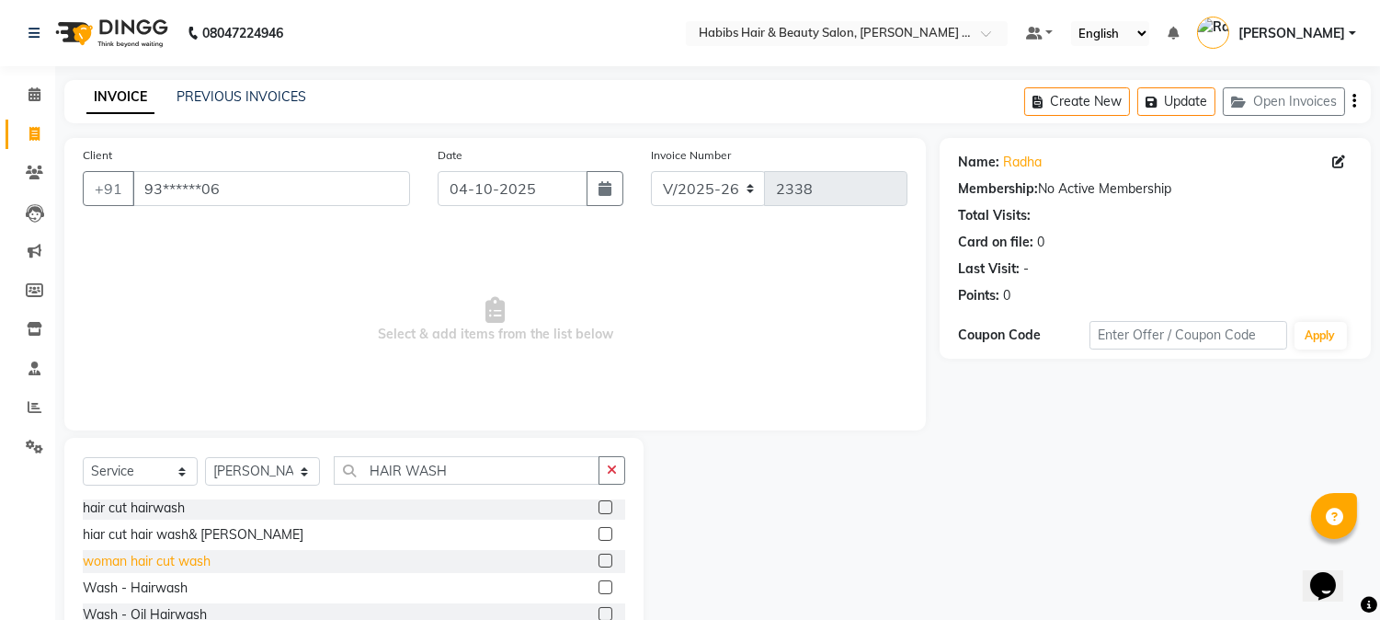
click at [156, 556] on div "woman hair cut wash" at bounding box center [147, 561] width 128 height 19
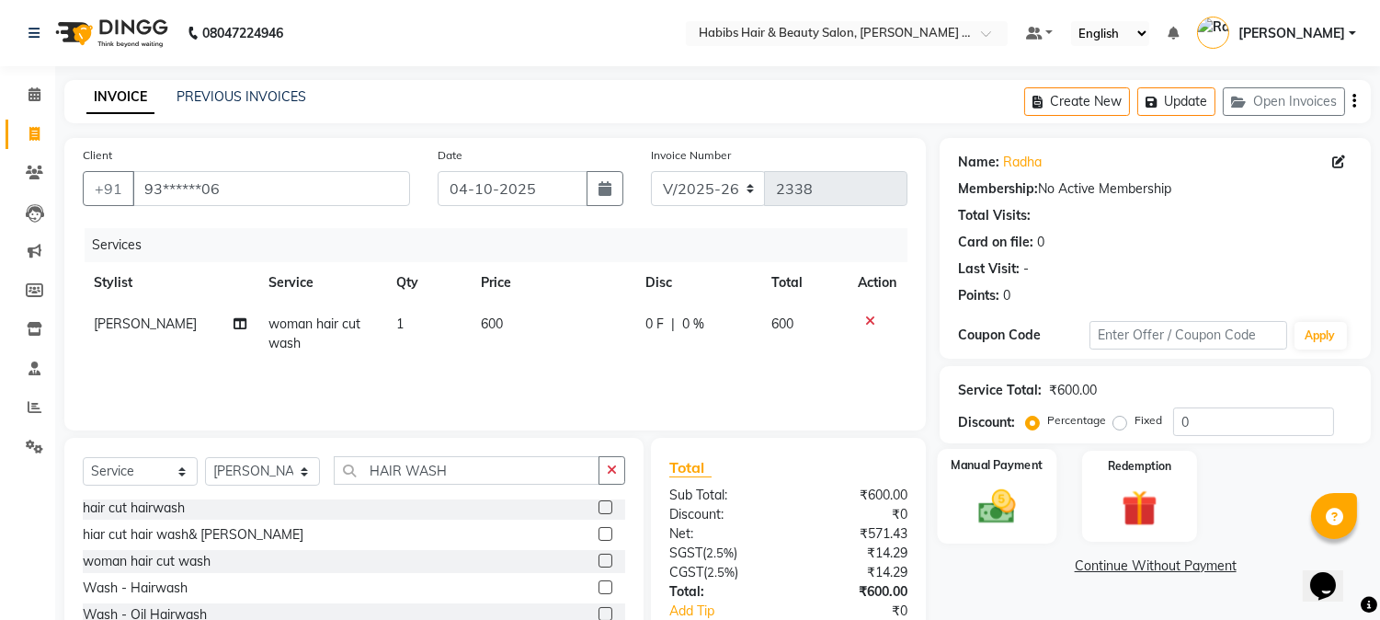
click at [986, 527] on img at bounding box center [997, 507] width 61 height 43
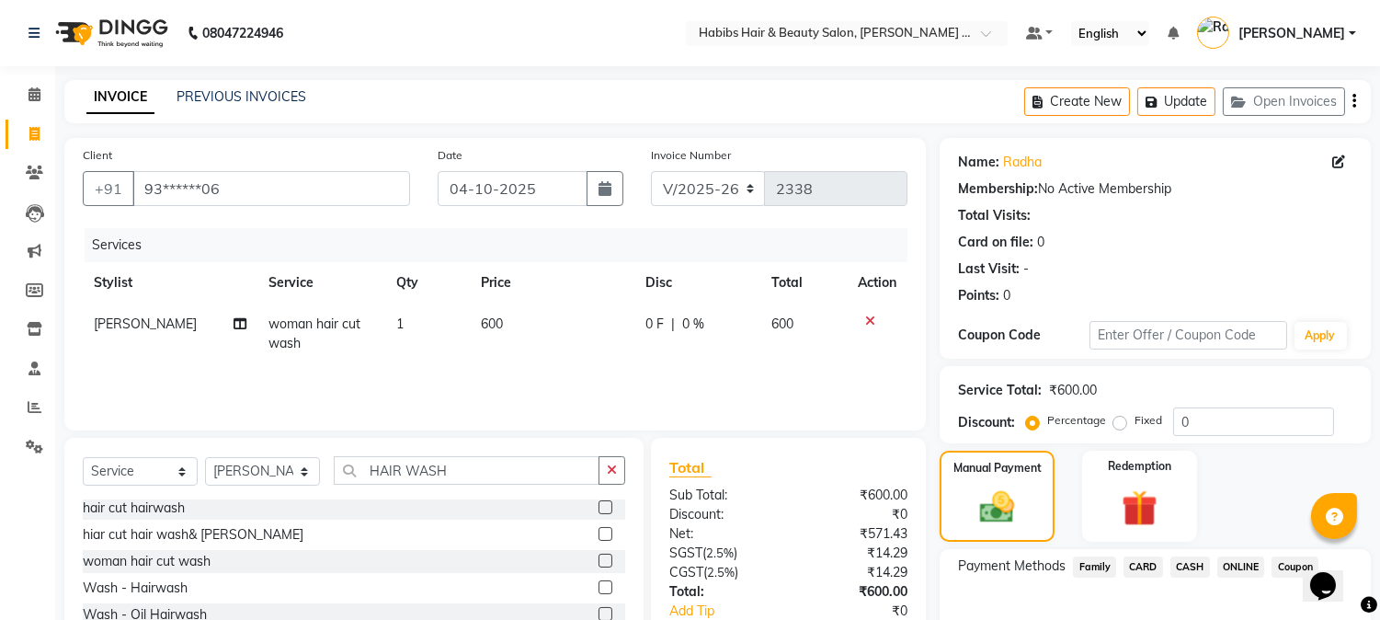
scroll to position [116, 0]
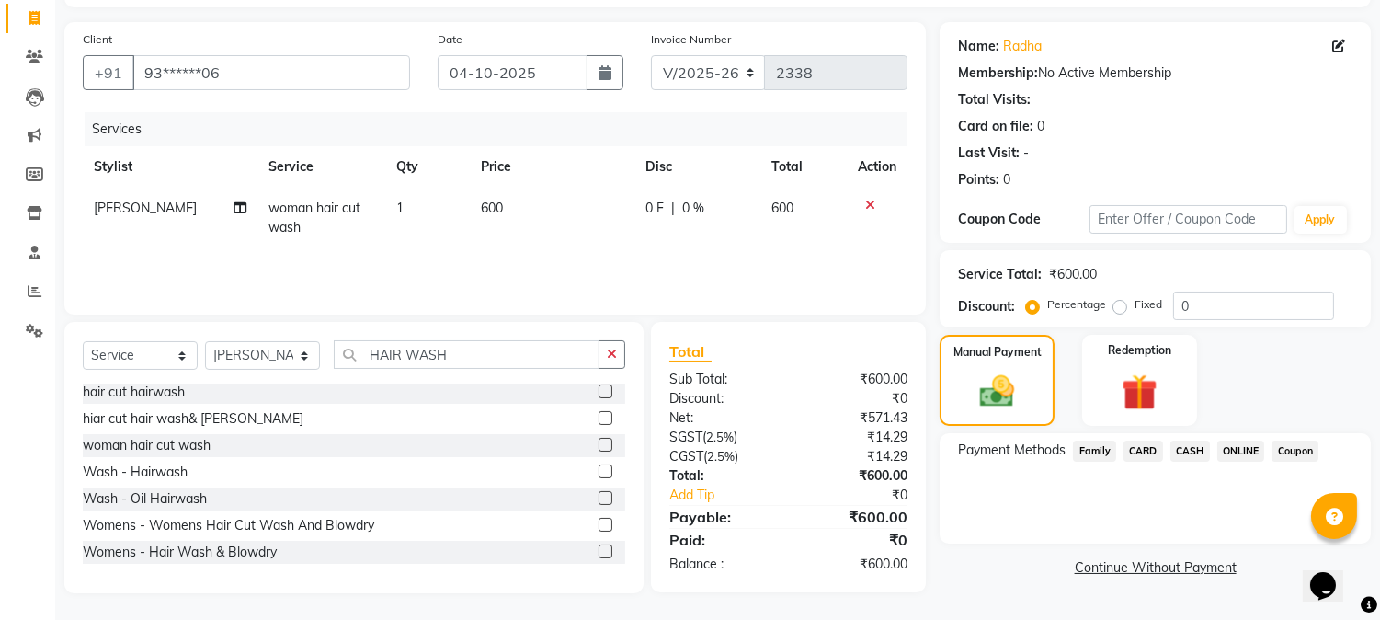
click at [1245, 447] on span "ONLINE" at bounding box center [1242, 450] width 48 height 21
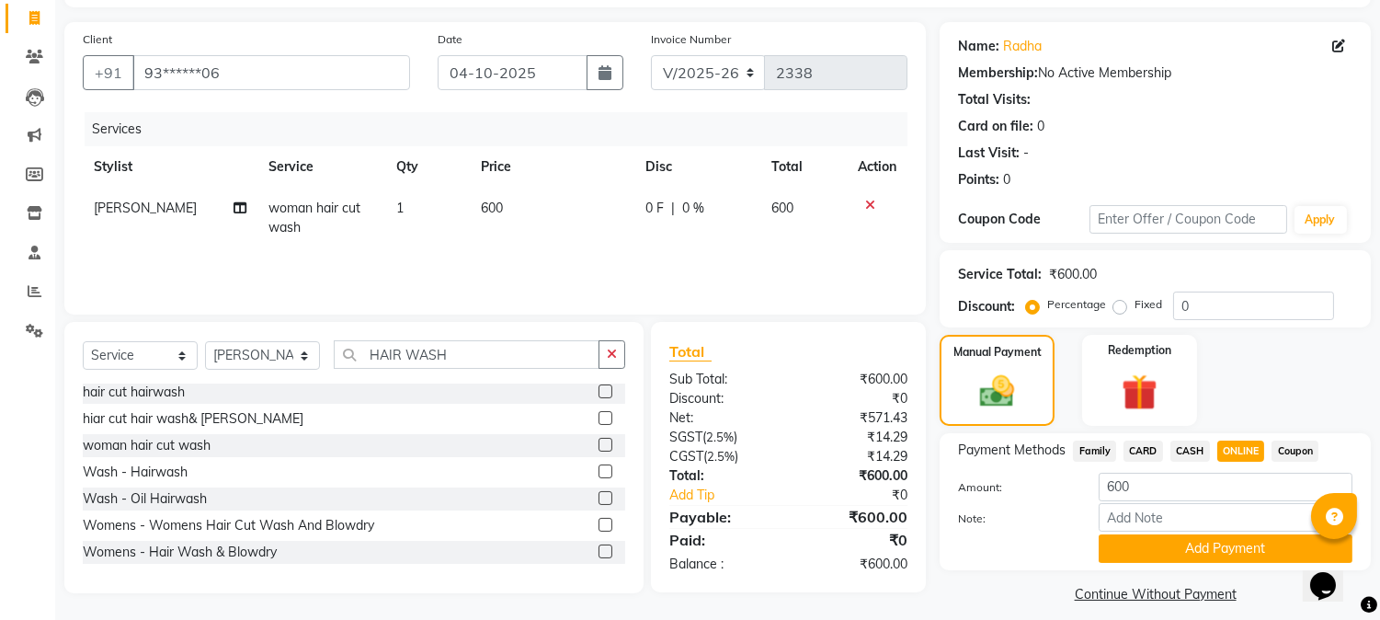
scroll to position [131, 0]
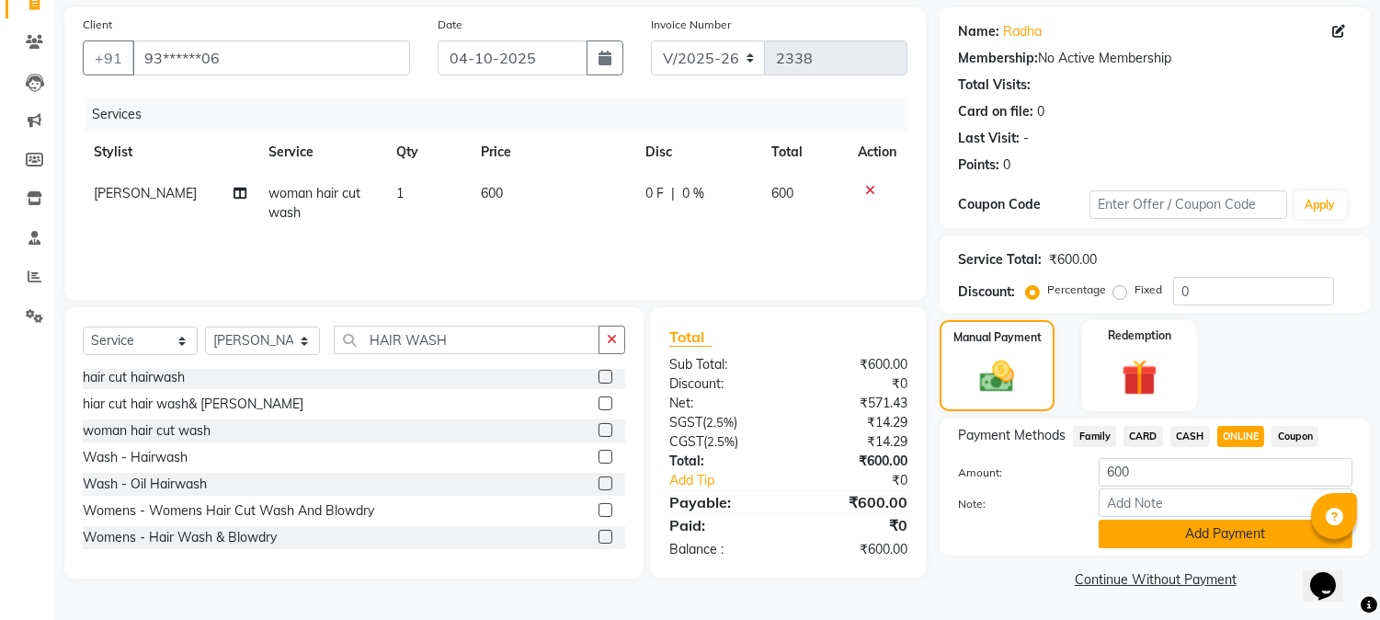
click at [1215, 524] on button "Add Payment" at bounding box center [1226, 534] width 254 height 29
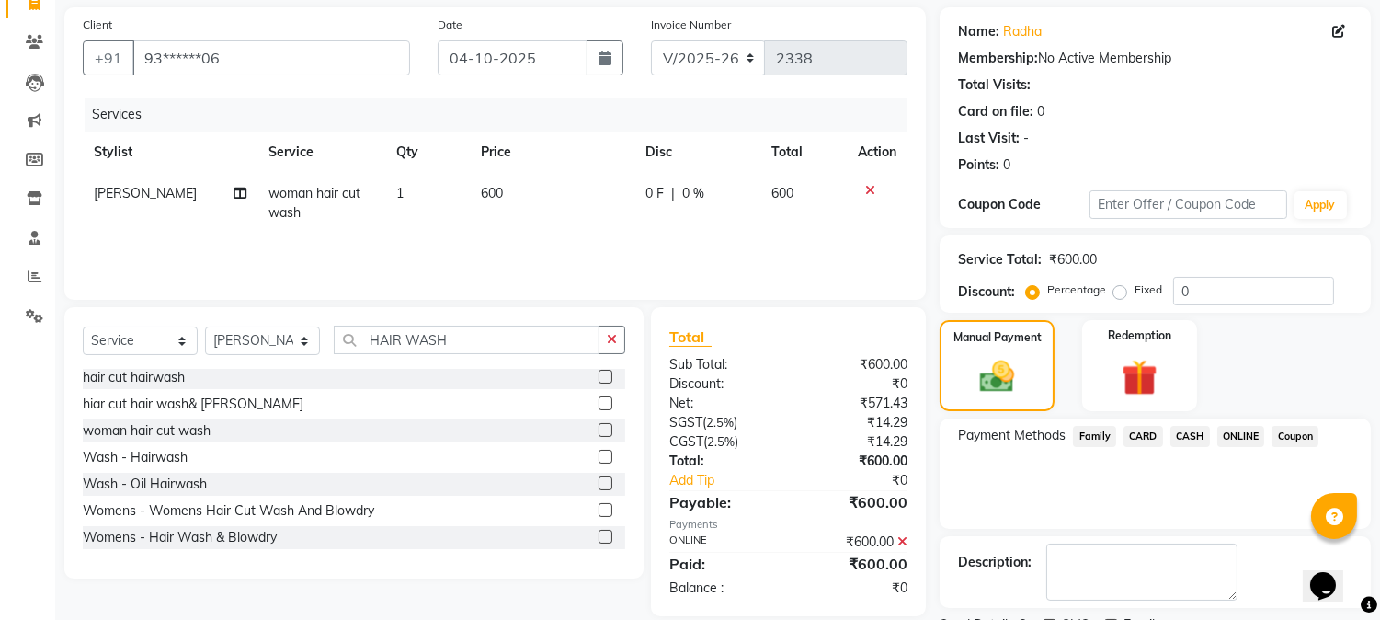
scroll to position [207, 0]
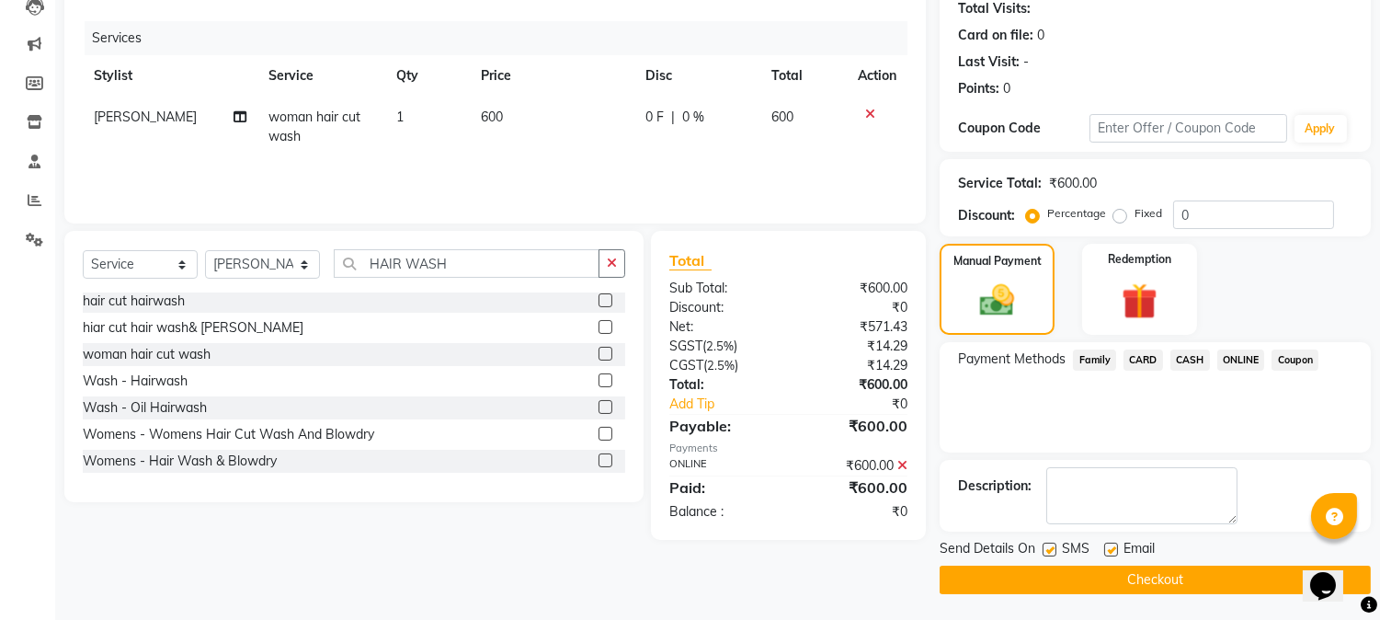
click at [1159, 571] on button "Checkout" at bounding box center [1155, 580] width 431 height 29
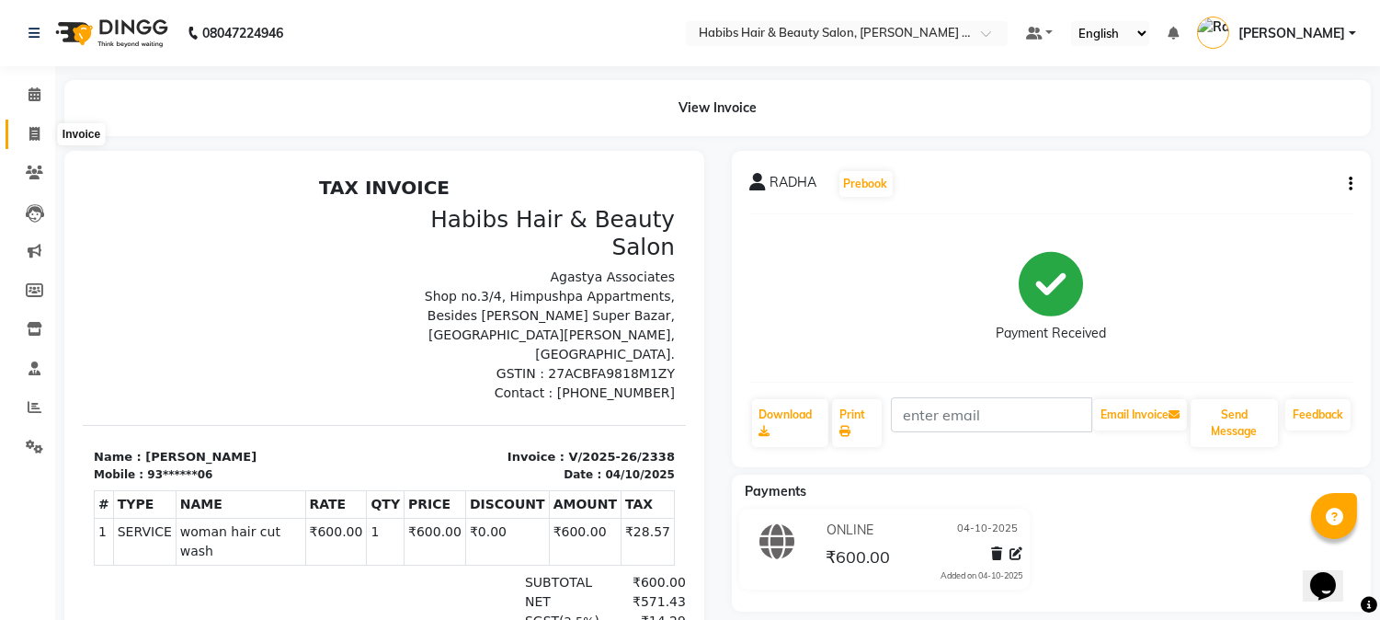
click at [32, 124] on span at bounding box center [34, 134] width 32 height 21
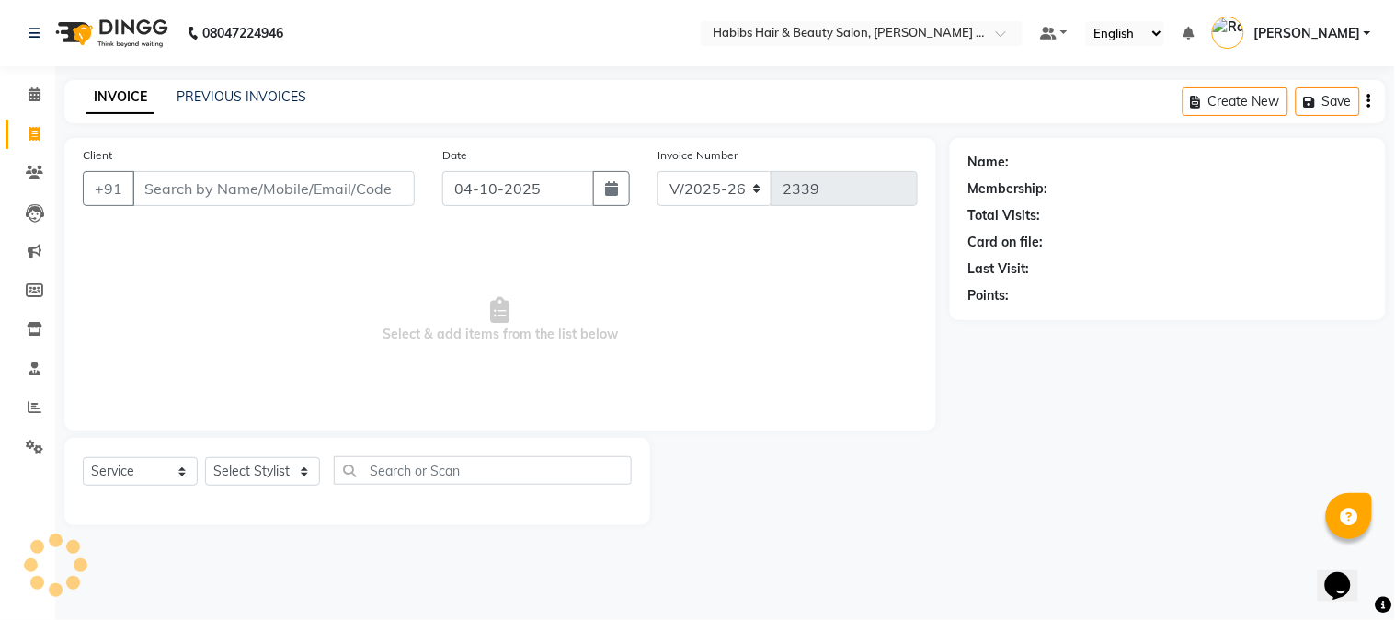
click at [292, 173] on input "Client" at bounding box center [273, 188] width 282 height 35
click at [397, 182] on span "Add Client" at bounding box center [367, 188] width 73 height 18
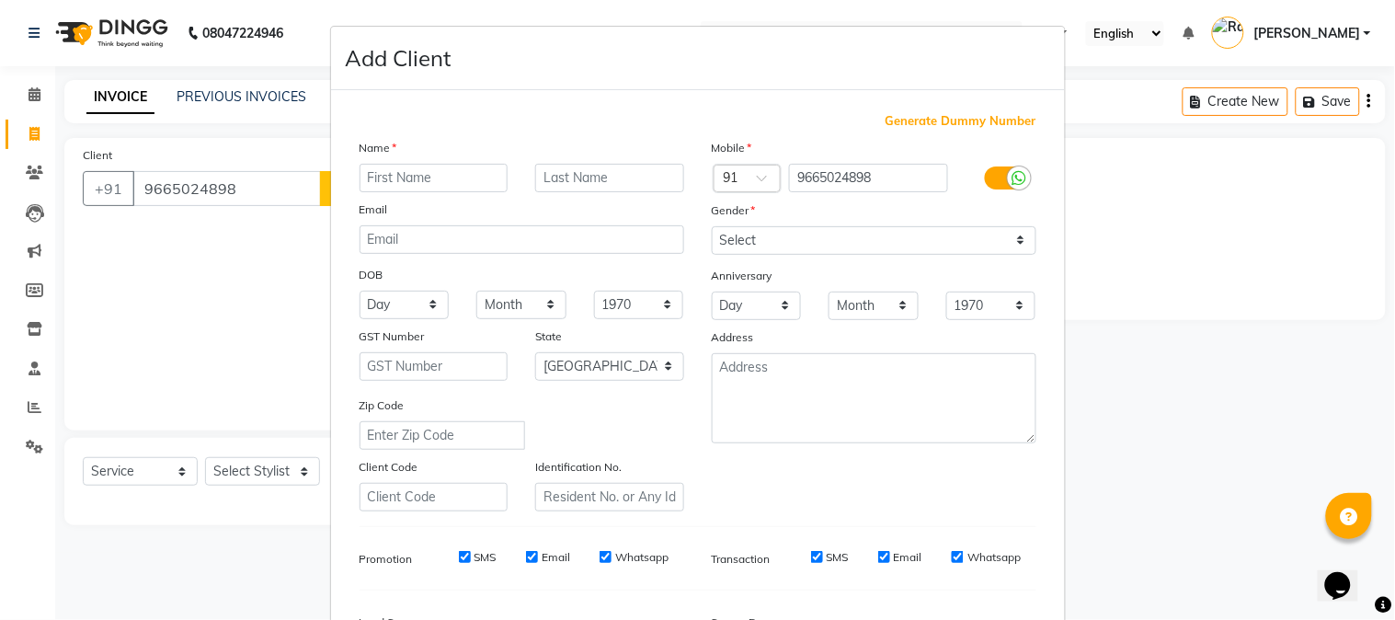
click at [467, 184] on input "text" at bounding box center [434, 178] width 149 height 29
click at [727, 242] on select "Select [DEMOGRAPHIC_DATA] [DEMOGRAPHIC_DATA] Other Prefer Not To Say" at bounding box center [874, 240] width 325 height 29
click at [712, 226] on select "Select [DEMOGRAPHIC_DATA] [DEMOGRAPHIC_DATA] Other Prefer Not To Say" at bounding box center [874, 240] width 325 height 29
click at [751, 288] on div "Anniversary" at bounding box center [727, 279] width 59 height 26
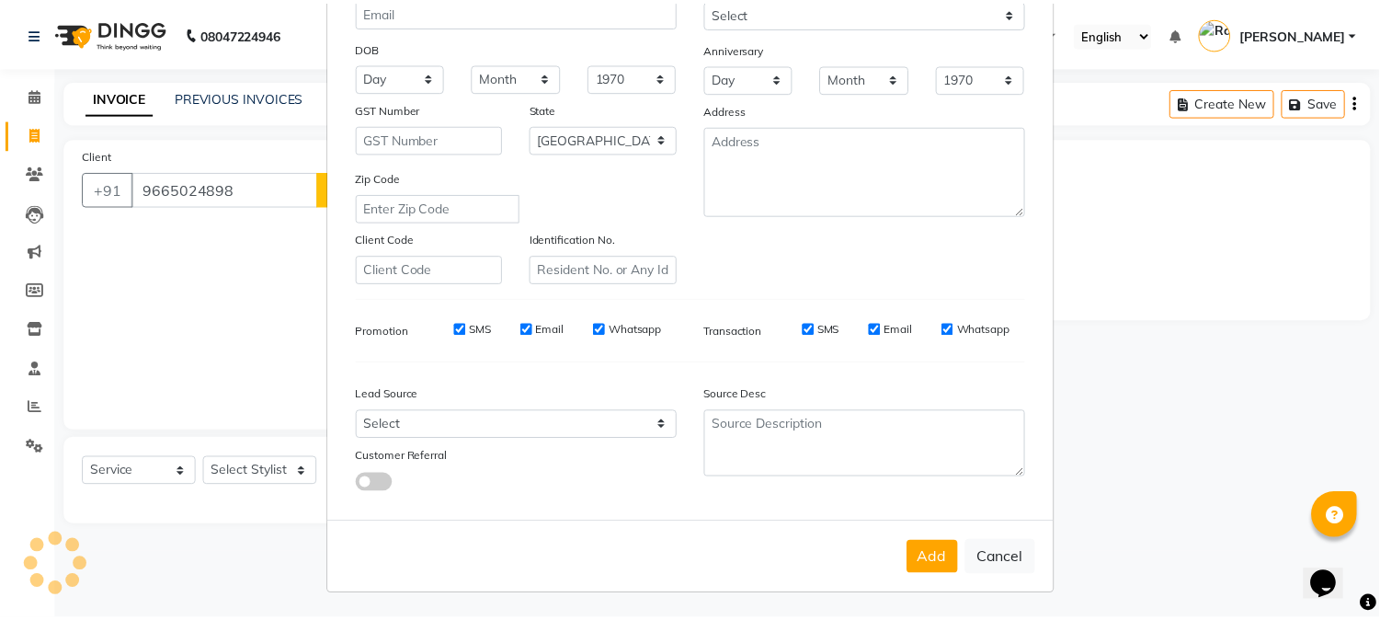
scroll to position [230, 0]
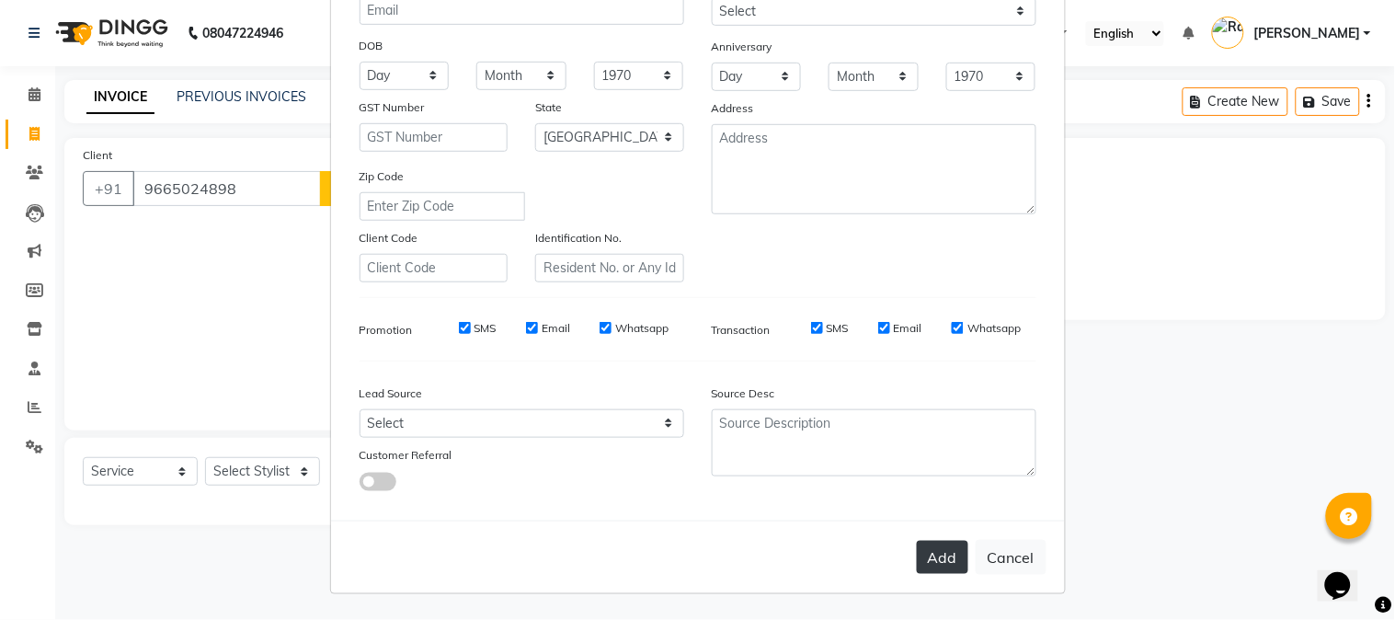
click at [941, 554] on button "Add" at bounding box center [942, 557] width 51 height 33
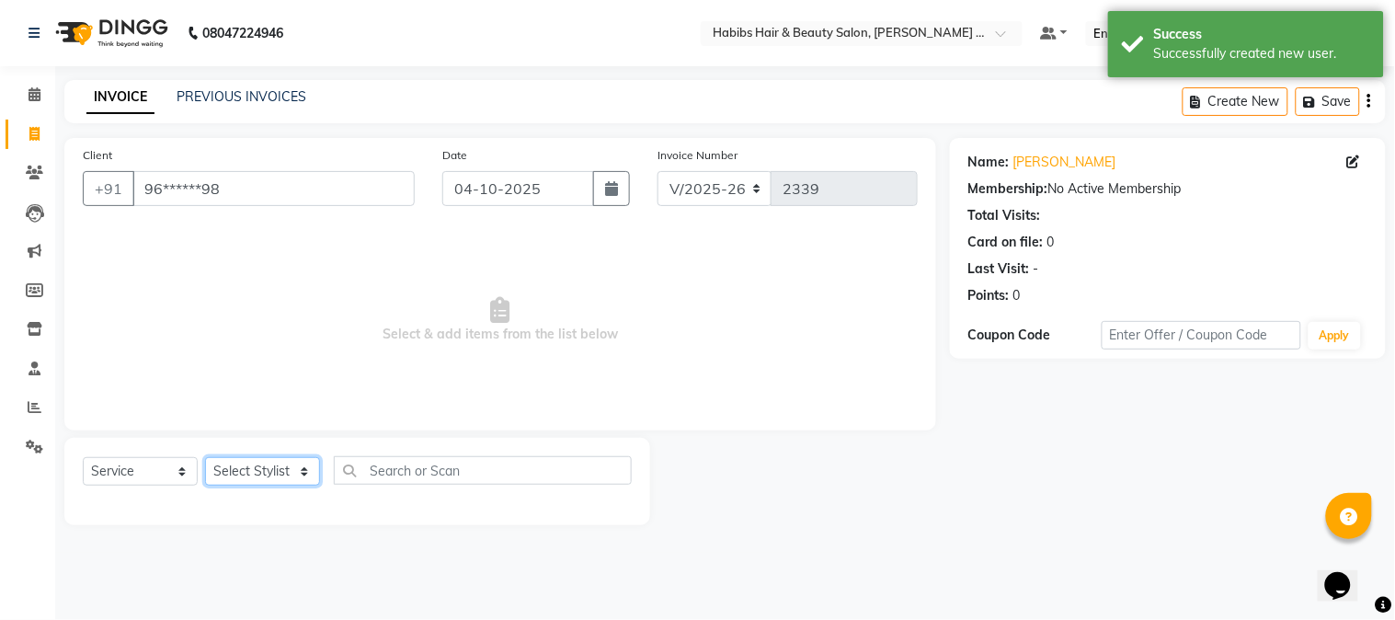
click at [268, 471] on select "Select Stylist Admin [PERSON_NAME] Darshan [PERSON_NAME] [PERSON_NAME] RASHMI […" at bounding box center [262, 471] width 115 height 29
click at [205, 458] on select "Select Stylist Admin [PERSON_NAME] Darshan [PERSON_NAME] [PERSON_NAME] RASHMI […" at bounding box center [262, 471] width 115 height 29
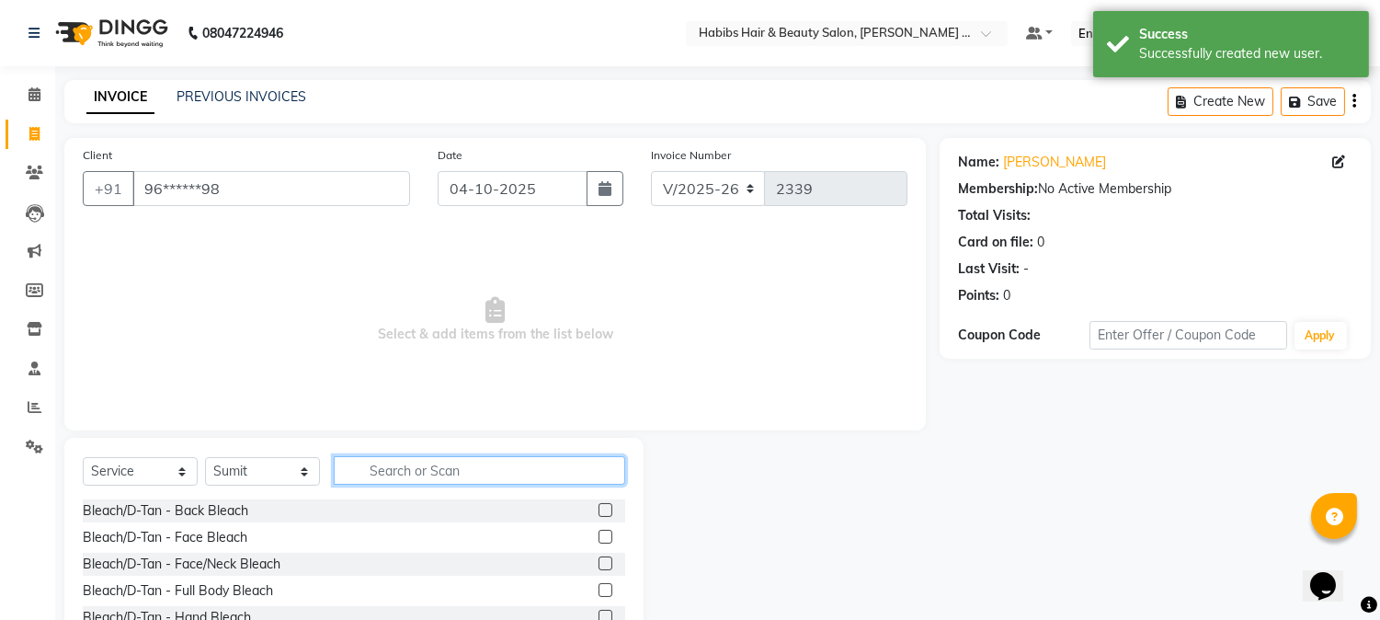
click at [467, 476] on input "text" at bounding box center [480, 470] width 292 height 29
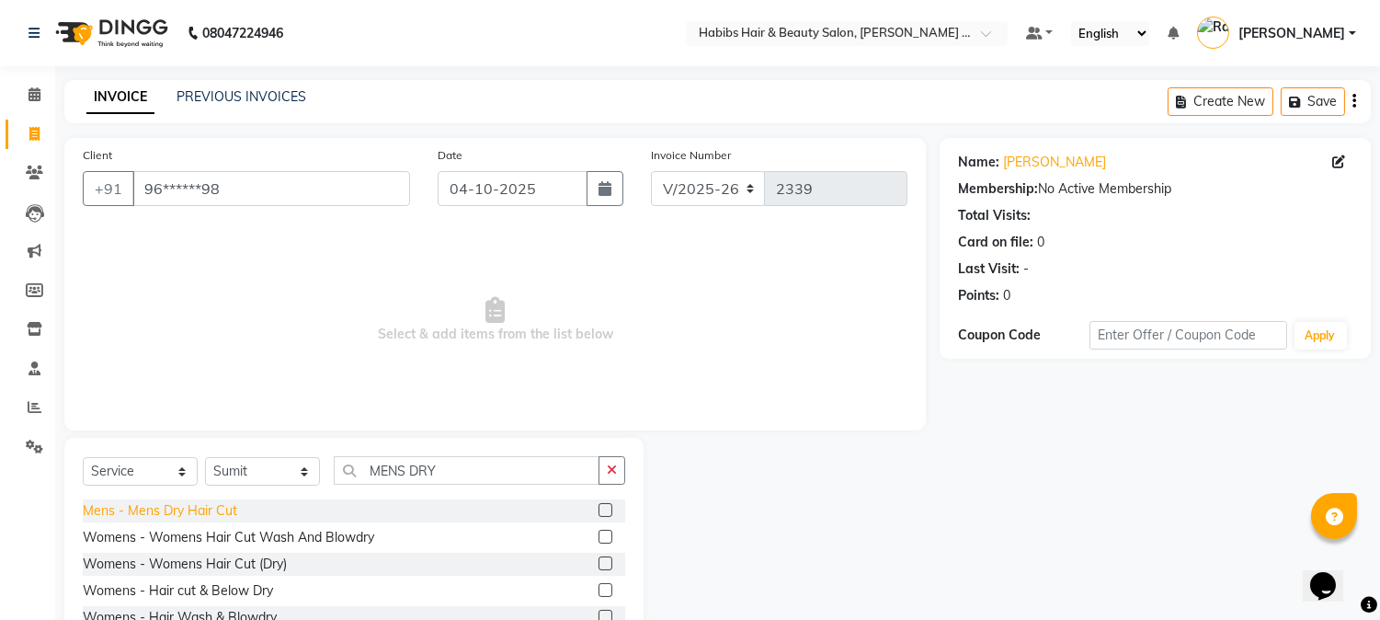
click at [225, 516] on div "Mens - Mens Dry Hair Cut" at bounding box center [160, 510] width 154 height 19
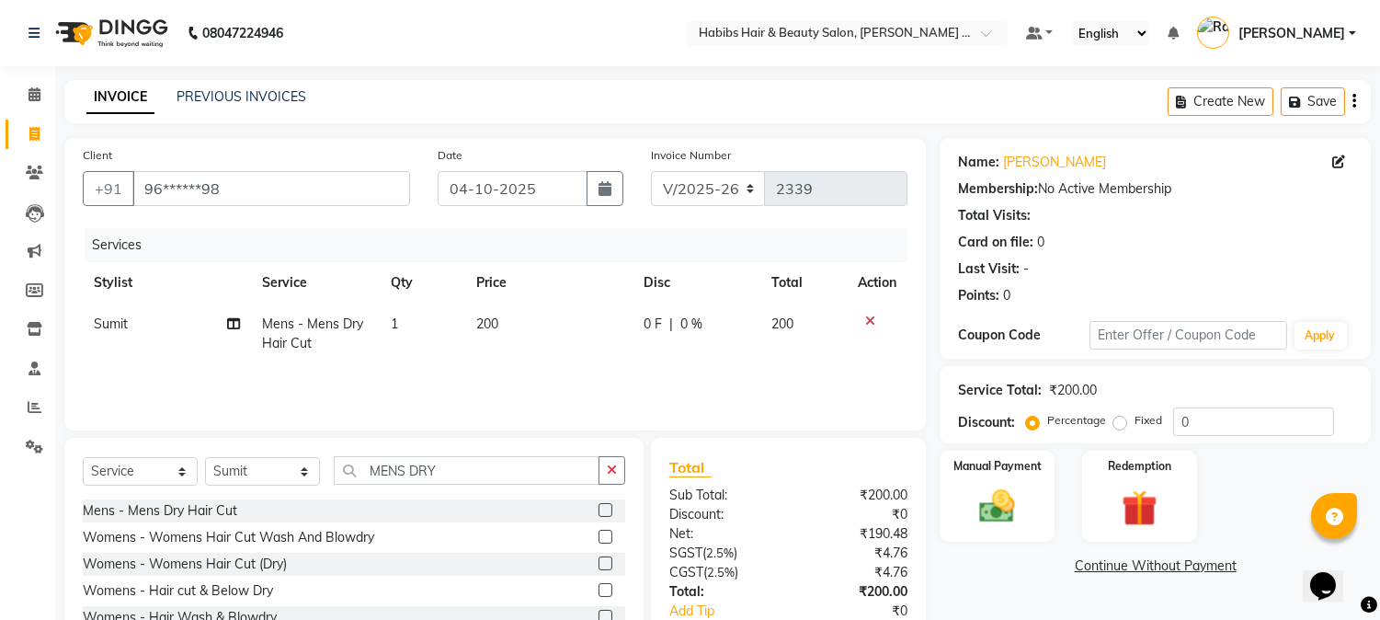
click at [383, 311] on td "1" at bounding box center [423, 333] width 86 height 61
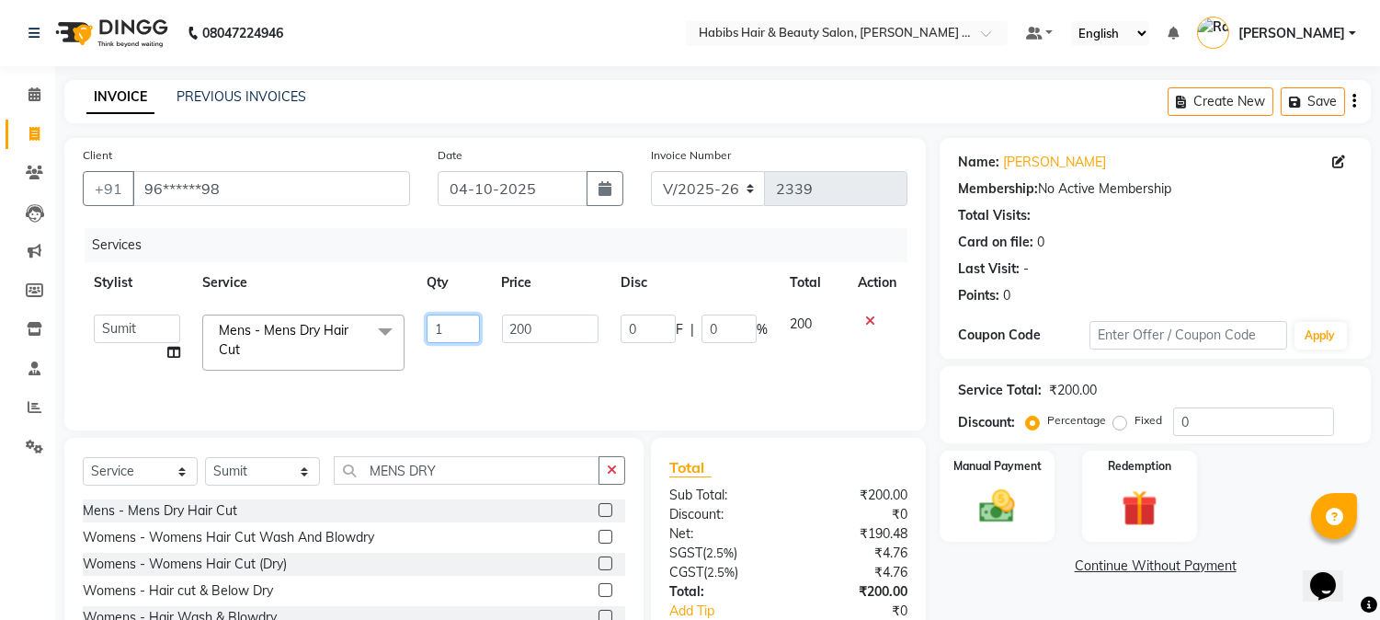
drag, startPoint x: 455, startPoint y: 323, endPoint x: 355, endPoint y: 299, distance: 103.0
click at [355, 299] on table "Stylist Service Qty Price Disc Total Action Admin Amar Ashwini Darshan [PERSON_…" at bounding box center [495, 322] width 825 height 120
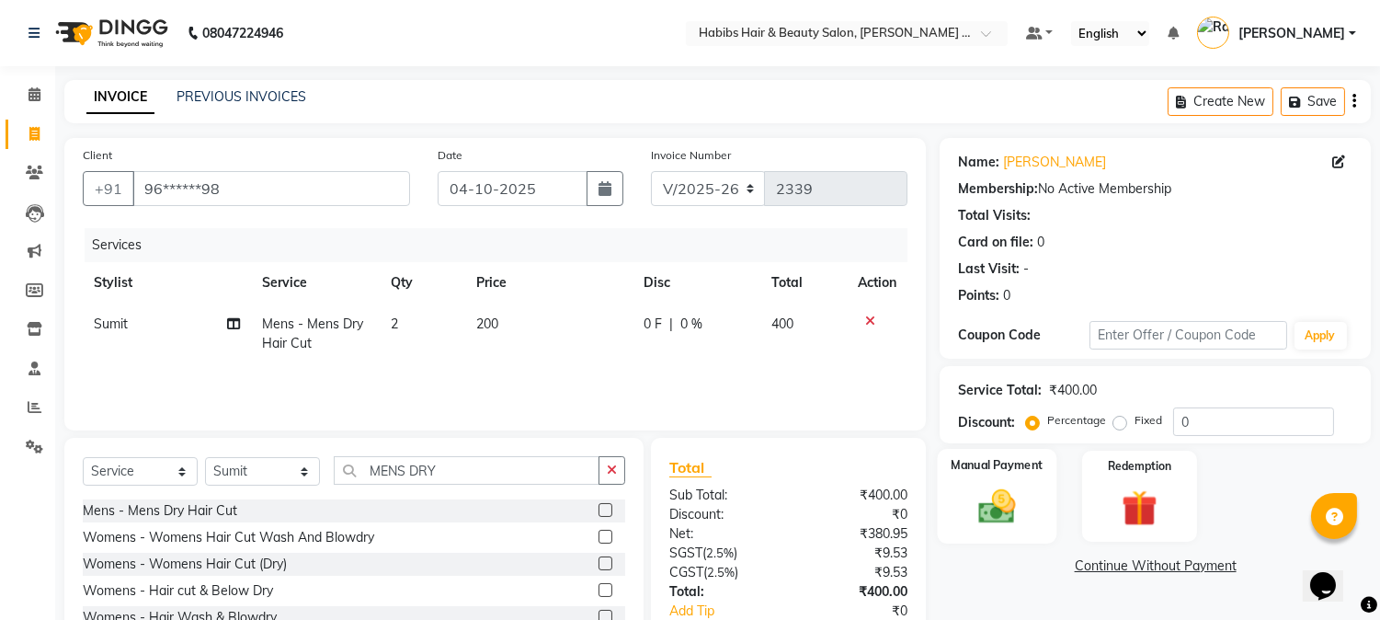
click at [972, 520] on img at bounding box center [997, 507] width 61 height 43
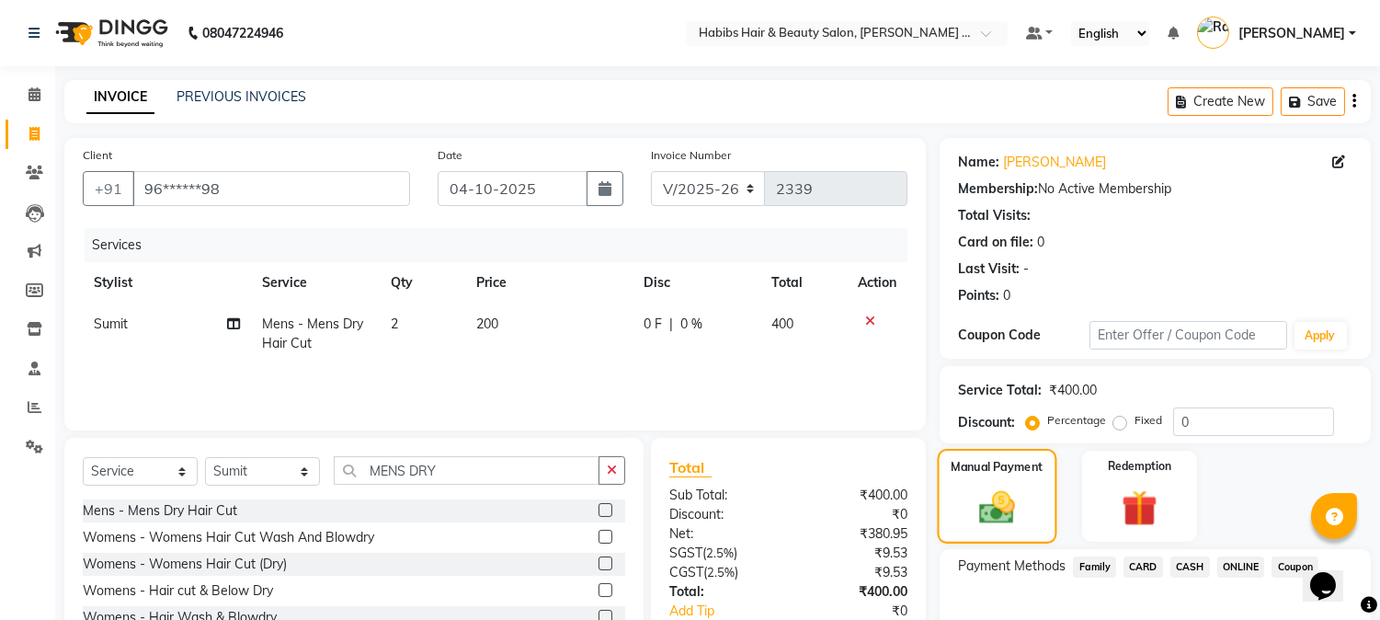
scroll to position [115, 0]
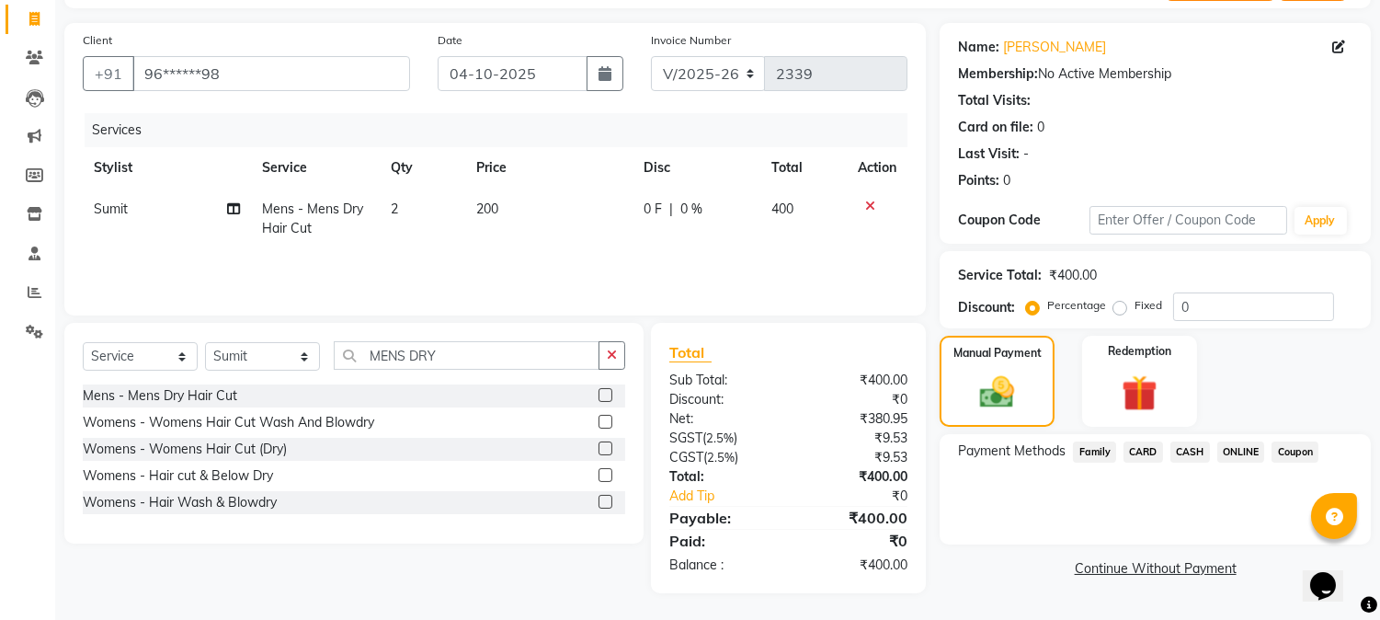
click at [1195, 456] on span "CASH" at bounding box center [1191, 451] width 40 height 21
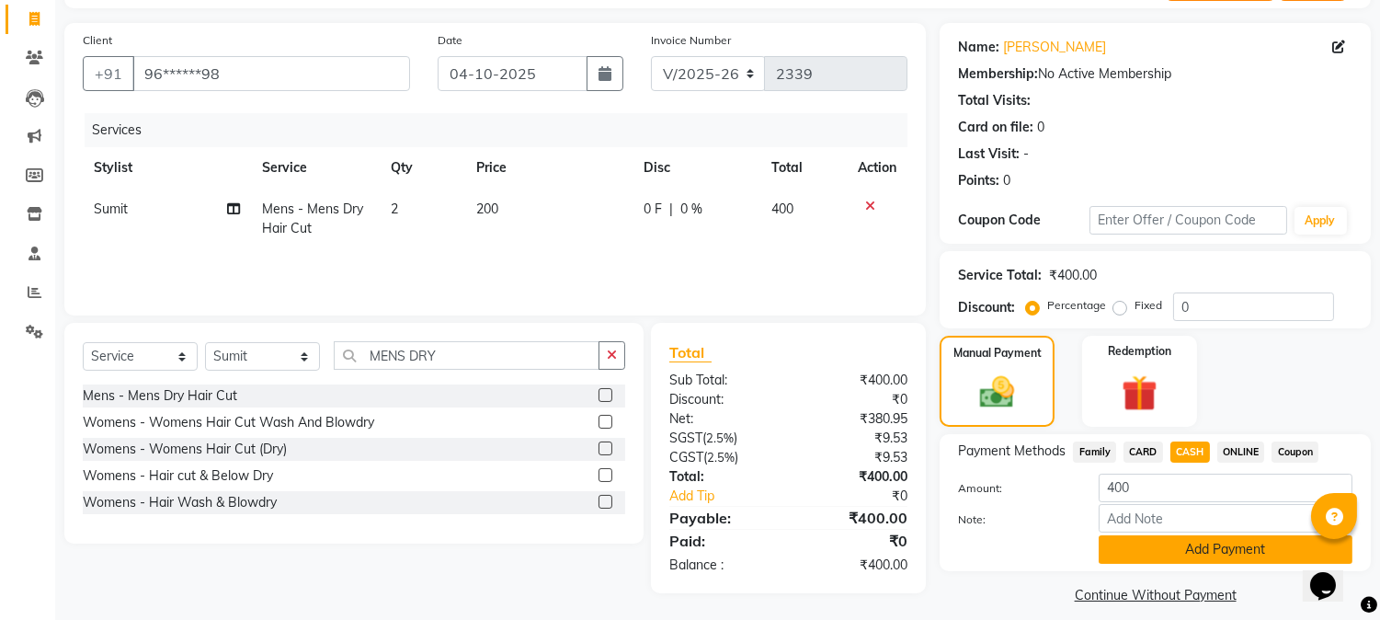
click at [1234, 555] on button "Add Payment" at bounding box center [1226, 549] width 254 height 29
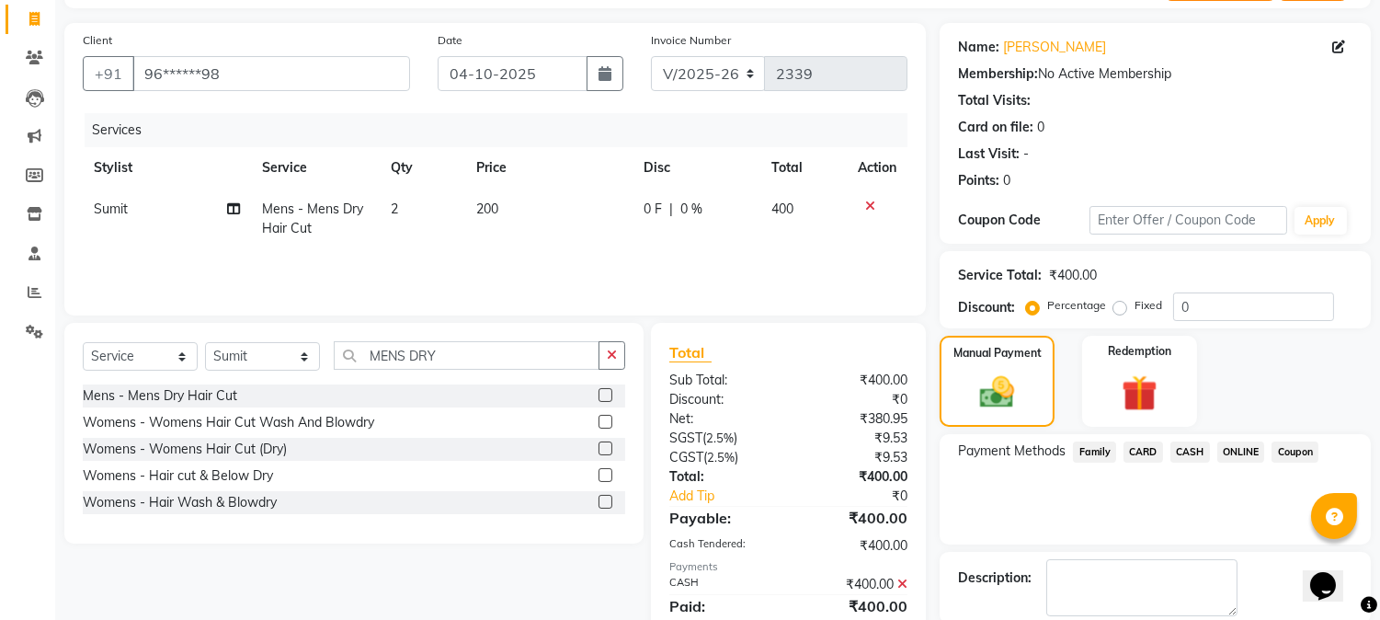
scroll to position [207, 0]
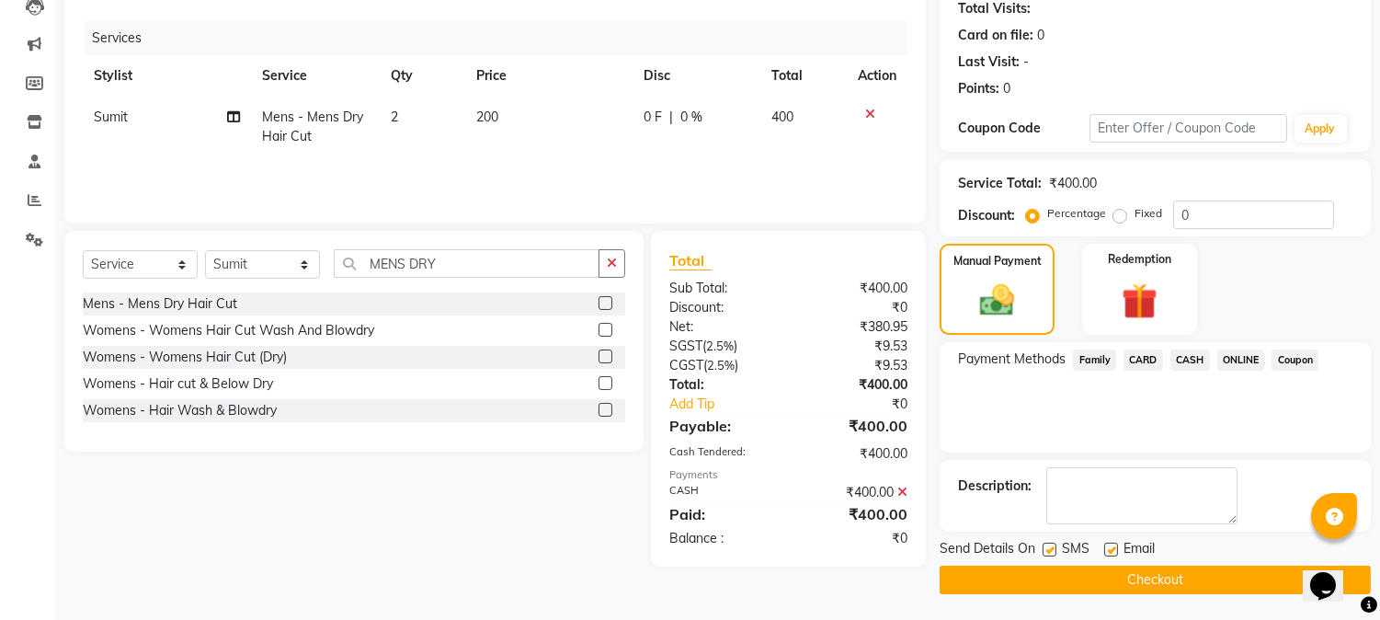
click at [1220, 576] on button "Checkout" at bounding box center [1155, 580] width 431 height 29
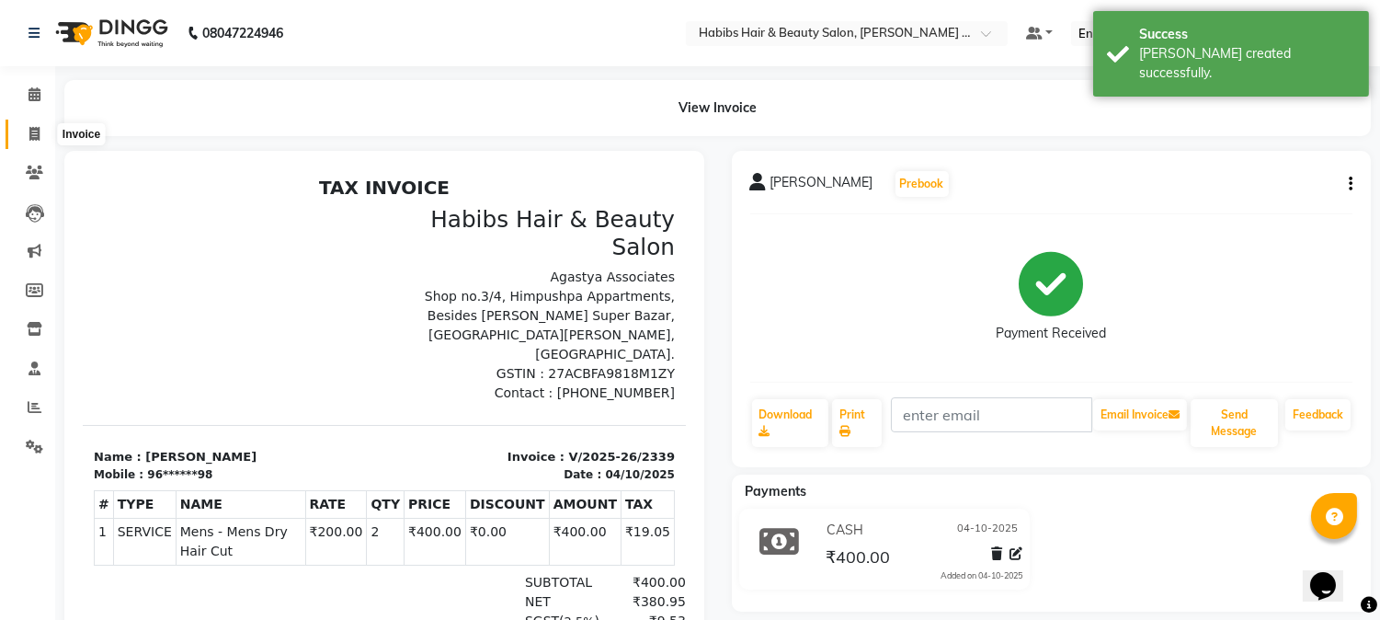
click at [30, 134] on icon at bounding box center [34, 134] width 10 height 14
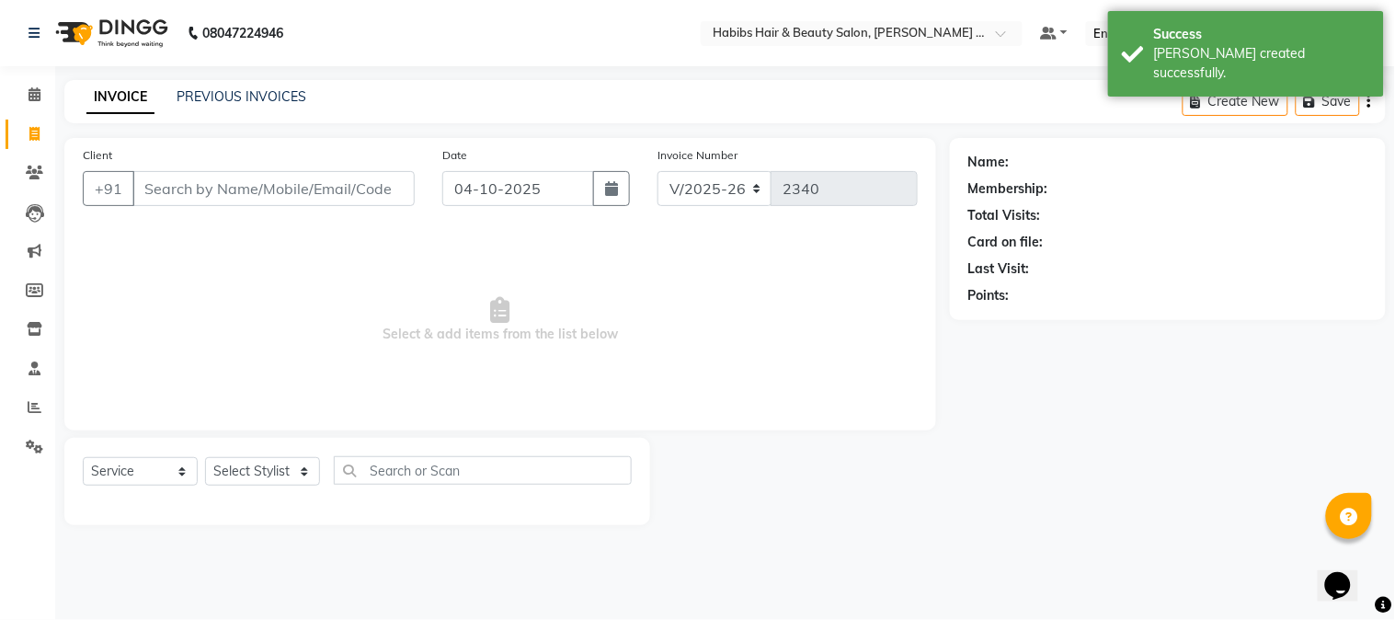
click at [349, 191] on input "Client" at bounding box center [273, 188] width 282 height 35
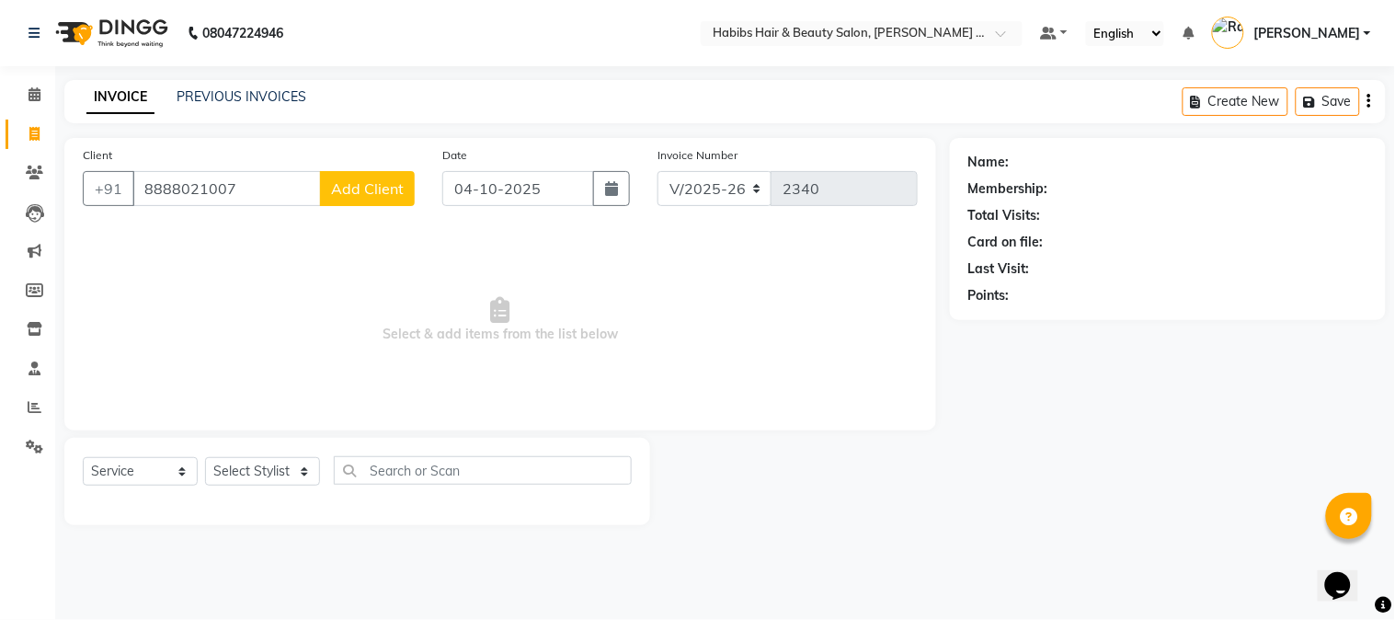
click at [357, 196] on span "Add Client" at bounding box center [367, 188] width 73 height 18
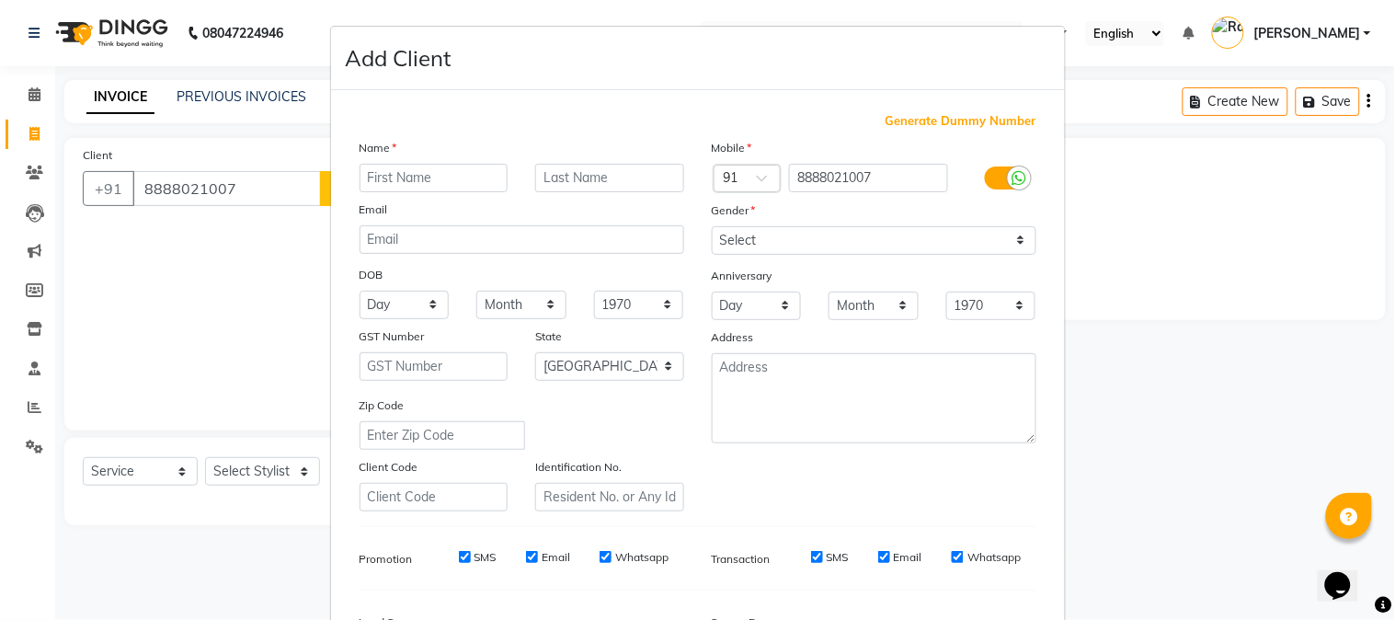
click at [453, 177] on input "text" at bounding box center [434, 178] width 149 height 29
click at [757, 244] on select "Select [DEMOGRAPHIC_DATA] [DEMOGRAPHIC_DATA] Other Prefer Not To Say" at bounding box center [874, 240] width 325 height 29
click at [712, 226] on select "Select [DEMOGRAPHIC_DATA] [DEMOGRAPHIC_DATA] Other Prefer Not To Say" at bounding box center [874, 240] width 325 height 29
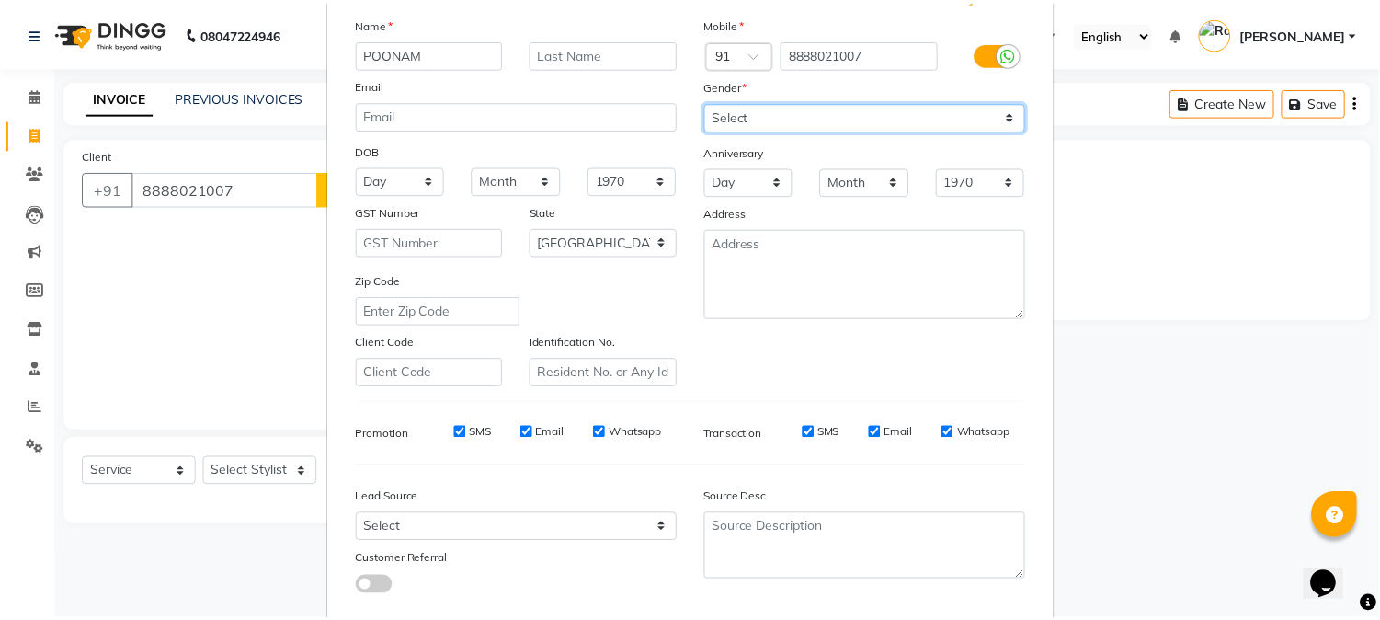
scroll to position [230, 0]
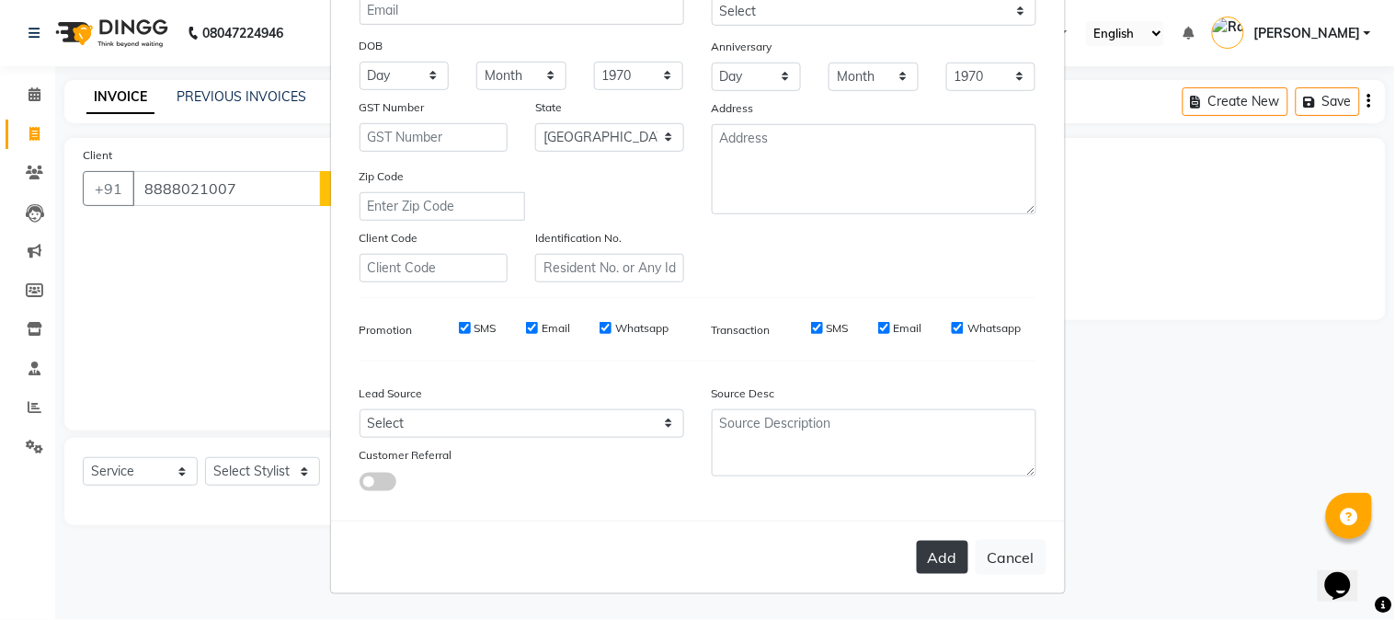
click at [923, 552] on button "Add" at bounding box center [942, 557] width 51 height 33
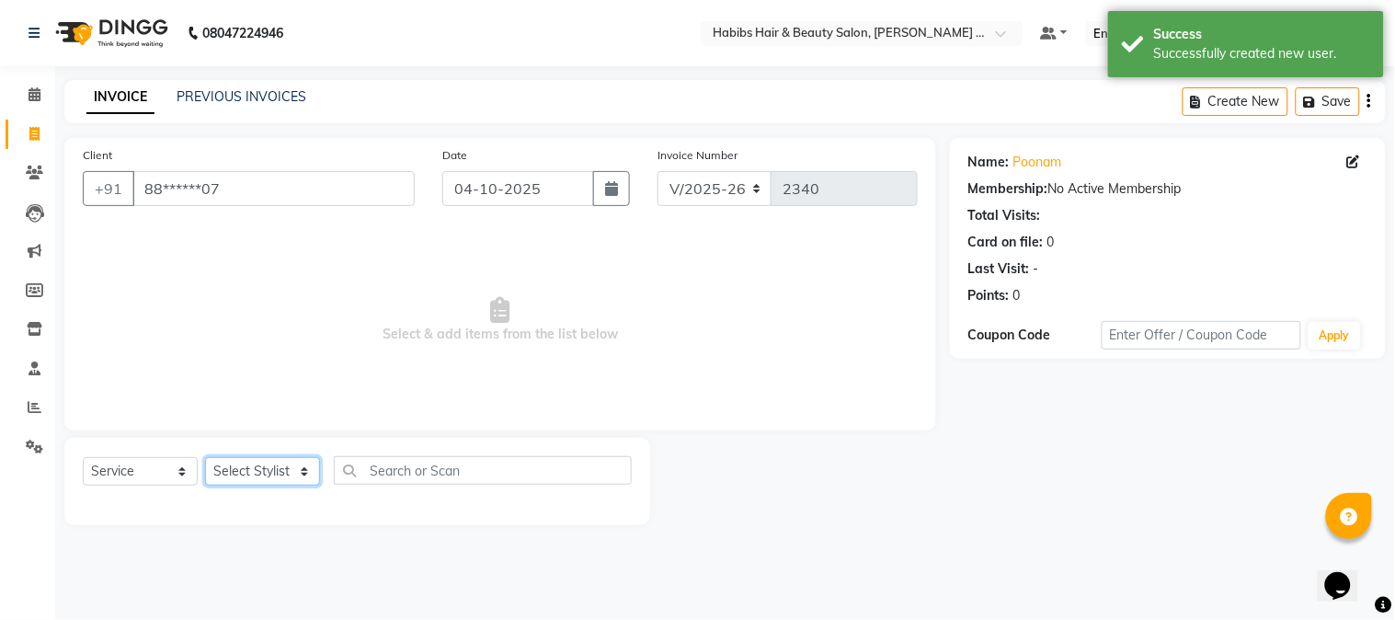
click at [291, 467] on select "Select Stylist Admin [PERSON_NAME] Darshan [PERSON_NAME] [PERSON_NAME] RASHMI […" at bounding box center [262, 471] width 115 height 29
click at [205, 458] on select "Select Stylist Admin [PERSON_NAME] Darshan [PERSON_NAME] [PERSON_NAME] RASHMI […" at bounding box center [262, 471] width 115 height 29
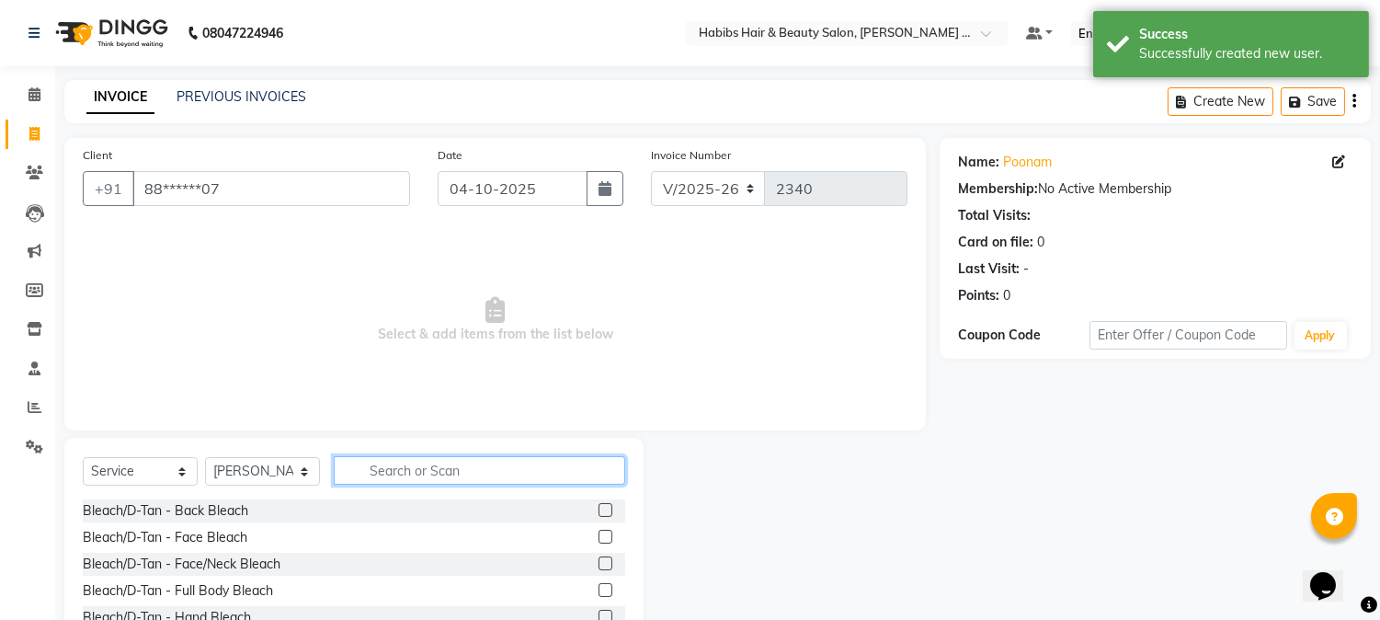
click at [481, 473] on input "text" at bounding box center [480, 470] width 292 height 29
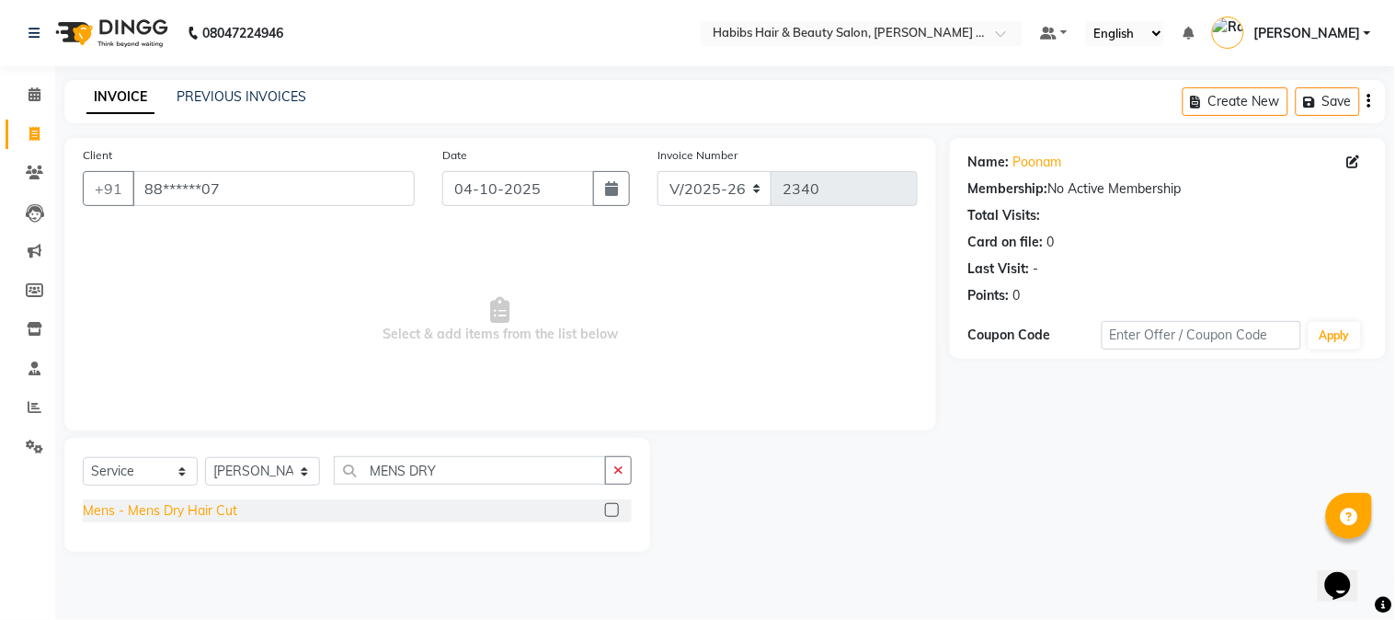
click at [212, 517] on div "Mens - Mens Dry Hair Cut" at bounding box center [160, 510] width 154 height 19
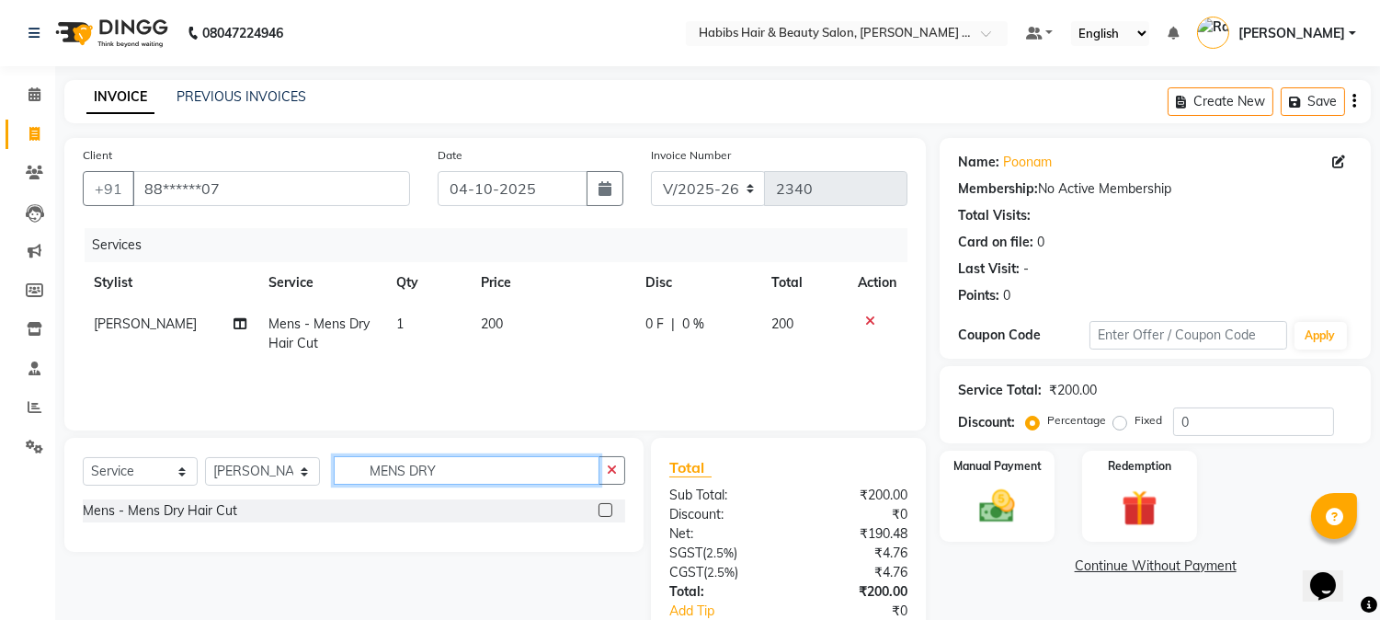
drag, startPoint x: 443, startPoint y: 471, endPoint x: 305, endPoint y: 504, distance: 141.9
click at [305, 504] on div "Select Service Product Membership Package Voucher Prepaid Gift Card Select Styl…" at bounding box center [353, 495] width 579 height 114
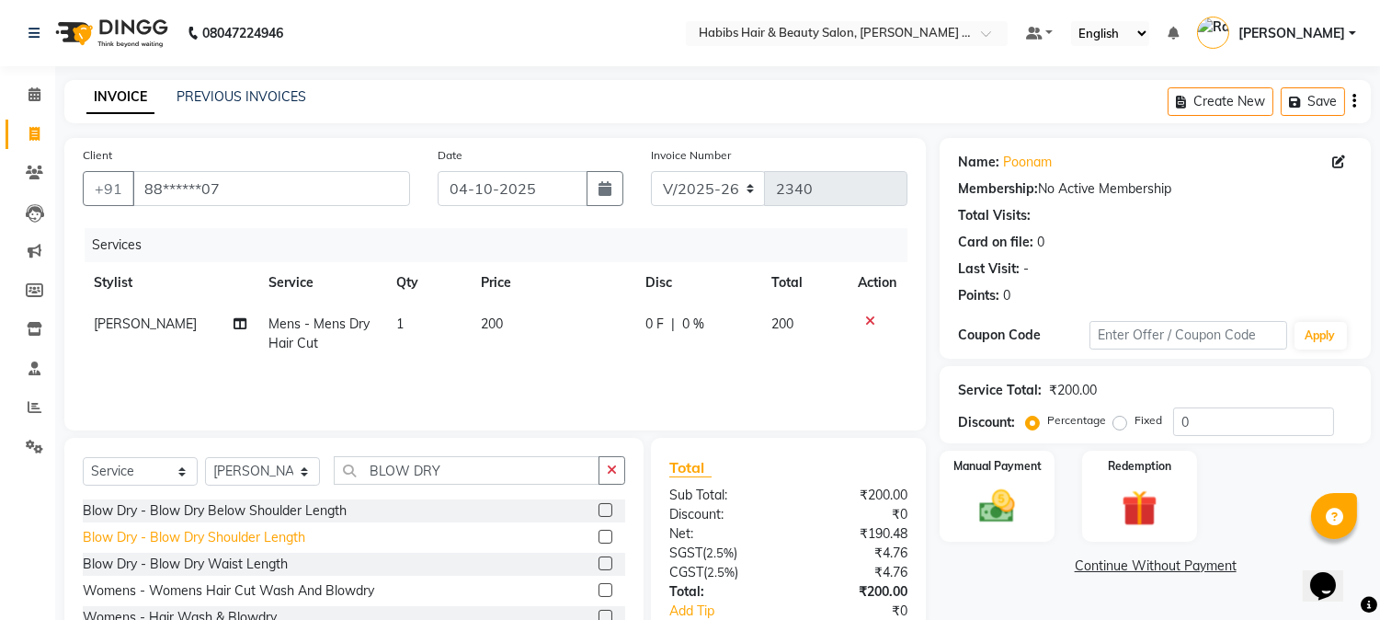
click at [292, 534] on div "Blow Dry - Blow Dry Shoulder Length" at bounding box center [194, 537] width 223 height 19
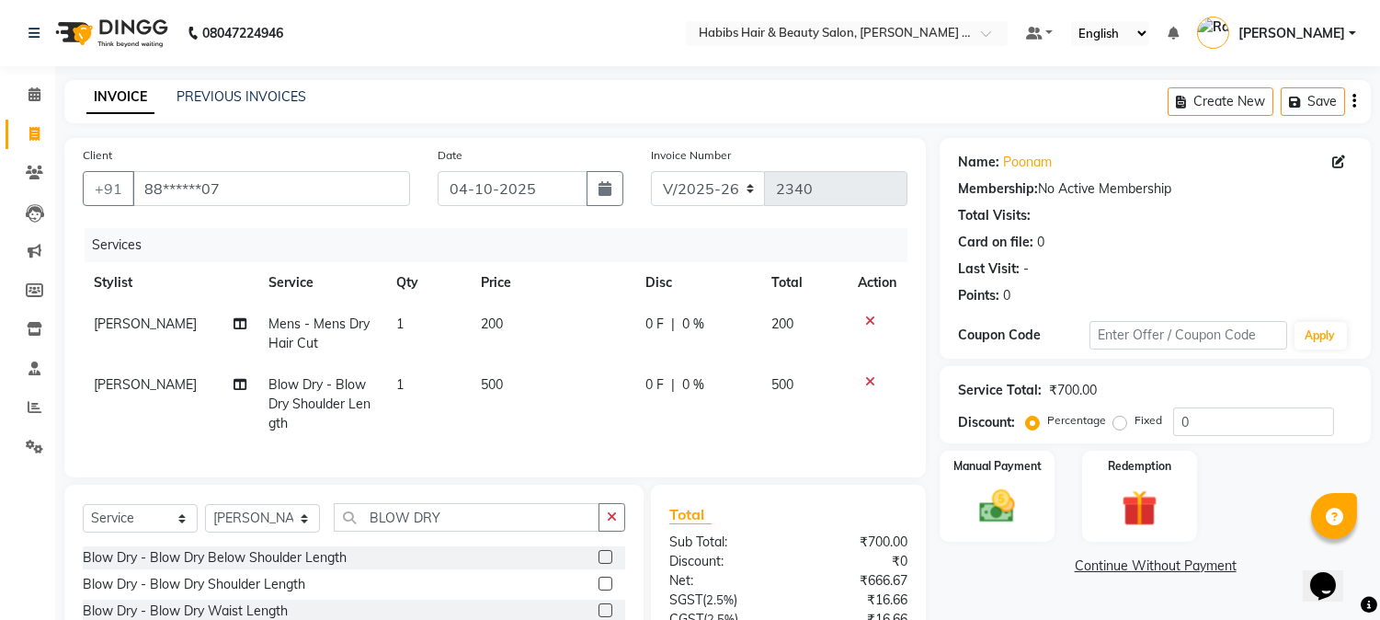
click at [493, 384] on span "500" at bounding box center [492, 384] width 22 height 17
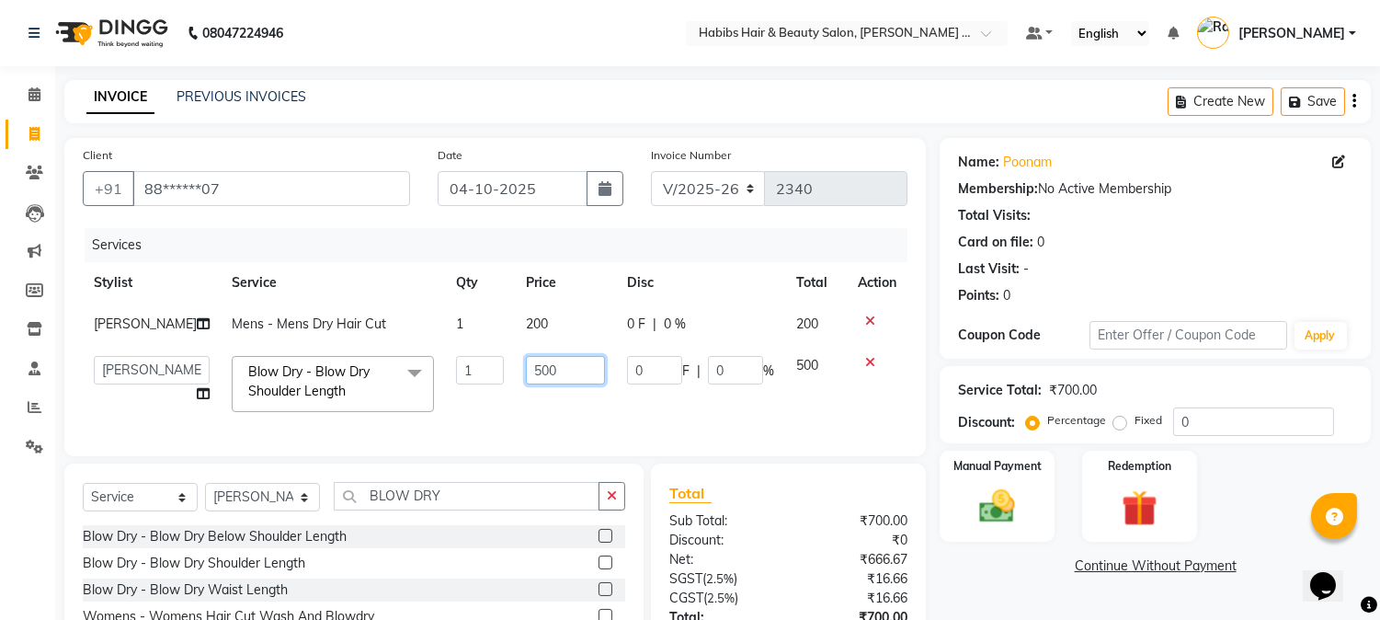
drag, startPoint x: 541, startPoint y: 368, endPoint x: 355, endPoint y: 389, distance: 187.0
click at [355, 389] on tr "Admin Amar Ashwini Darshan [PERSON_NAME] [PERSON_NAME] RASHMI [PERSON_NAME] Sum…" at bounding box center [495, 384] width 825 height 78
click at [870, 314] on icon at bounding box center [870, 320] width 10 height 13
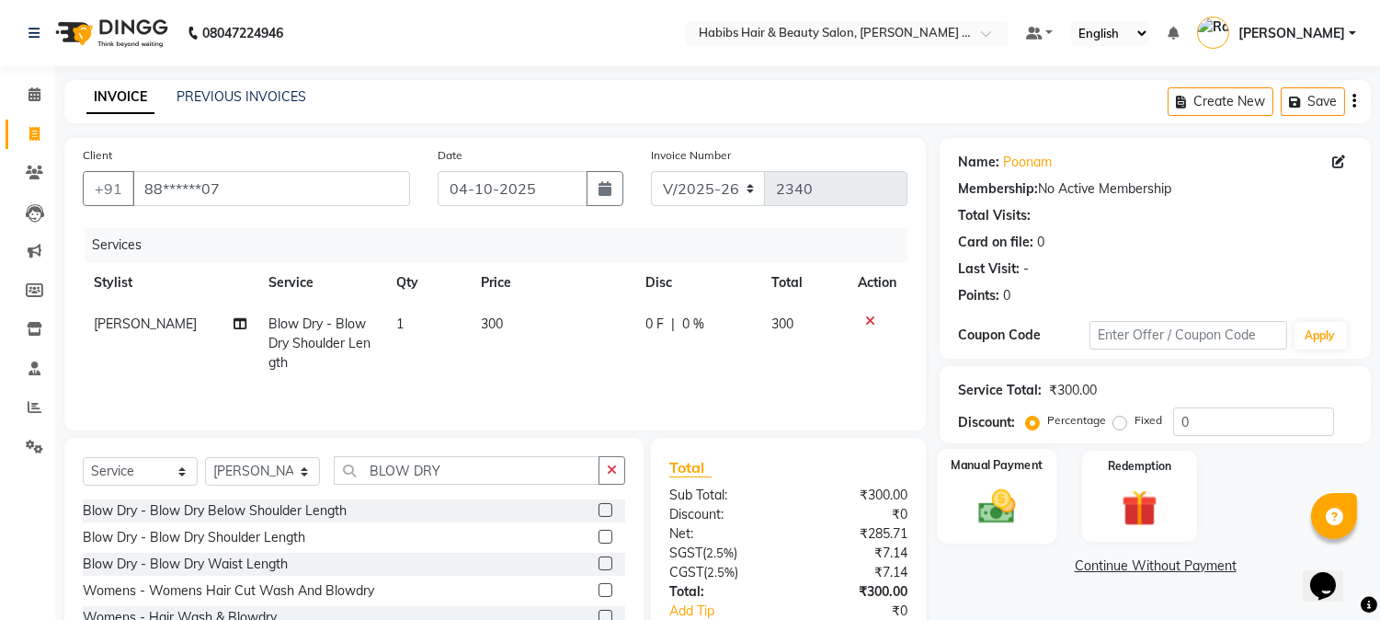
click at [1012, 517] on img at bounding box center [997, 507] width 61 height 43
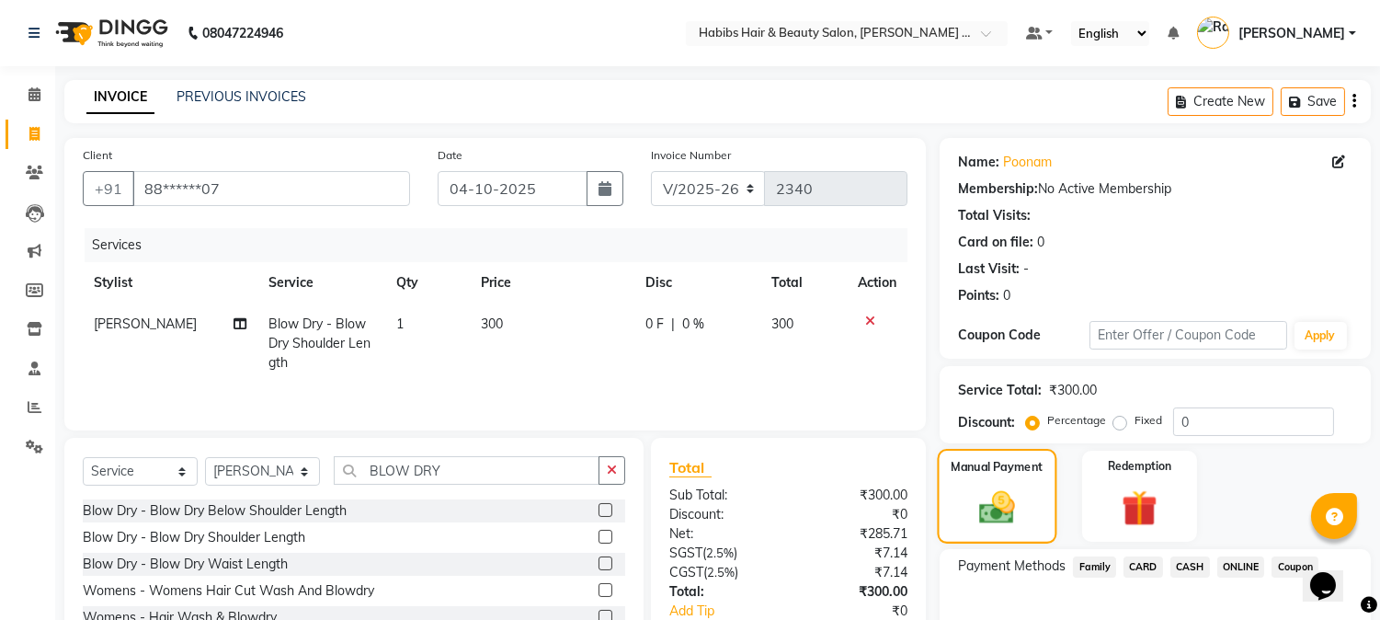
scroll to position [117, 0]
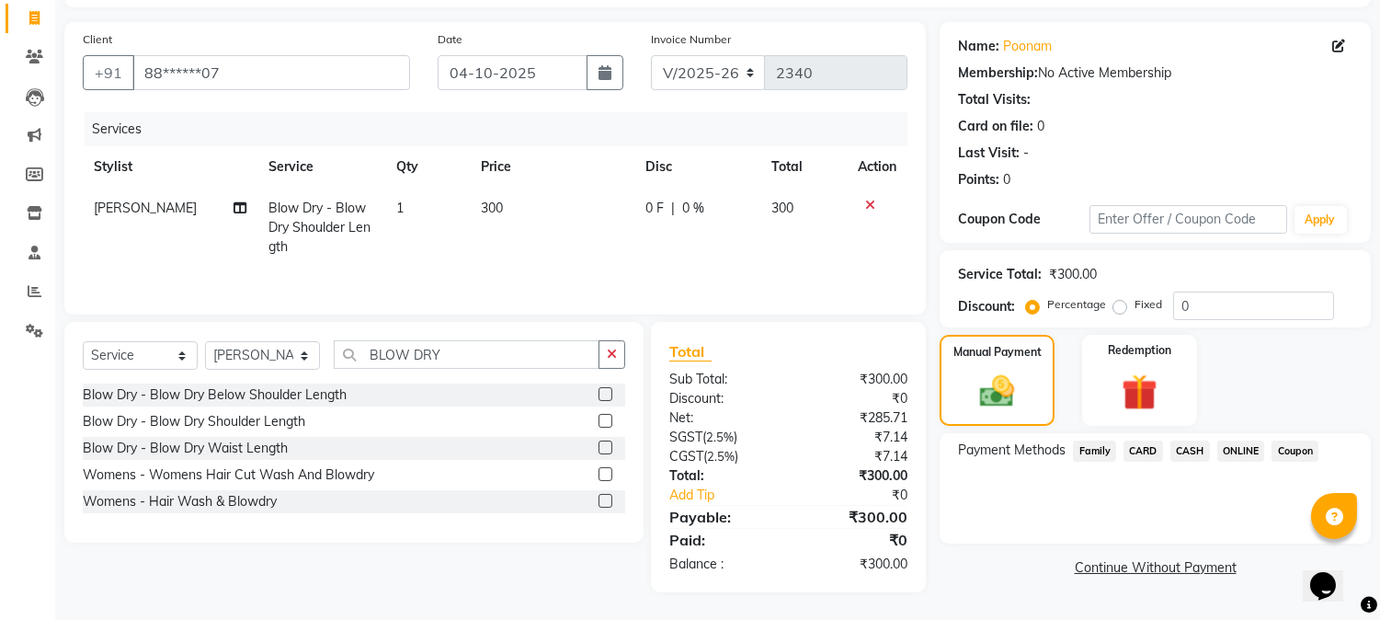
click at [1238, 447] on span "ONLINE" at bounding box center [1242, 450] width 48 height 21
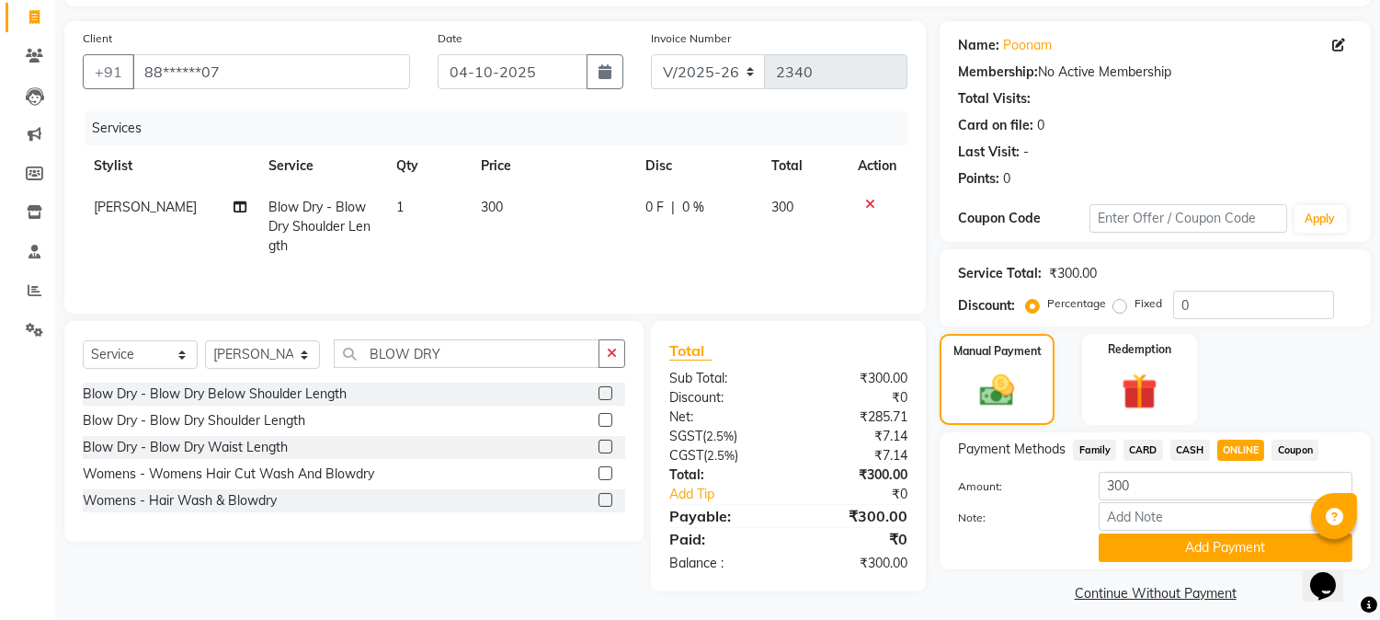
scroll to position [131, 0]
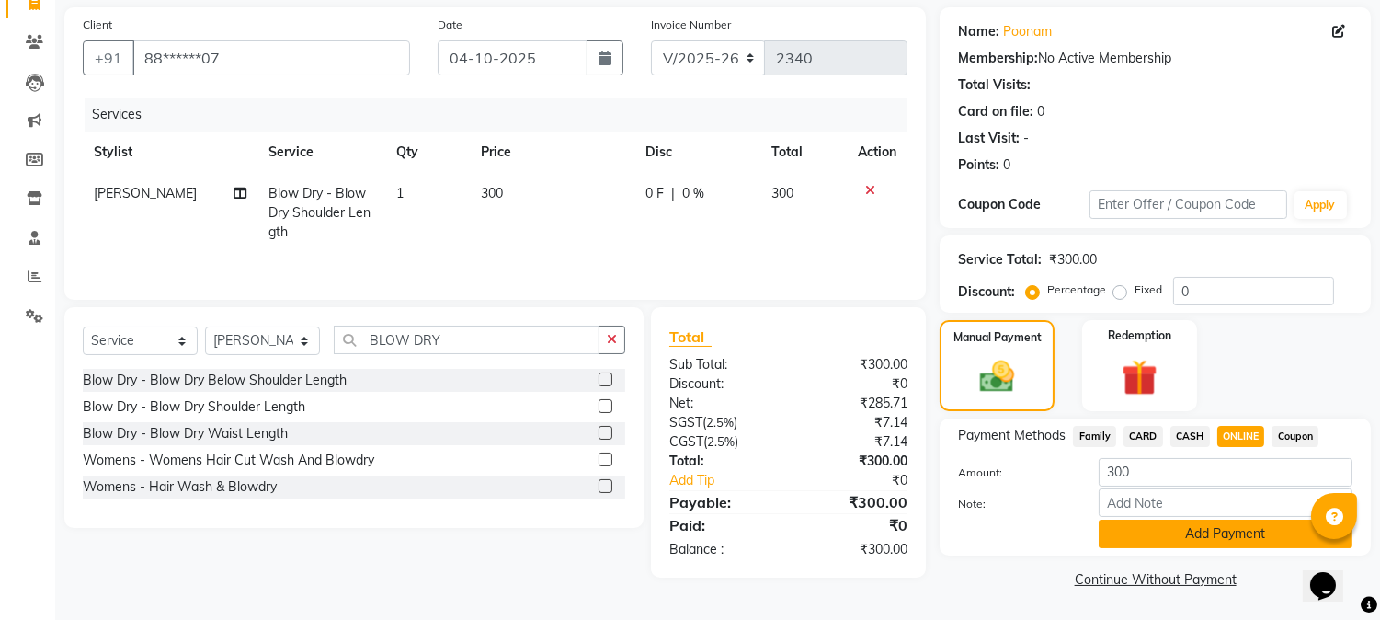
click at [1229, 544] on button "Add Payment" at bounding box center [1226, 534] width 254 height 29
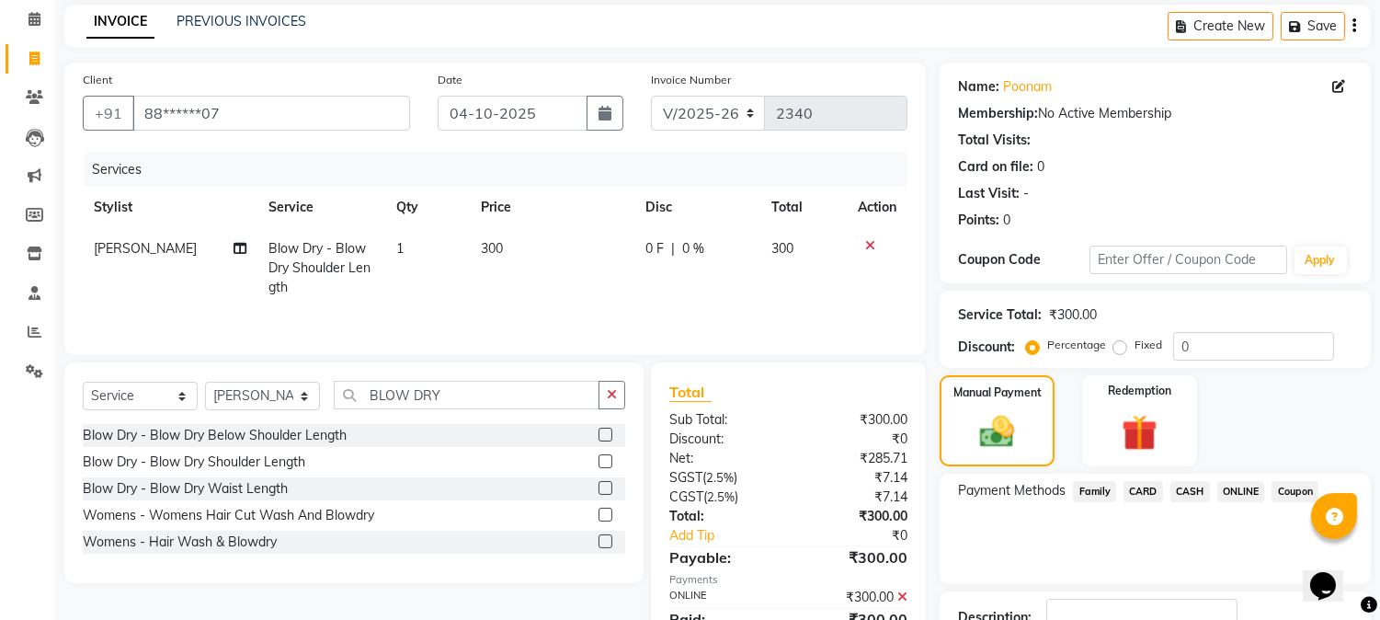
scroll to position [207, 0]
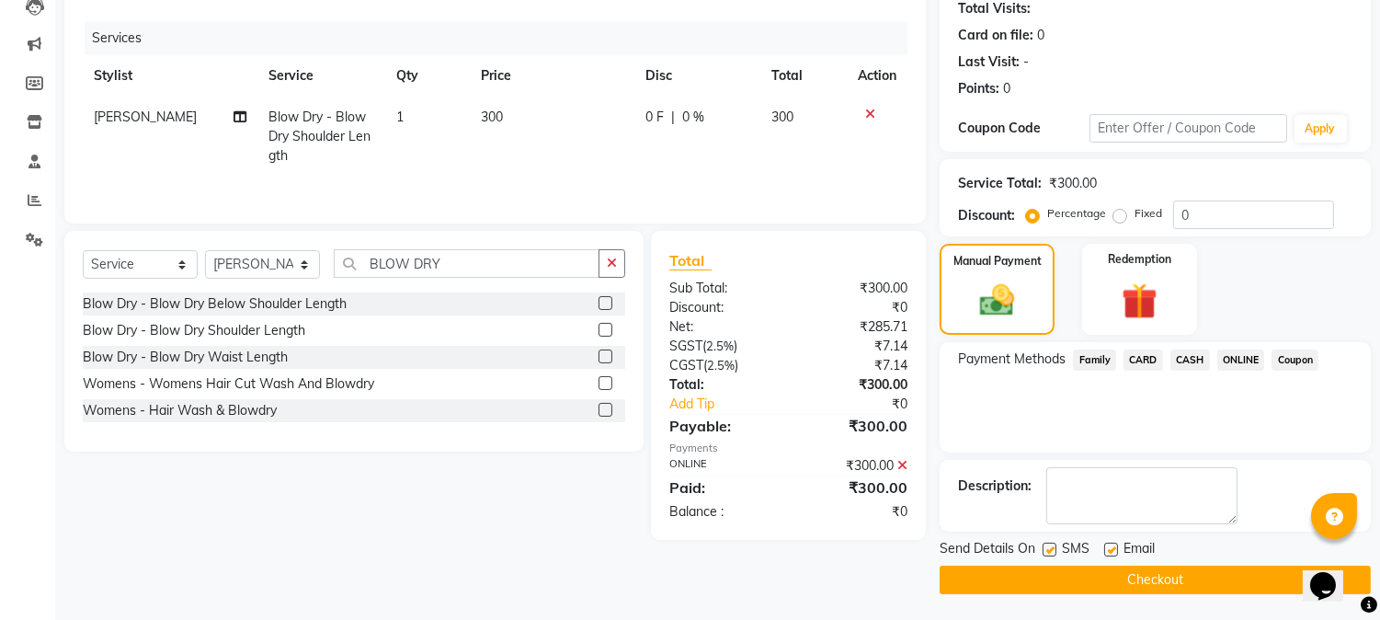
click at [1178, 584] on button "Checkout" at bounding box center [1155, 580] width 431 height 29
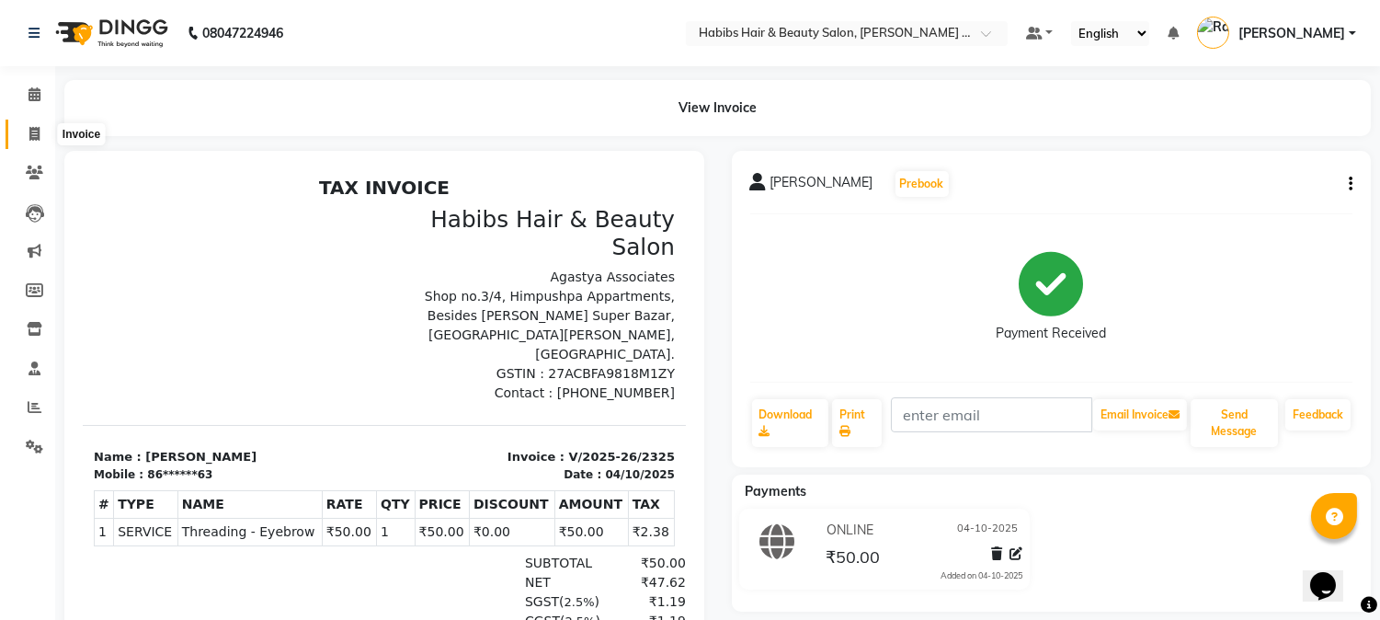
click at [32, 132] on icon at bounding box center [34, 134] width 10 height 14
select select "service"
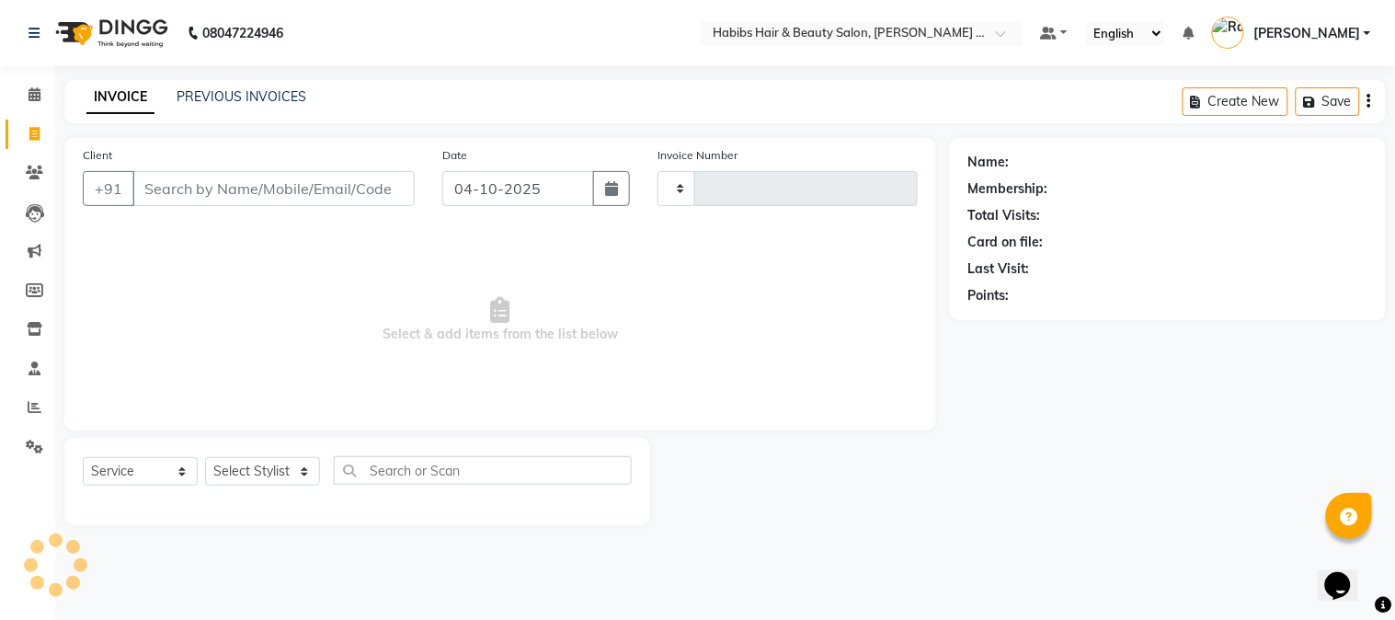
type input "2331"
select select "5039"
